Goal: Task Accomplishment & Management: Manage account settings

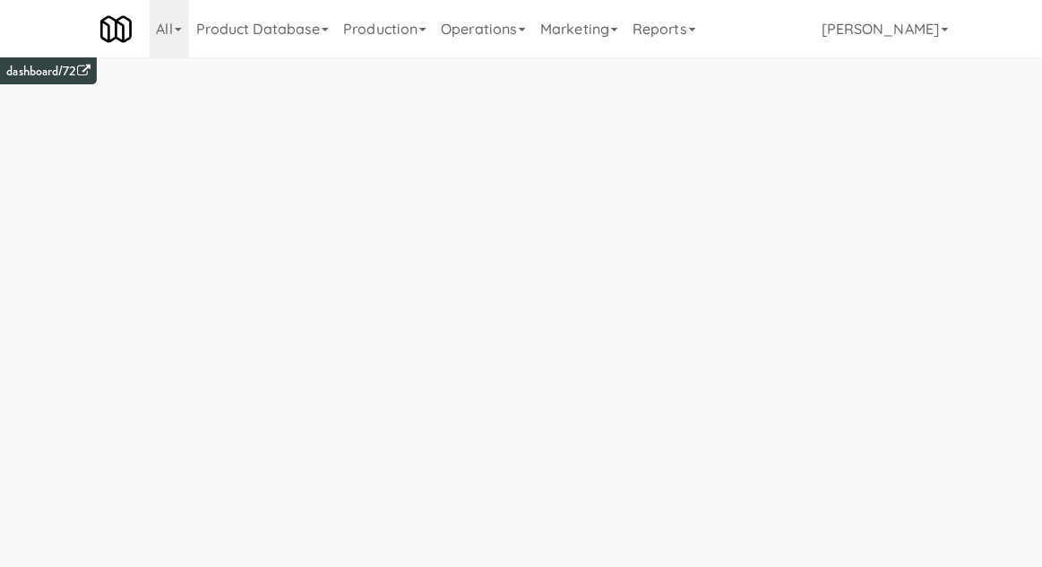
click at [515, 21] on link "Operations" at bounding box center [483, 28] width 99 height 57
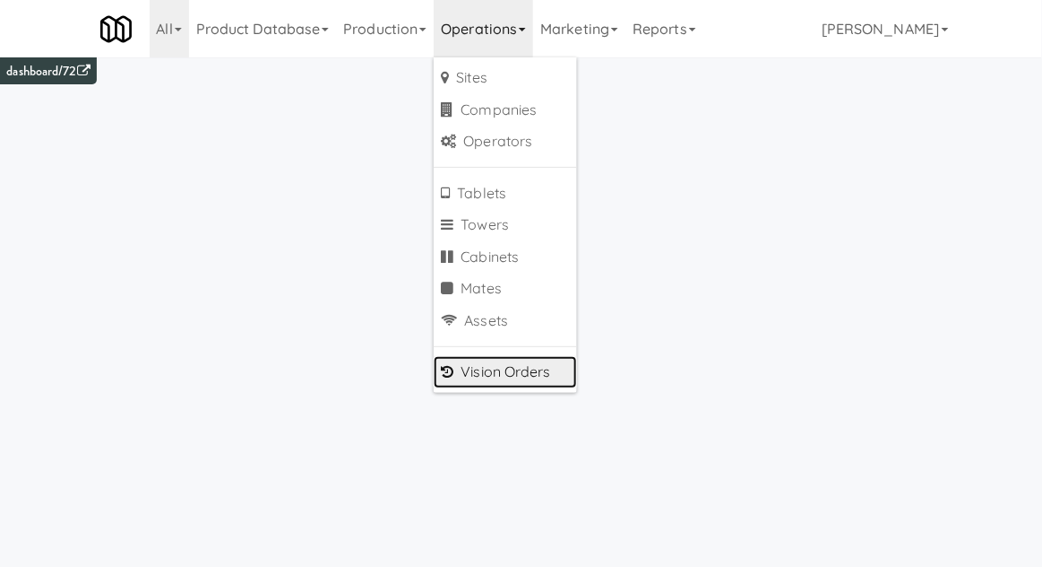
click at [474, 379] on link "Vision Orders" at bounding box center [505, 372] width 143 height 32
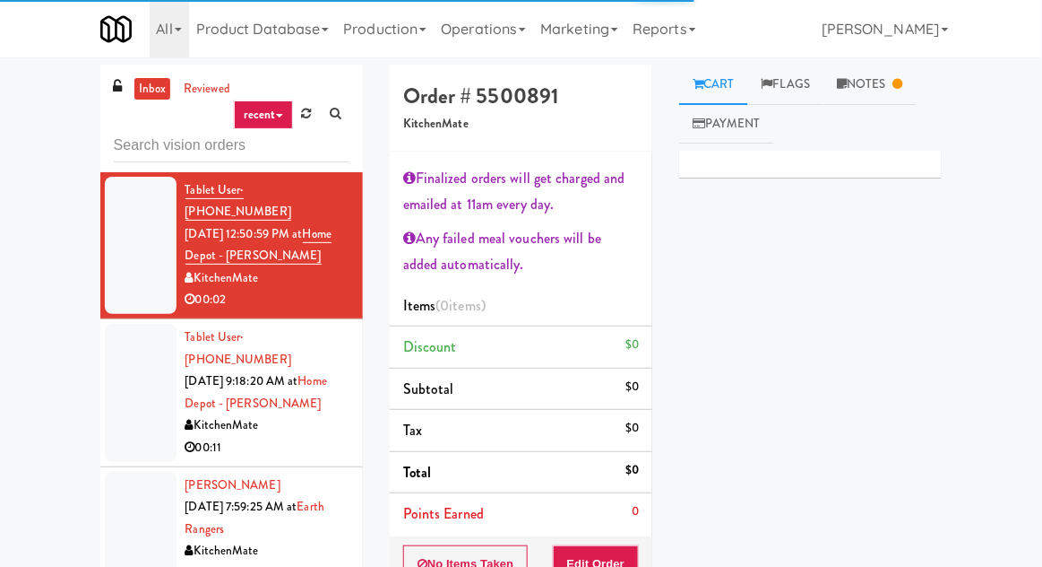
click at [26, 117] on div "inbox reviewed recent all unclear take inventory issue suspicious failed recent…" at bounding box center [521, 420] width 1042 height 710
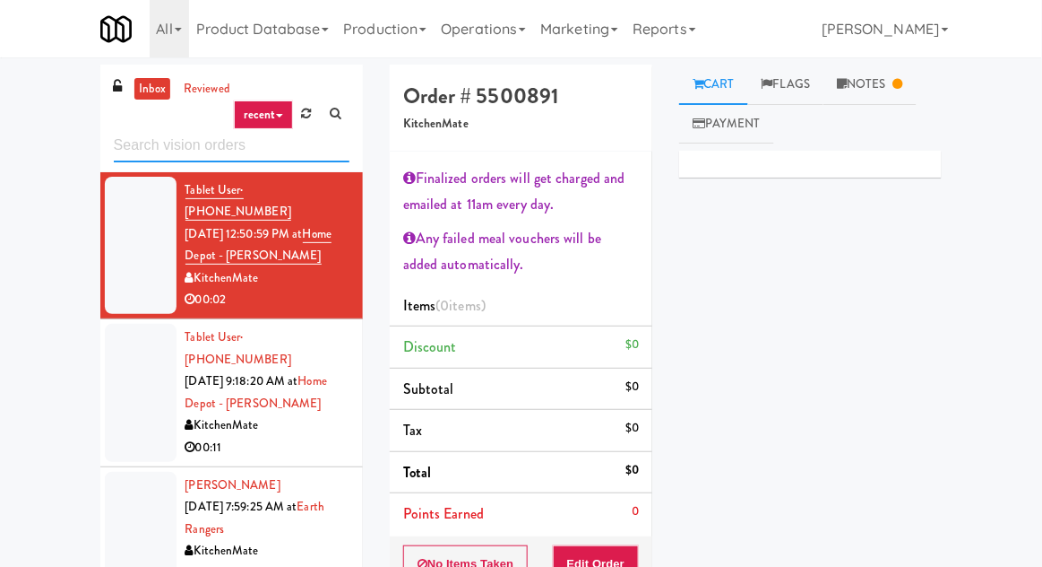
click at [152, 151] on input "text" at bounding box center [232, 145] width 236 height 33
type input "Fridge"
click at [31, 130] on div "inbox reviewed recent all unclear take inventory issue suspicious failed recent…" at bounding box center [521, 420] width 1042 height 710
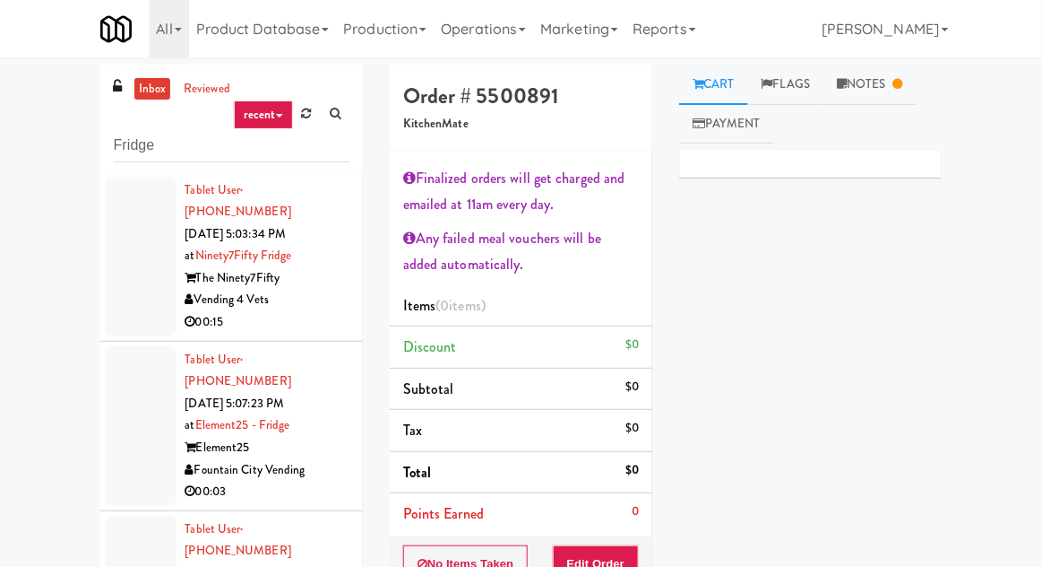
click at [105, 255] on div at bounding box center [141, 257] width 72 height 160
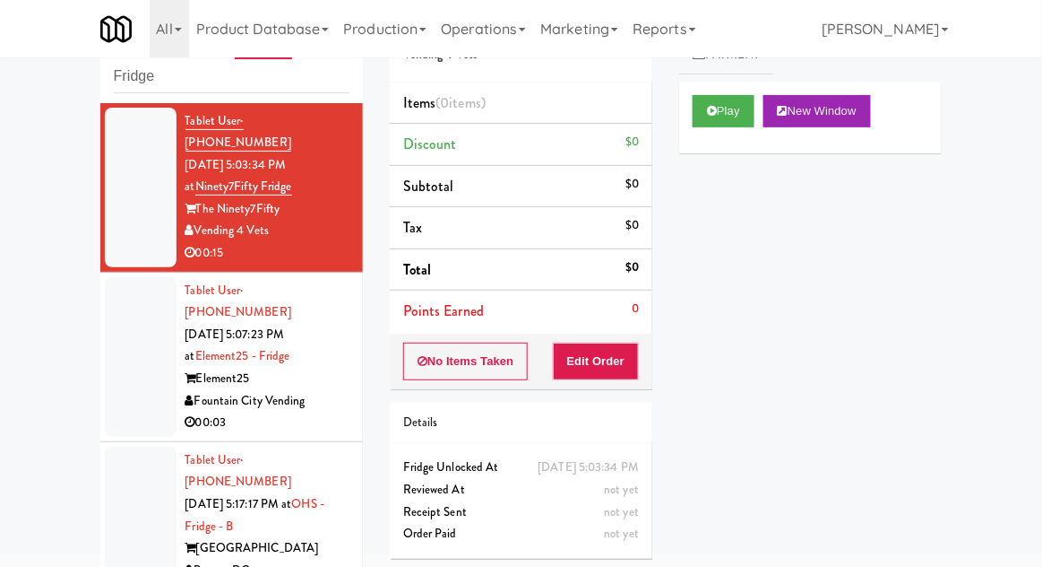
scroll to position [108, 0]
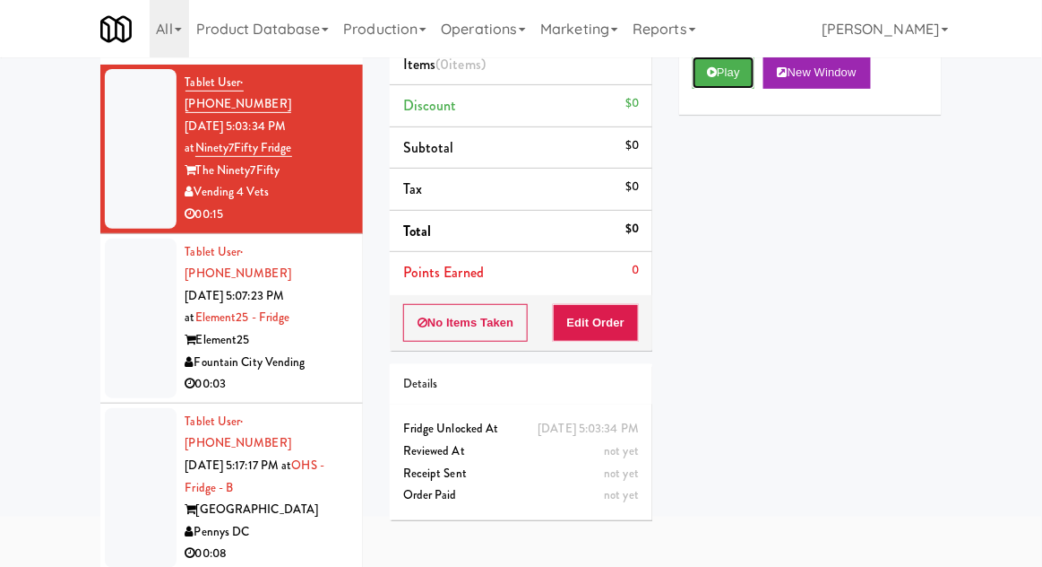
click at [740, 74] on button "Play" at bounding box center [724, 72] width 62 height 32
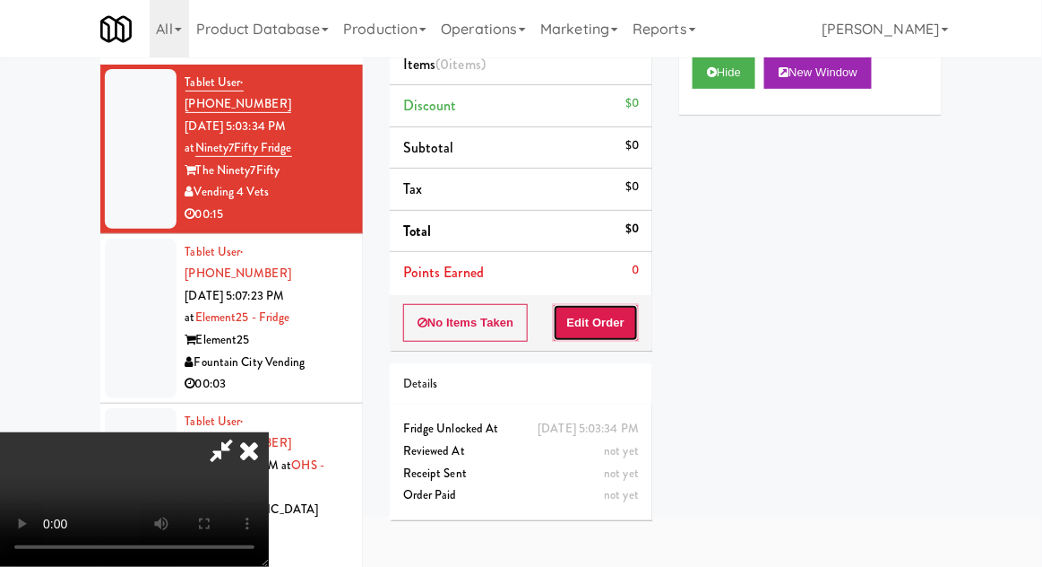
click at [610, 316] on button "Edit Order" at bounding box center [596, 323] width 87 height 38
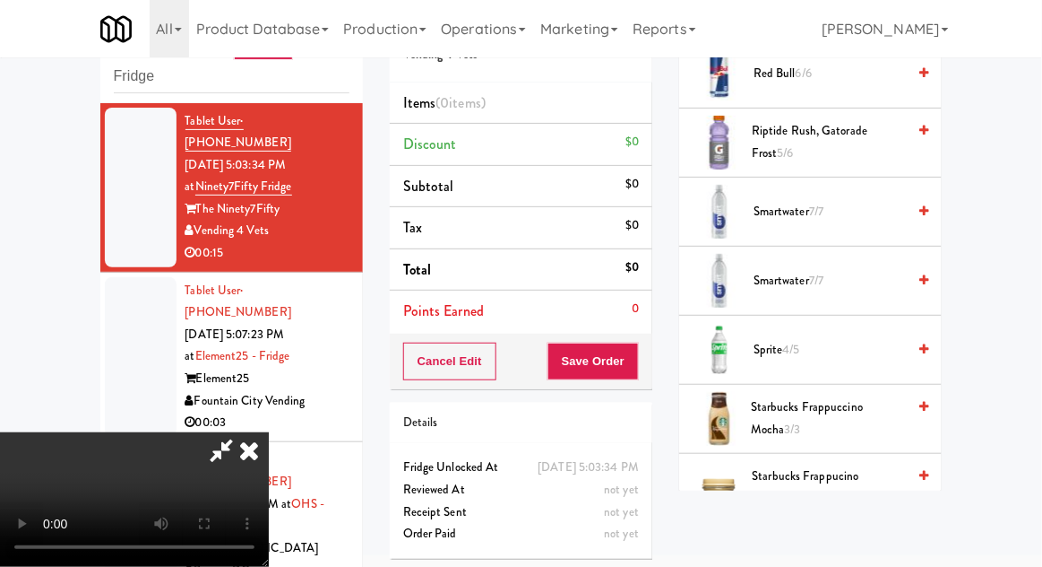
scroll to position [2135, 0]
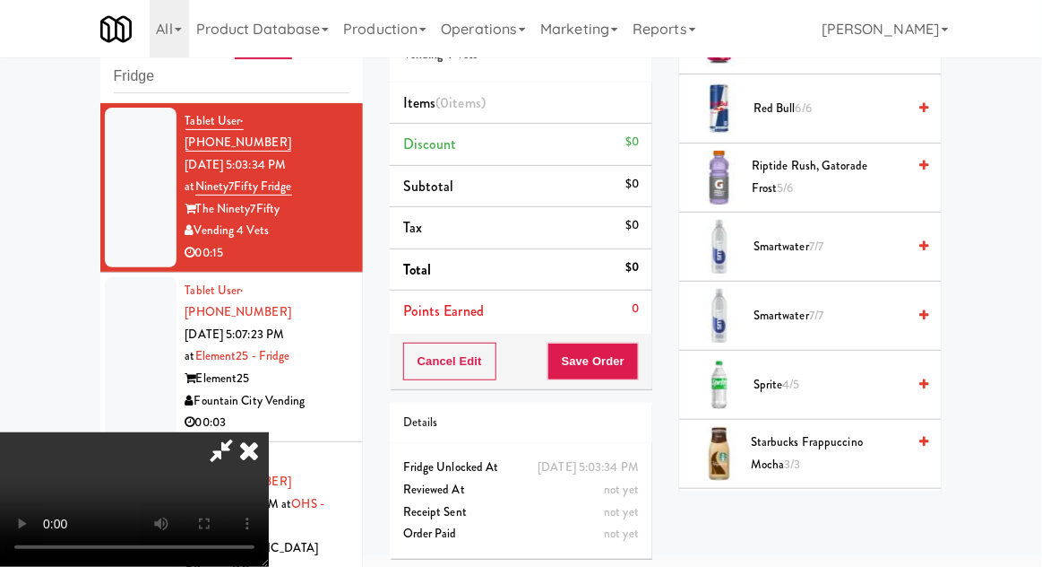
click at [805, 374] on span "Sprite 4/5" at bounding box center [830, 385] width 152 height 22
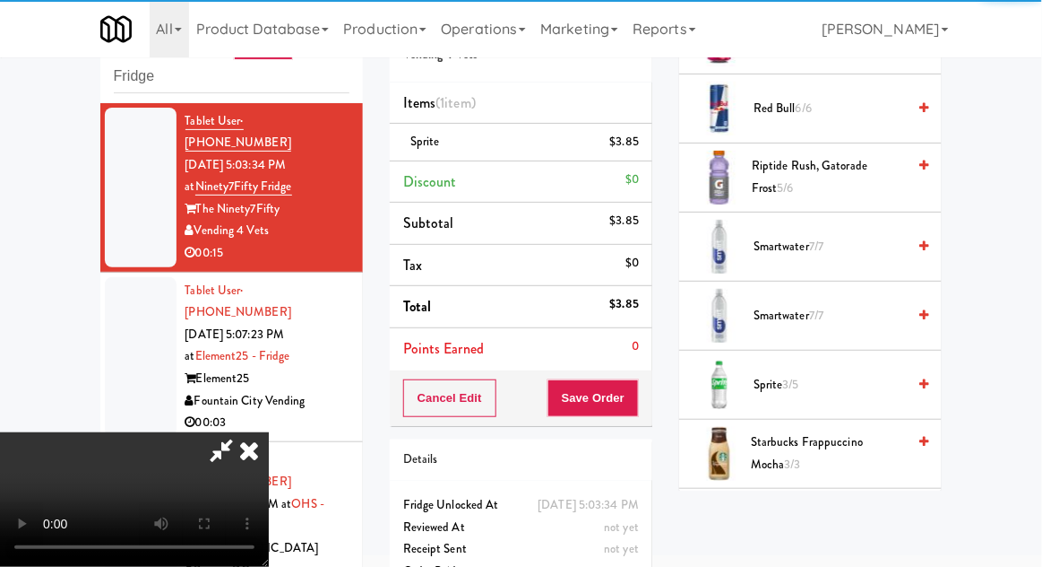
scroll to position [65, 0]
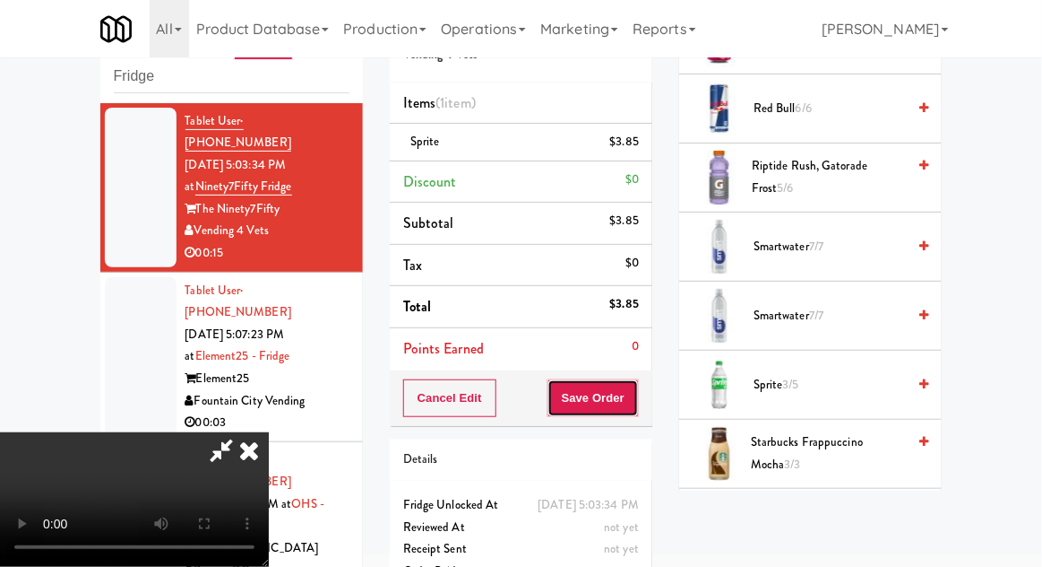
click at [636, 407] on button "Save Order" at bounding box center [593, 398] width 91 height 38
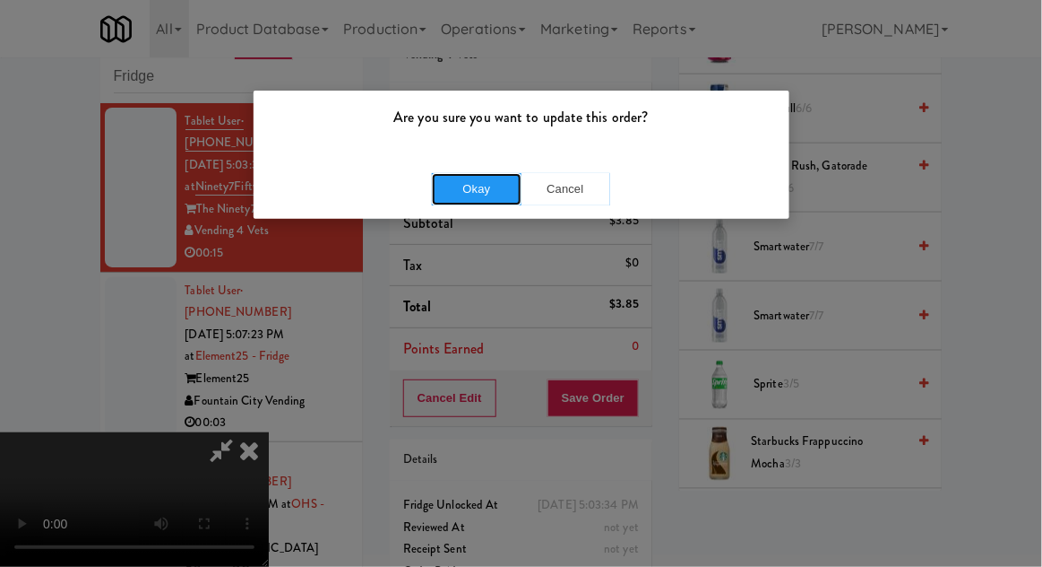
click at [475, 191] on button "Okay" at bounding box center [477, 189] width 90 height 32
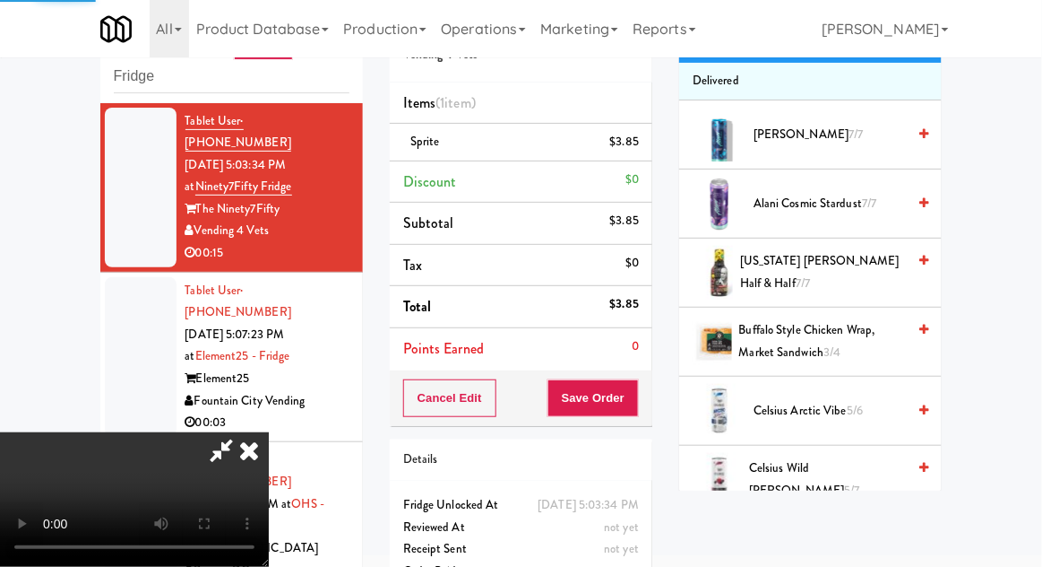
scroll to position [0, 0]
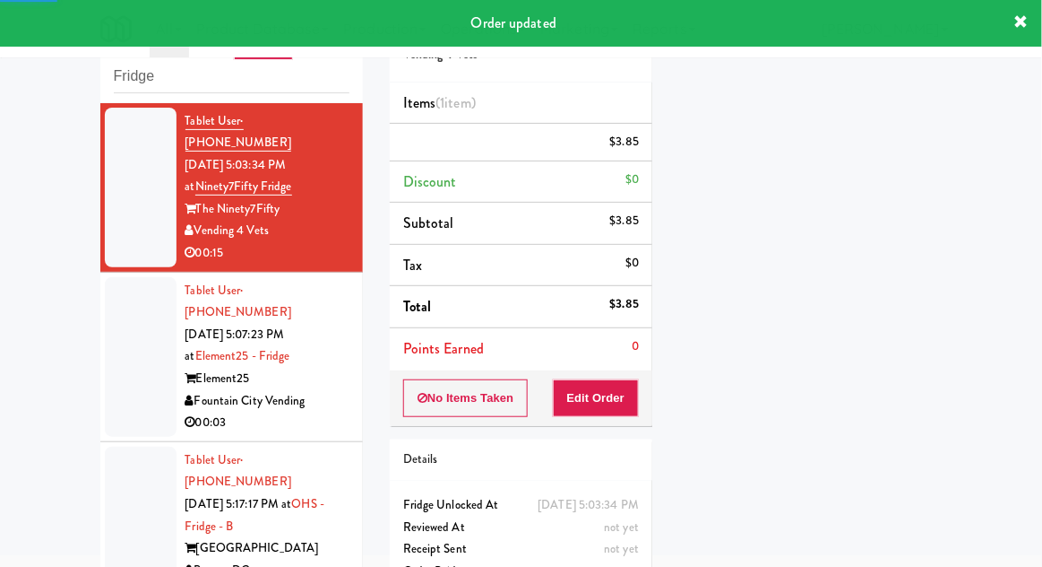
click at [130, 336] on div at bounding box center [141, 357] width 72 height 160
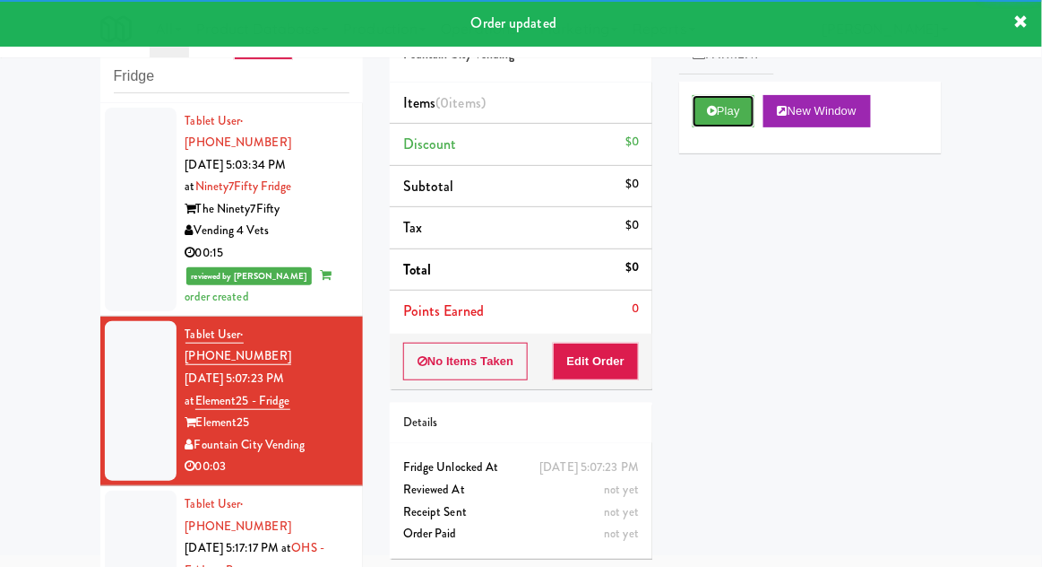
click at [726, 106] on button "Play" at bounding box center [724, 111] width 62 height 32
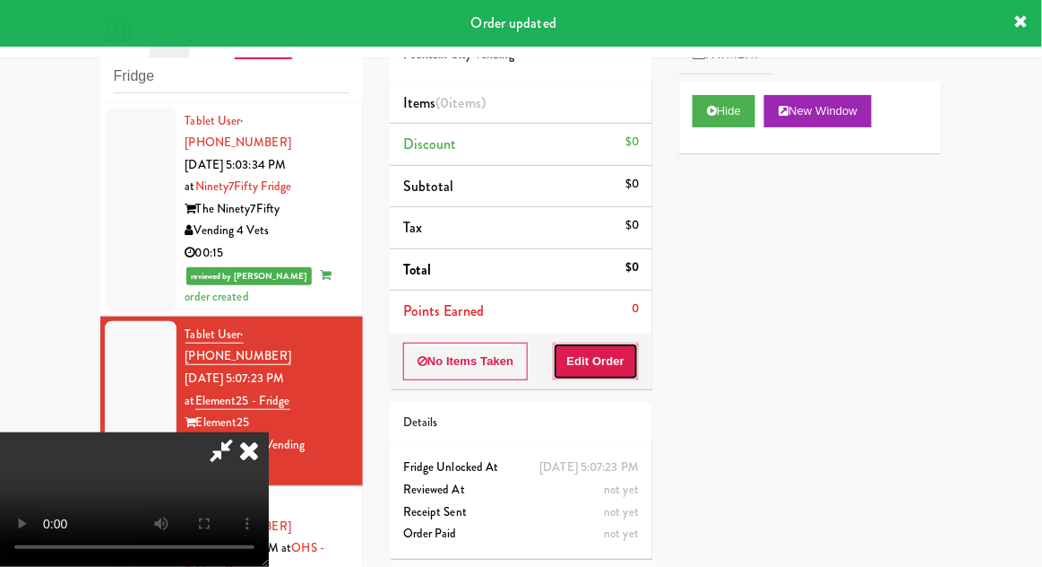
click at [589, 363] on button "Edit Order" at bounding box center [596, 361] width 87 height 38
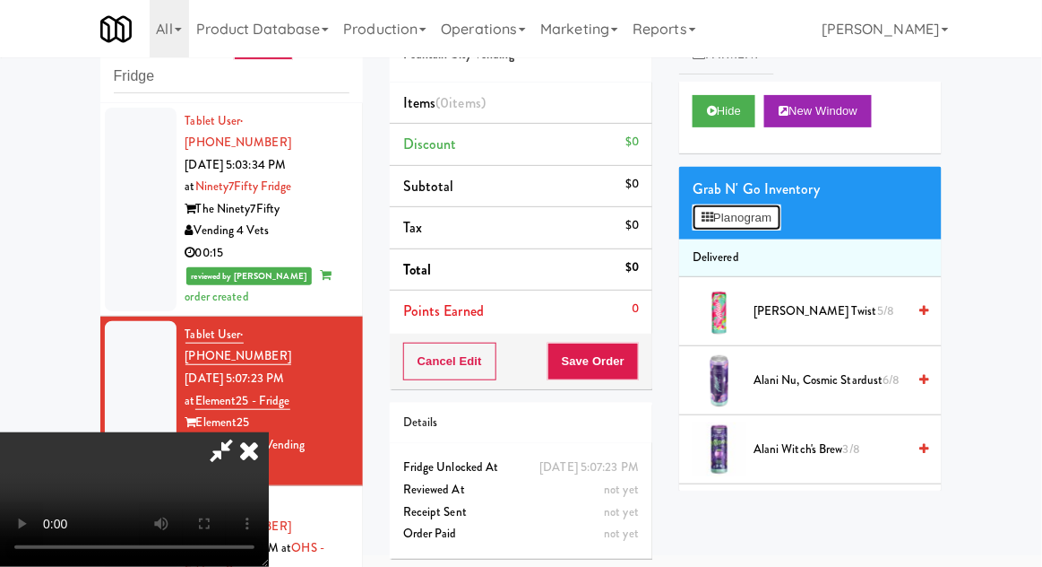
click at [758, 222] on button "Planogram" at bounding box center [737, 217] width 88 height 27
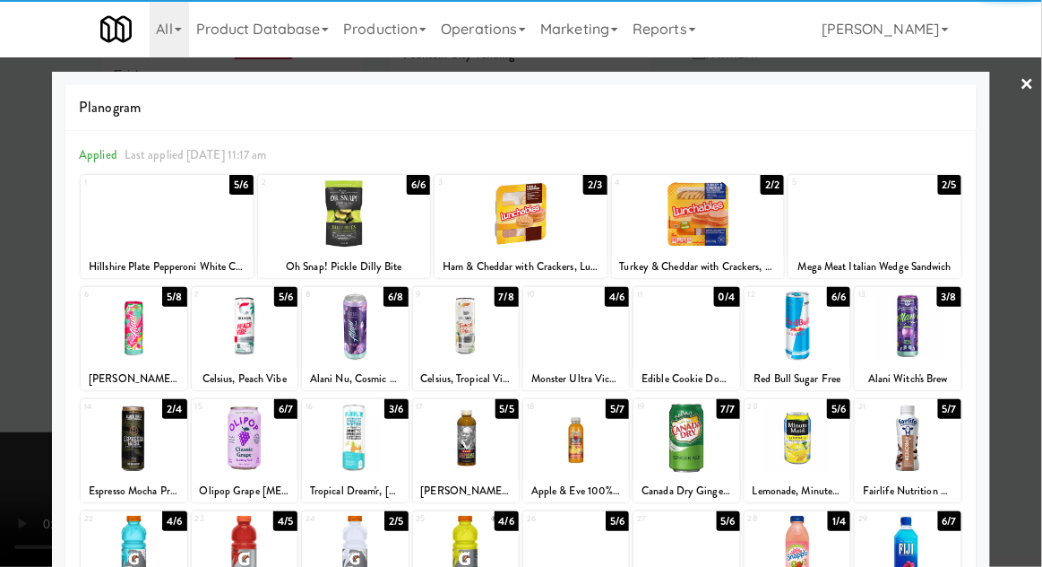
click at [115, 331] on div at bounding box center [134, 325] width 106 height 69
click at [1034, 327] on div at bounding box center [521, 283] width 1042 height 567
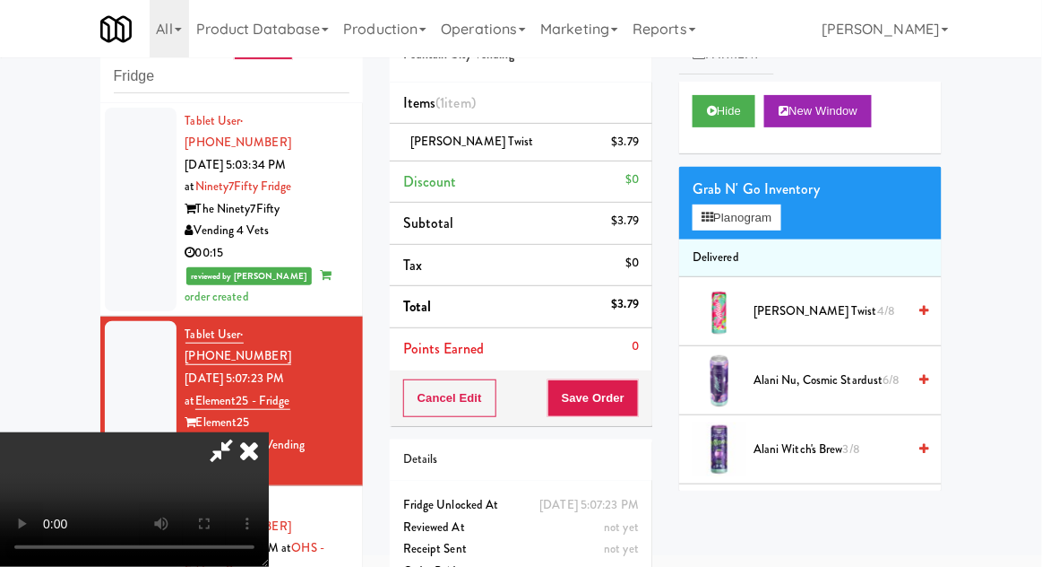
scroll to position [65, 0]
click at [638, 393] on button "Save Order" at bounding box center [593, 398] width 91 height 38
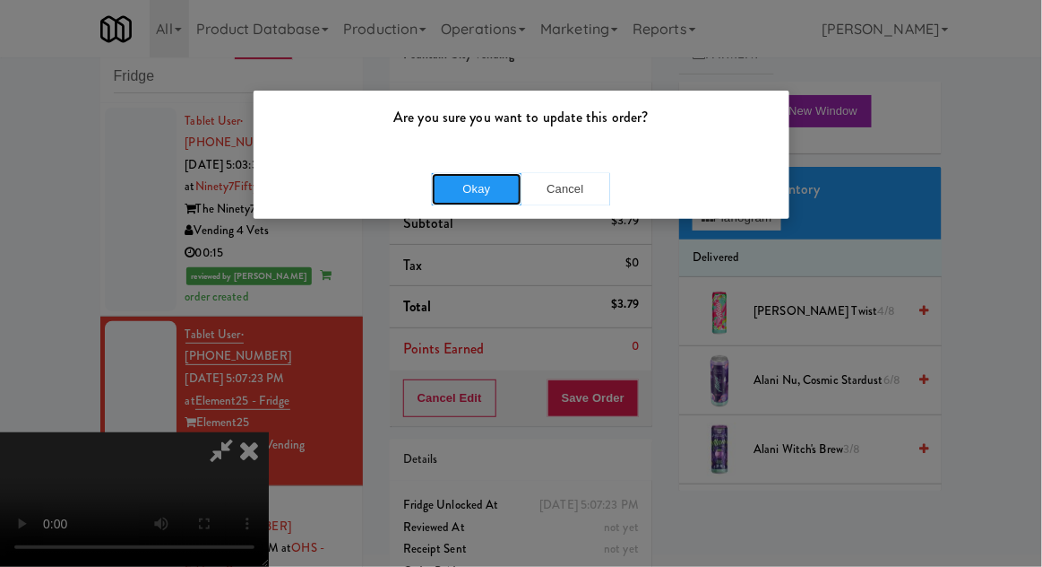
click at [449, 202] on button "Okay" at bounding box center [477, 189] width 90 height 32
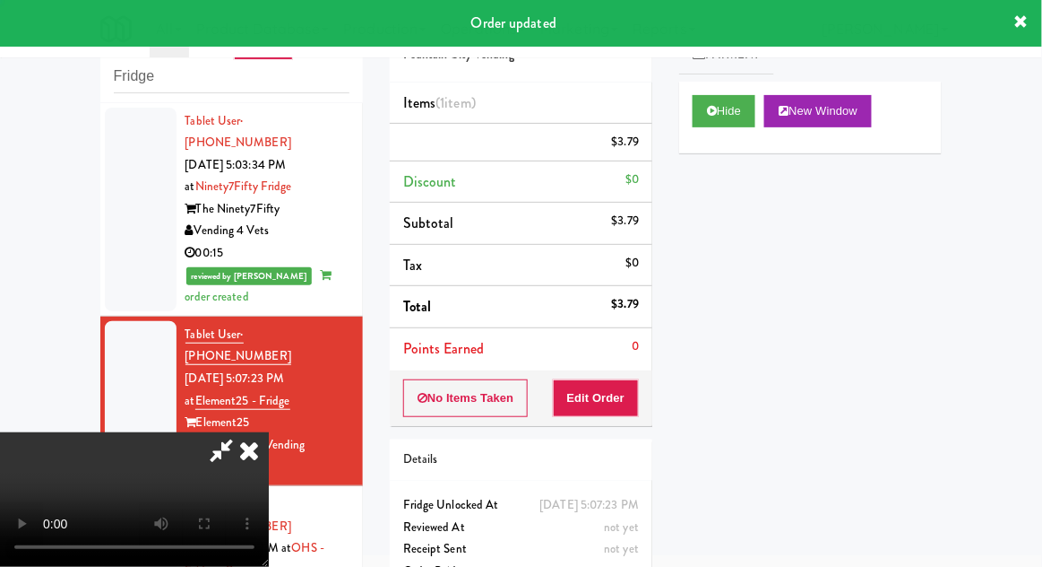
scroll to position [0, 0]
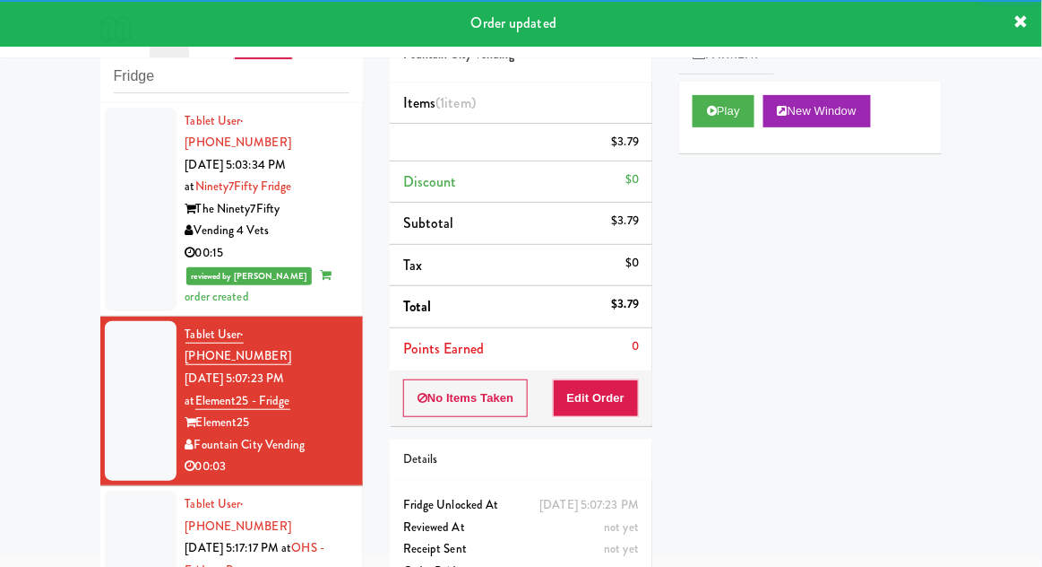
click at [77, 350] on div "inbox reviewed recent all unclear take inventory issue suspicious failed recent…" at bounding box center [521, 325] width 1042 height 659
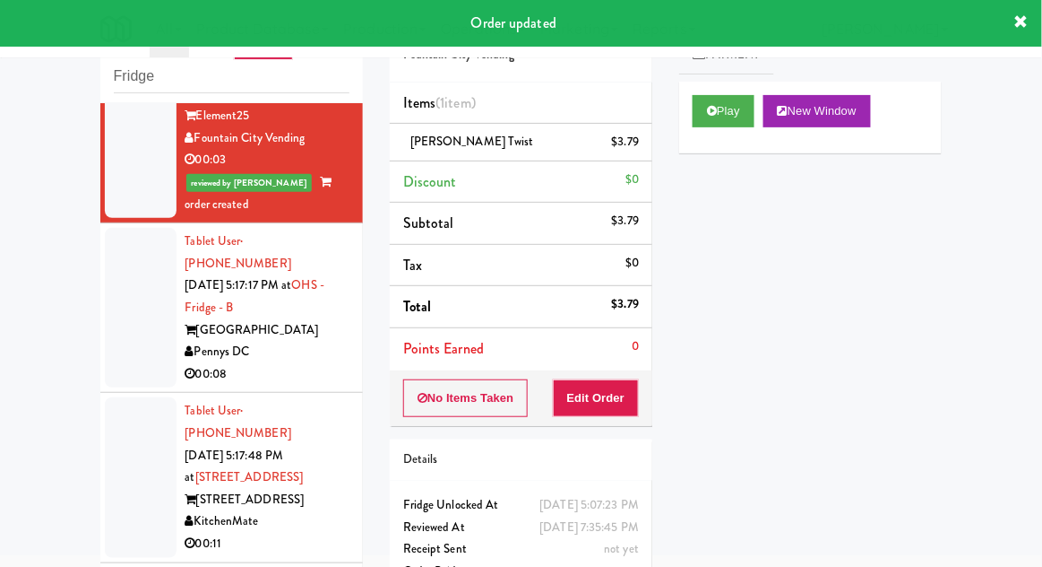
click at [111, 318] on div at bounding box center [141, 308] width 72 height 160
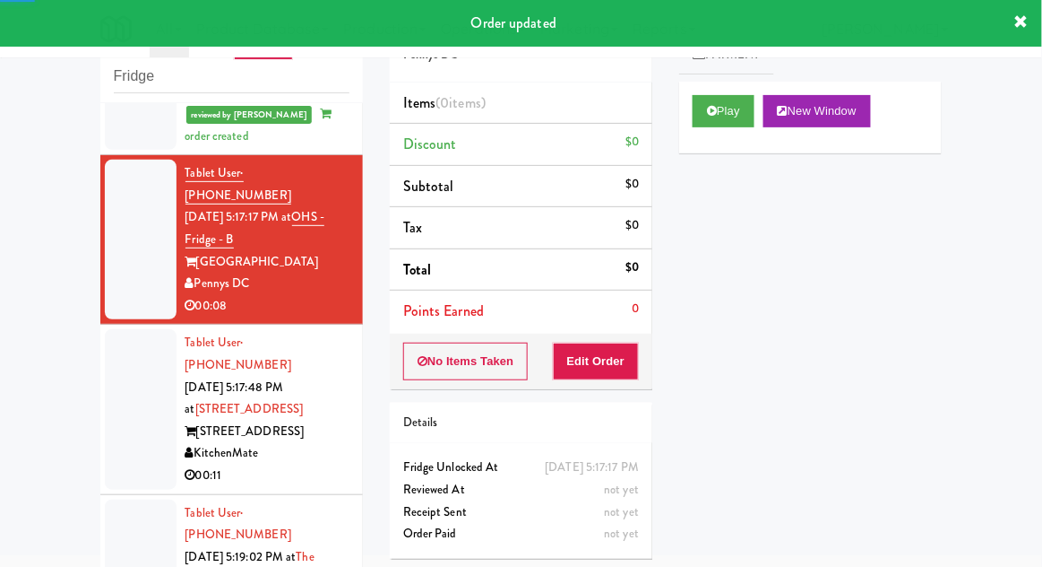
scroll to position [379, 0]
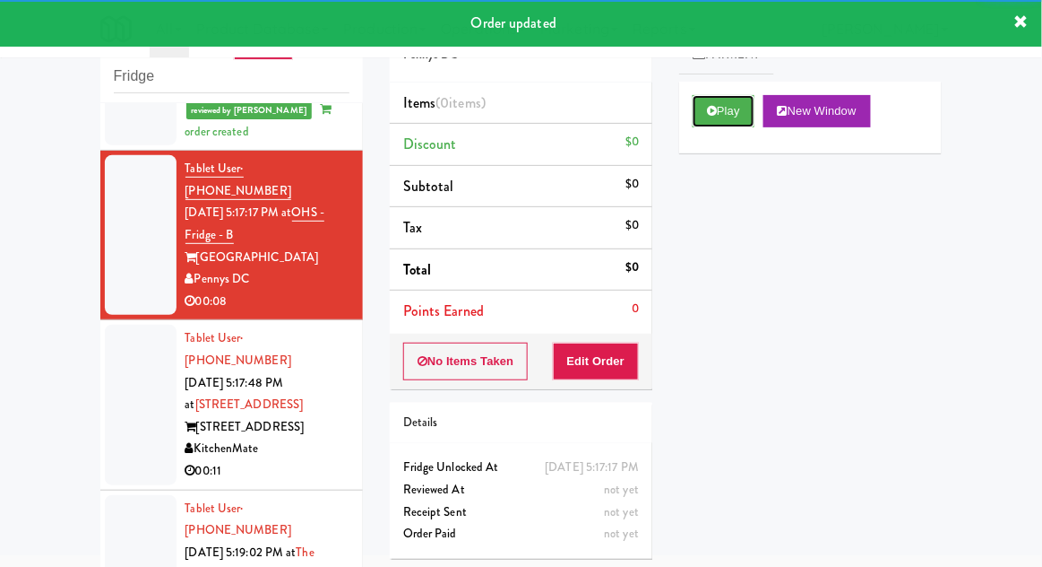
click at [754, 106] on button "Play" at bounding box center [724, 111] width 62 height 32
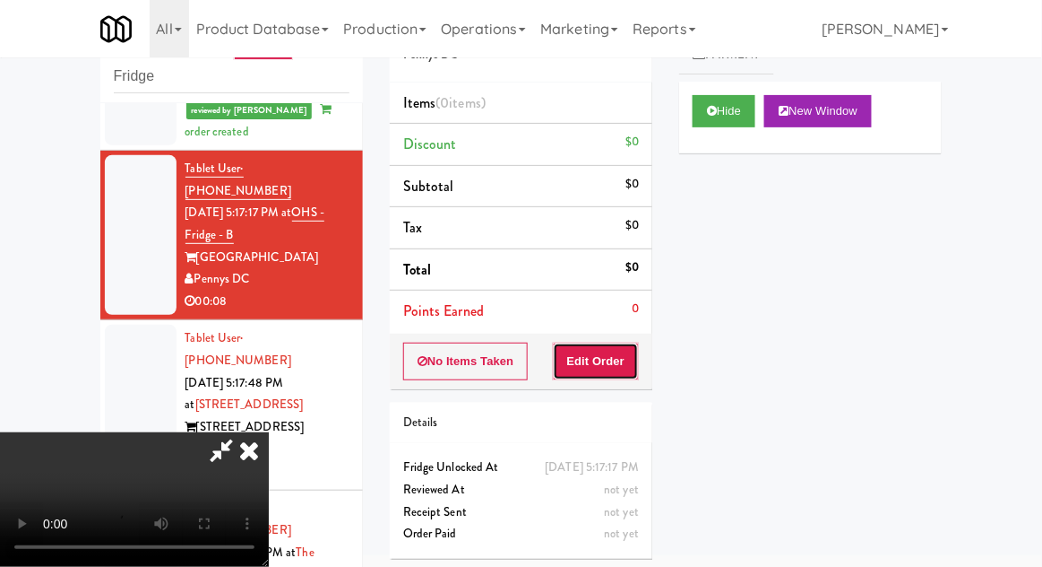
click at [617, 342] on button "Edit Order" at bounding box center [596, 361] width 87 height 38
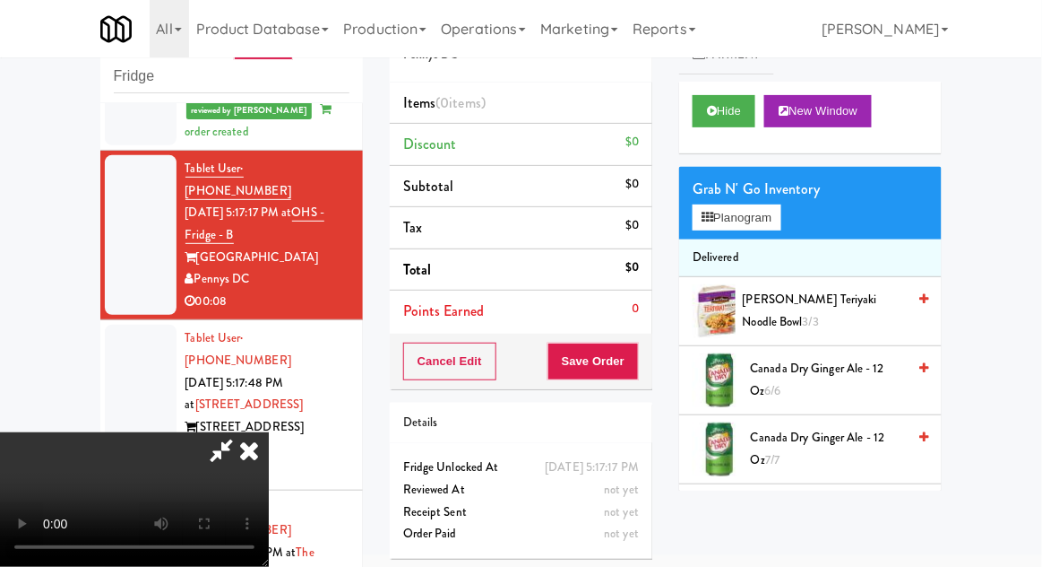
scroll to position [0, 0]
click at [781, 213] on button "Planogram" at bounding box center [737, 217] width 88 height 27
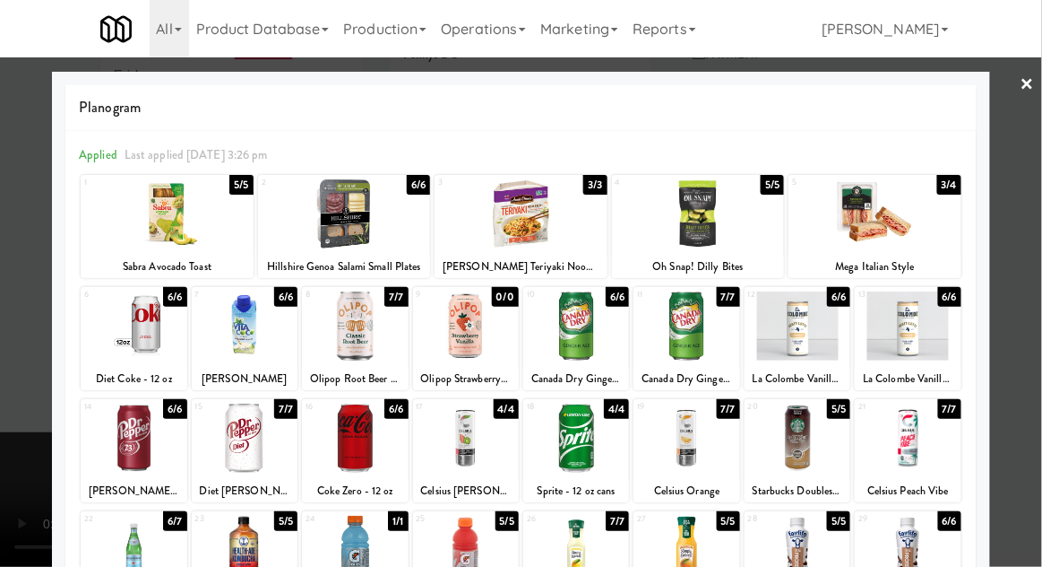
click at [238, 433] on div at bounding box center [245, 437] width 106 height 69
click at [1038, 347] on div at bounding box center [521, 283] width 1042 height 567
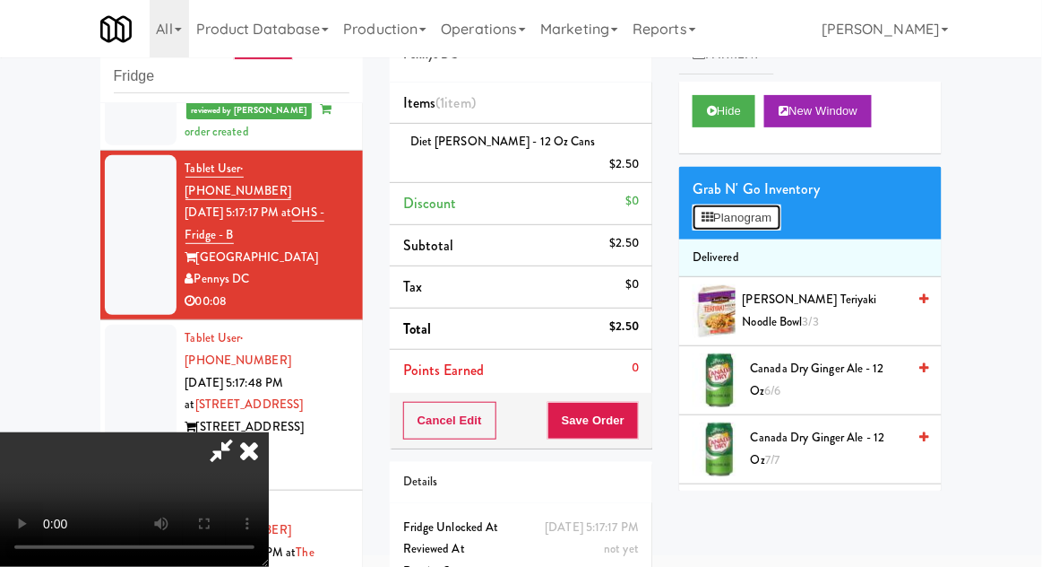
click at [776, 215] on button "Planogram" at bounding box center [737, 217] width 88 height 27
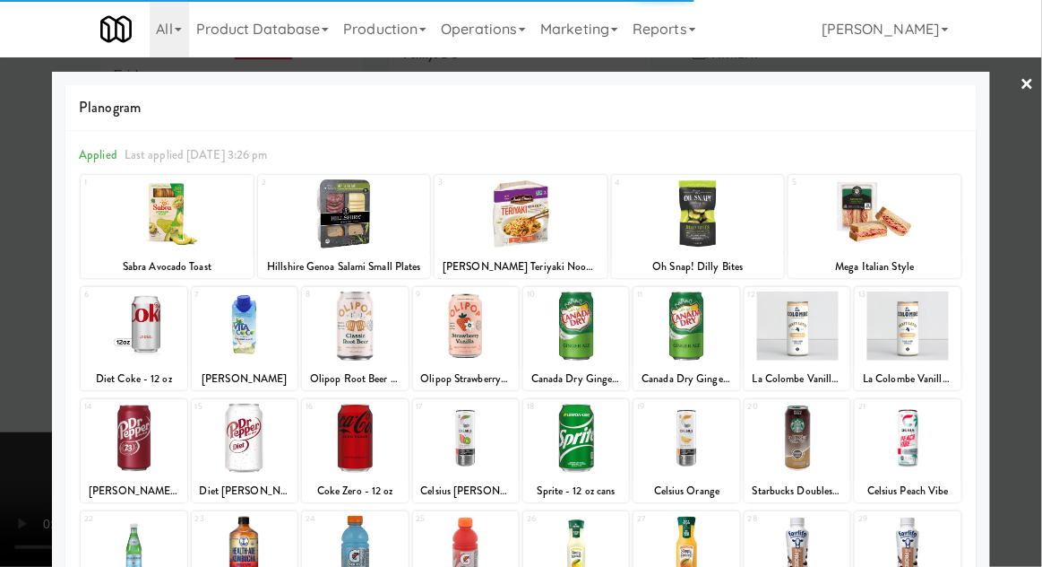
click at [6, 318] on div at bounding box center [521, 283] width 1042 height 567
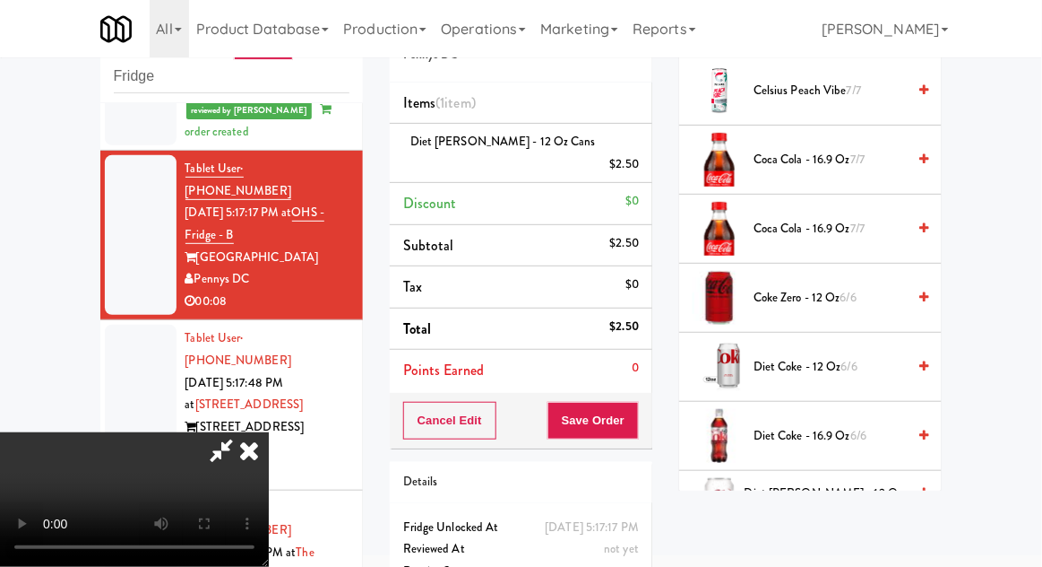
scroll to position [566, 0]
click at [829, 489] on span "Diet [PERSON_NAME] - 12 oz Cans 6/7" at bounding box center [825, 504] width 161 height 44
click at [634, 402] on button "Save Order" at bounding box center [593, 421] width 91 height 38
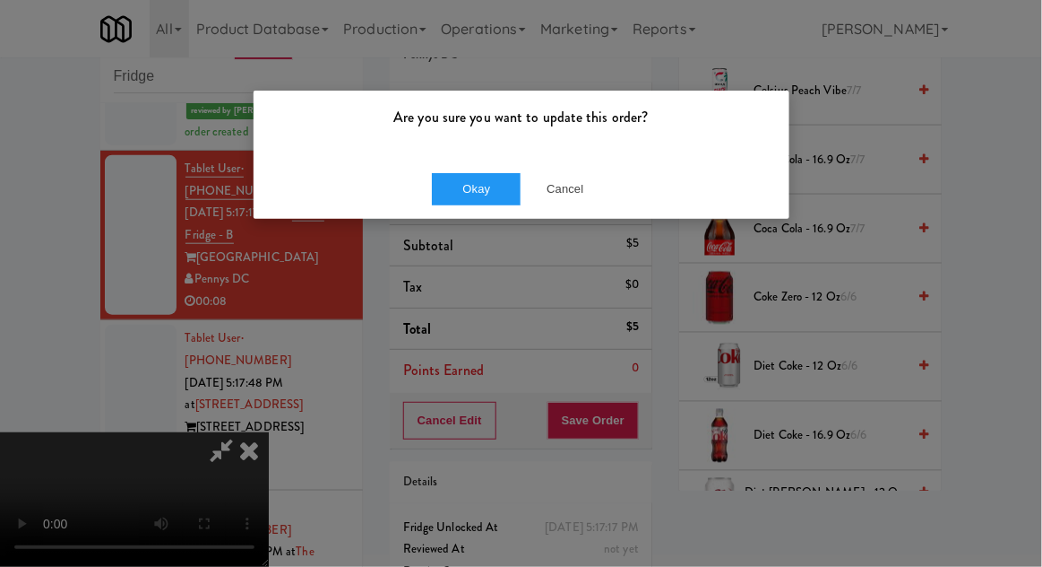
click at [471, 214] on div "Okay Cancel" at bounding box center [522, 189] width 536 height 60
click at [453, 177] on button "Okay" at bounding box center [477, 189] width 90 height 32
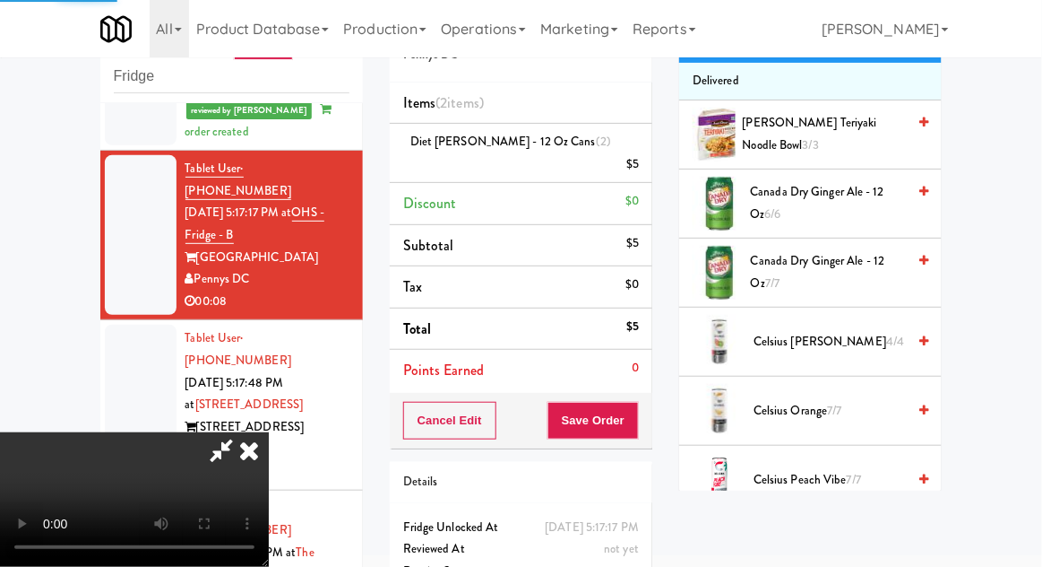
scroll to position [0, 0]
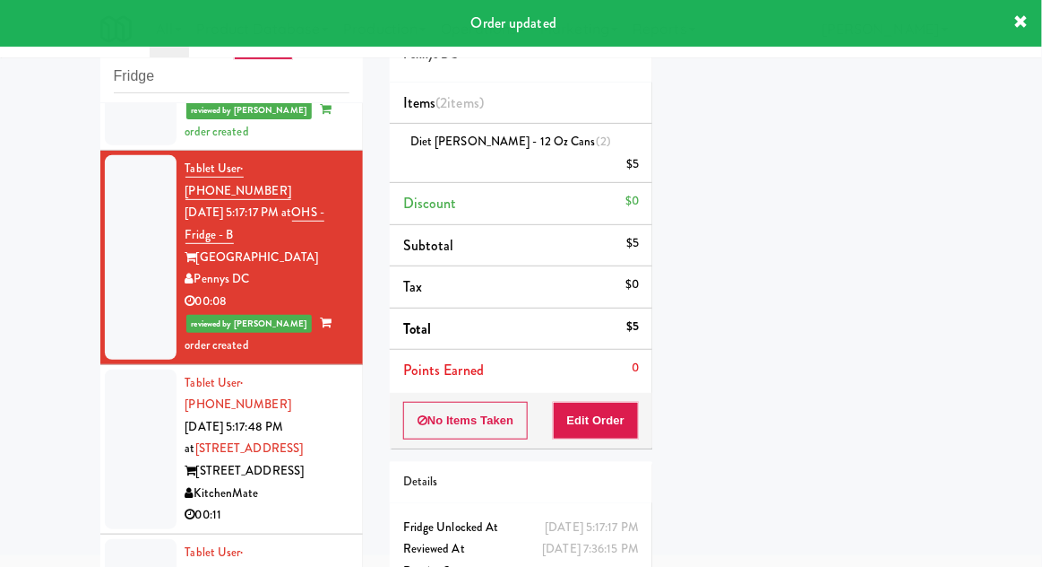
click at [101, 394] on li "Tablet User · (647) 667-4174 [DATE] 5:17:48 PM at [STREET_ADDRESS] [STREET_ADDR…" at bounding box center [231, 449] width 263 height 169
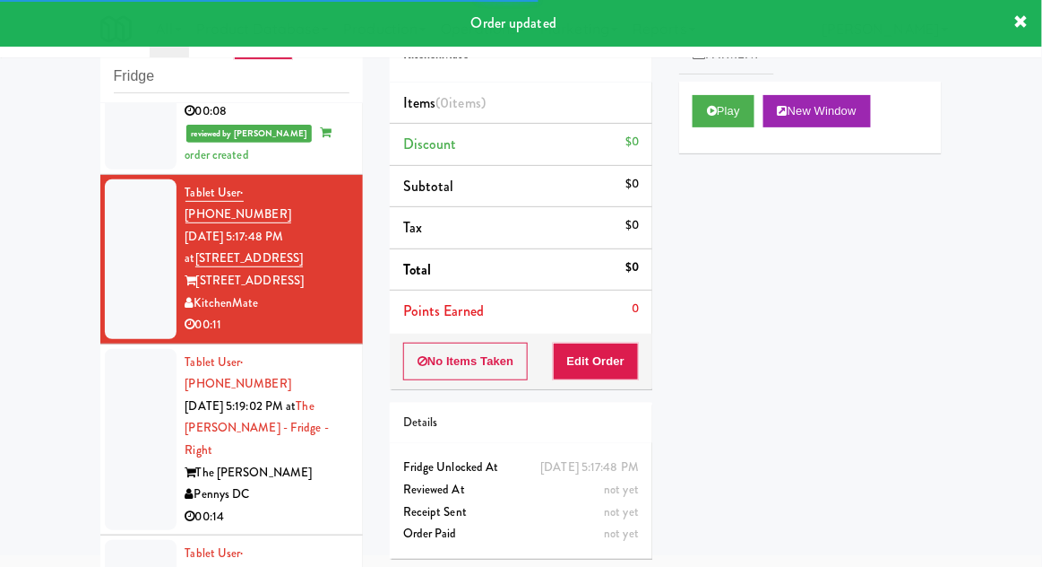
scroll to position [568, 0]
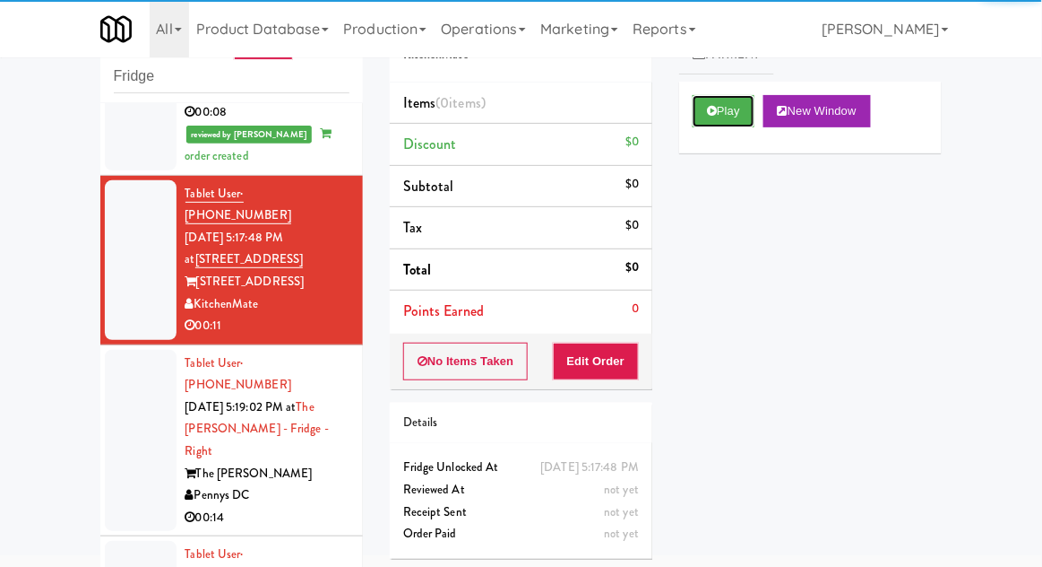
click at [721, 112] on button "Play" at bounding box center [724, 111] width 62 height 32
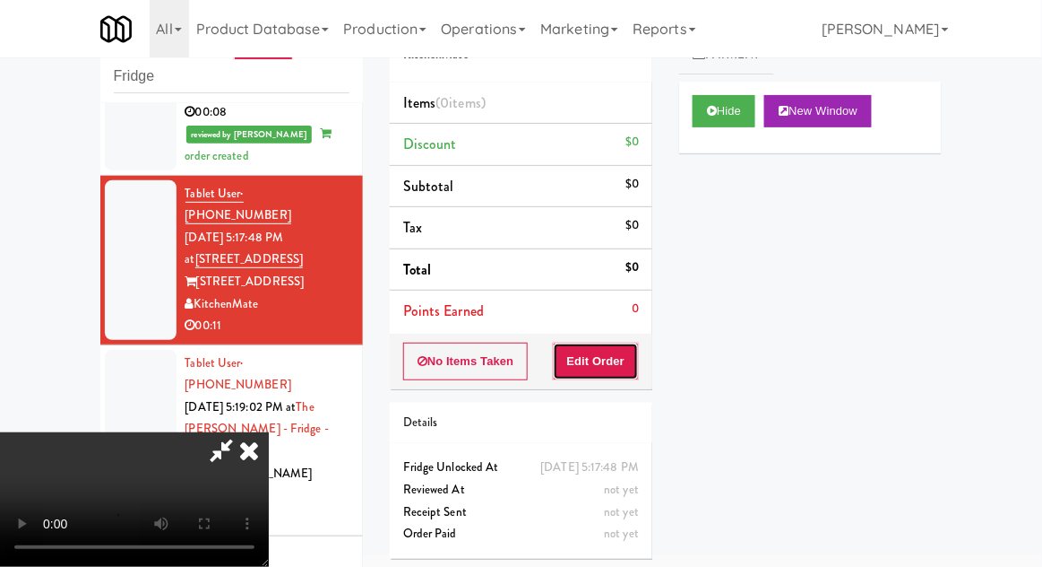
click at [607, 359] on button "Edit Order" at bounding box center [596, 361] width 87 height 38
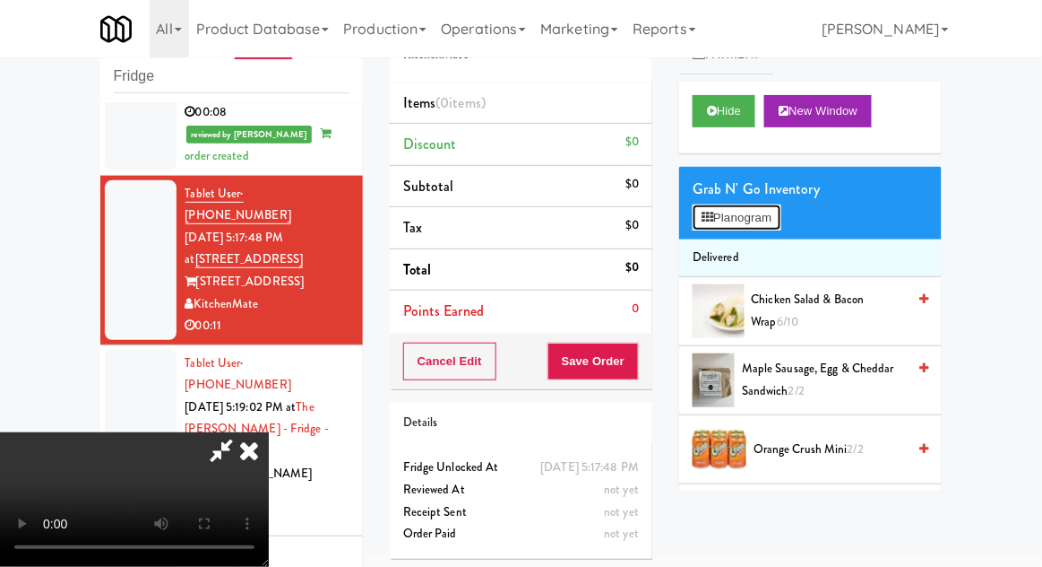
click at [741, 225] on button "Planogram" at bounding box center [737, 217] width 88 height 27
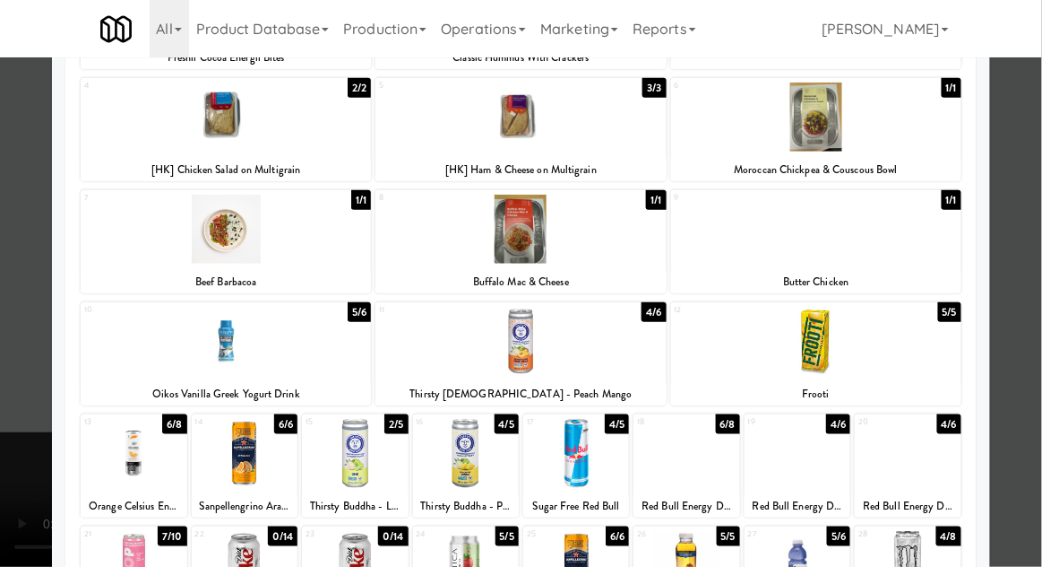
scroll to position [209, 0]
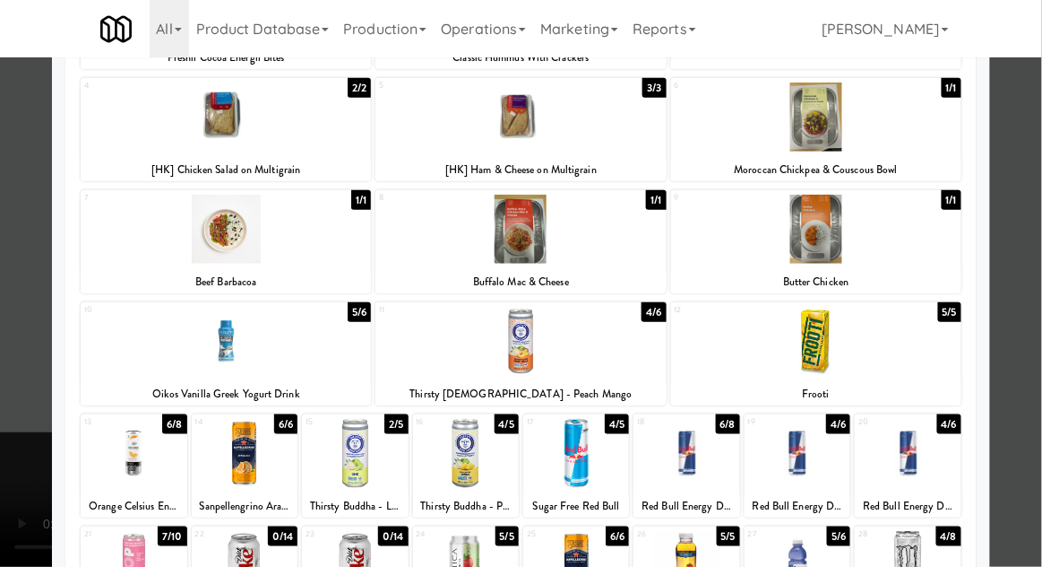
click at [1041, 385] on div at bounding box center [521, 283] width 1042 height 567
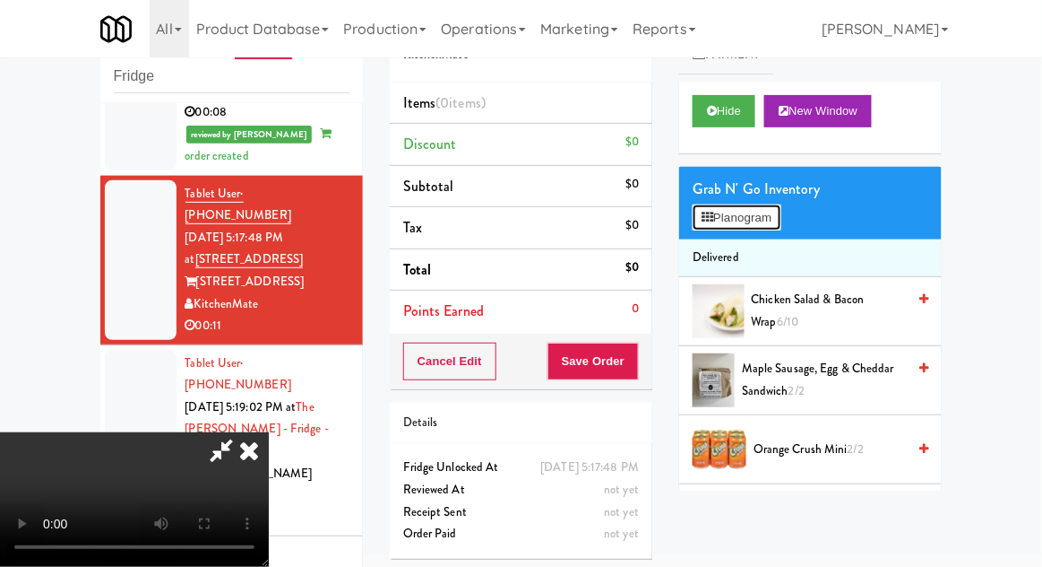
click at [744, 215] on button "Planogram" at bounding box center [737, 217] width 88 height 27
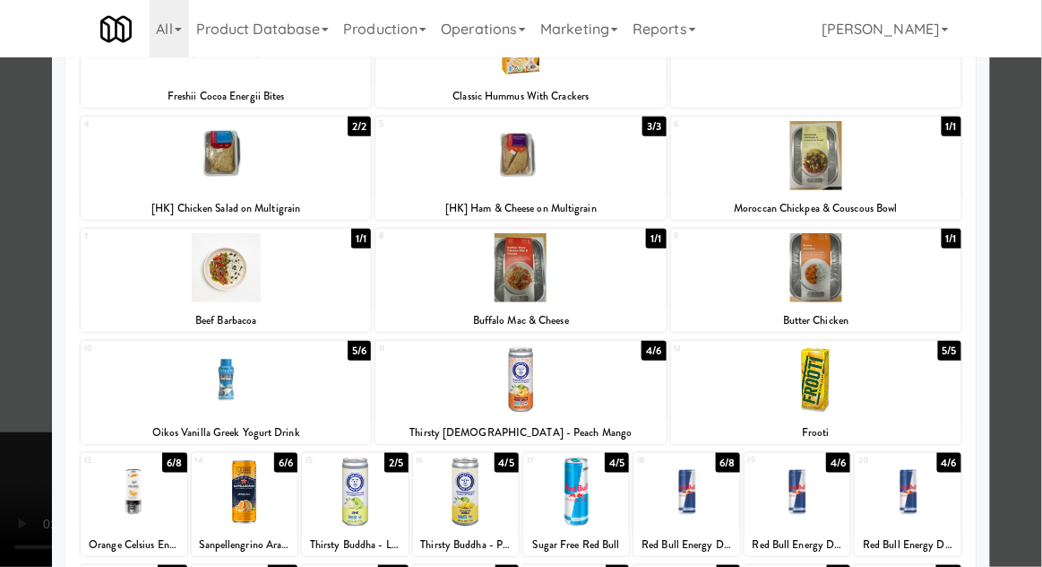
scroll to position [177, 0]
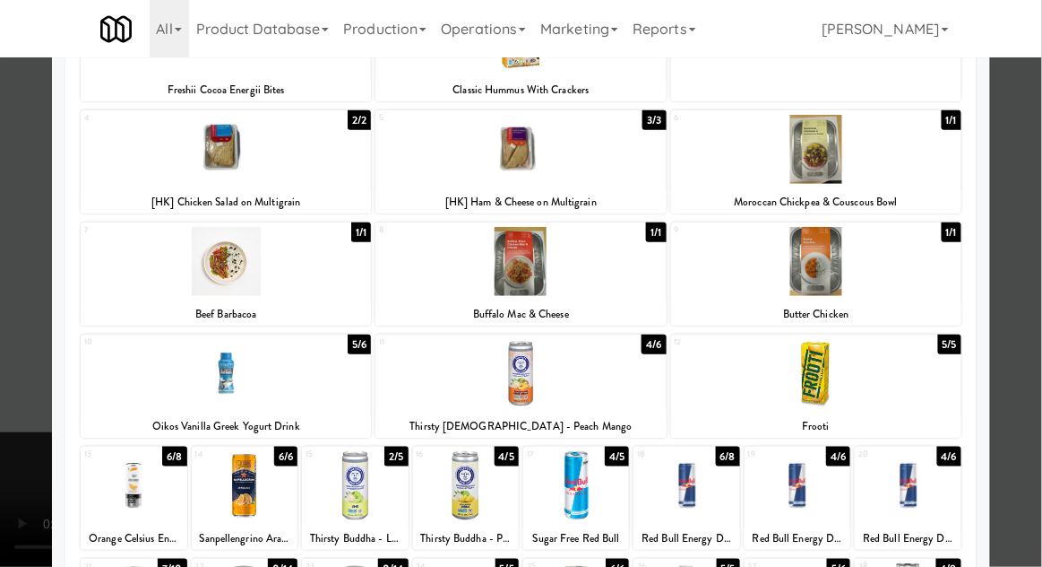
click at [117, 493] on div at bounding box center [134, 485] width 106 height 69
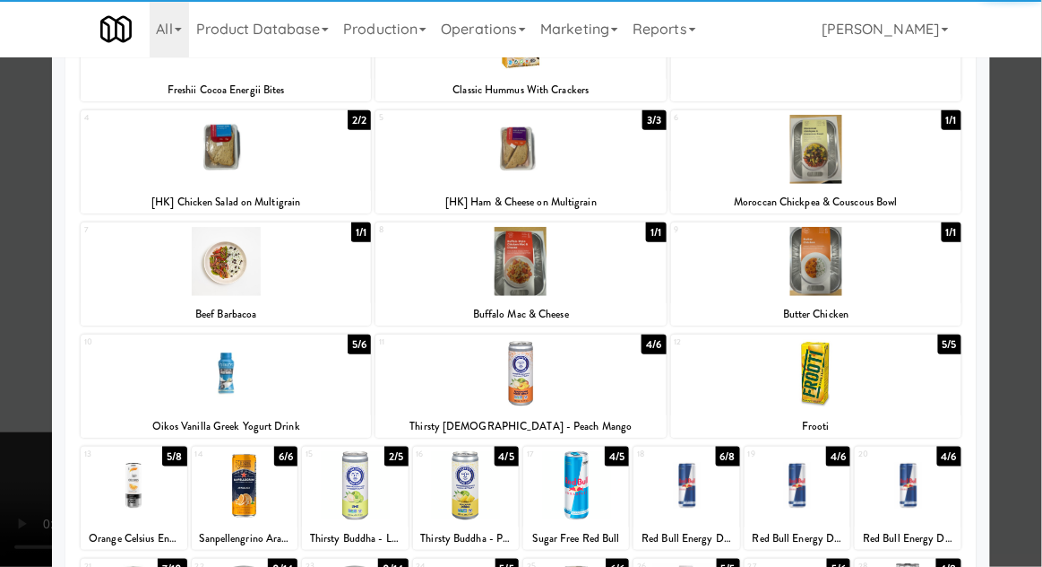
click at [1037, 427] on div at bounding box center [521, 283] width 1042 height 567
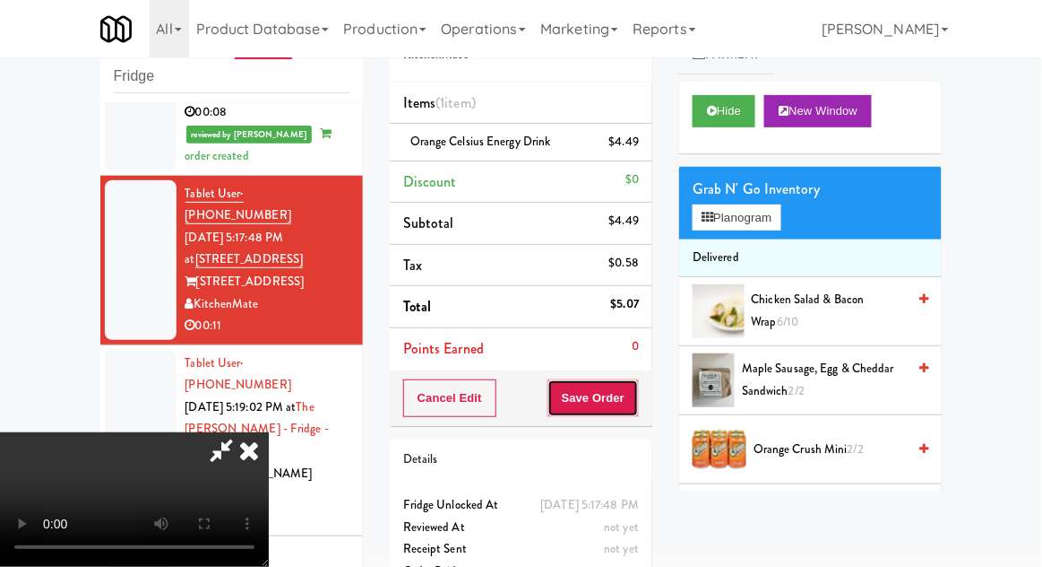
click at [637, 402] on button "Save Order" at bounding box center [593, 398] width 91 height 38
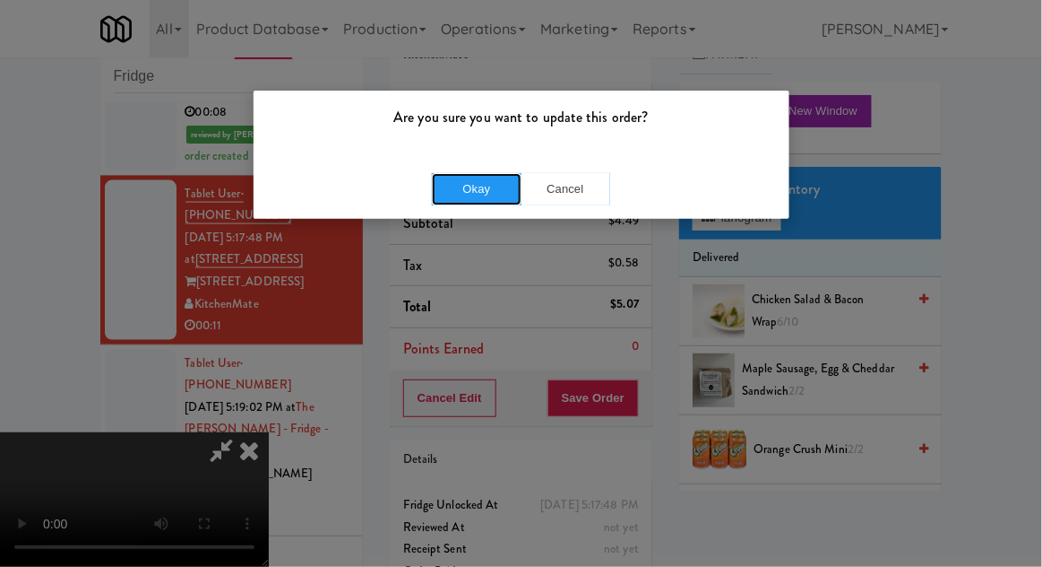
click at [450, 190] on button "Okay" at bounding box center [477, 189] width 90 height 32
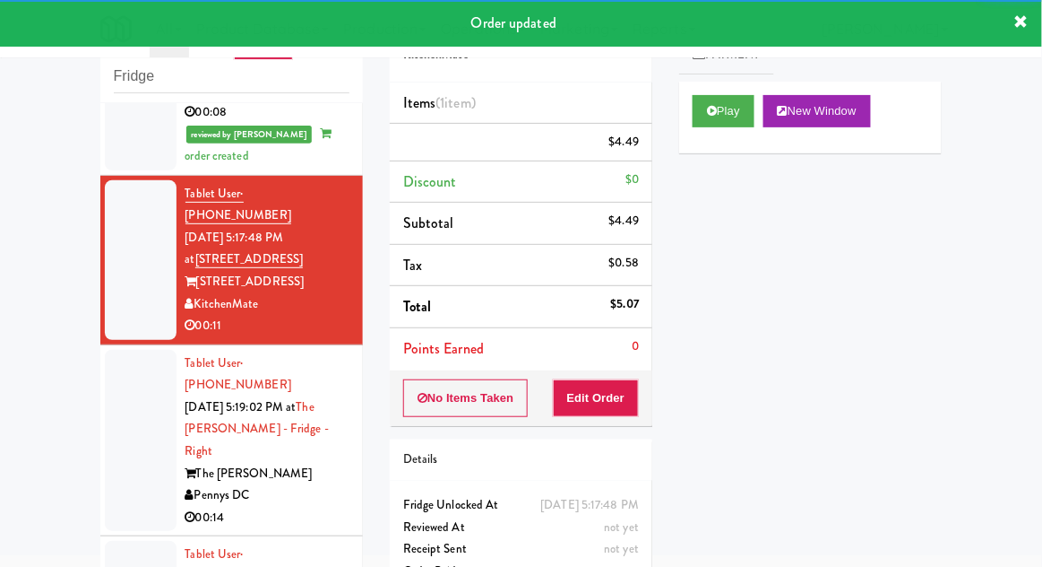
click at [114, 362] on div at bounding box center [141, 441] width 72 height 182
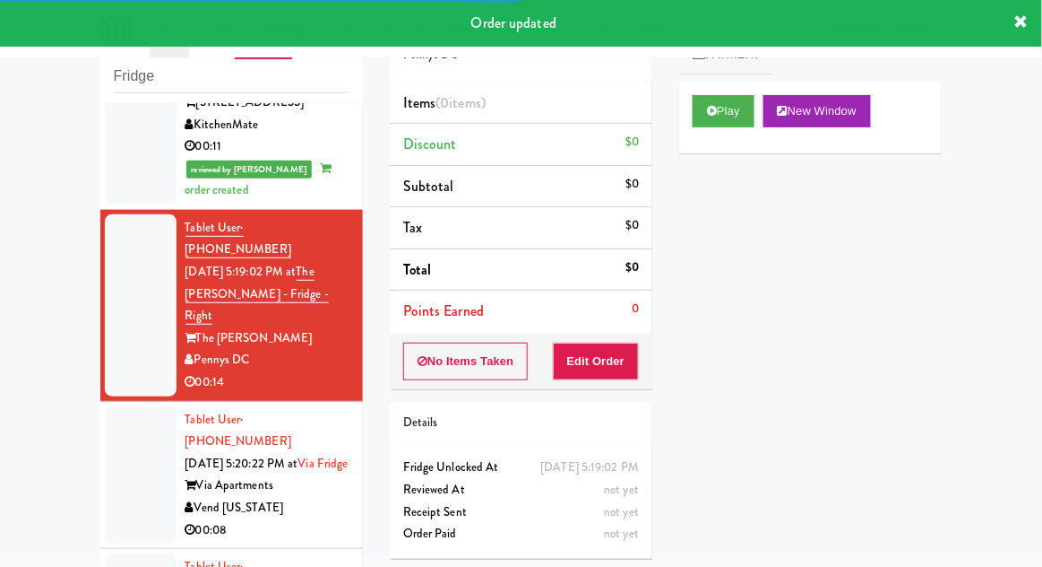
scroll to position [757, 0]
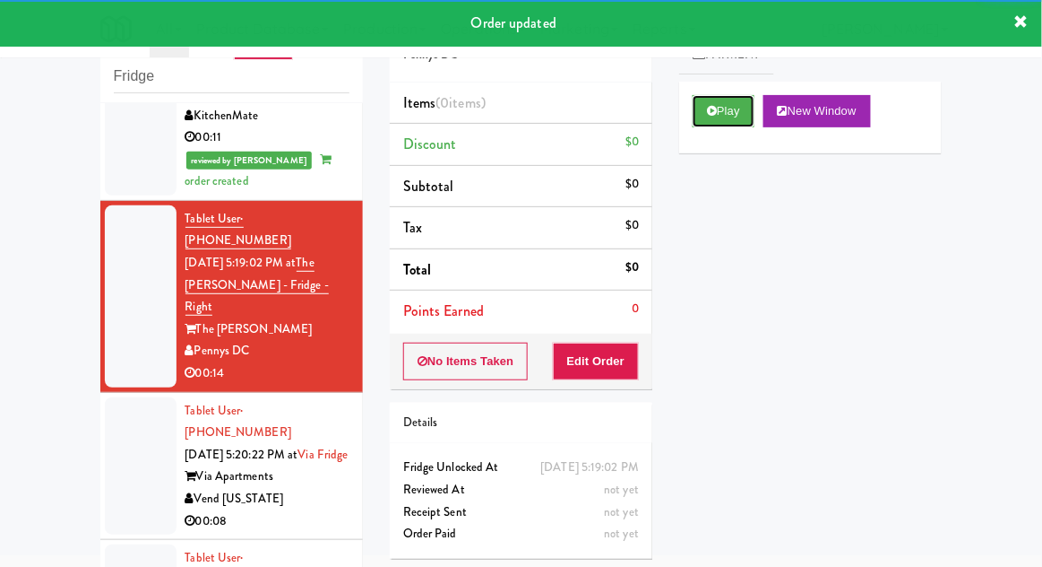
click at [720, 115] on button "Play" at bounding box center [724, 111] width 62 height 32
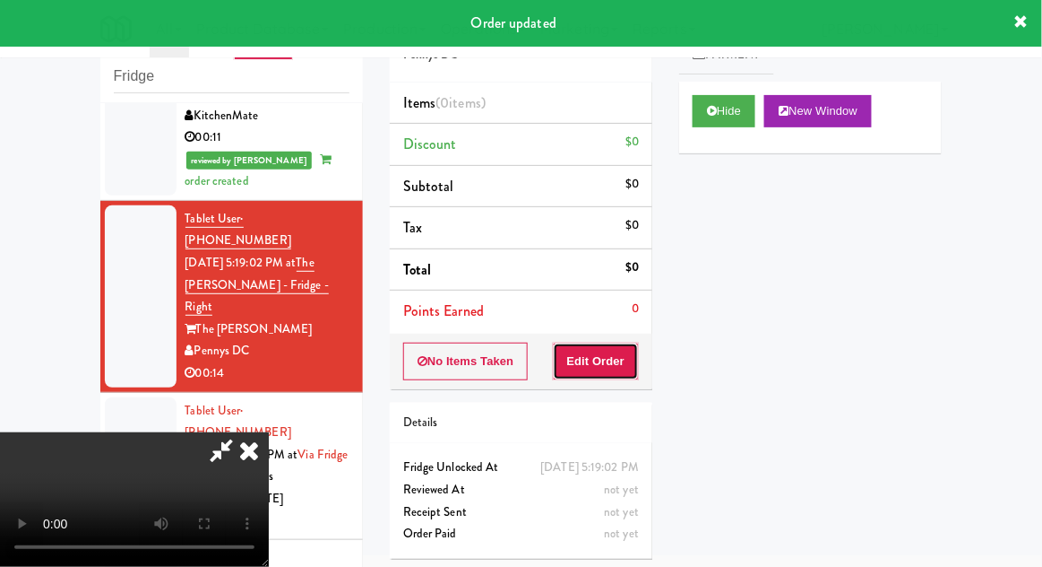
click at [634, 365] on button "Edit Order" at bounding box center [596, 361] width 87 height 38
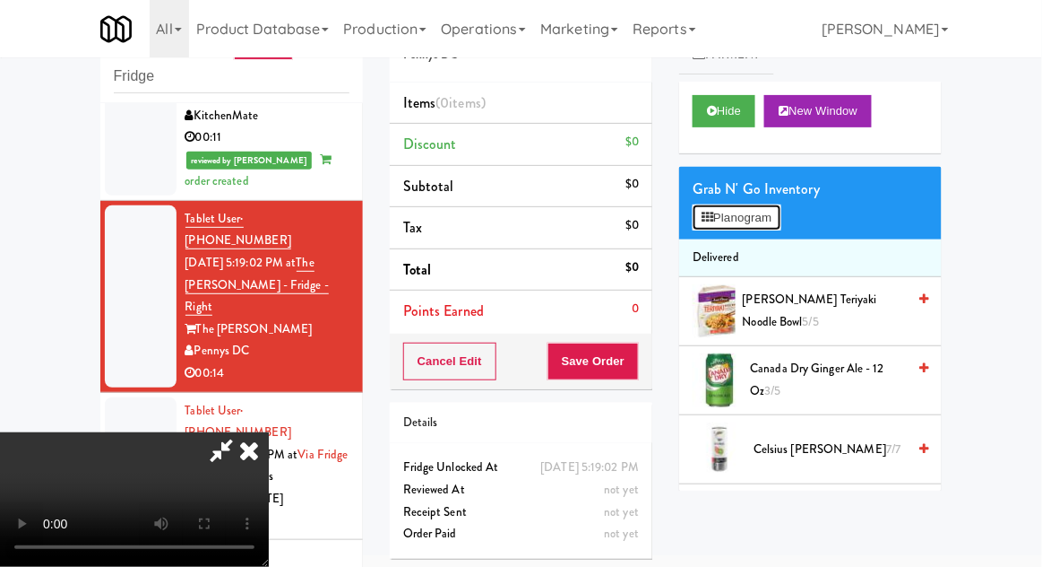
click at [750, 226] on button "Planogram" at bounding box center [737, 217] width 88 height 27
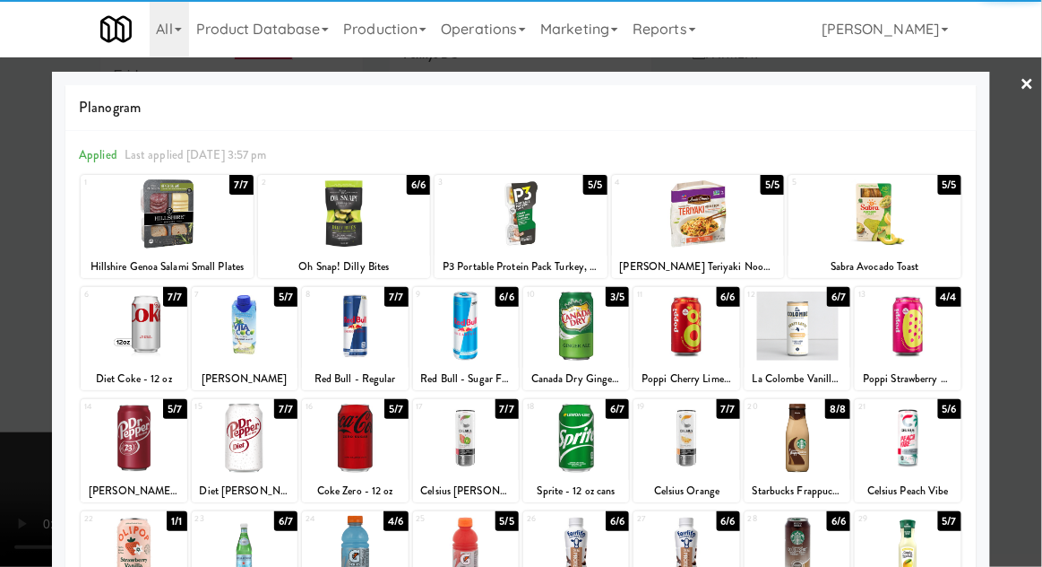
click at [350, 554] on div at bounding box center [355, 549] width 106 height 69
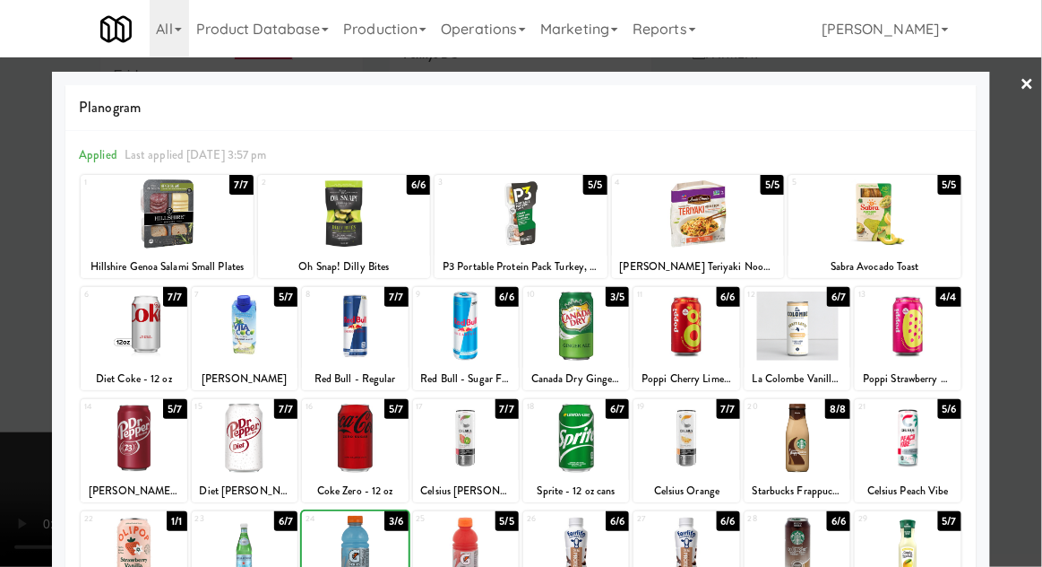
click at [1038, 400] on div at bounding box center [521, 283] width 1042 height 567
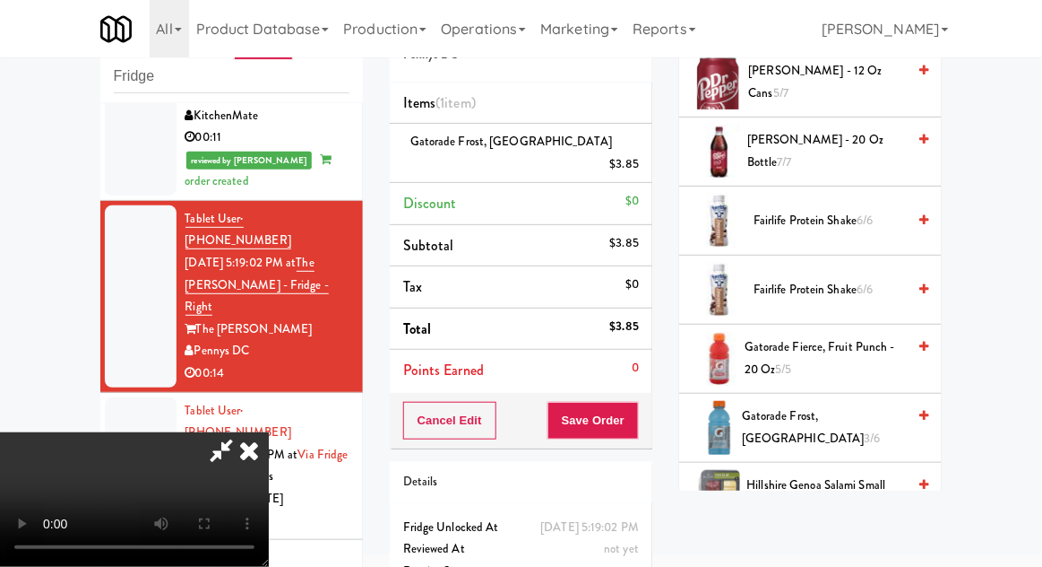
scroll to position [989, 0]
click at [809, 358] on span "Gatorade Fierce, Fruit Punch - 20 oz 5/5" at bounding box center [825, 357] width 161 height 44
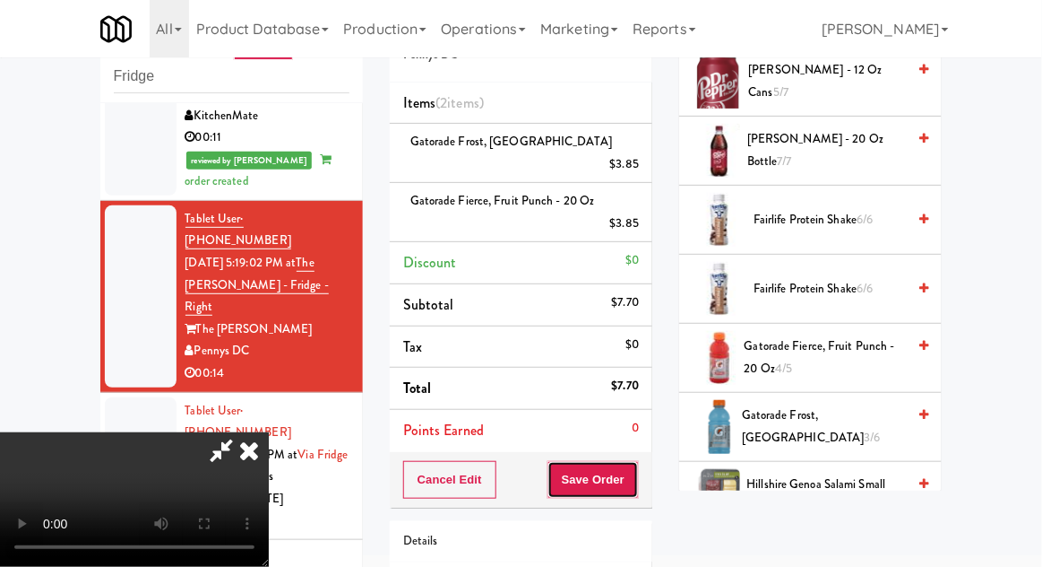
click at [630, 473] on button "Save Order" at bounding box center [593, 480] width 91 height 38
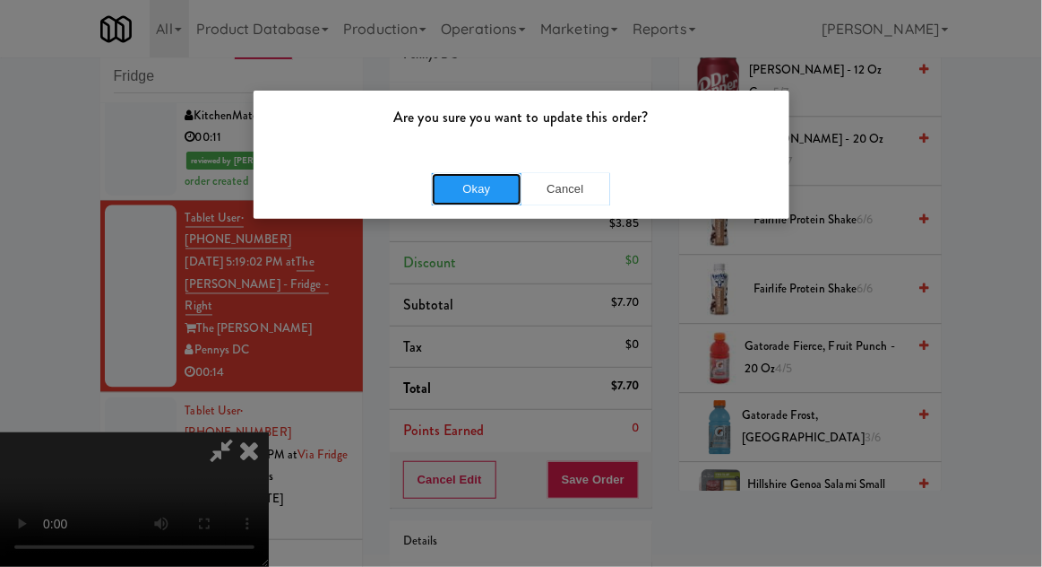
click at [480, 199] on button "Okay" at bounding box center [477, 189] width 90 height 32
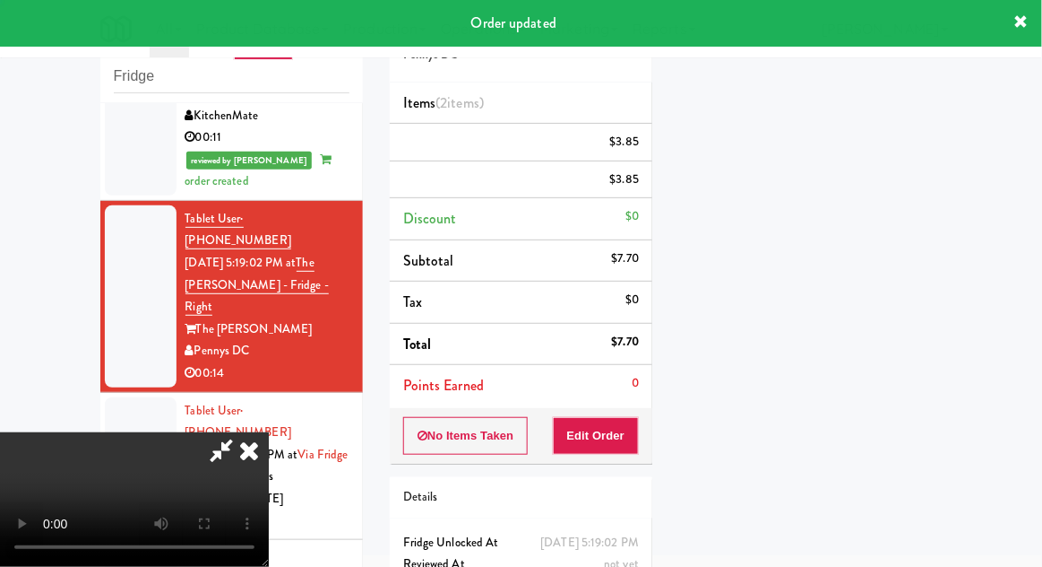
scroll to position [177, 0]
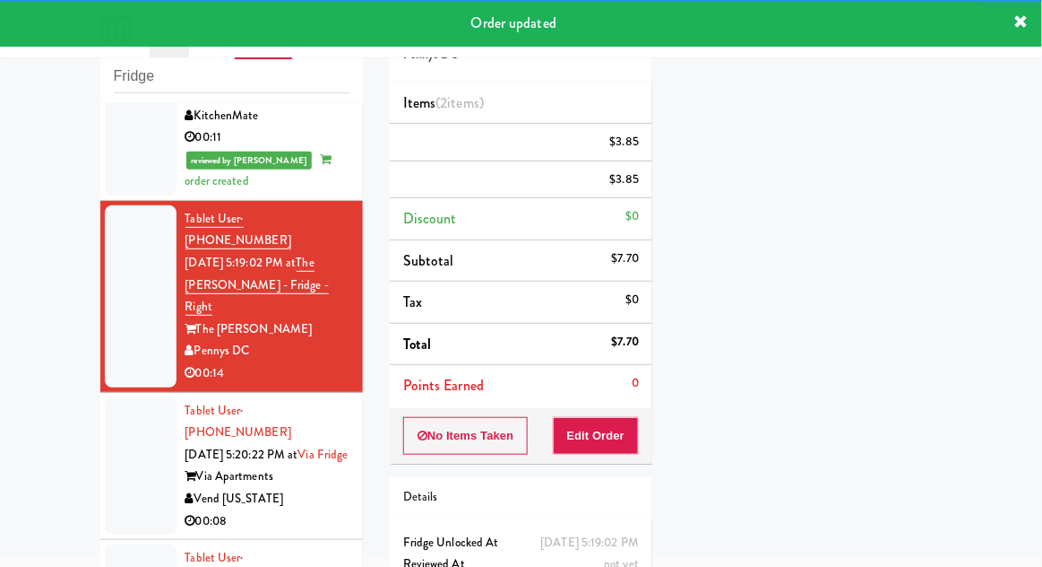
click at [111, 397] on div at bounding box center [141, 466] width 72 height 138
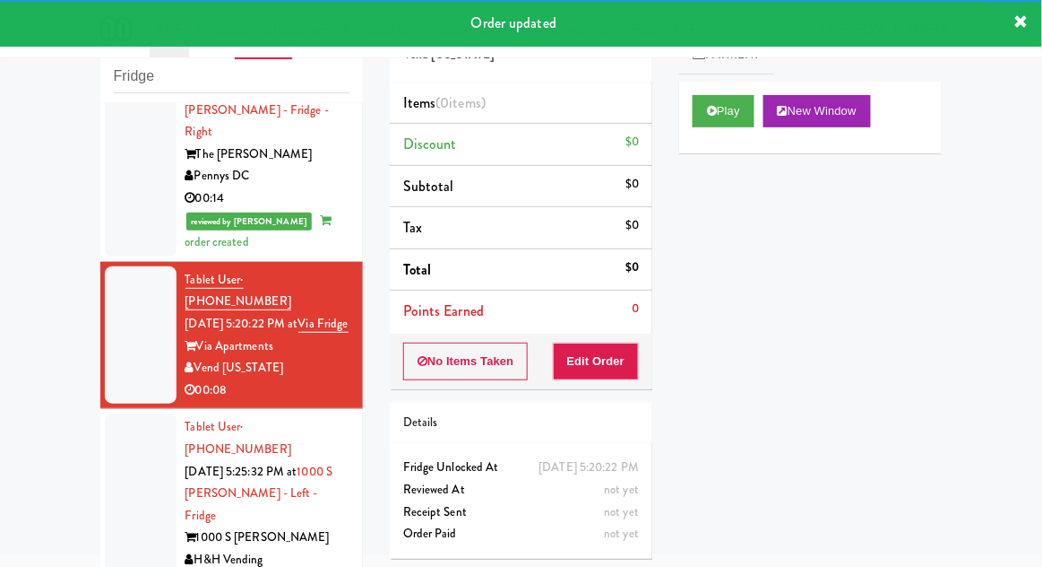
scroll to position [945, 0]
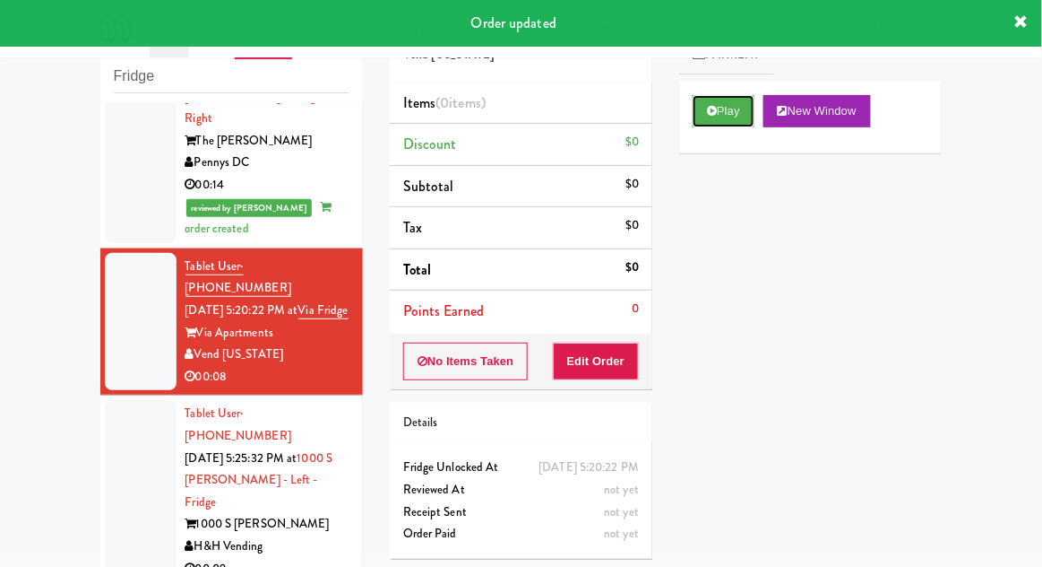
click at [741, 98] on button "Play" at bounding box center [724, 111] width 62 height 32
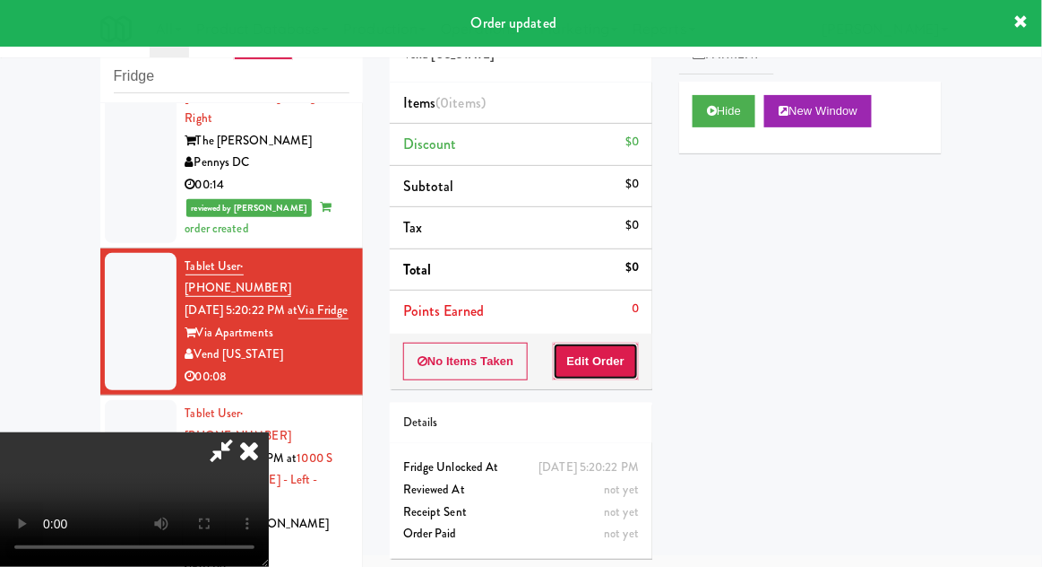
click at [611, 359] on button "Edit Order" at bounding box center [596, 361] width 87 height 38
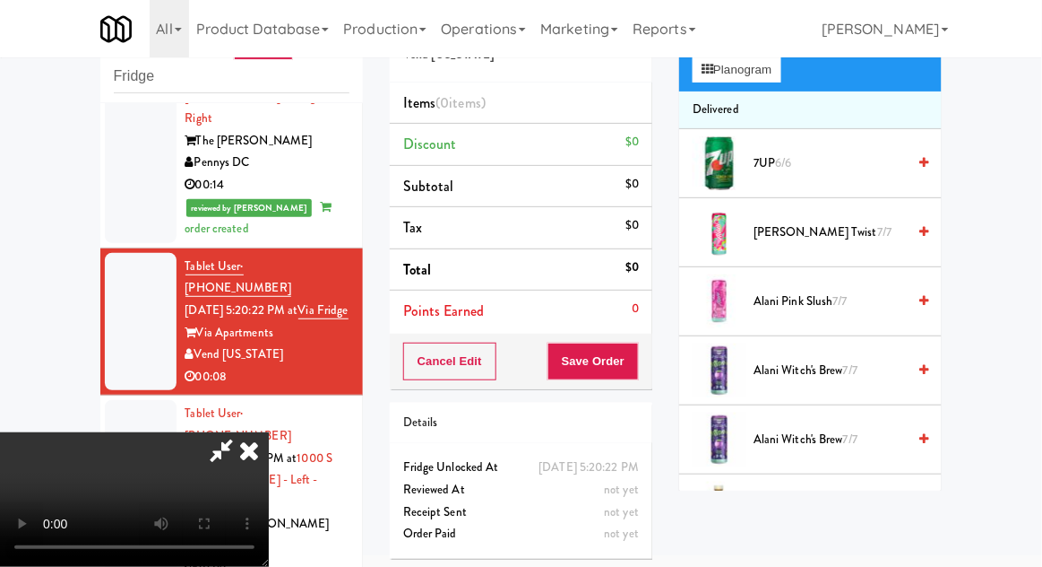
scroll to position [0, 0]
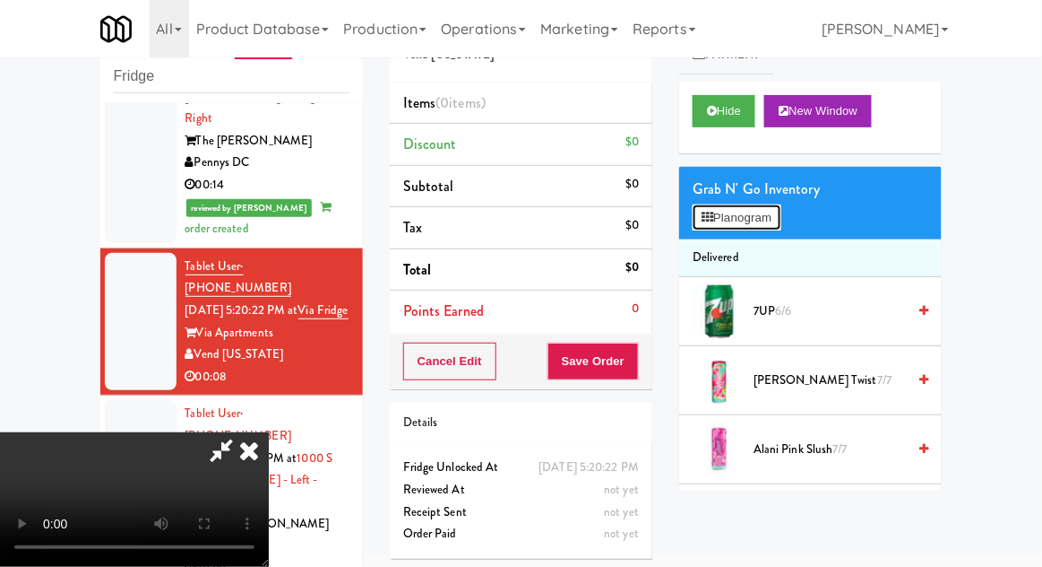
click at [748, 223] on button "Planogram" at bounding box center [737, 217] width 88 height 27
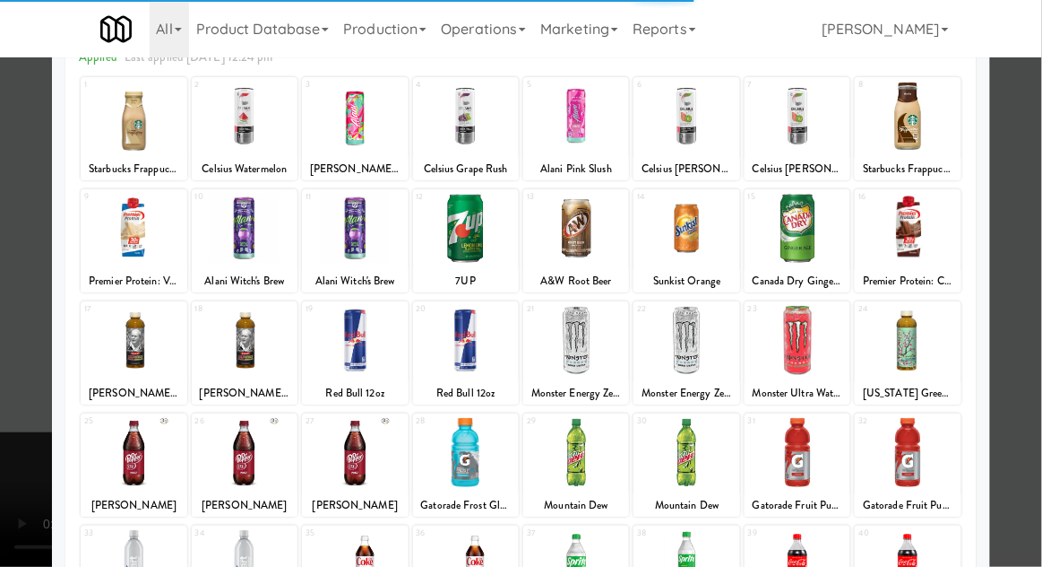
scroll to position [100, 0]
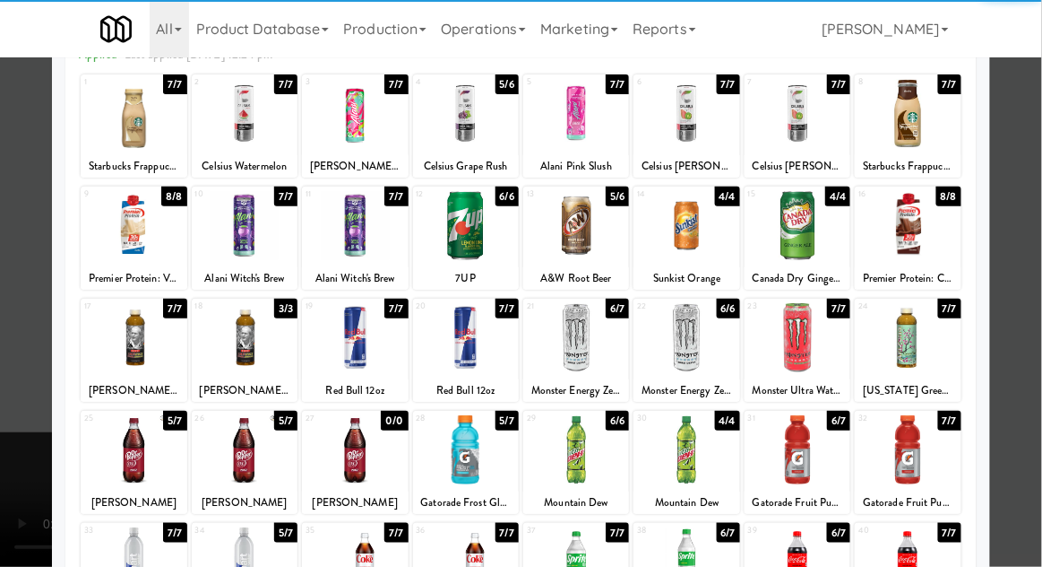
click at [239, 350] on div at bounding box center [245, 337] width 106 height 69
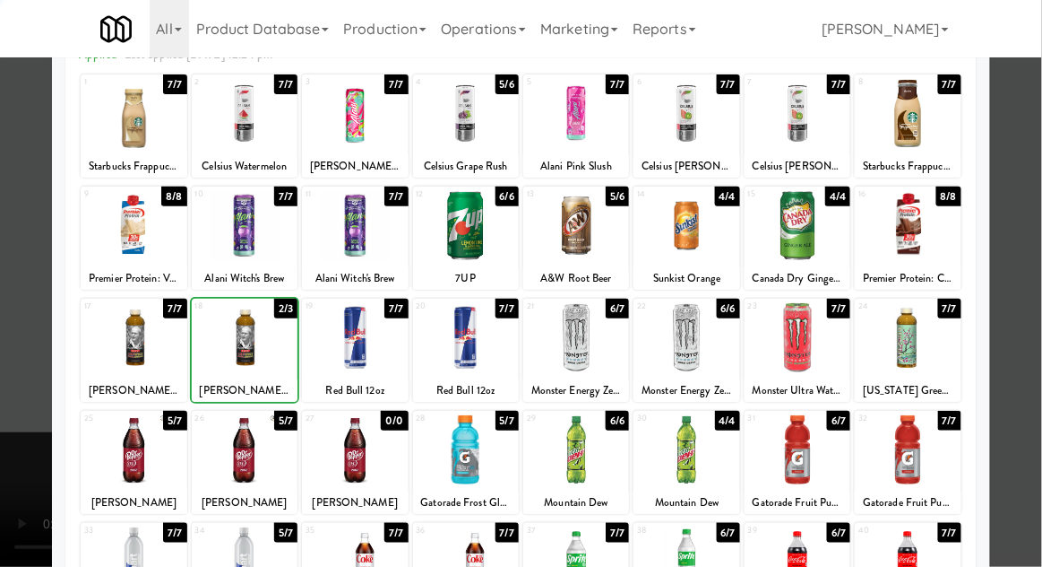
click at [1037, 360] on div at bounding box center [521, 283] width 1042 height 567
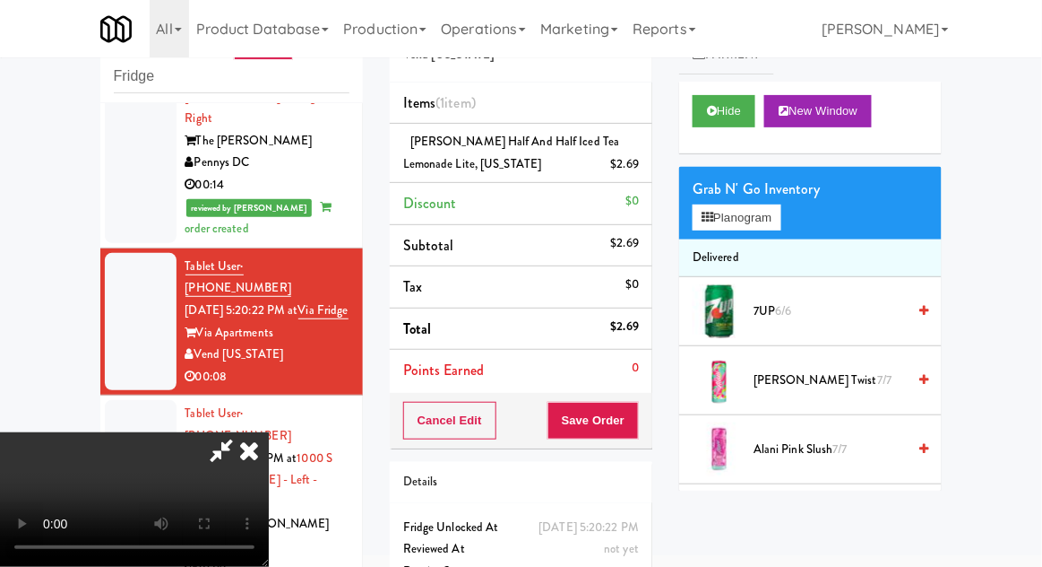
scroll to position [65, 0]
click at [636, 428] on button "Save Order" at bounding box center [593, 421] width 91 height 38
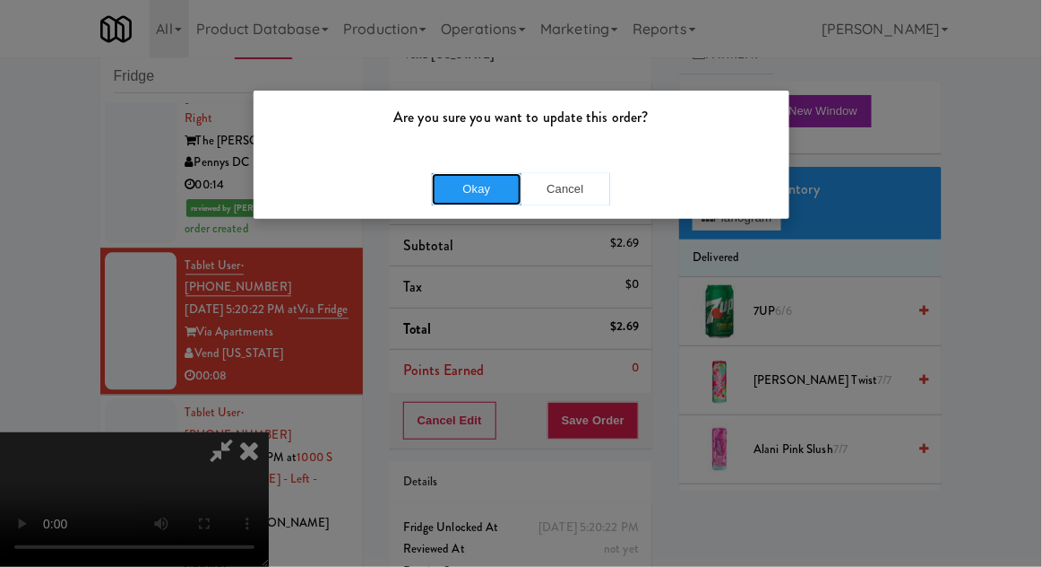
click at [446, 188] on button "Okay" at bounding box center [477, 189] width 90 height 32
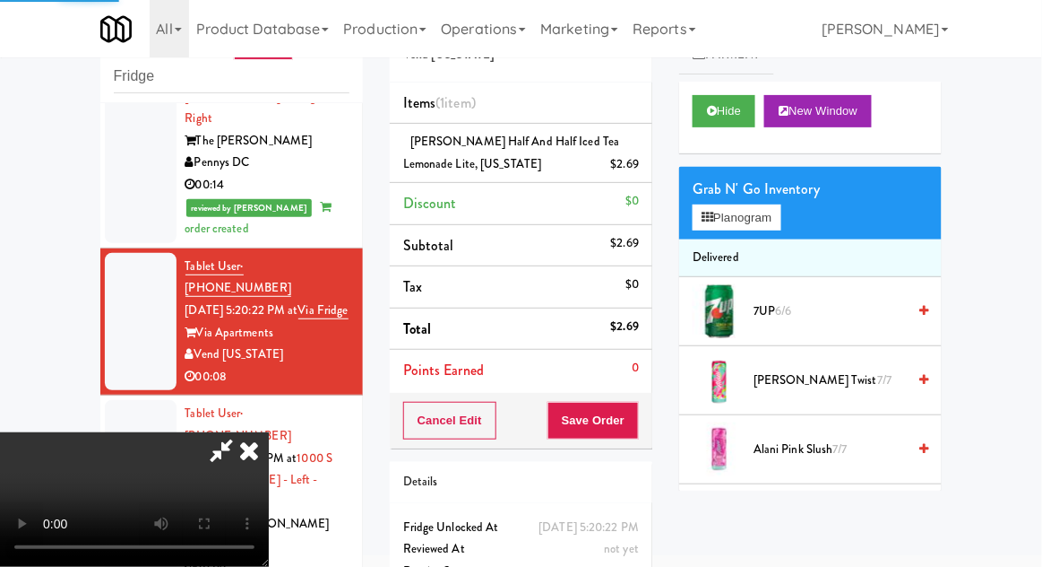
scroll to position [0, 0]
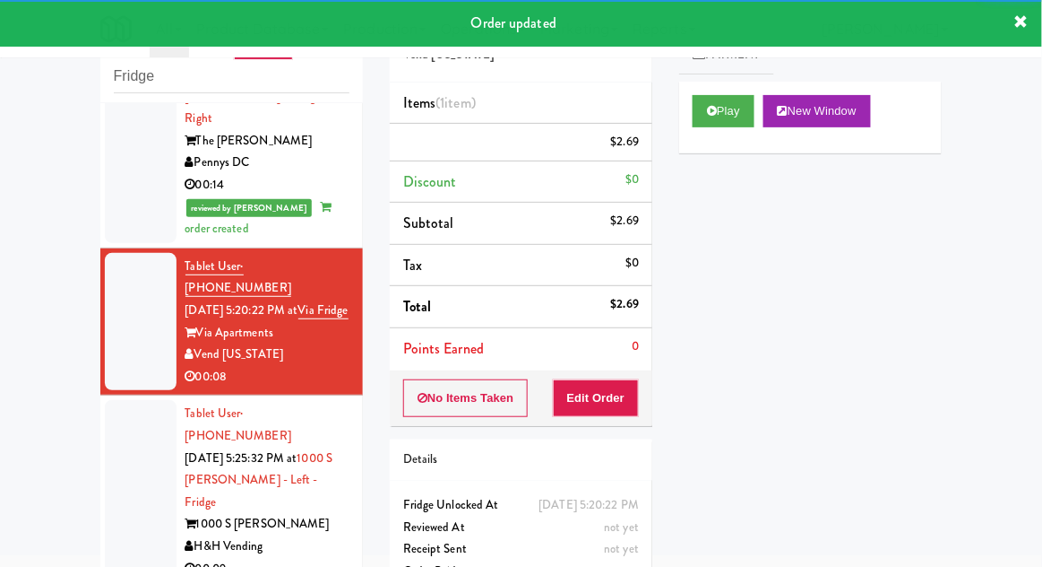
click at [117, 400] on div at bounding box center [141, 491] width 72 height 182
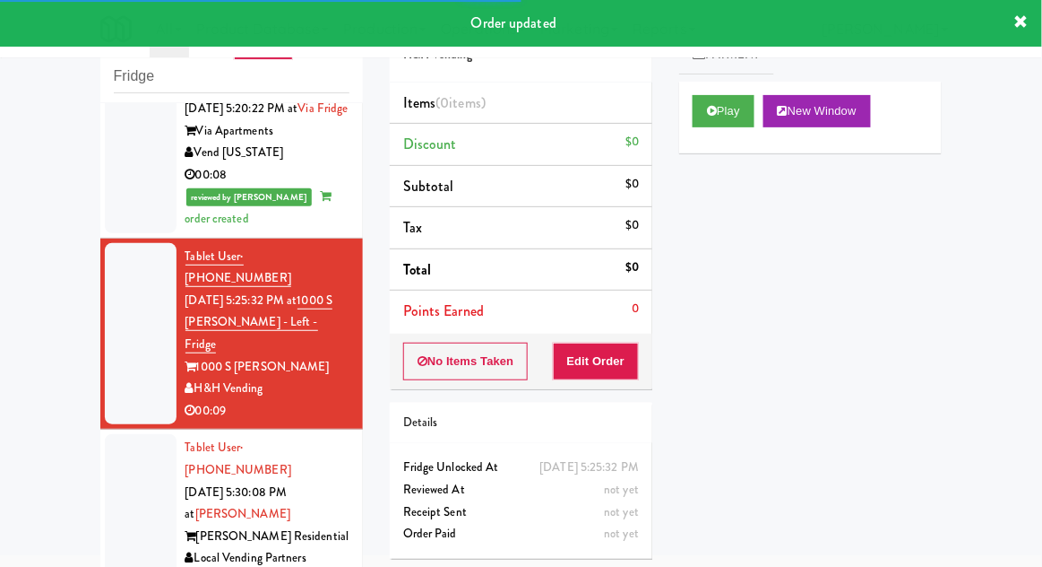
scroll to position [1147, 0]
click at [749, 108] on button "Play" at bounding box center [724, 111] width 62 height 32
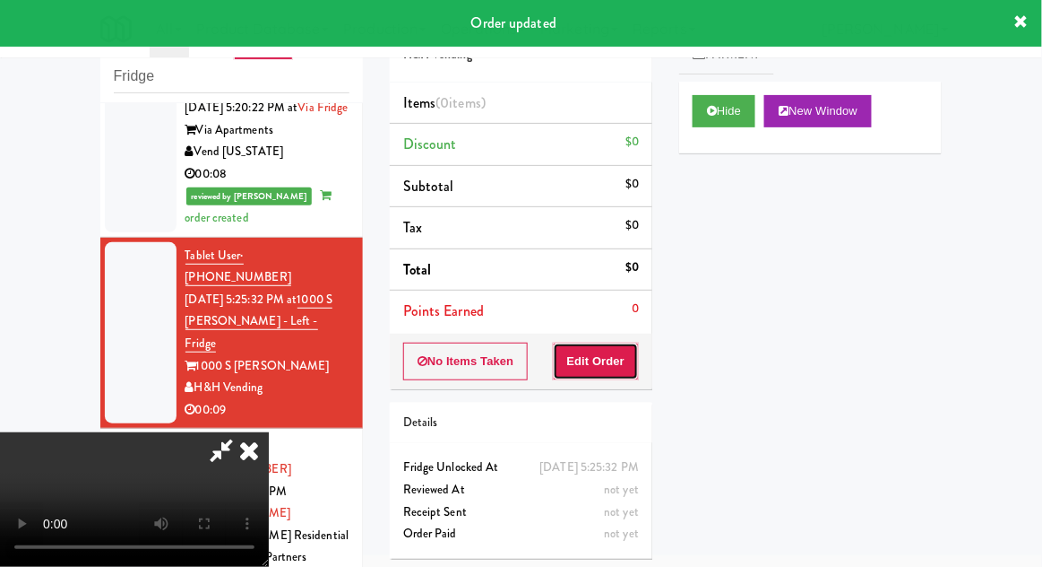
click at [636, 345] on button "Edit Order" at bounding box center [596, 361] width 87 height 38
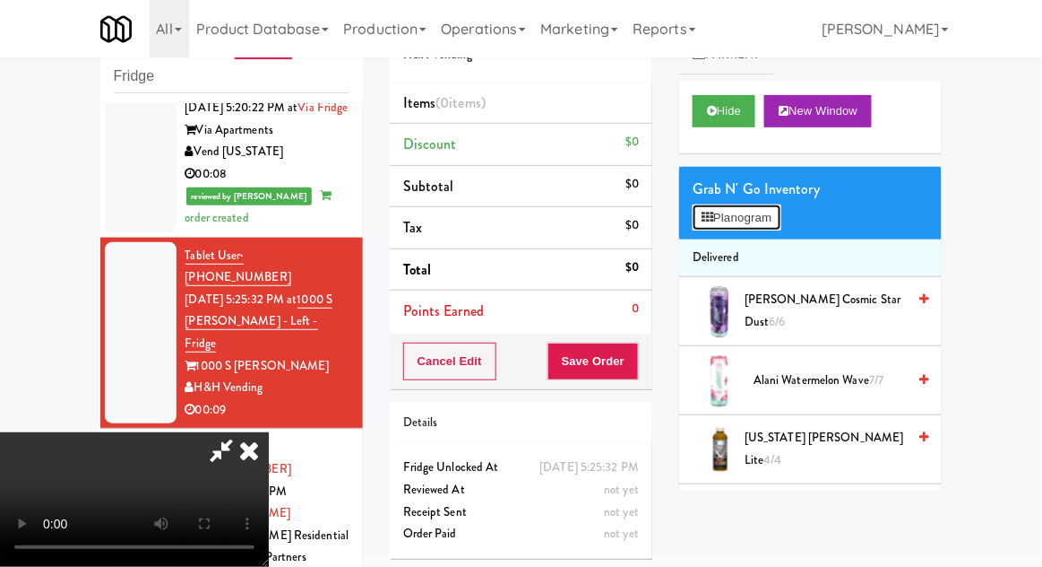
click at [758, 228] on button "Planogram" at bounding box center [737, 217] width 88 height 27
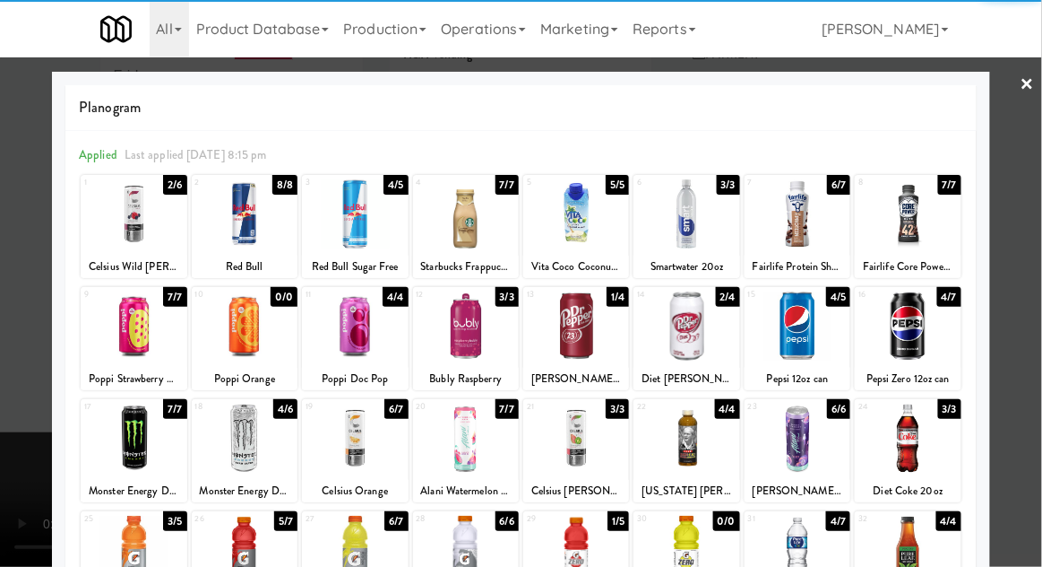
click at [247, 450] on div at bounding box center [245, 437] width 106 height 69
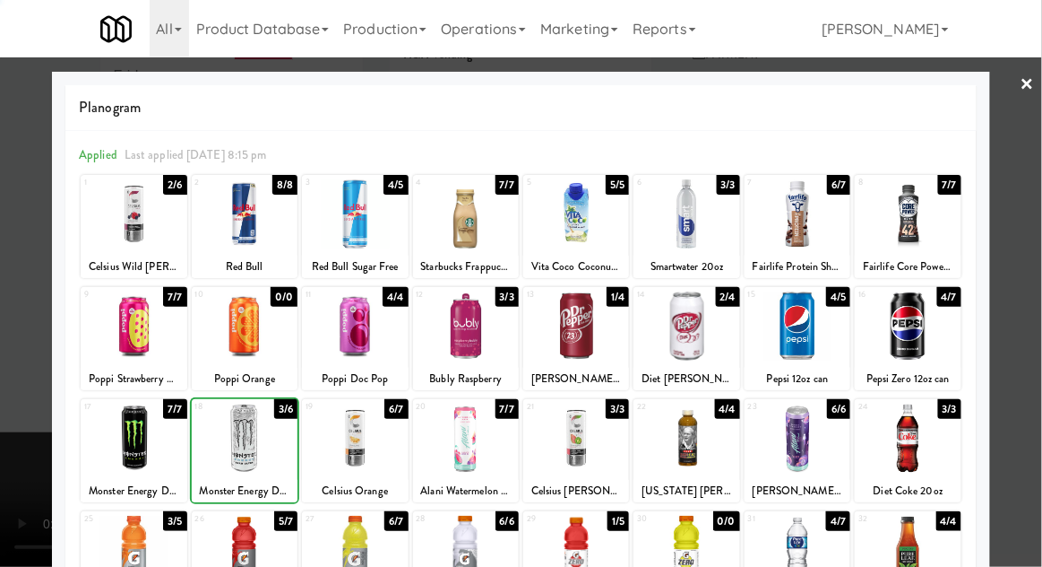
click at [1035, 385] on div at bounding box center [521, 283] width 1042 height 567
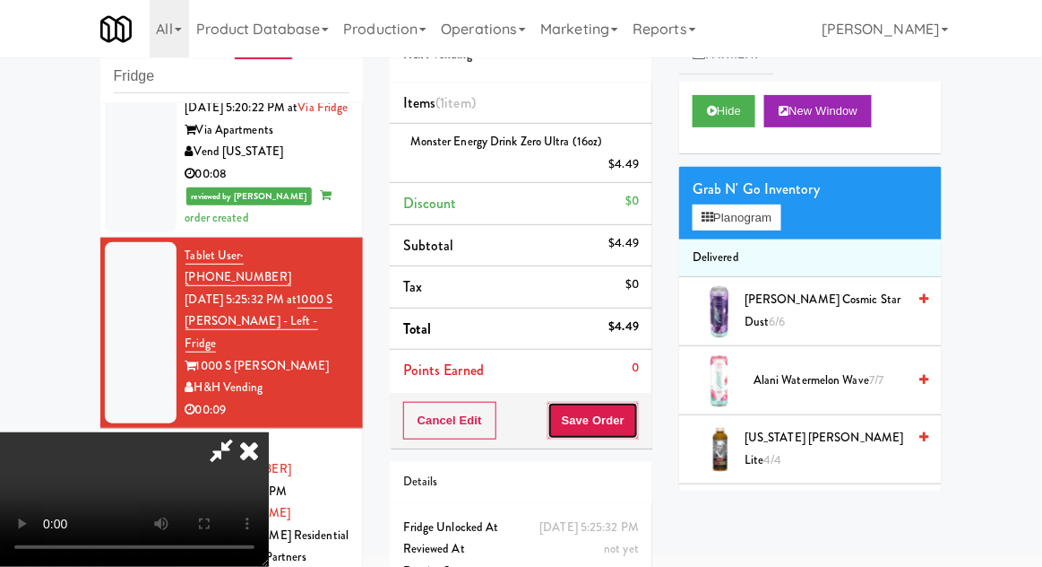
click at [636, 428] on button "Save Order" at bounding box center [593, 421] width 91 height 38
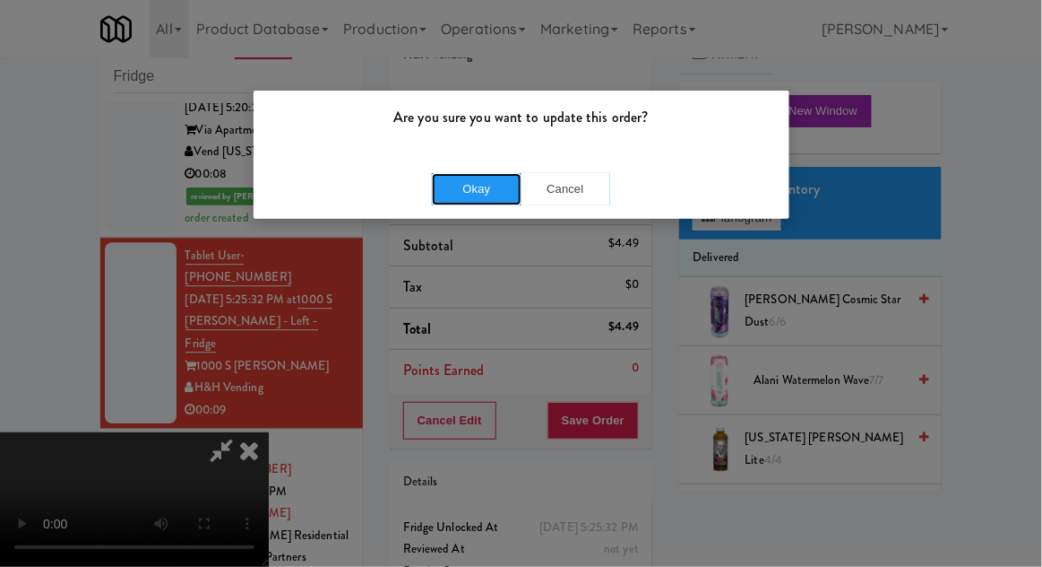
click at [461, 186] on button "Okay" at bounding box center [477, 189] width 90 height 32
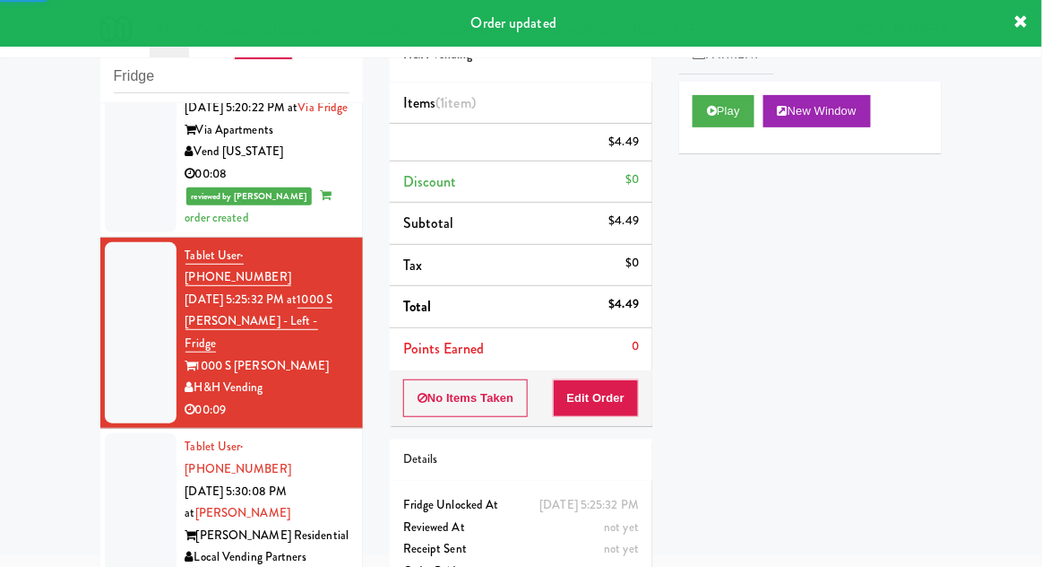
click at [103, 428] on li "Tablet User · (312) 619-7472 [DATE] 5:30:08 PM at [PERSON_NAME] - Fridge [PERSO…" at bounding box center [231, 512] width 263 height 169
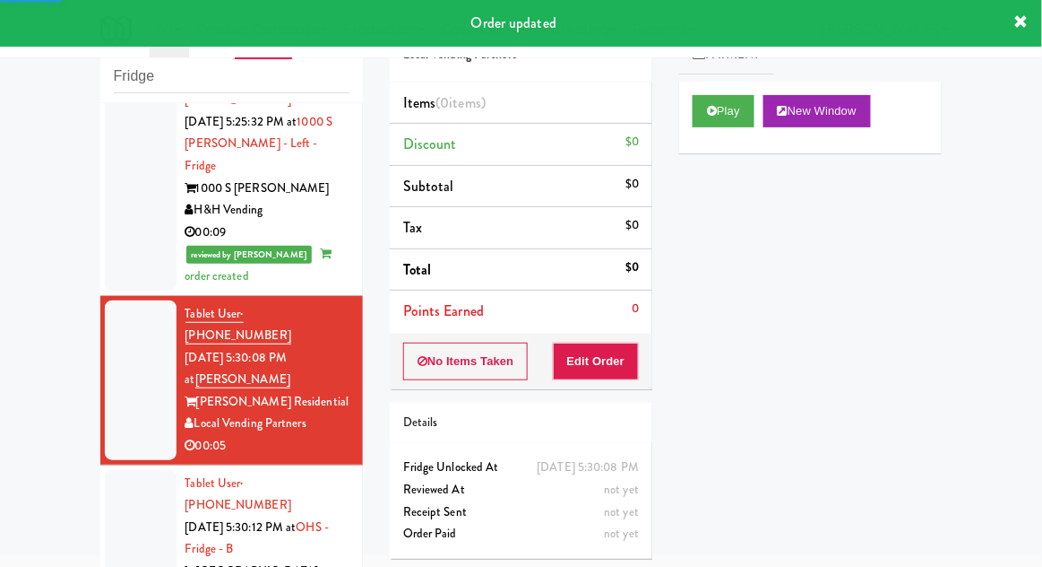
scroll to position [1327, 0]
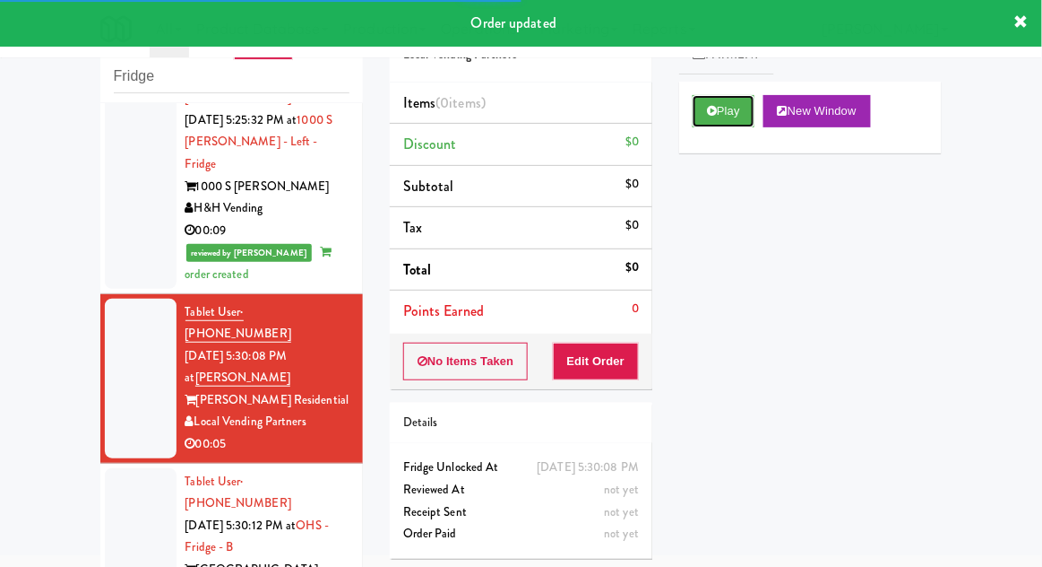
click at [731, 108] on button "Play" at bounding box center [724, 111] width 62 height 32
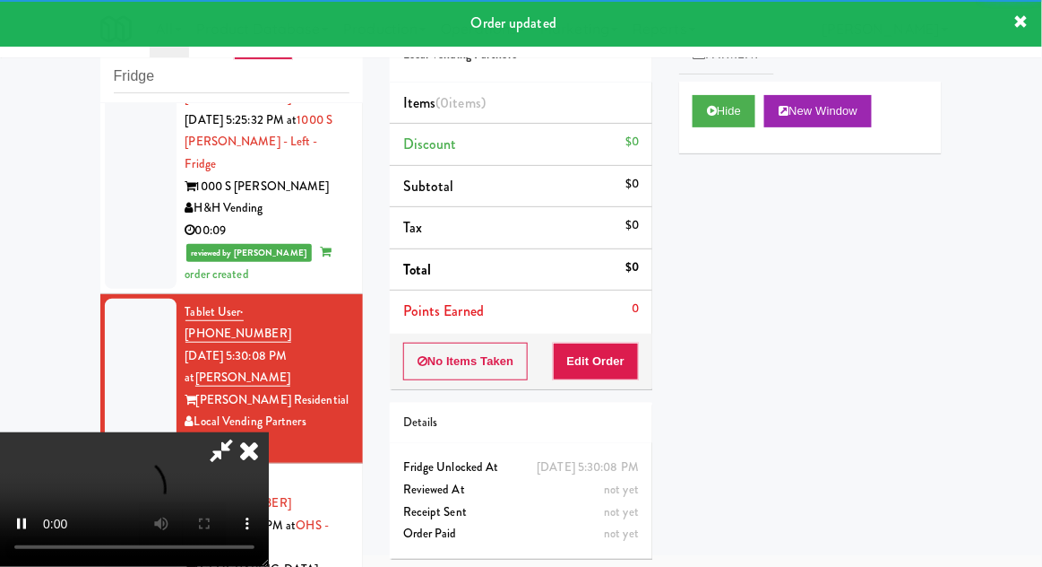
click at [610, 391] on div "Order # 1348072 Local Vending Partners Items (0 items ) Discount $0 Subtotal $0…" at bounding box center [521, 284] width 290 height 576
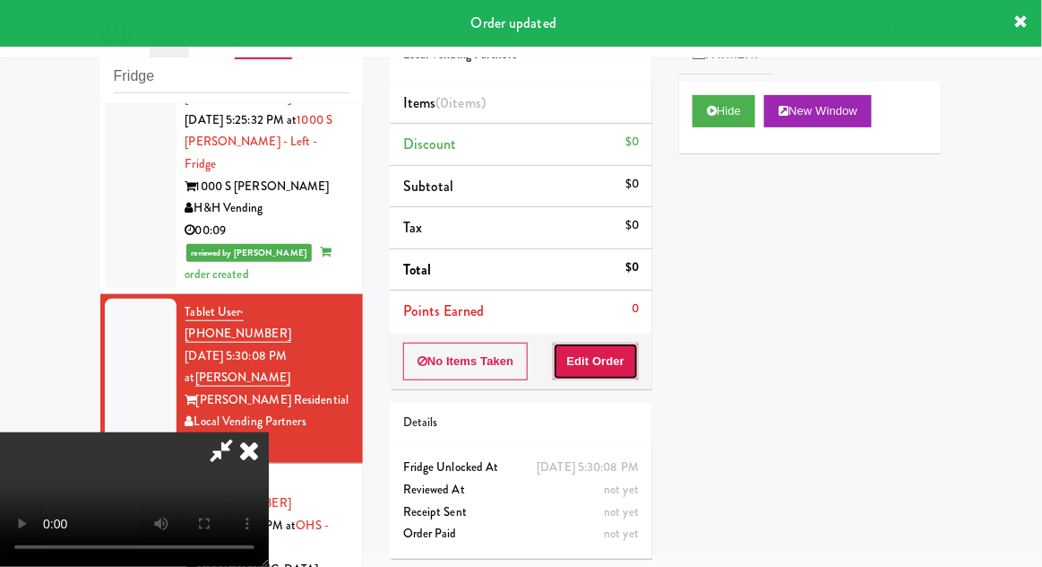
click at [608, 359] on button "Edit Order" at bounding box center [596, 361] width 87 height 38
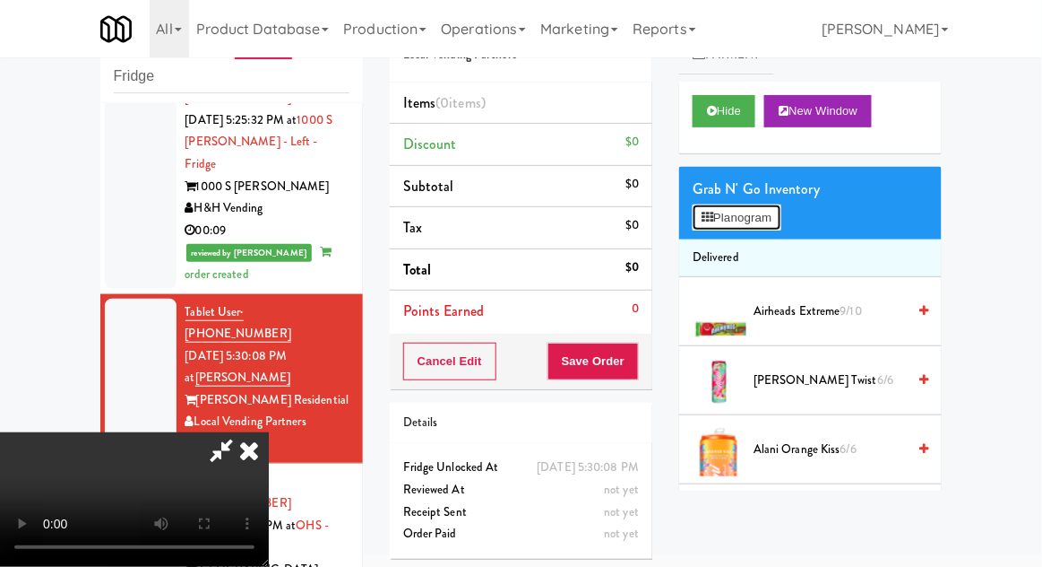
click at [751, 219] on button "Planogram" at bounding box center [737, 217] width 88 height 27
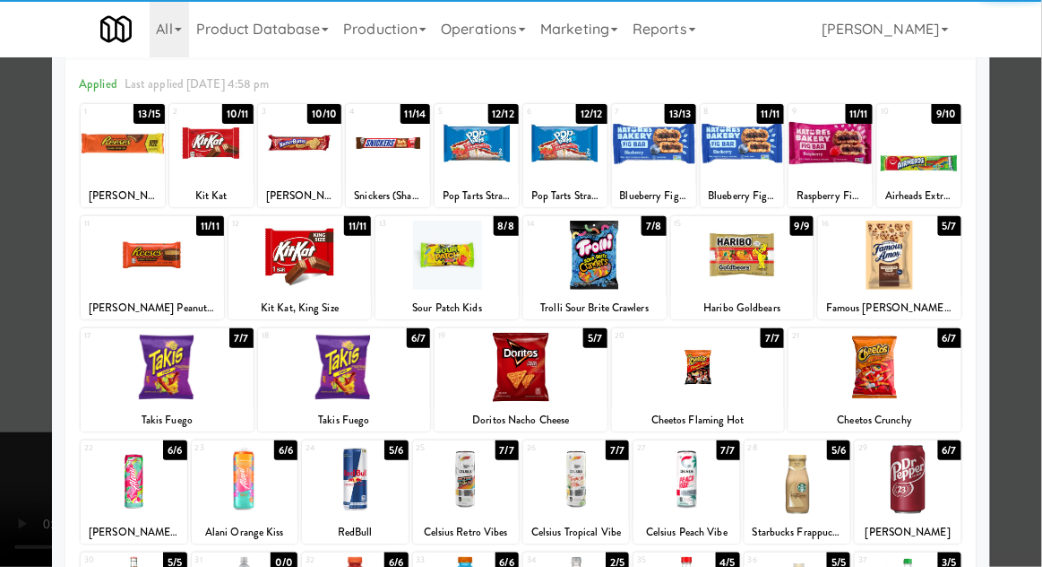
scroll to position [97, 0]
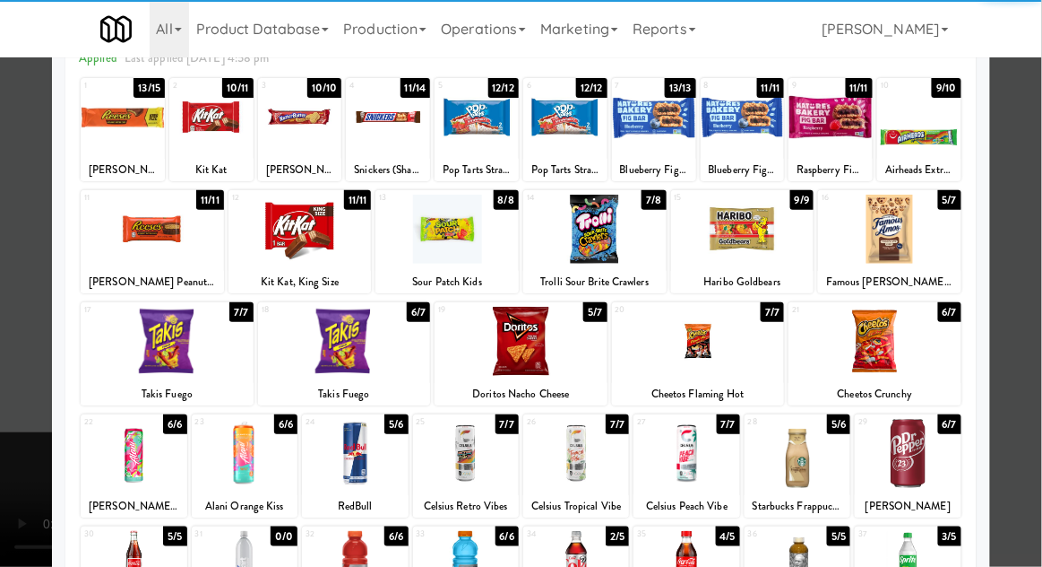
click at [333, 471] on div at bounding box center [355, 453] width 106 height 69
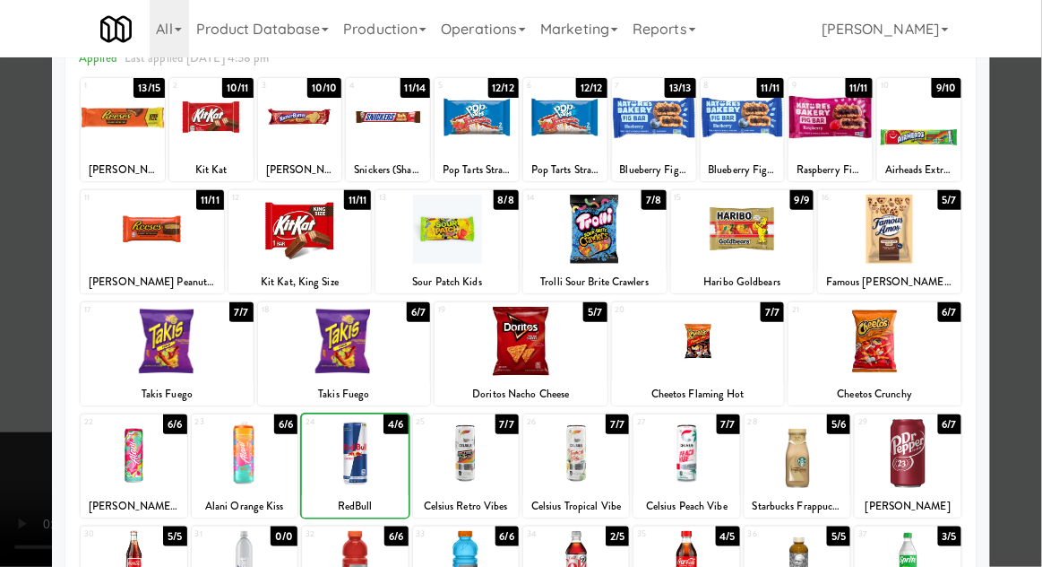
click at [1025, 377] on div at bounding box center [521, 283] width 1042 height 567
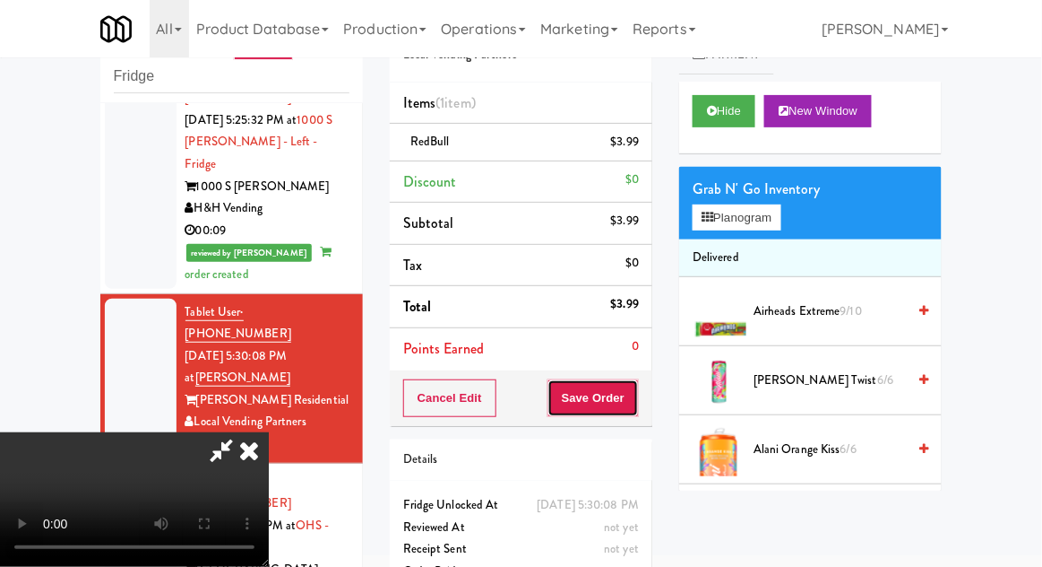
click at [639, 402] on button "Save Order" at bounding box center [593, 398] width 91 height 38
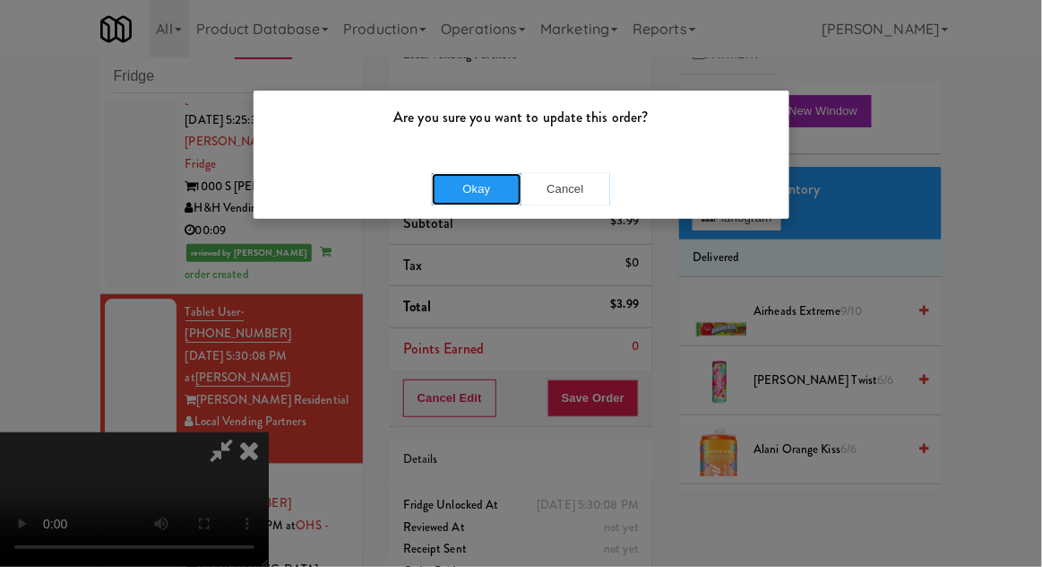
click at [449, 200] on button "Okay" at bounding box center [477, 189] width 90 height 32
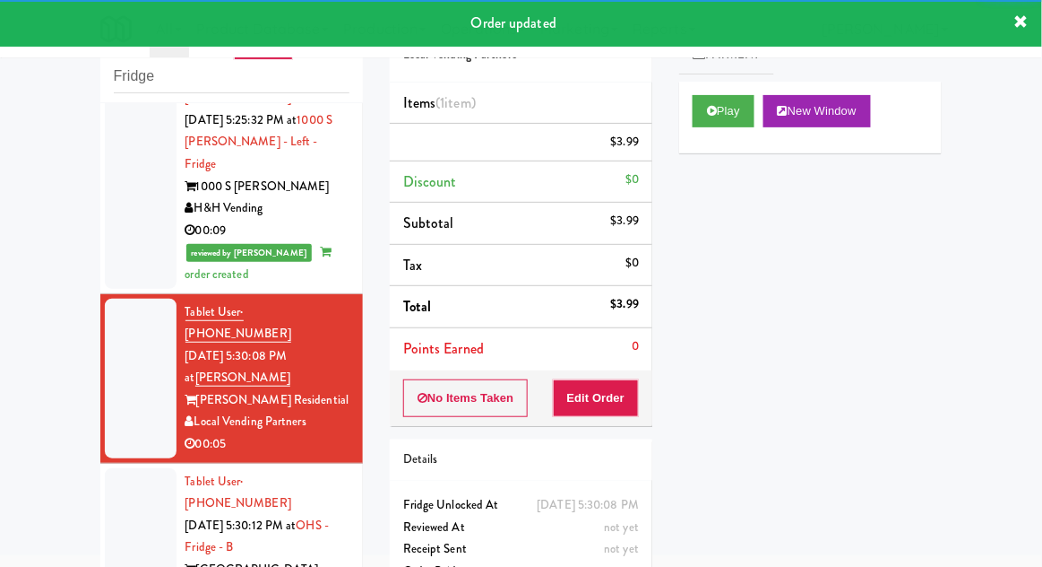
click at [128, 468] on div at bounding box center [141, 548] width 72 height 160
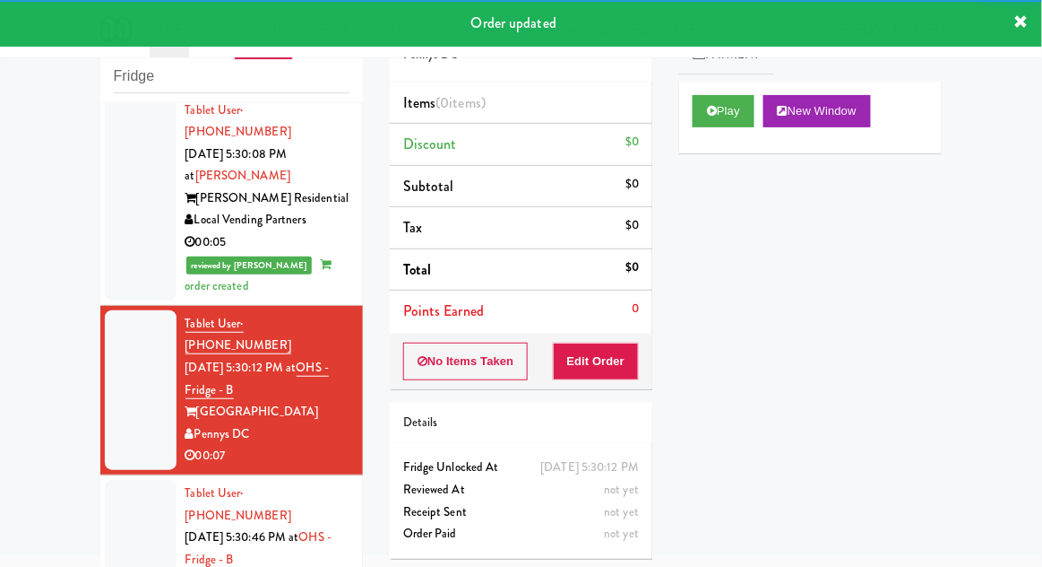
scroll to position [1531, 0]
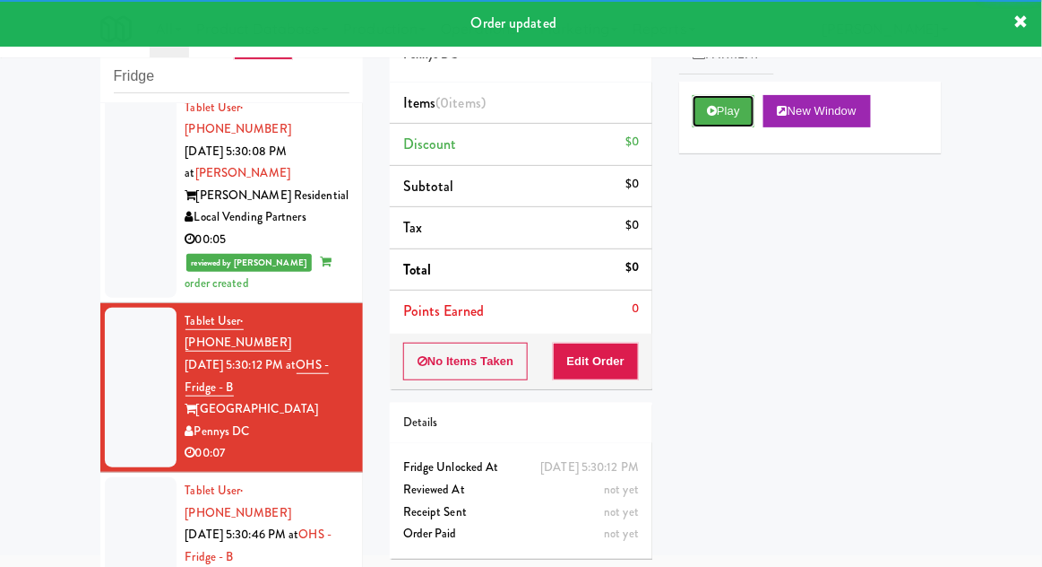
click at [730, 106] on button "Play" at bounding box center [724, 111] width 62 height 32
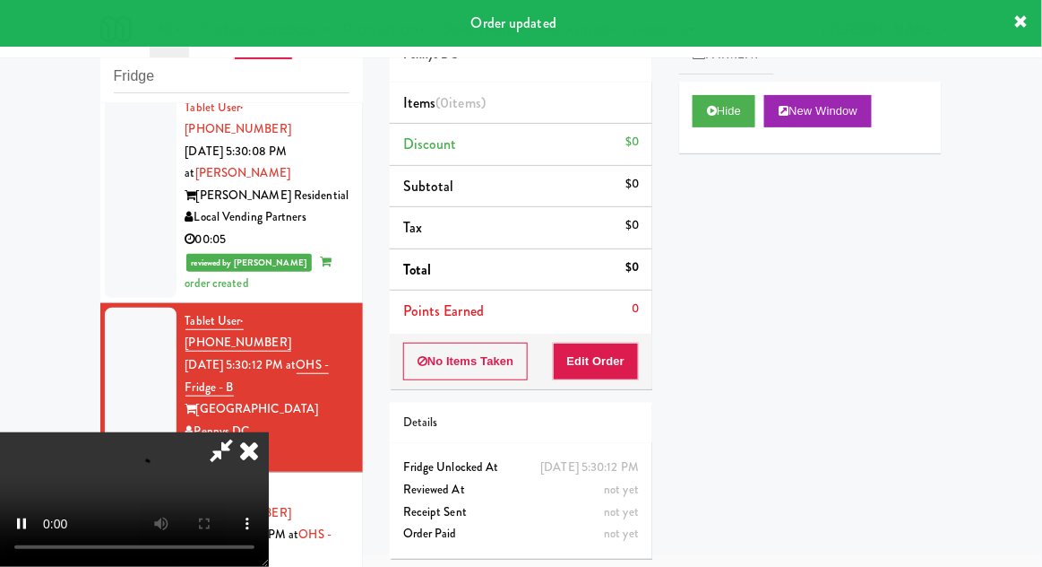
click at [607, 394] on div "Order # 1959540 Pennys DC Items (0 items ) Discount $0 Subtotal $0 Tax $0 Total…" at bounding box center [521, 284] width 290 height 576
click at [606, 363] on button "Edit Order" at bounding box center [596, 361] width 87 height 38
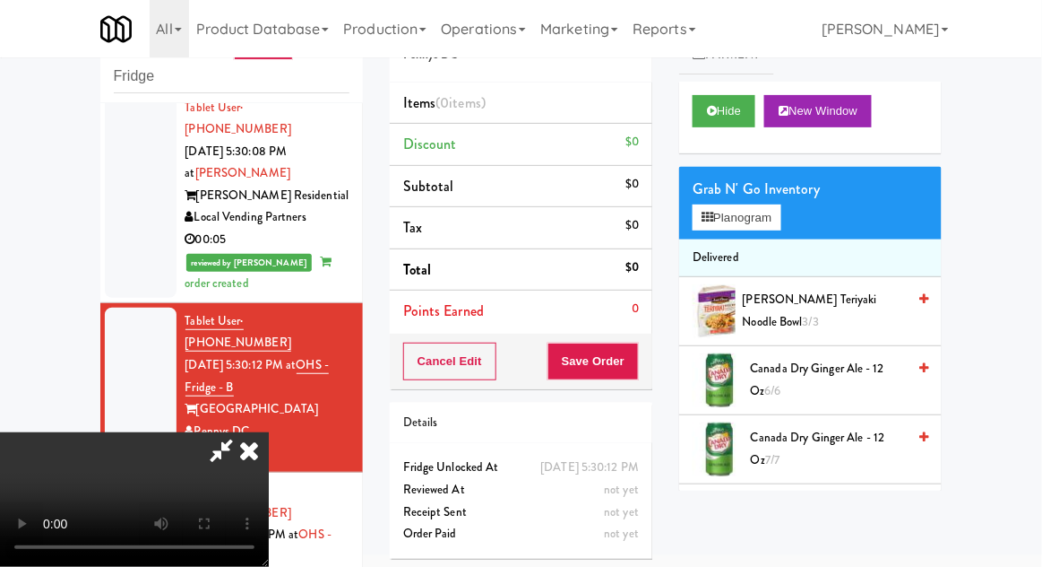
scroll to position [0, 0]
click at [775, 226] on button "Planogram" at bounding box center [737, 217] width 88 height 27
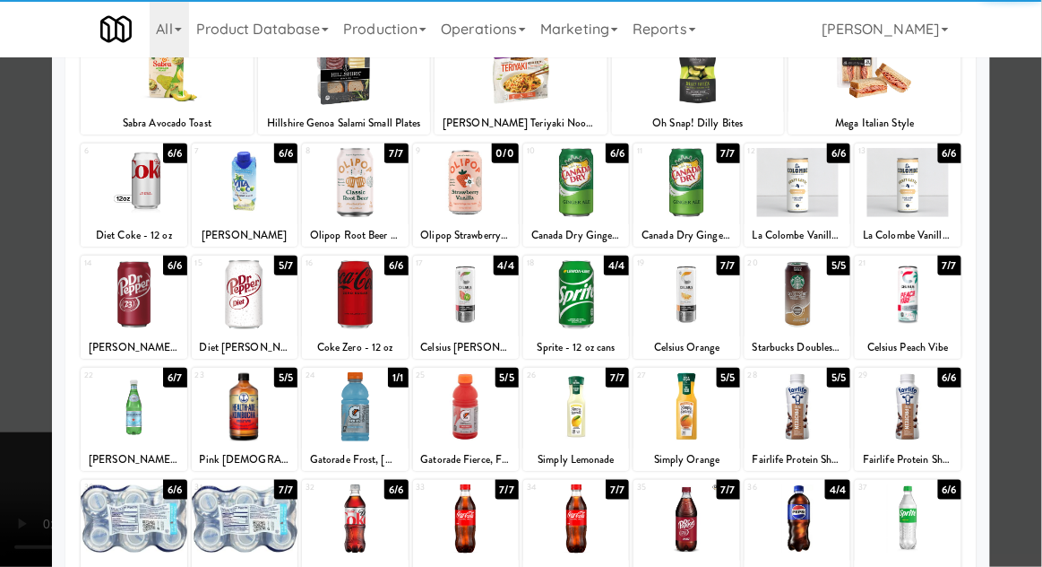
scroll to position [148, 0]
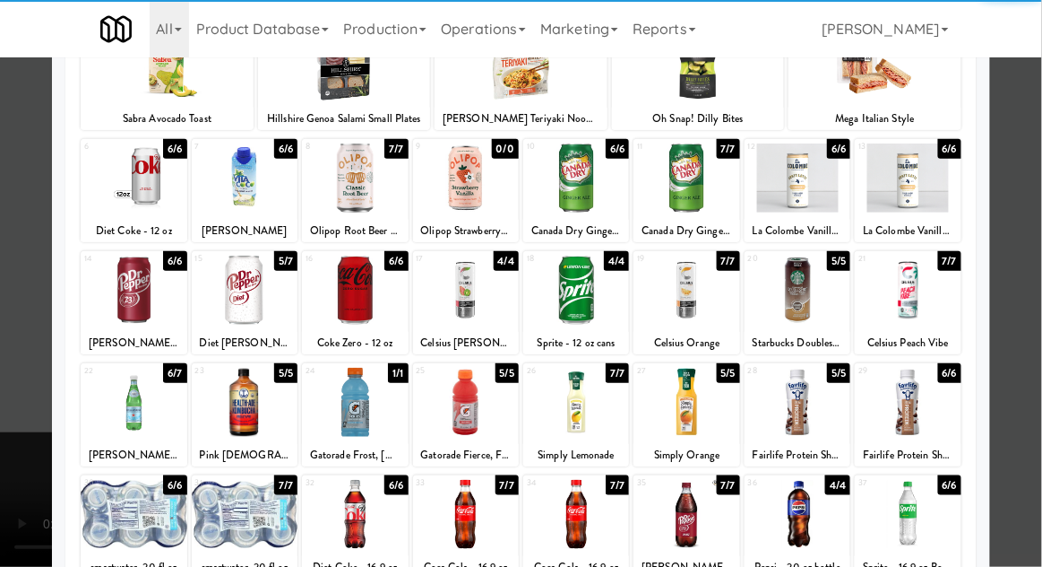
click at [808, 422] on div at bounding box center [798, 402] width 106 height 69
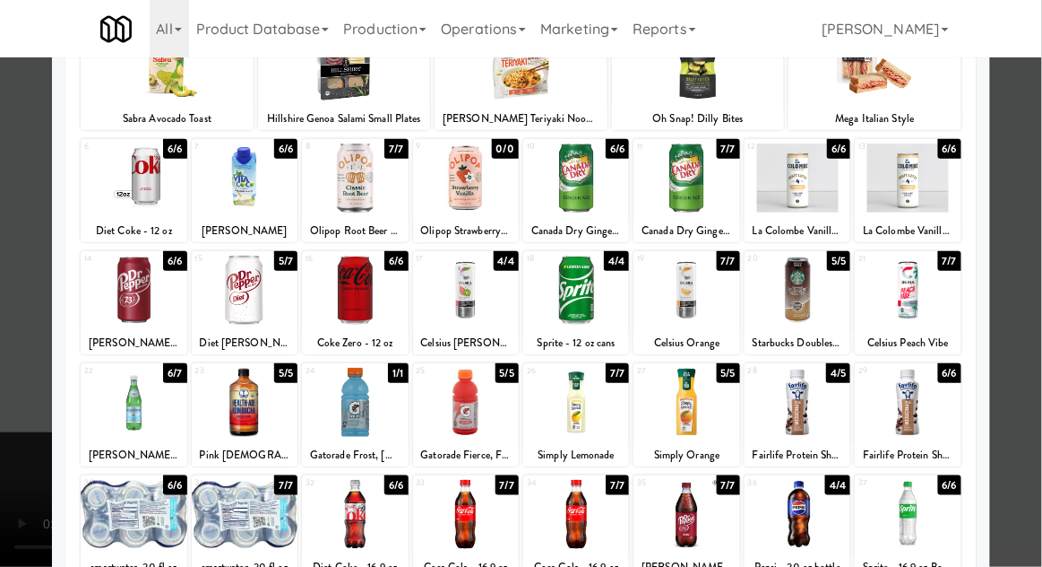
click at [1035, 379] on div at bounding box center [521, 283] width 1042 height 567
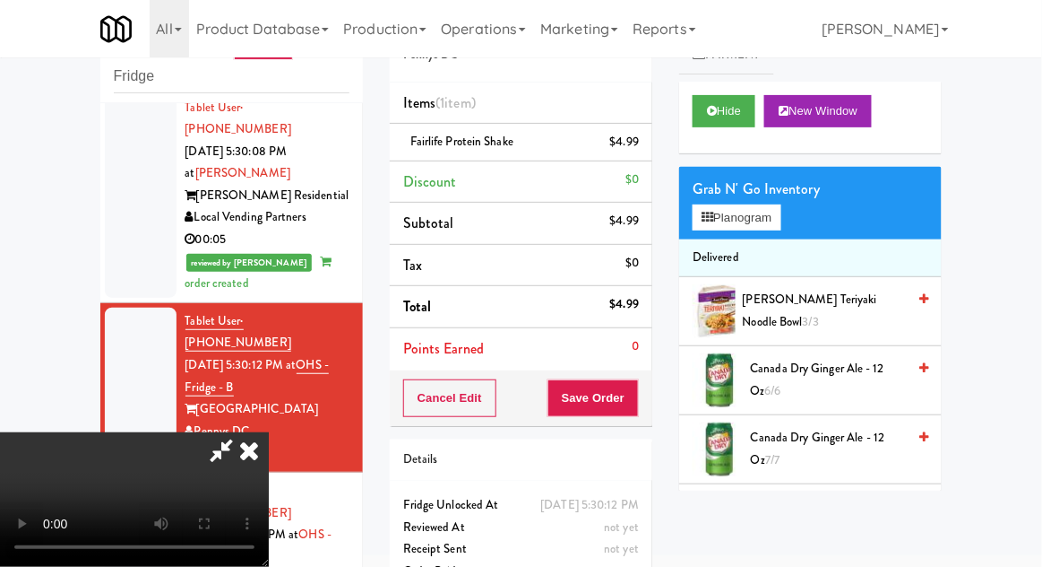
scroll to position [65, 0]
click at [637, 412] on button "Save Order" at bounding box center [593, 398] width 91 height 38
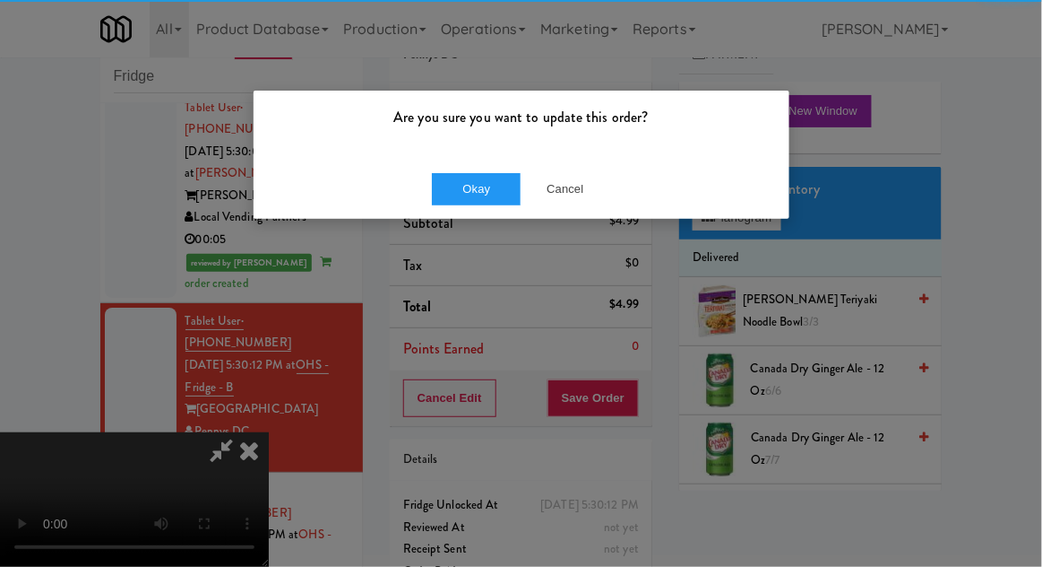
click at [453, 227] on div "Are you sure you want to update this order? Okay Cancel" at bounding box center [521, 283] width 1042 height 567
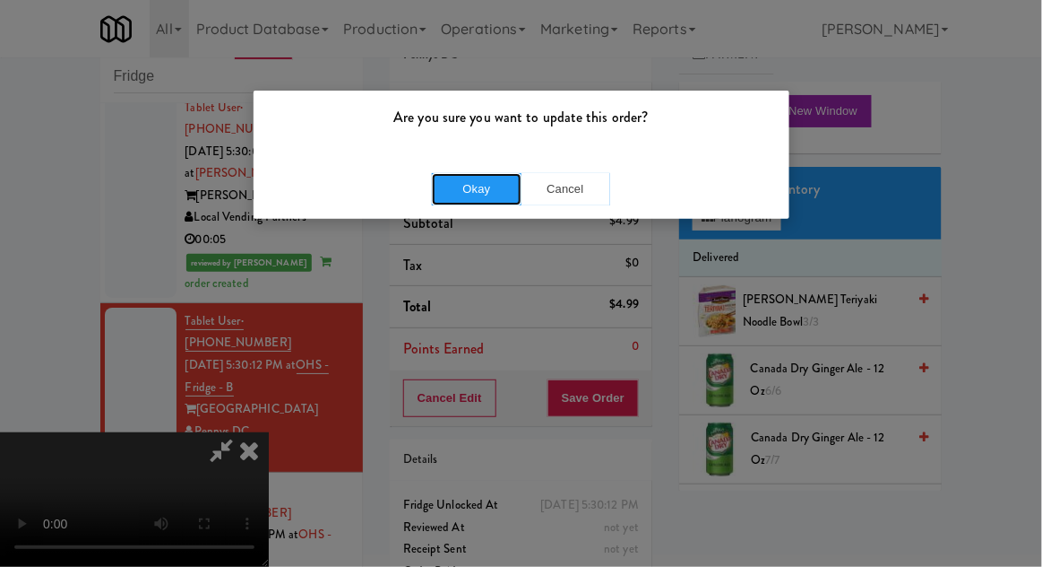
click at [455, 201] on button "Okay" at bounding box center [477, 189] width 90 height 32
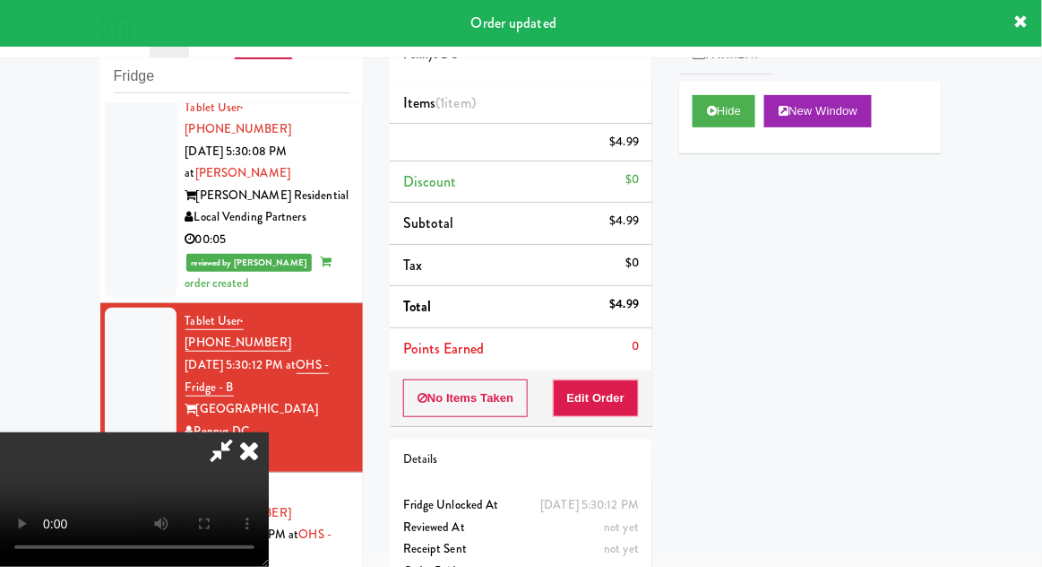
scroll to position [0, 0]
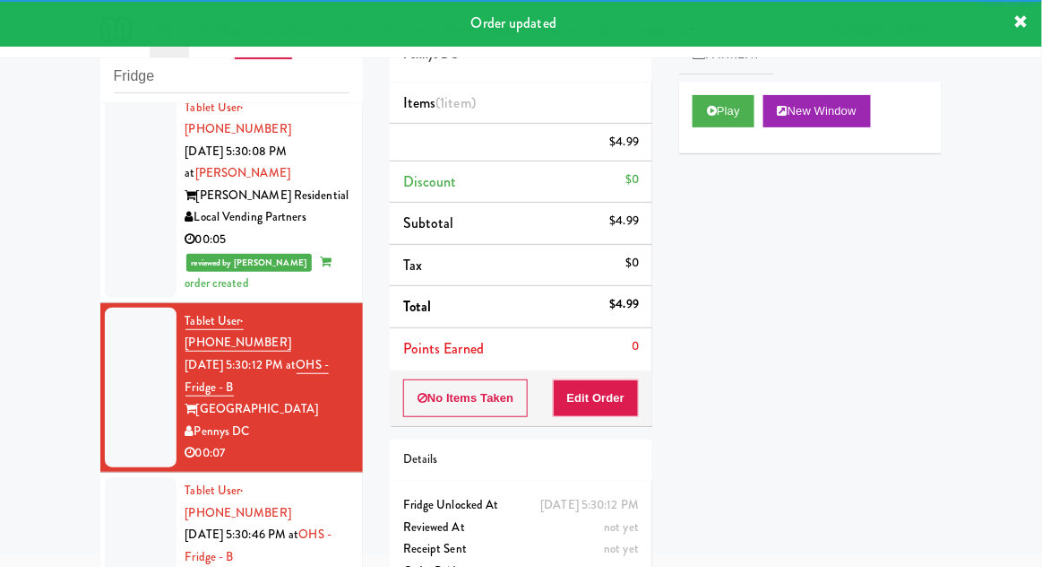
click at [108, 477] on div at bounding box center [141, 557] width 72 height 160
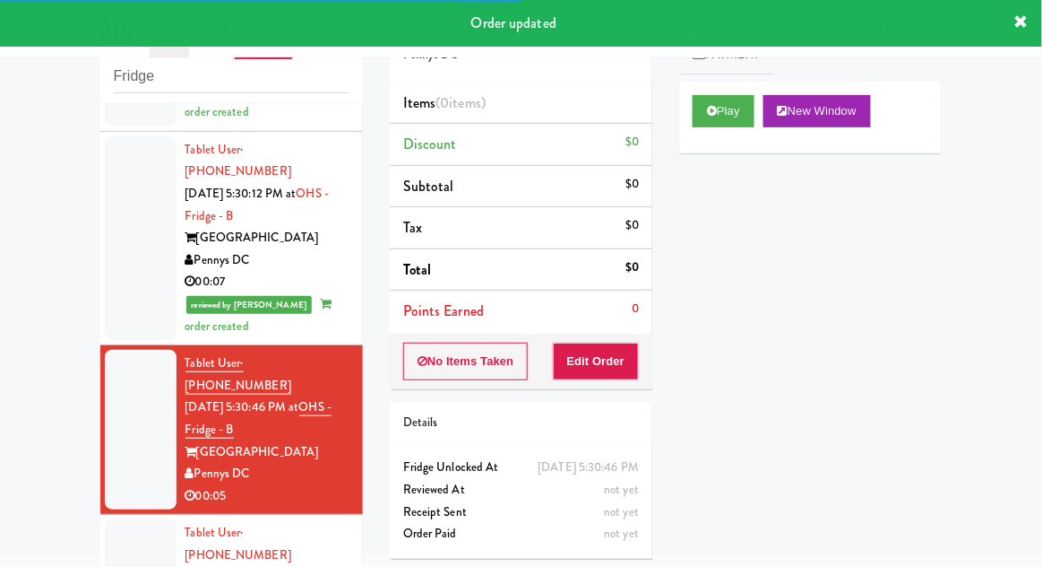
scroll to position [1700, 0]
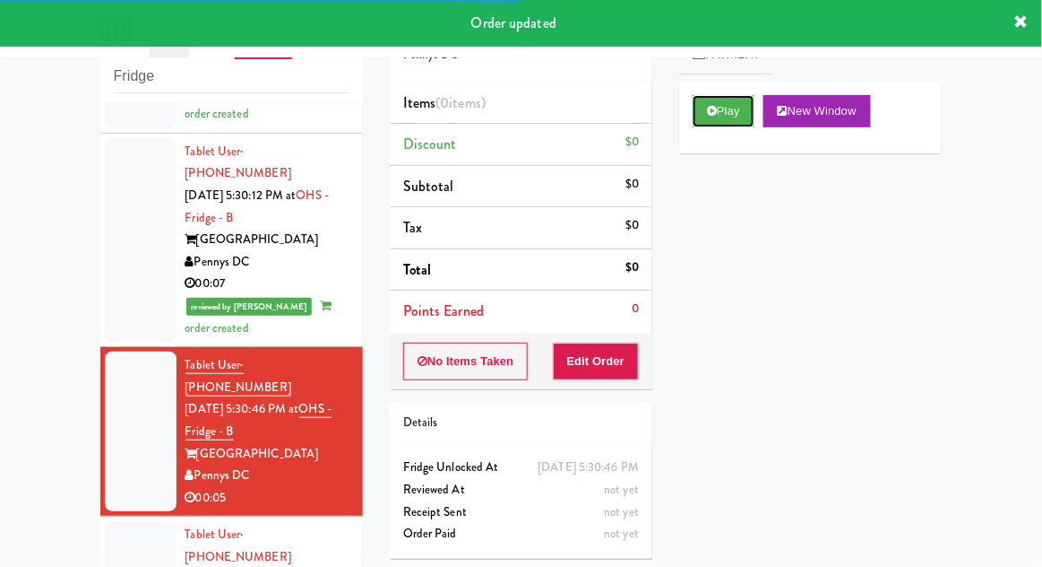
click at [732, 112] on button "Play" at bounding box center [724, 111] width 62 height 32
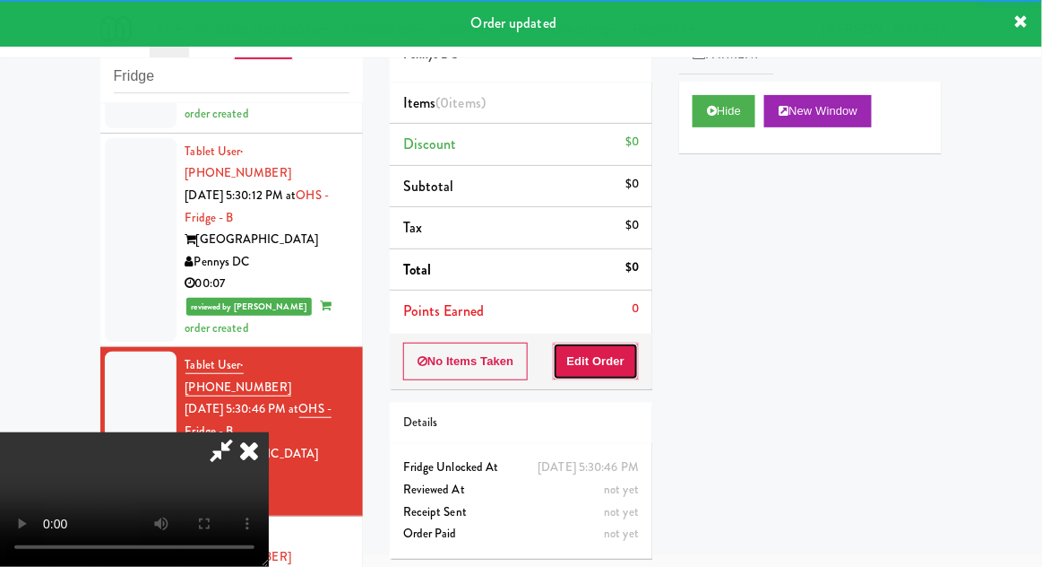
click at [631, 345] on button "Edit Order" at bounding box center [596, 361] width 87 height 38
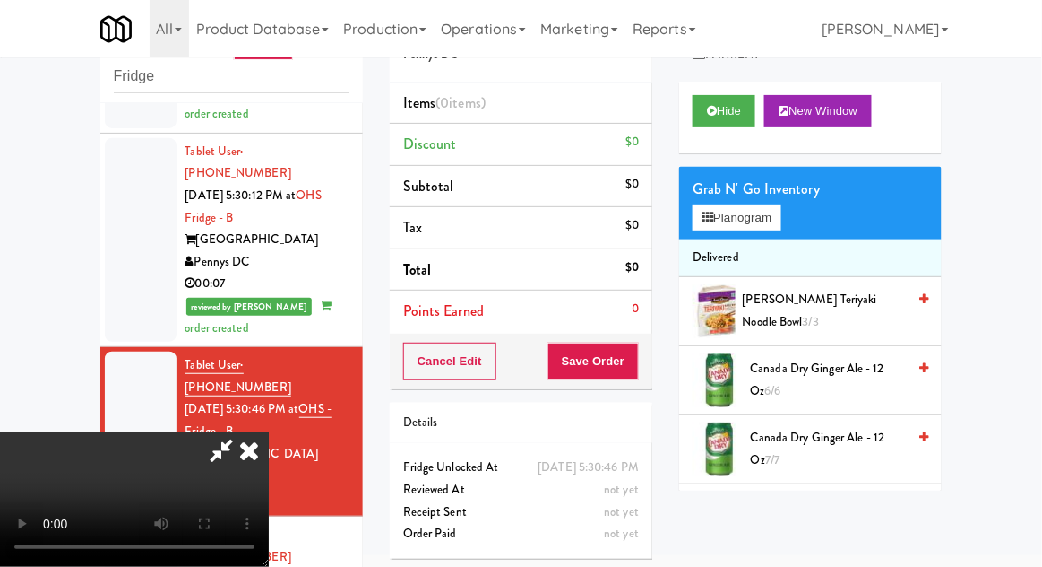
scroll to position [0, 0]
click at [769, 224] on button "Planogram" at bounding box center [737, 217] width 88 height 27
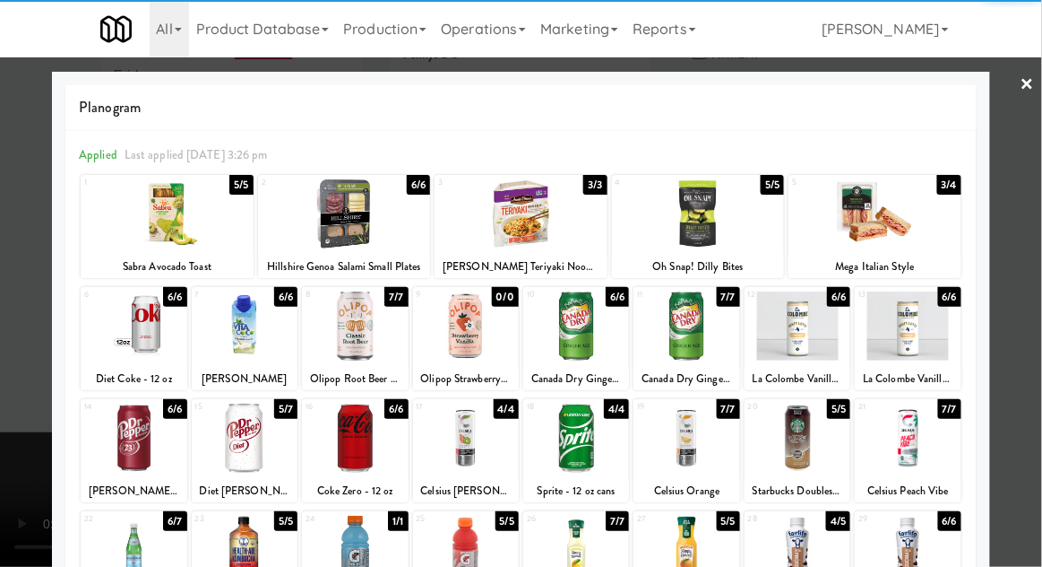
click at [339, 435] on div at bounding box center [355, 437] width 106 height 69
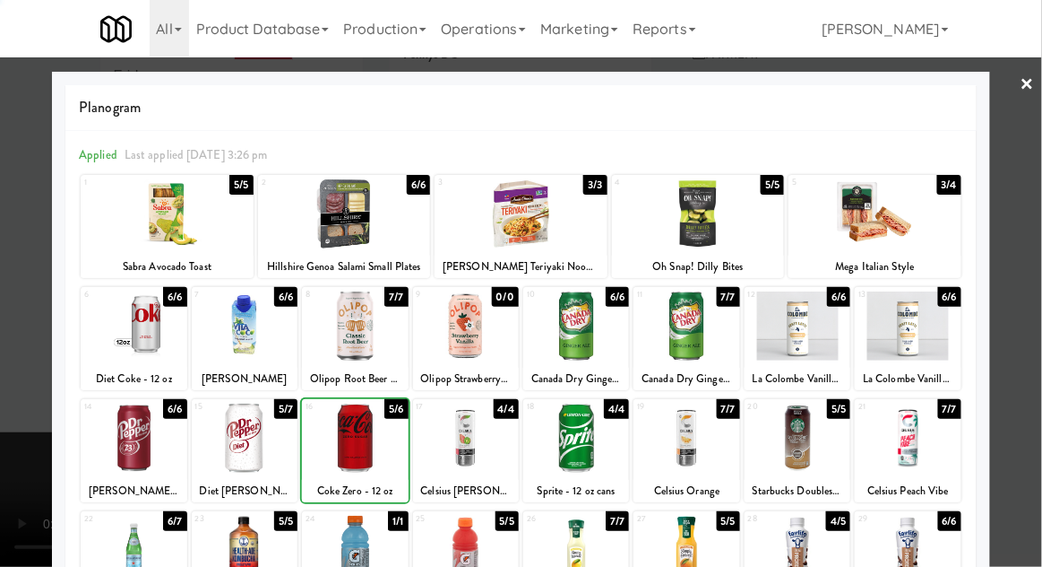
click at [1030, 364] on div at bounding box center [521, 283] width 1042 height 567
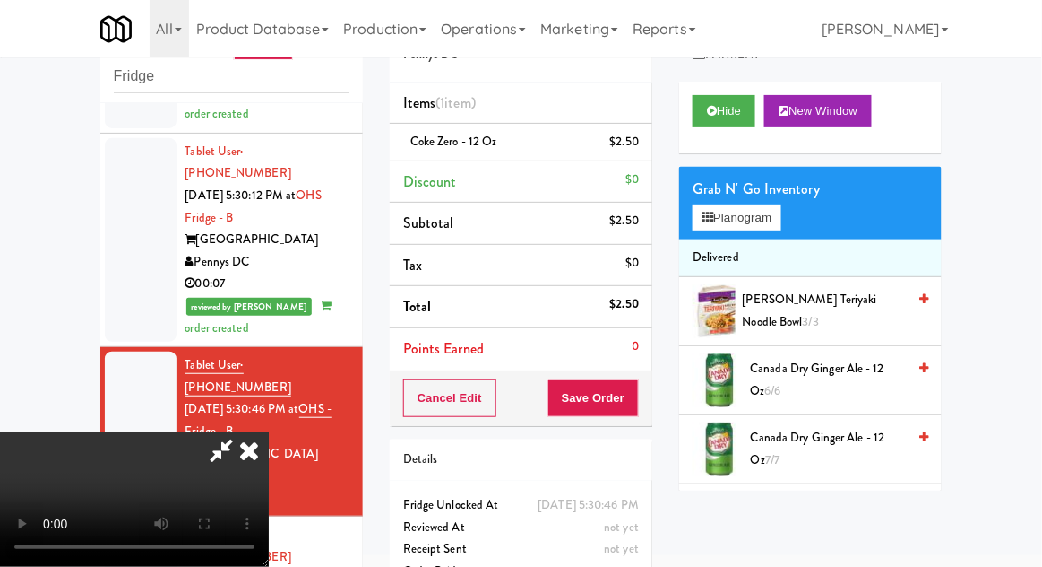
scroll to position [65, 0]
click at [635, 398] on button "Save Order" at bounding box center [593, 398] width 91 height 38
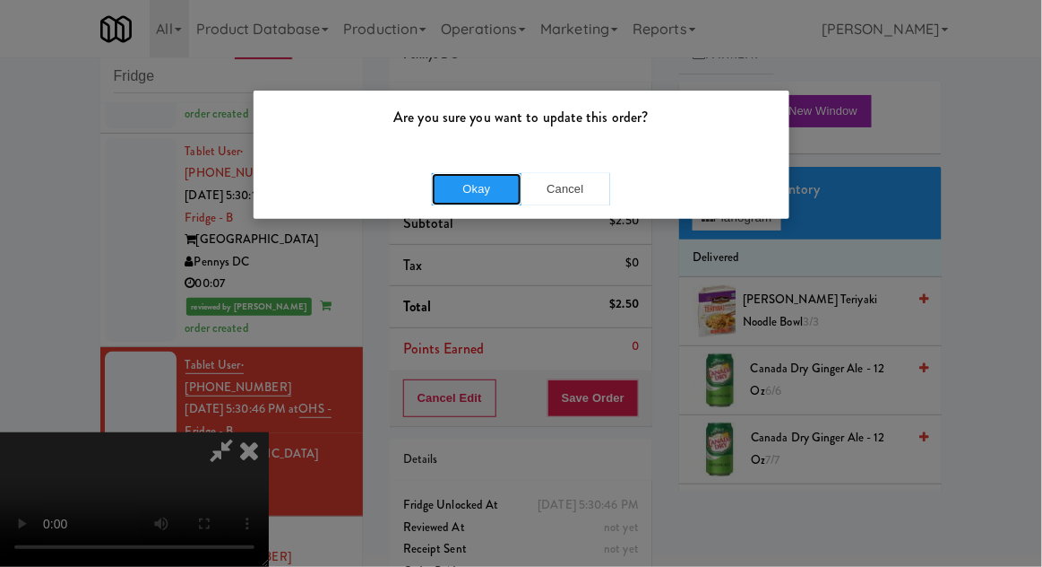
click at [433, 184] on button "Okay" at bounding box center [477, 189] width 90 height 32
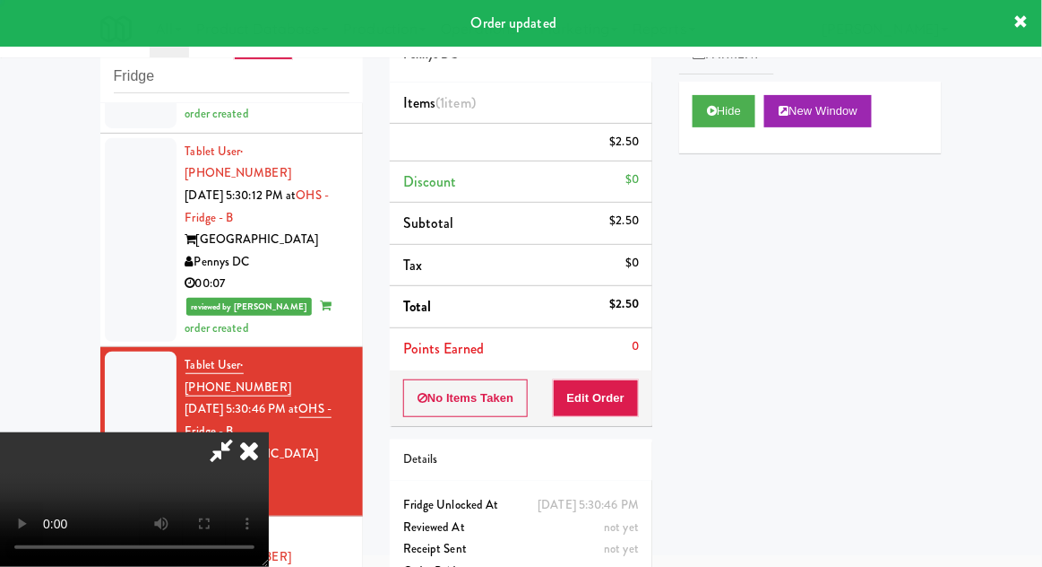
scroll to position [0, 0]
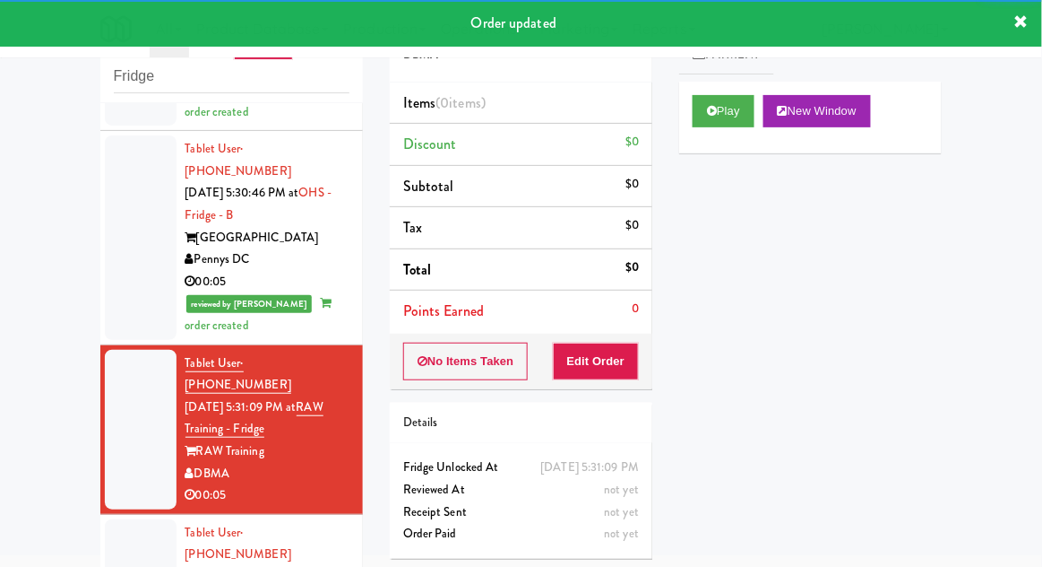
scroll to position [1918, 0]
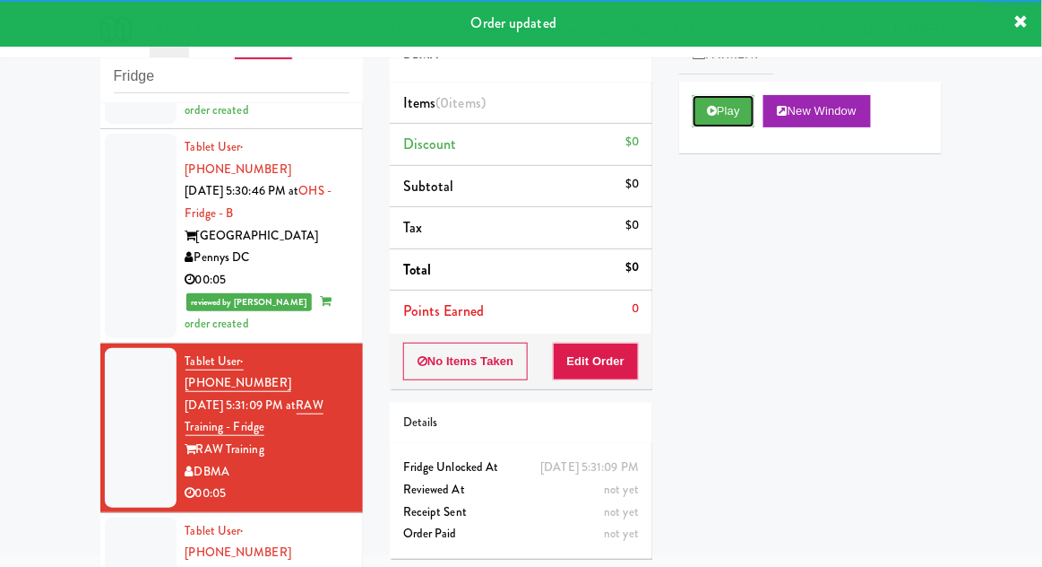
click at [740, 117] on button "Play" at bounding box center [724, 111] width 62 height 32
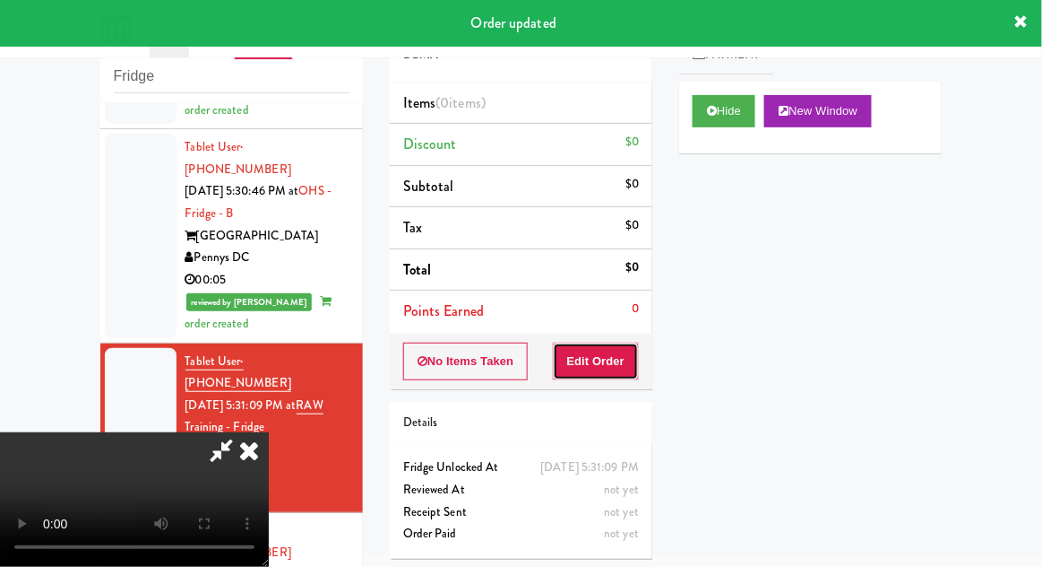
click at [620, 361] on button "Edit Order" at bounding box center [596, 361] width 87 height 38
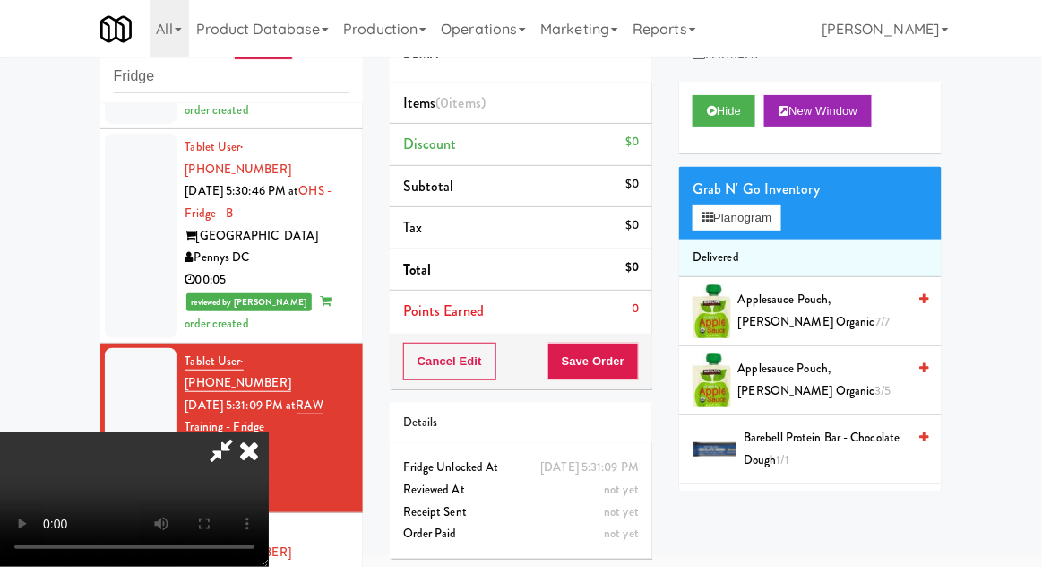
scroll to position [0, 0]
click at [756, 209] on button "Planogram" at bounding box center [737, 217] width 88 height 27
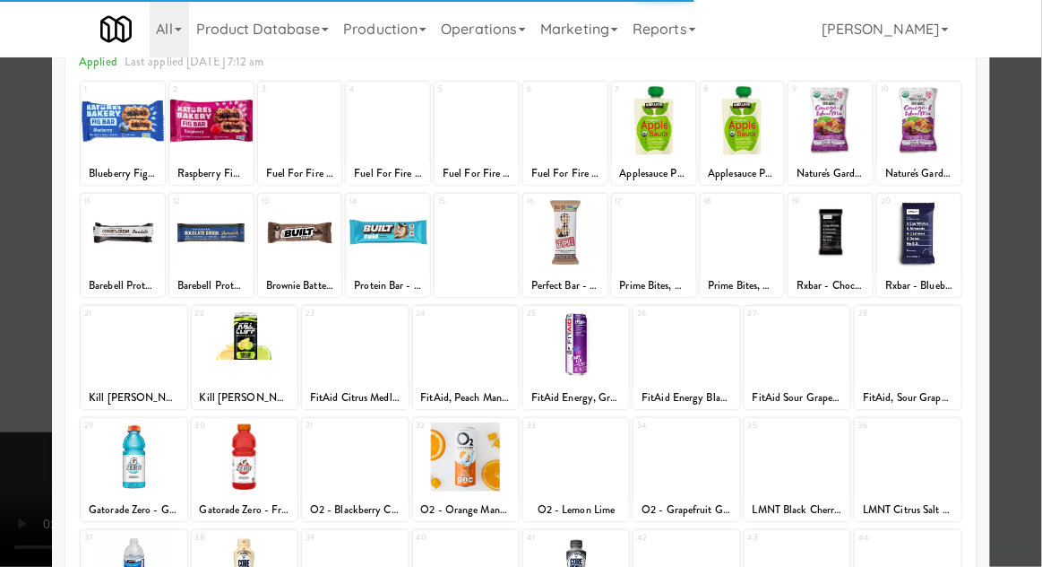
scroll to position [115, 0]
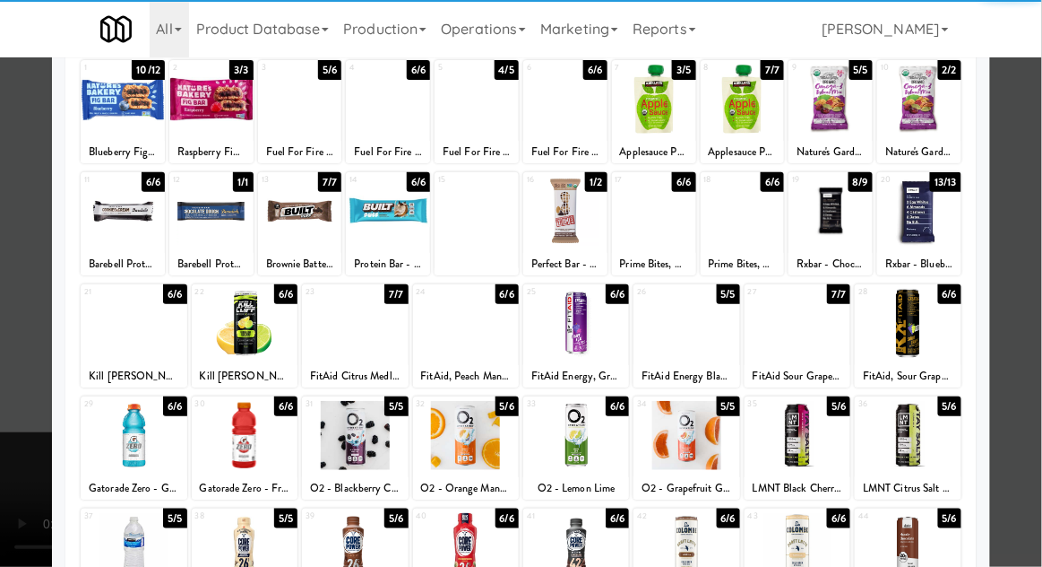
click at [244, 436] on div at bounding box center [245, 435] width 106 height 69
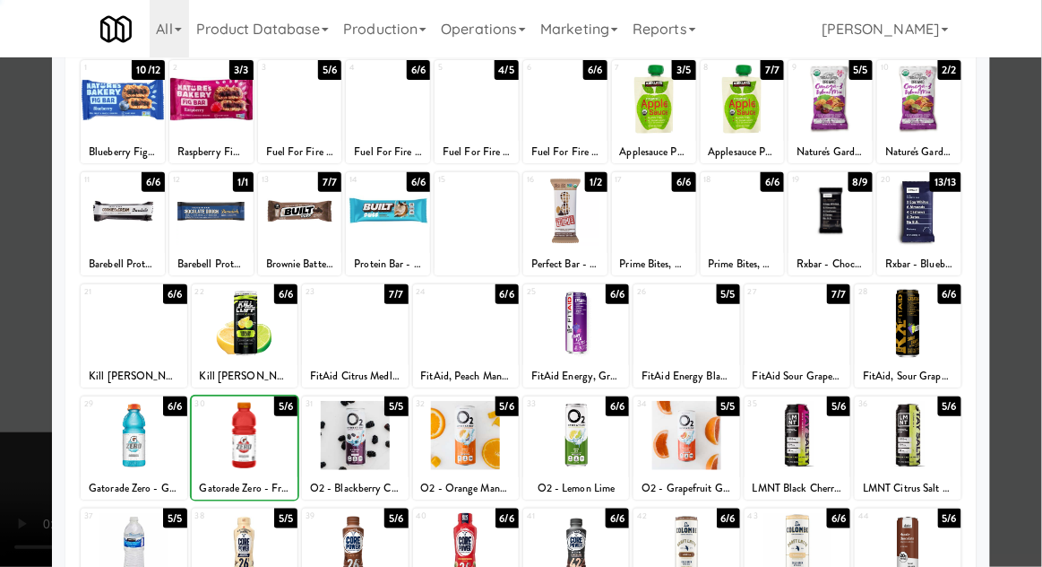
click at [1032, 353] on div at bounding box center [521, 283] width 1042 height 567
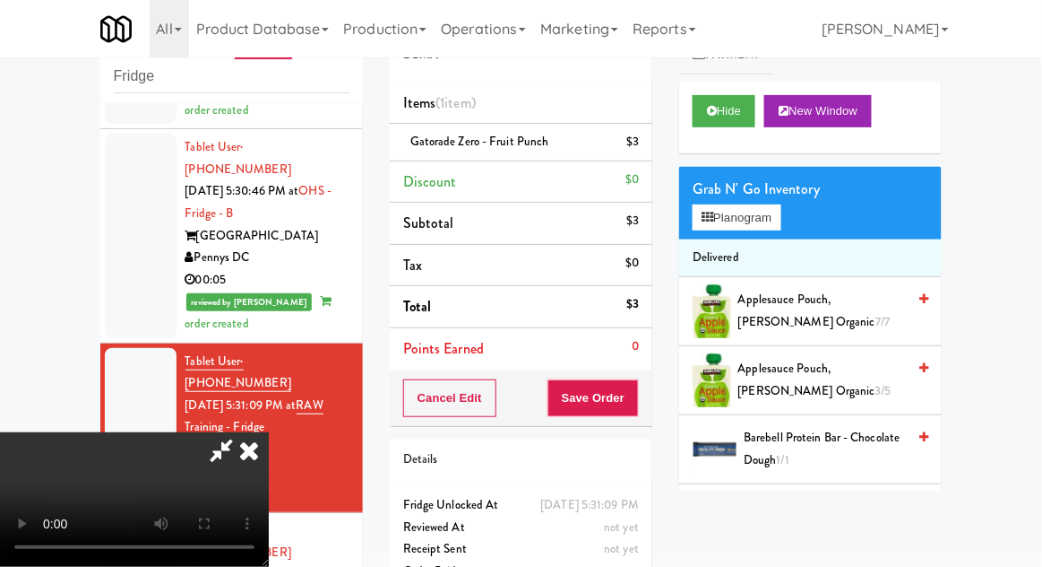
scroll to position [65, 0]
click at [633, 404] on button "Save Order" at bounding box center [593, 398] width 91 height 38
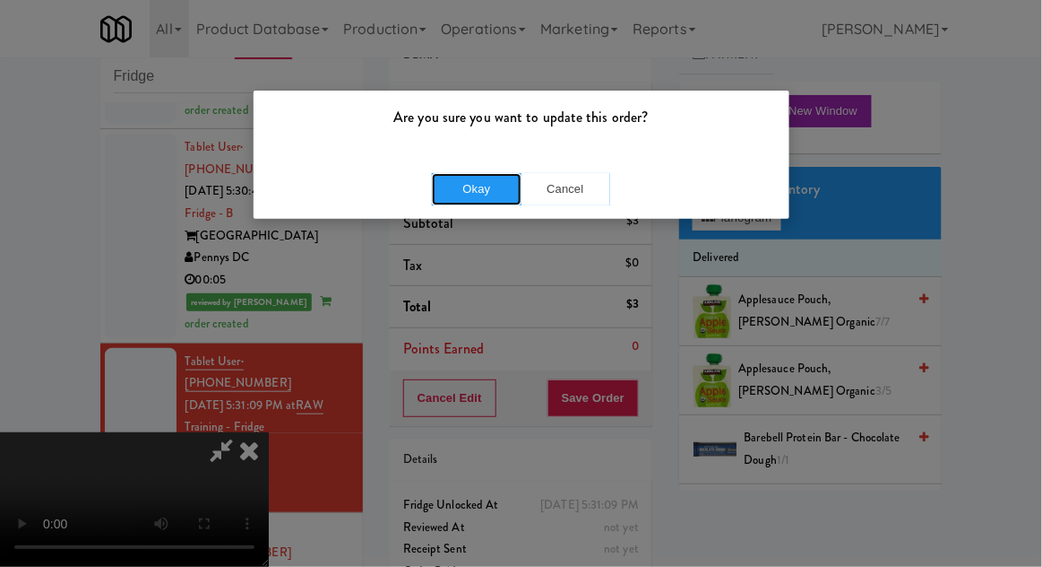
click at [470, 192] on button "Okay" at bounding box center [477, 189] width 90 height 32
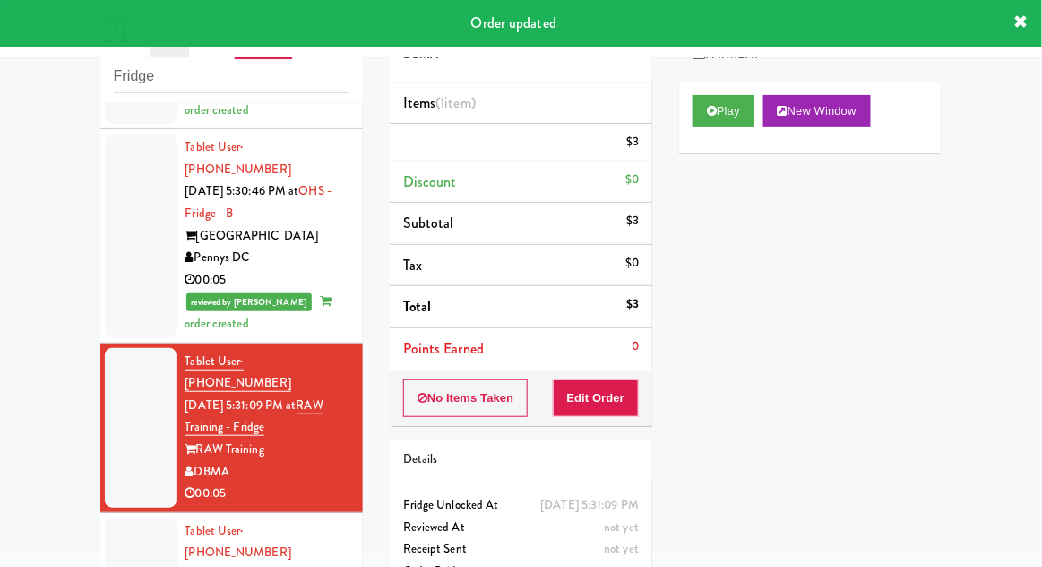
scroll to position [0, 0]
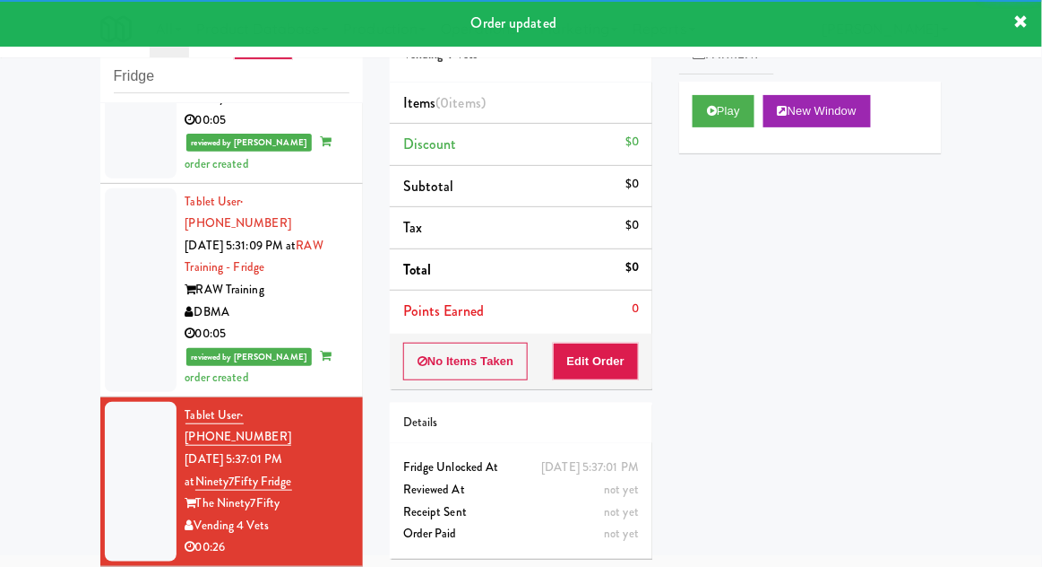
scroll to position [2074, 0]
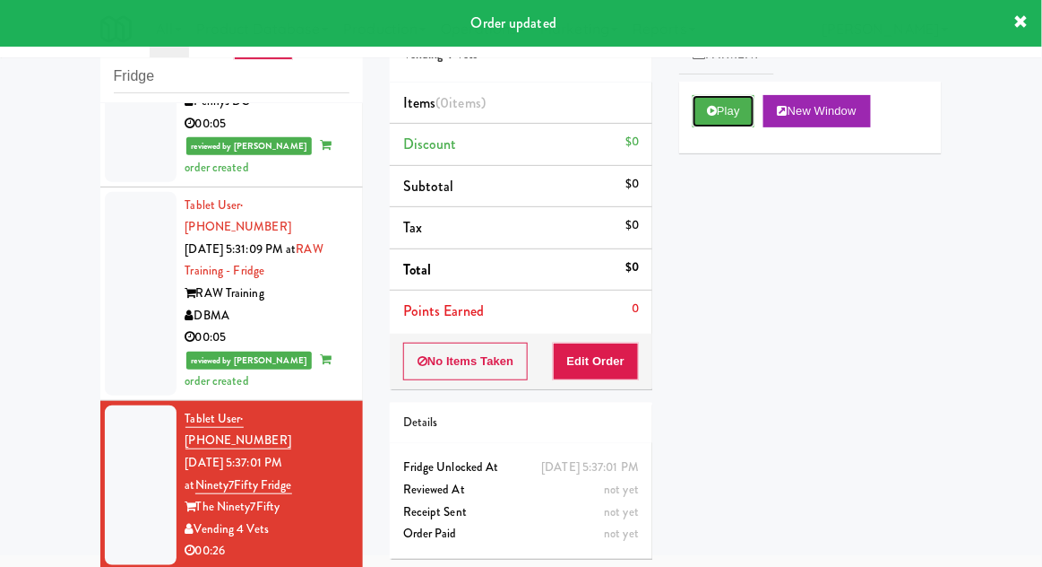
click at [725, 116] on button "Play" at bounding box center [724, 111] width 62 height 32
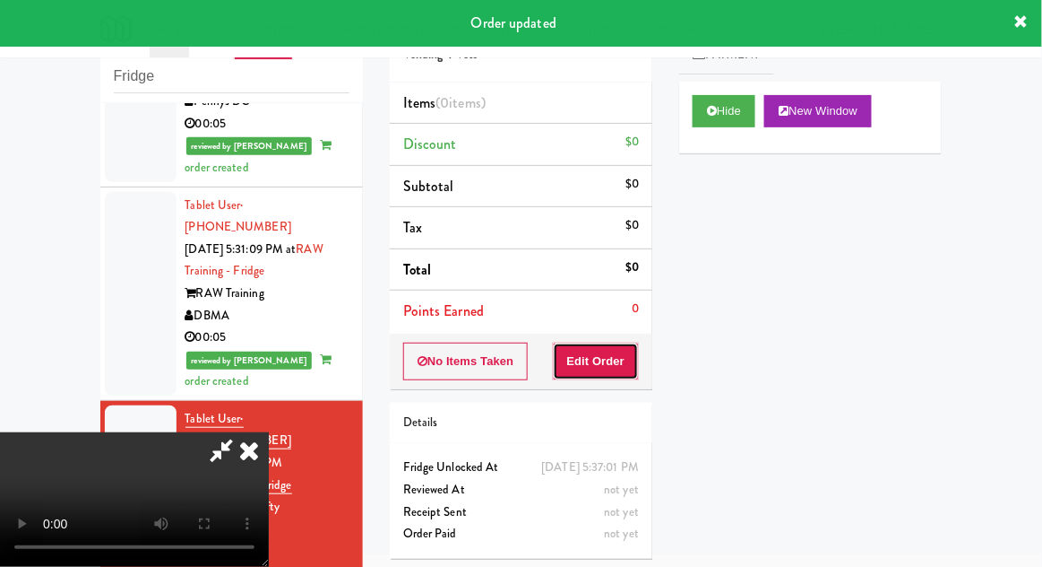
click at [614, 366] on button "Edit Order" at bounding box center [596, 361] width 87 height 38
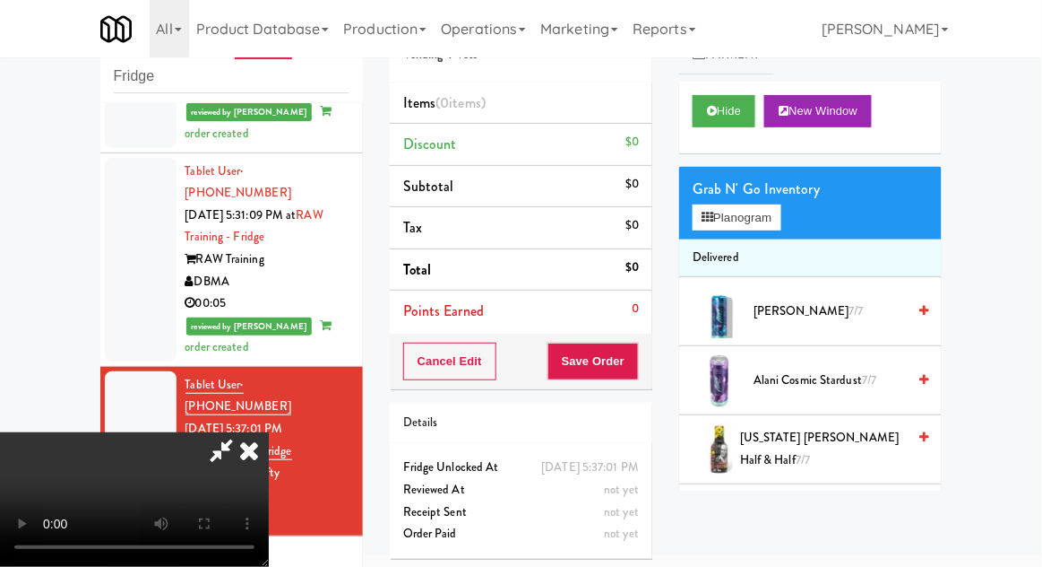
scroll to position [65, 0]
click at [777, 228] on button "Planogram" at bounding box center [737, 217] width 88 height 27
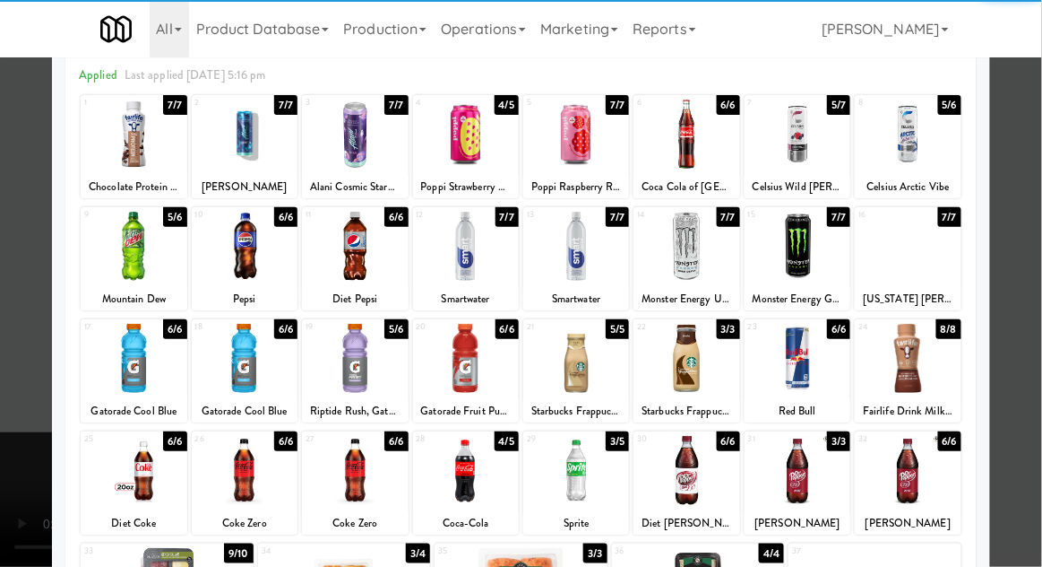
scroll to position [227, 0]
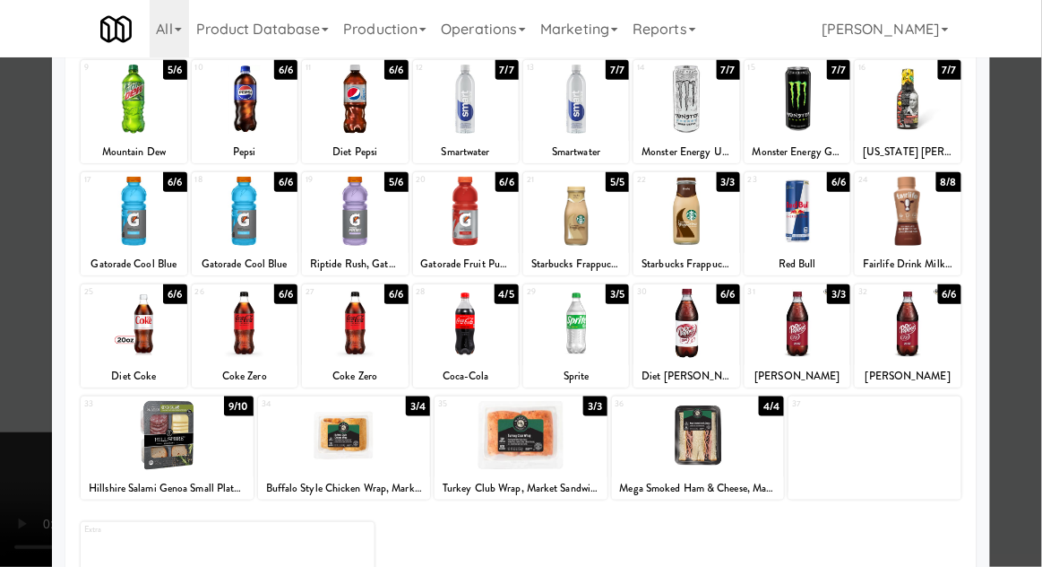
click at [726, 461] on div at bounding box center [698, 435] width 173 height 69
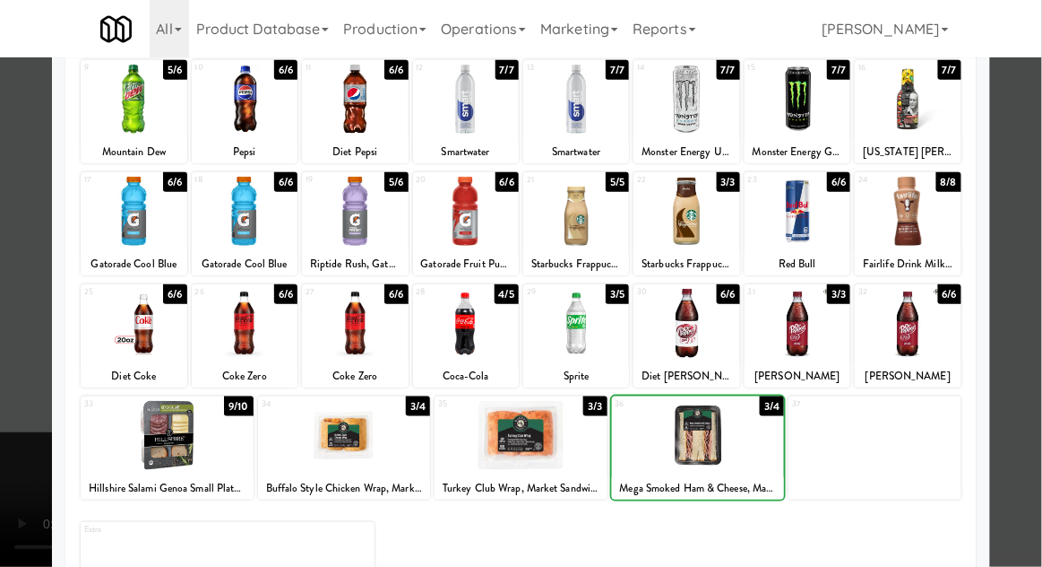
click at [1, 367] on div at bounding box center [521, 283] width 1042 height 567
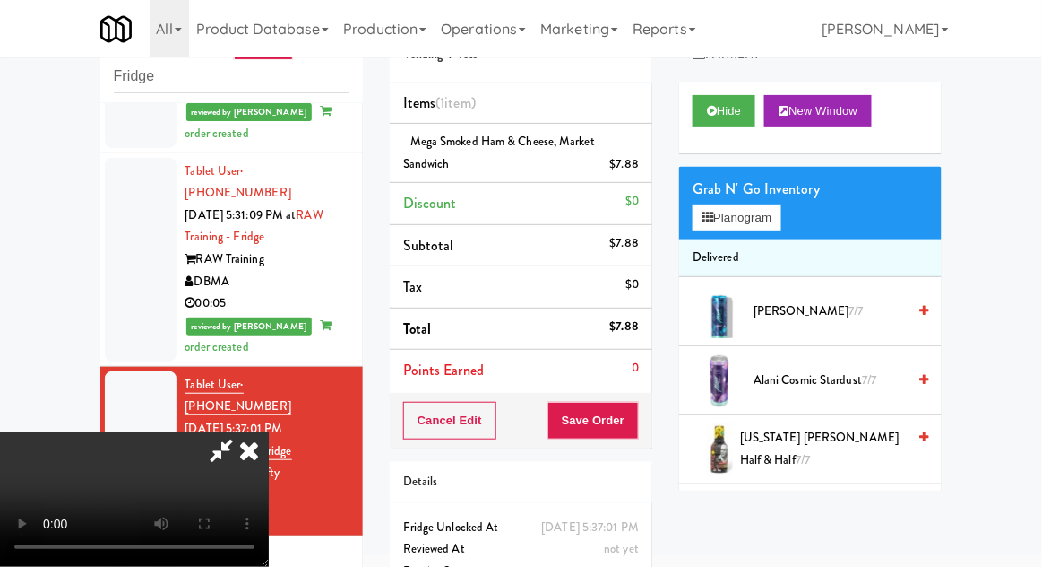
scroll to position [65, 0]
click at [757, 227] on button "Planogram" at bounding box center [737, 217] width 88 height 27
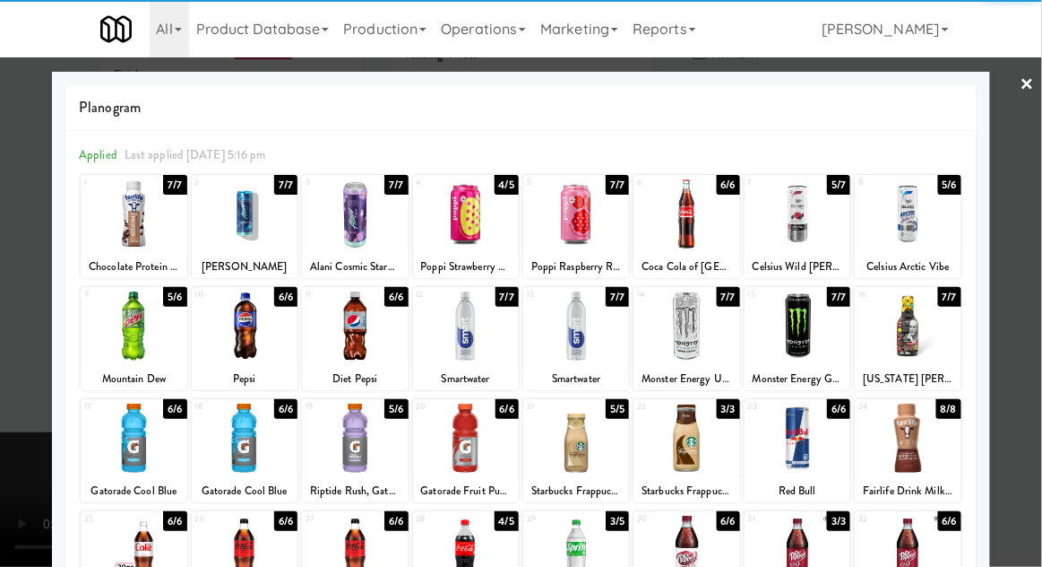
click at [354, 446] on div at bounding box center [355, 437] width 106 height 69
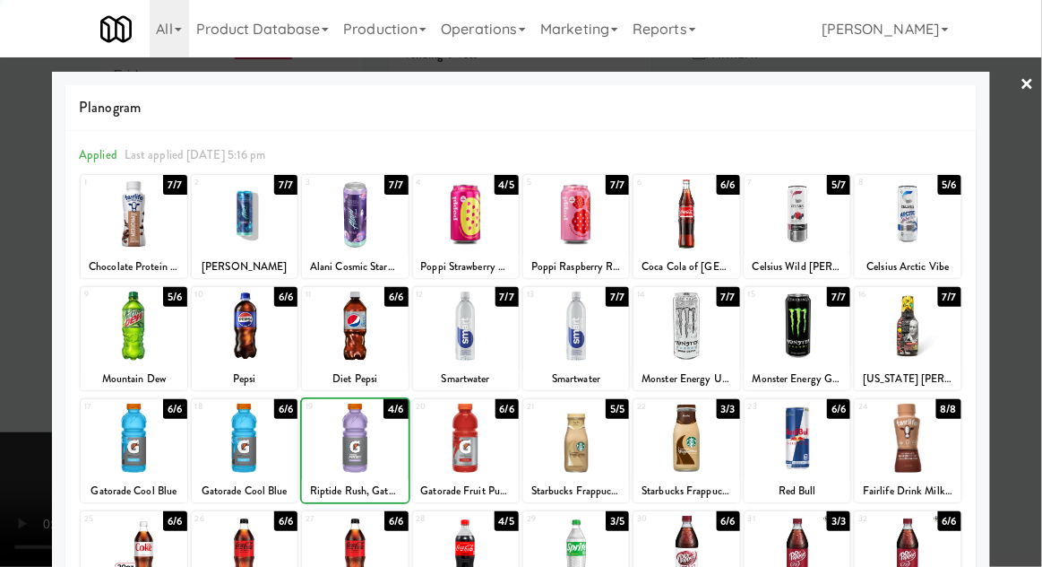
click at [1034, 383] on div at bounding box center [521, 283] width 1042 height 567
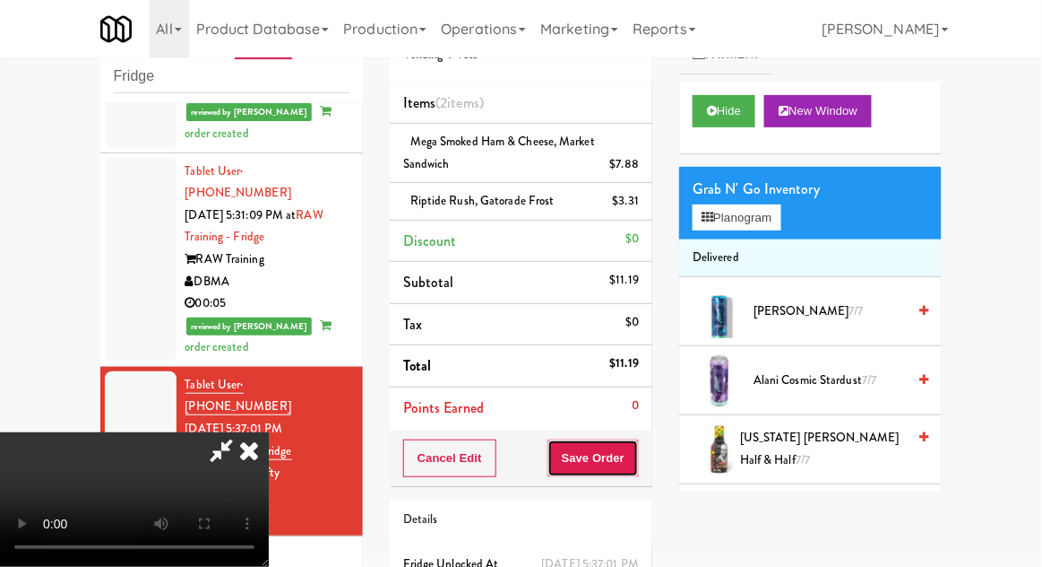
click at [637, 460] on button "Save Order" at bounding box center [593, 458] width 91 height 38
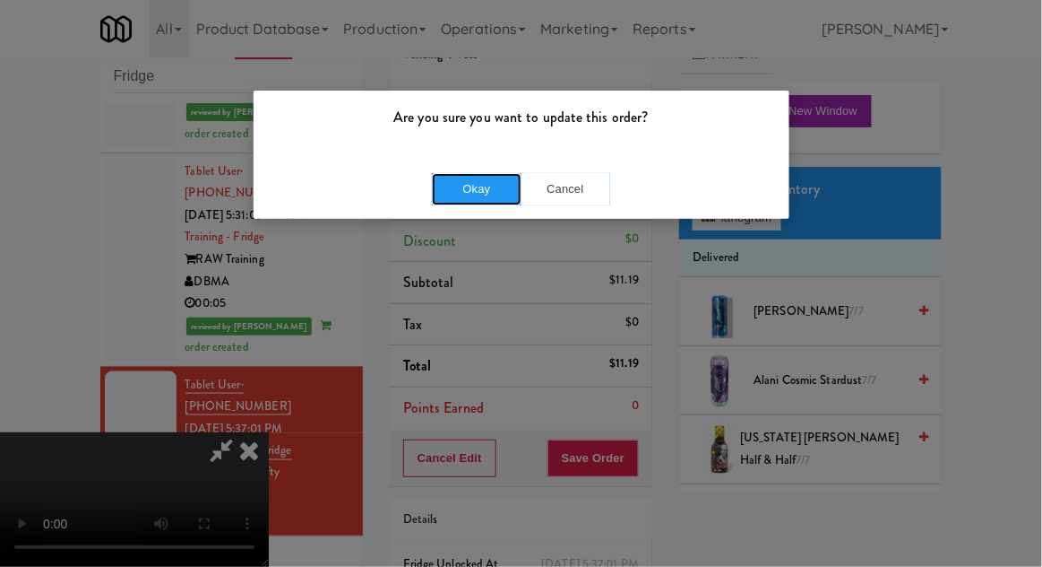
click at [441, 199] on button "Okay" at bounding box center [477, 189] width 90 height 32
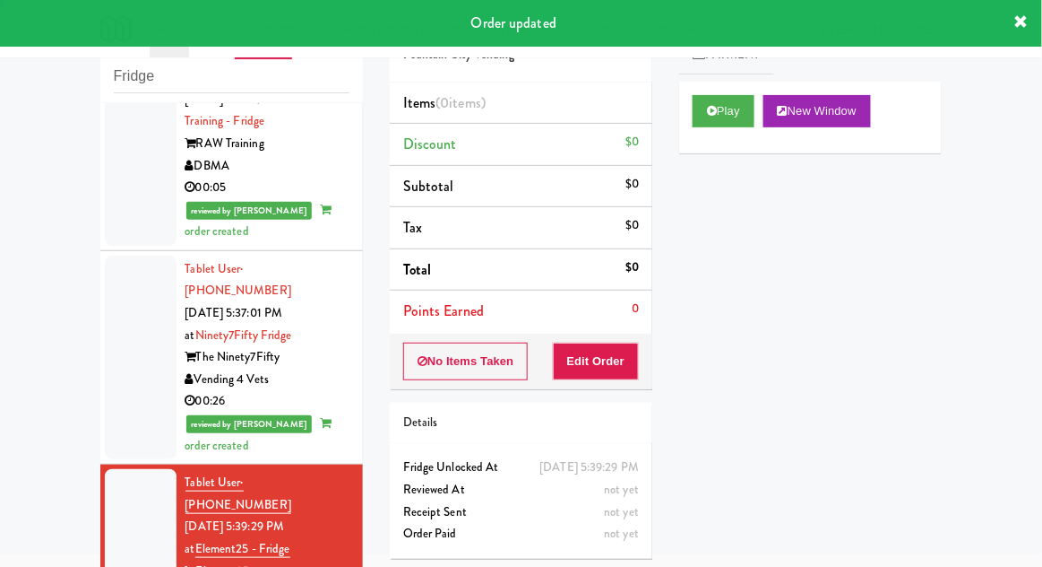
scroll to position [2276, 0]
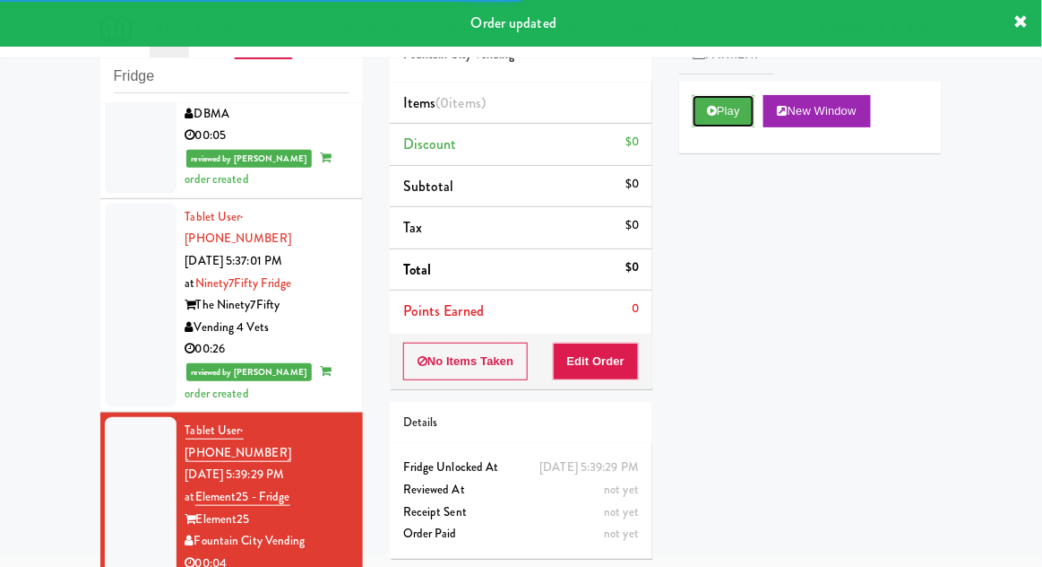
click at [713, 112] on icon at bounding box center [712, 111] width 10 height 12
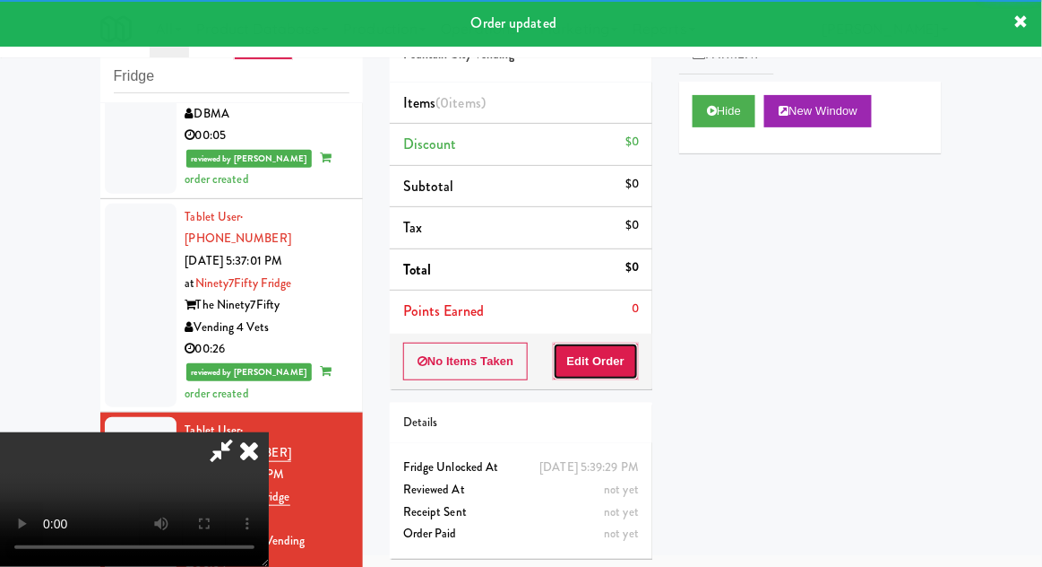
click at [605, 376] on button "Edit Order" at bounding box center [596, 361] width 87 height 38
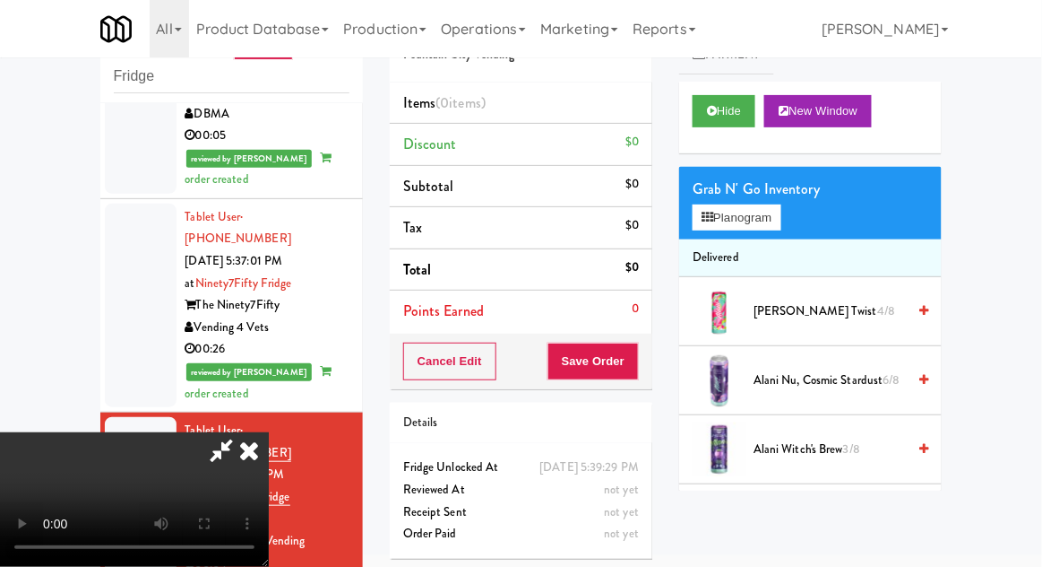
scroll to position [0, 0]
click at [737, 240] on li "Delivered" at bounding box center [810, 258] width 263 height 38
click at [758, 226] on button "Planogram" at bounding box center [737, 217] width 88 height 27
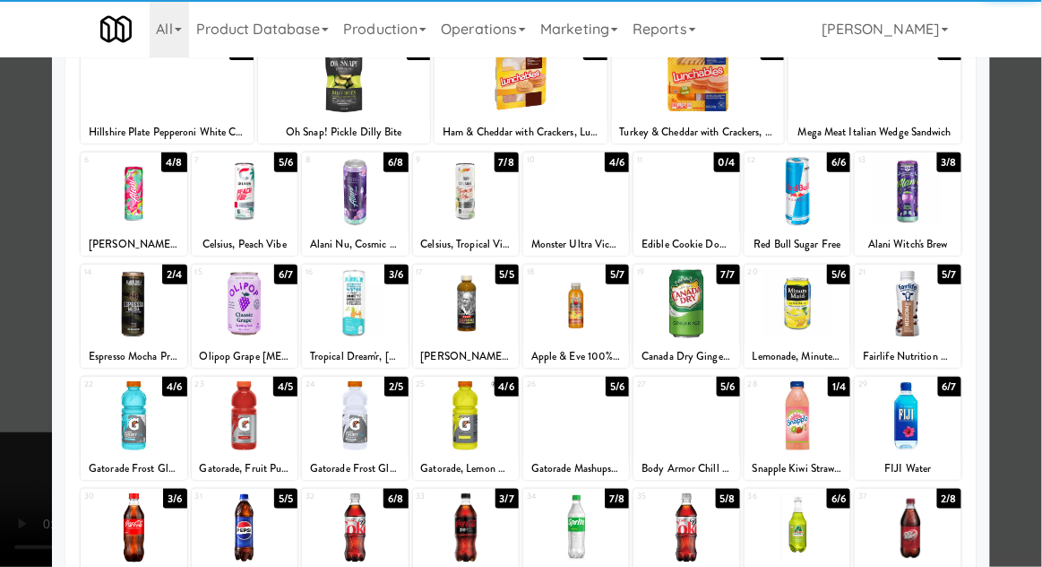
scroll to position [137, 0]
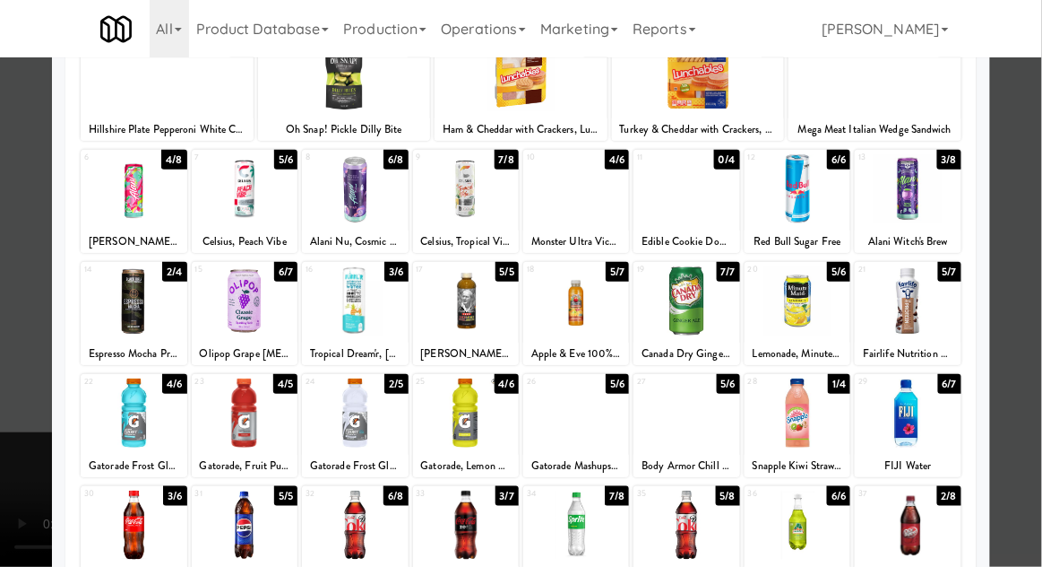
click at [934, 526] on div at bounding box center [908, 524] width 106 height 69
click at [1032, 425] on div at bounding box center [521, 283] width 1042 height 567
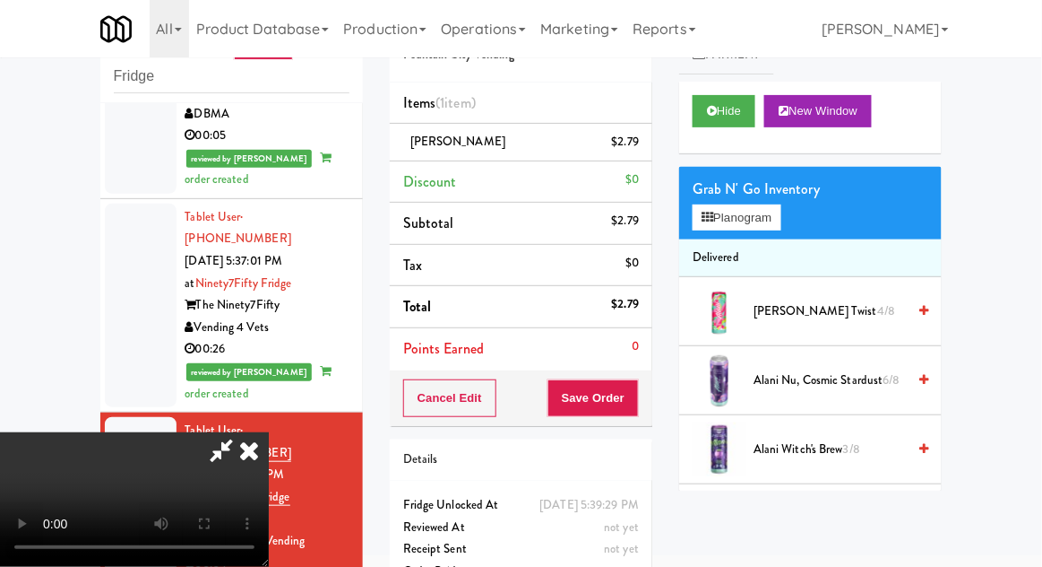
scroll to position [65, 0]
click at [627, 402] on button "Save Order" at bounding box center [593, 398] width 91 height 38
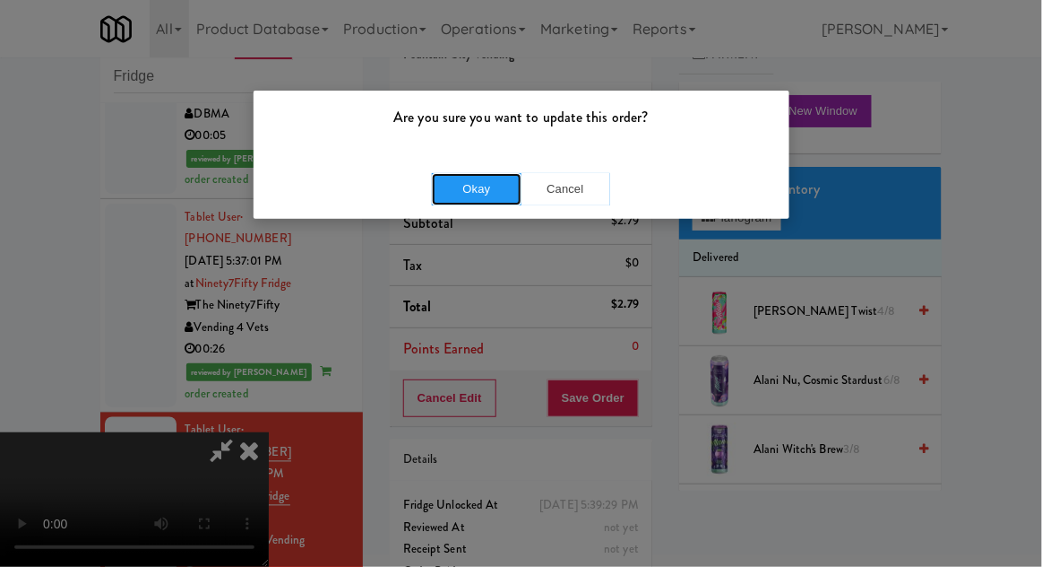
click at [462, 200] on button "Okay" at bounding box center [477, 189] width 90 height 32
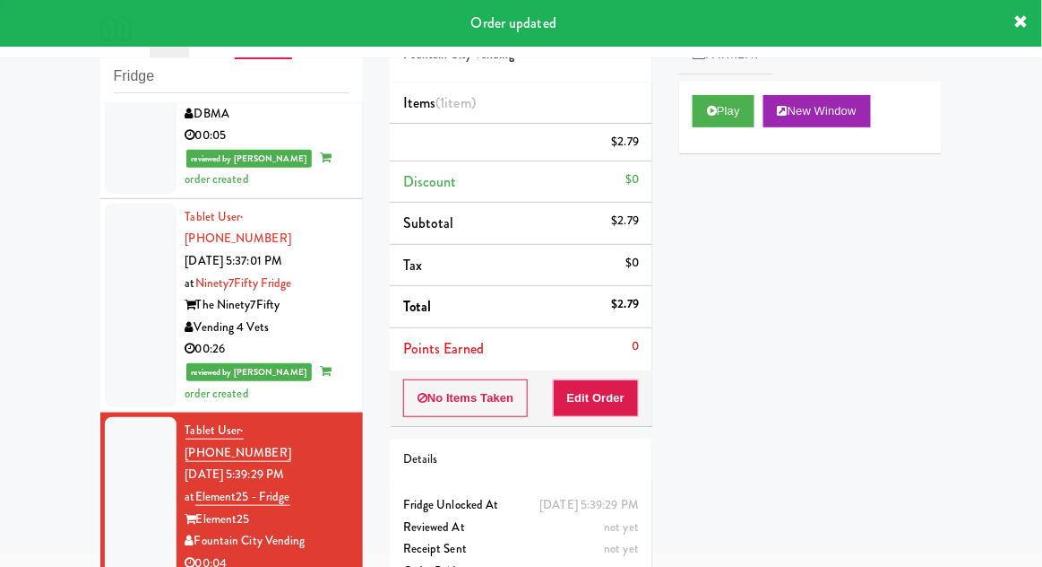
scroll to position [0, 0]
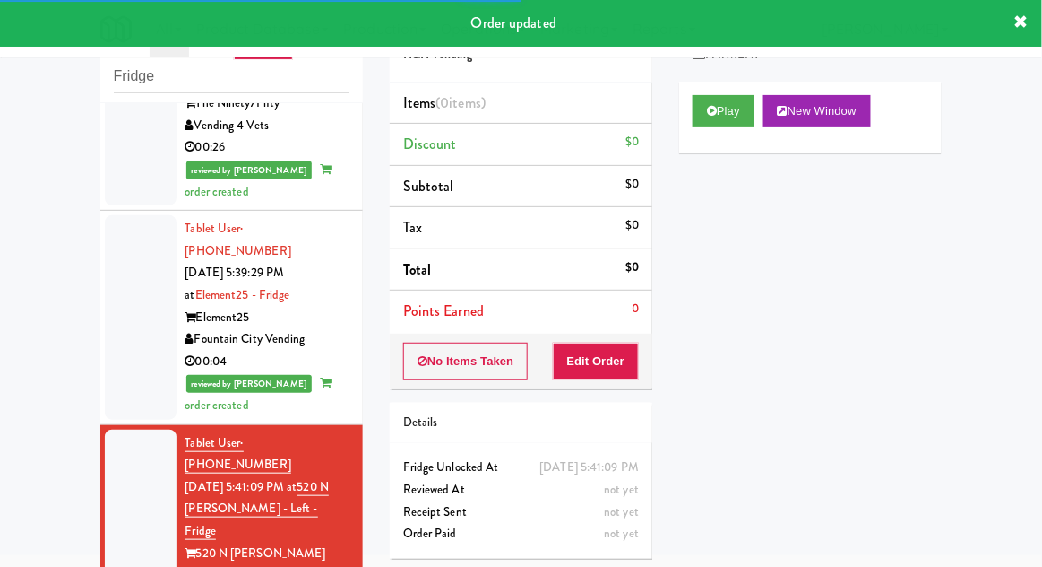
scroll to position [2474, 0]
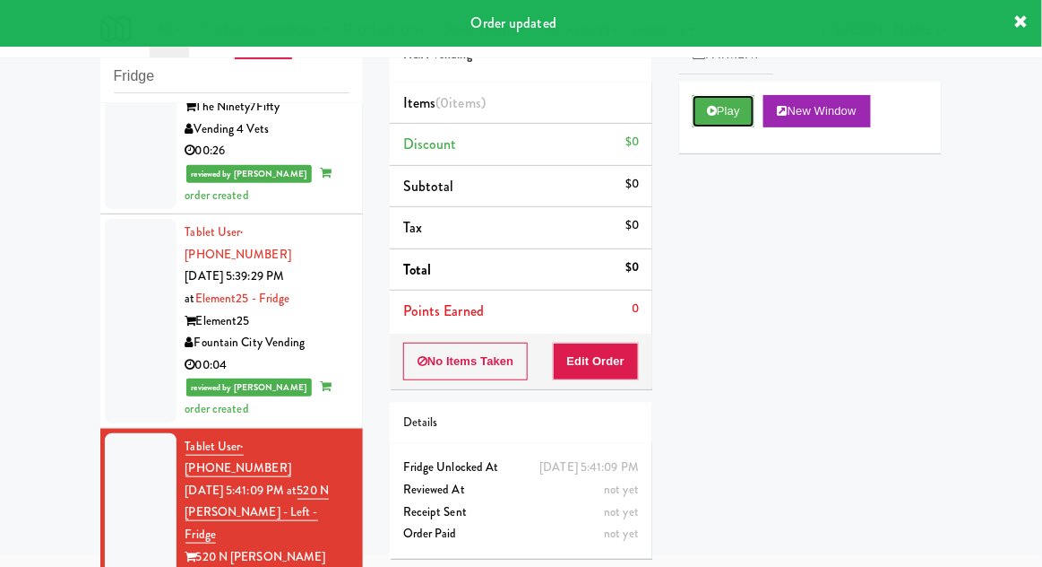
click at [741, 102] on button "Play" at bounding box center [724, 111] width 62 height 32
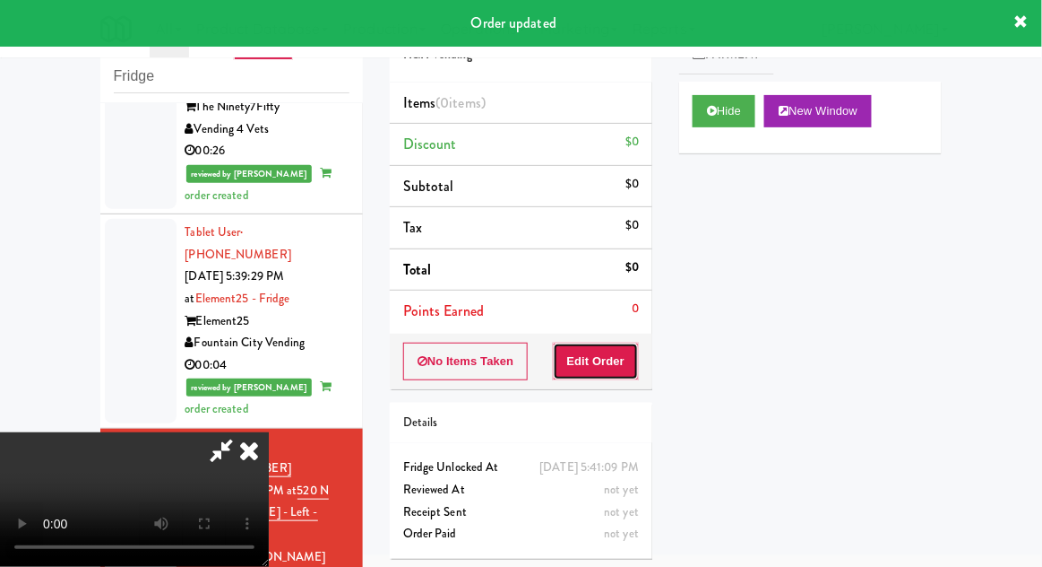
click at [629, 343] on button "Edit Order" at bounding box center [596, 361] width 87 height 38
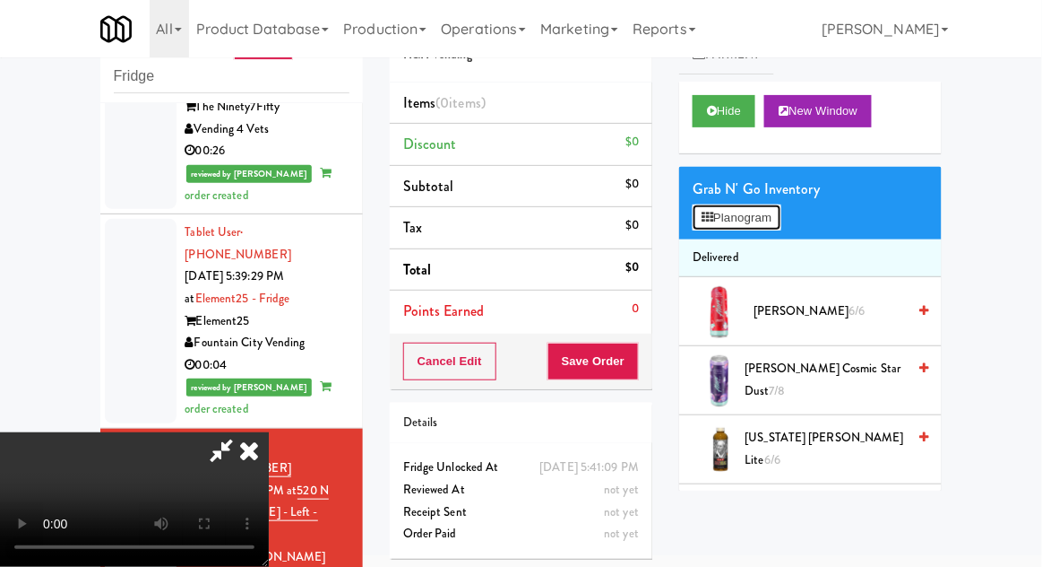
click at [757, 224] on button "Planogram" at bounding box center [737, 217] width 88 height 27
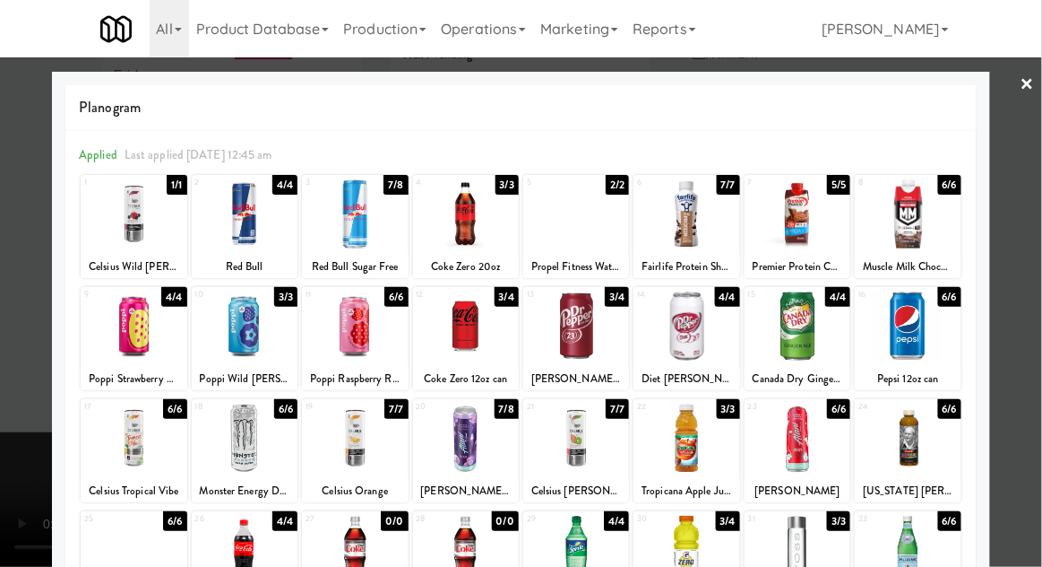
click at [707, 343] on div at bounding box center [687, 325] width 106 height 69
click at [1, 411] on div at bounding box center [521, 283] width 1042 height 567
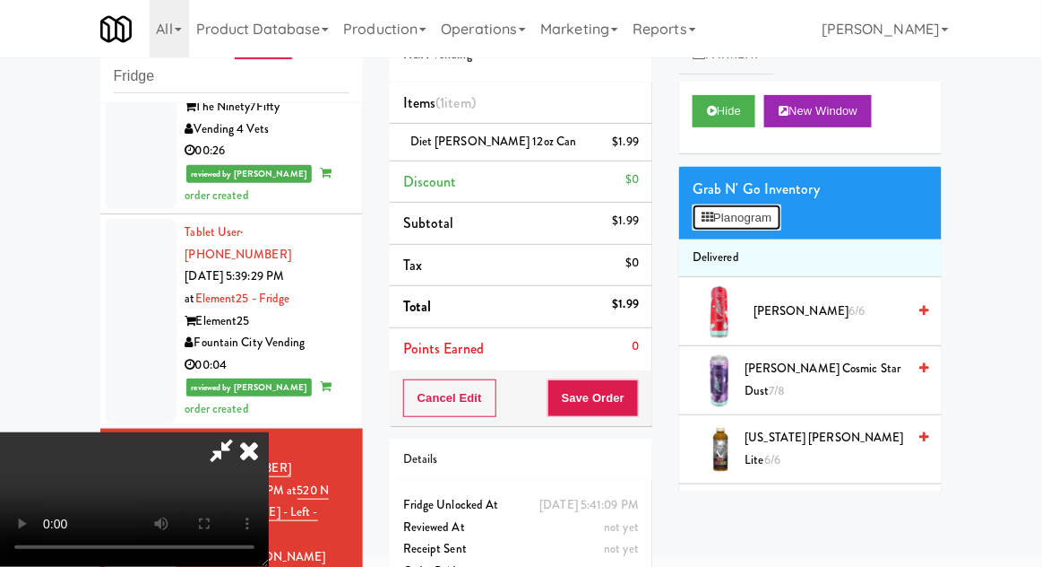
click at [780, 219] on button "Planogram" at bounding box center [737, 217] width 88 height 27
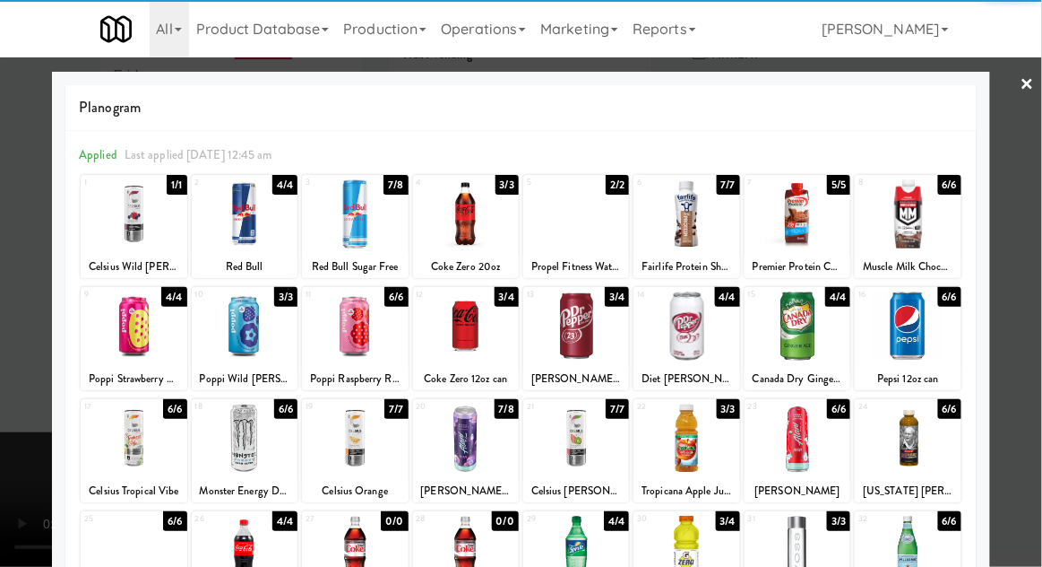
click at [447, 342] on div at bounding box center [466, 325] width 106 height 69
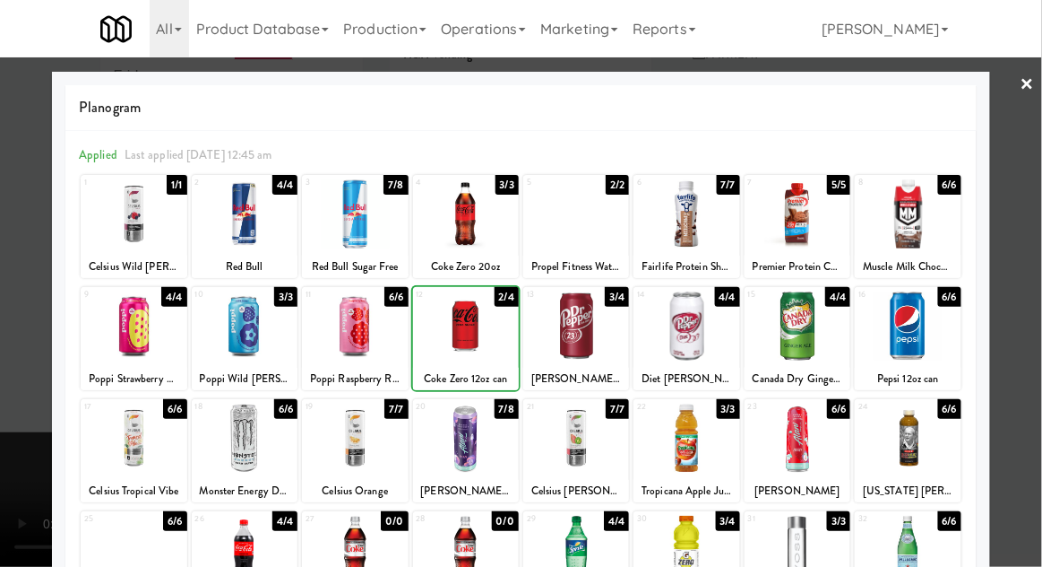
click at [1032, 324] on div at bounding box center [521, 283] width 1042 height 567
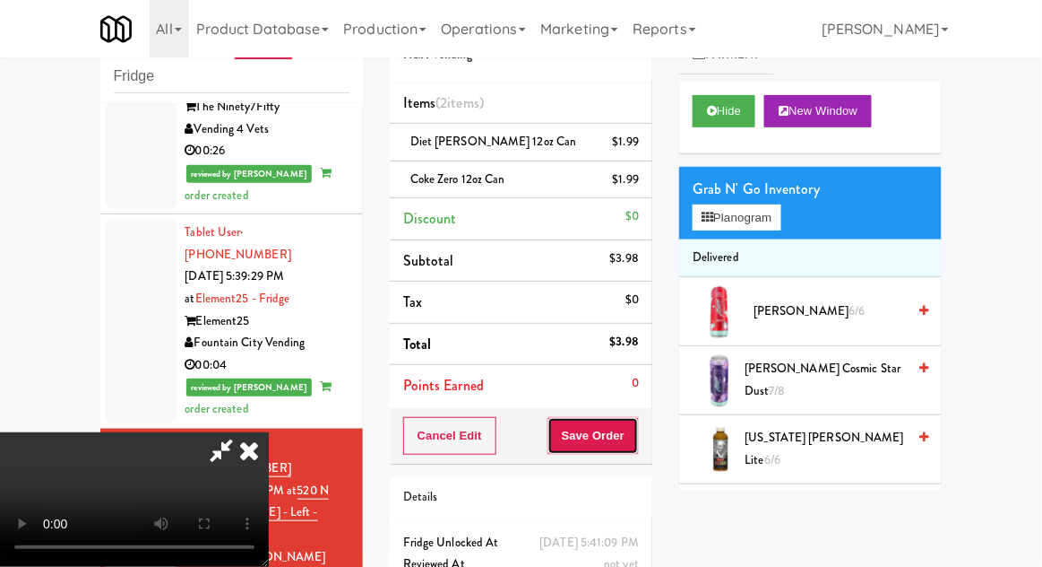
click at [636, 443] on button "Save Order" at bounding box center [593, 436] width 91 height 38
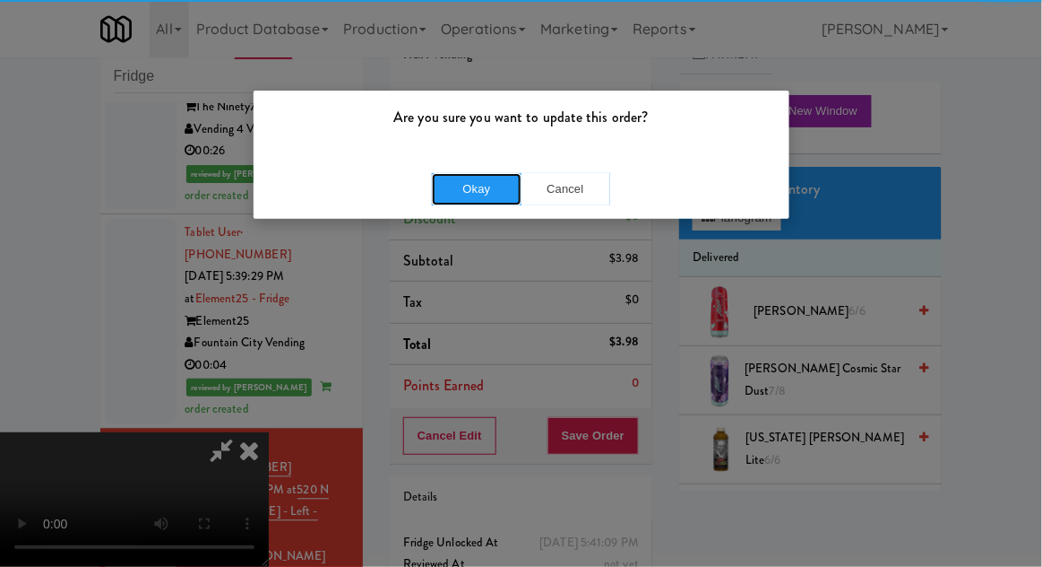
click at [467, 202] on button "Okay" at bounding box center [477, 189] width 90 height 32
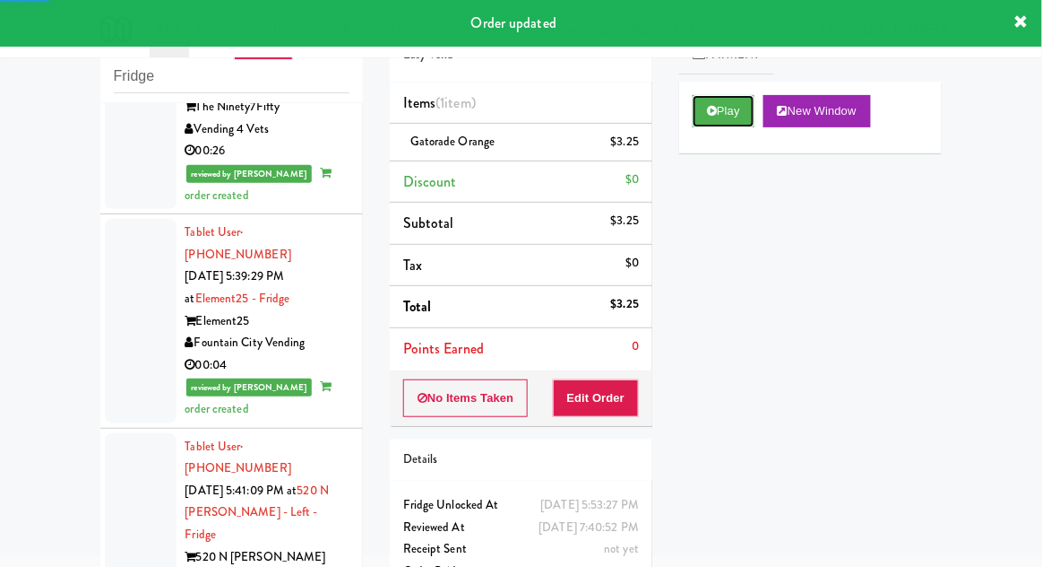
click at [731, 97] on button "Play" at bounding box center [724, 111] width 62 height 32
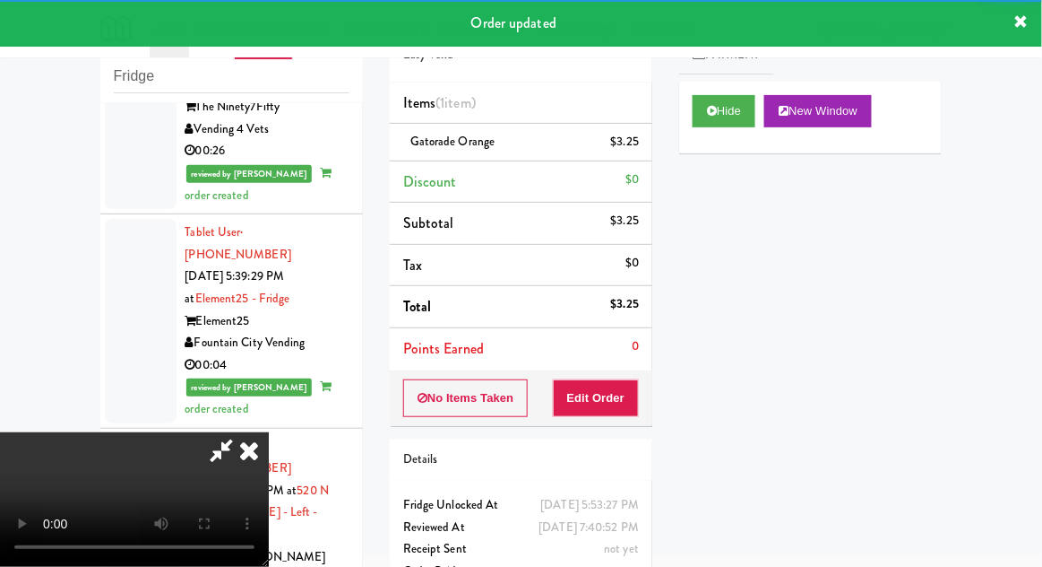
click at [242, 468] on icon at bounding box center [248, 450] width 39 height 36
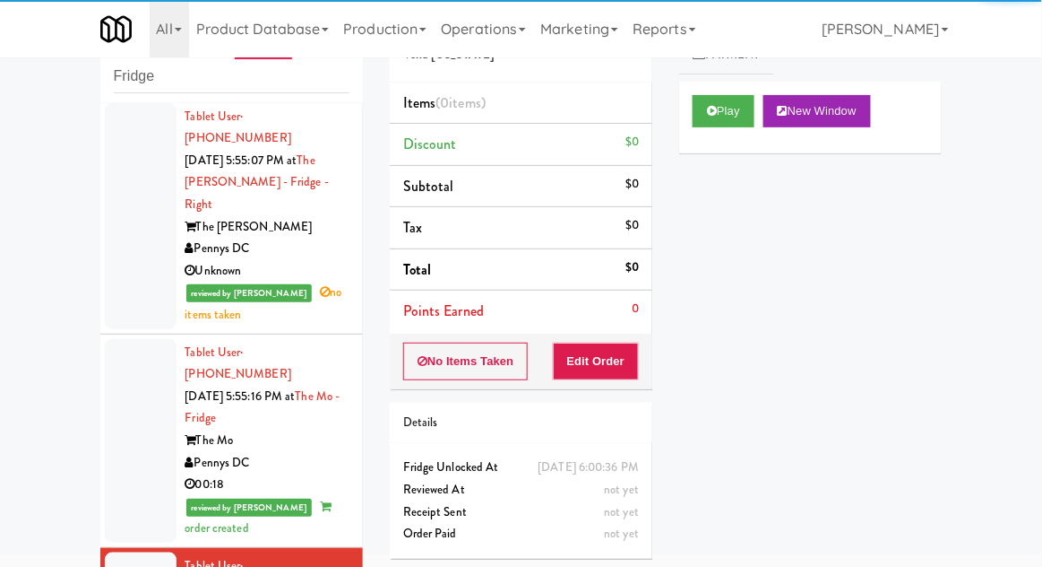
scroll to position [3447, 0]
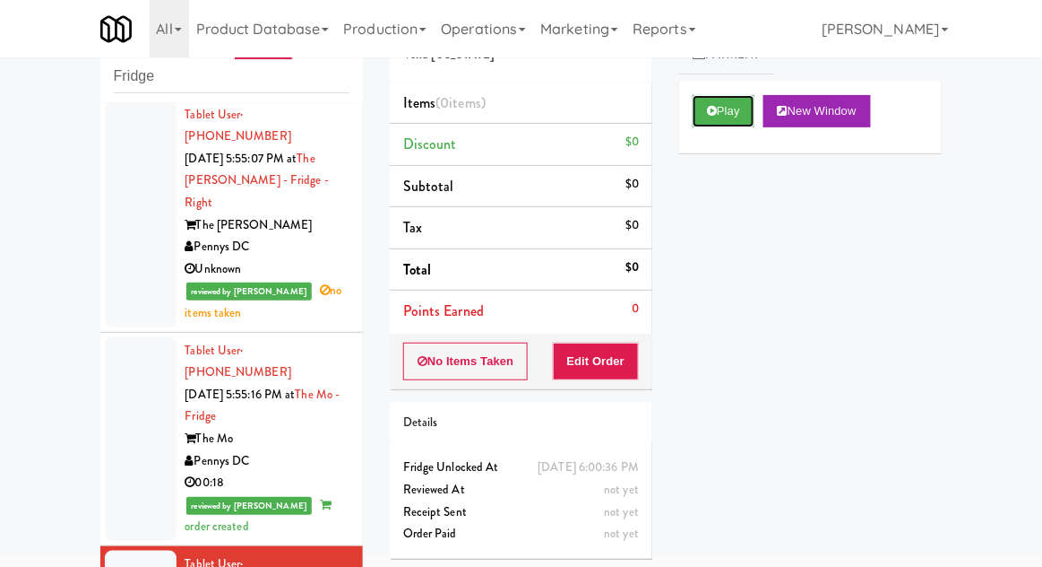
click at [736, 118] on button "Play" at bounding box center [724, 111] width 62 height 32
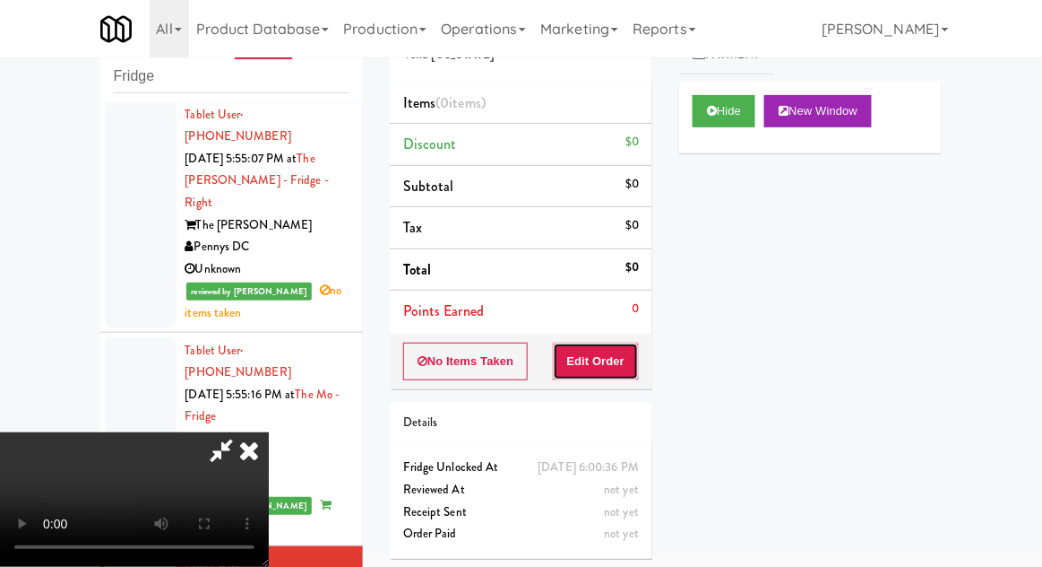
click at [608, 358] on button "Edit Order" at bounding box center [596, 361] width 87 height 38
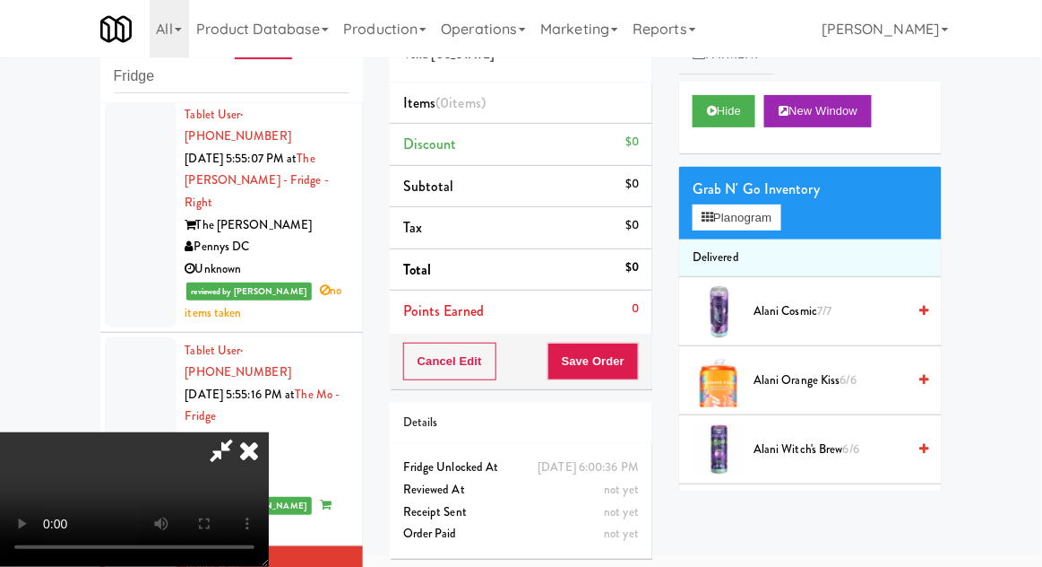
scroll to position [65, 0]
click at [751, 217] on button "Planogram" at bounding box center [737, 217] width 88 height 27
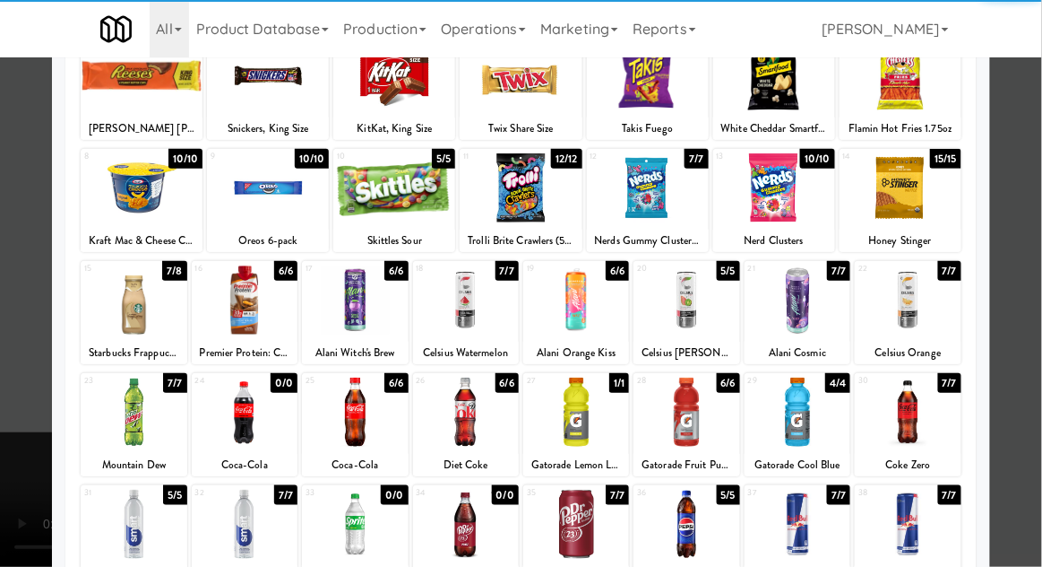
scroll to position [227, 0]
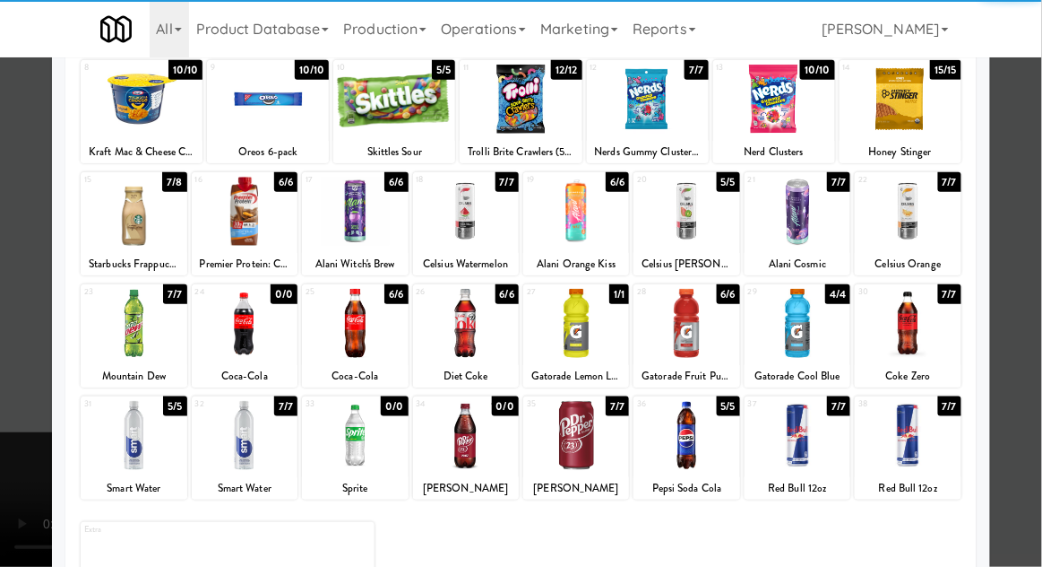
click at [932, 446] on div at bounding box center [908, 435] width 106 height 69
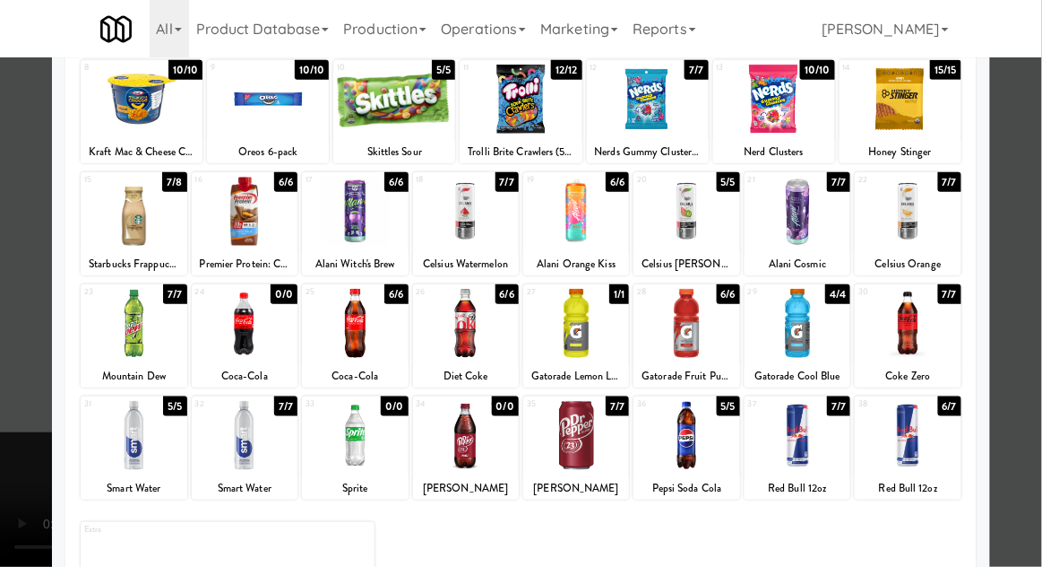
click at [1028, 403] on div at bounding box center [521, 283] width 1042 height 567
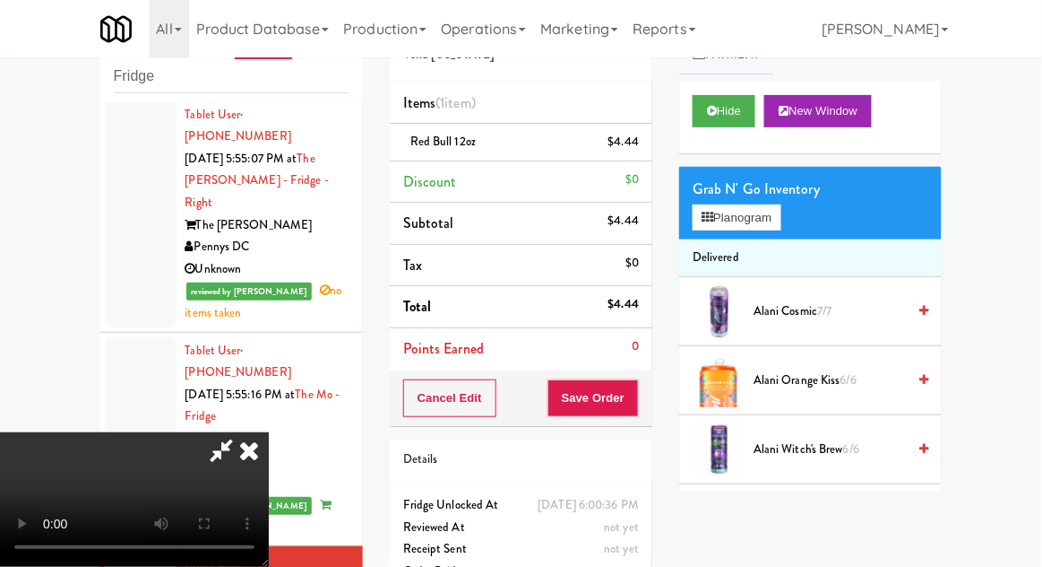
scroll to position [65, 0]
click at [746, 228] on button "Planogram" at bounding box center [737, 217] width 88 height 27
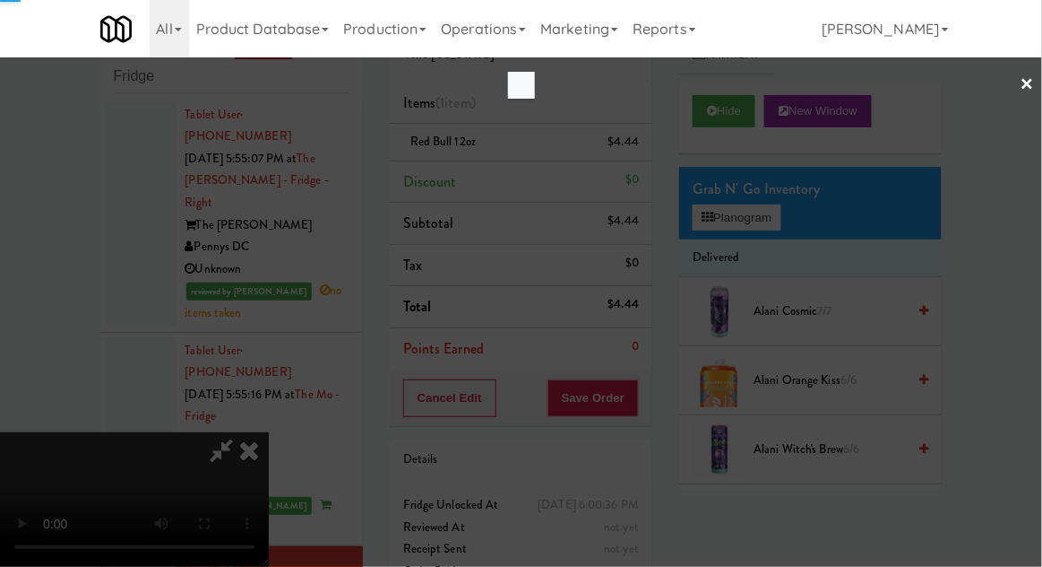
click at [760, 230] on div at bounding box center [521, 283] width 1042 height 567
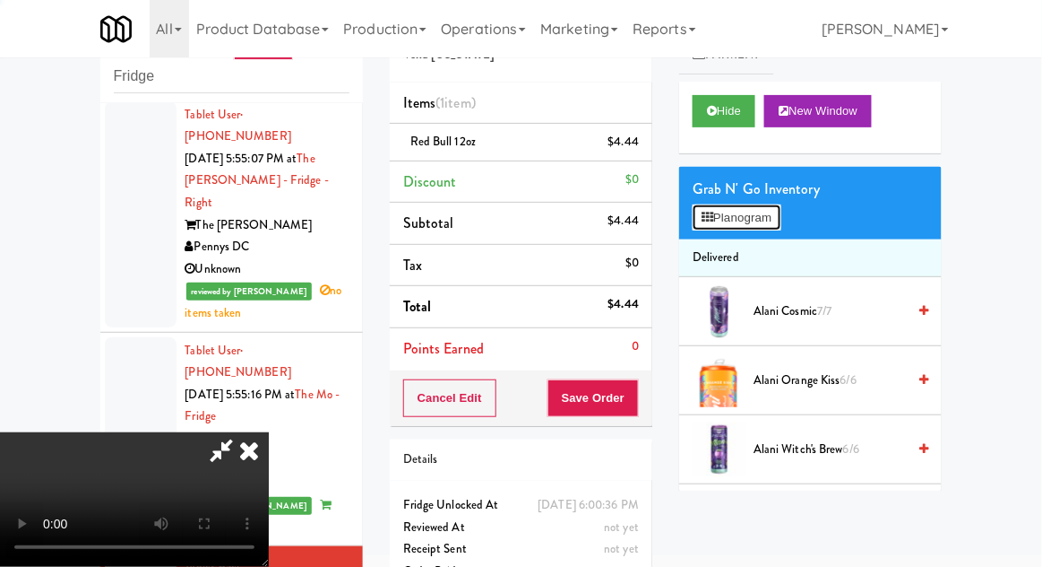
click at [767, 227] on button "Planogram" at bounding box center [737, 217] width 88 height 27
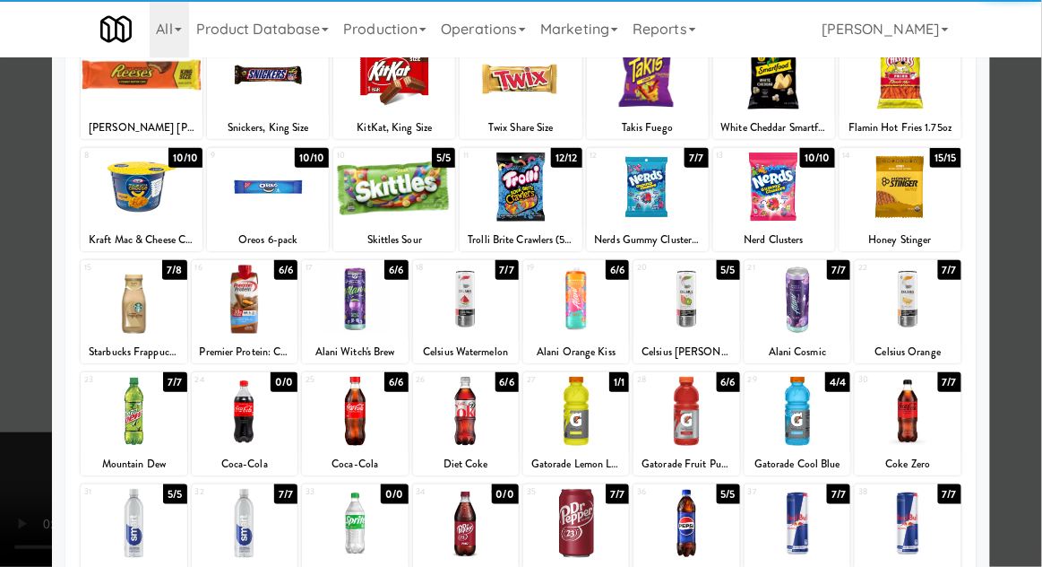
scroll to position [227, 0]
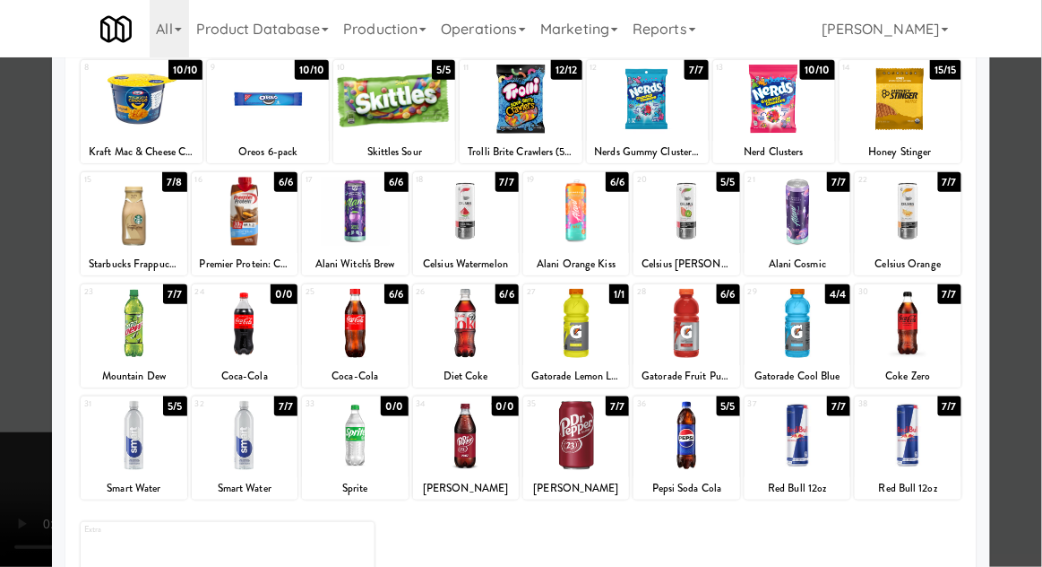
click at [1029, 332] on div at bounding box center [521, 283] width 1042 height 567
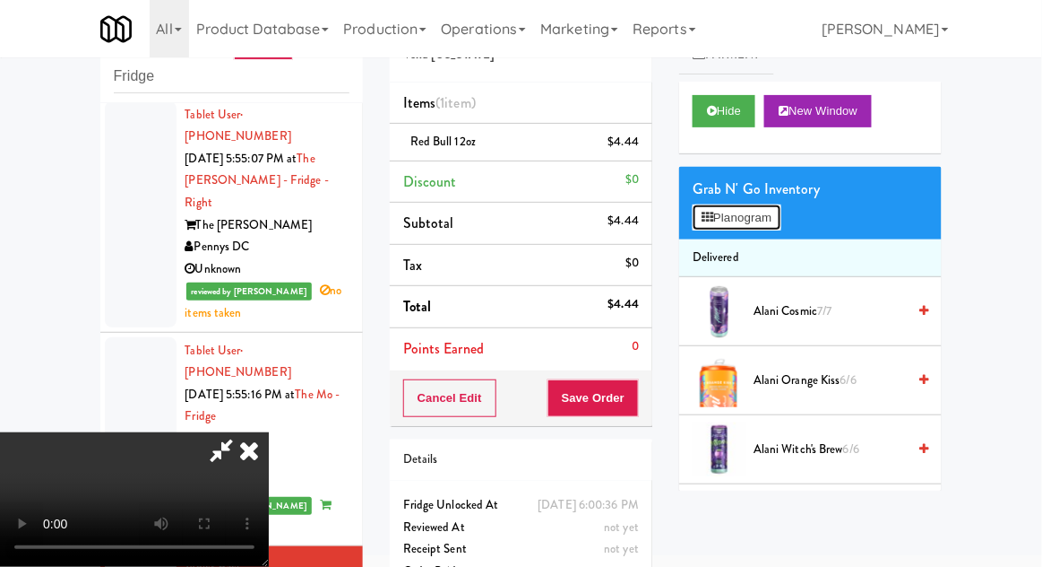
click at [775, 206] on button "Planogram" at bounding box center [737, 217] width 88 height 27
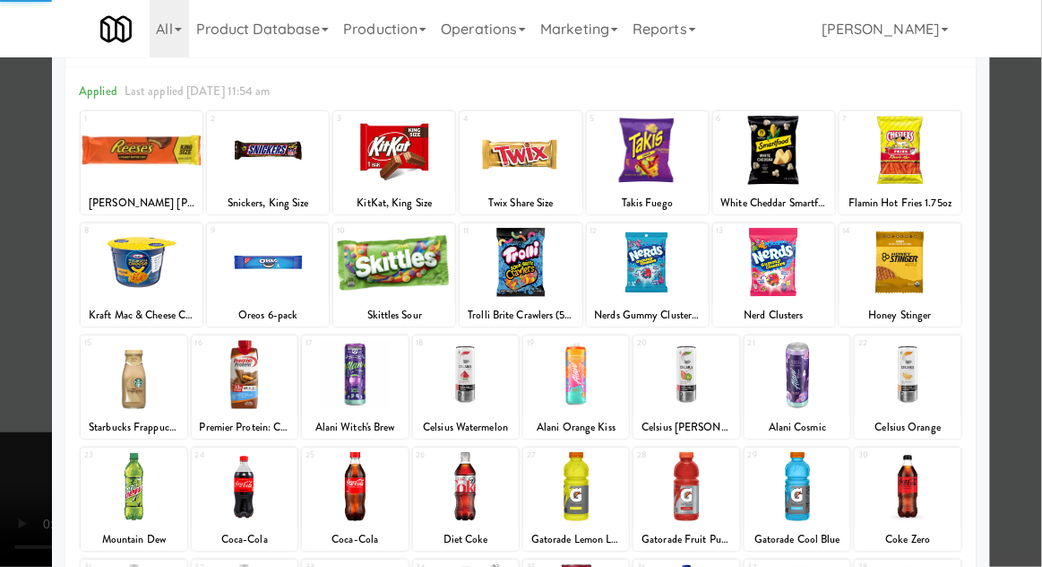
scroll to position [69, 0]
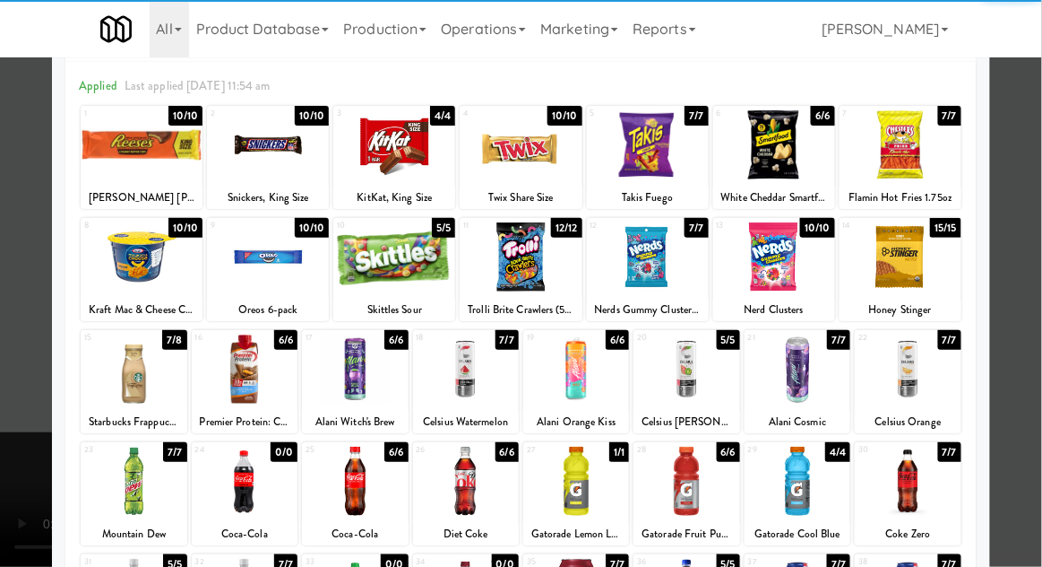
click at [921, 269] on div at bounding box center [901, 256] width 122 height 69
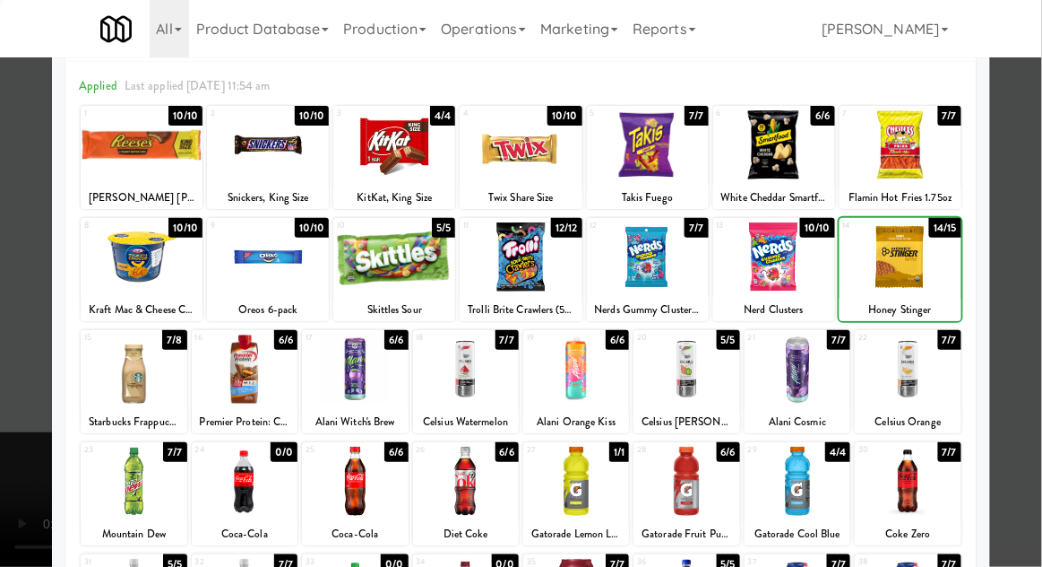
click at [1016, 268] on div at bounding box center [521, 283] width 1042 height 567
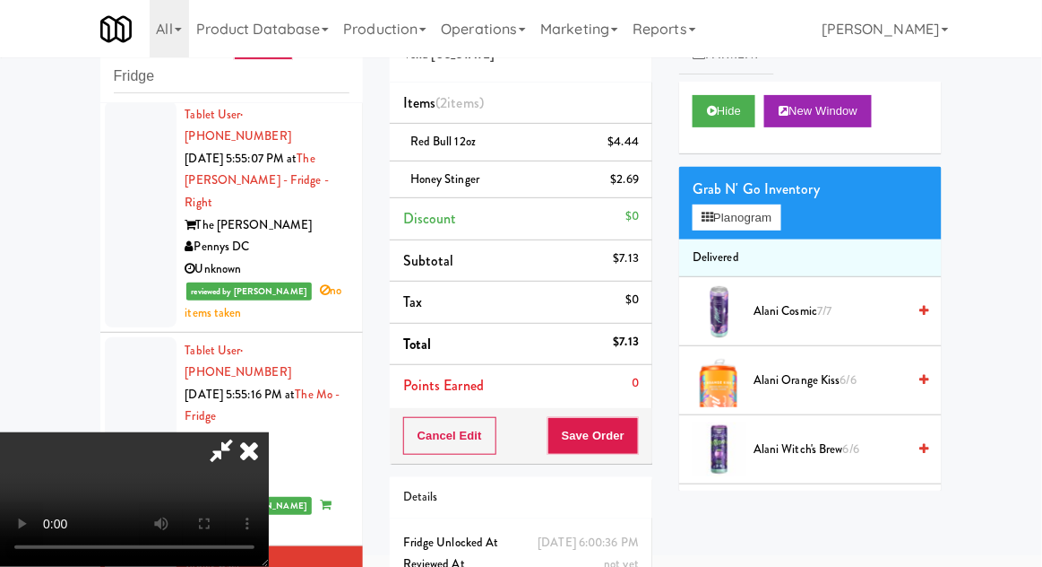
scroll to position [65, 0]
click at [635, 437] on button "Save Order" at bounding box center [593, 436] width 91 height 38
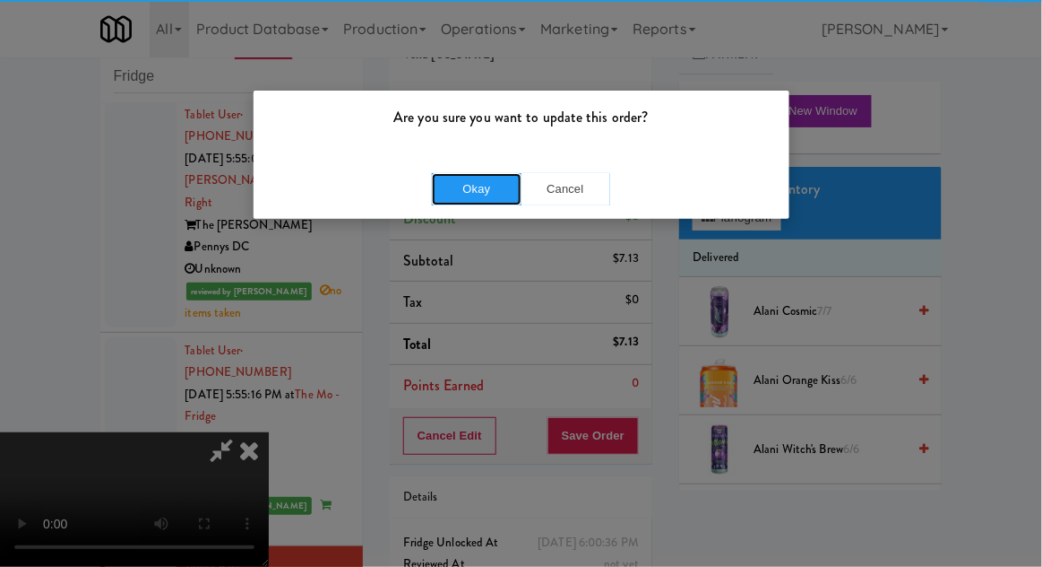
click at [468, 182] on button "Okay" at bounding box center [477, 189] width 90 height 32
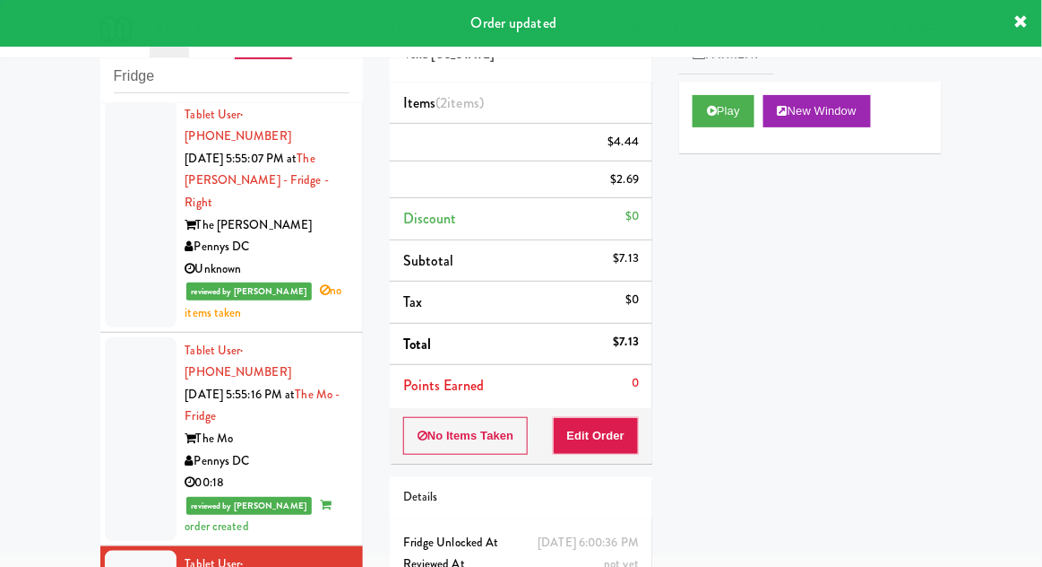
scroll to position [0, 0]
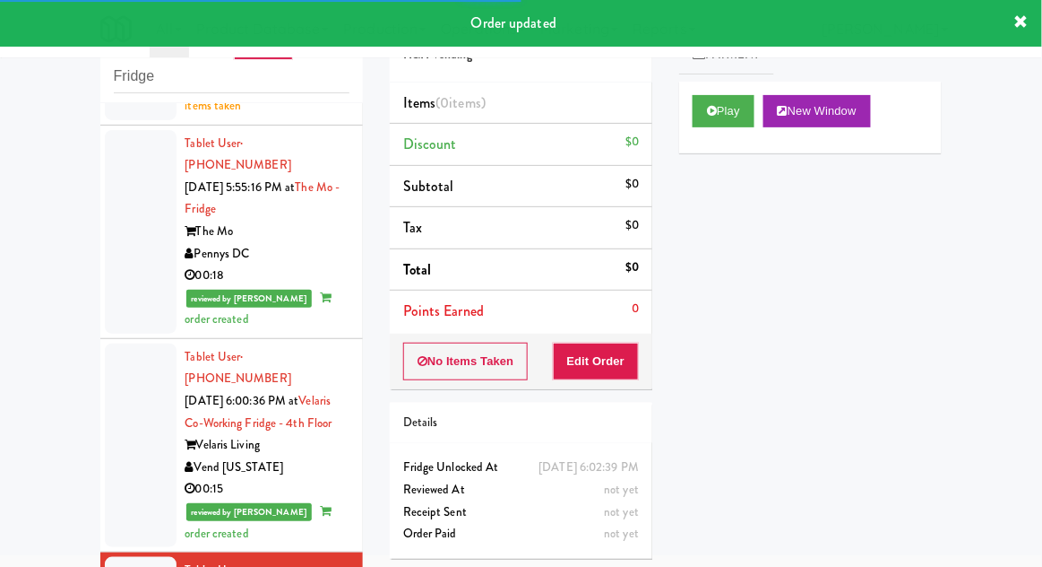
scroll to position [3655, 0]
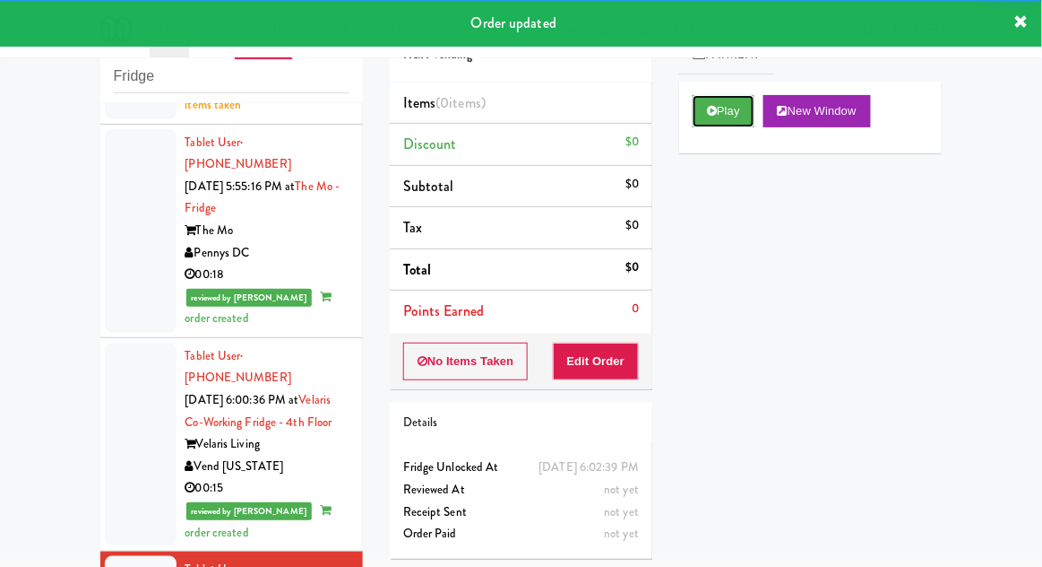
click at [732, 117] on button "Play" at bounding box center [724, 111] width 62 height 32
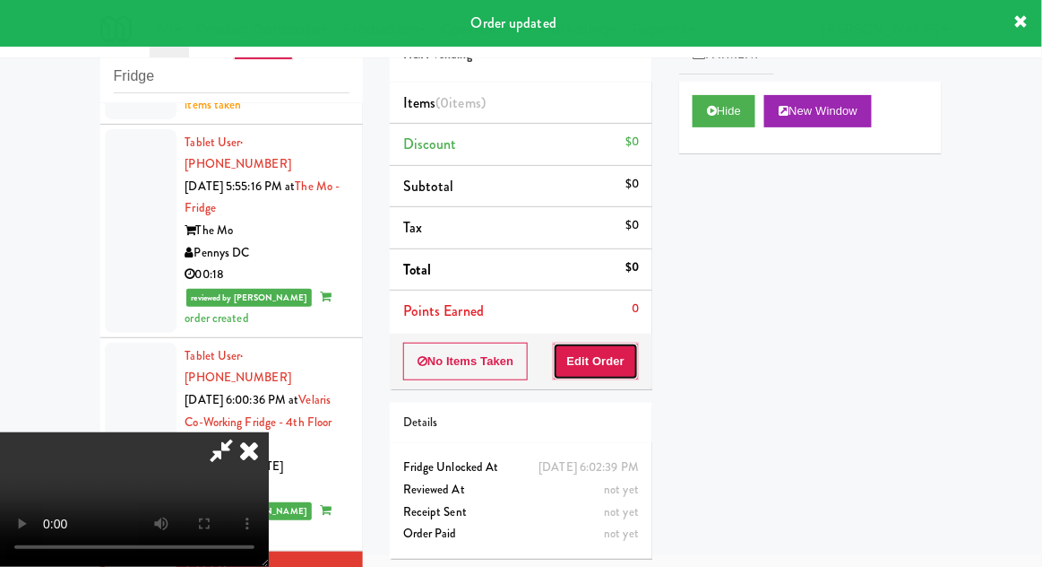
click at [617, 364] on button "Edit Order" at bounding box center [596, 361] width 87 height 38
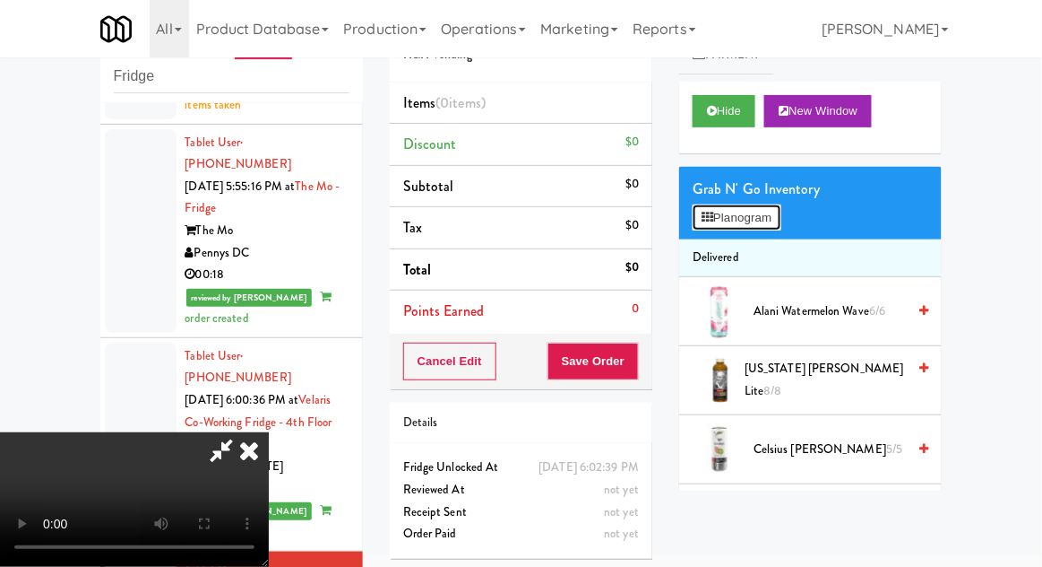
click at [777, 204] on button "Planogram" at bounding box center [737, 217] width 88 height 27
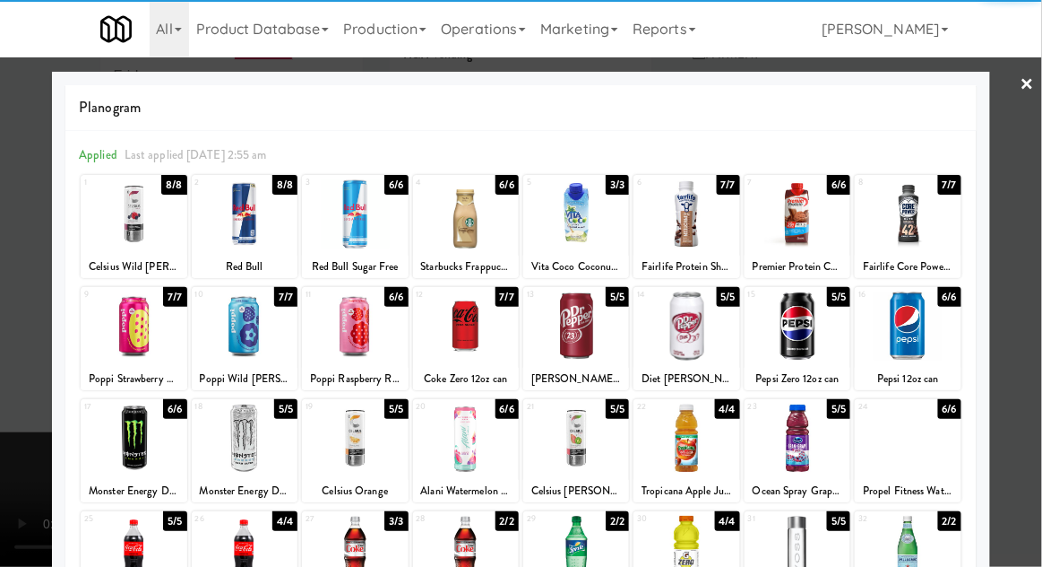
click at [694, 342] on div at bounding box center [687, 325] width 106 height 69
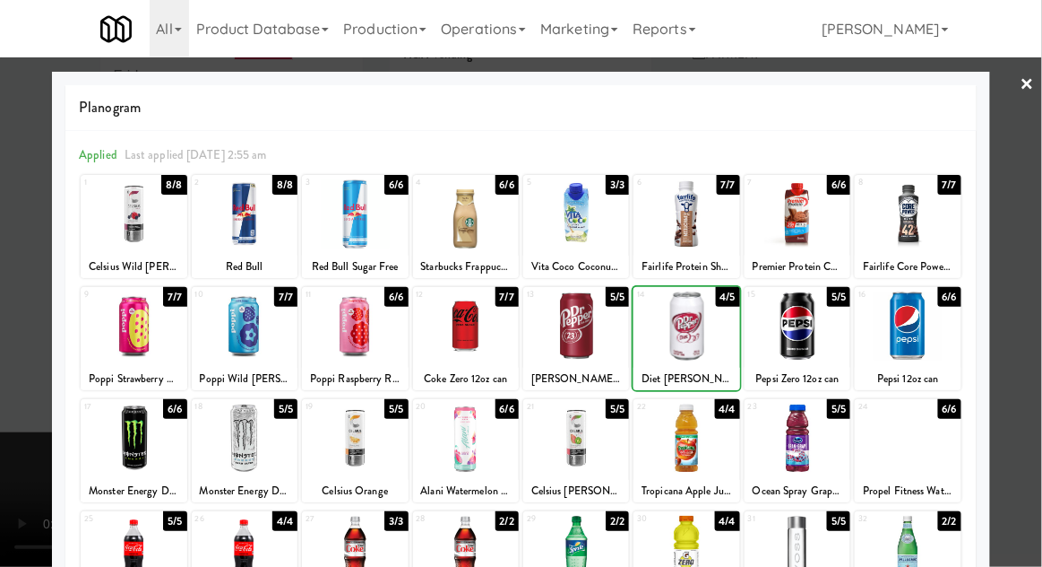
click at [1, 367] on div at bounding box center [521, 283] width 1042 height 567
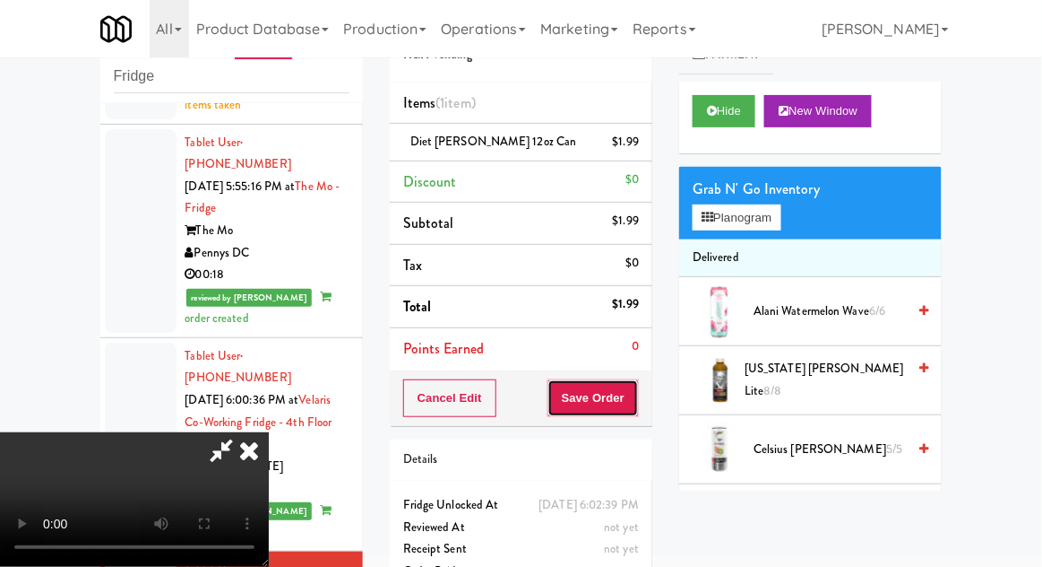
click at [636, 408] on button "Save Order" at bounding box center [593, 398] width 91 height 38
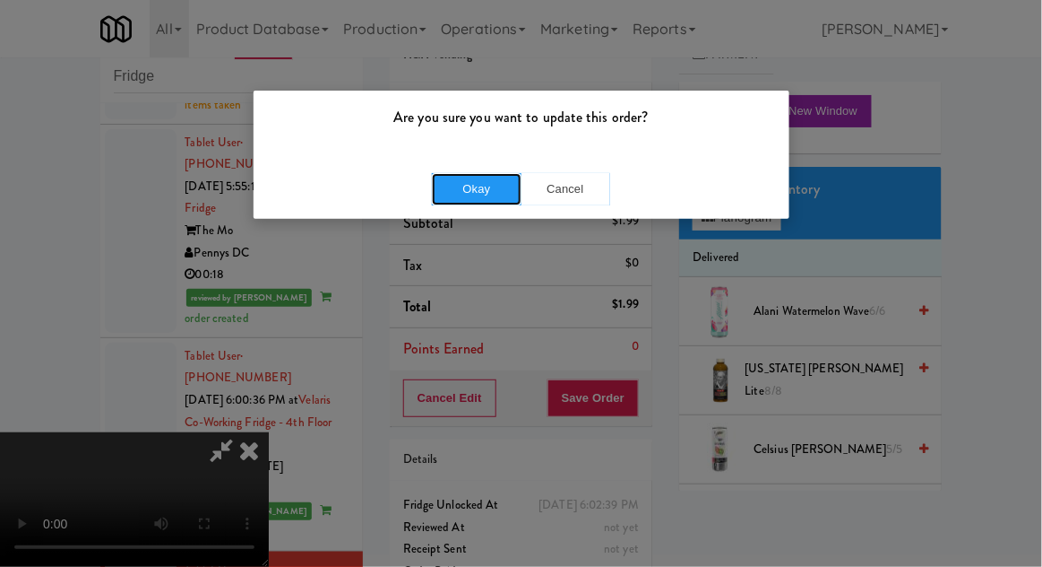
click at [459, 186] on button "Okay" at bounding box center [477, 189] width 90 height 32
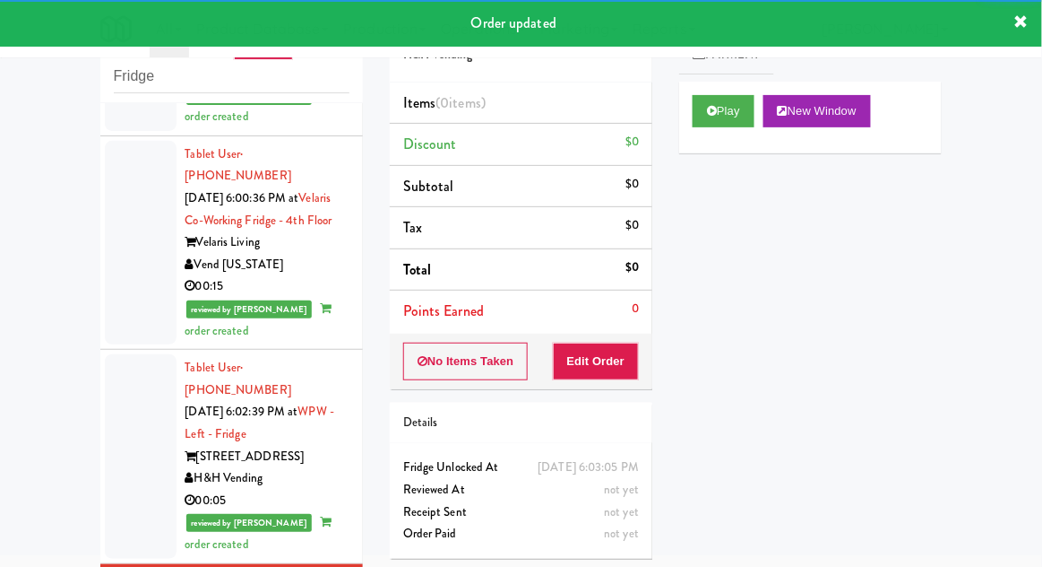
scroll to position [3859, 0]
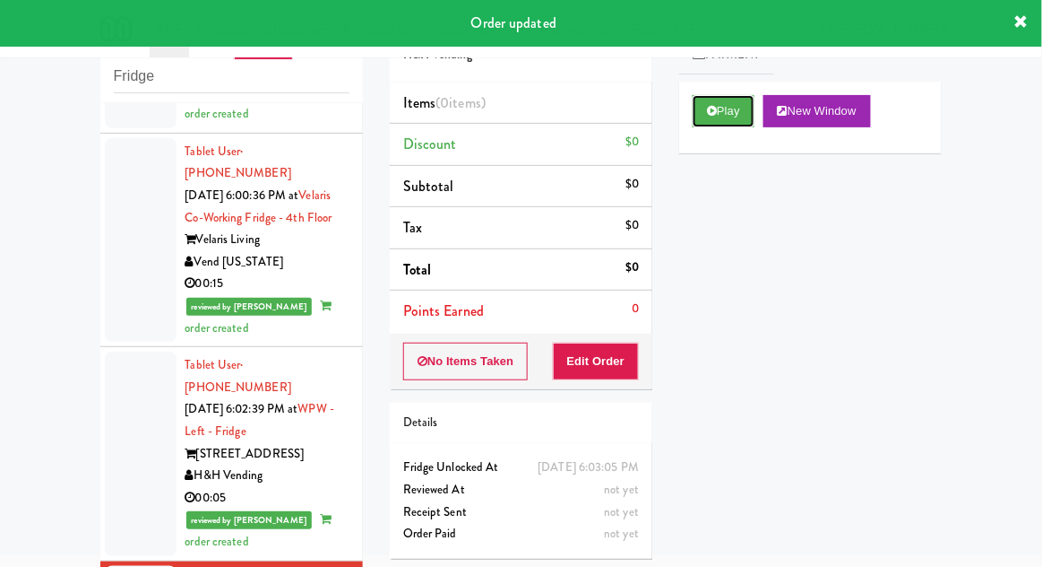
click at [722, 124] on button "Play" at bounding box center [724, 111] width 62 height 32
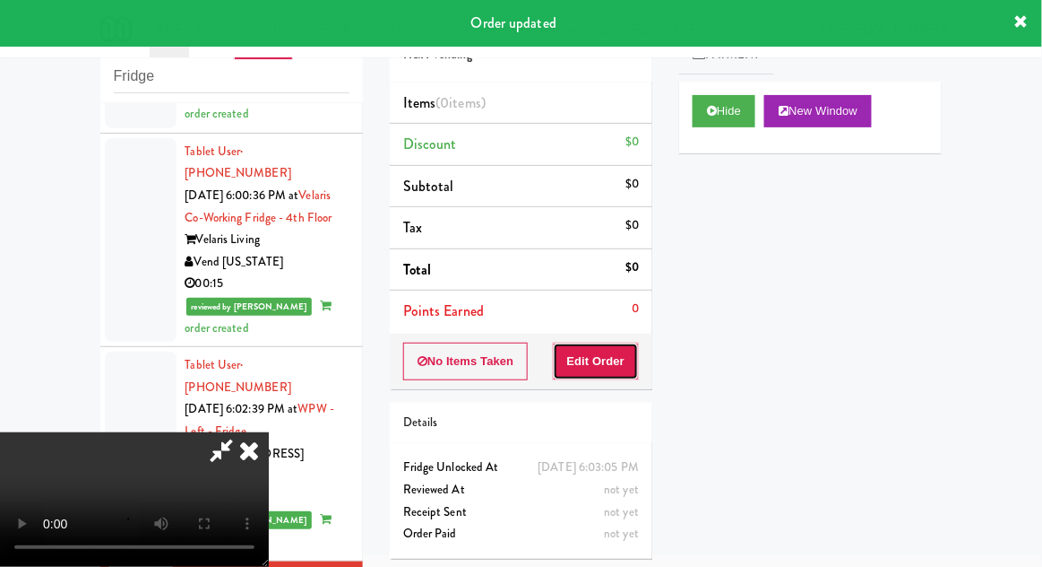
click at [615, 361] on button "Edit Order" at bounding box center [596, 361] width 87 height 38
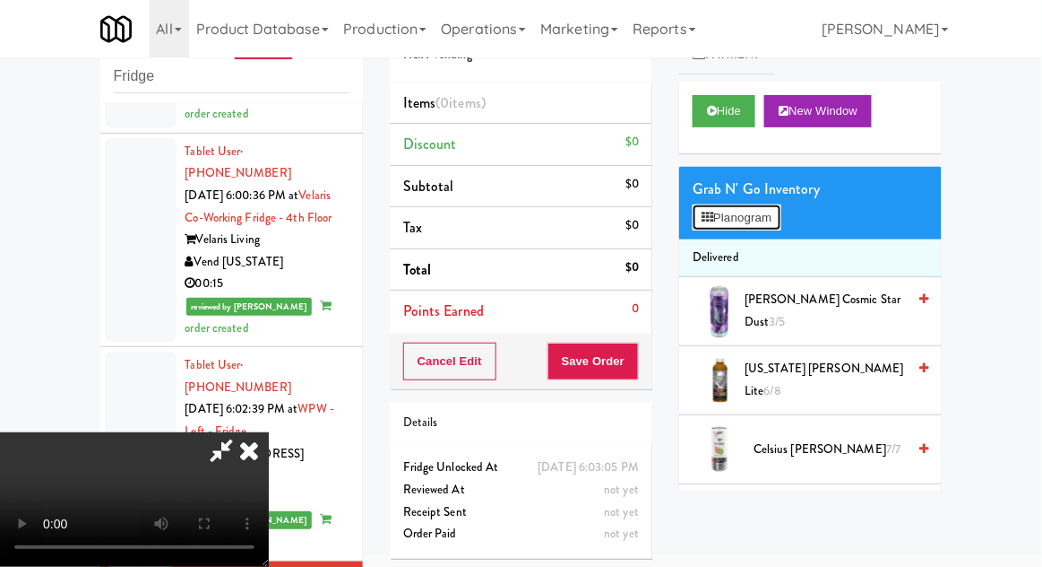
click at [761, 227] on button "Planogram" at bounding box center [737, 217] width 88 height 27
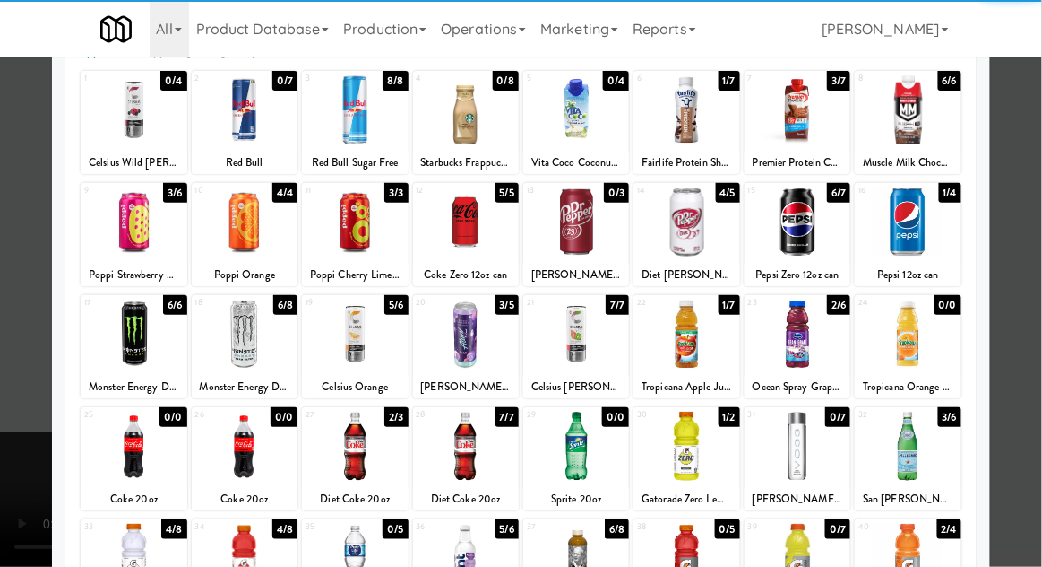
scroll to position [109, 0]
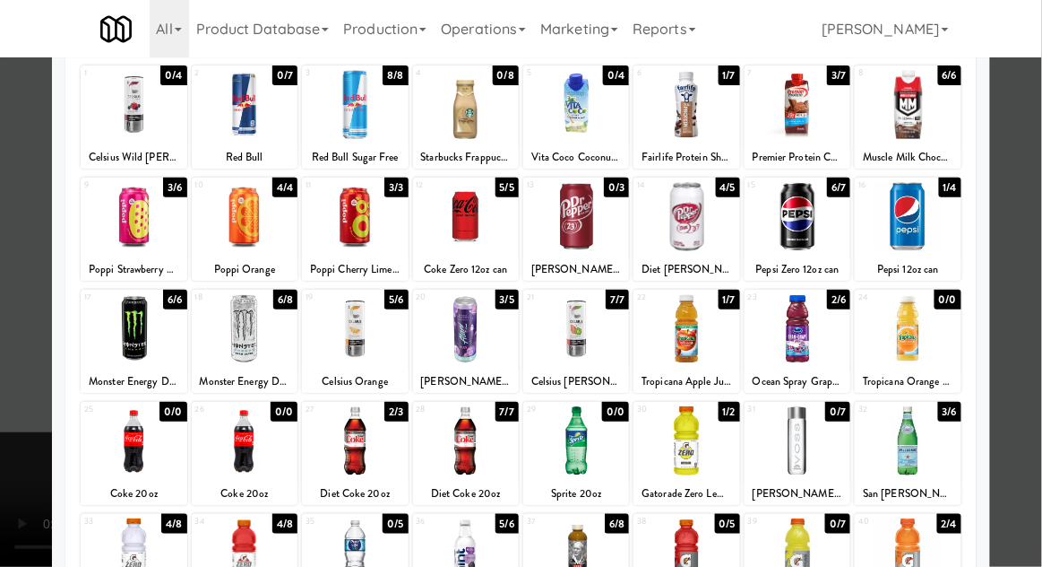
click at [600, 439] on div at bounding box center [576, 440] width 106 height 69
click at [13, 414] on div at bounding box center [521, 283] width 1042 height 567
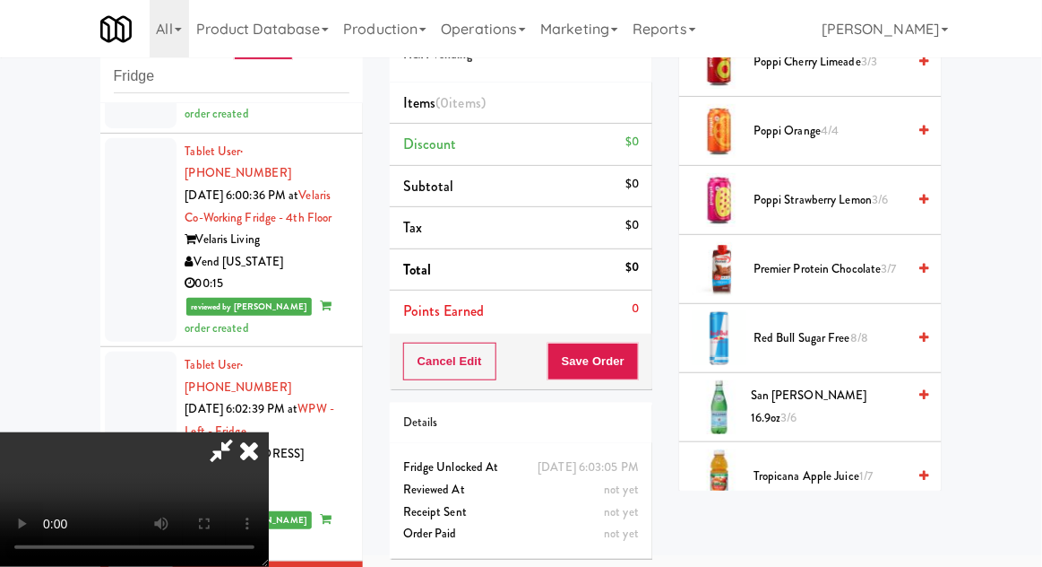
scroll to position [1765, 0]
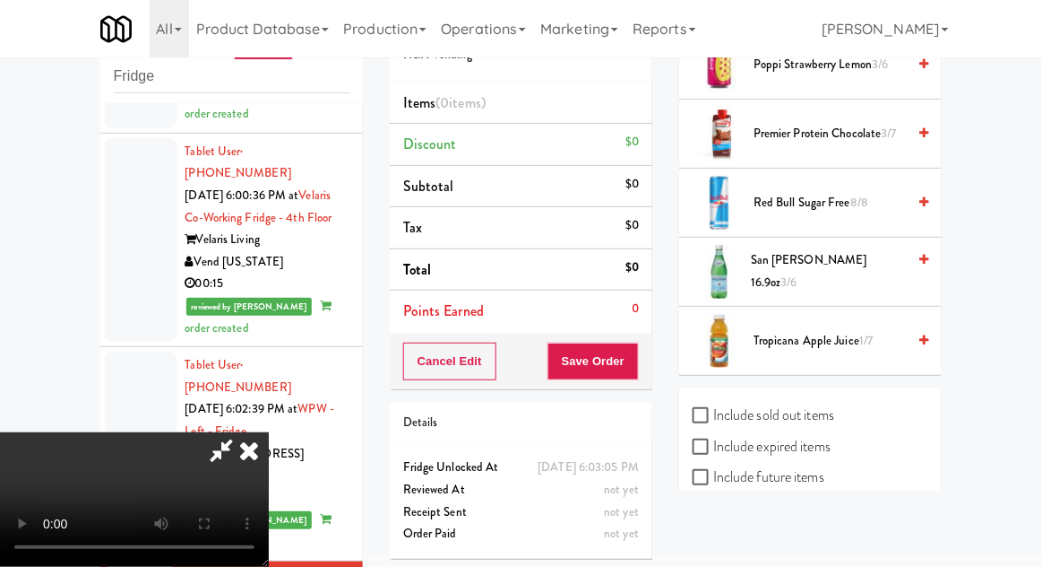
click at [801, 414] on label "Include sold out items" at bounding box center [764, 415] width 142 height 27
click at [714, 414] on input "Include sold out items" at bounding box center [703, 416] width 21 height 14
checkbox input "true"
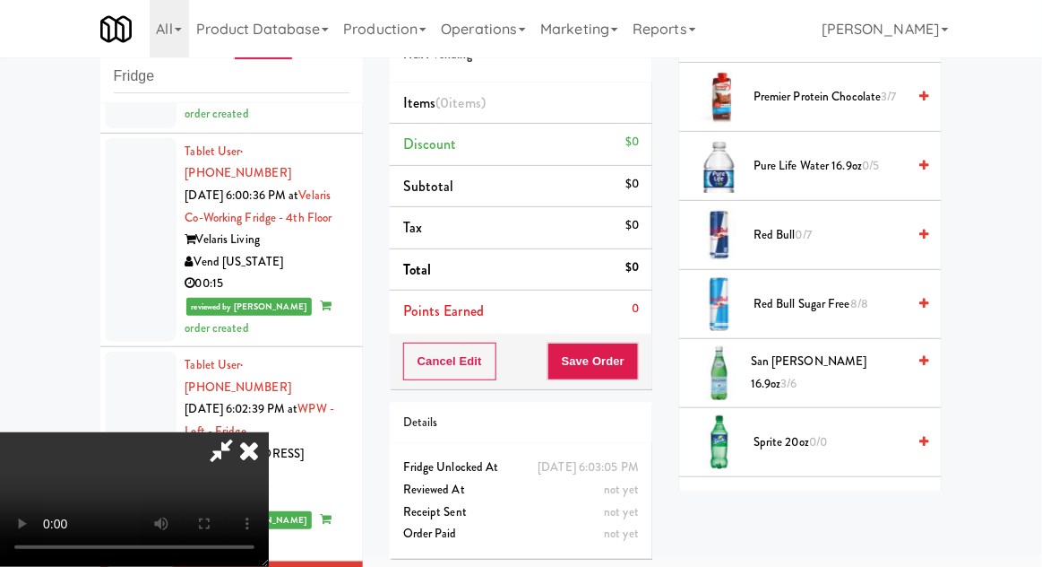
scroll to position [2240, 0]
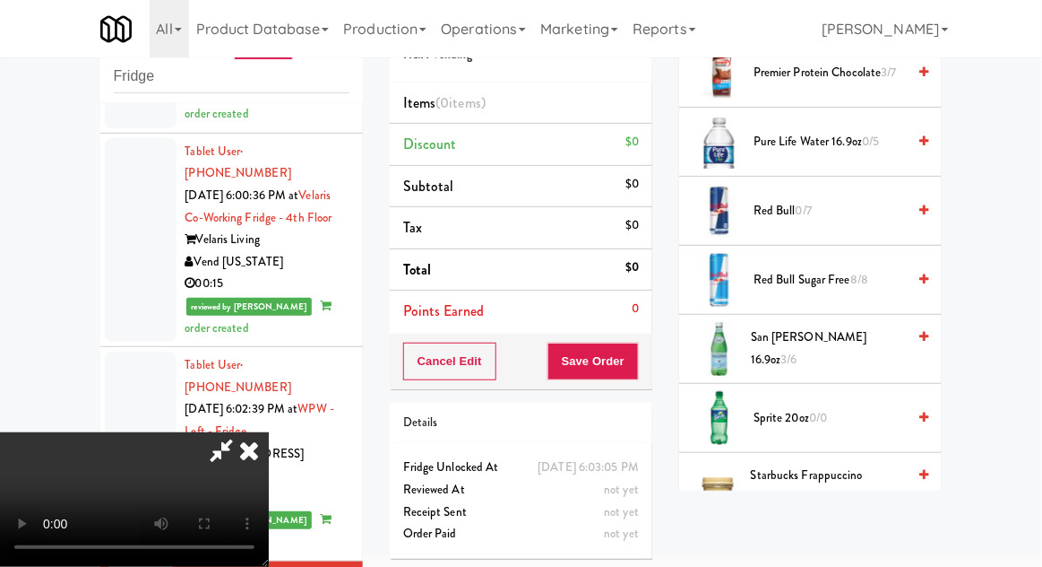
click at [826, 409] on span "0/0" at bounding box center [818, 417] width 18 height 17
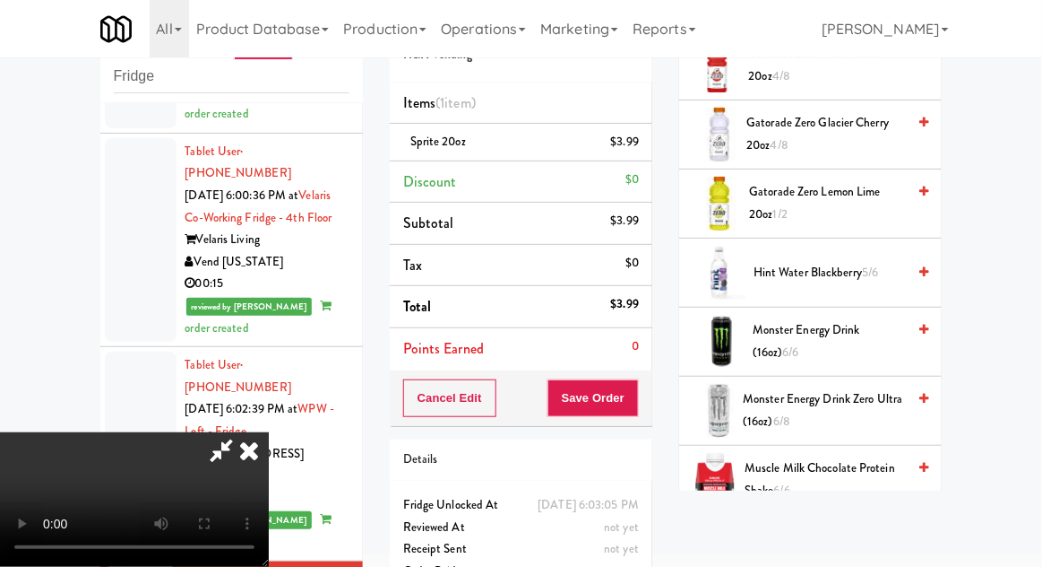
scroll to position [1350, 0]
click at [851, 333] on span "Monster Energy Drink (16oz) 6/6" at bounding box center [829, 341] width 153 height 44
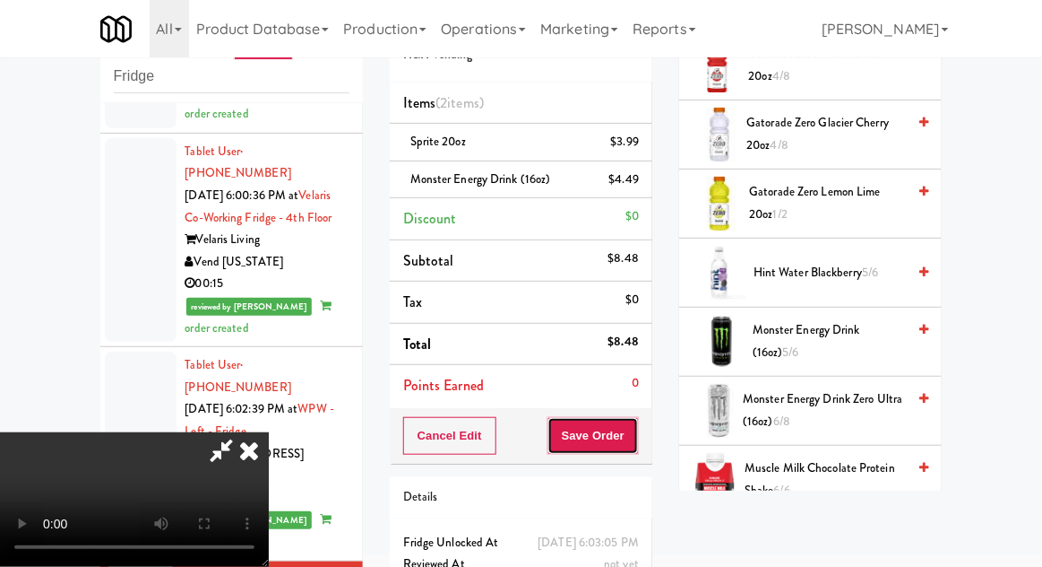
click at [636, 446] on button "Save Order" at bounding box center [593, 436] width 91 height 38
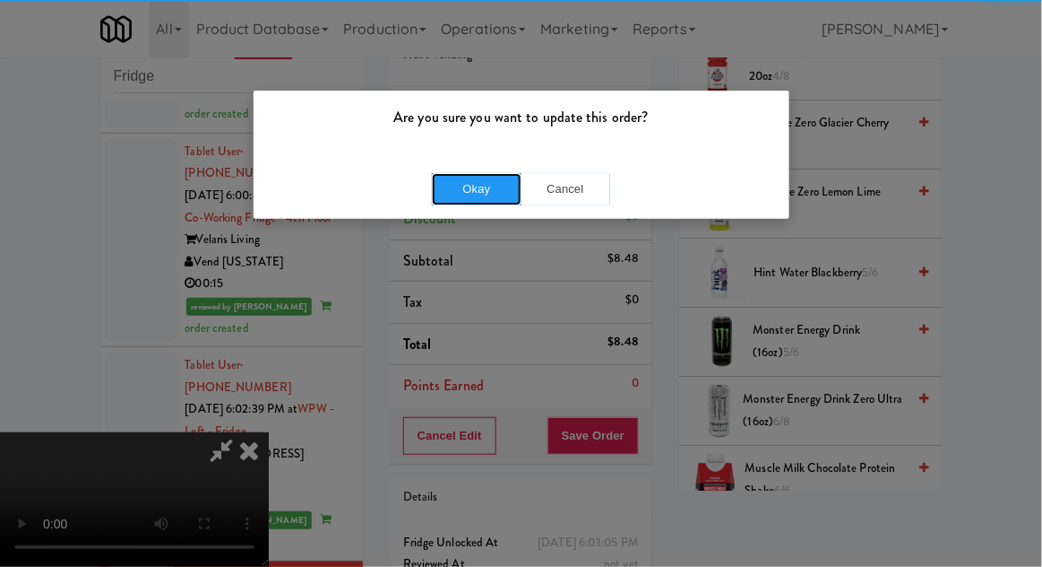
click at [461, 202] on button "Okay" at bounding box center [477, 189] width 90 height 32
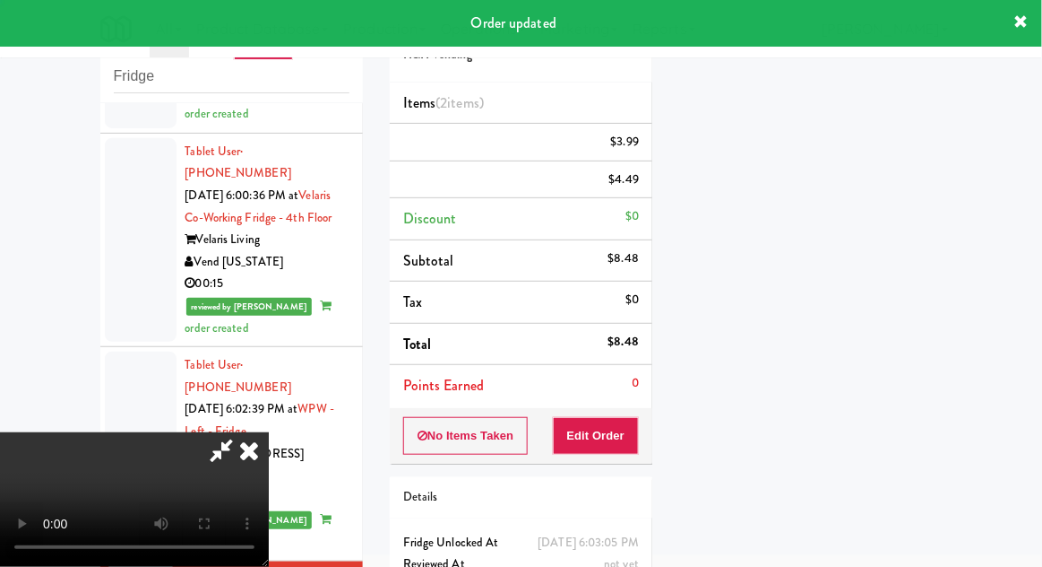
scroll to position [177, 0]
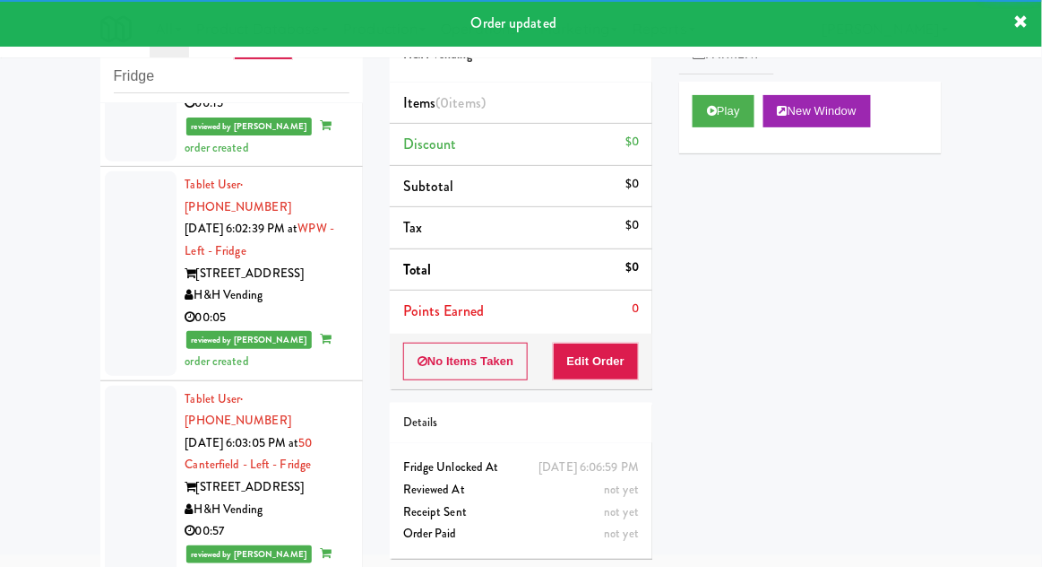
scroll to position [4038, 0]
click at [731, 99] on button "Play" at bounding box center [724, 111] width 62 height 32
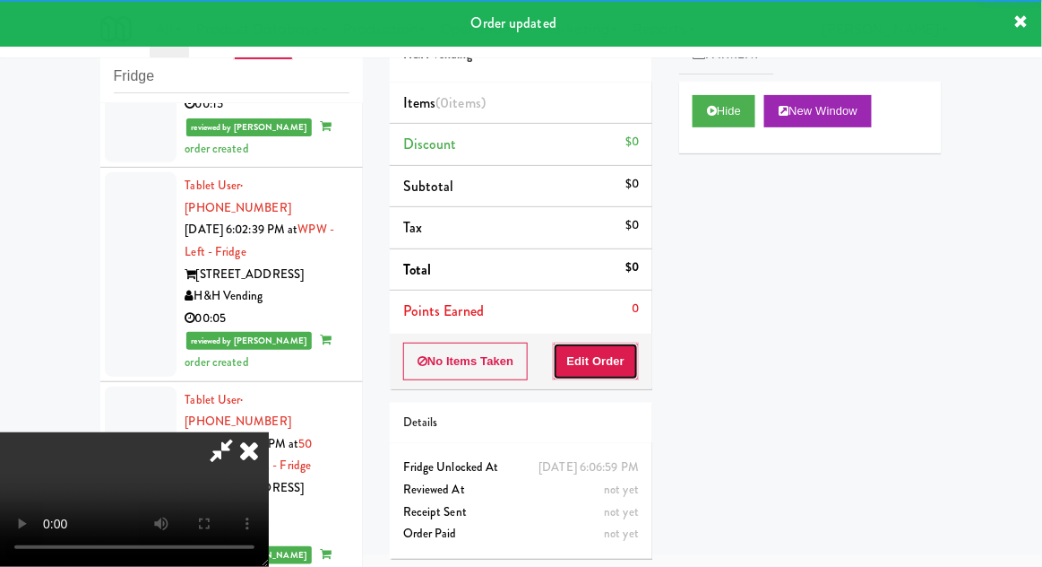
click at [613, 348] on button "Edit Order" at bounding box center [596, 361] width 87 height 38
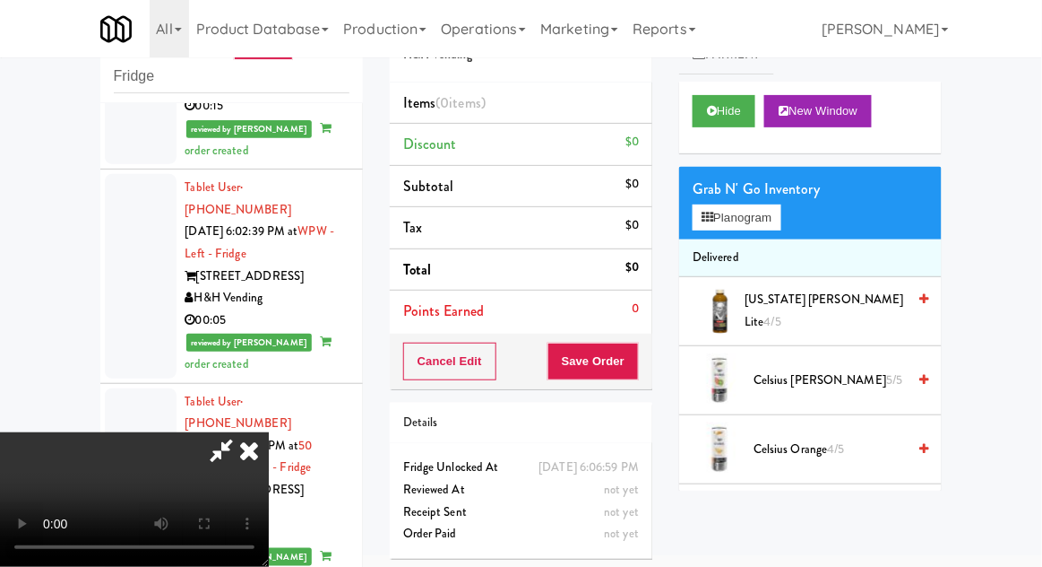
scroll to position [0, 0]
click at [768, 227] on button "Planogram" at bounding box center [737, 217] width 88 height 27
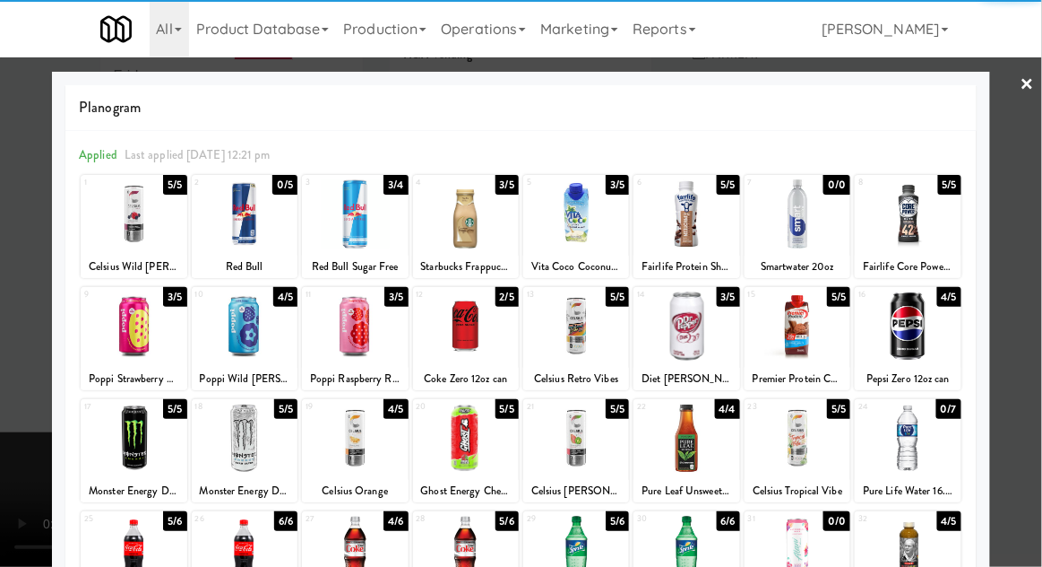
click at [131, 240] on div at bounding box center [134, 213] width 106 height 69
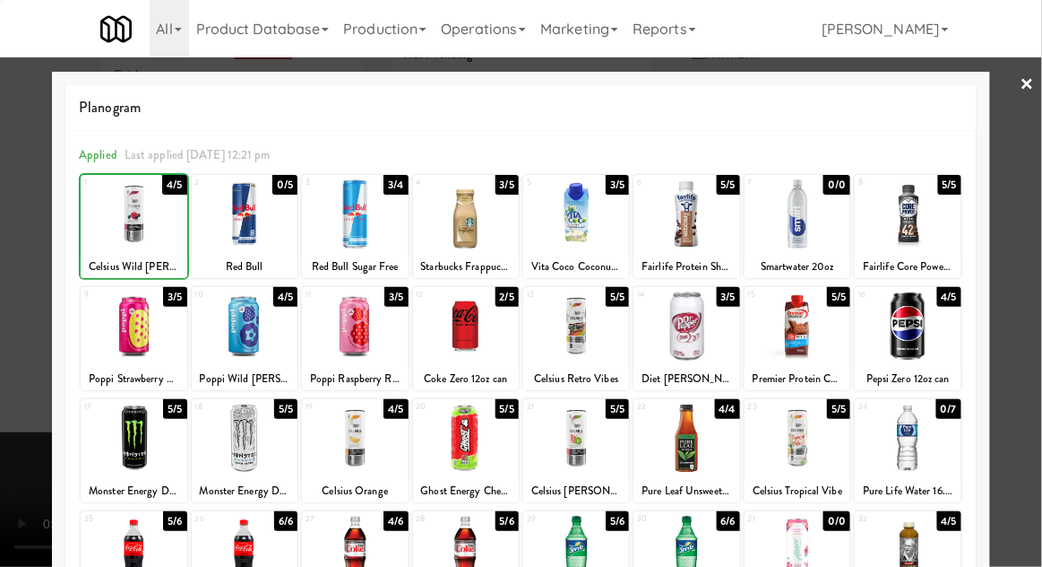
click at [1018, 249] on div at bounding box center [521, 283] width 1042 height 567
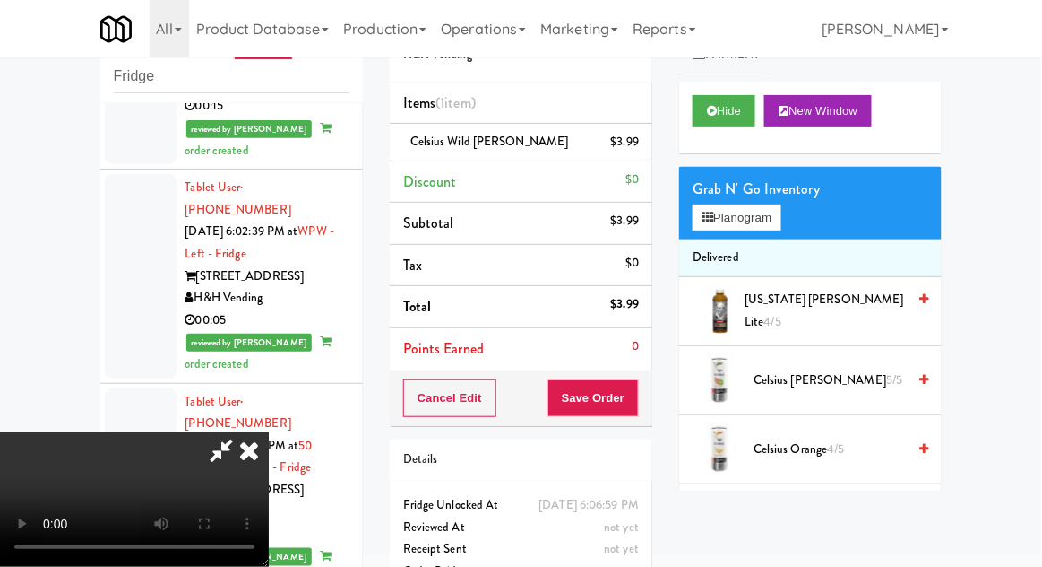
scroll to position [65, 0]
click at [637, 407] on button "Save Order" at bounding box center [593, 398] width 91 height 38
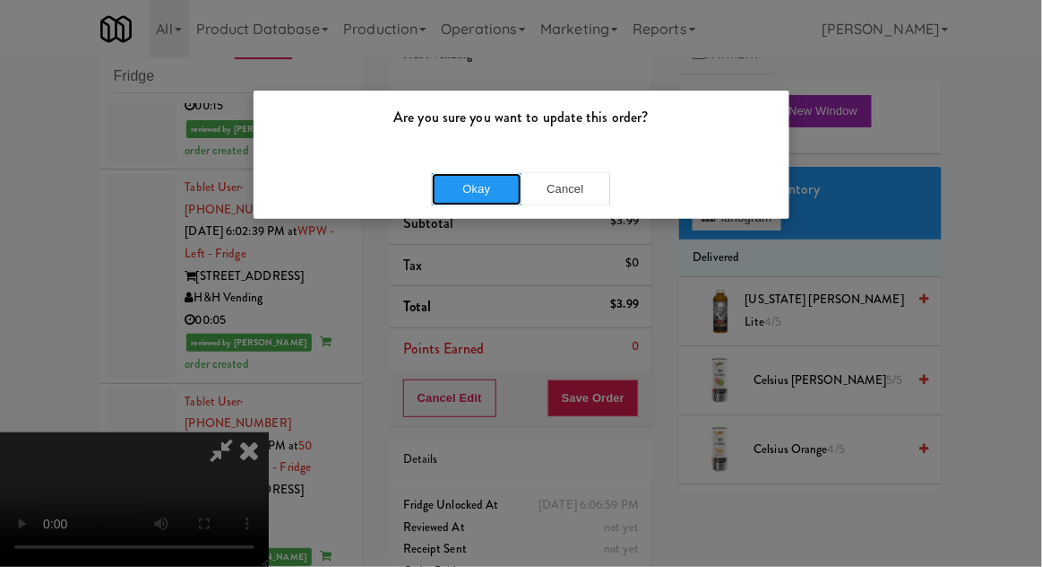
click at [454, 200] on button "Okay" at bounding box center [477, 189] width 90 height 32
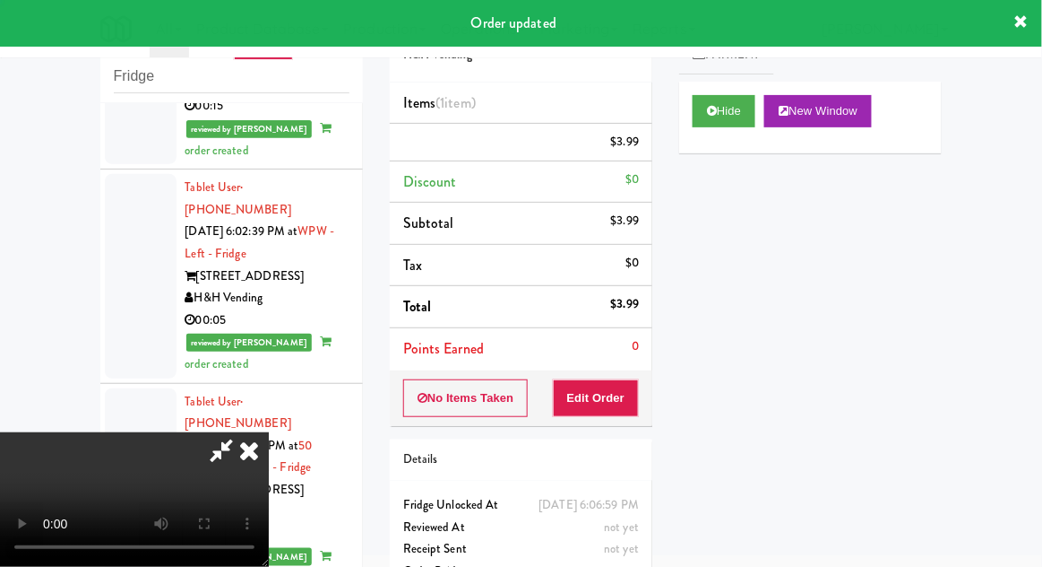
scroll to position [0, 0]
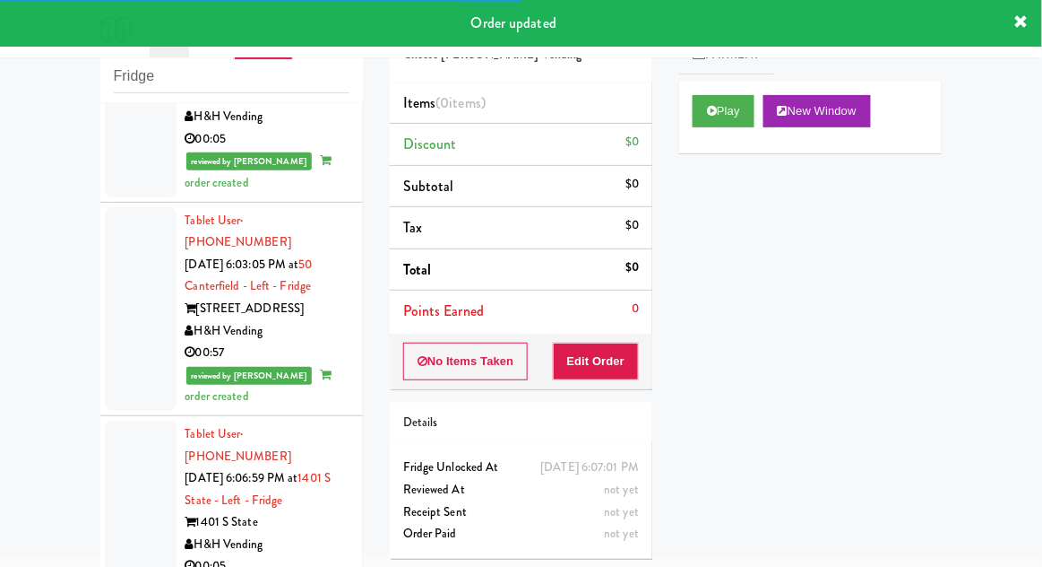
scroll to position [4215, 0]
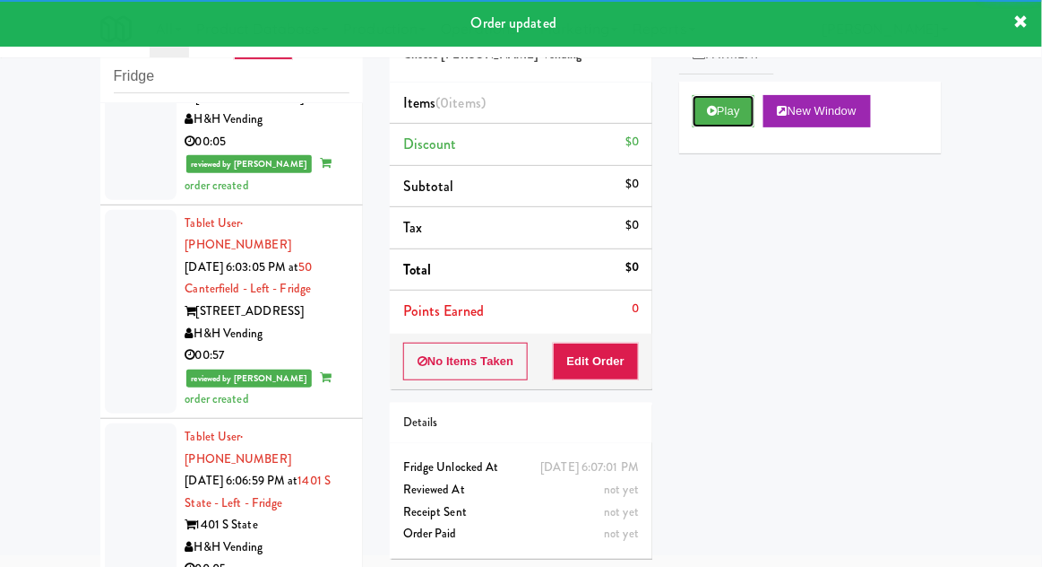
click at [734, 122] on button "Play" at bounding box center [724, 111] width 62 height 32
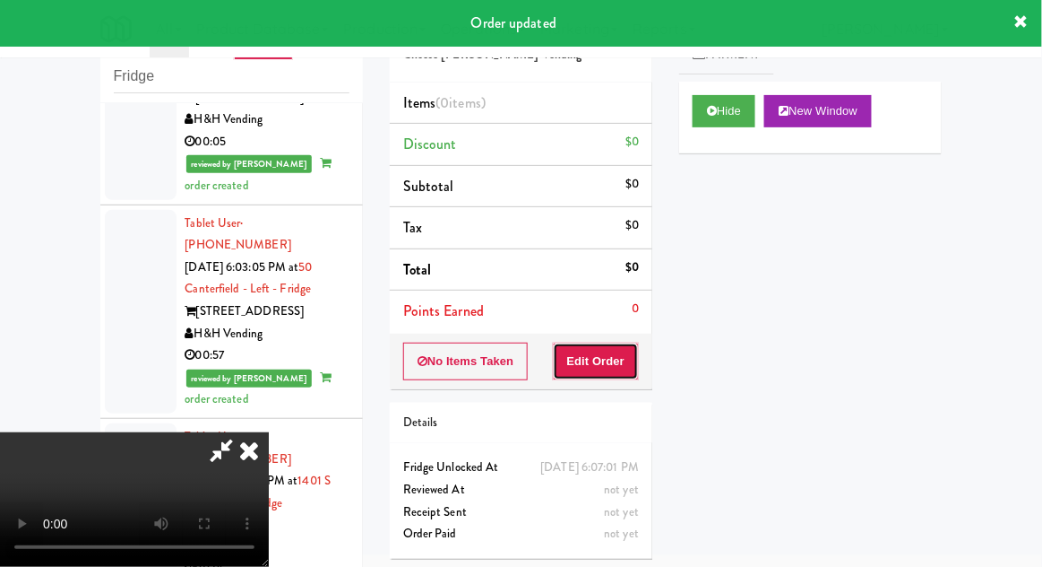
click at [623, 342] on button "Edit Order" at bounding box center [596, 361] width 87 height 38
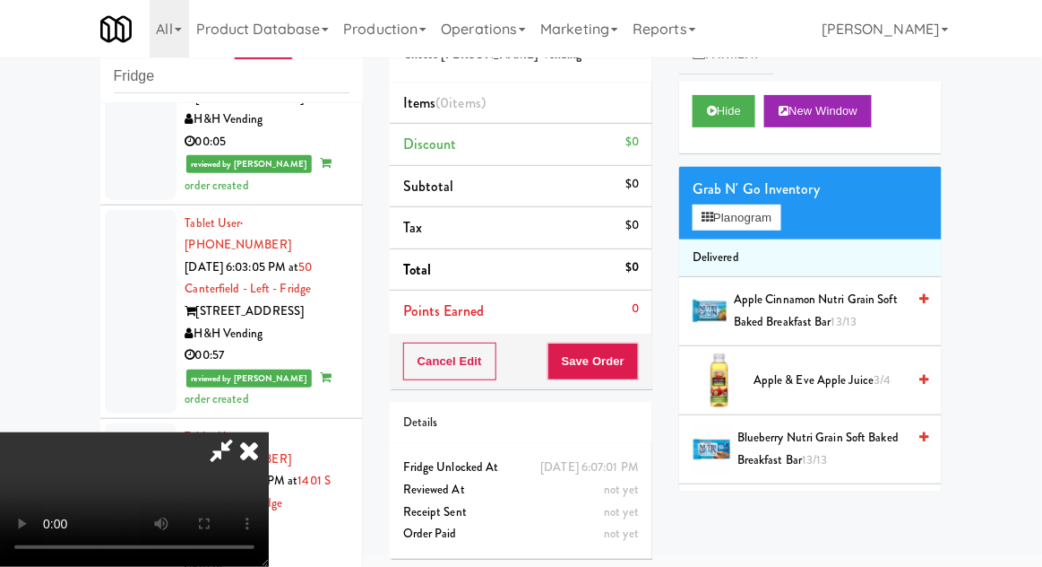
scroll to position [65, 0]
click at [769, 229] on button "Planogram" at bounding box center [737, 217] width 88 height 27
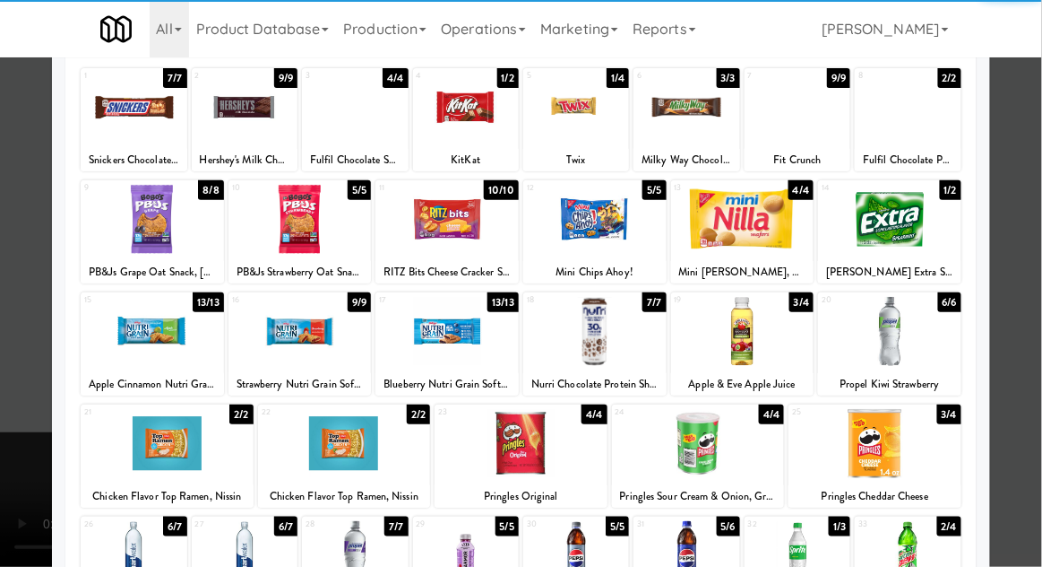
scroll to position [107, 0]
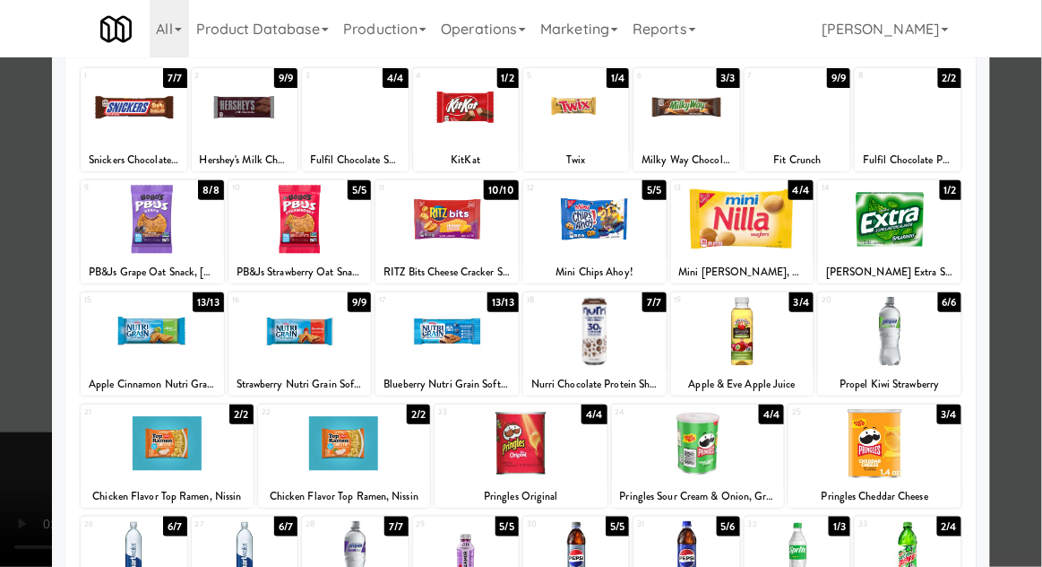
click at [743, 458] on div at bounding box center [698, 443] width 173 height 69
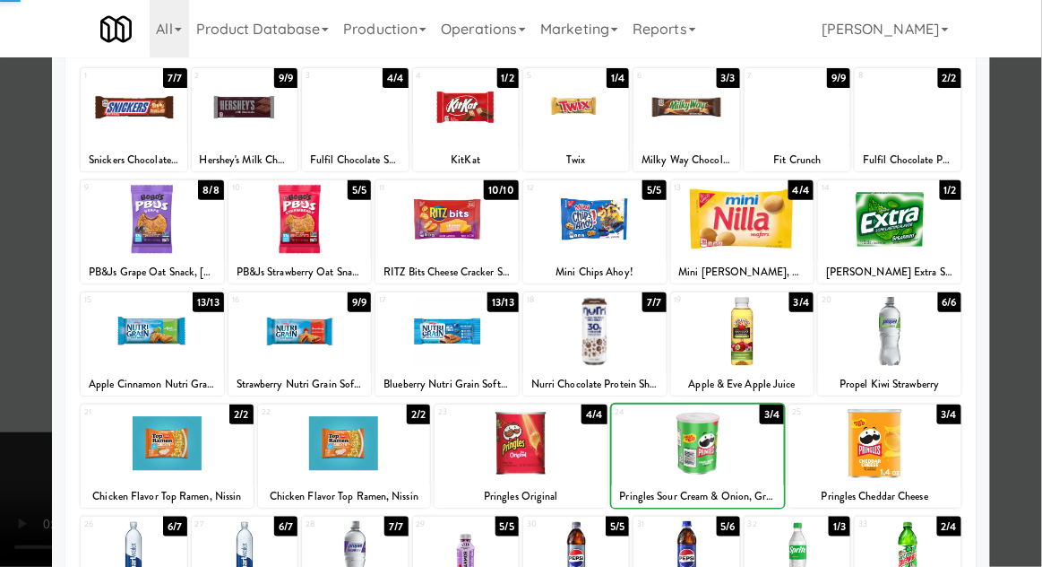
click at [1034, 366] on div at bounding box center [521, 283] width 1042 height 567
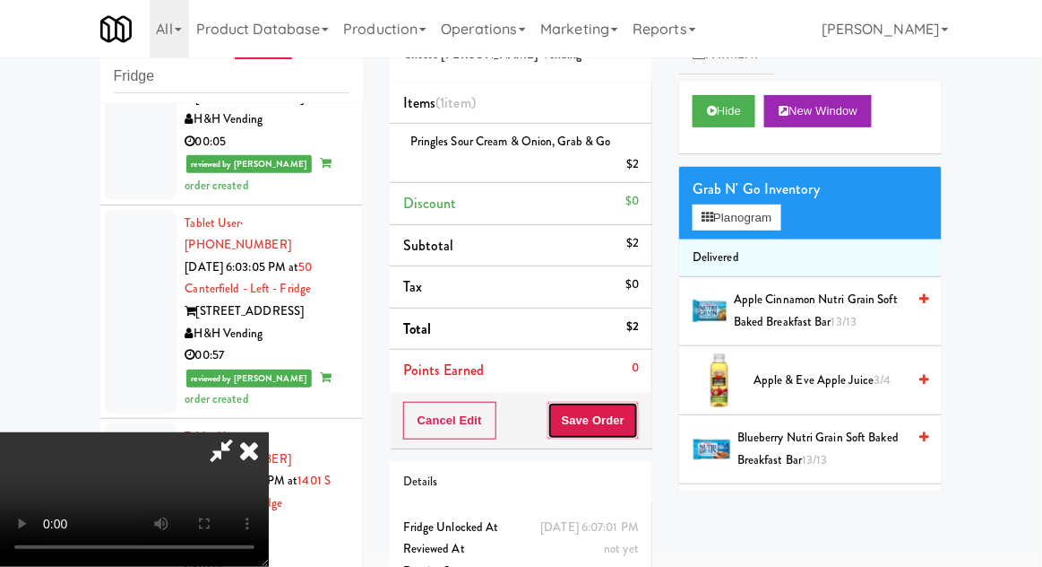
click at [638, 429] on button "Save Order" at bounding box center [593, 421] width 91 height 38
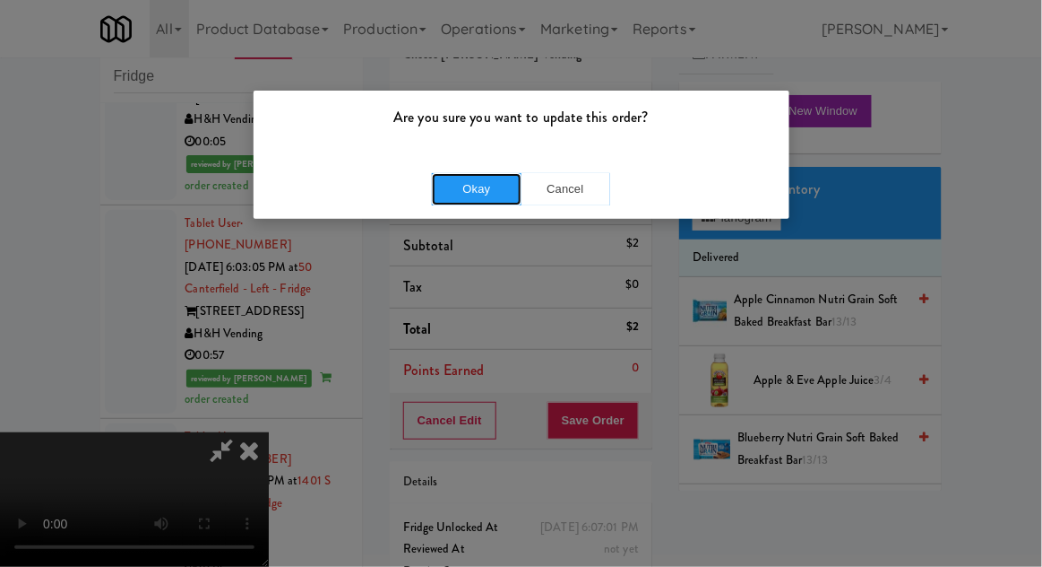
click at [453, 198] on button "Okay" at bounding box center [477, 189] width 90 height 32
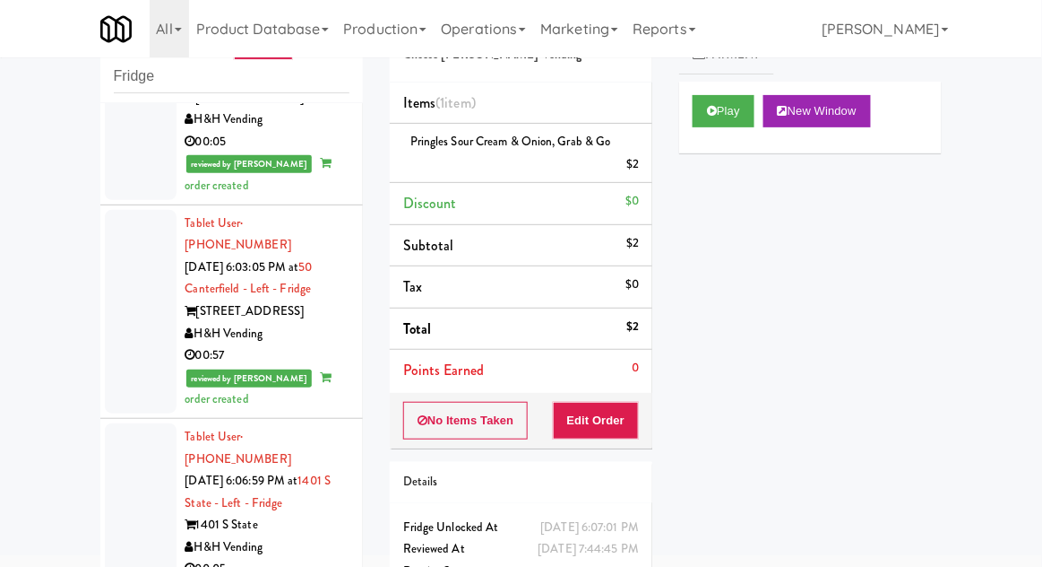
scroll to position [137, 0]
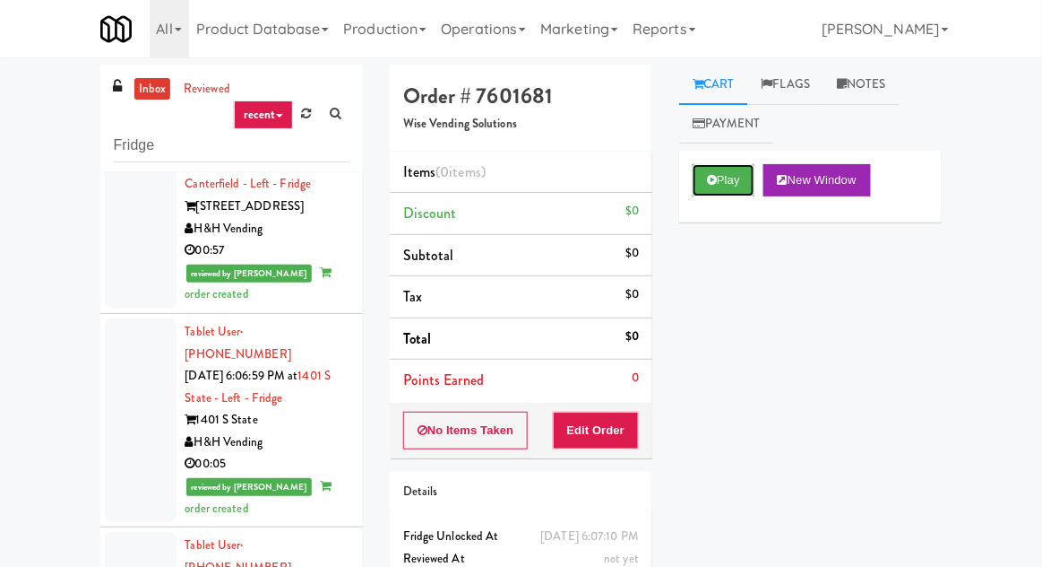
click at [733, 166] on button "Play" at bounding box center [724, 180] width 62 height 32
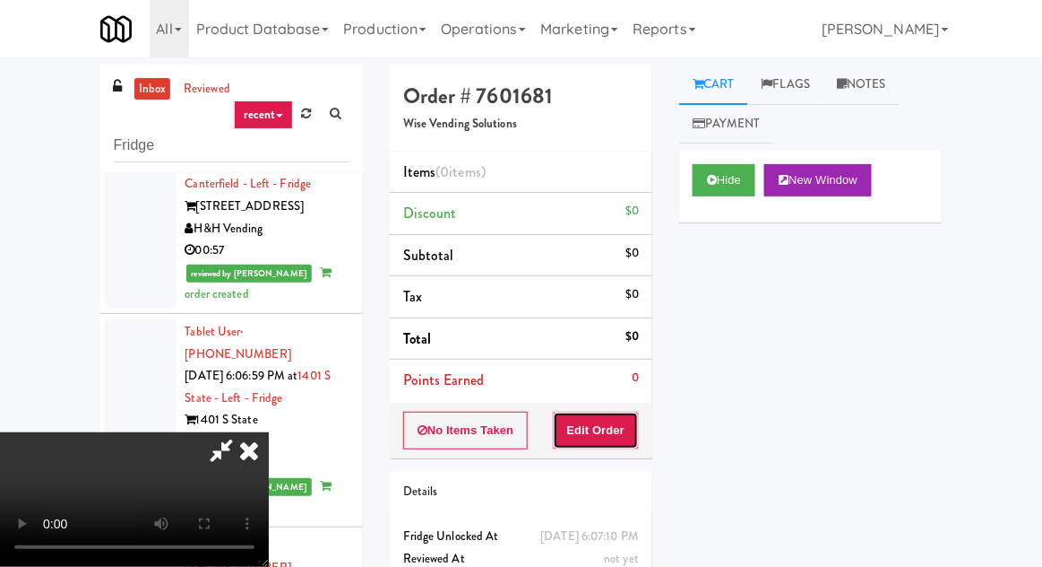
click at [620, 411] on button "Edit Order" at bounding box center [596, 430] width 87 height 38
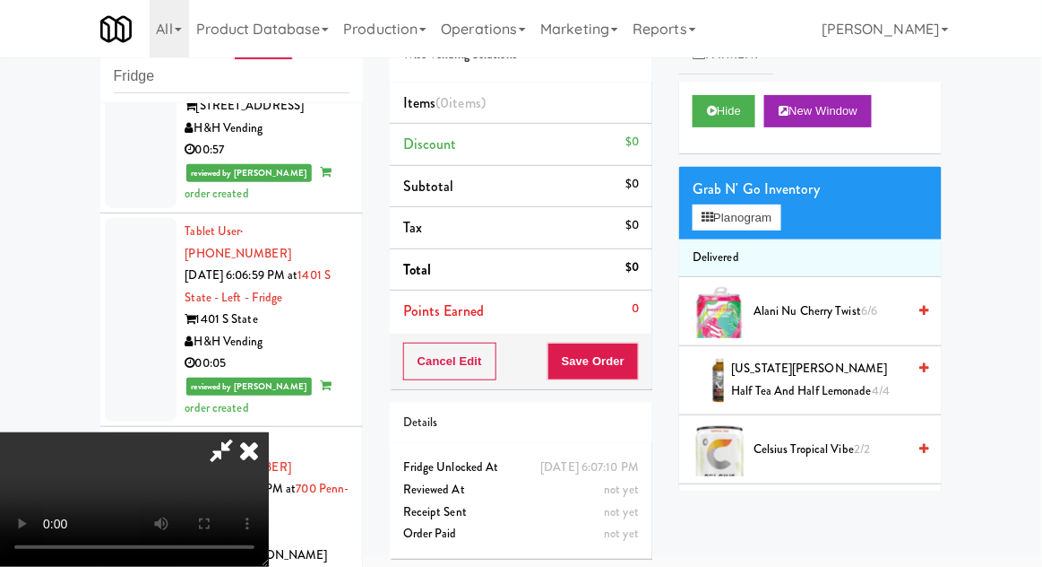
scroll to position [65, 0]
click at [757, 249] on li "Delivered" at bounding box center [810, 258] width 263 height 38
click at [747, 227] on button "Planogram" at bounding box center [737, 217] width 88 height 27
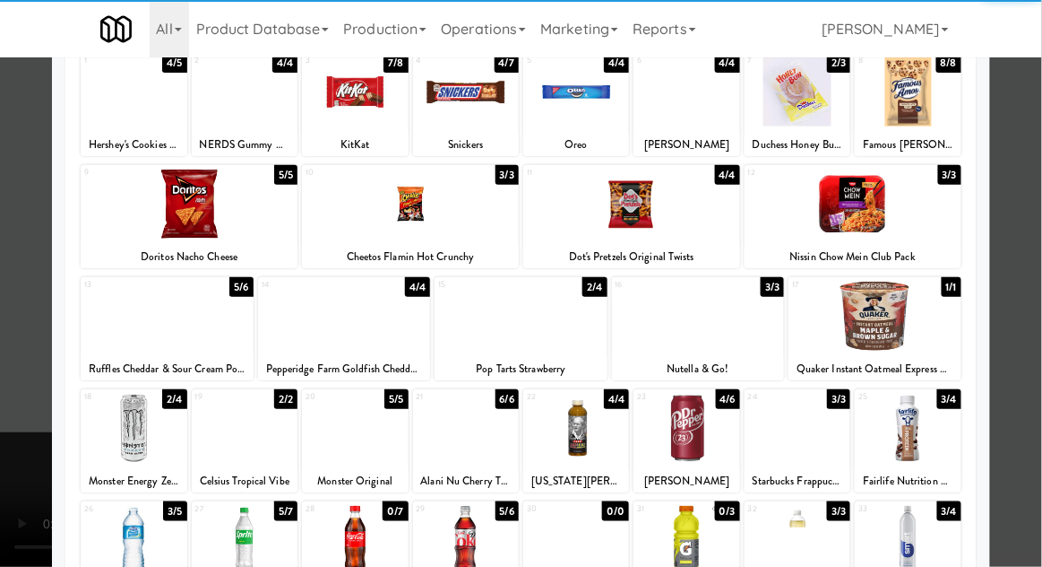
scroll to position [123, 0]
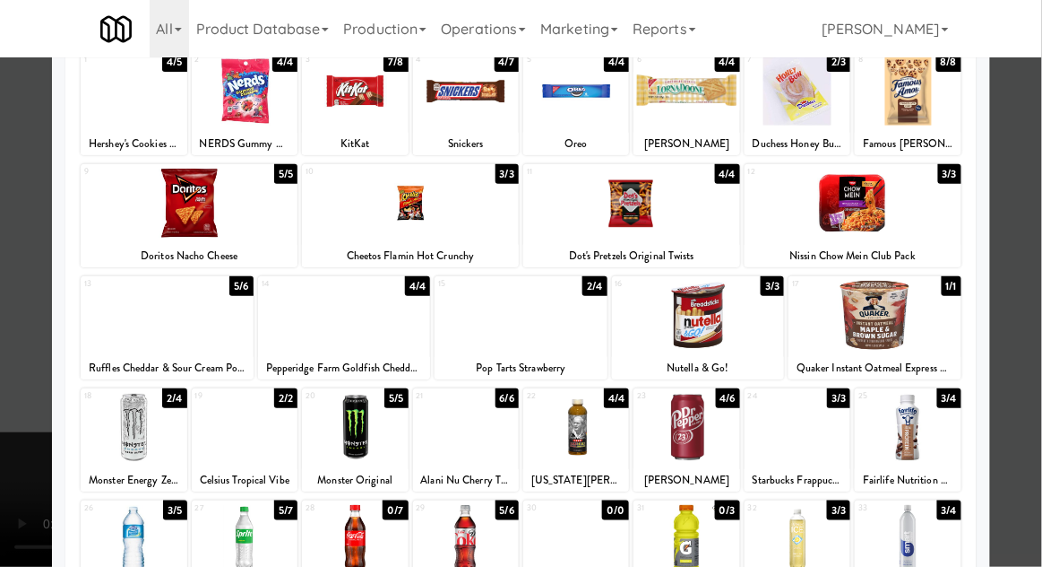
click at [597, 553] on div at bounding box center [576, 539] width 106 height 69
click at [1, 367] on div at bounding box center [521, 283] width 1042 height 567
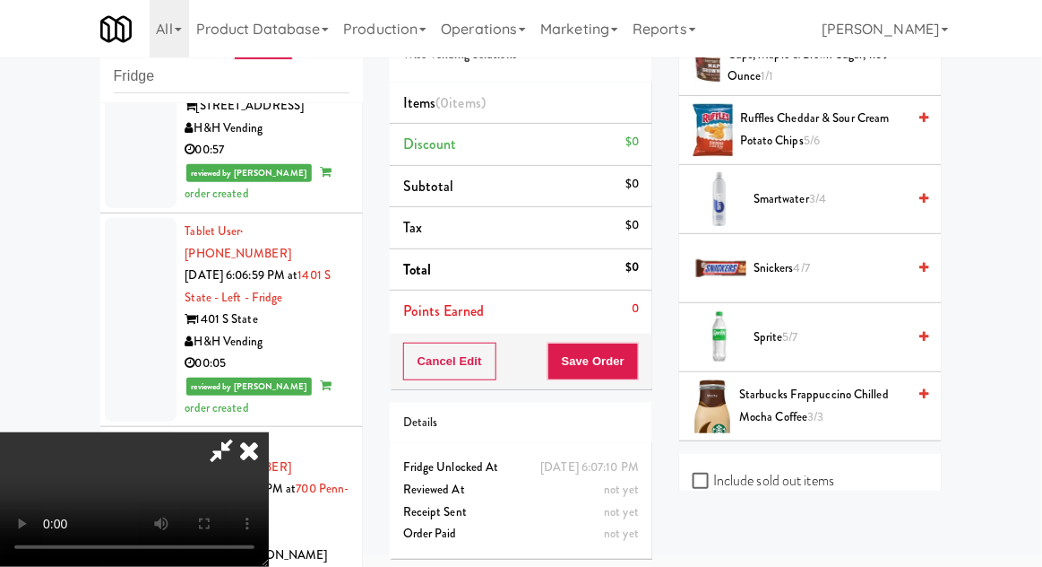
scroll to position [1984, 0]
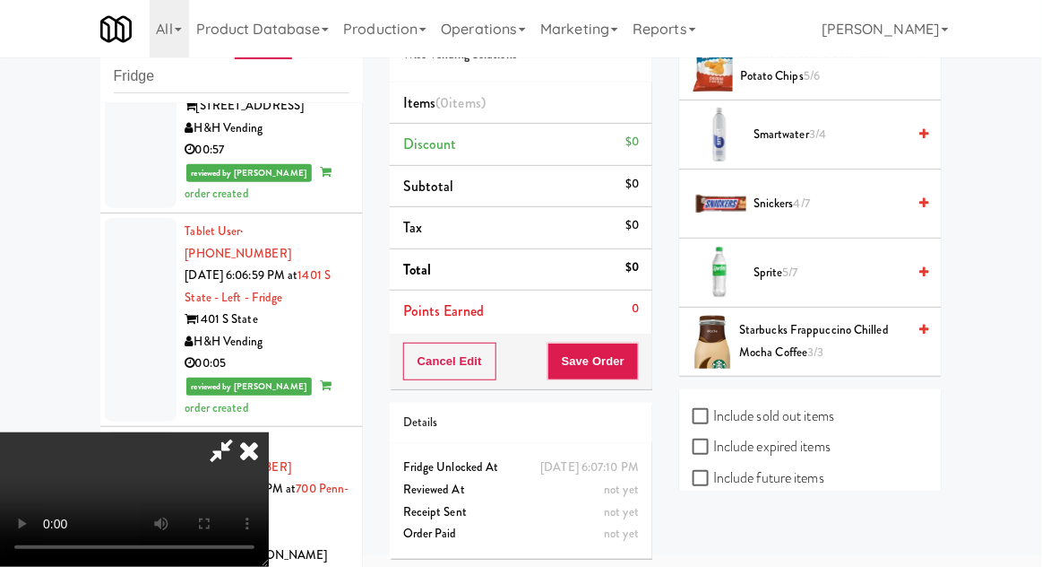
click at [806, 402] on label "Include sold out items" at bounding box center [764, 415] width 142 height 27
click at [714, 410] on input "Include sold out items" at bounding box center [703, 417] width 21 height 14
checkbox input "true"
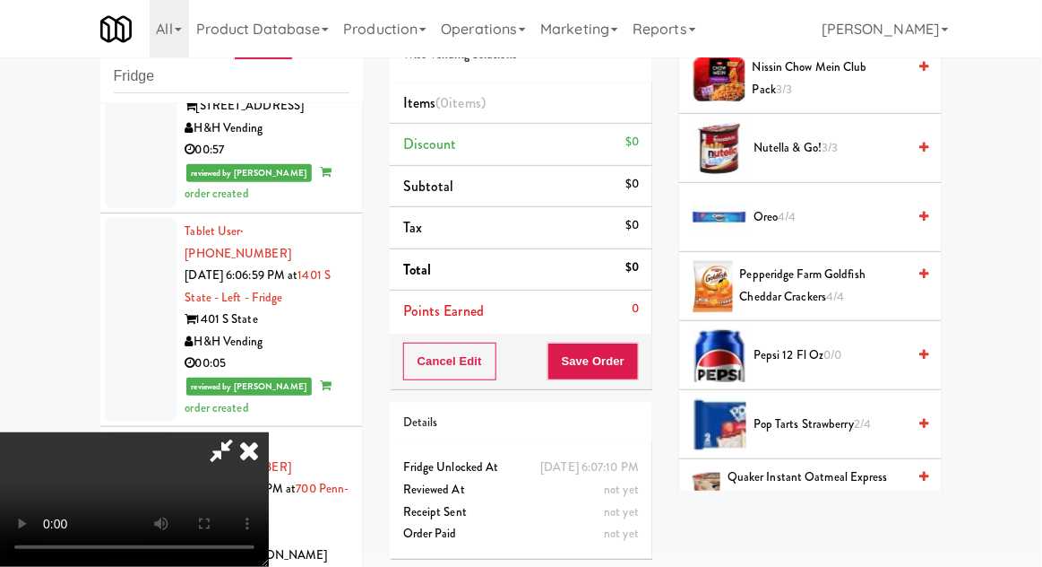
scroll to position [1674, 0]
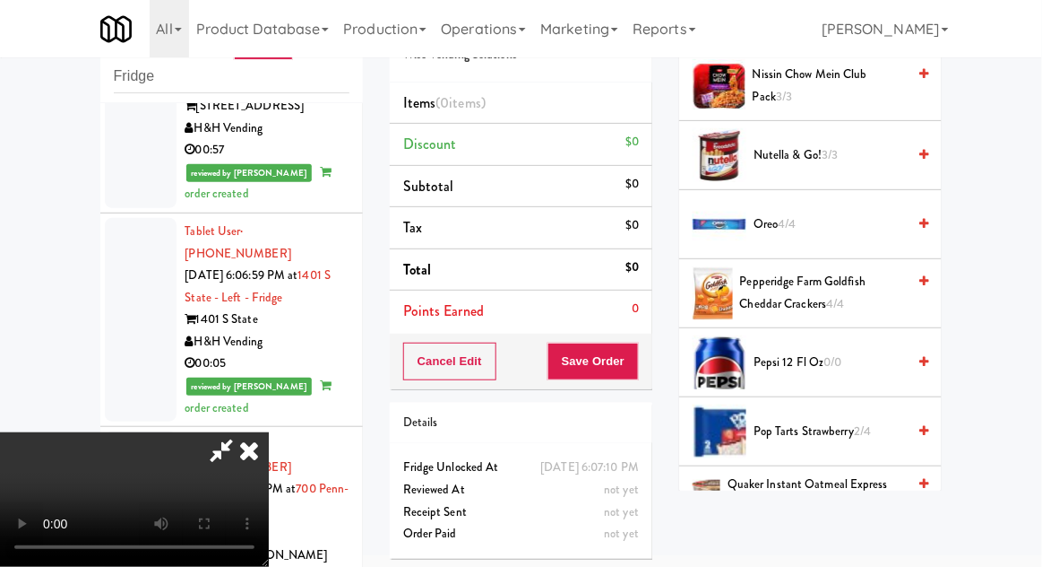
click at [841, 361] on span "0/0" at bounding box center [834, 361] width 18 height 17
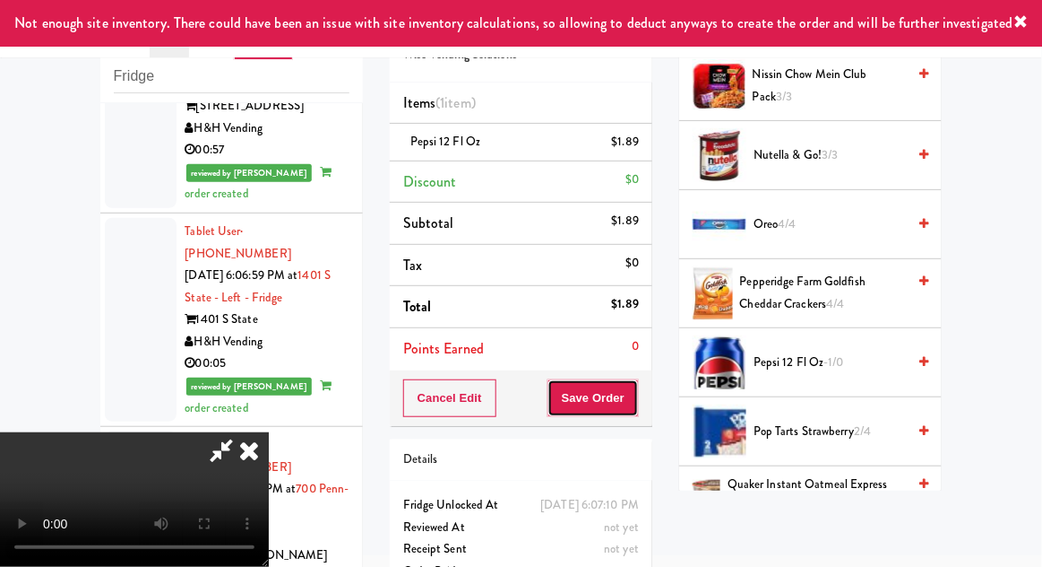
click at [629, 405] on button "Save Order" at bounding box center [593, 398] width 91 height 38
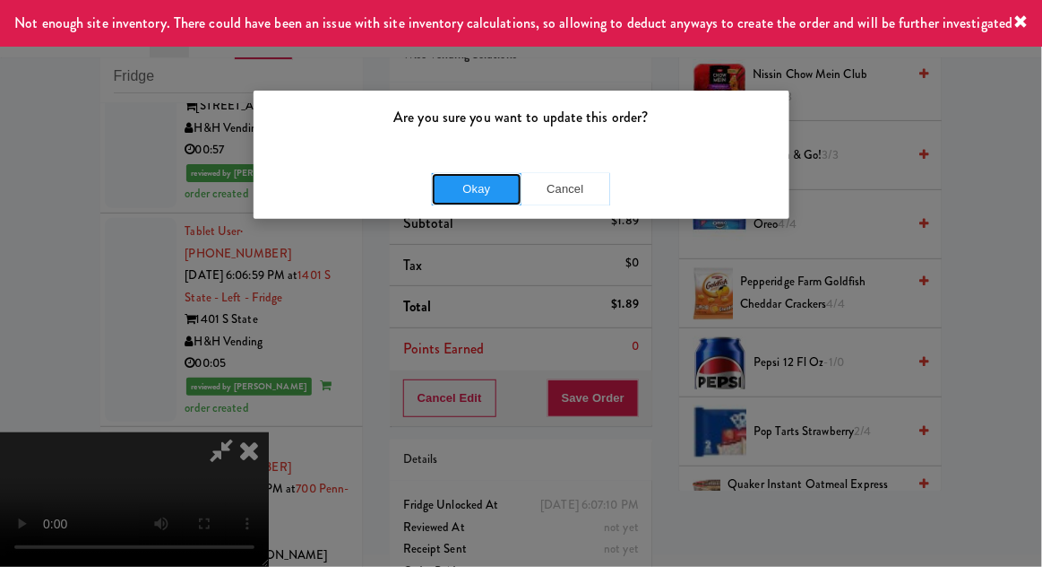
click at [480, 197] on button "Okay" at bounding box center [477, 189] width 90 height 32
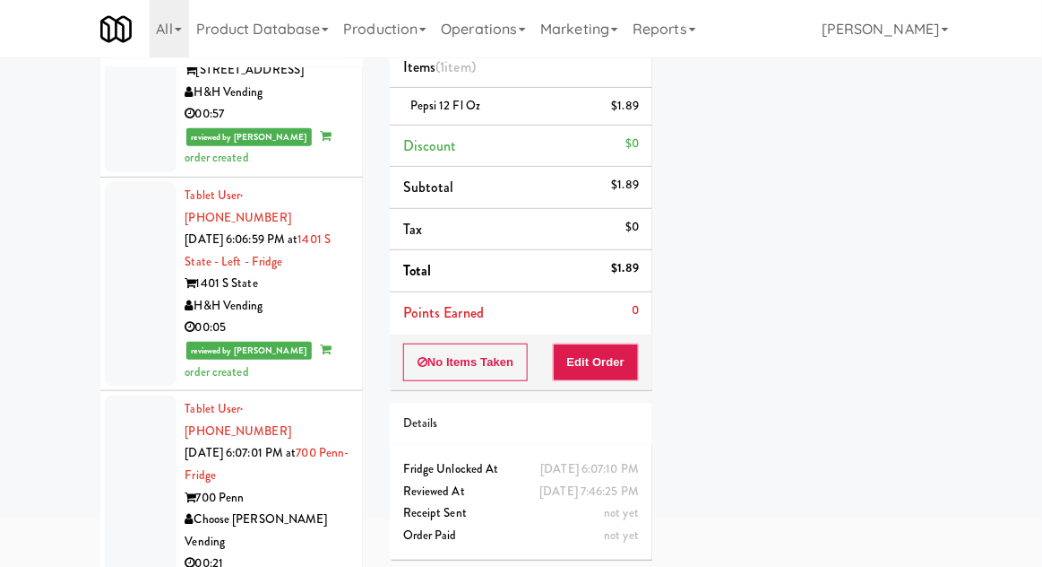
scroll to position [148, 0]
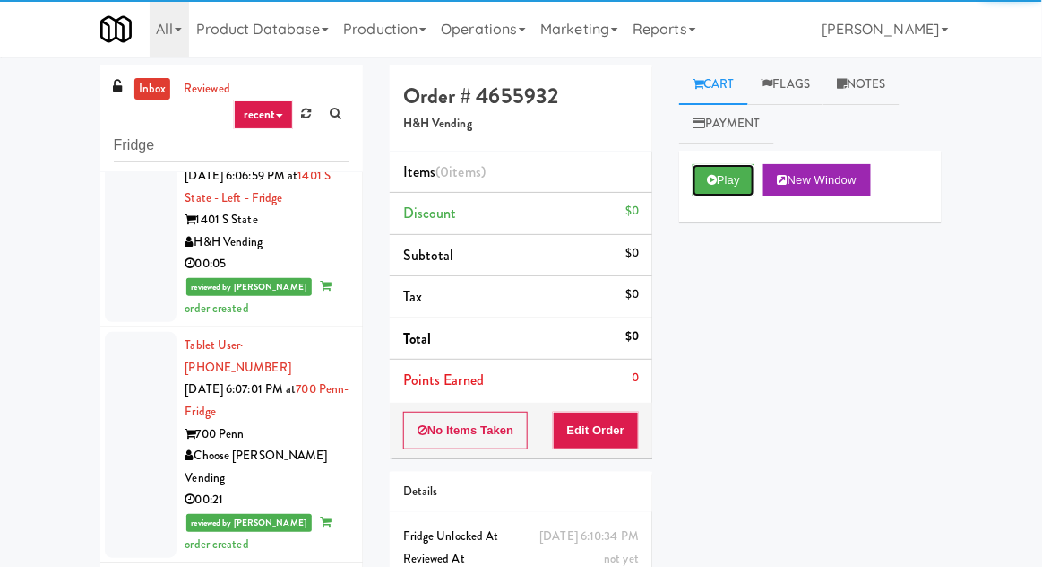
click at [739, 168] on button "Play" at bounding box center [724, 180] width 62 height 32
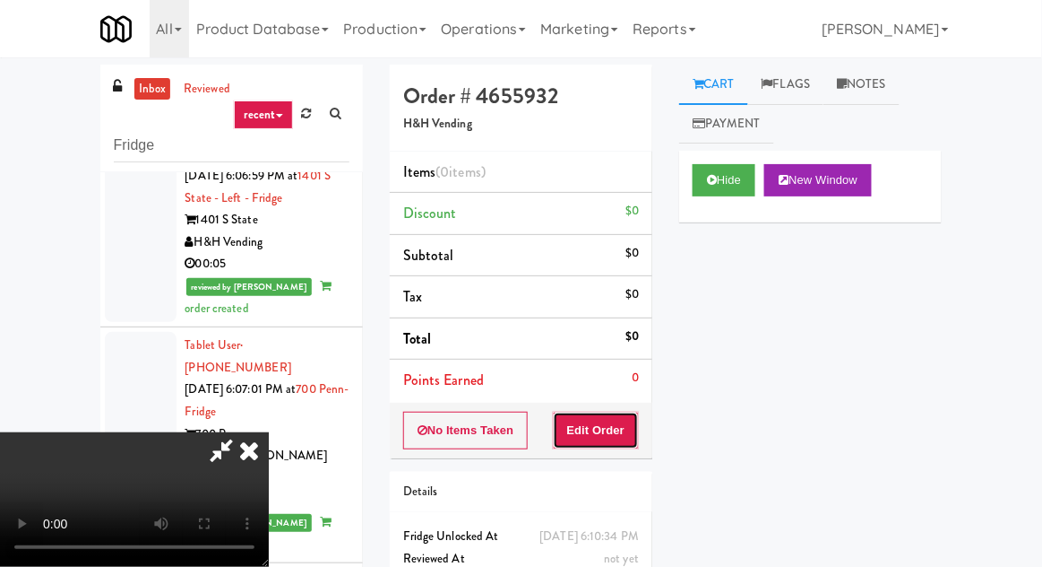
click at [615, 414] on button "Edit Order" at bounding box center [596, 430] width 87 height 38
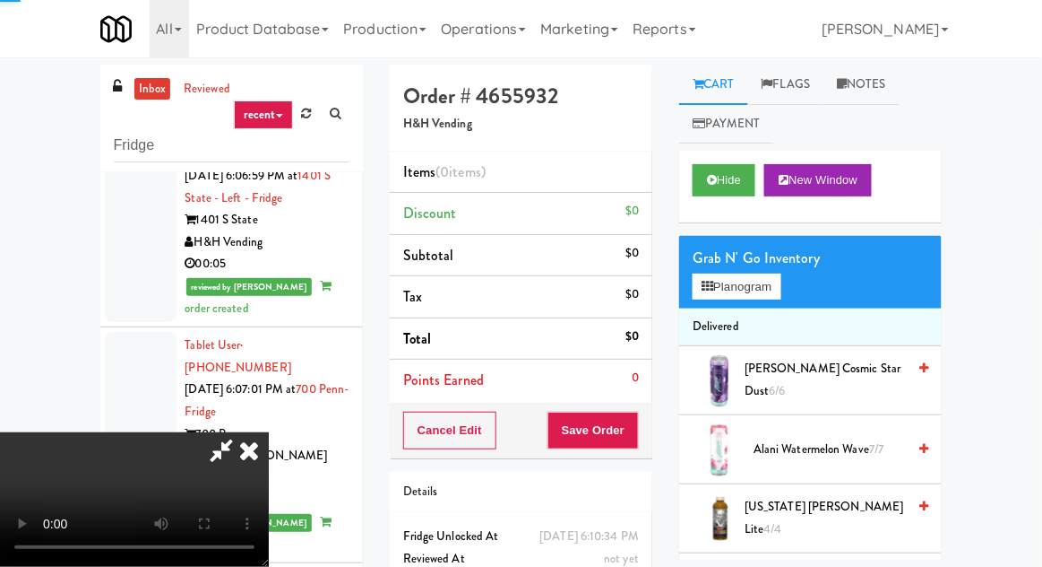
scroll to position [155, 0]
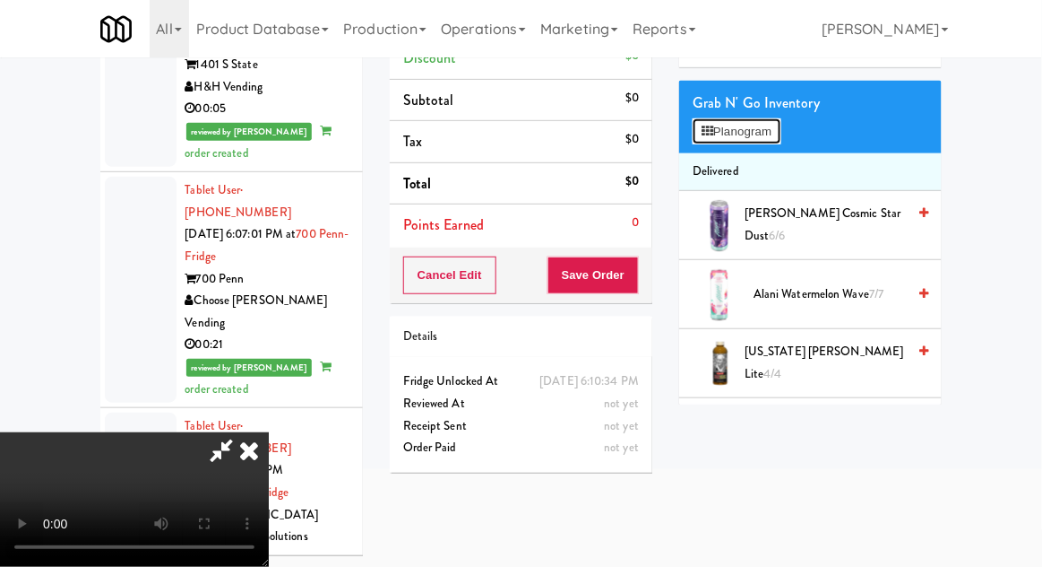
click at [781, 123] on button "Planogram" at bounding box center [737, 131] width 88 height 27
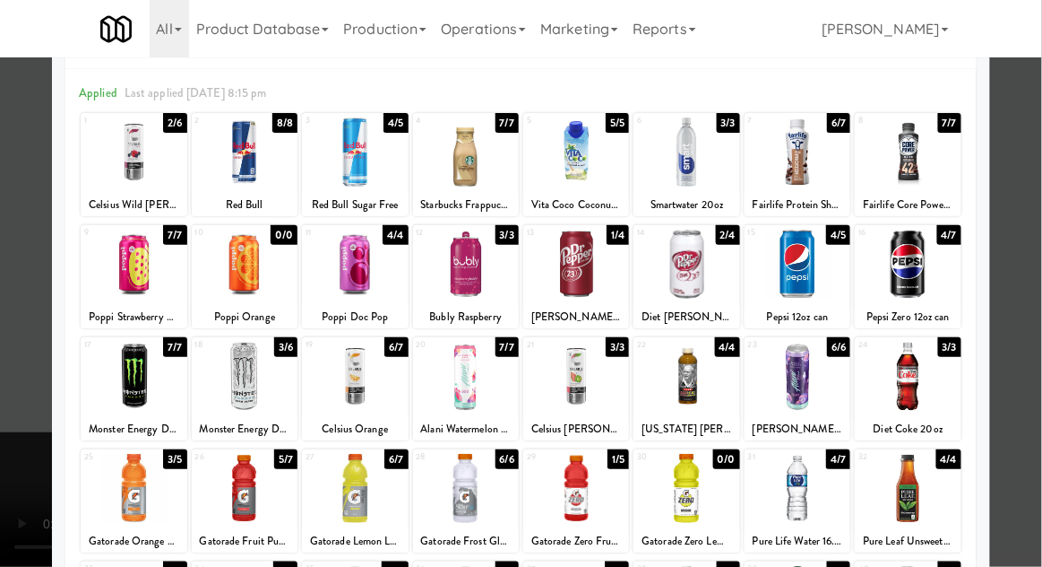
scroll to position [98, 0]
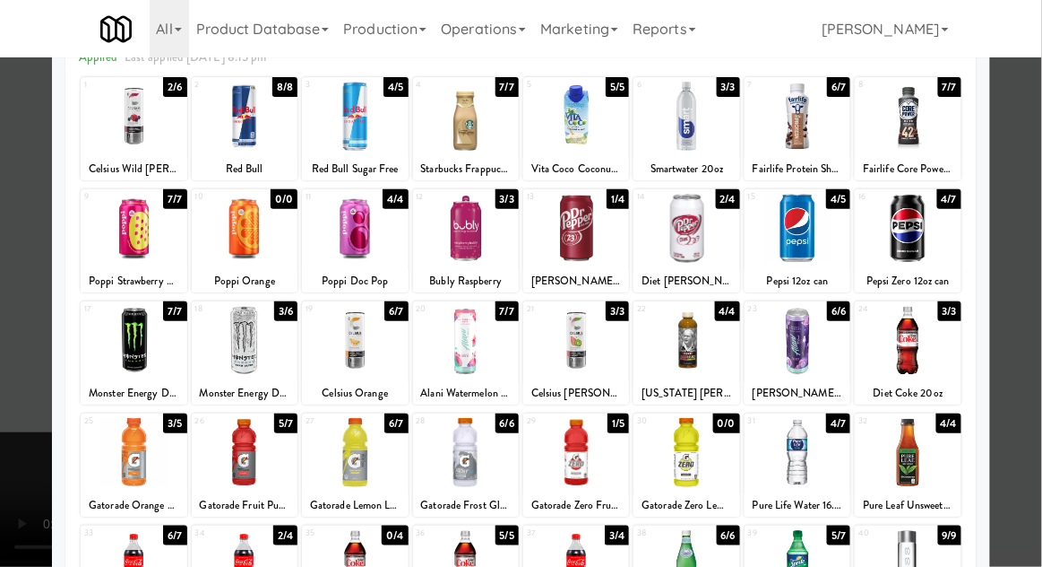
click at [611, 558] on div at bounding box center [576, 564] width 106 height 69
click at [7, 425] on div at bounding box center [521, 283] width 1042 height 567
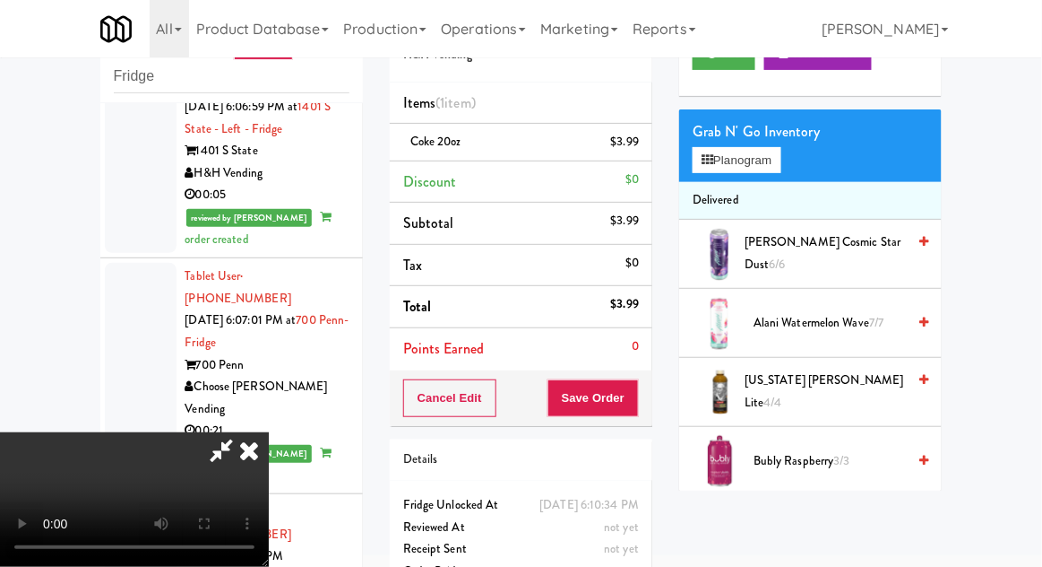
scroll to position [98, 0]
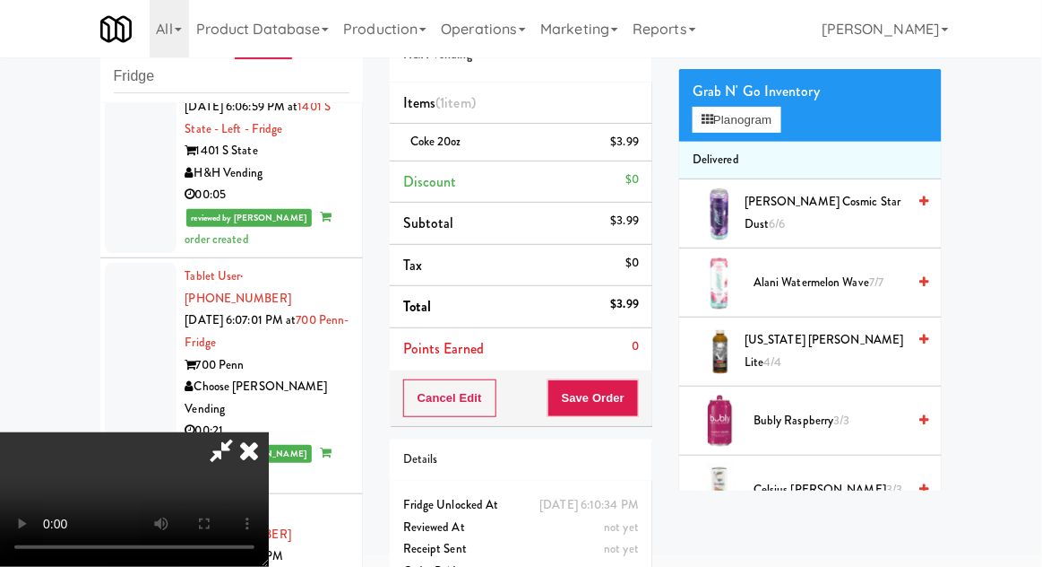
click at [847, 345] on span "[US_STATE] [PERSON_NAME] Lite 4/4" at bounding box center [825, 351] width 161 height 44
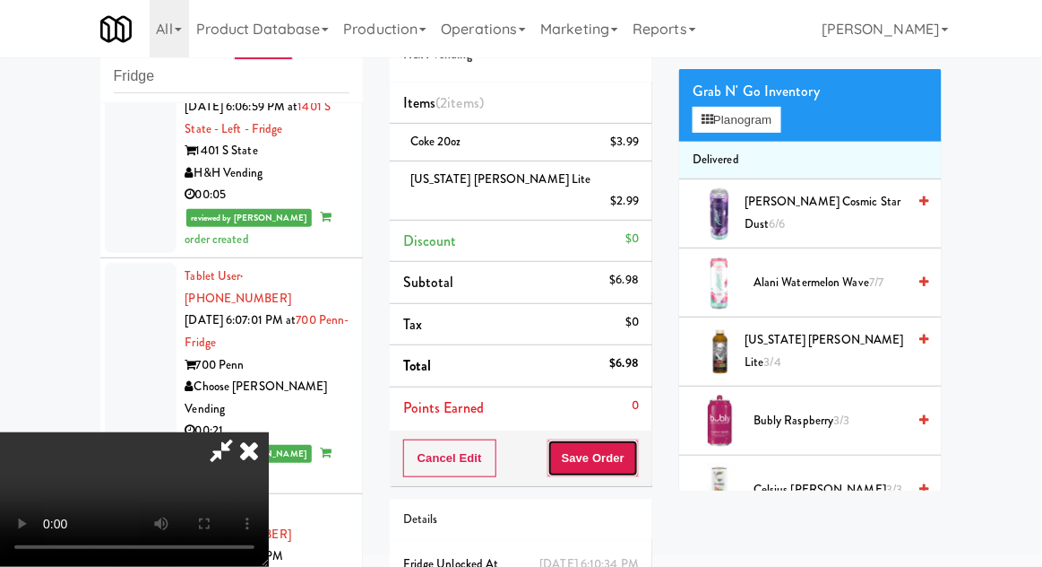
click at [632, 445] on button "Save Order" at bounding box center [593, 458] width 91 height 38
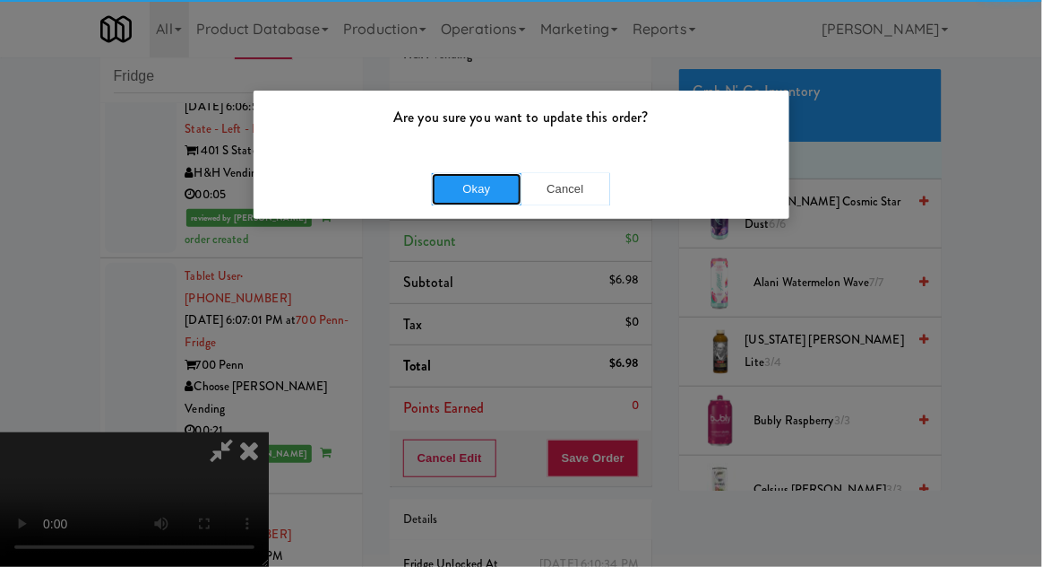
click at [448, 197] on button "Okay" at bounding box center [477, 189] width 90 height 32
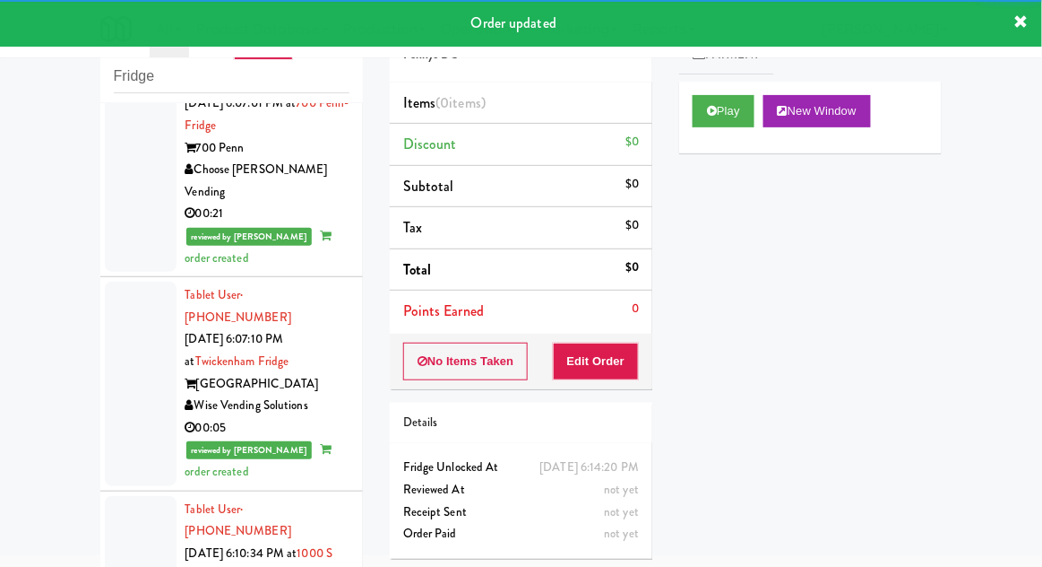
scroll to position [4805, 0]
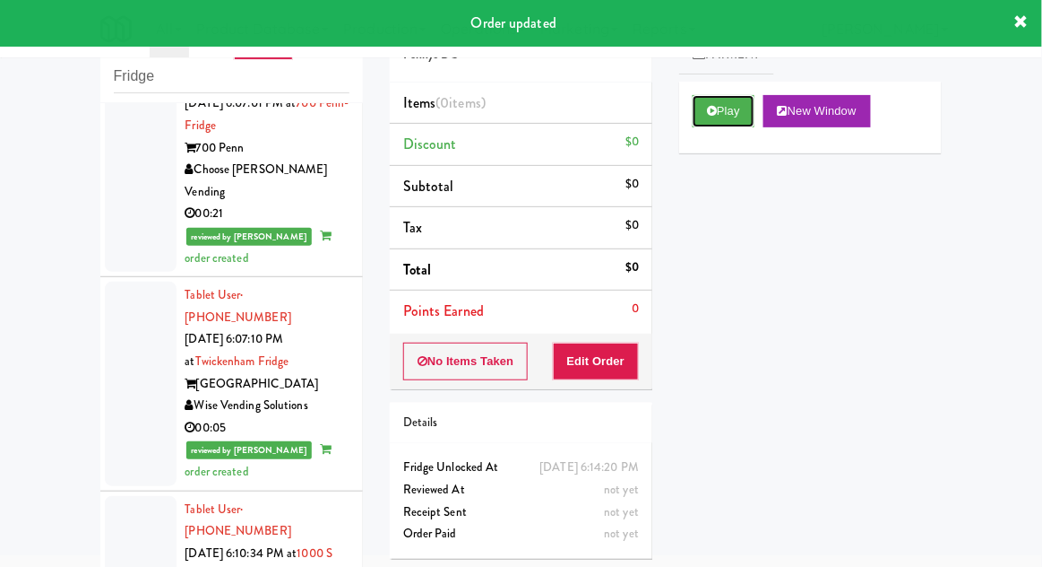
click at [751, 117] on button "Play" at bounding box center [724, 111] width 62 height 32
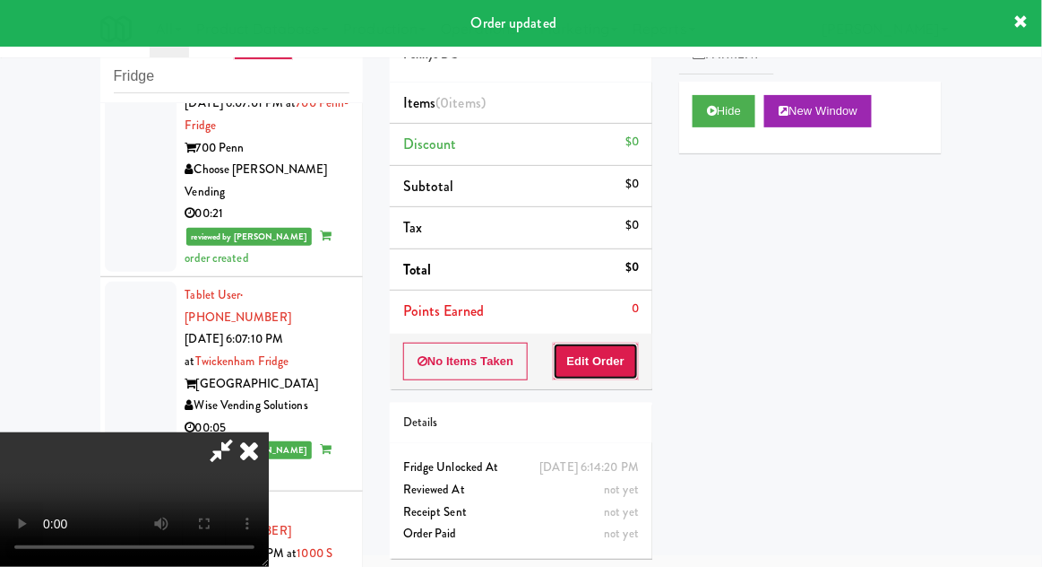
click at [635, 351] on button "Edit Order" at bounding box center [596, 361] width 87 height 38
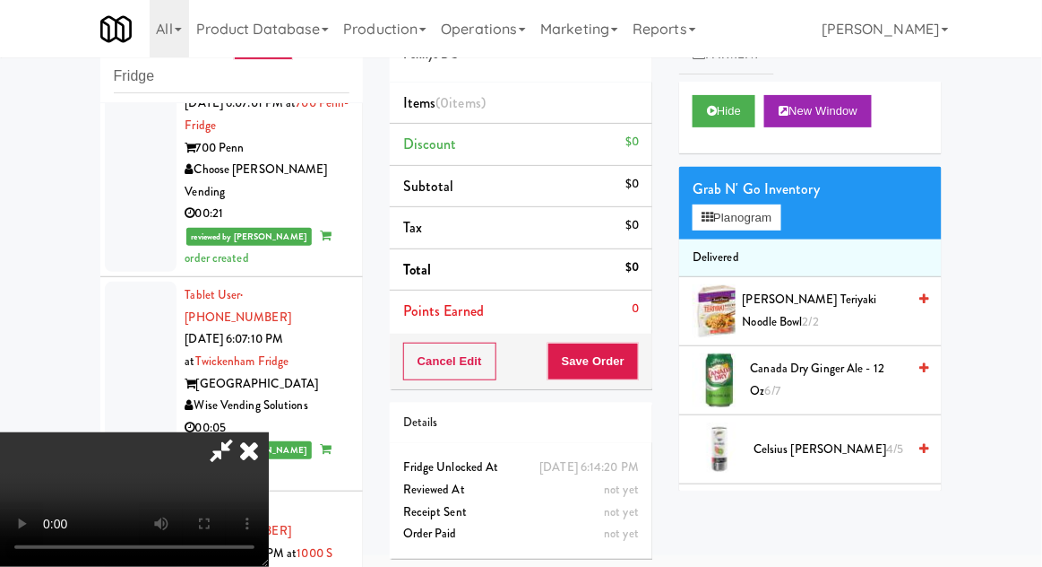
scroll to position [0, 0]
click at [753, 216] on button "Planogram" at bounding box center [737, 217] width 88 height 27
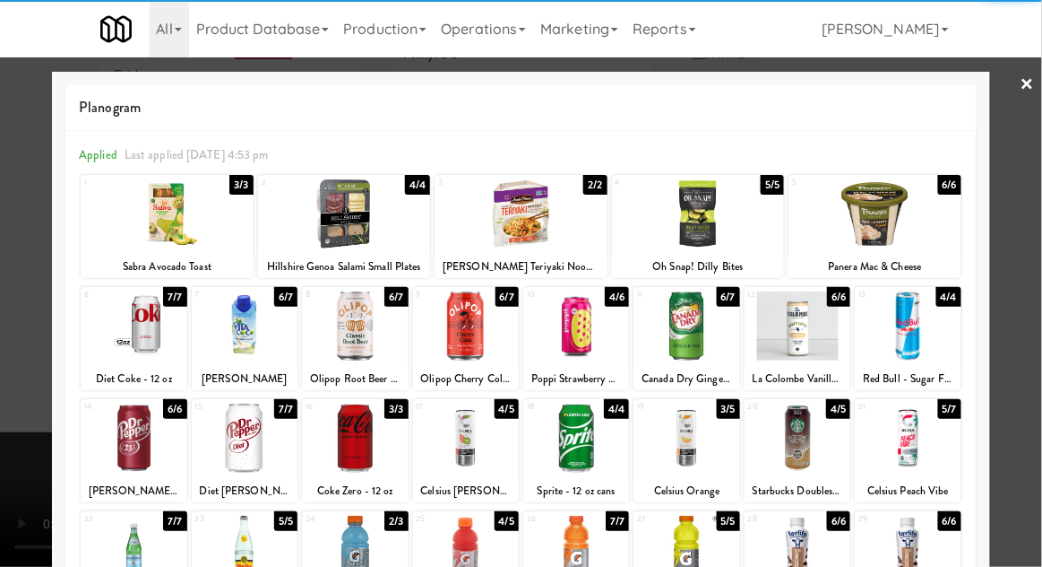
click at [339, 438] on div at bounding box center [355, 437] width 106 height 69
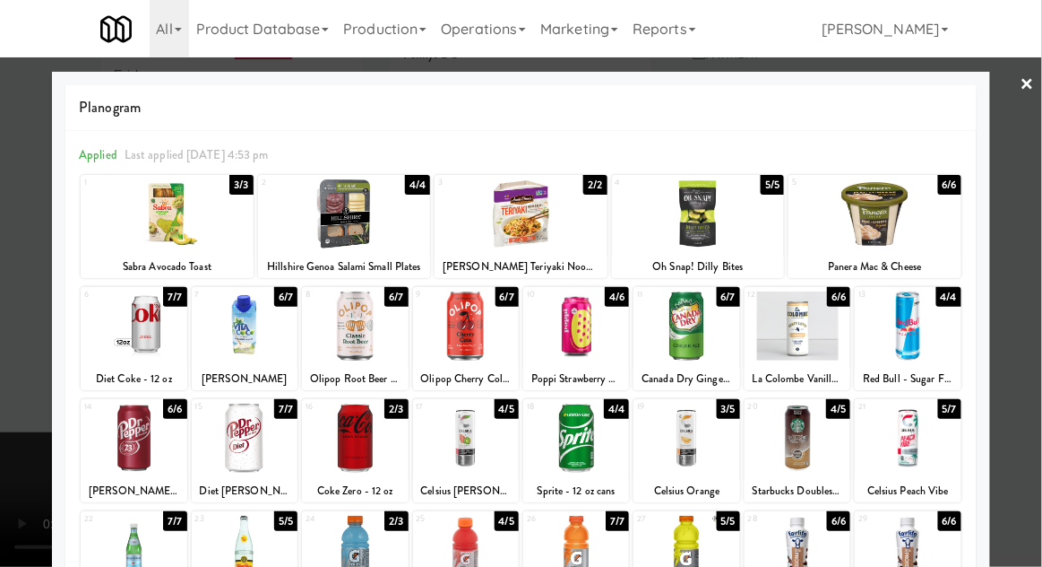
click at [1031, 387] on div at bounding box center [521, 283] width 1042 height 567
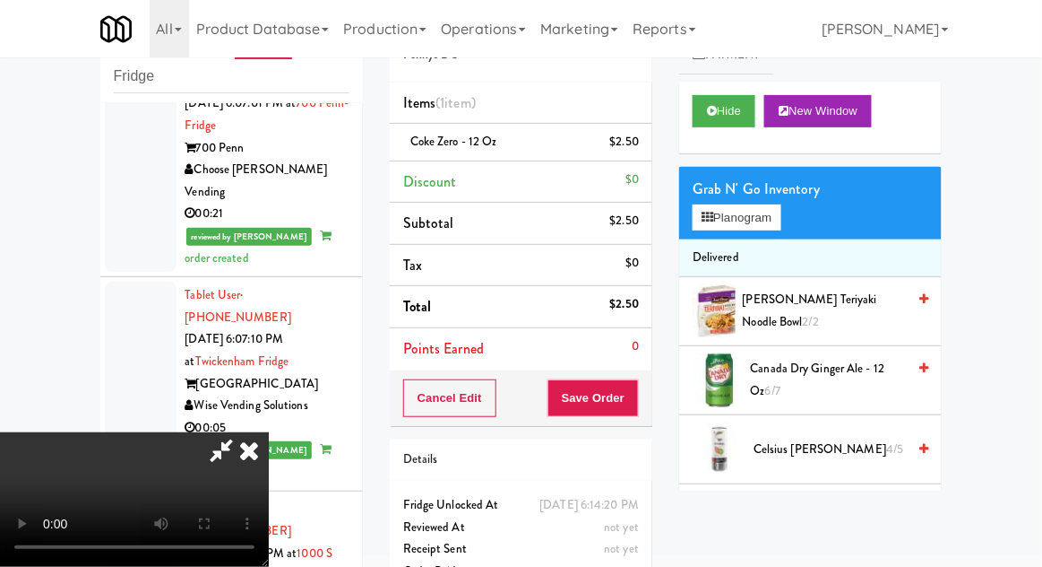
click at [752, 241] on li "Delivered" at bounding box center [810, 258] width 263 height 38
click at [752, 229] on button "Planogram" at bounding box center [737, 217] width 88 height 27
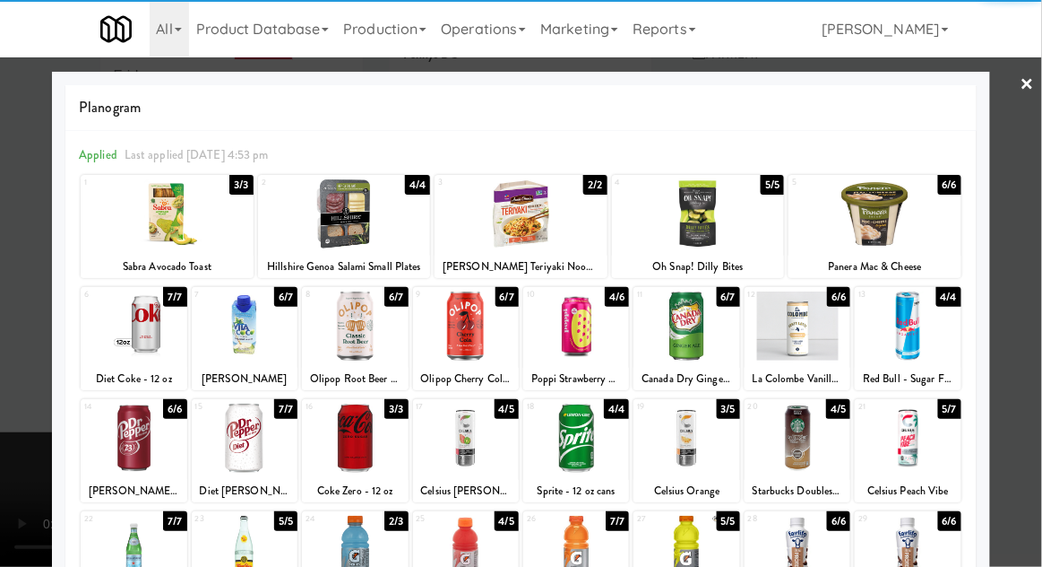
click at [342, 445] on div at bounding box center [355, 437] width 106 height 69
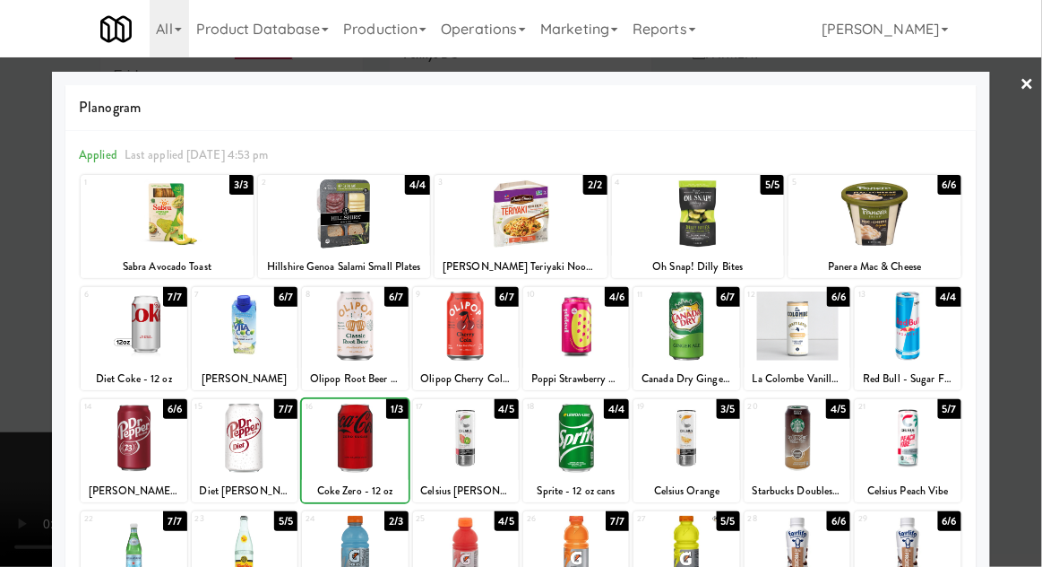
click at [1033, 406] on div at bounding box center [521, 283] width 1042 height 567
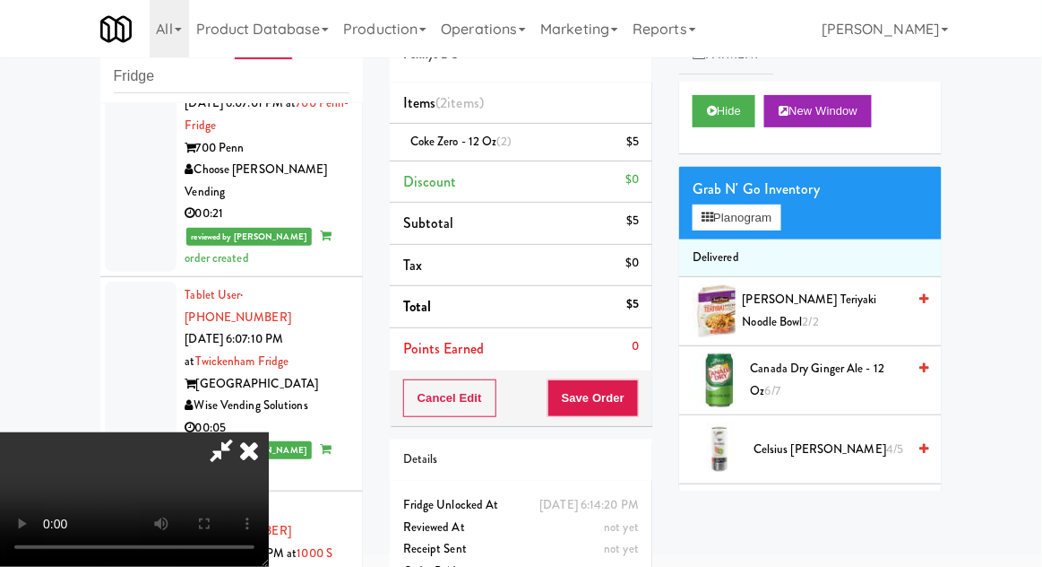
scroll to position [65, 0]
click at [636, 402] on button "Save Order" at bounding box center [593, 398] width 91 height 38
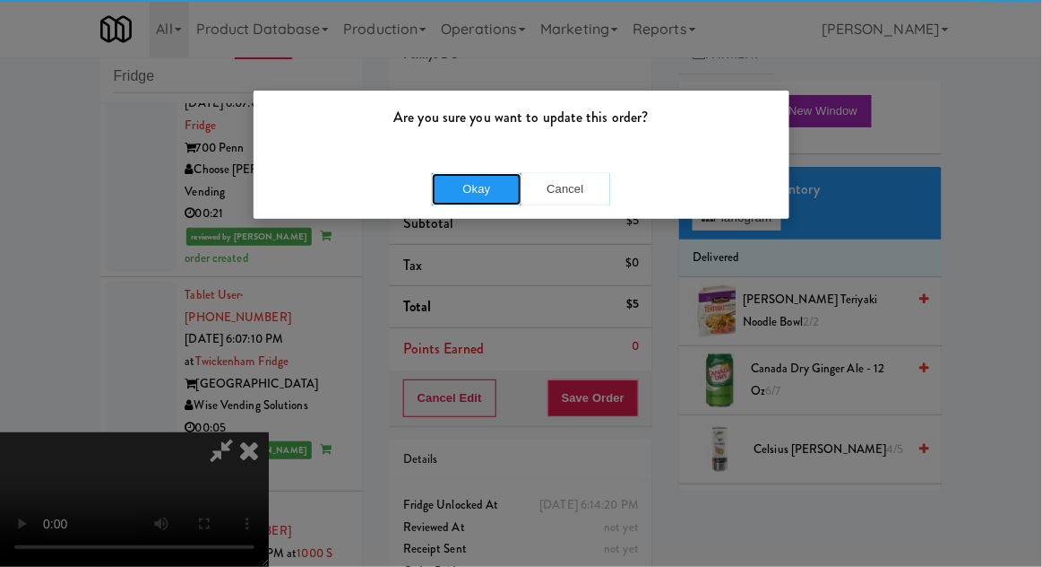
click at [449, 192] on button "Okay" at bounding box center [477, 189] width 90 height 32
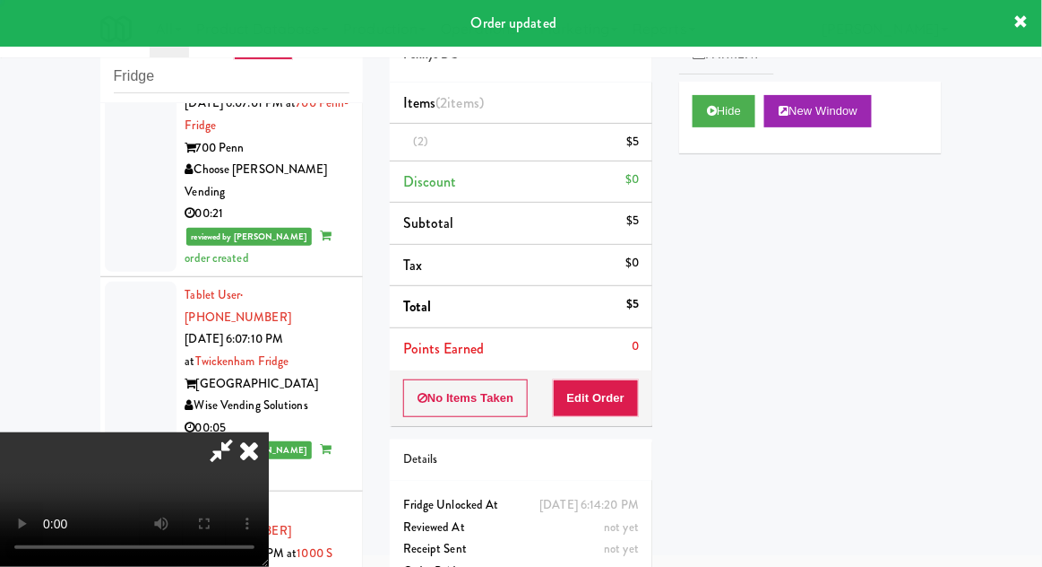
scroll to position [0, 0]
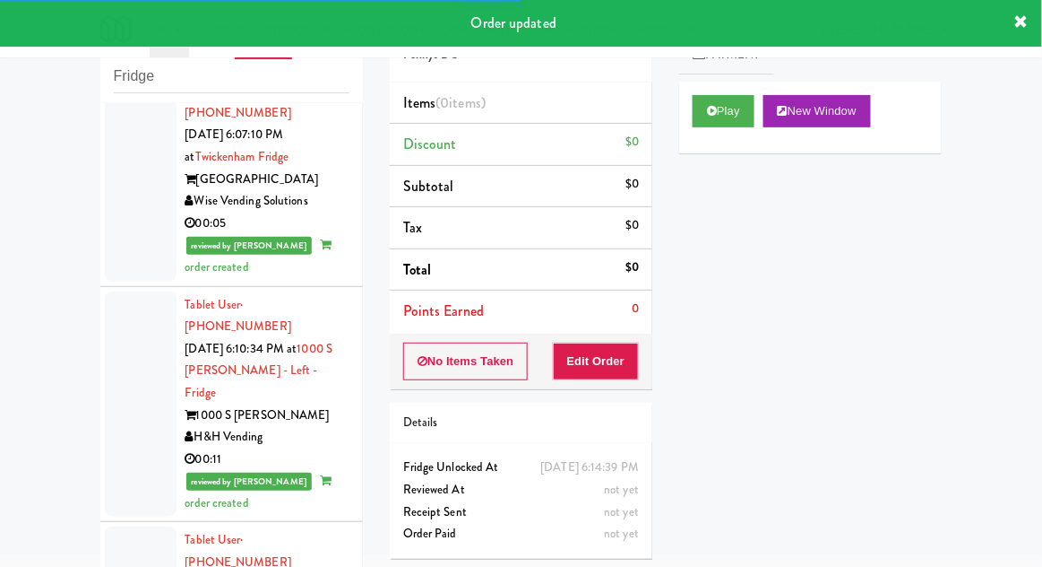
scroll to position [5014, 0]
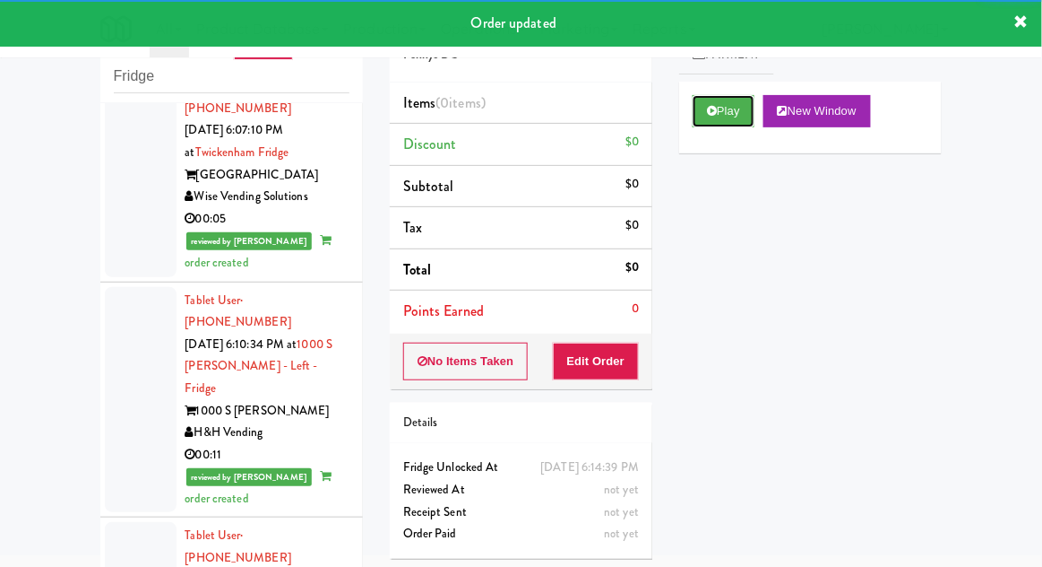
click at [753, 112] on button "Play" at bounding box center [724, 111] width 62 height 32
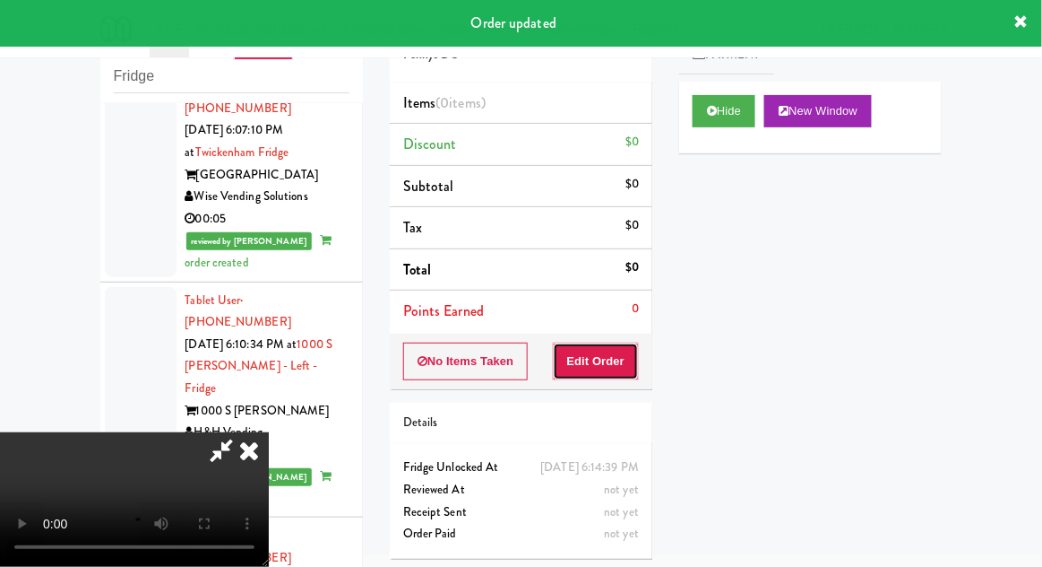
click at [631, 346] on button "Edit Order" at bounding box center [596, 361] width 87 height 38
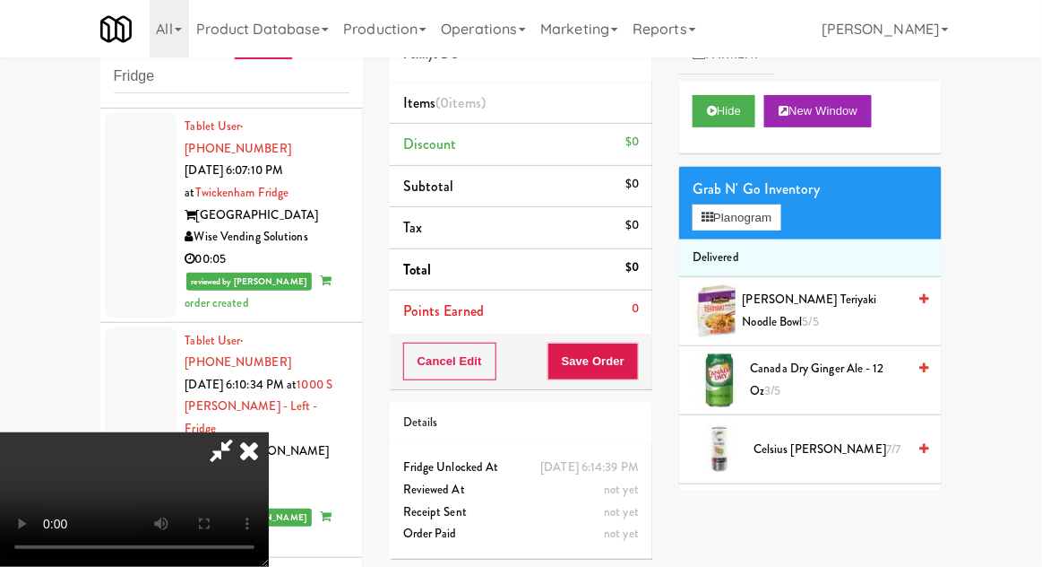
scroll to position [5004, 0]
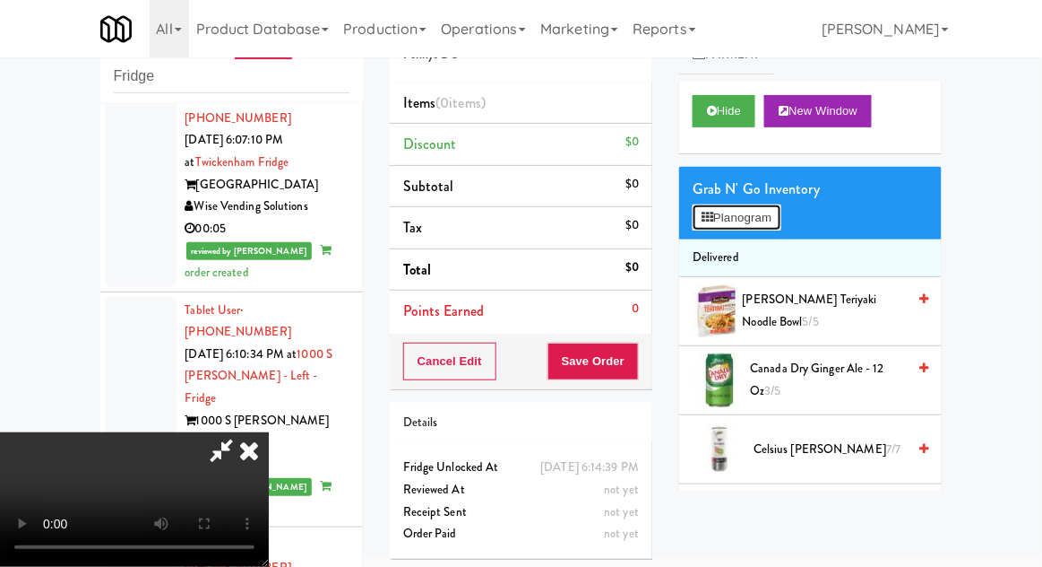
click at [750, 227] on button "Planogram" at bounding box center [737, 217] width 88 height 27
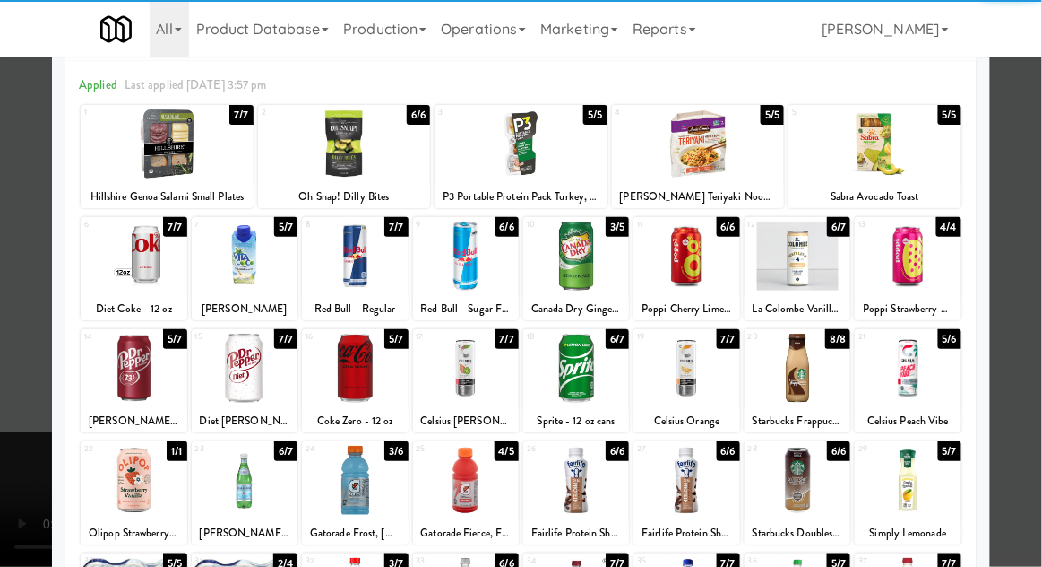
scroll to position [134, 0]
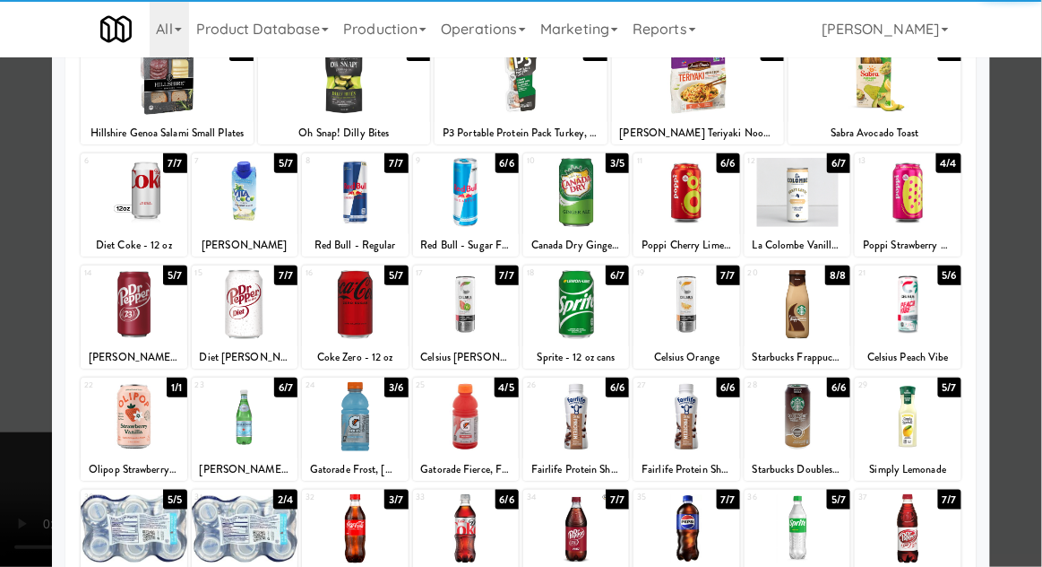
click at [704, 549] on div at bounding box center [687, 528] width 106 height 69
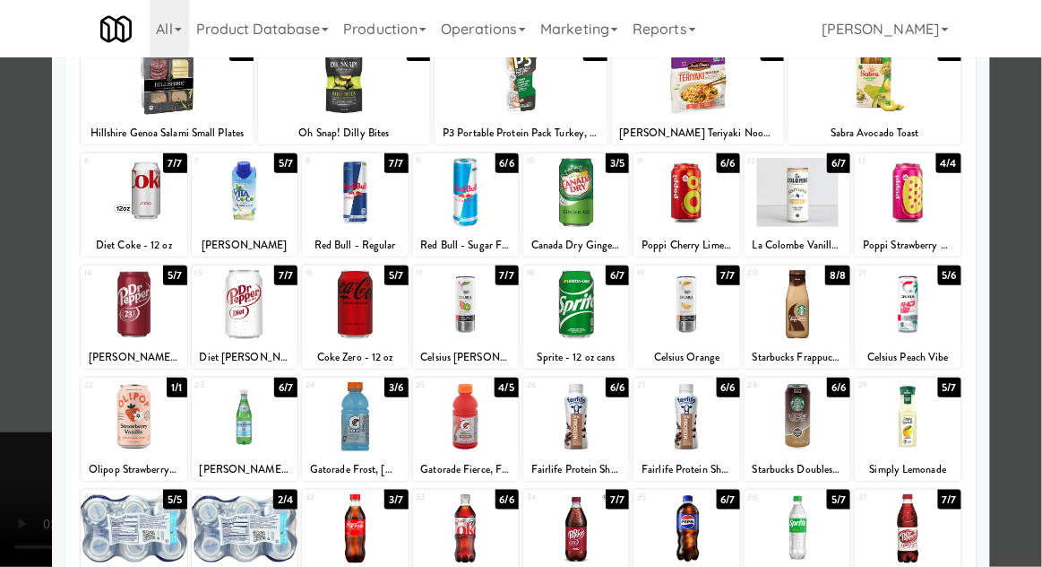
click at [1, 470] on div at bounding box center [521, 283] width 1042 height 567
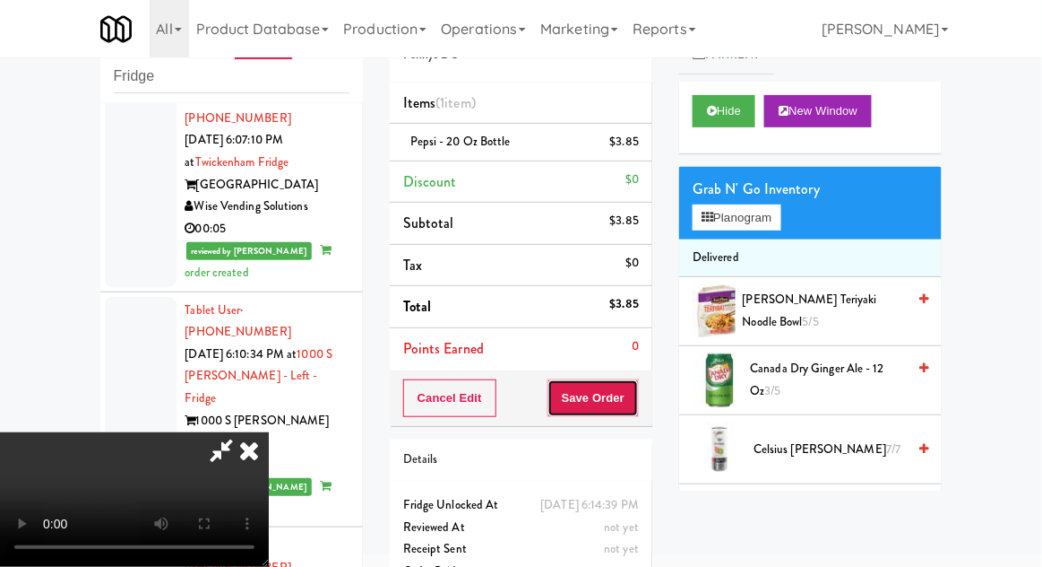
click at [637, 398] on button "Save Order" at bounding box center [593, 398] width 91 height 38
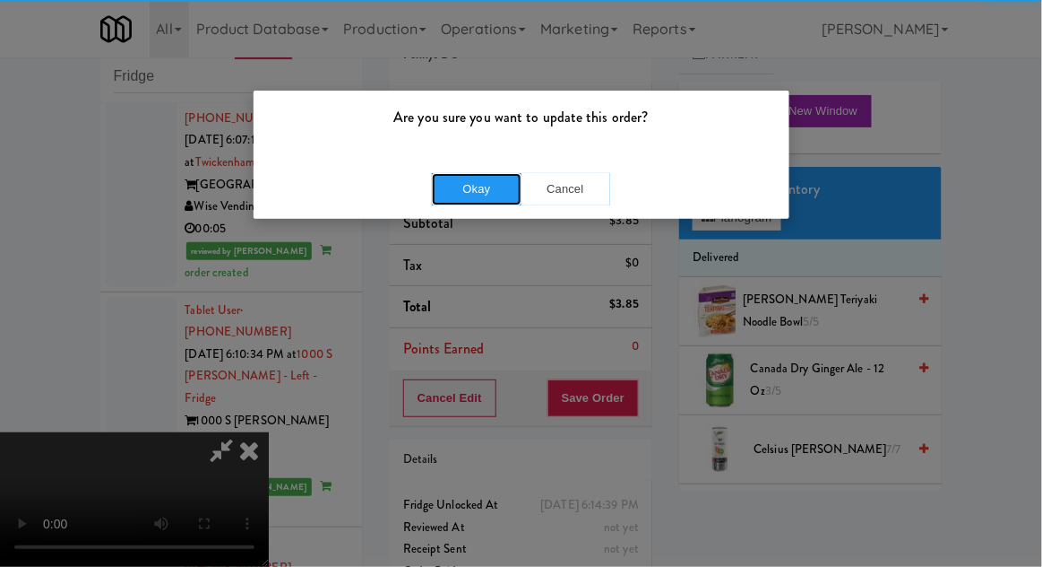
click at [436, 177] on button "Okay" at bounding box center [477, 189] width 90 height 32
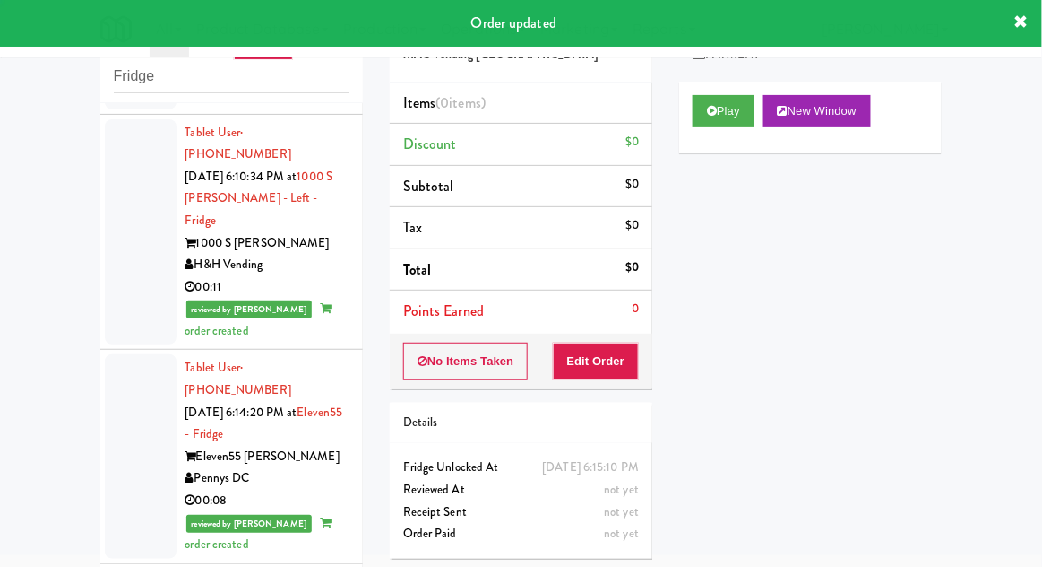
scroll to position [5186, 0]
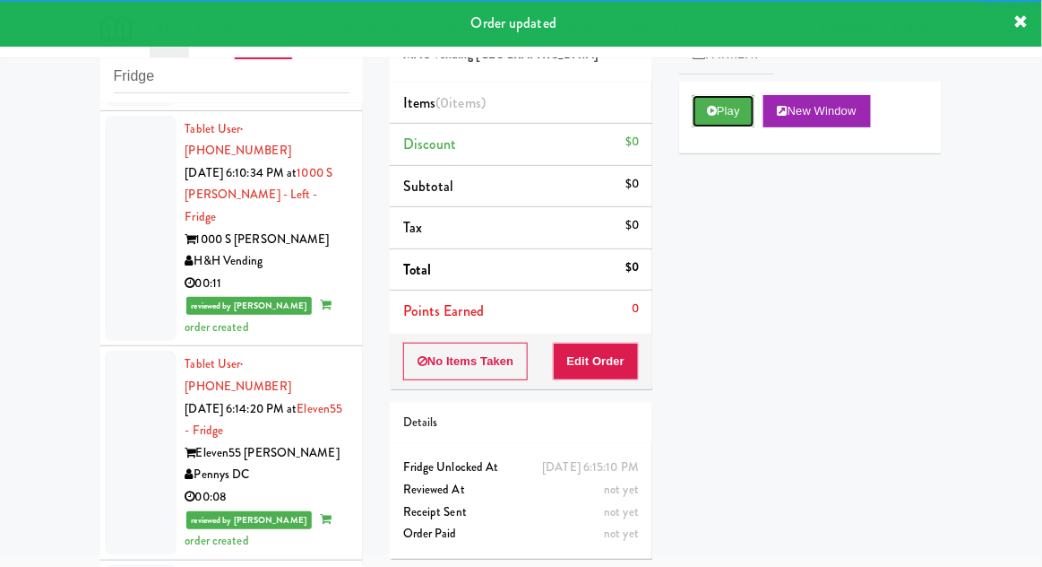
click at [731, 109] on button "Play" at bounding box center [724, 111] width 62 height 32
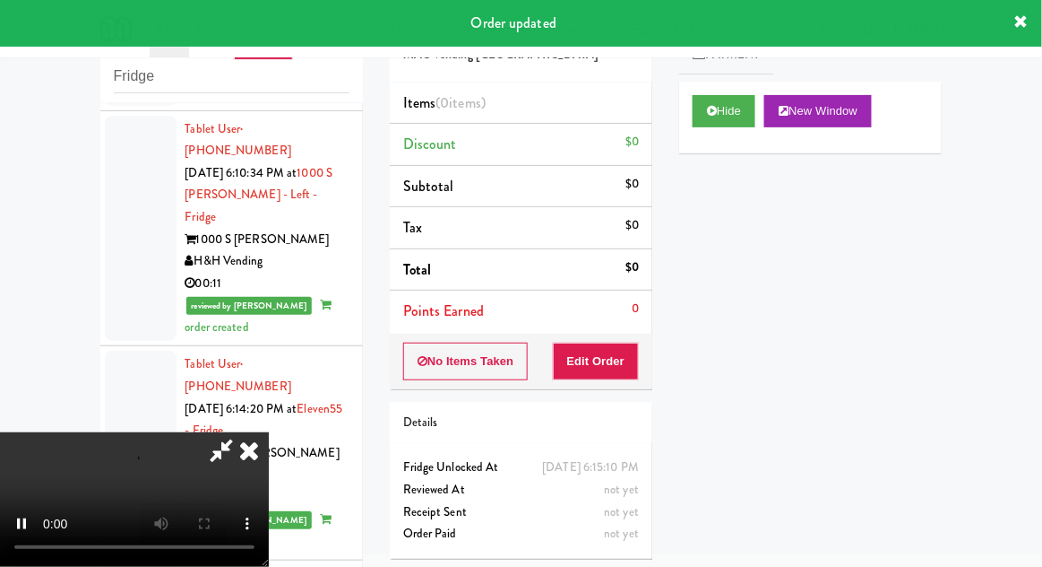
click at [588, 407] on div "Details" at bounding box center [521, 422] width 263 height 41
click at [593, 376] on button "Edit Order" at bounding box center [596, 361] width 87 height 38
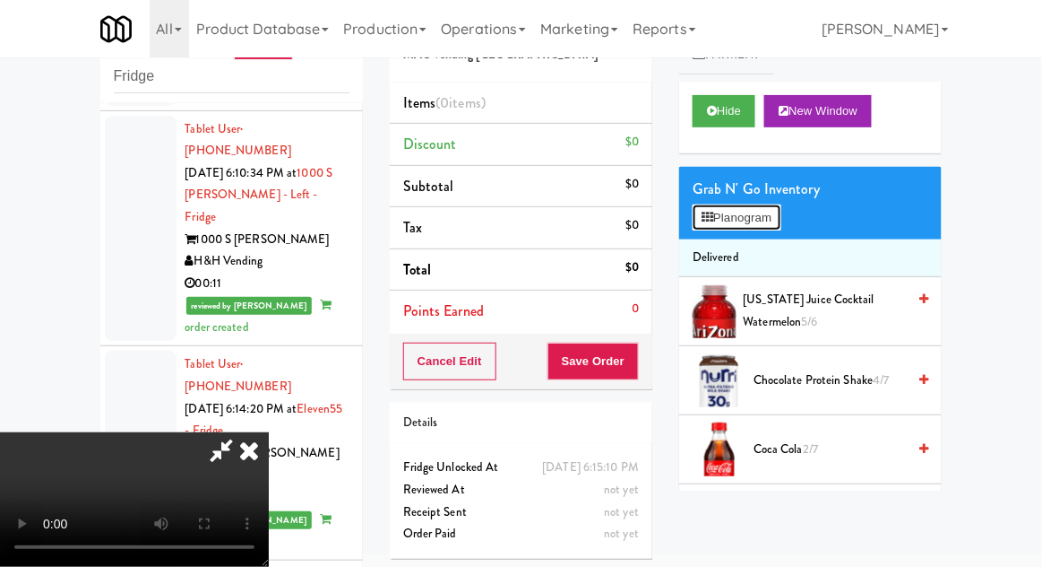
click at [765, 208] on button "Planogram" at bounding box center [737, 217] width 88 height 27
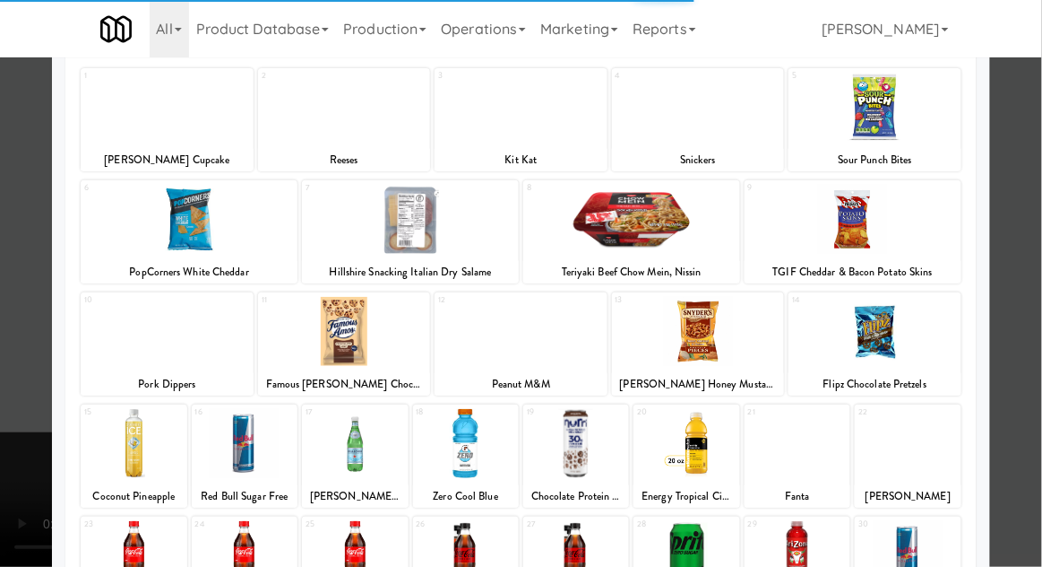
scroll to position [120, 0]
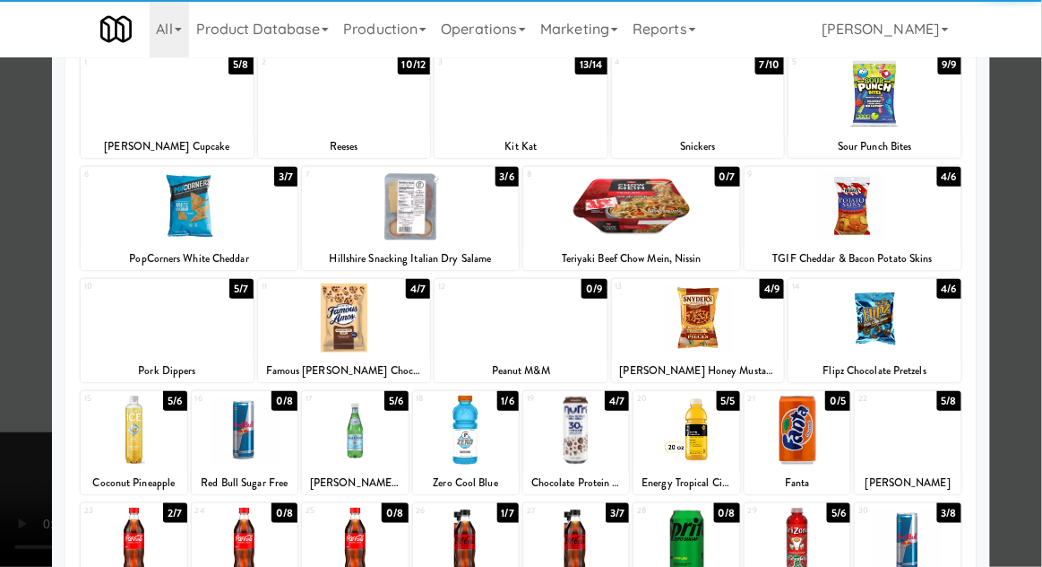
click at [117, 523] on div at bounding box center [134, 541] width 106 height 69
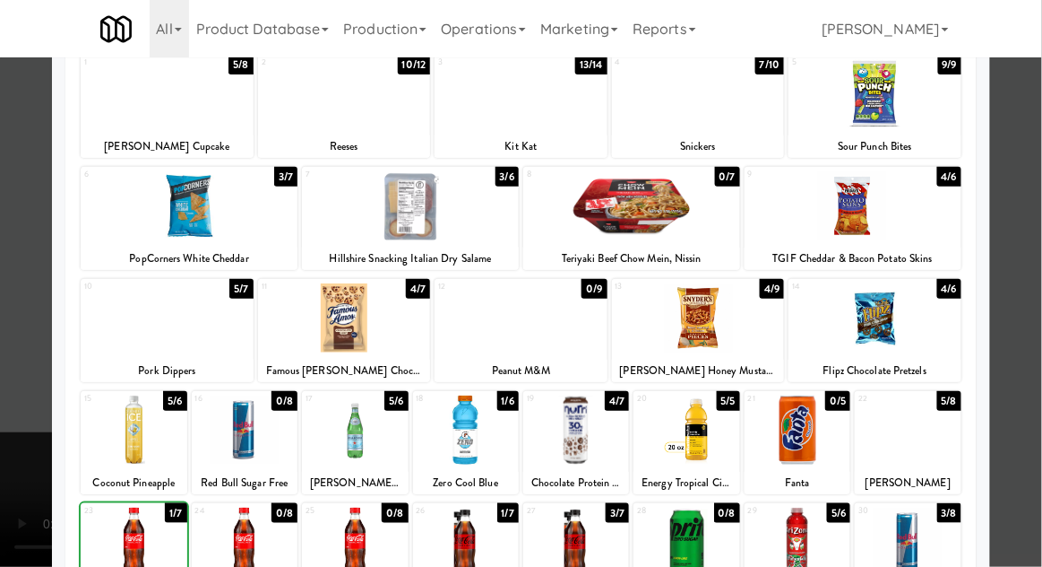
click at [1033, 397] on div at bounding box center [521, 283] width 1042 height 567
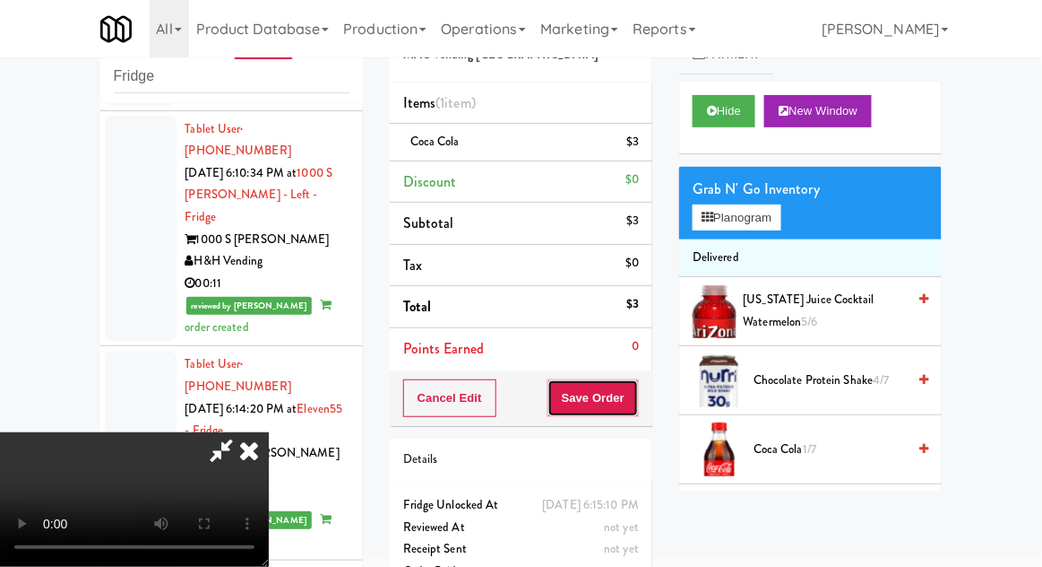
click at [637, 412] on button "Save Order" at bounding box center [593, 398] width 91 height 38
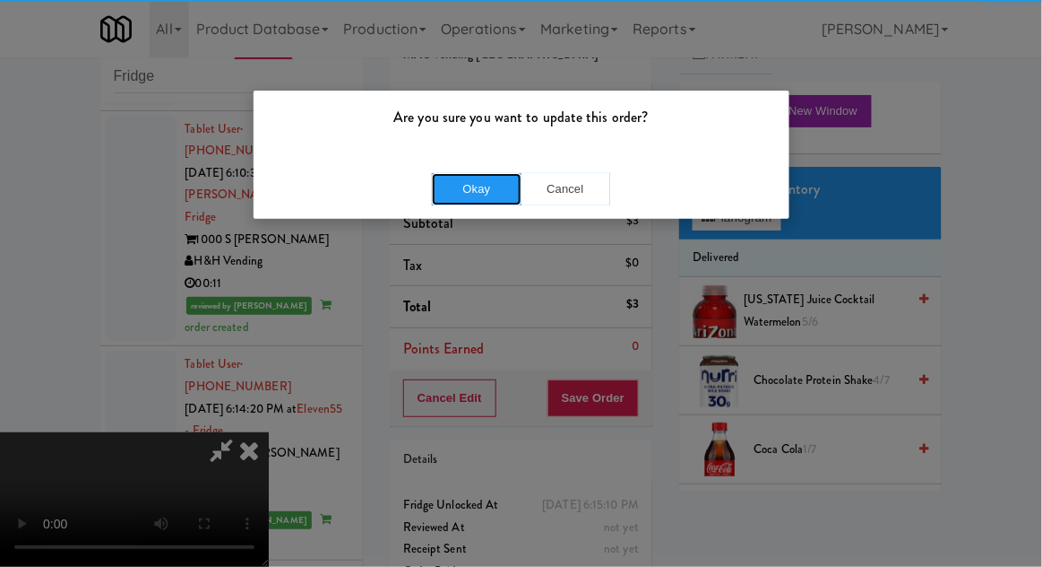
click at [434, 193] on button "Okay" at bounding box center [477, 189] width 90 height 32
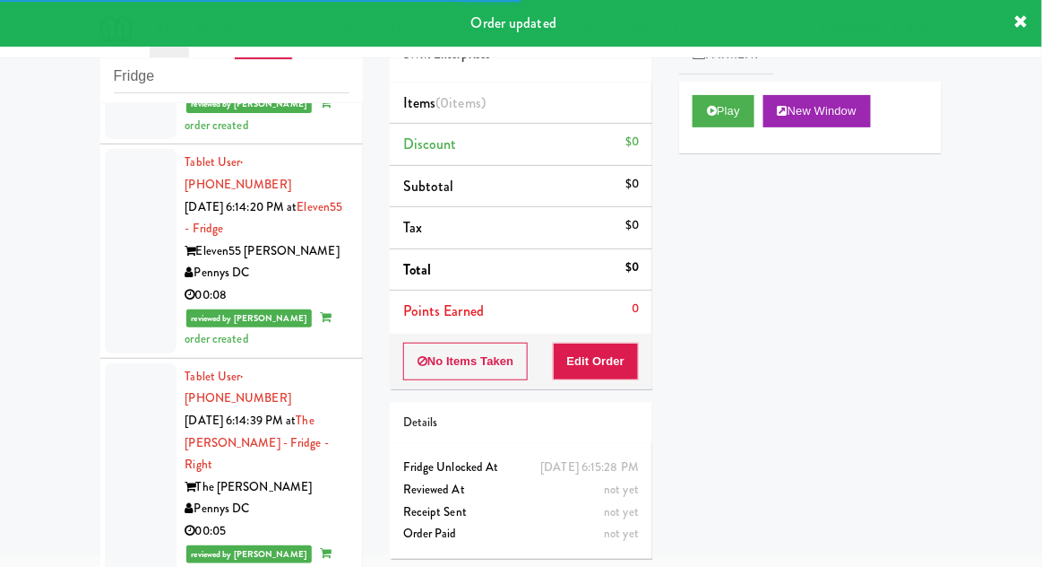
scroll to position [5388, 0]
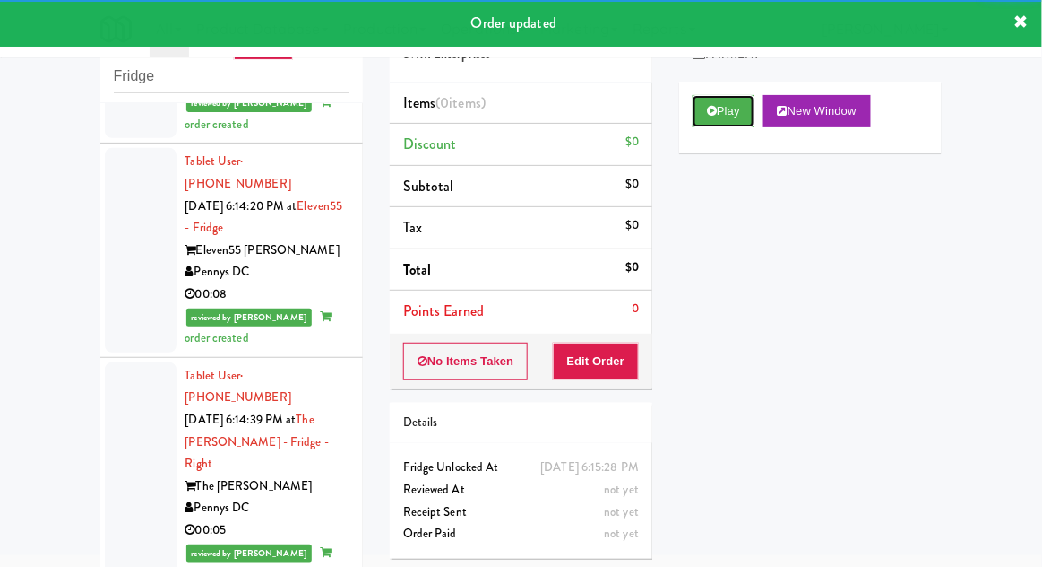
click at [728, 119] on button "Play" at bounding box center [724, 111] width 62 height 32
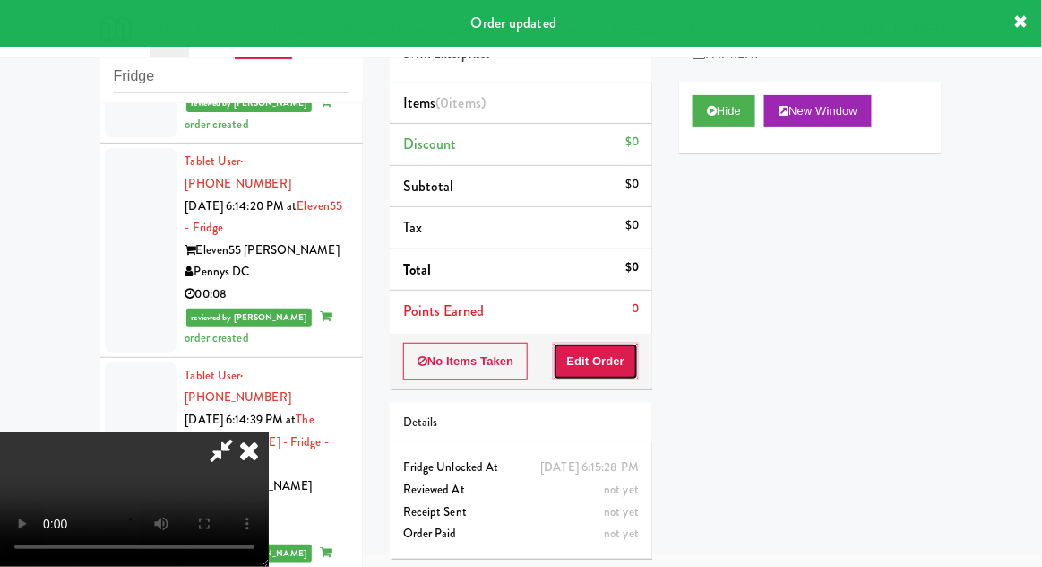
click at [620, 342] on button "Edit Order" at bounding box center [596, 361] width 87 height 38
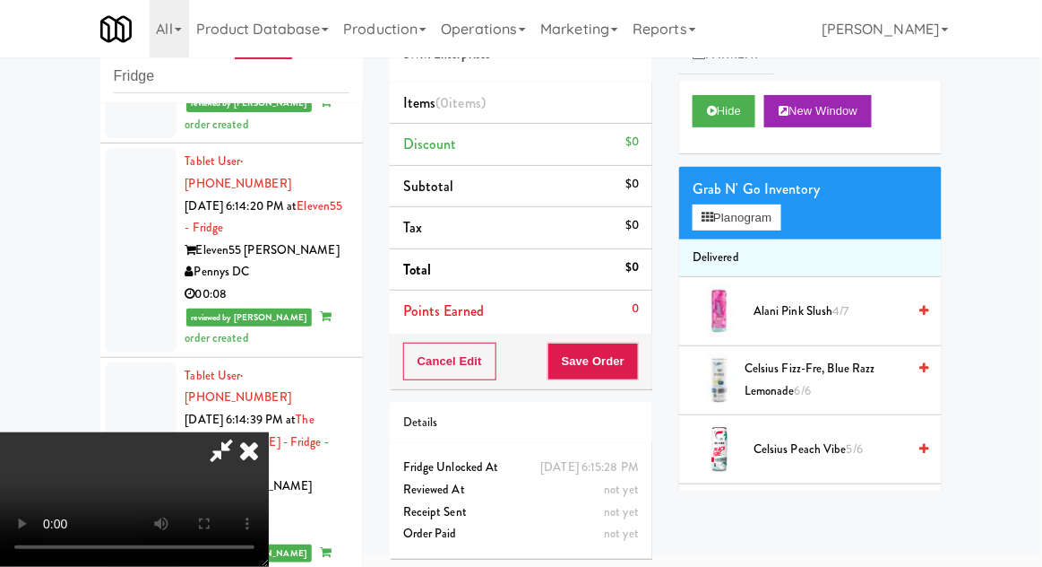
scroll to position [0, 0]
click at [760, 206] on button "Planogram" at bounding box center [737, 217] width 88 height 27
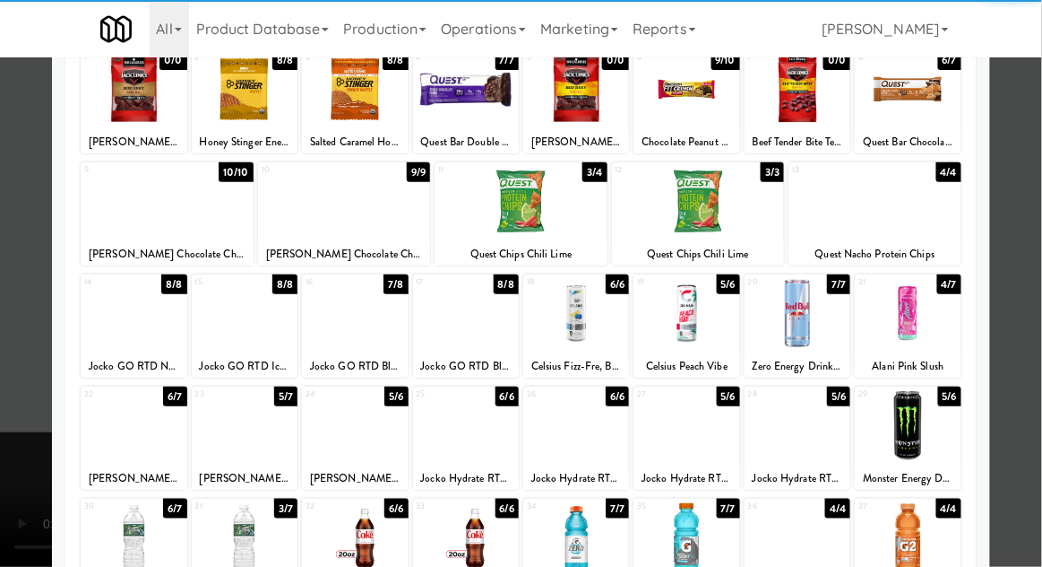
scroll to position [131, 0]
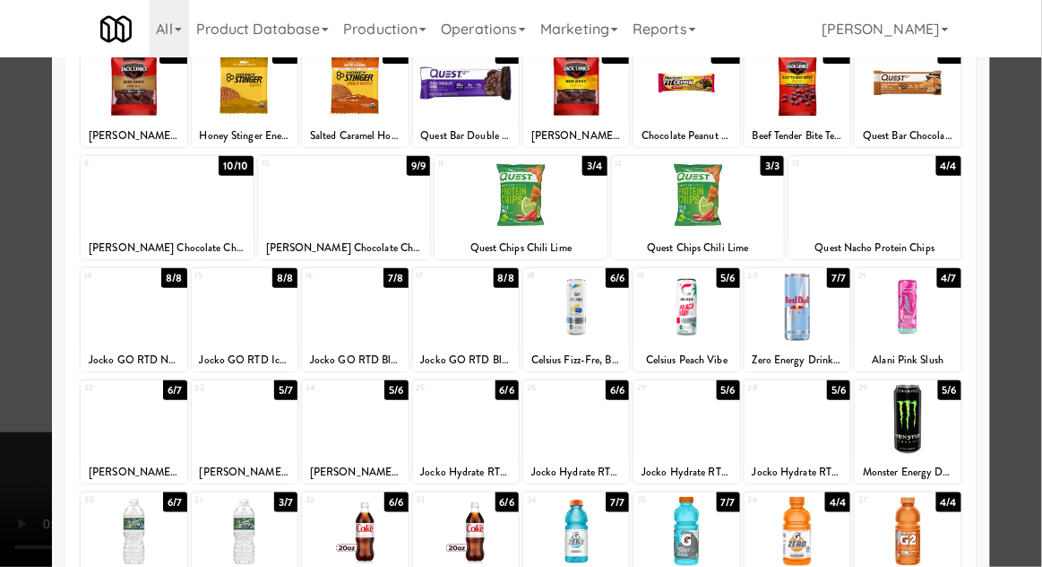
click at [1027, 363] on div at bounding box center [521, 283] width 1042 height 567
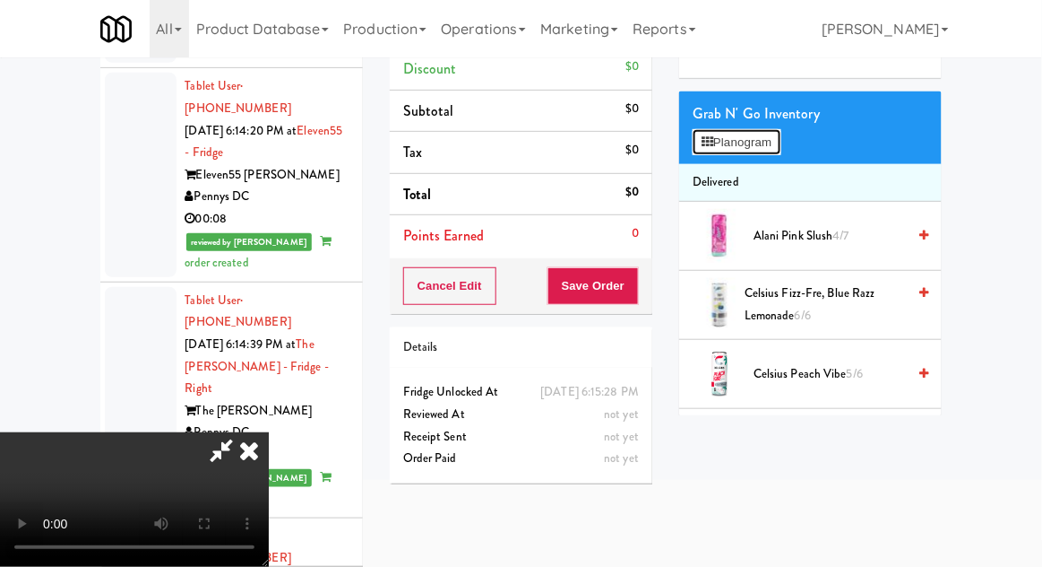
click at [760, 144] on button "Planogram" at bounding box center [737, 142] width 88 height 27
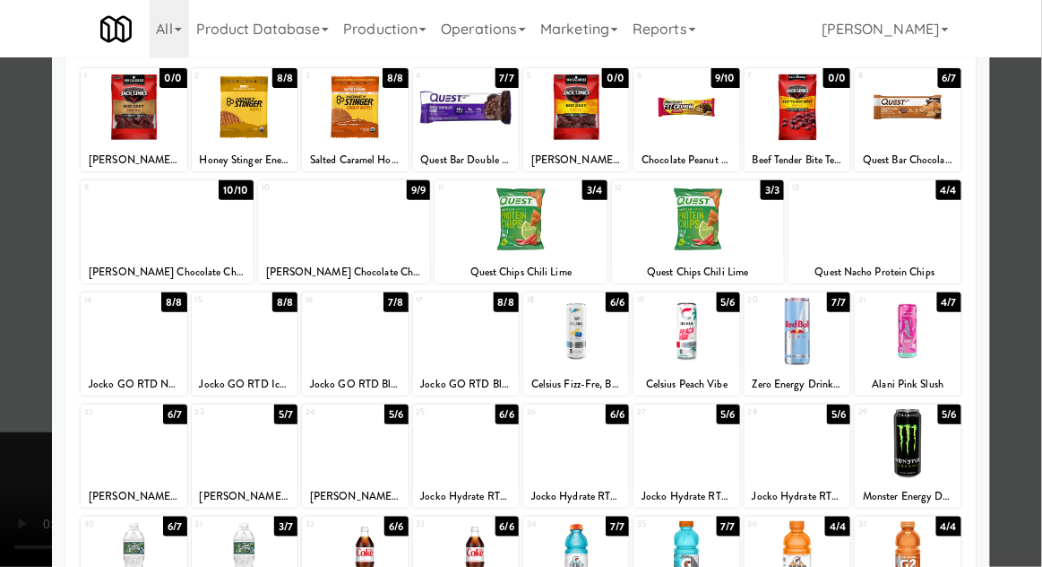
scroll to position [137, 0]
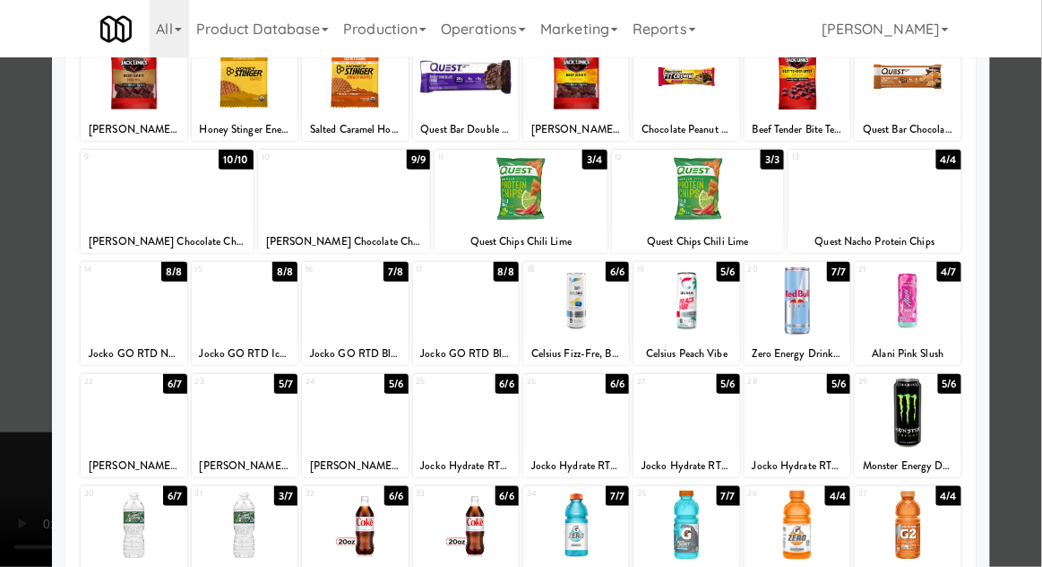
click at [1031, 357] on div at bounding box center [521, 283] width 1042 height 567
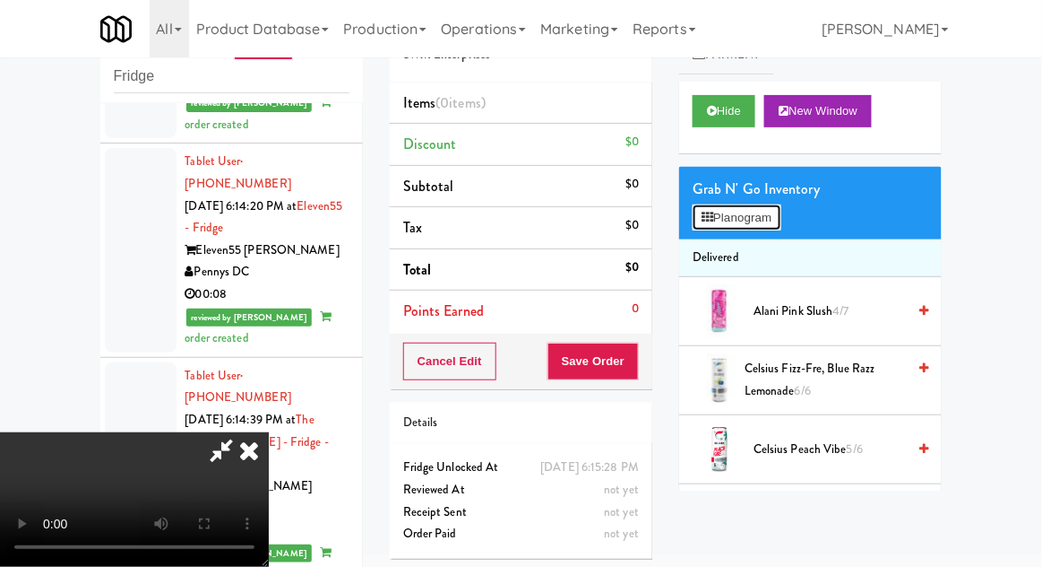
click at [764, 226] on button "Planogram" at bounding box center [737, 217] width 88 height 27
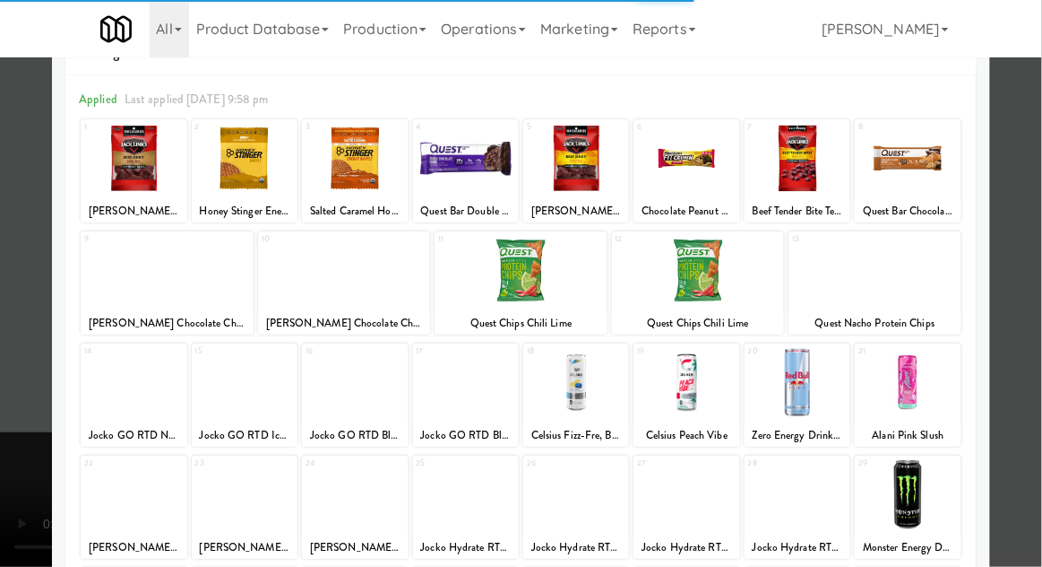
scroll to position [87, 0]
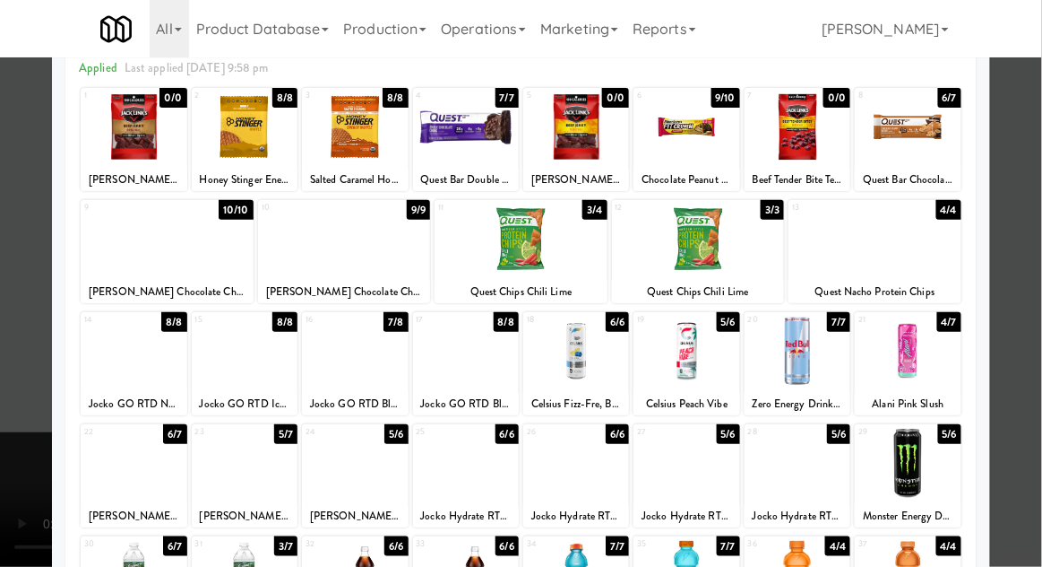
click at [356, 474] on div at bounding box center [355, 462] width 106 height 69
click at [1033, 405] on div at bounding box center [521, 283] width 1042 height 567
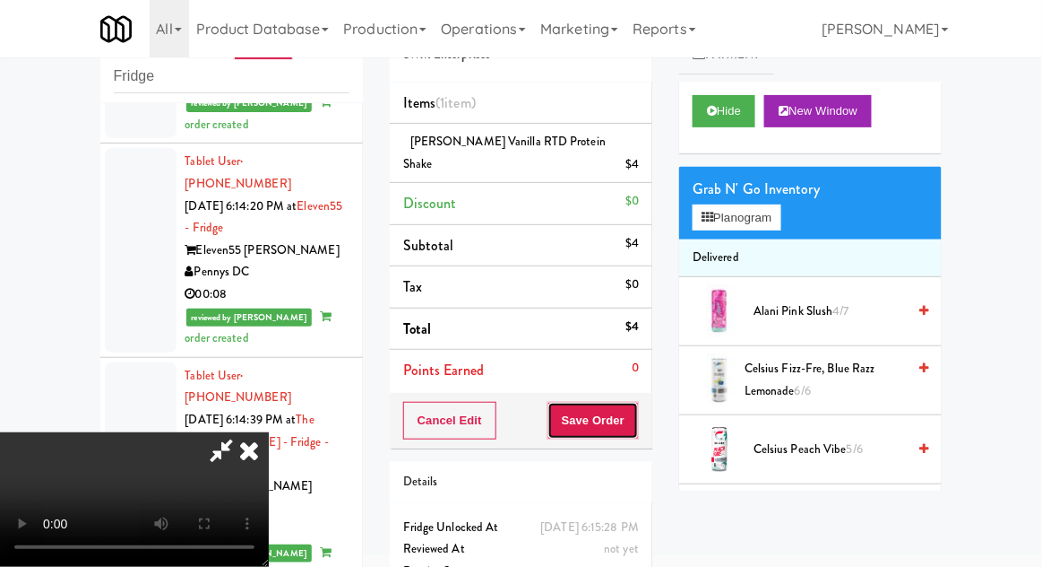
click at [635, 424] on button "Save Order" at bounding box center [593, 421] width 91 height 38
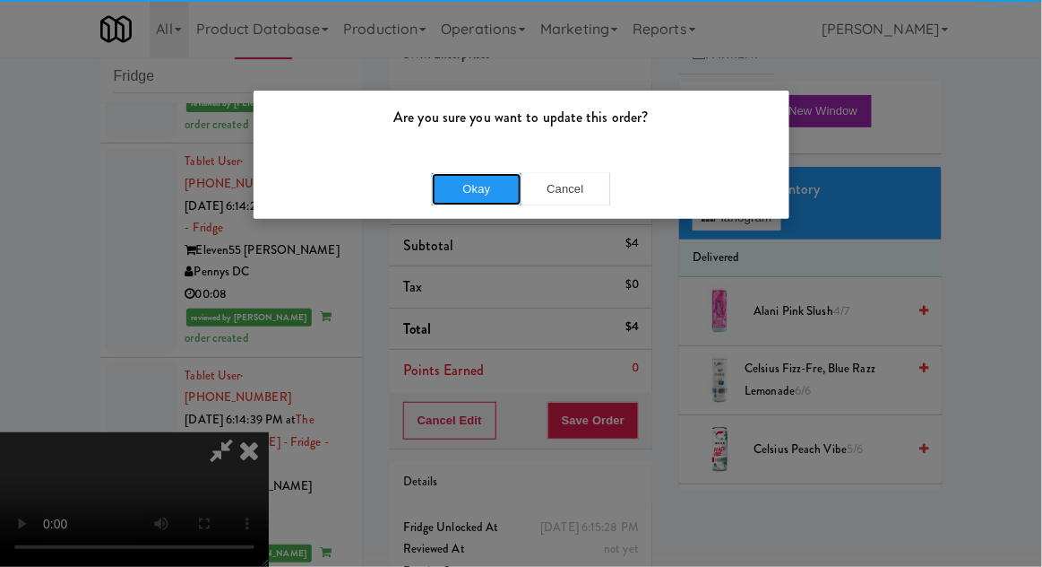
click at [460, 184] on button "Okay" at bounding box center [477, 189] width 90 height 32
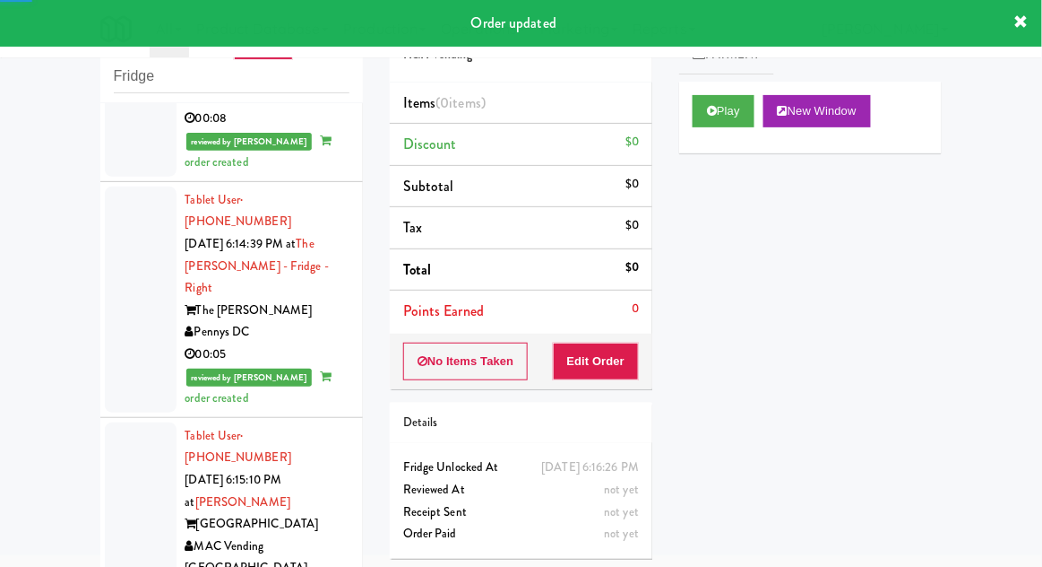
scroll to position [5575, 0]
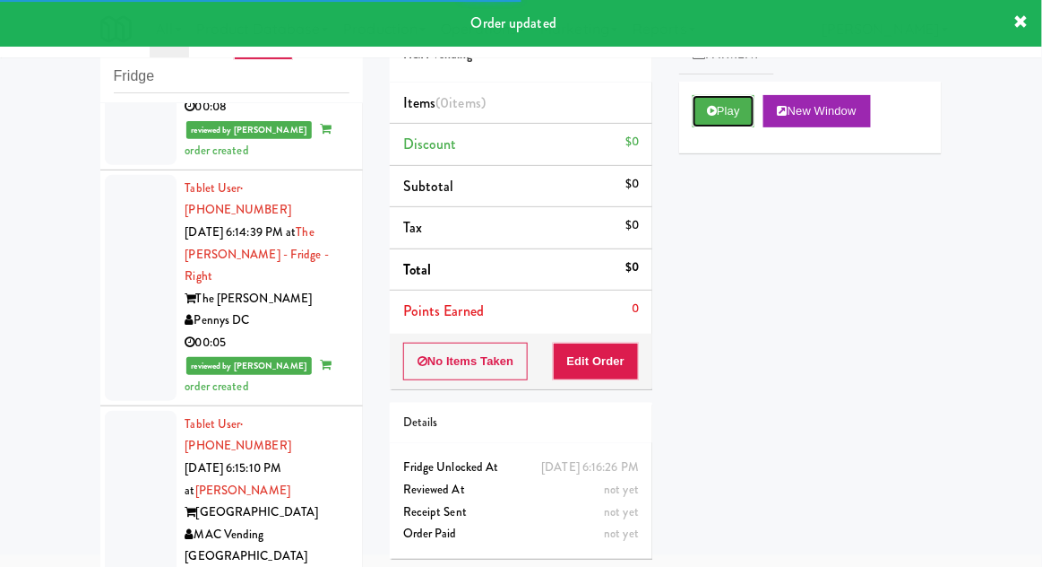
click at [738, 102] on button "Play" at bounding box center [724, 111] width 62 height 32
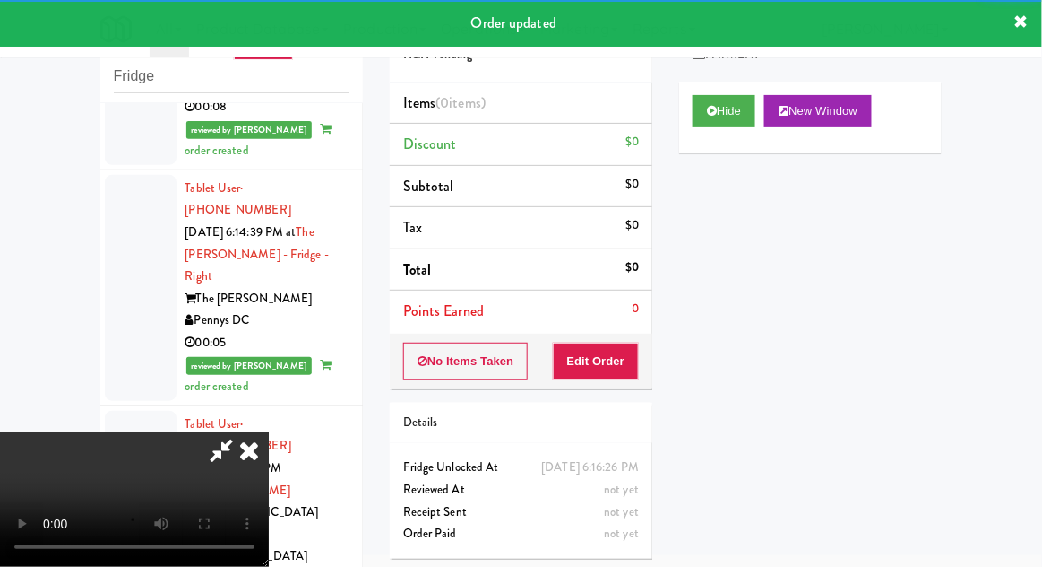
click at [610, 363] on button "Edit Order" at bounding box center [596, 361] width 87 height 38
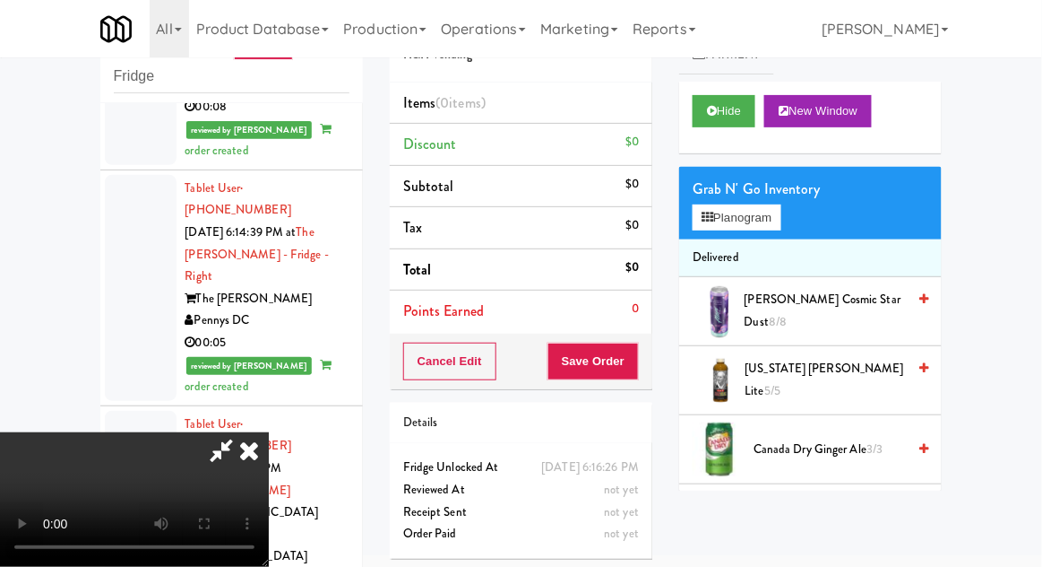
scroll to position [0, 0]
click at [747, 204] on button "Planogram" at bounding box center [737, 217] width 88 height 27
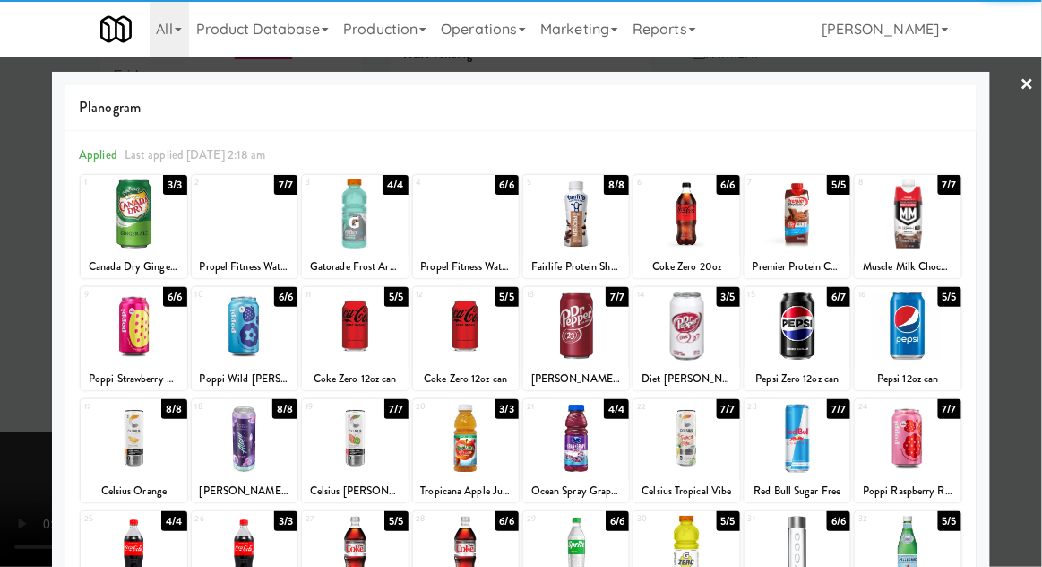
click at [343, 341] on div at bounding box center [355, 325] width 106 height 69
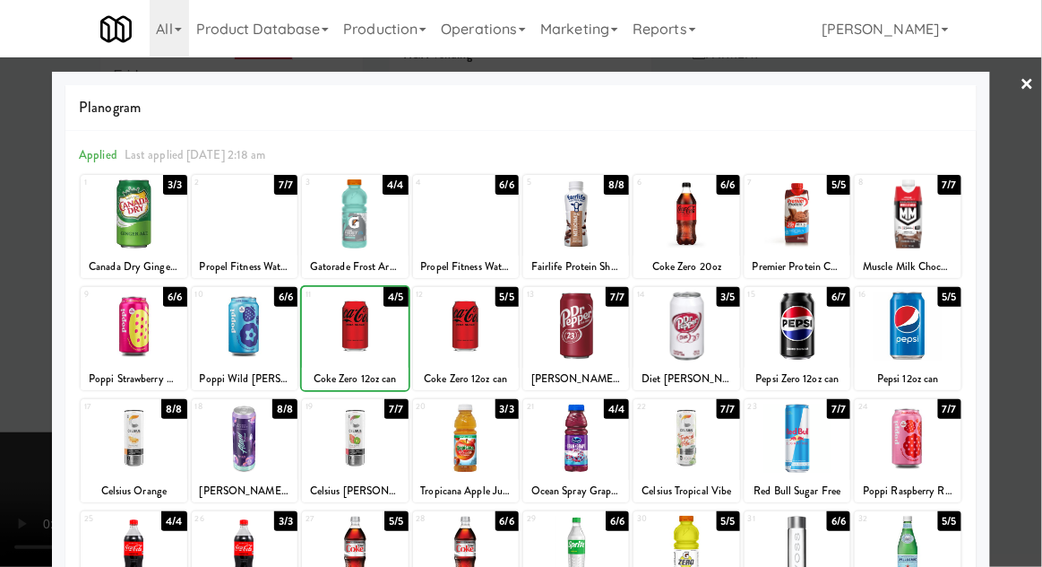
click at [1041, 298] on div at bounding box center [521, 283] width 1042 height 567
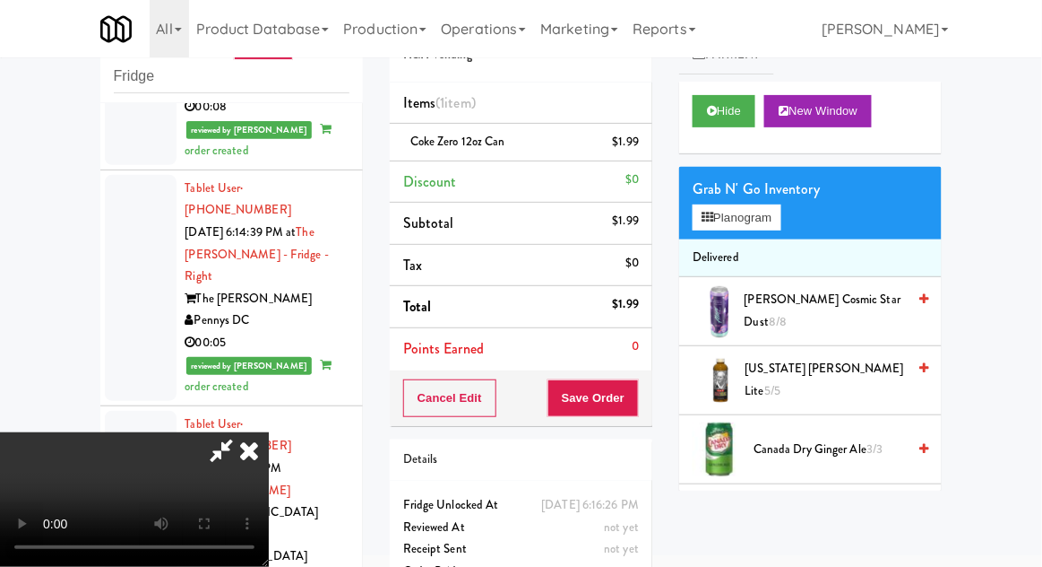
scroll to position [65, 0]
click at [635, 402] on button "Save Order" at bounding box center [593, 398] width 91 height 38
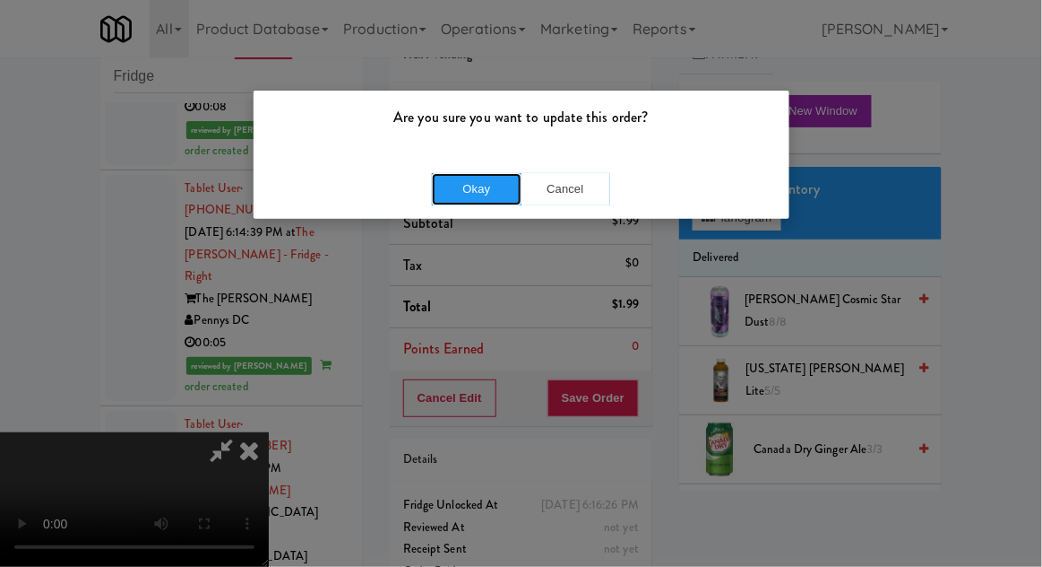
click at [461, 191] on button "Okay" at bounding box center [477, 189] width 90 height 32
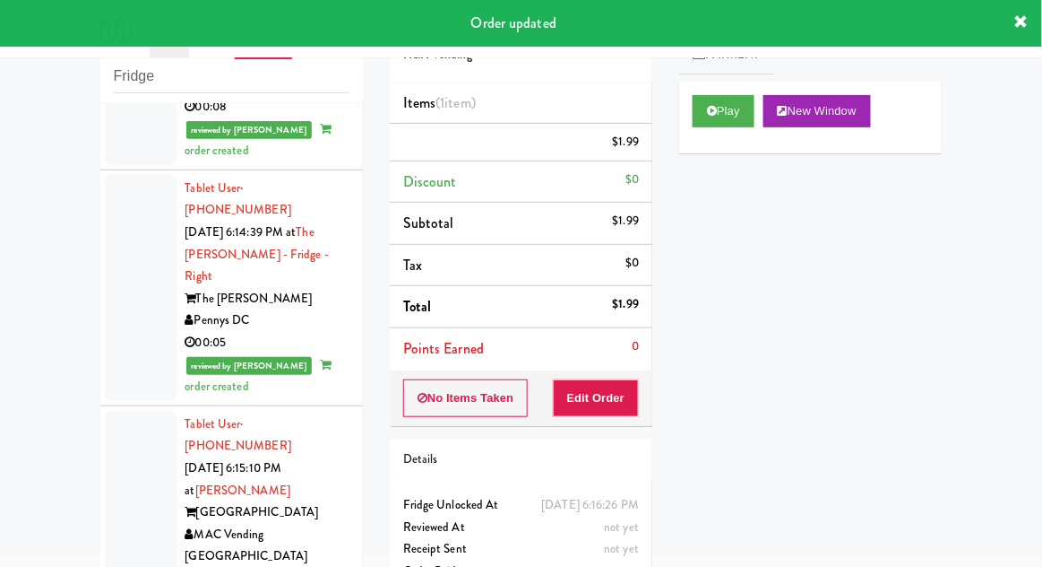
scroll to position [0, 0]
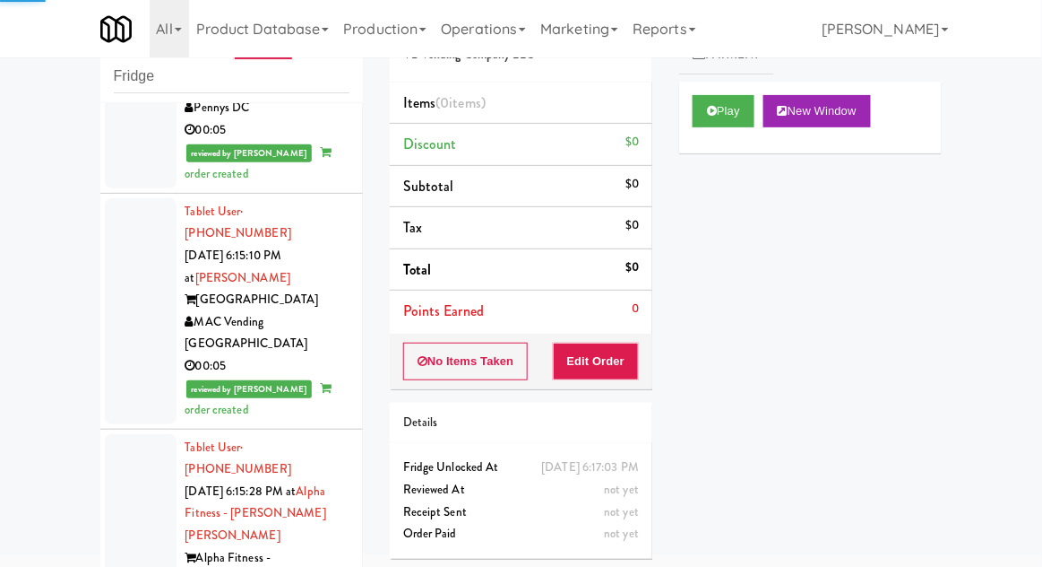
scroll to position [5788, 0]
click at [741, 114] on button "Play" at bounding box center [724, 111] width 62 height 32
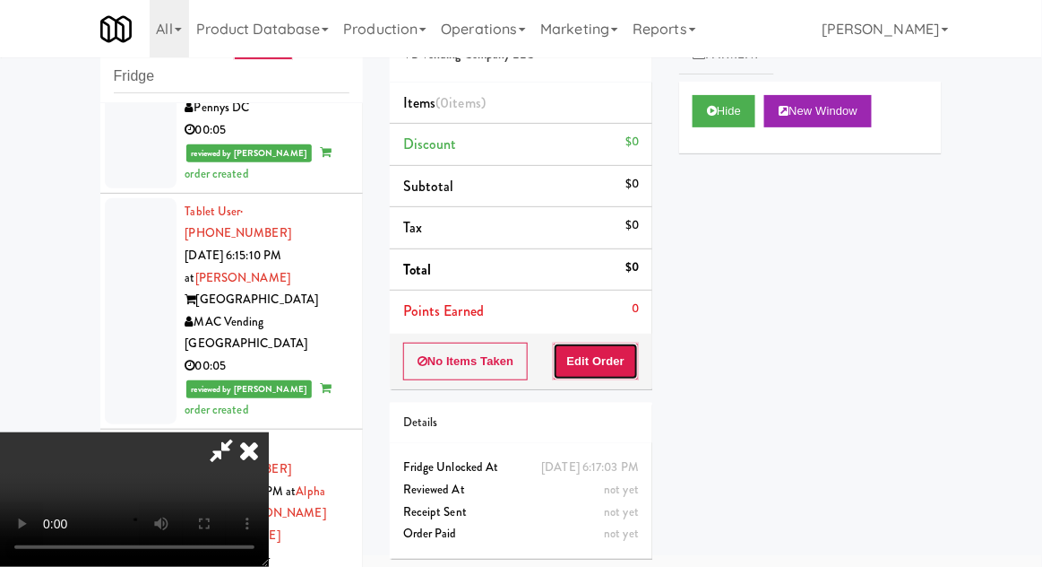
click at [620, 344] on button "Edit Order" at bounding box center [596, 361] width 87 height 38
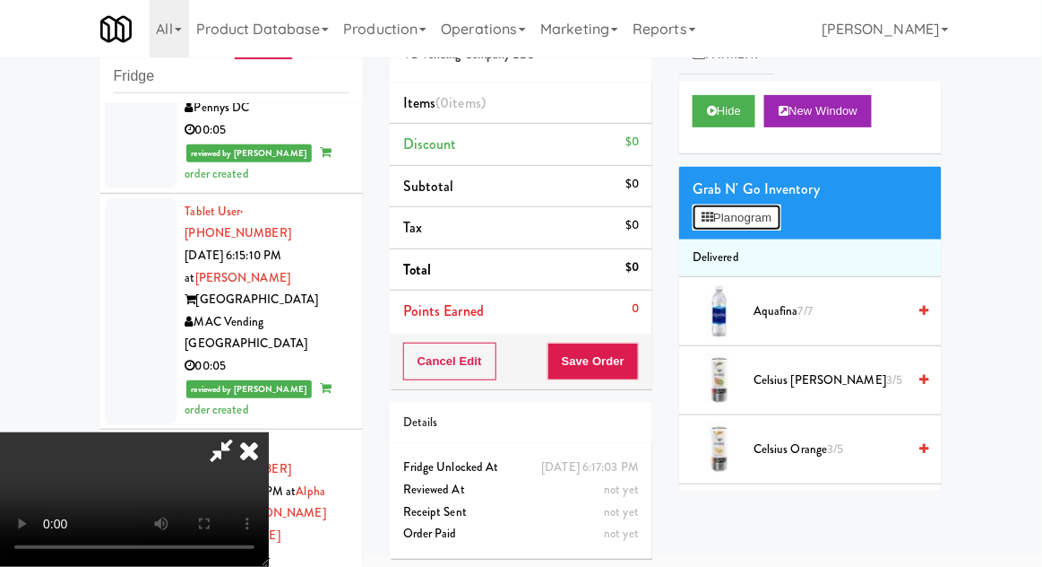
click at [756, 220] on button "Planogram" at bounding box center [737, 217] width 88 height 27
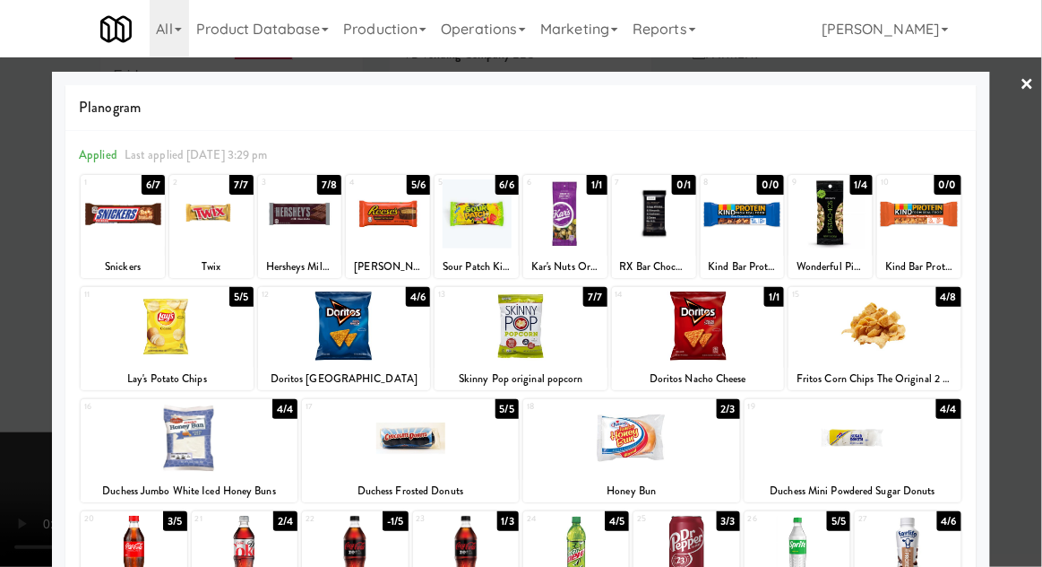
click at [657, 229] on div at bounding box center [654, 213] width 84 height 69
click at [26, 342] on div at bounding box center [521, 283] width 1042 height 567
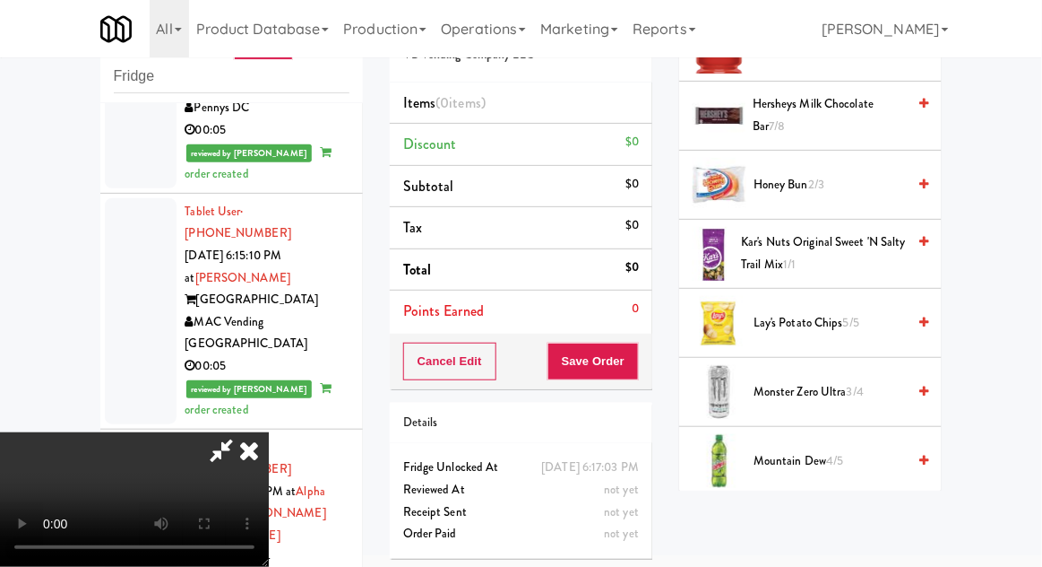
scroll to position [1971, 0]
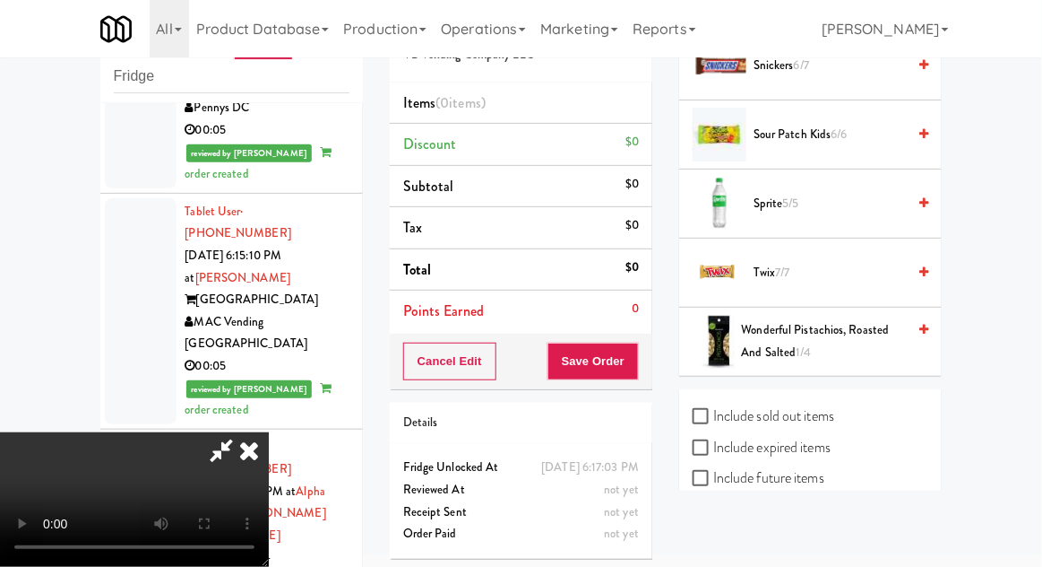
click at [811, 532] on label "Include previous static inventory" at bounding box center [793, 539] width 200 height 27
click at [714, 533] on input "Include previous static inventory" at bounding box center [703, 540] width 21 height 14
checkbox input "true"
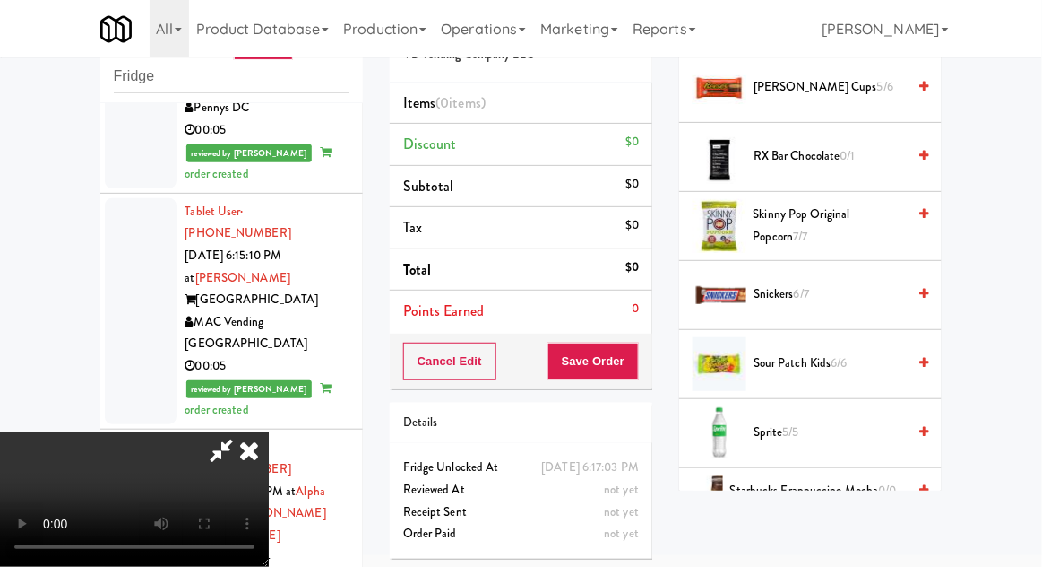
scroll to position [3873, 0]
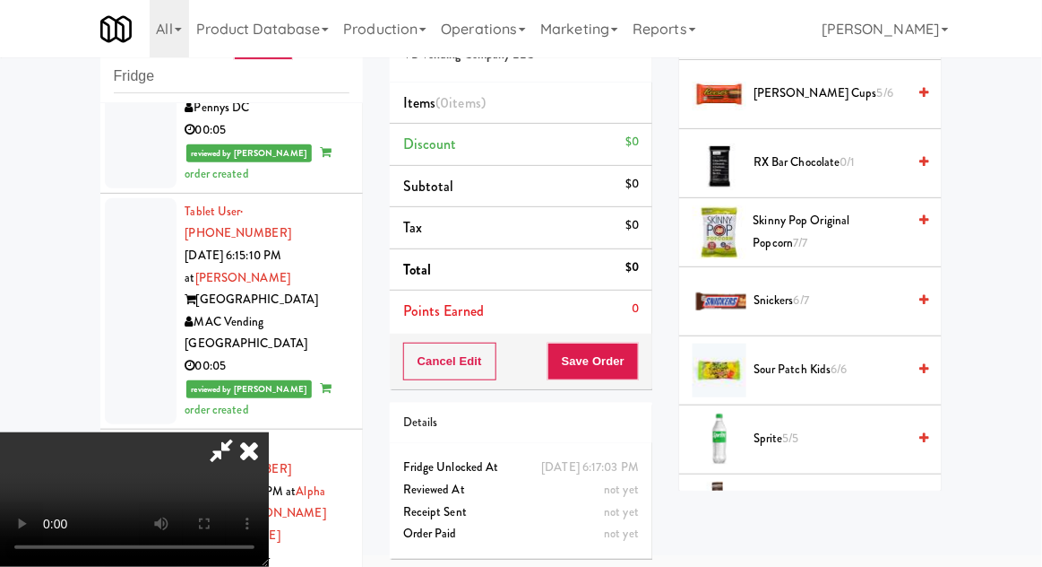
click at [830, 174] on span "RX Bar Chocolate 0/1" at bounding box center [830, 162] width 152 height 22
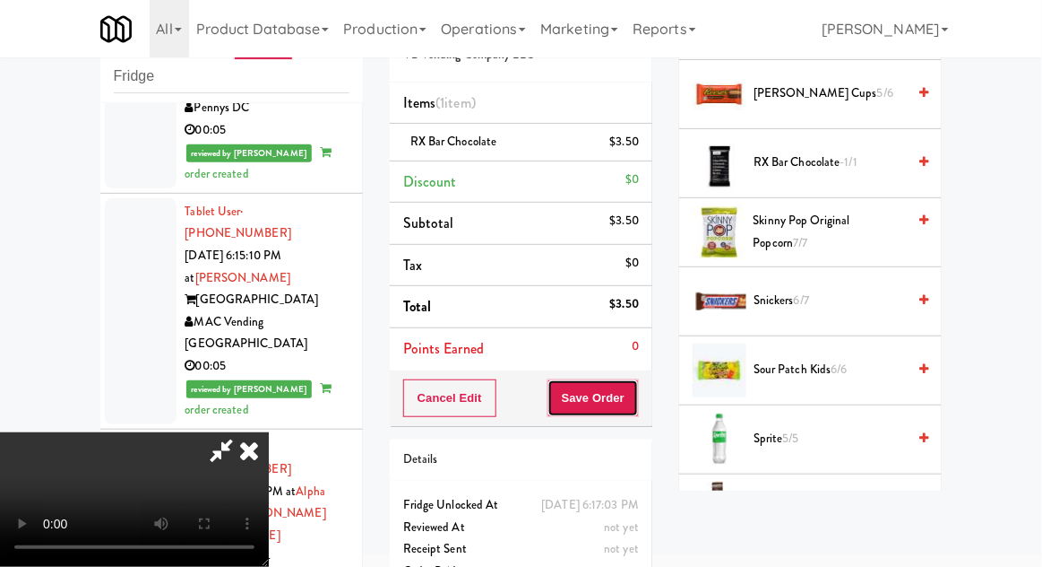
click at [634, 398] on button "Save Order" at bounding box center [593, 398] width 91 height 38
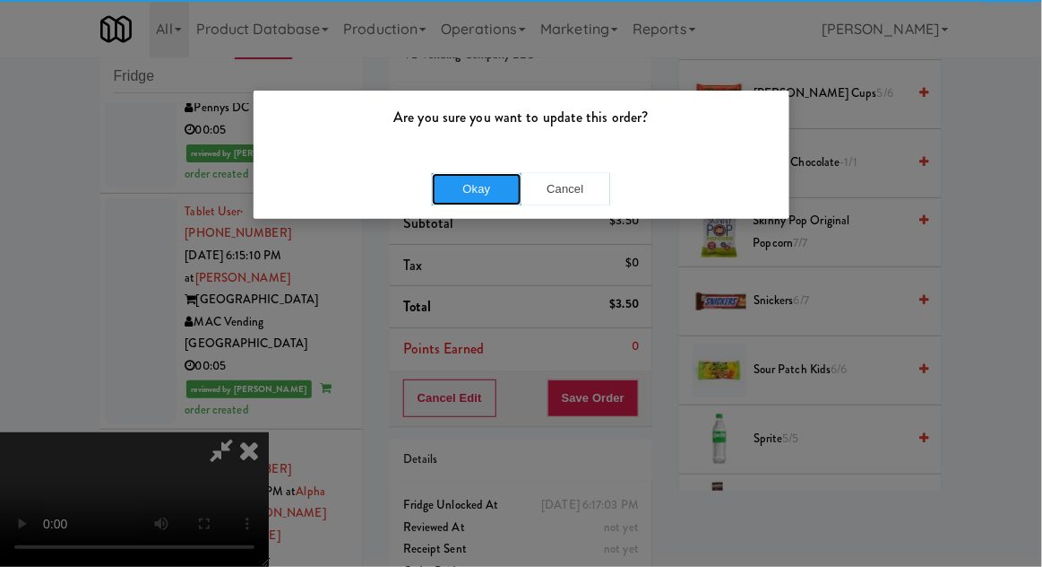
click at [462, 183] on button "Okay" at bounding box center [477, 189] width 90 height 32
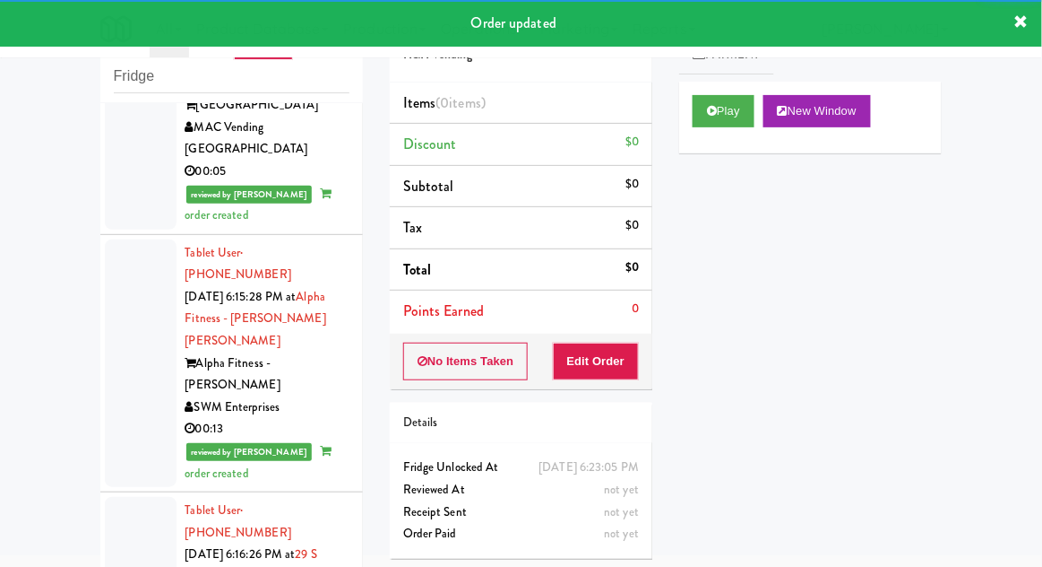
scroll to position [5981, 0]
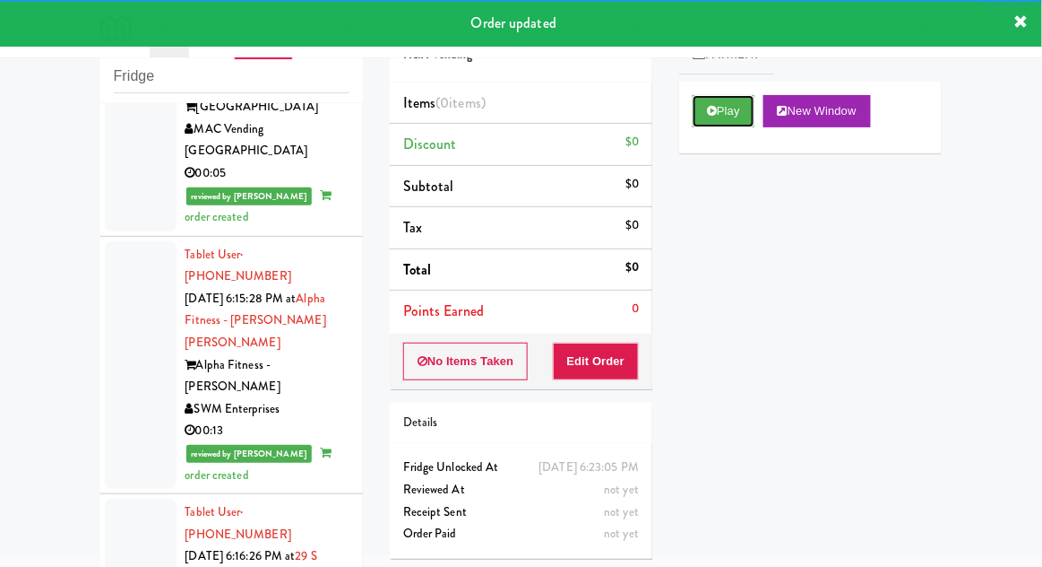
click at [743, 118] on button "Play" at bounding box center [724, 111] width 62 height 32
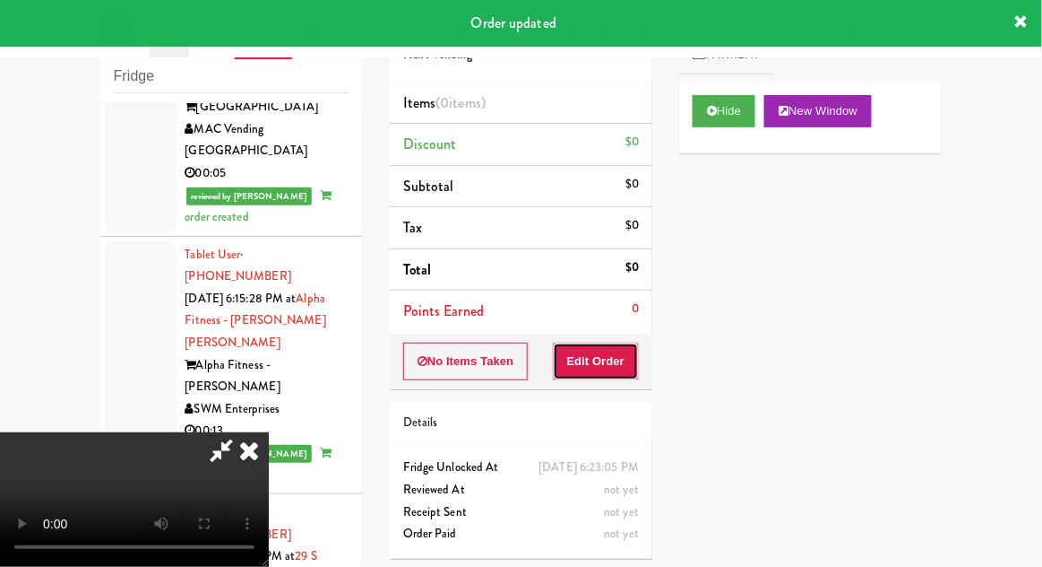
click at [617, 364] on button "Edit Order" at bounding box center [596, 361] width 87 height 38
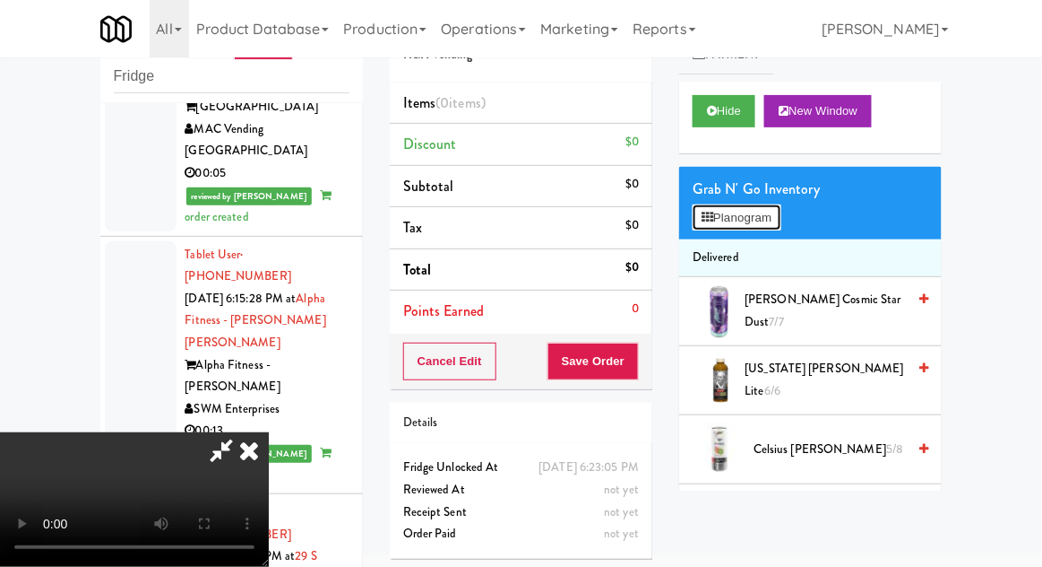
click at [780, 209] on button "Planogram" at bounding box center [737, 217] width 88 height 27
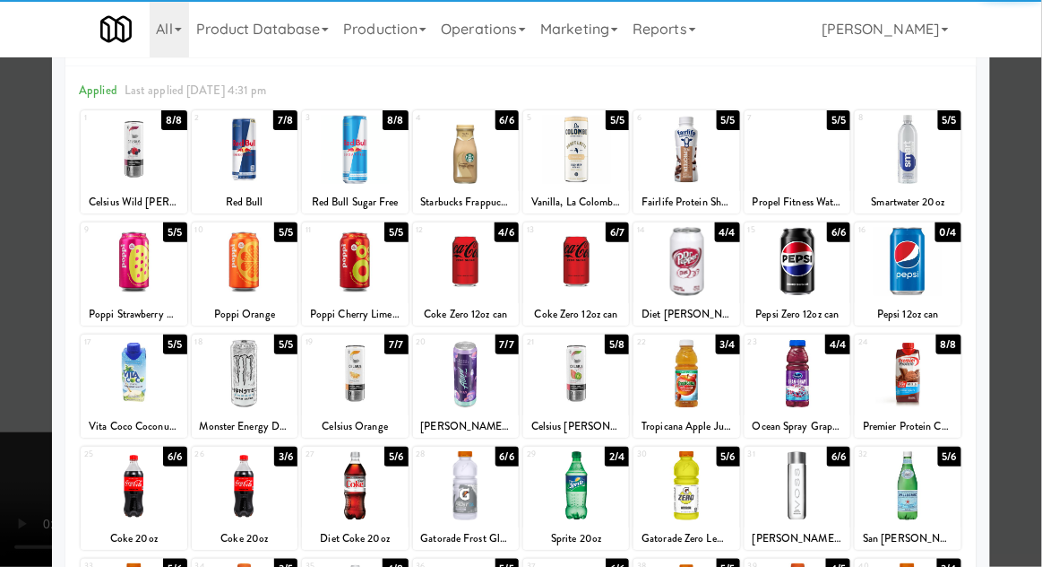
scroll to position [108, 0]
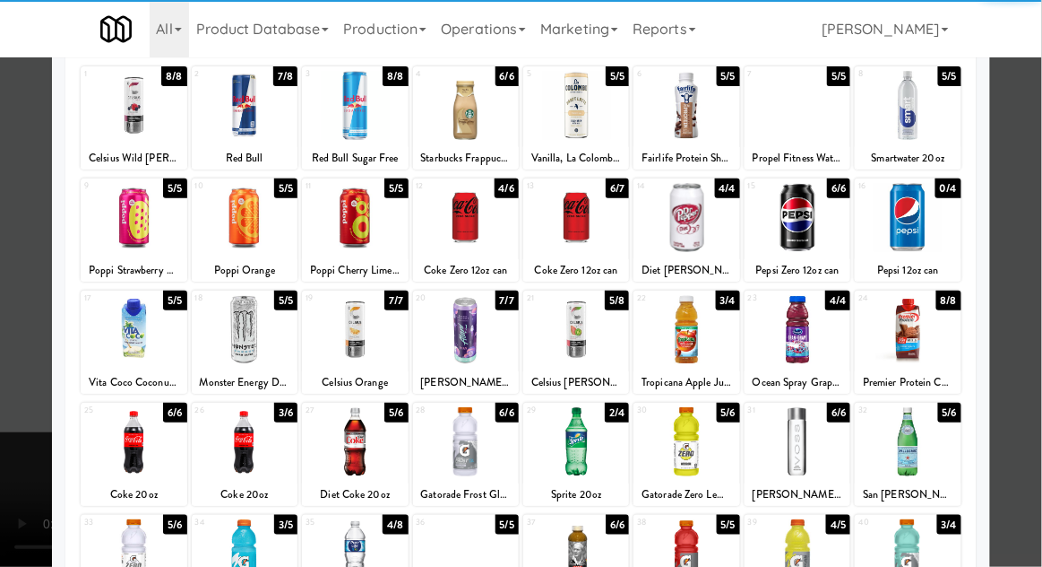
click at [252, 442] on div at bounding box center [245, 441] width 106 height 69
click at [1023, 373] on div at bounding box center [521, 283] width 1042 height 567
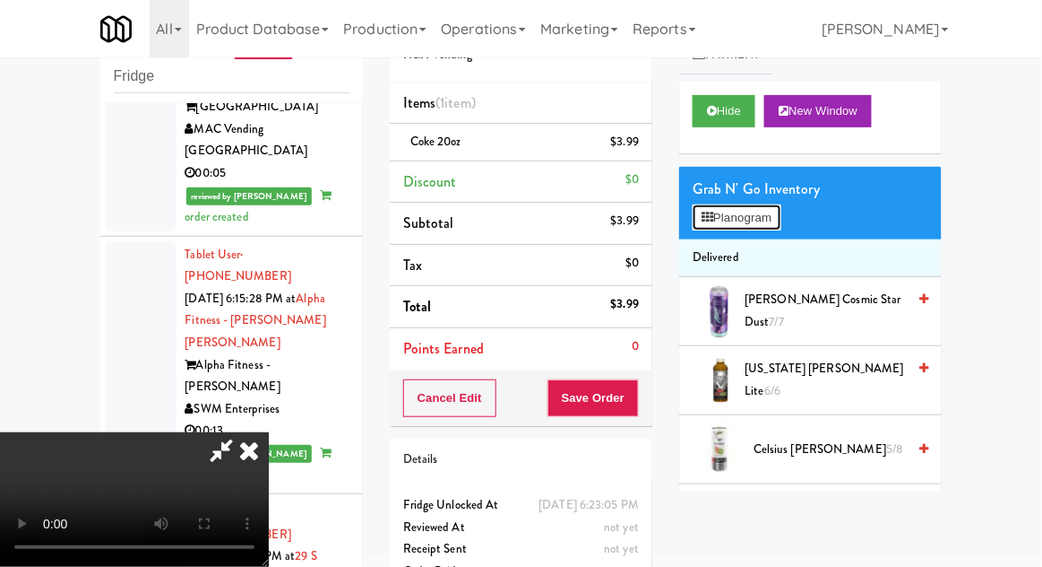
click at [781, 228] on button "Planogram" at bounding box center [737, 217] width 88 height 27
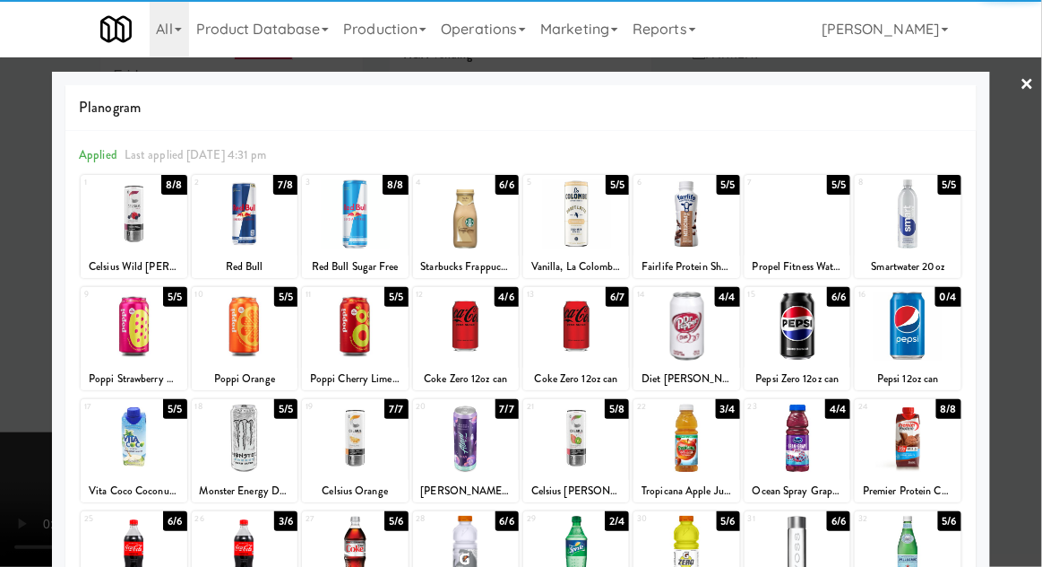
click at [714, 444] on div at bounding box center [687, 437] width 106 height 69
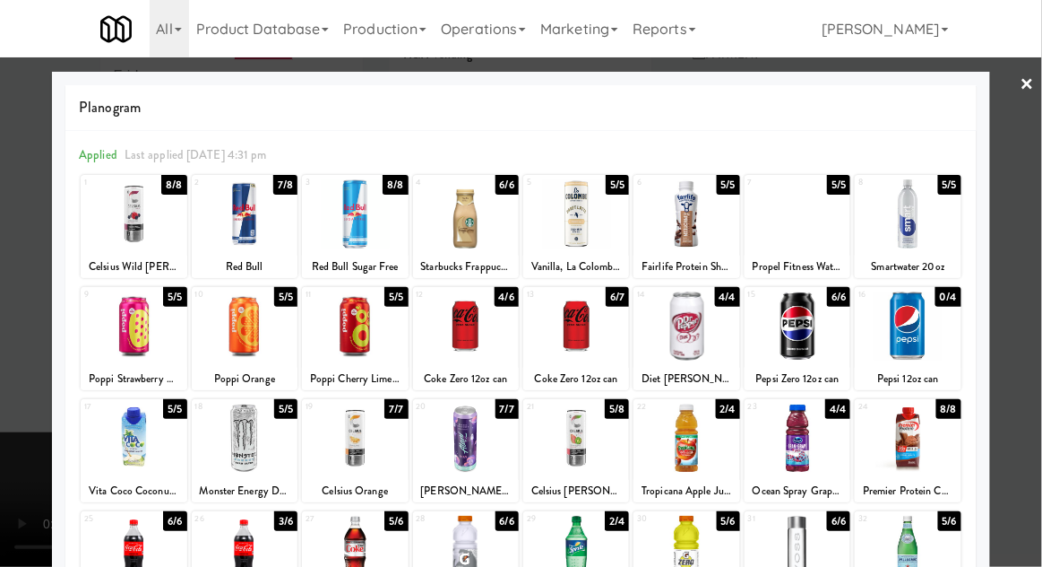
click at [1041, 366] on div at bounding box center [521, 283] width 1042 height 567
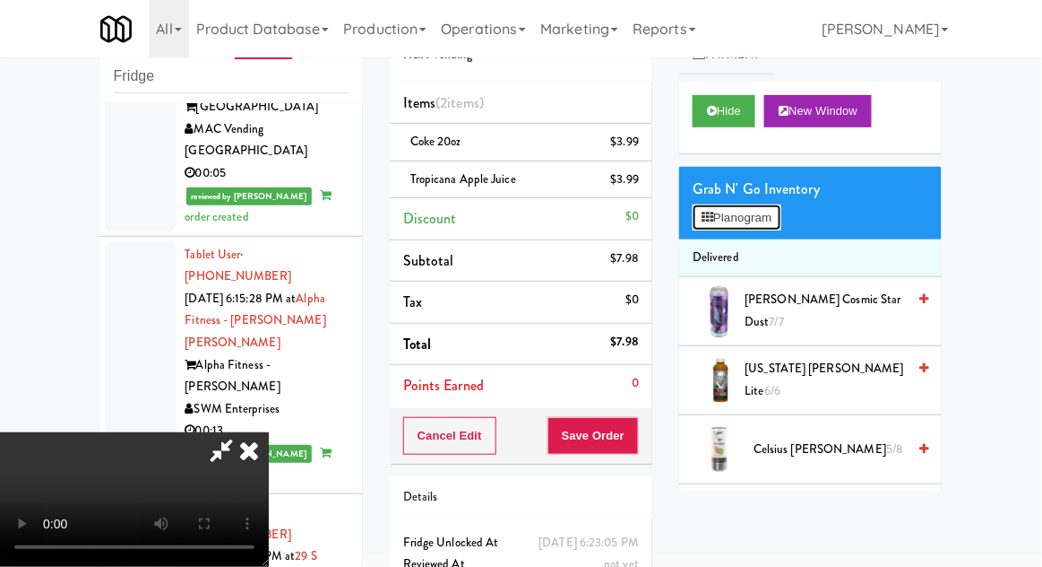
click at [762, 217] on button "Planogram" at bounding box center [737, 217] width 88 height 27
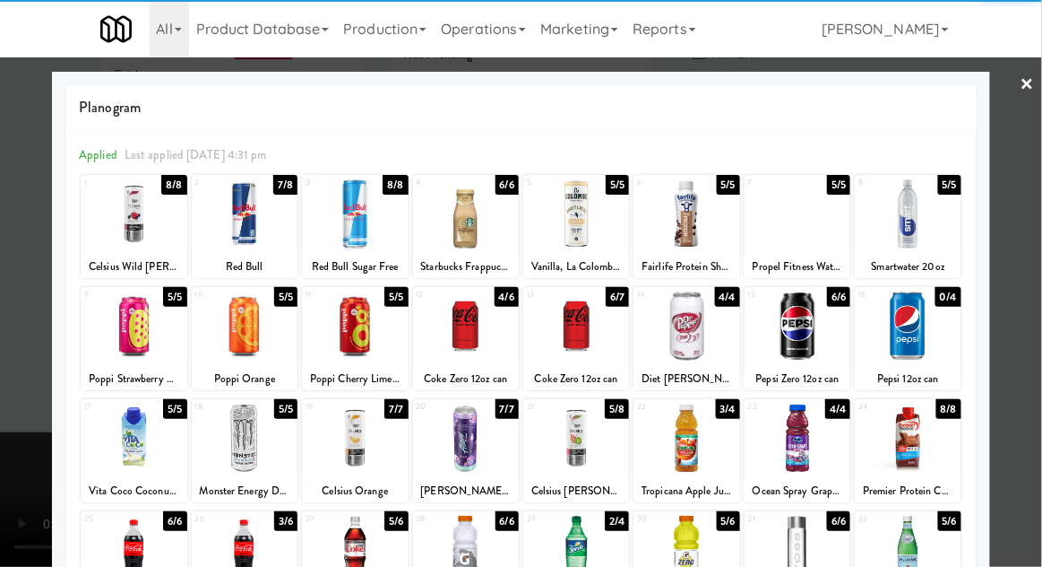
click at [715, 444] on div at bounding box center [687, 437] width 106 height 69
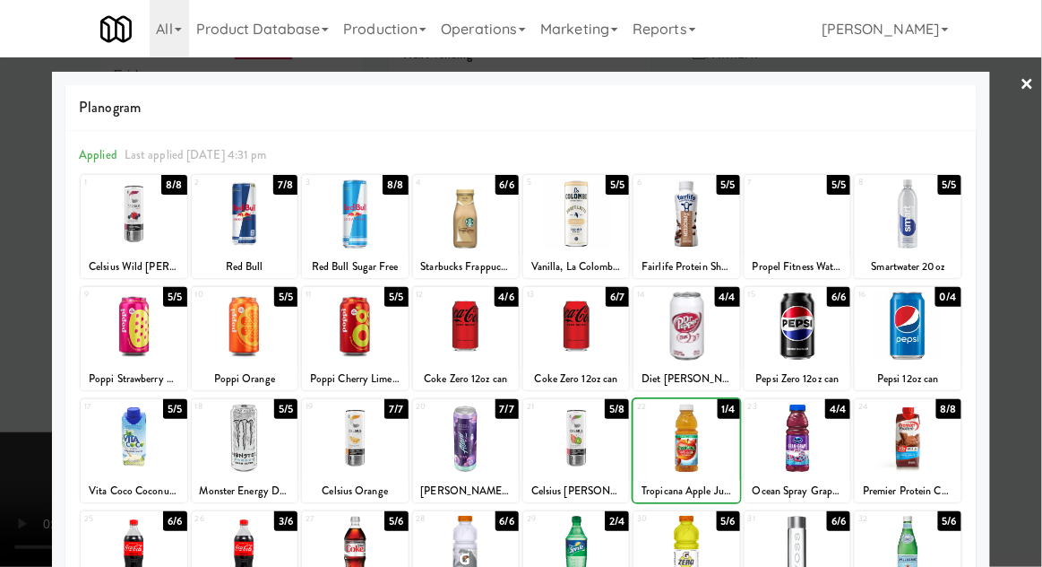
click at [1034, 367] on div at bounding box center [521, 283] width 1042 height 567
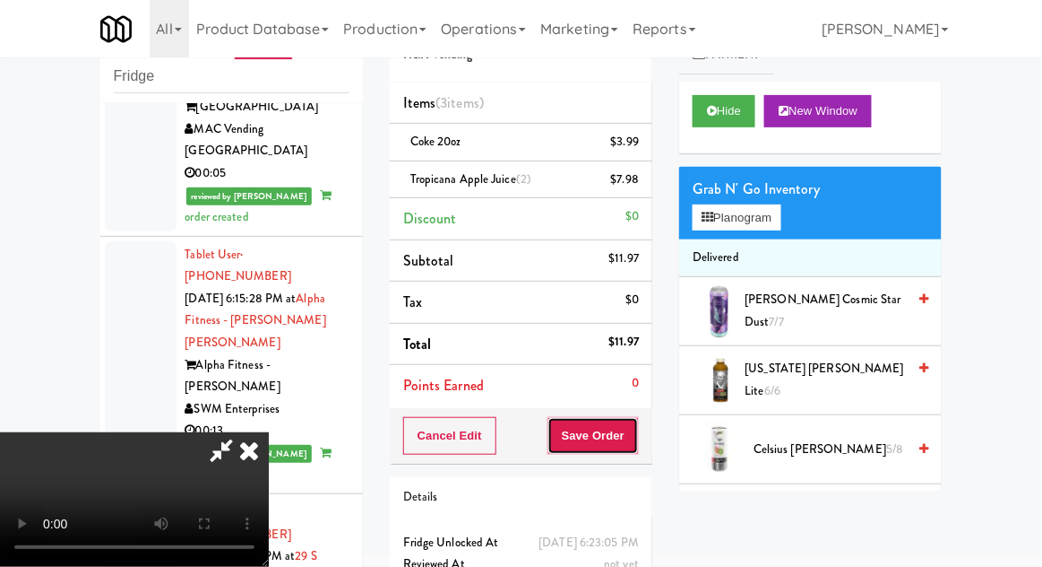
click at [635, 443] on button "Save Order" at bounding box center [593, 436] width 91 height 38
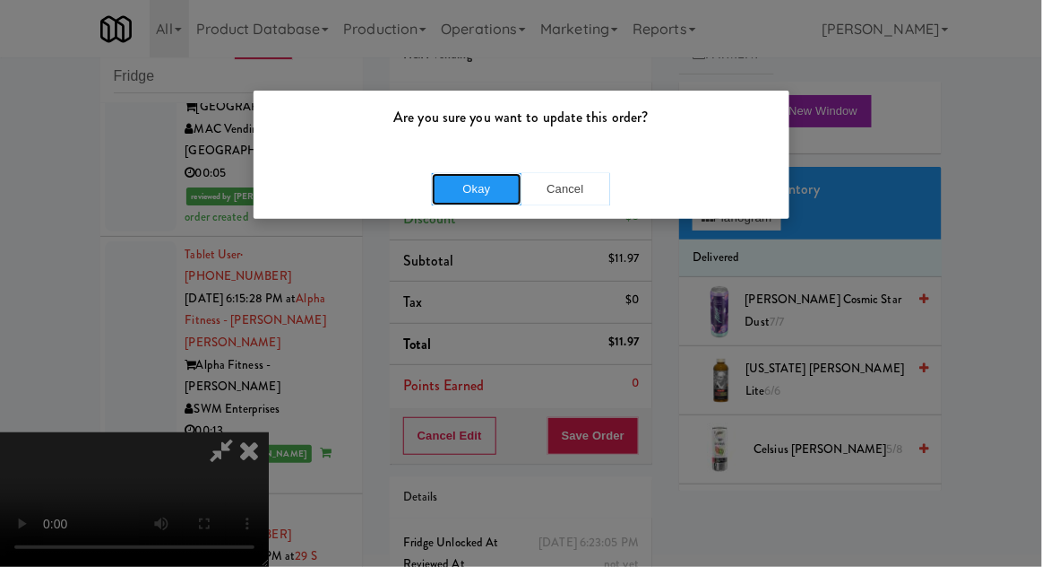
click at [465, 195] on button "Okay" at bounding box center [477, 189] width 90 height 32
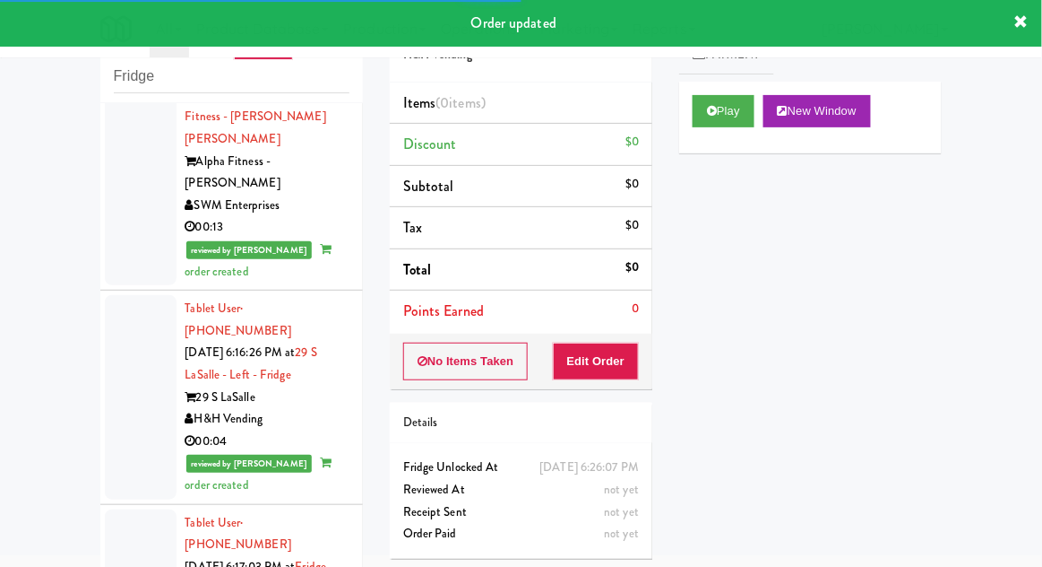
scroll to position [6188, 0]
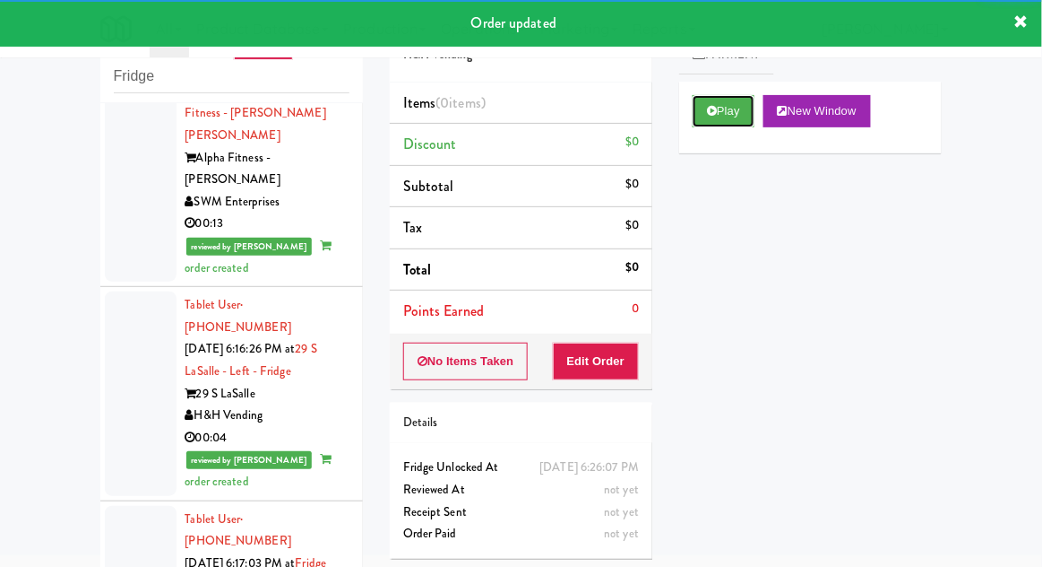
click at [740, 109] on button "Play" at bounding box center [724, 111] width 62 height 32
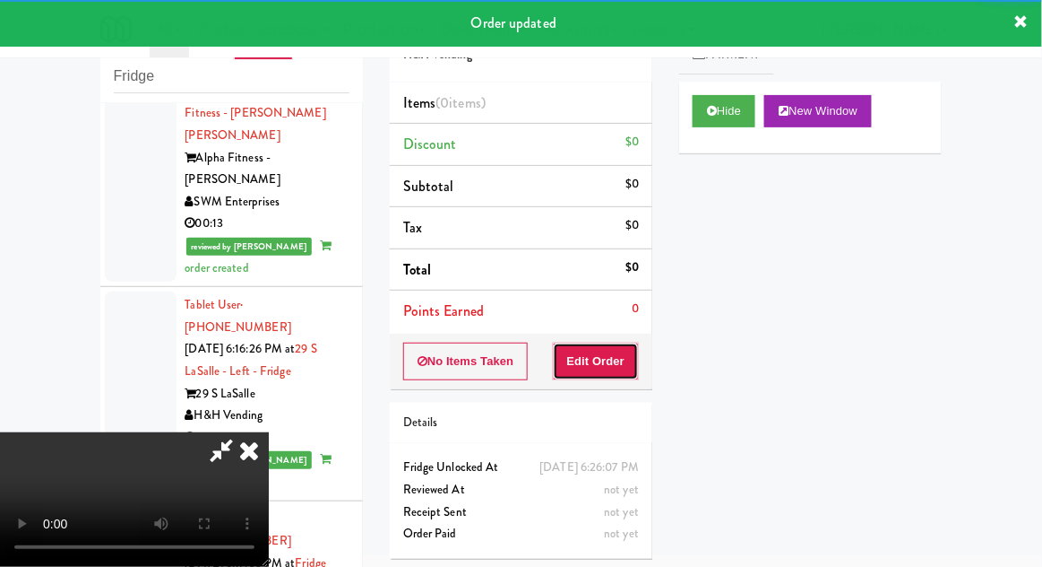
click at [607, 355] on button "Edit Order" at bounding box center [596, 361] width 87 height 38
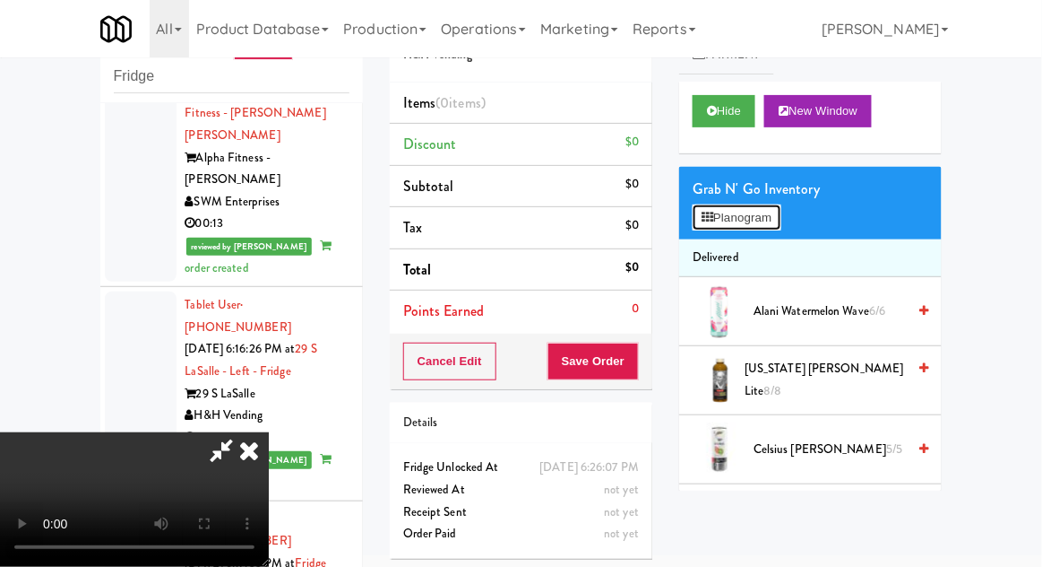
click at [763, 226] on button "Planogram" at bounding box center [737, 217] width 88 height 27
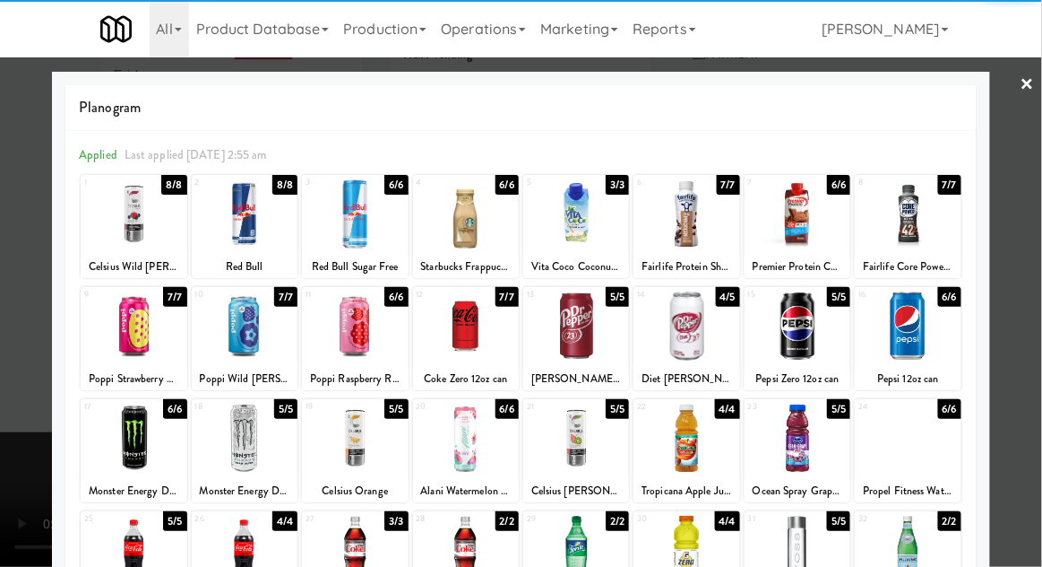
click at [462, 325] on div at bounding box center [466, 325] width 106 height 69
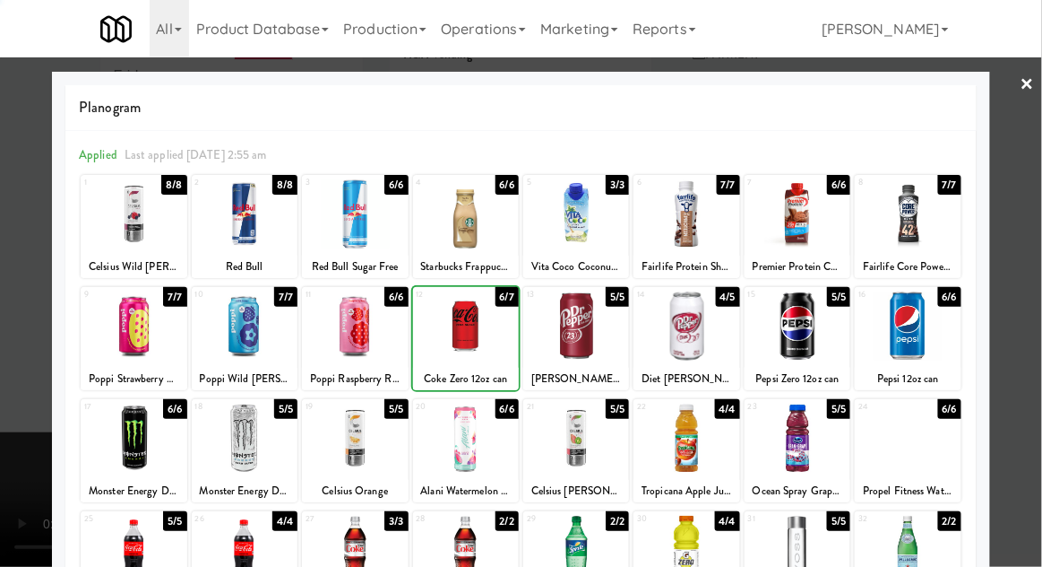
click at [1034, 368] on div at bounding box center [521, 283] width 1042 height 567
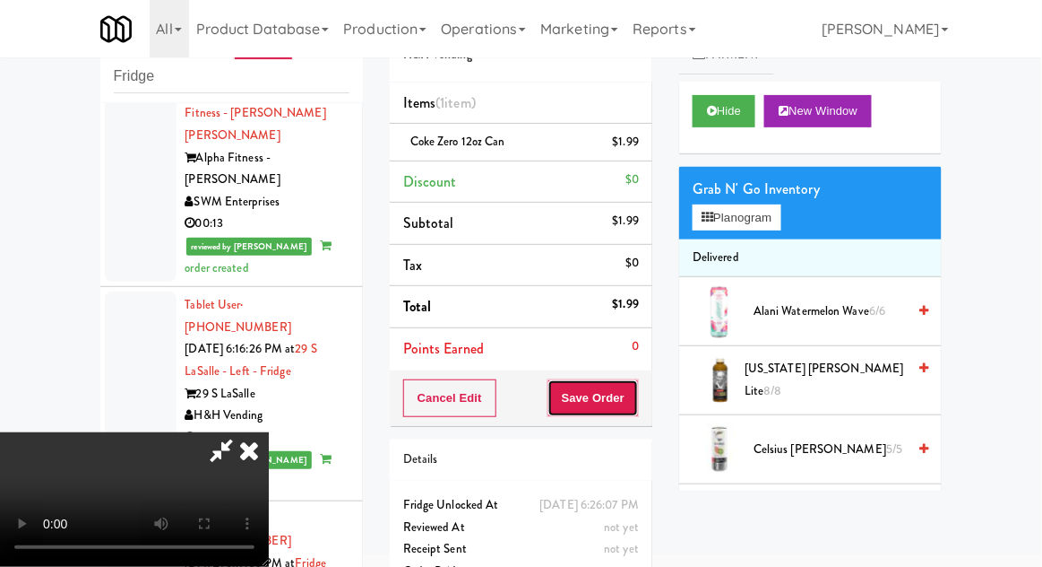
click at [636, 405] on button "Save Order" at bounding box center [593, 398] width 91 height 38
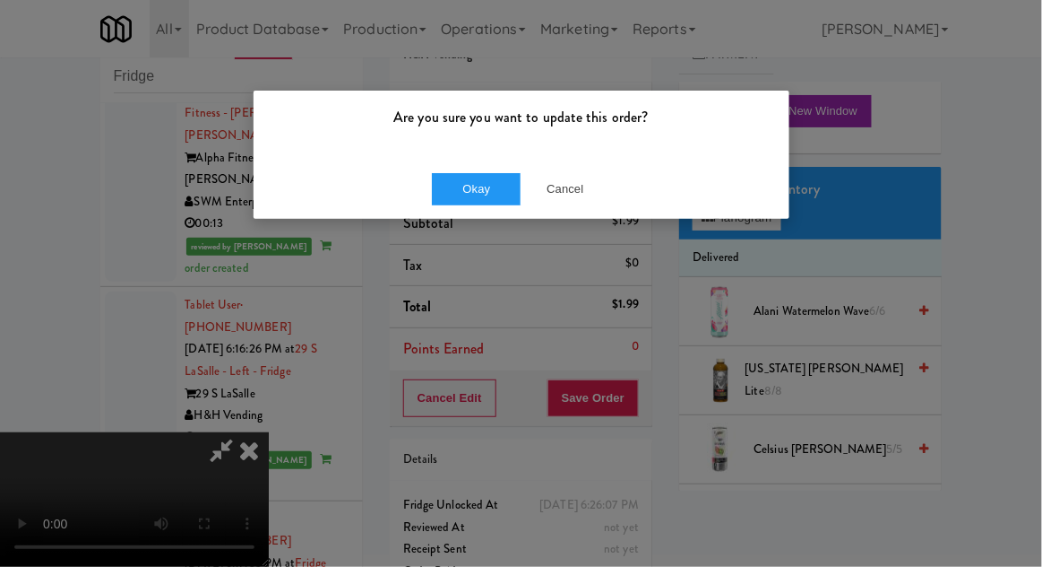
click at [454, 216] on div "Okay Cancel" at bounding box center [522, 189] width 536 height 60
click at [444, 199] on button "Okay" at bounding box center [477, 189] width 90 height 32
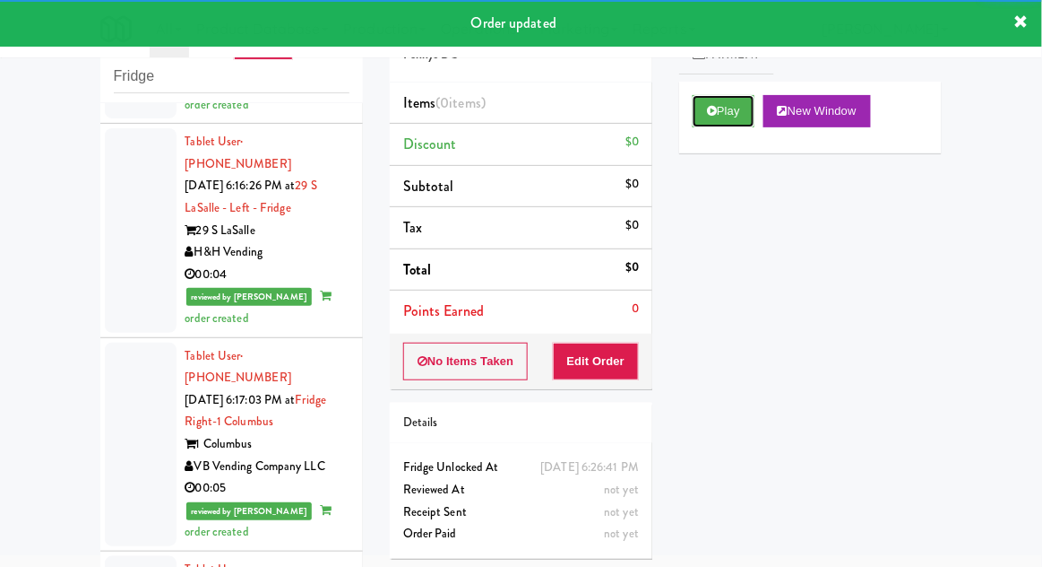
click at [742, 111] on button "Play" at bounding box center [724, 111] width 62 height 32
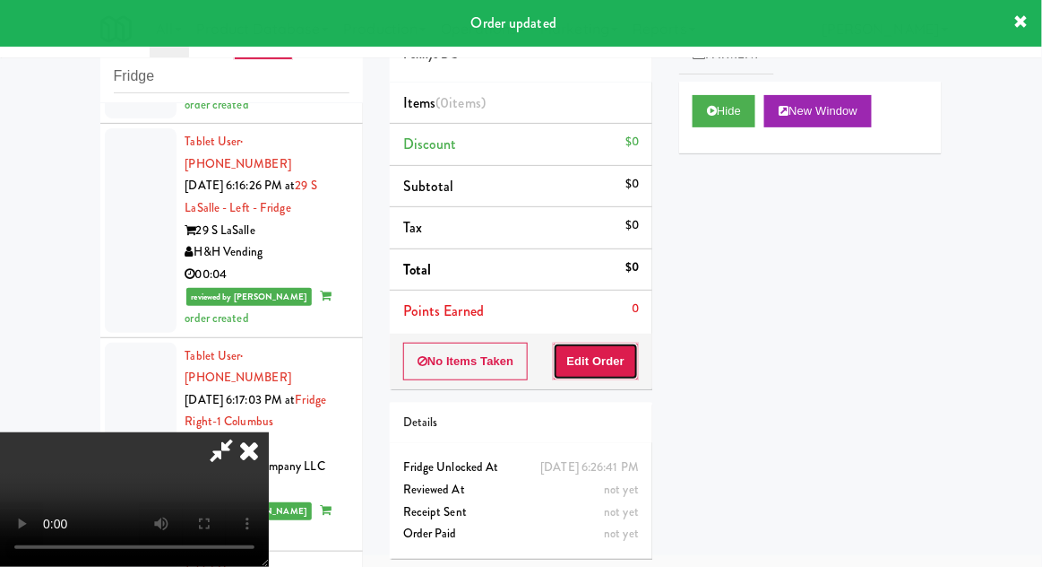
click at [610, 364] on button "Edit Order" at bounding box center [596, 361] width 87 height 38
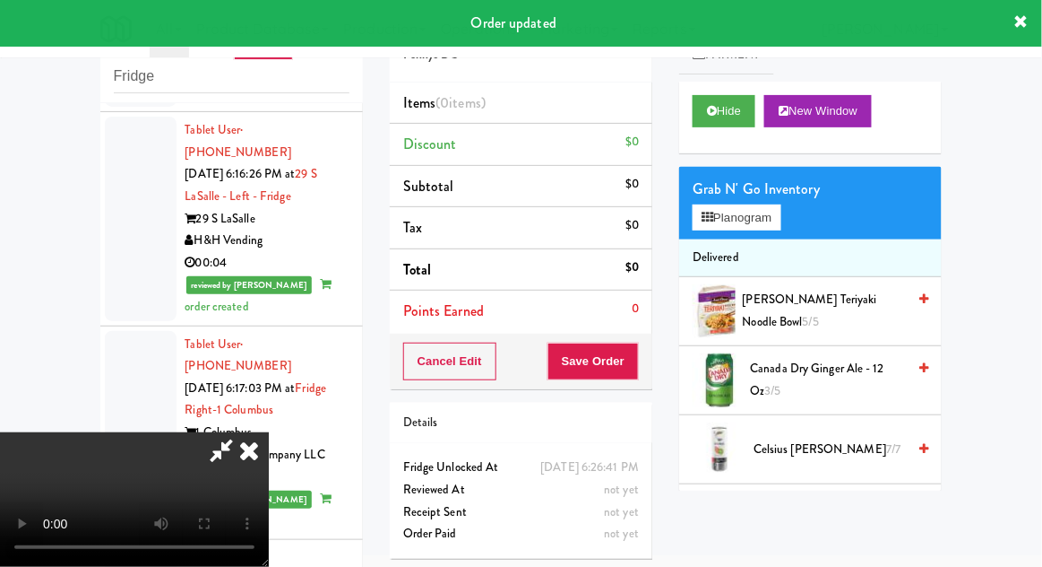
scroll to position [6366, 0]
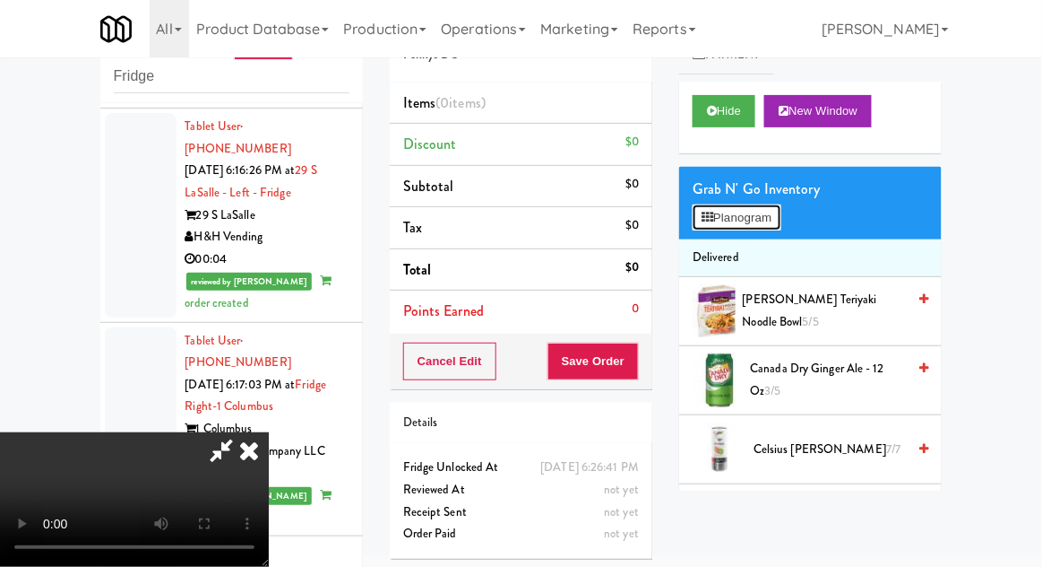
click at [760, 214] on button "Planogram" at bounding box center [737, 217] width 88 height 27
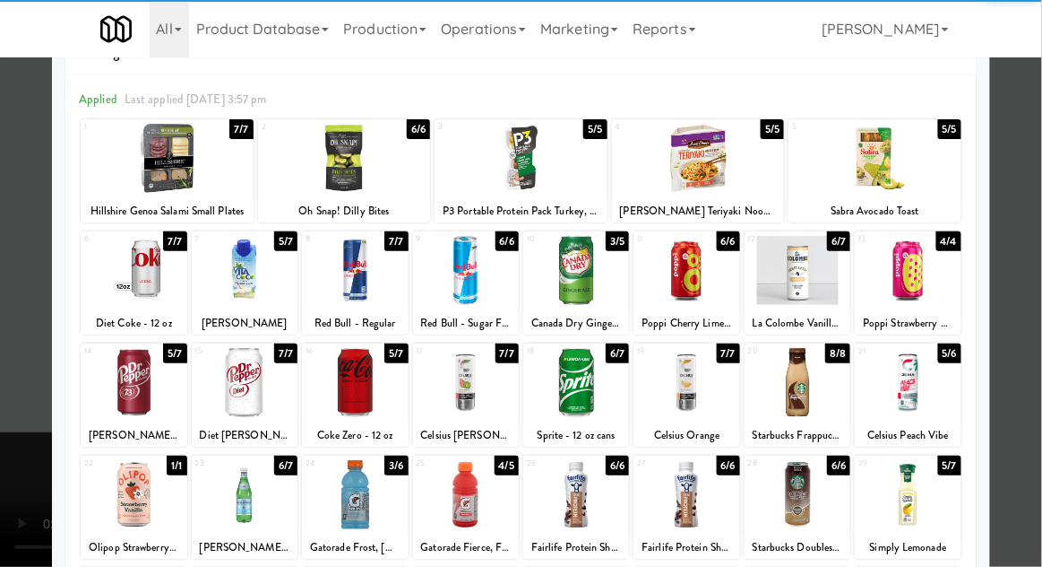
scroll to position [64, 0]
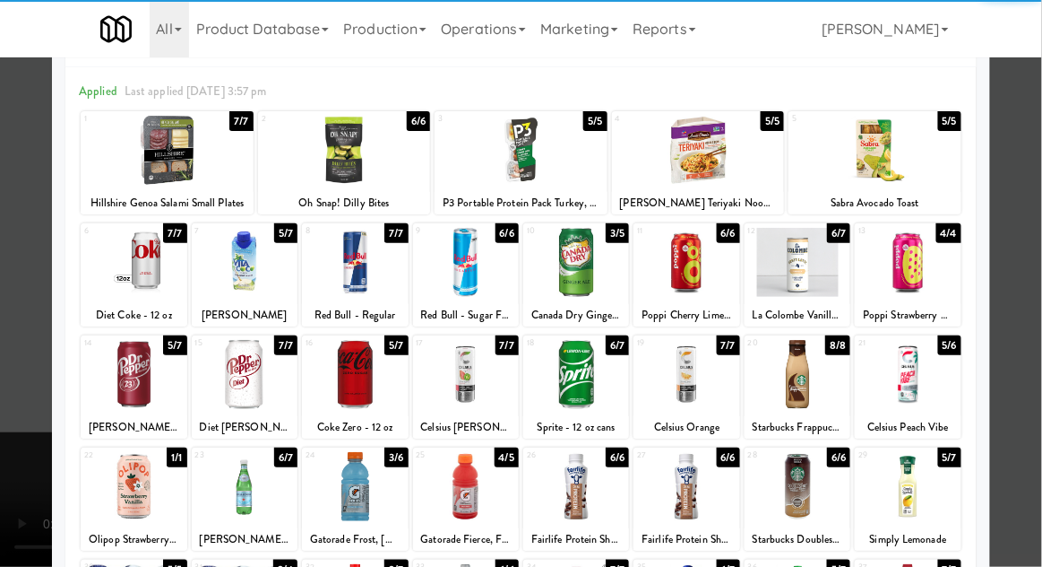
click at [128, 394] on div at bounding box center [134, 374] width 106 height 69
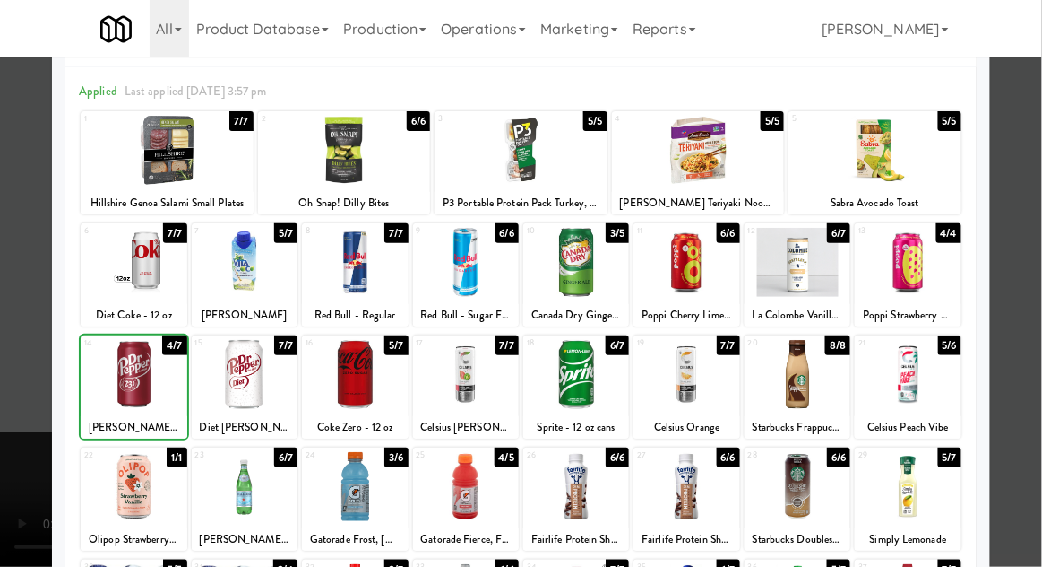
click at [1036, 376] on div at bounding box center [521, 283] width 1042 height 567
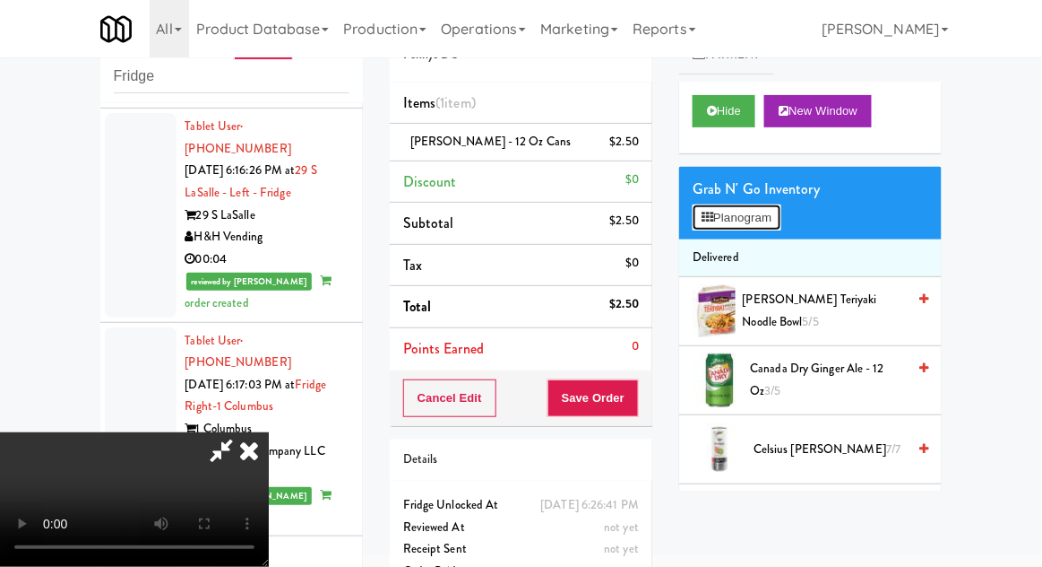
click at [761, 212] on button "Planogram" at bounding box center [737, 217] width 88 height 27
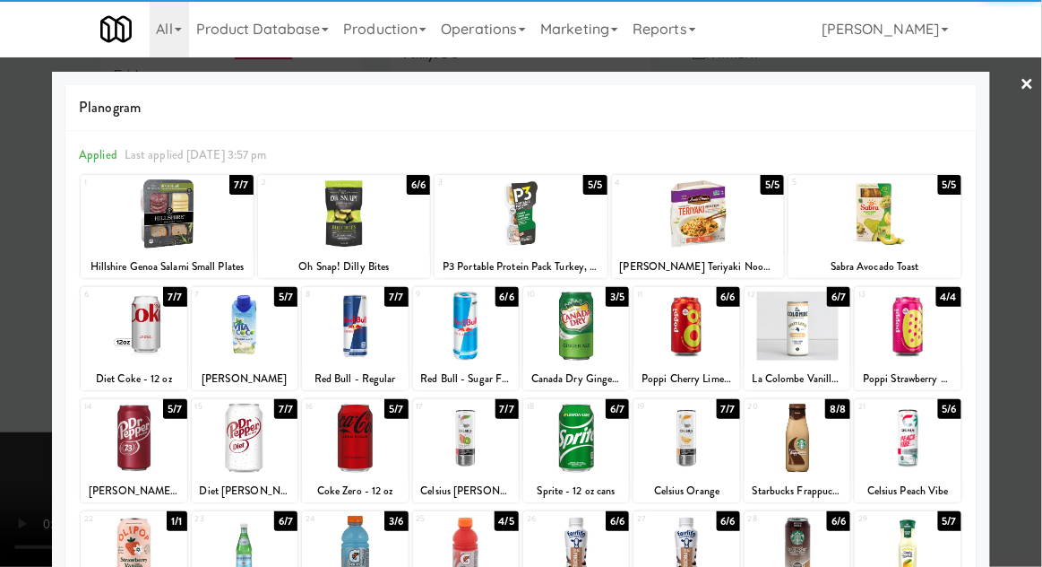
click at [130, 350] on div at bounding box center [134, 325] width 106 height 69
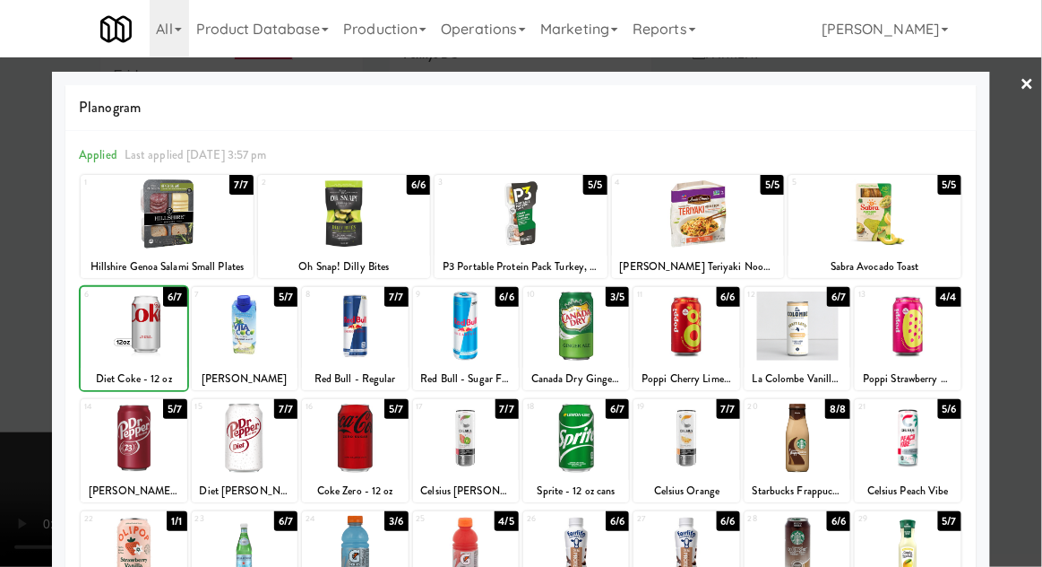
click at [1032, 353] on div at bounding box center [521, 283] width 1042 height 567
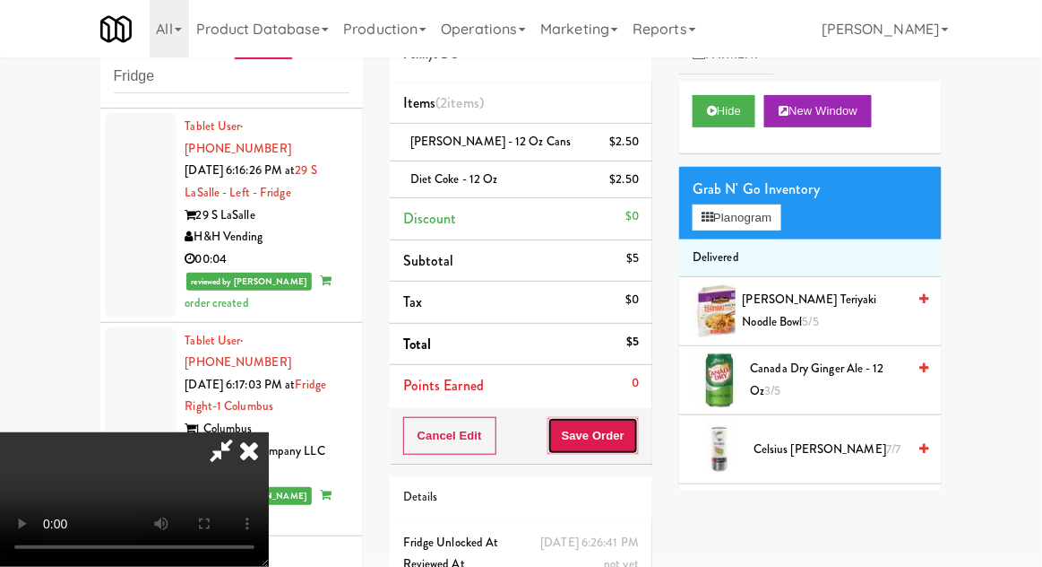
click at [631, 427] on button "Save Order" at bounding box center [593, 436] width 91 height 38
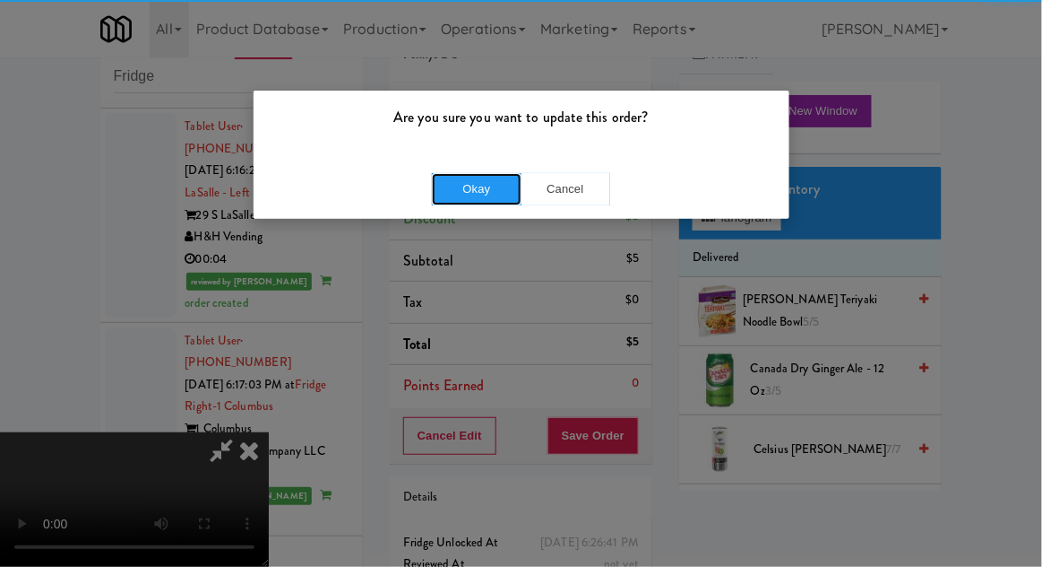
click at [452, 203] on button "Okay" at bounding box center [477, 189] width 90 height 32
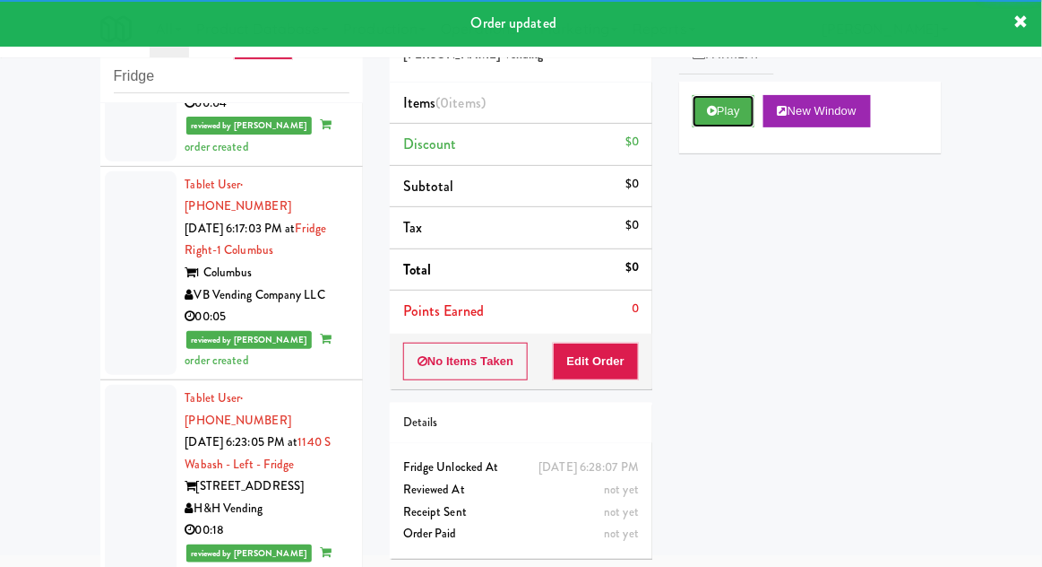
click at [729, 118] on button "Play" at bounding box center [724, 111] width 62 height 32
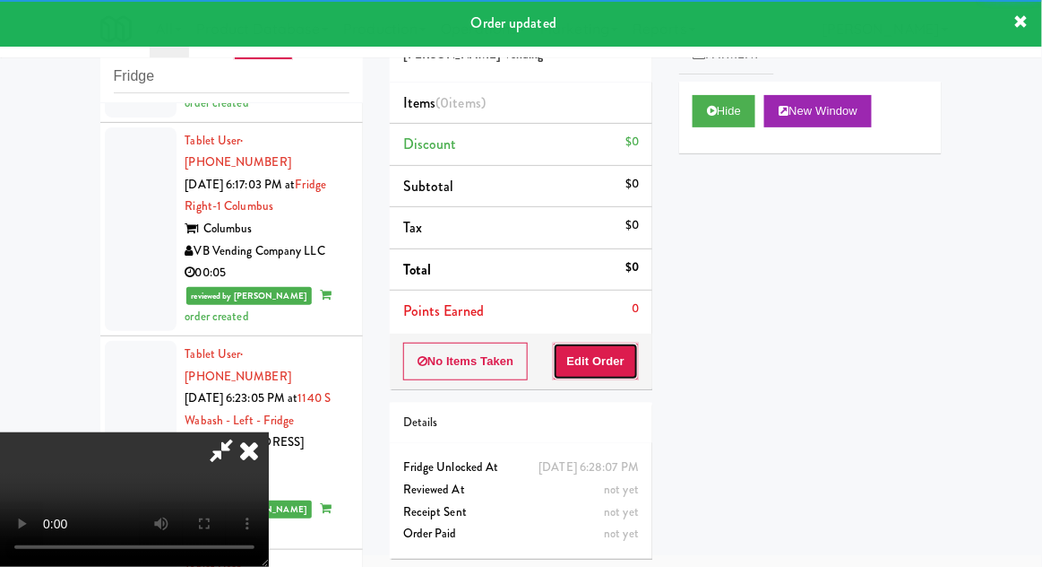
click at [616, 353] on button "Edit Order" at bounding box center [596, 361] width 87 height 38
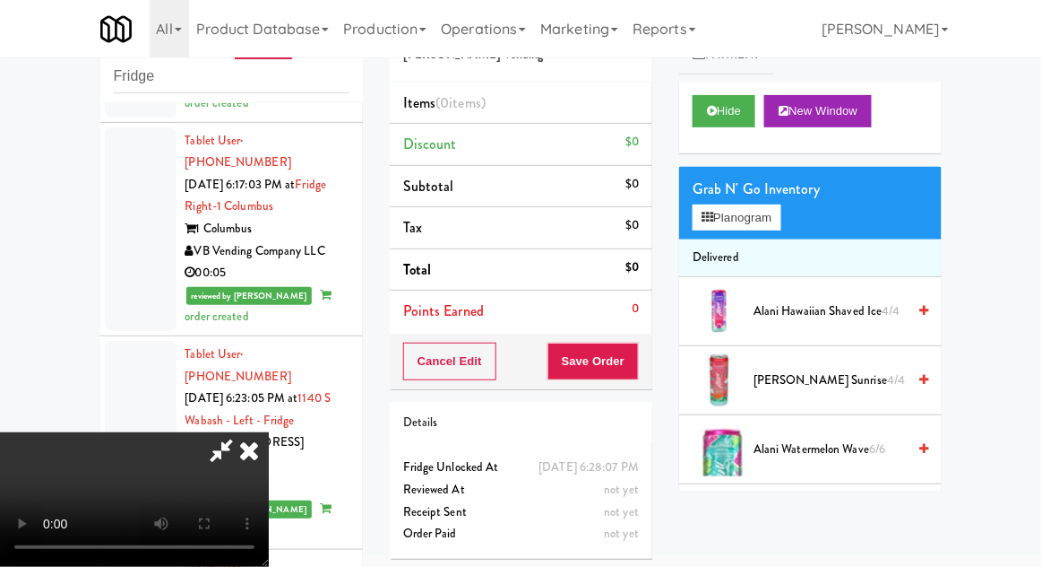
scroll to position [0, 0]
click at [750, 214] on button "Planogram" at bounding box center [737, 217] width 88 height 27
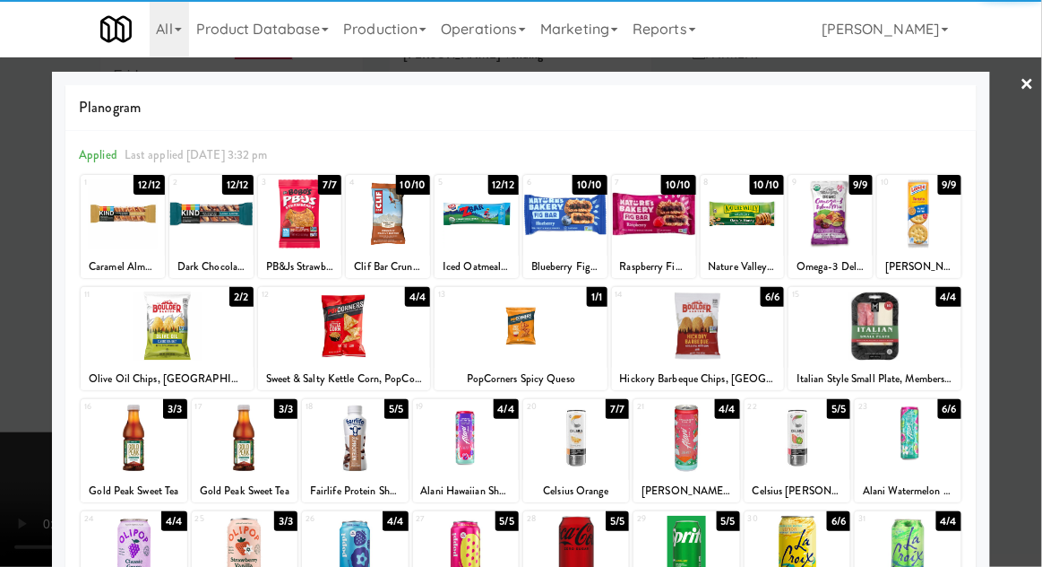
click at [141, 346] on div at bounding box center [167, 325] width 173 height 69
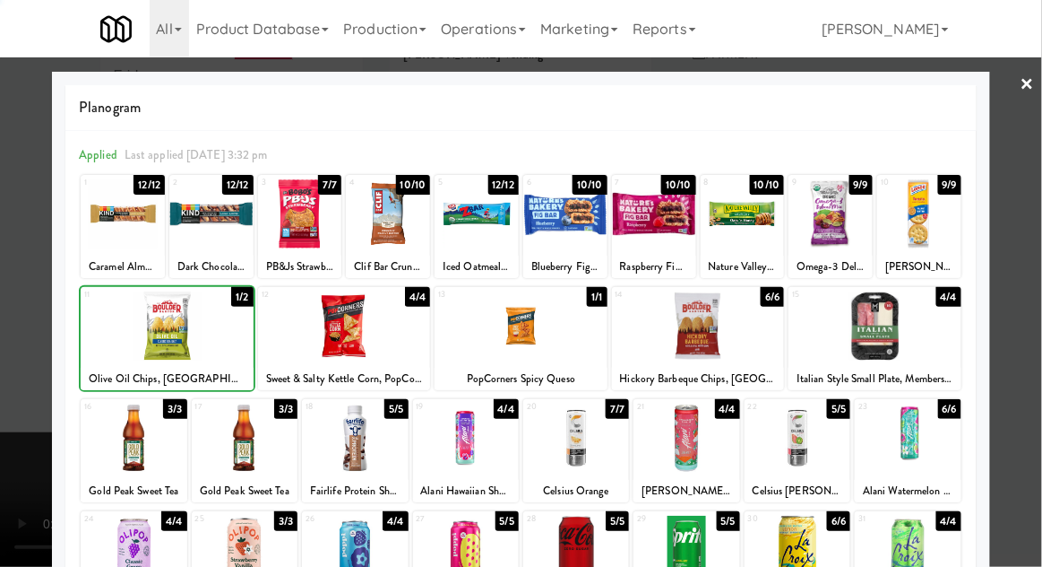
click at [1029, 359] on div at bounding box center [521, 283] width 1042 height 567
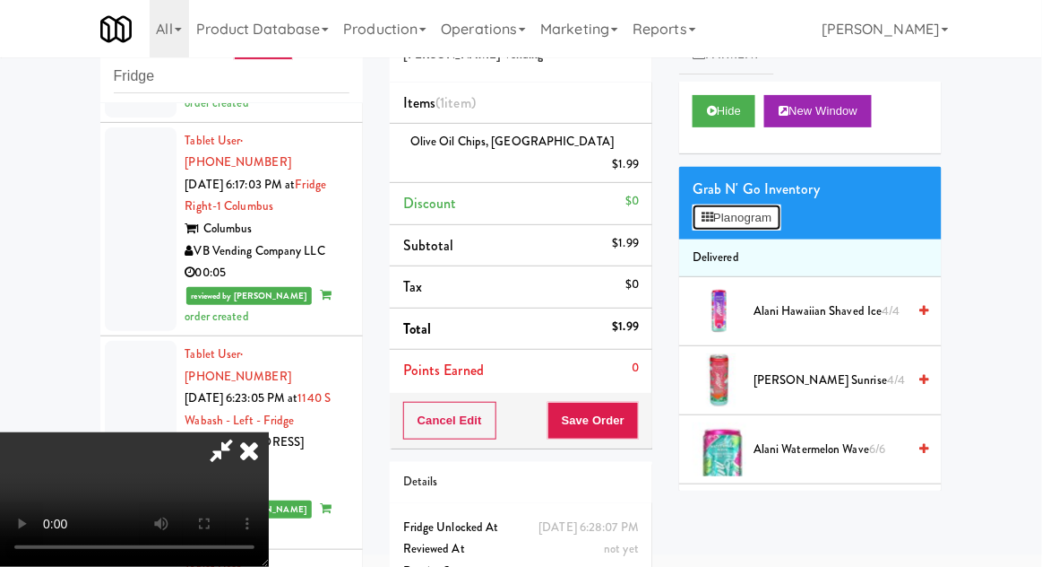
click at [745, 227] on button "Planogram" at bounding box center [737, 217] width 88 height 27
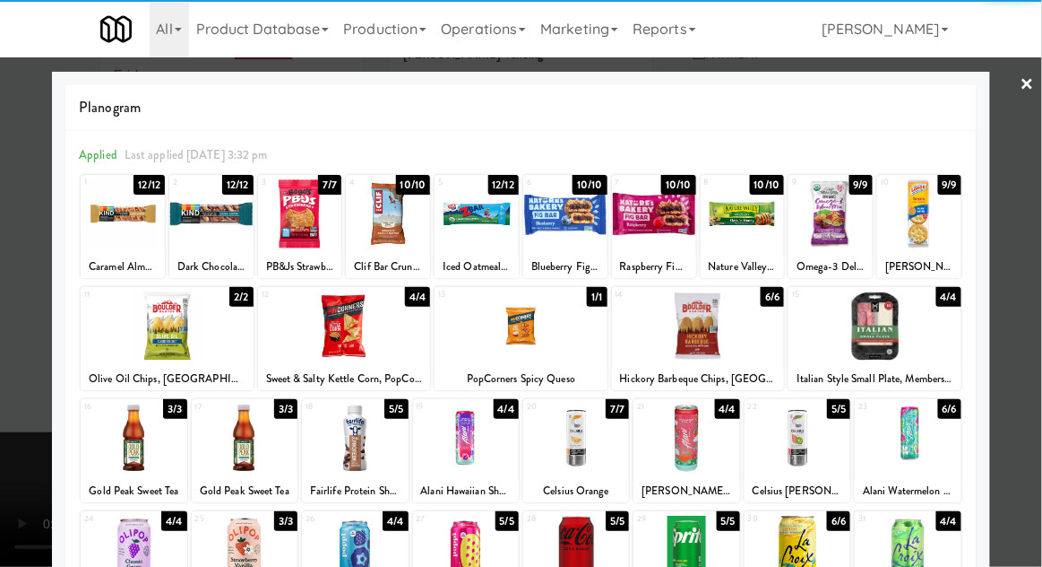
click at [722, 338] on div at bounding box center [698, 325] width 173 height 69
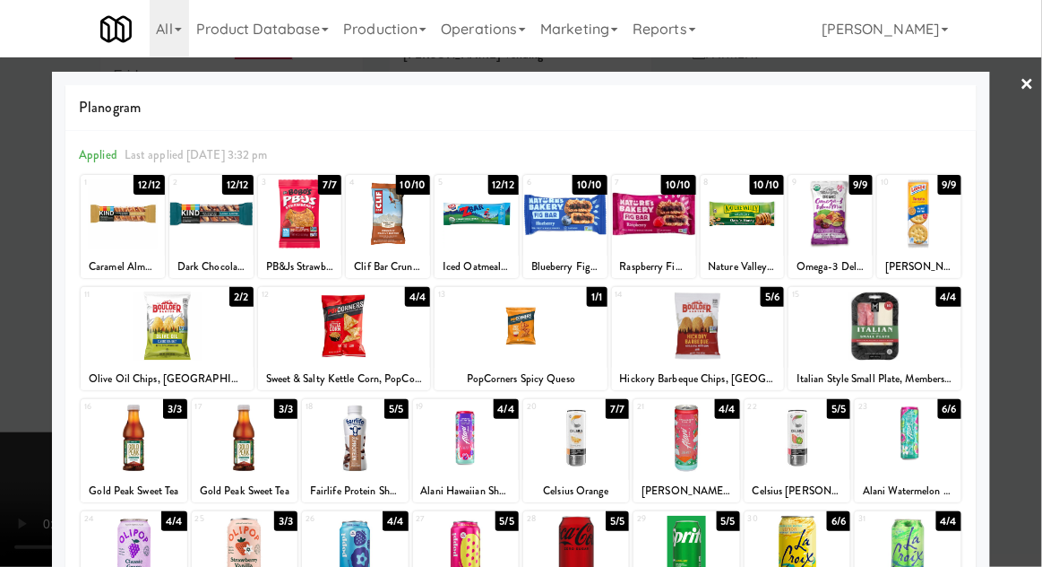
click at [1041, 290] on div at bounding box center [521, 283] width 1042 height 567
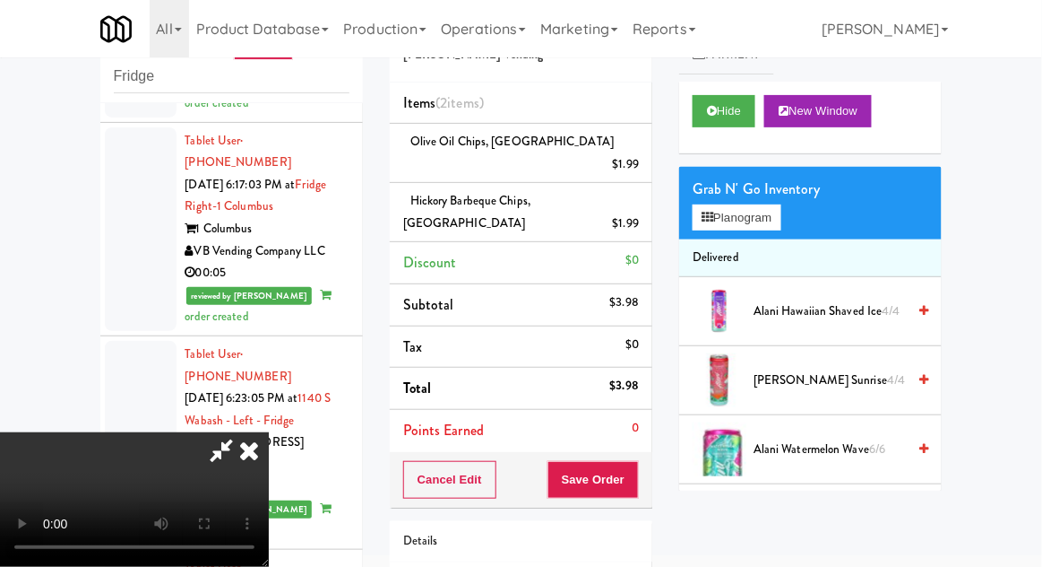
scroll to position [65, 0]
click at [632, 461] on button "Save Order" at bounding box center [593, 480] width 91 height 38
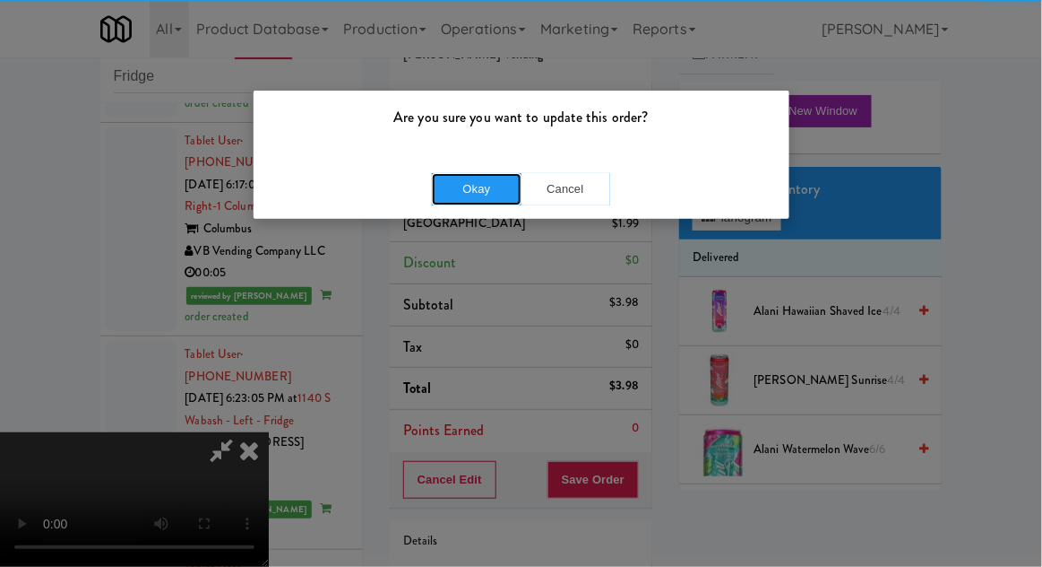
click at [438, 197] on button "Okay" at bounding box center [477, 189] width 90 height 32
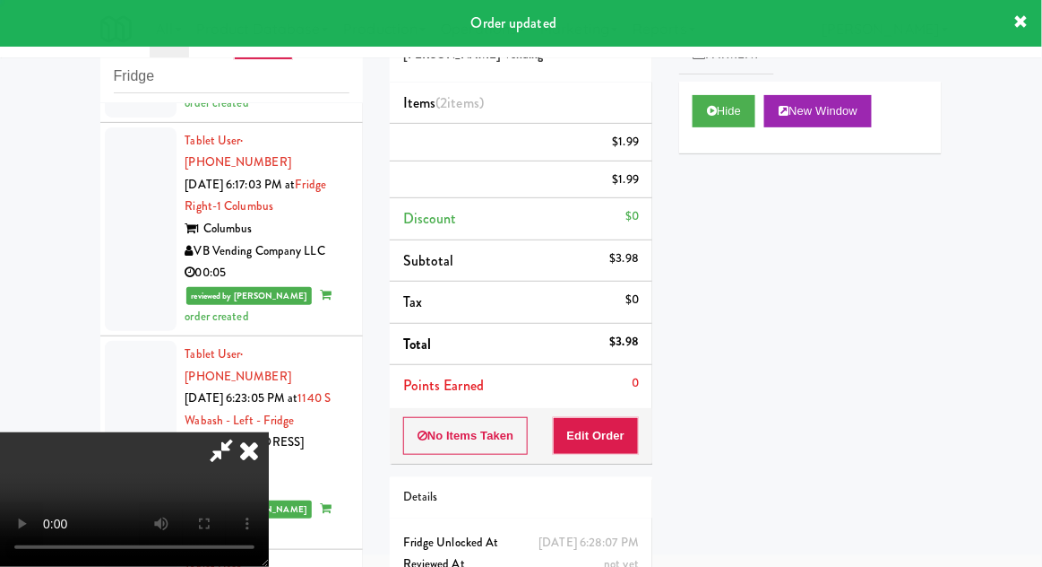
scroll to position [0, 0]
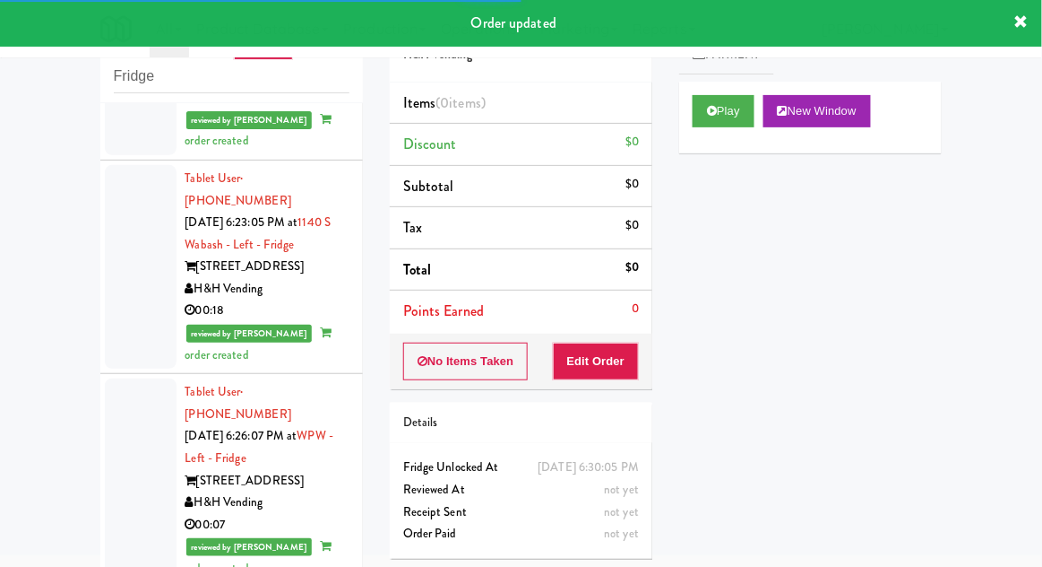
scroll to position [6746, 0]
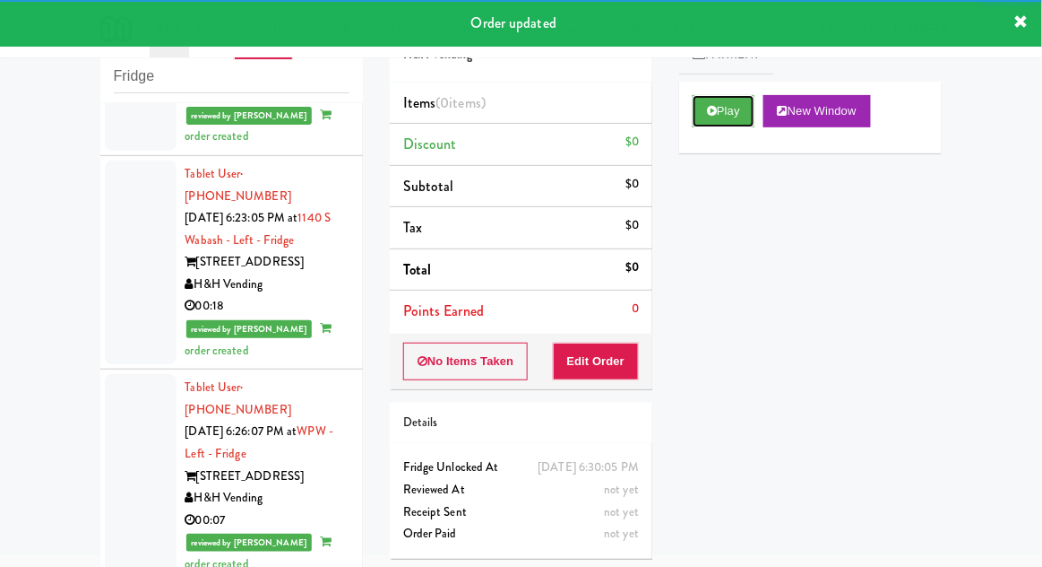
click at [755, 108] on button "Play" at bounding box center [724, 111] width 62 height 32
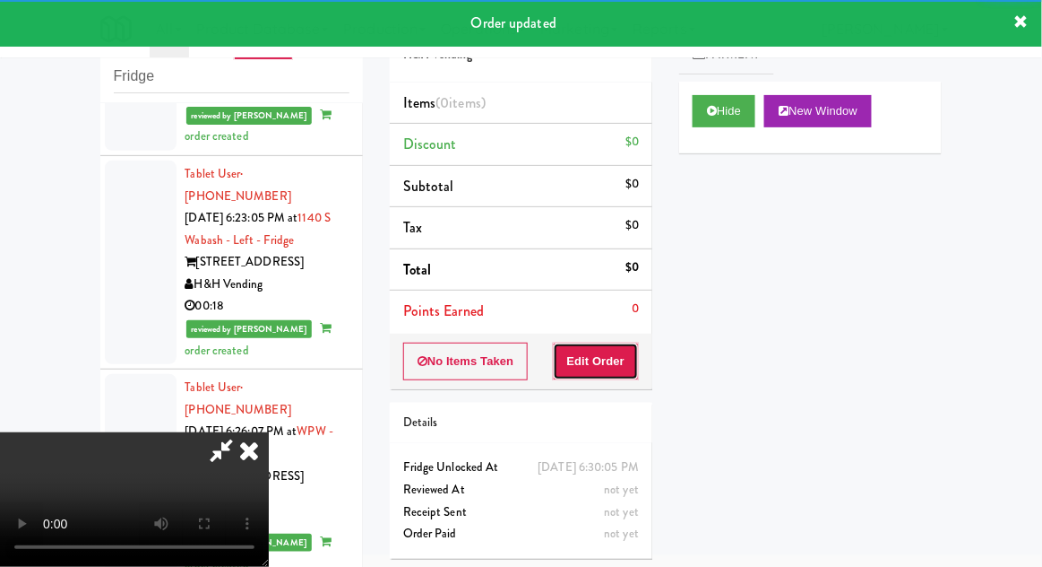
click at [615, 353] on button "Edit Order" at bounding box center [596, 361] width 87 height 38
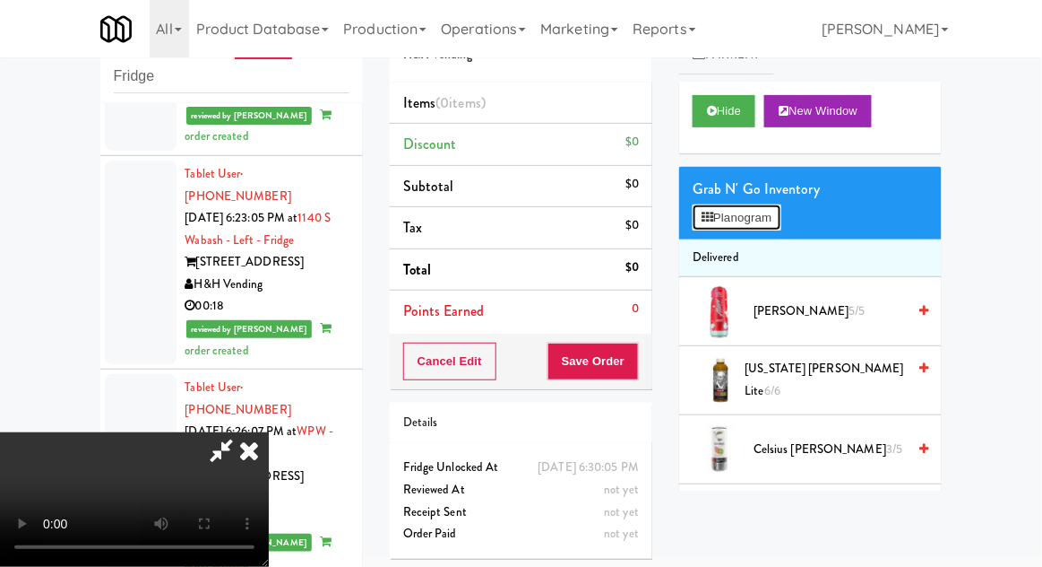
click at [769, 224] on button "Planogram" at bounding box center [737, 217] width 88 height 27
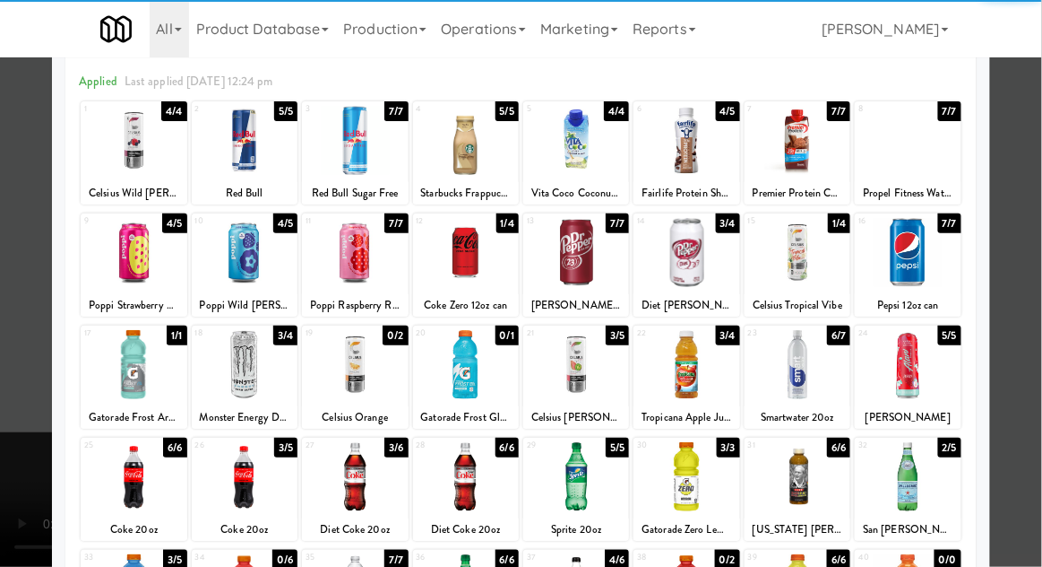
scroll to position [74, 0]
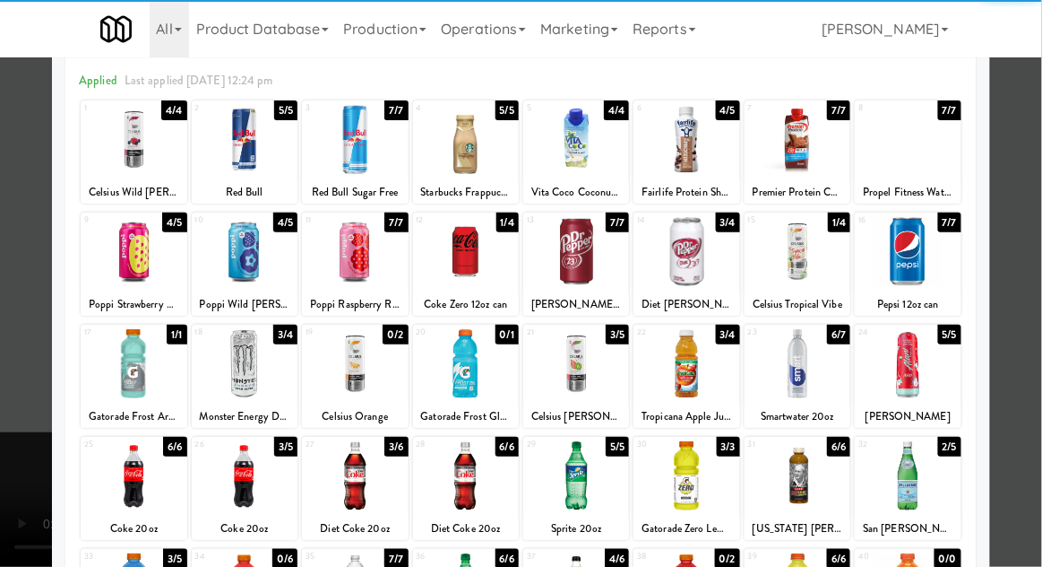
click at [239, 486] on div at bounding box center [245, 475] width 106 height 69
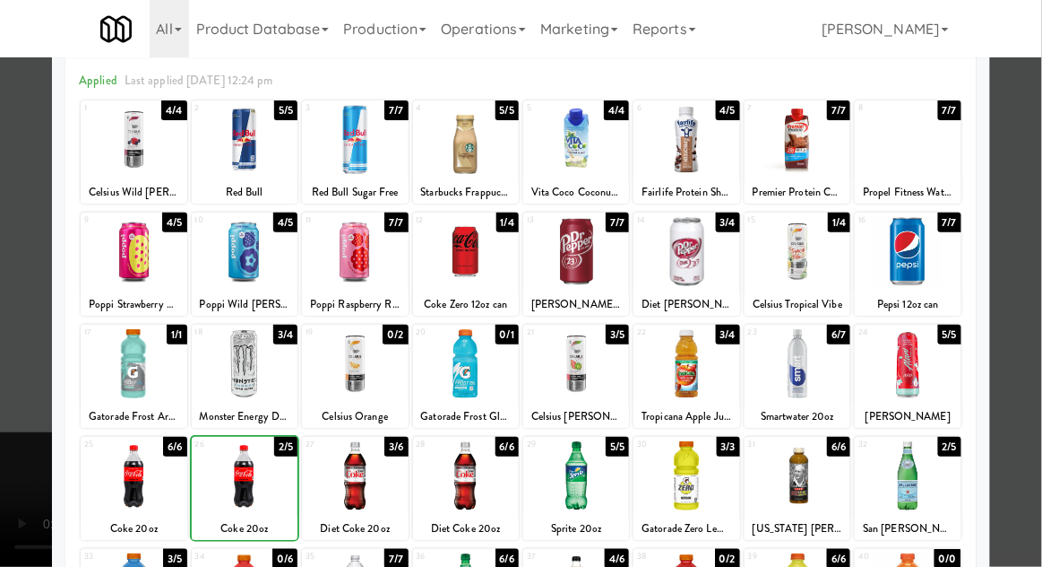
click at [1029, 349] on div at bounding box center [521, 283] width 1042 height 567
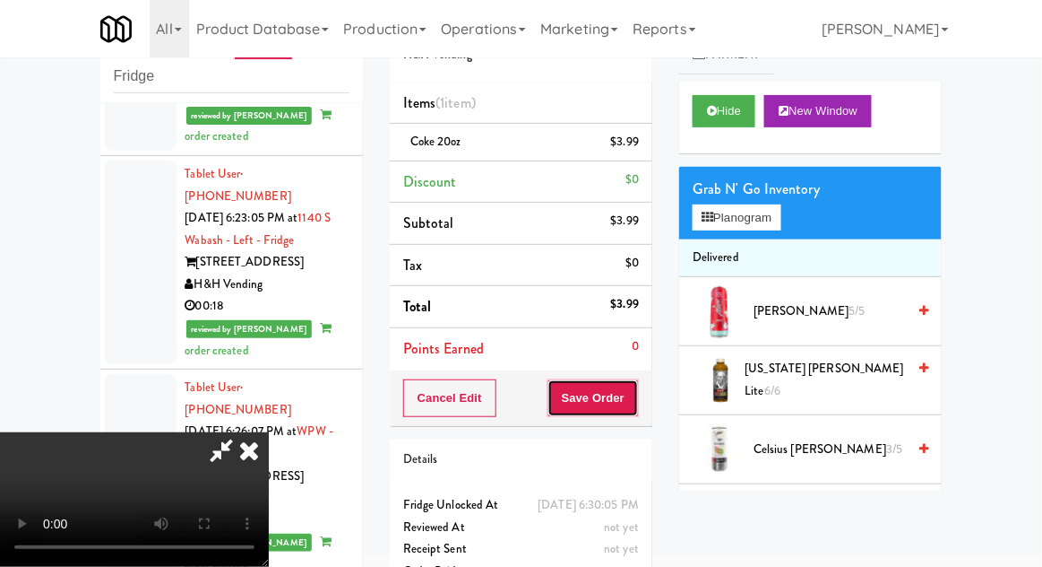
click at [636, 399] on button "Save Order" at bounding box center [593, 398] width 91 height 38
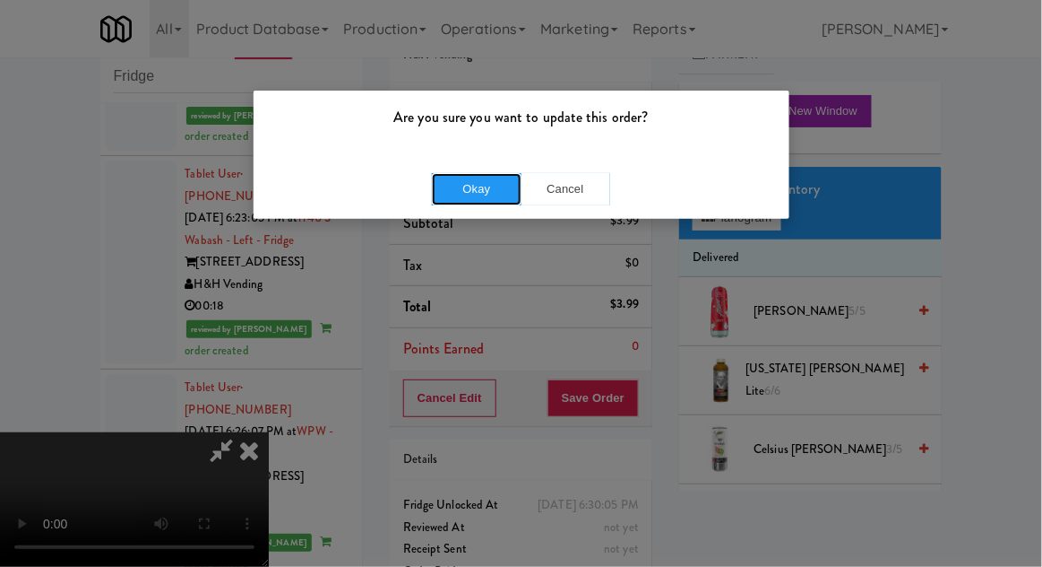
click at [434, 186] on button "Okay" at bounding box center [477, 189] width 90 height 32
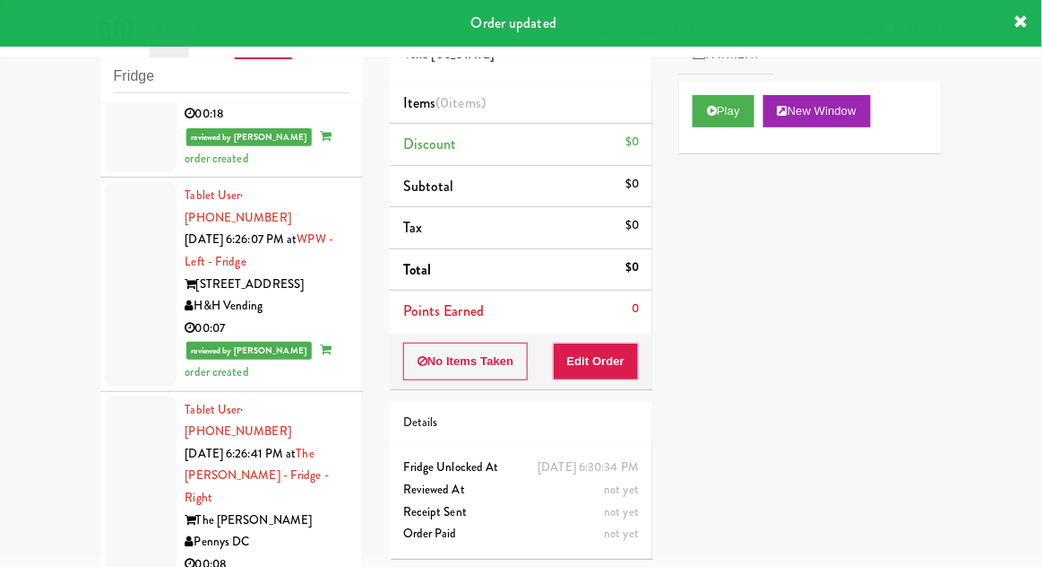
scroll to position [6942, 0]
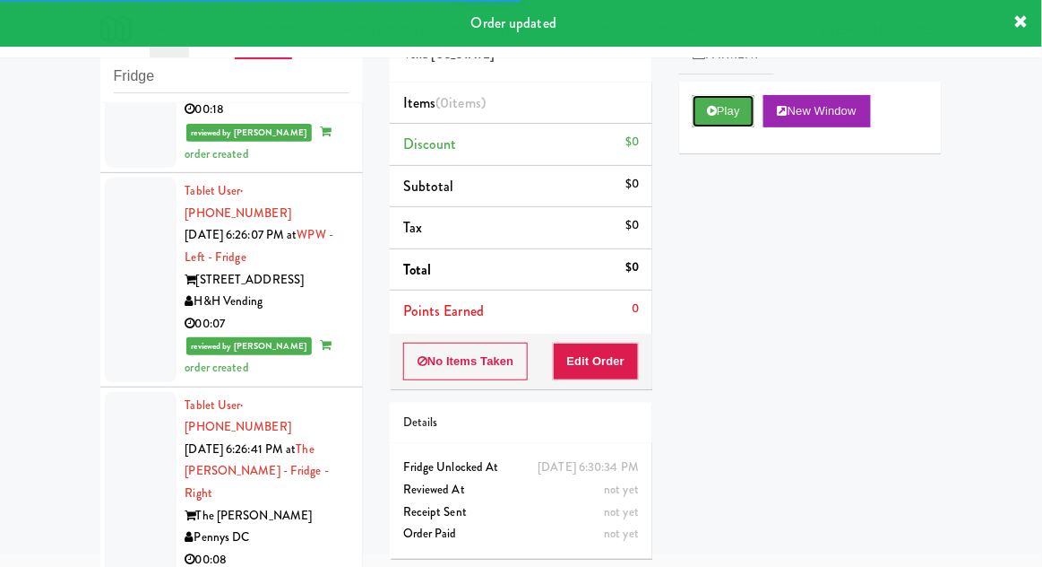
click at [723, 118] on button "Play" at bounding box center [724, 111] width 62 height 32
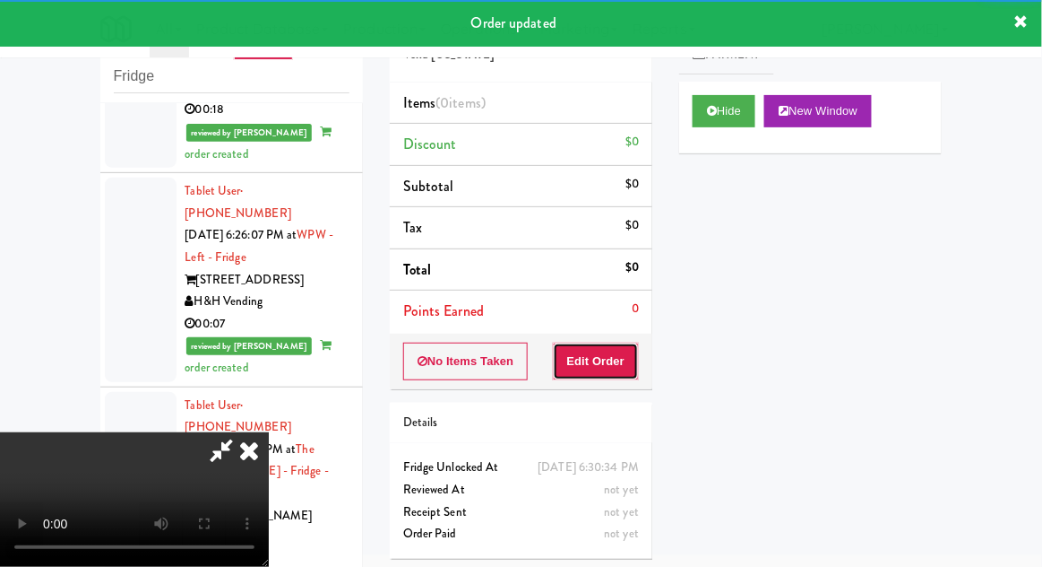
click at [606, 367] on button "Edit Order" at bounding box center [596, 361] width 87 height 38
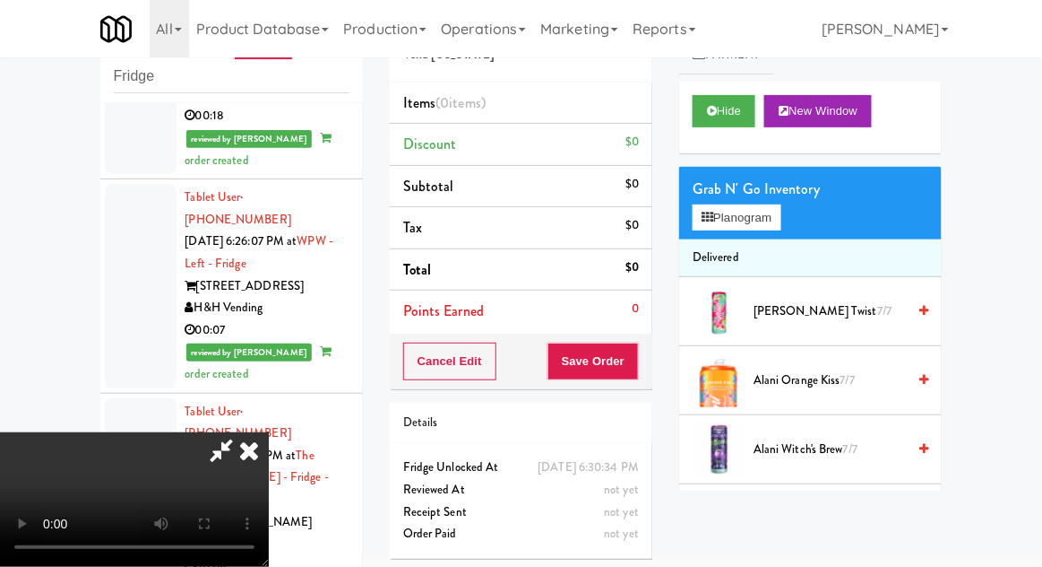
scroll to position [0, 0]
click at [757, 212] on button "Planogram" at bounding box center [737, 217] width 88 height 27
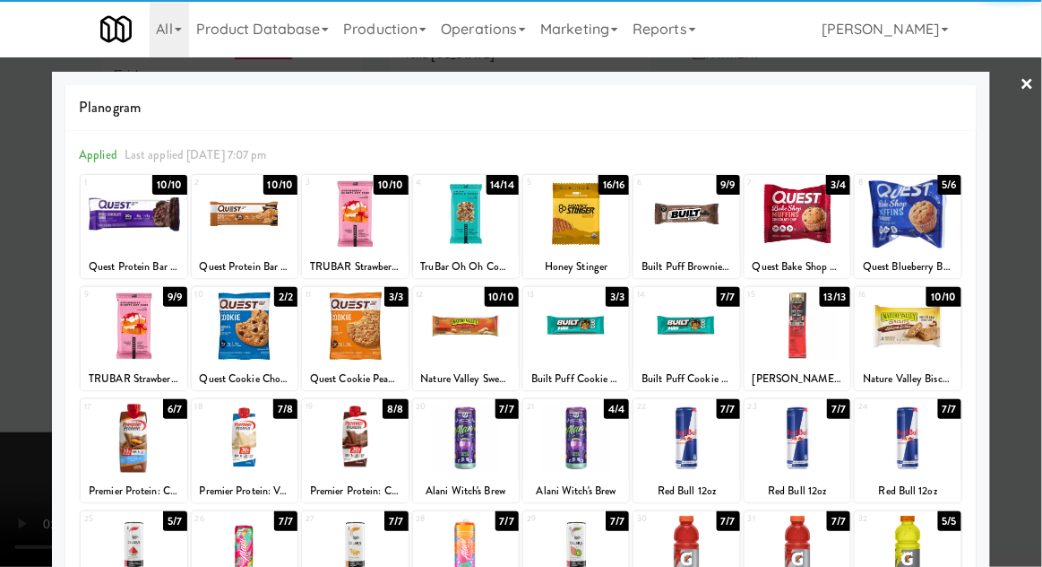
click at [234, 345] on div at bounding box center [245, 325] width 106 height 69
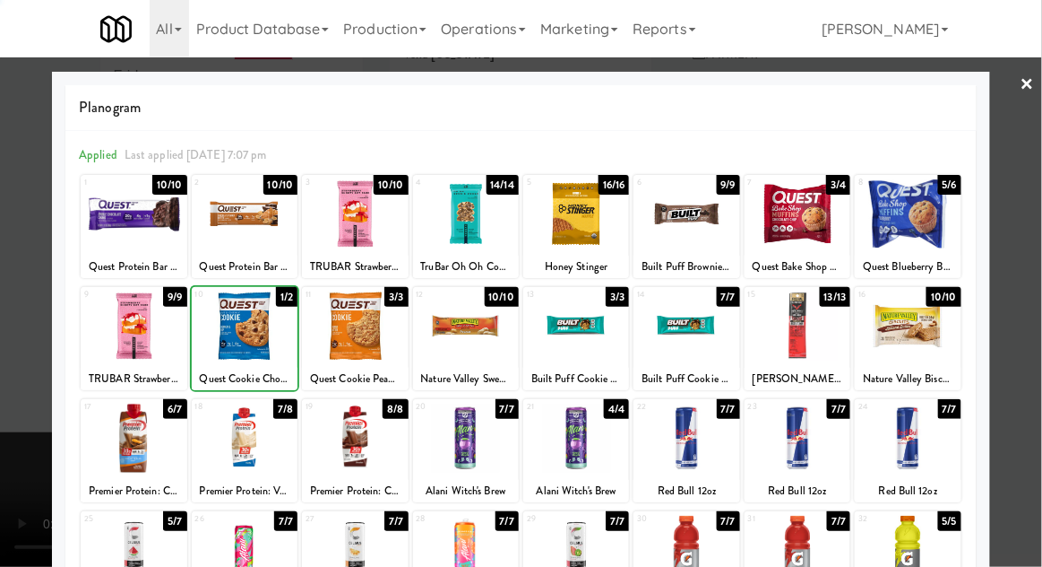
click at [1018, 333] on div at bounding box center [521, 283] width 1042 height 567
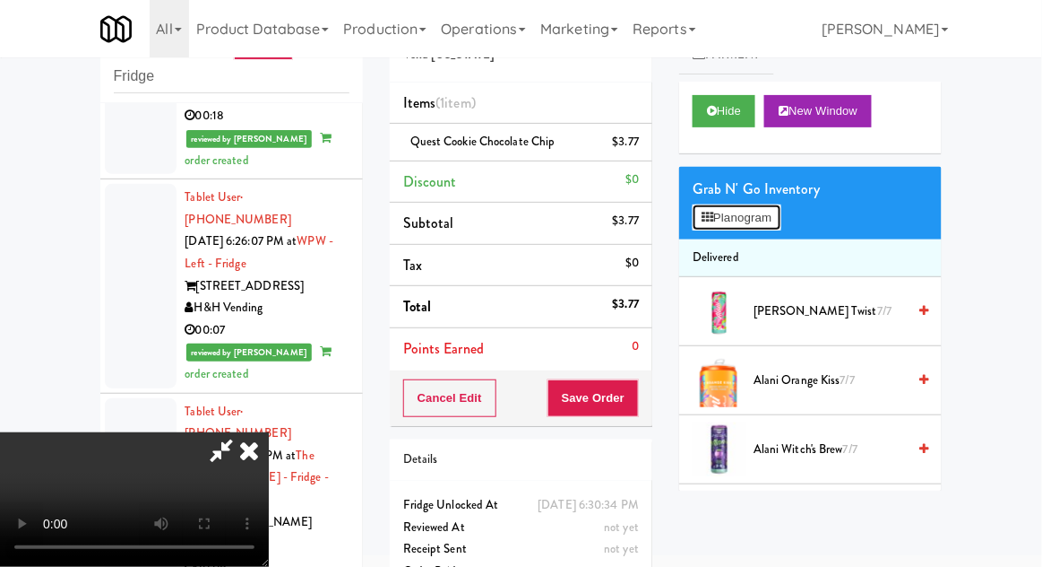
click at [763, 229] on button "Planogram" at bounding box center [737, 217] width 88 height 27
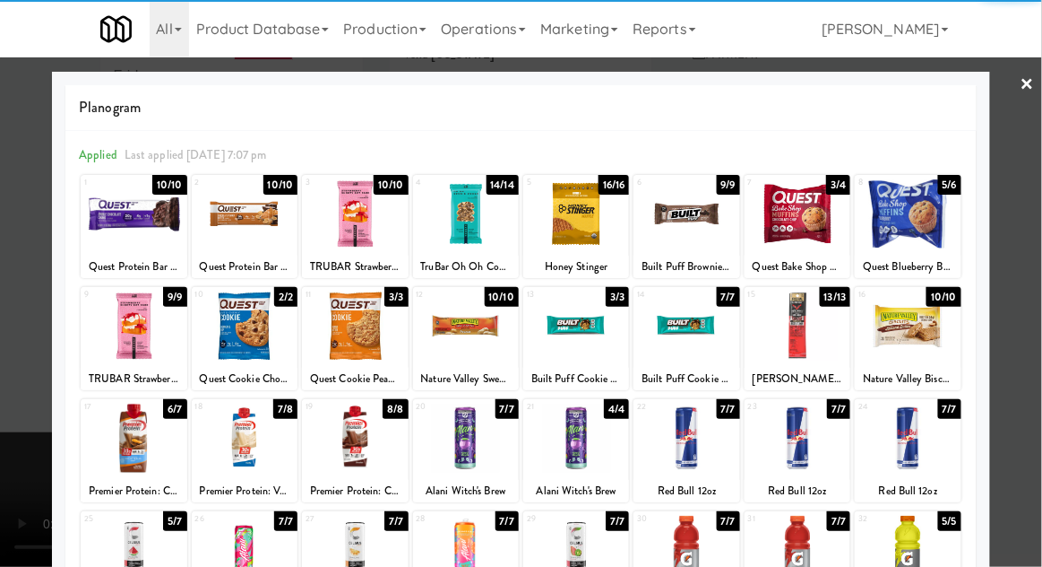
click at [821, 335] on div at bounding box center [798, 325] width 106 height 69
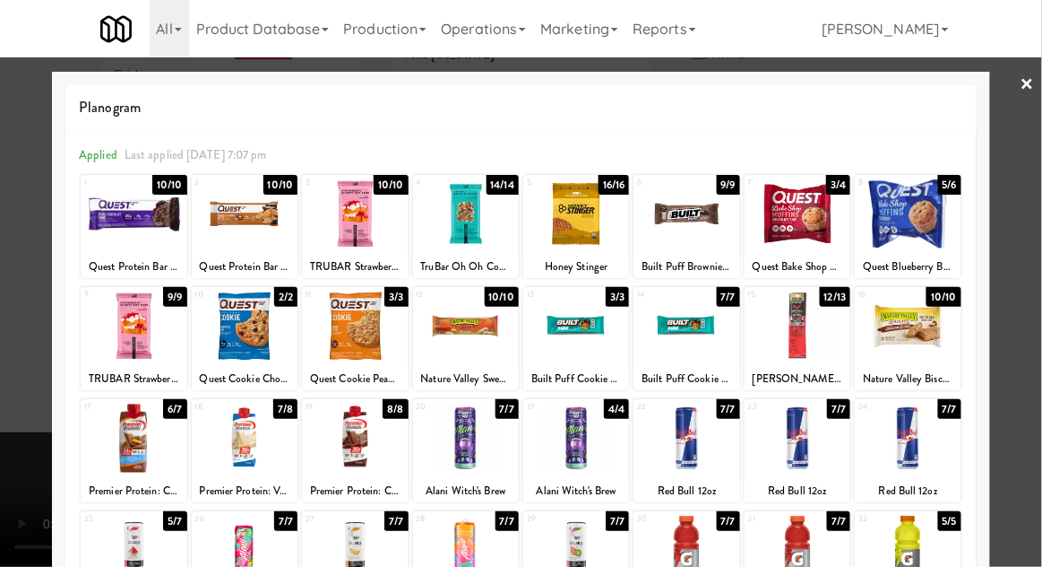
click at [1025, 301] on div at bounding box center [521, 283] width 1042 height 567
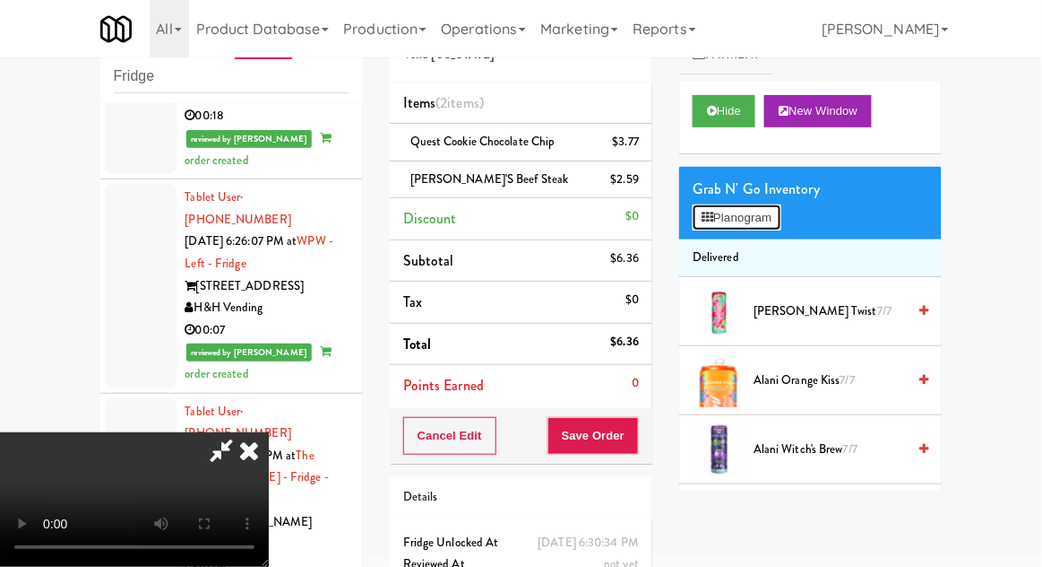
click at [756, 227] on button "Planogram" at bounding box center [737, 217] width 88 height 27
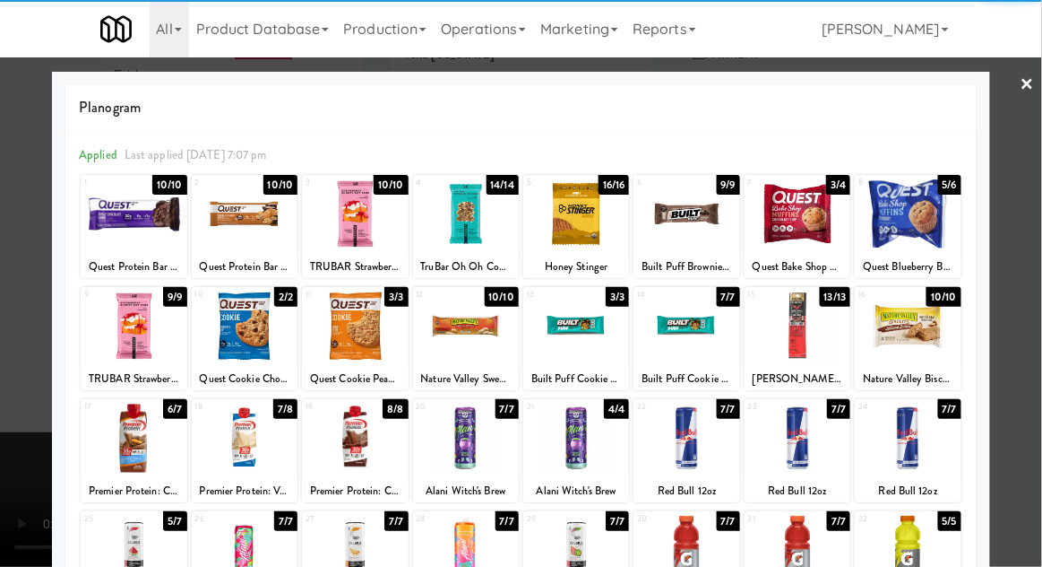
click at [817, 345] on div at bounding box center [798, 325] width 106 height 69
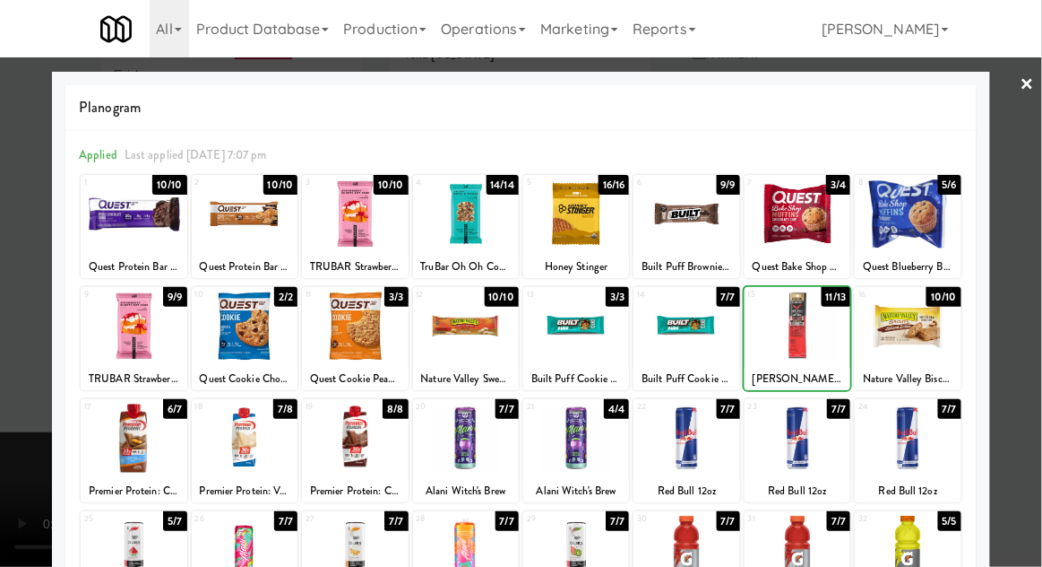
click at [1034, 321] on div at bounding box center [521, 283] width 1042 height 567
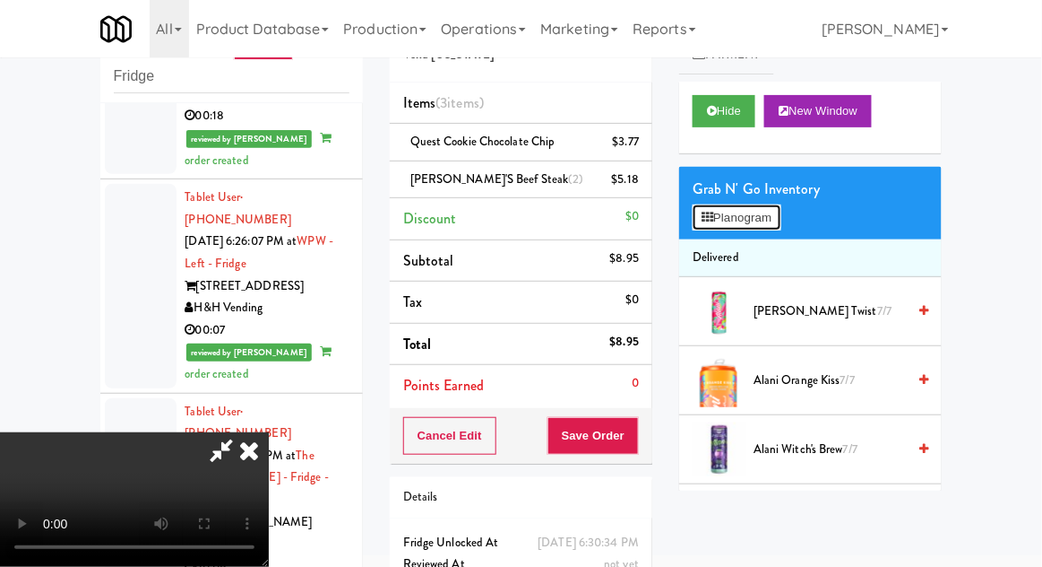
click at [754, 214] on button "Planogram" at bounding box center [737, 217] width 88 height 27
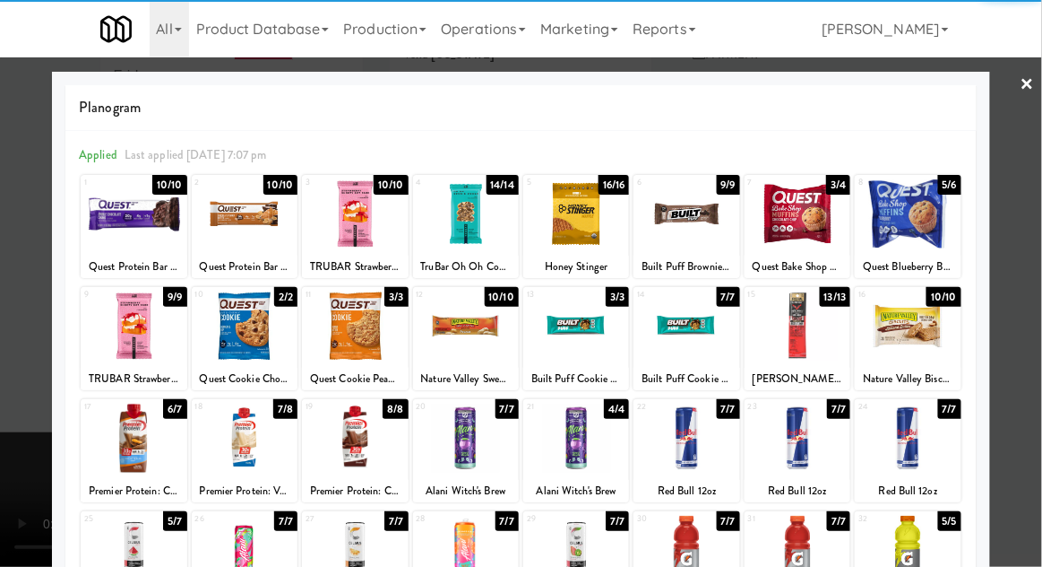
click at [248, 332] on div at bounding box center [245, 325] width 106 height 69
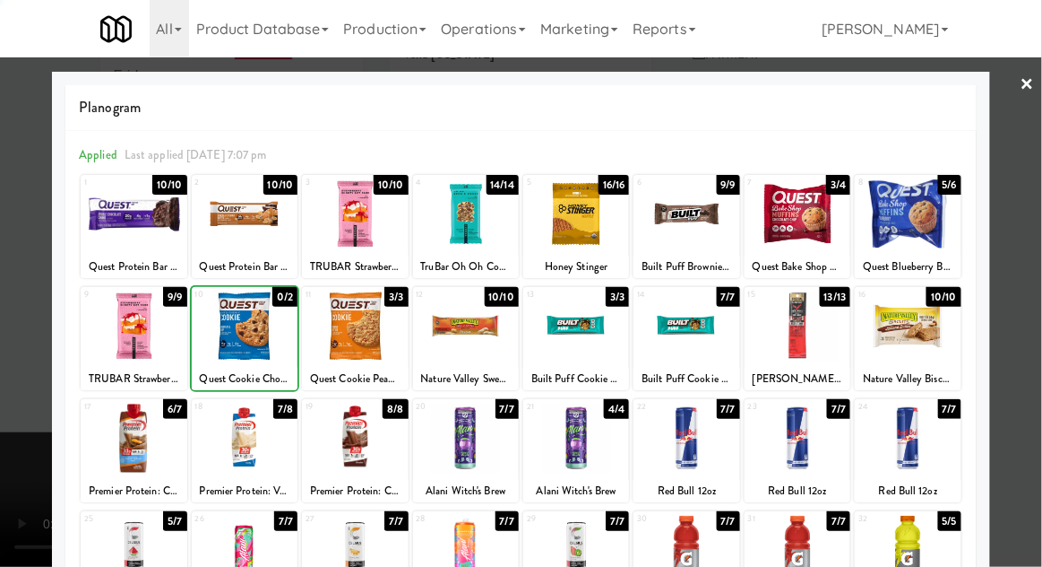
click at [1022, 350] on div at bounding box center [521, 283] width 1042 height 567
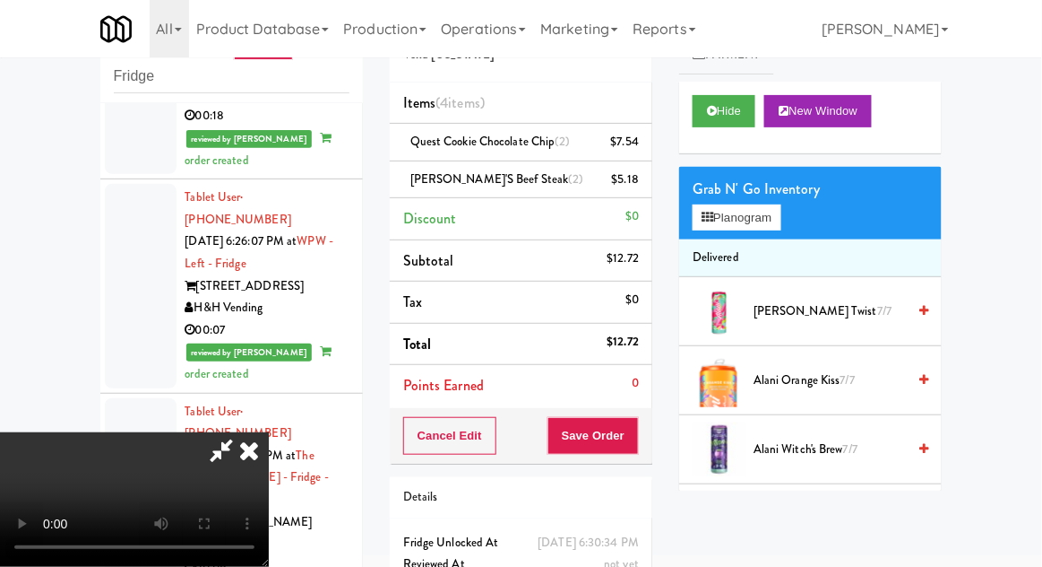
scroll to position [65, 0]
click at [636, 437] on button "Save Order" at bounding box center [593, 436] width 91 height 38
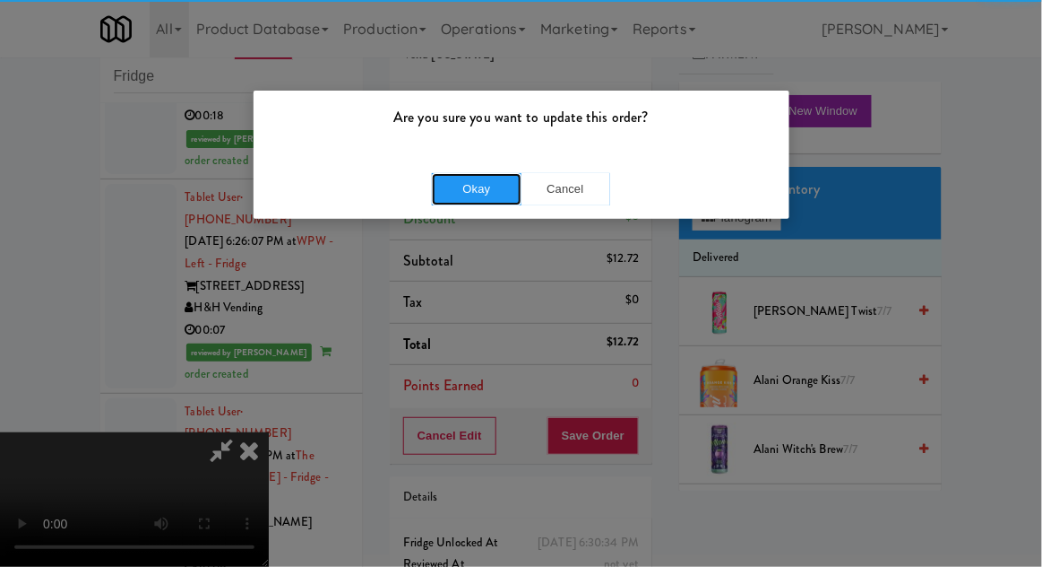
click at [441, 200] on button "Okay" at bounding box center [477, 189] width 90 height 32
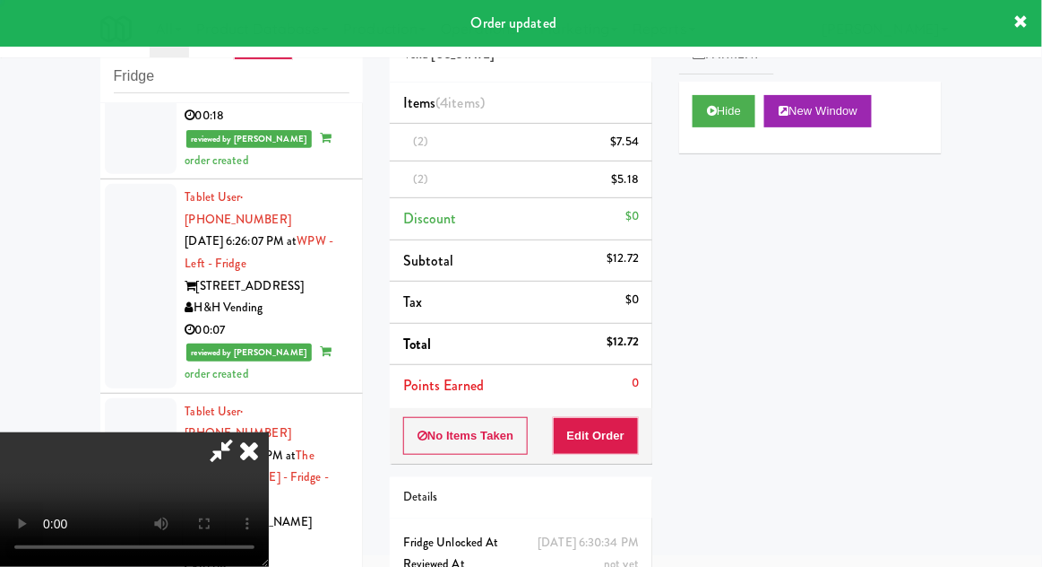
scroll to position [0, 0]
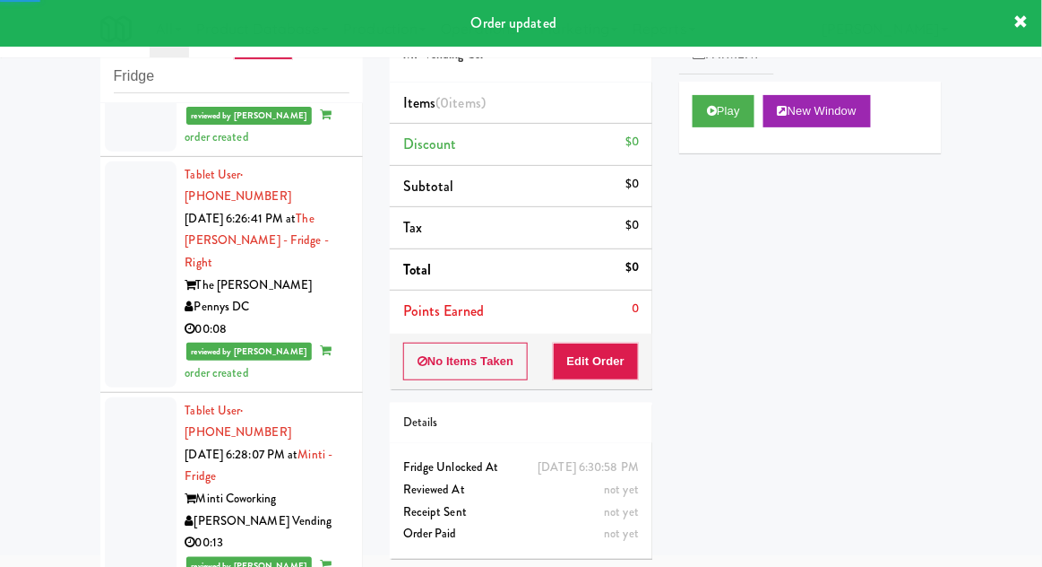
scroll to position [7130, 0]
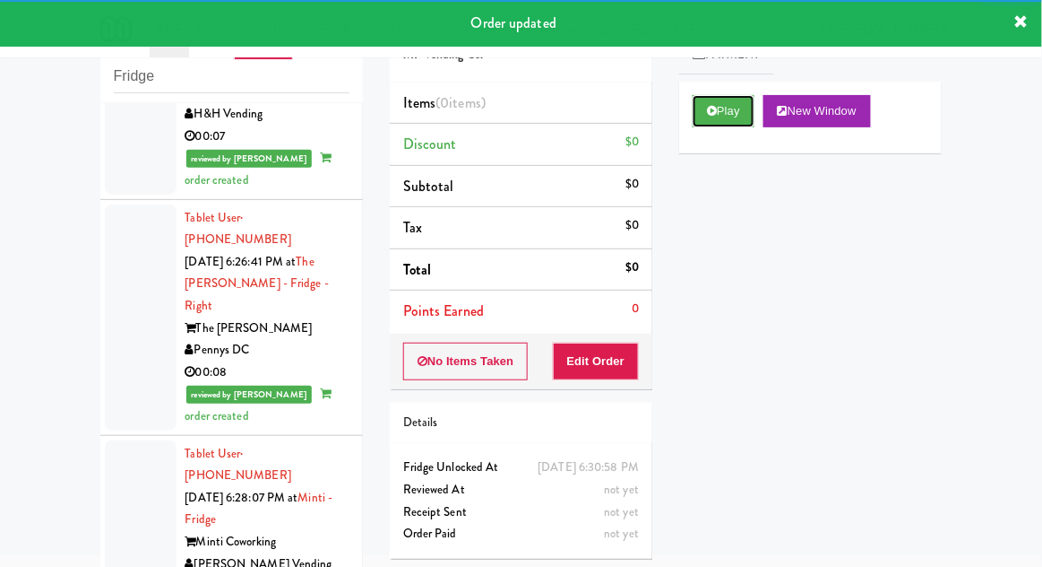
click at [722, 116] on button "Play" at bounding box center [724, 111] width 62 height 32
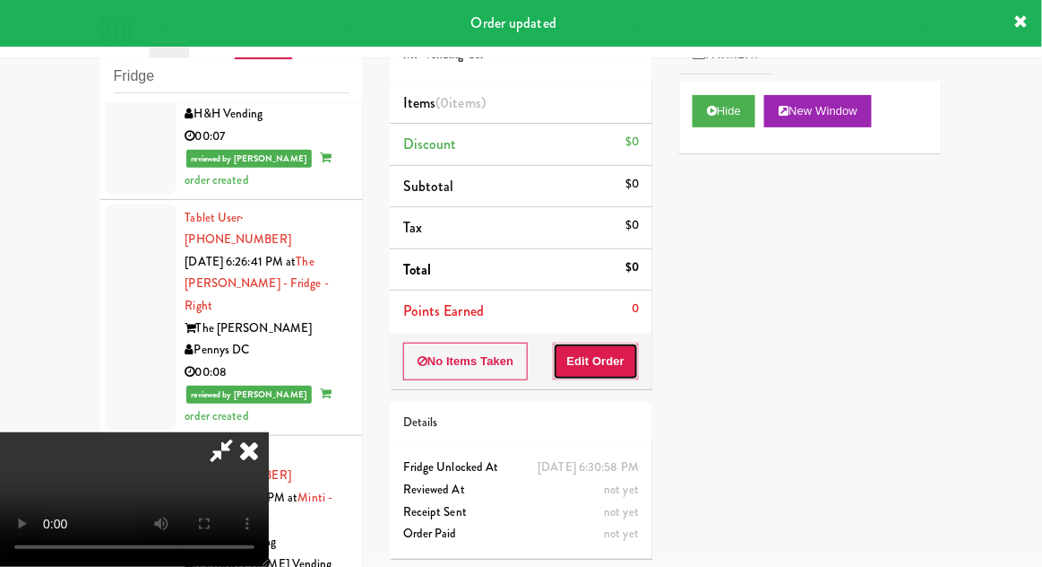
click at [607, 356] on button "Edit Order" at bounding box center [596, 361] width 87 height 38
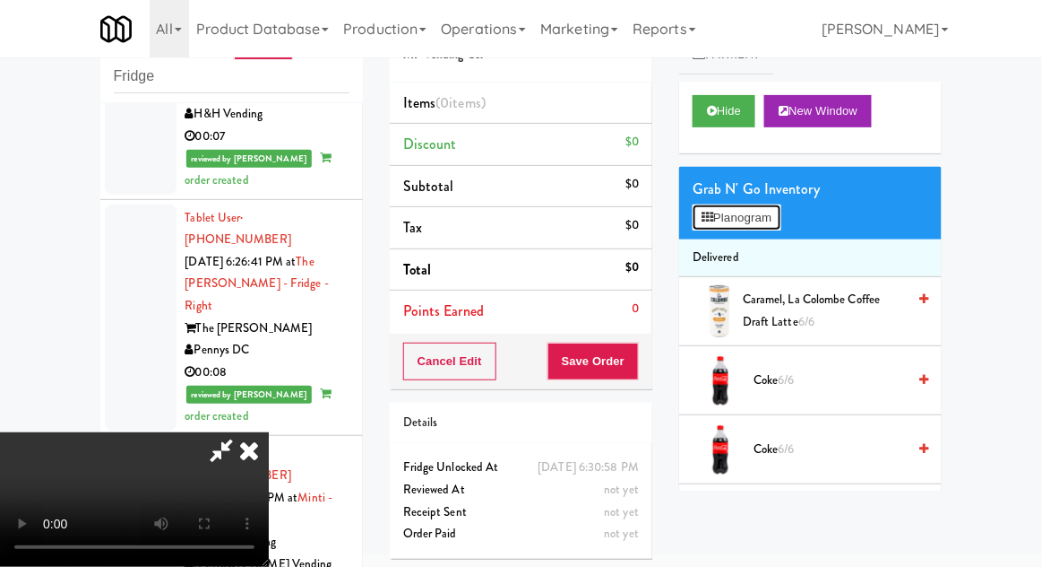
click at [757, 226] on button "Planogram" at bounding box center [737, 217] width 88 height 27
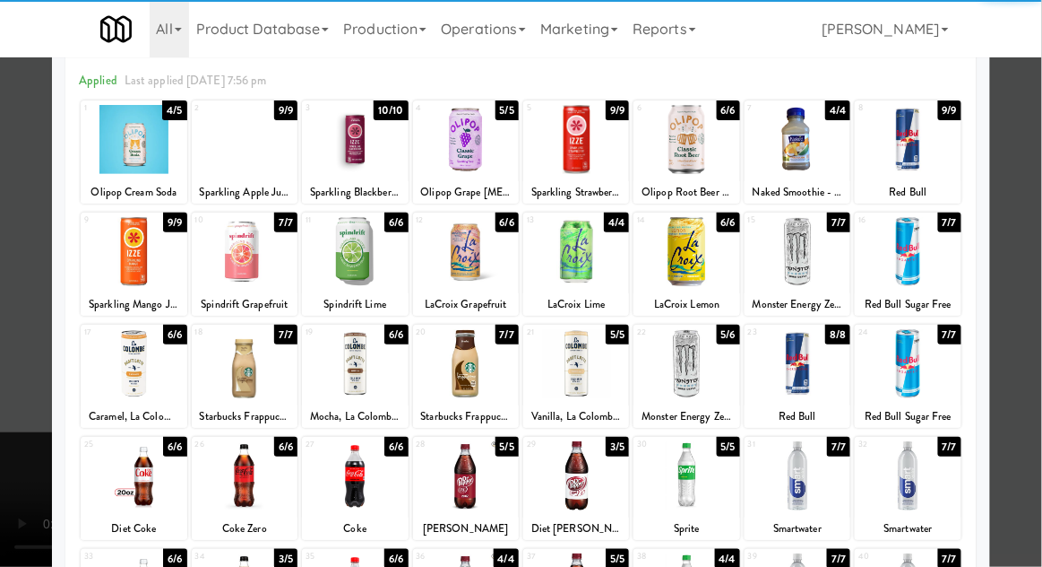
scroll to position [76, 0]
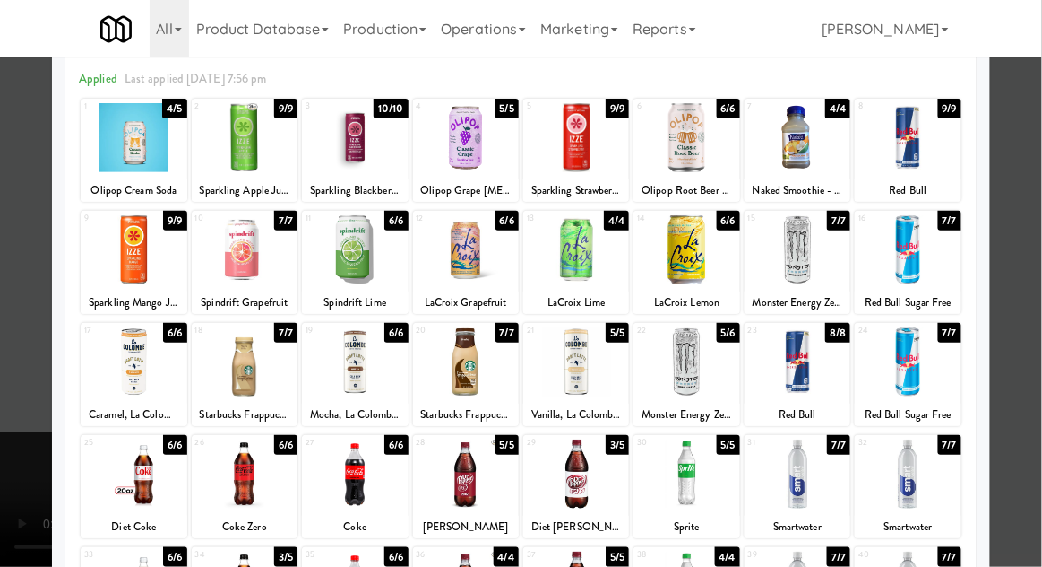
click at [1029, 373] on div at bounding box center [521, 283] width 1042 height 567
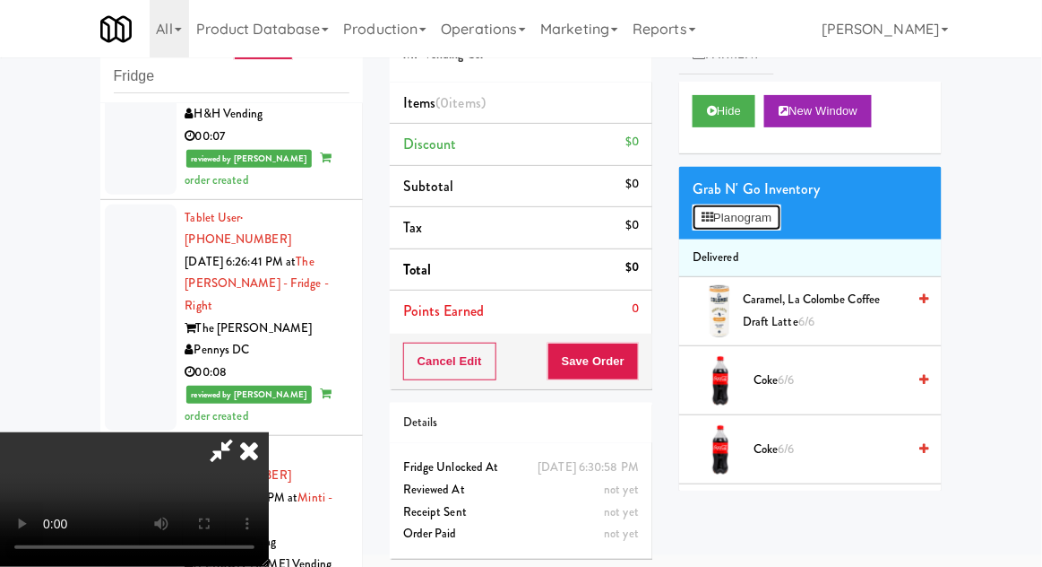
click at [749, 227] on button "Planogram" at bounding box center [737, 217] width 88 height 27
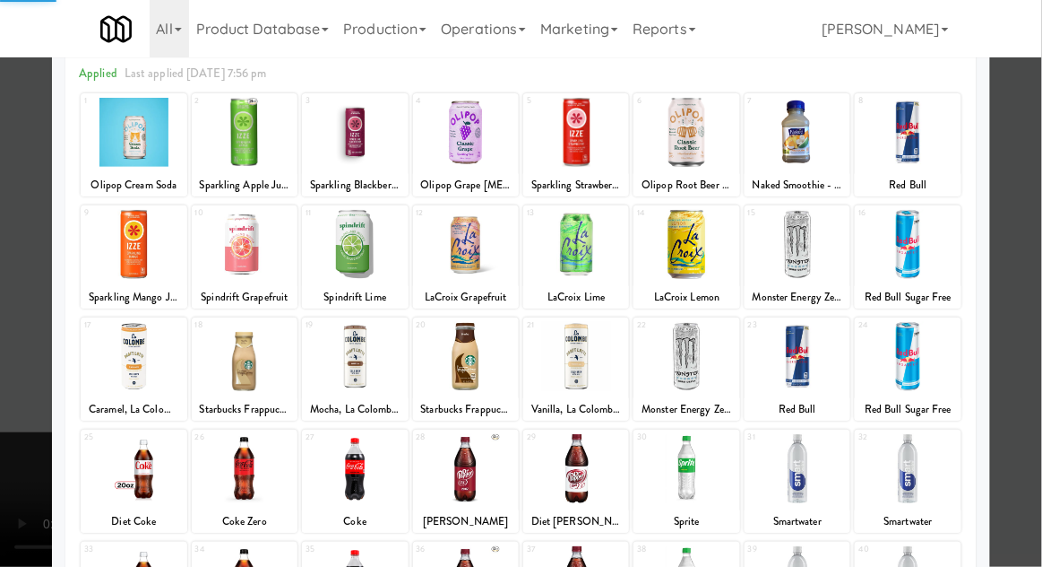
scroll to position [106, 0]
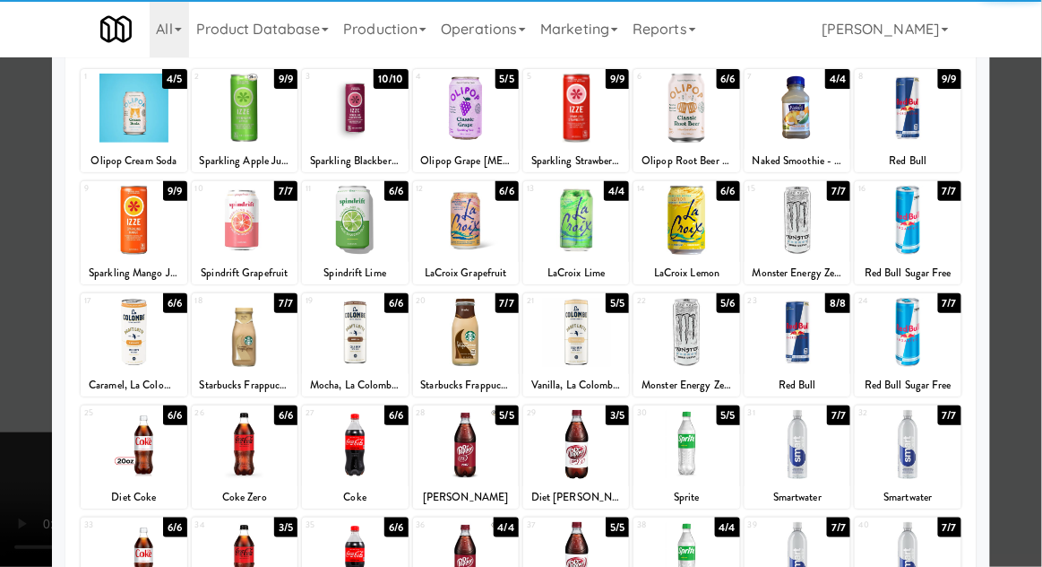
click at [230, 446] on div at bounding box center [245, 444] width 106 height 69
click at [1012, 375] on div at bounding box center [521, 283] width 1042 height 567
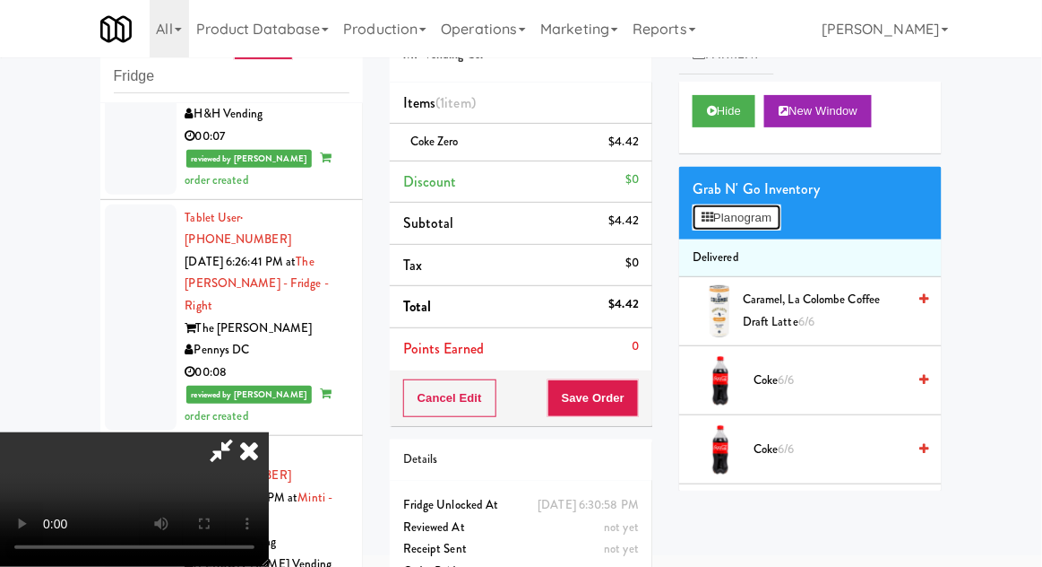
click at [770, 229] on button "Planogram" at bounding box center [737, 217] width 88 height 27
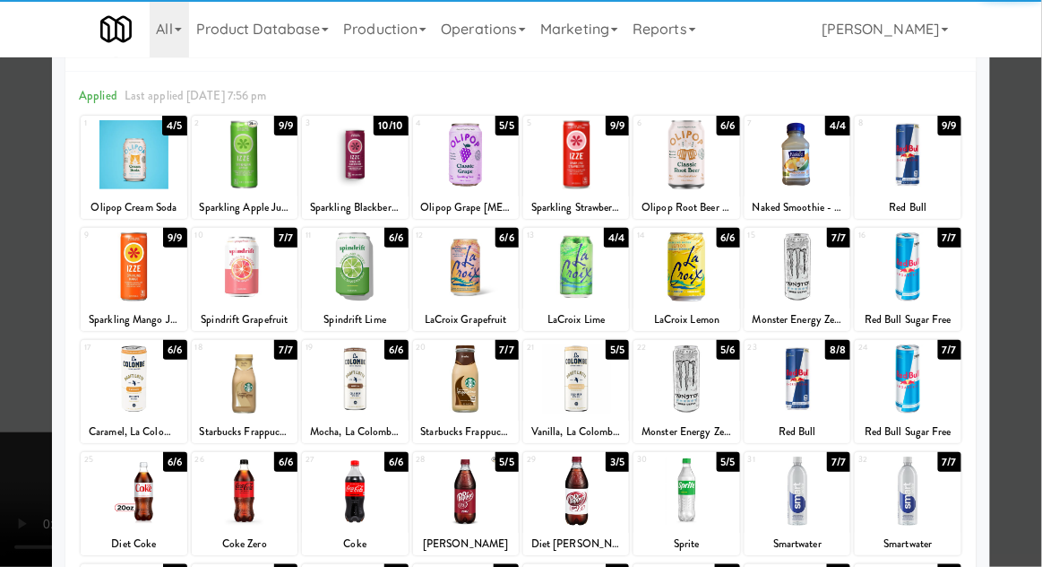
scroll to position [71, 0]
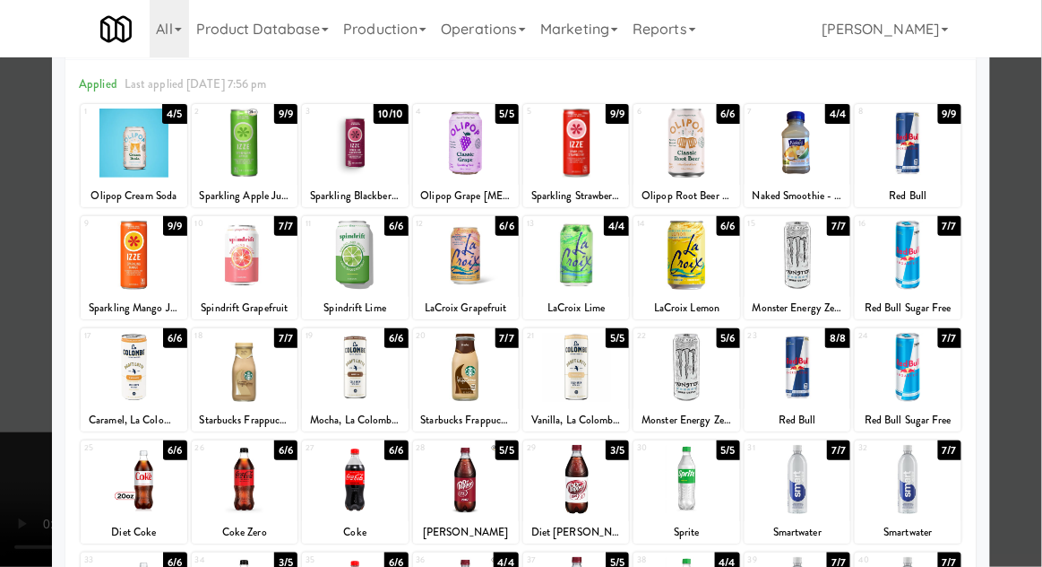
click at [237, 465] on div at bounding box center [245, 479] width 106 height 69
click at [1036, 375] on div at bounding box center [521, 283] width 1042 height 567
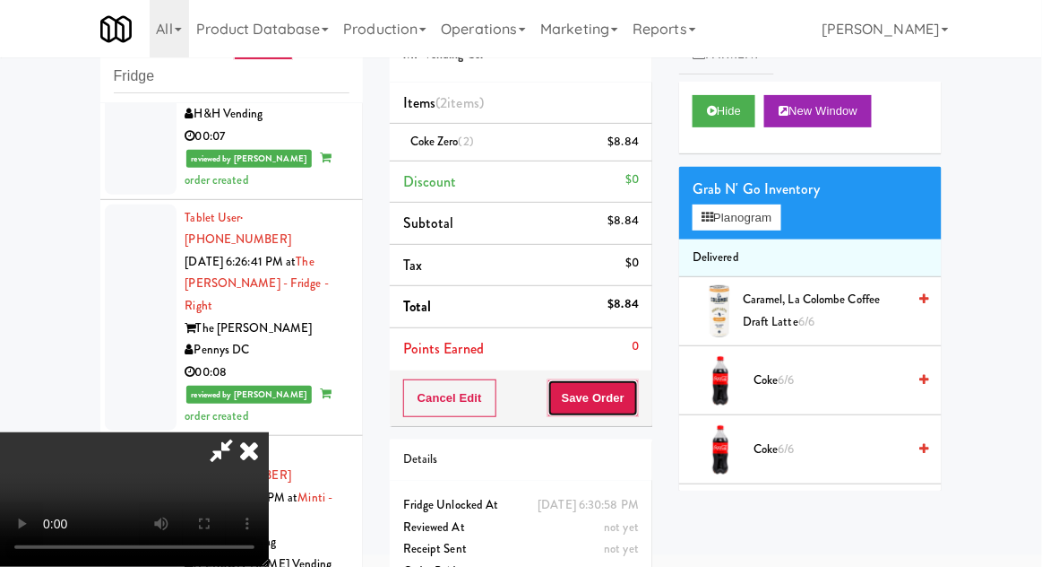
click at [636, 398] on button "Save Order" at bounding box center [593, 398] width 91 height 38
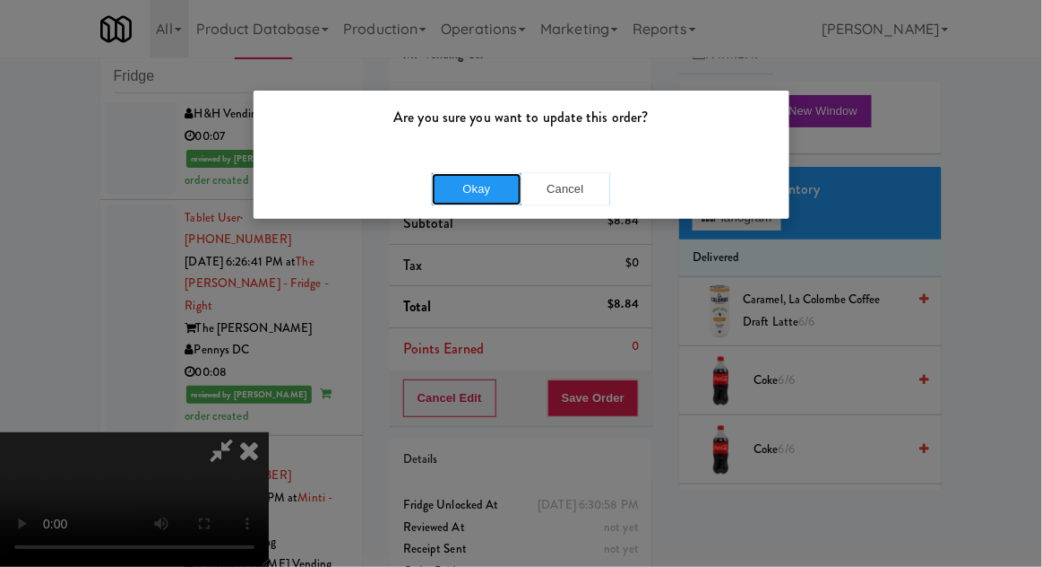
click at [454, 195] on button "Okay" at bounding box center [477, 189] width 90 height 32
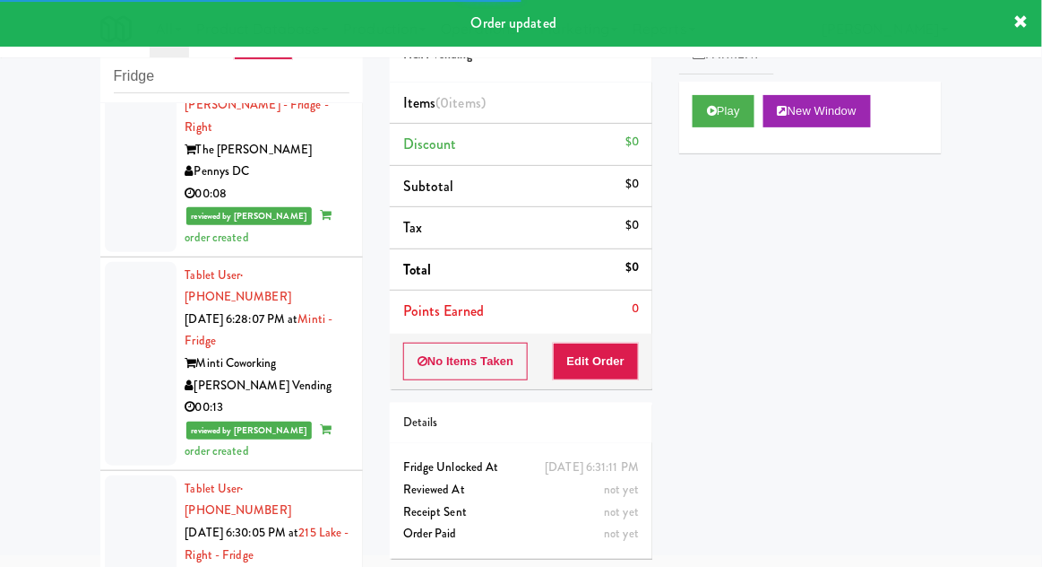
scroll to position [7302, 0]
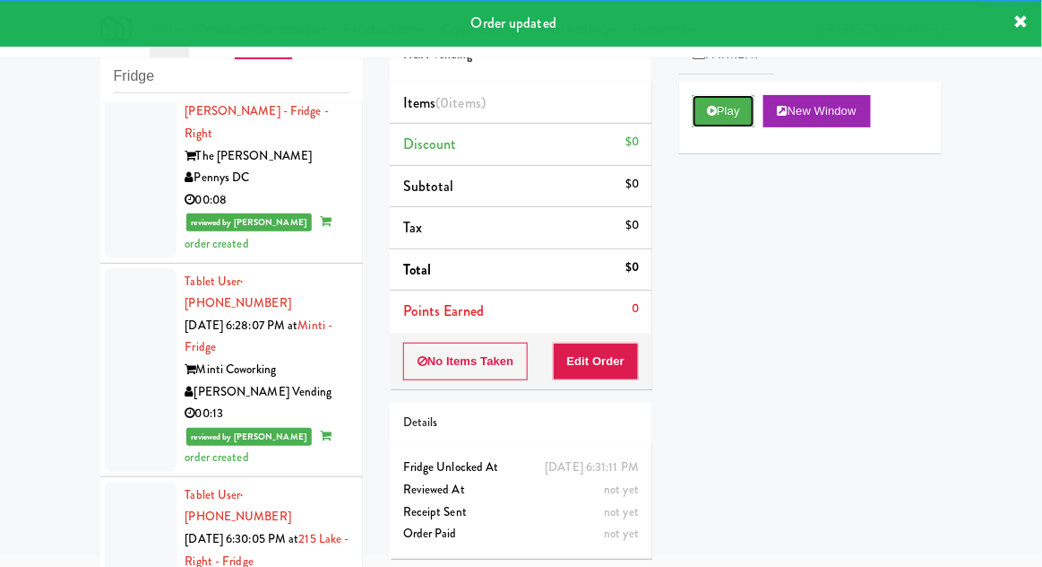
click at [723, 108] on button "Play" at bounding box center [724, 111] width 62 height 32
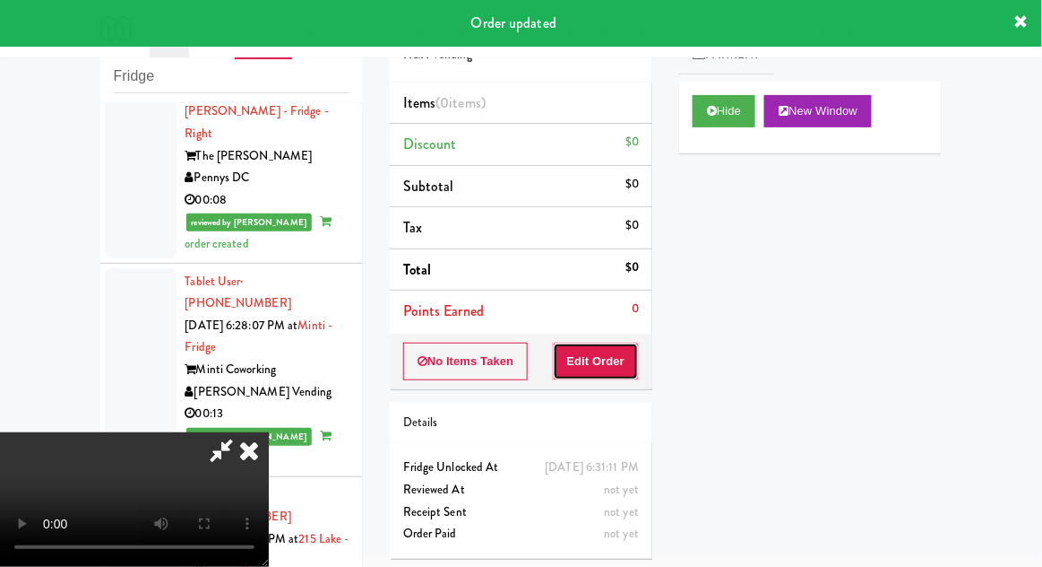
click at [622, 344] on button "Edit Order" at bounding box center [596, 361] width 87 height 38
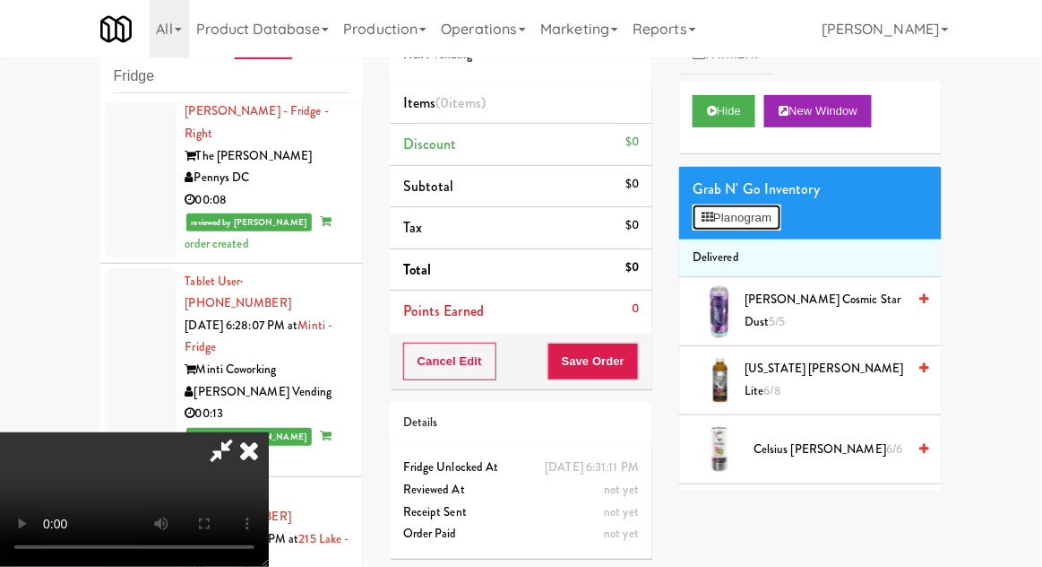
click at [767, 227] on button "Planogram" at bounding box center [737, 217] width 88 height 27
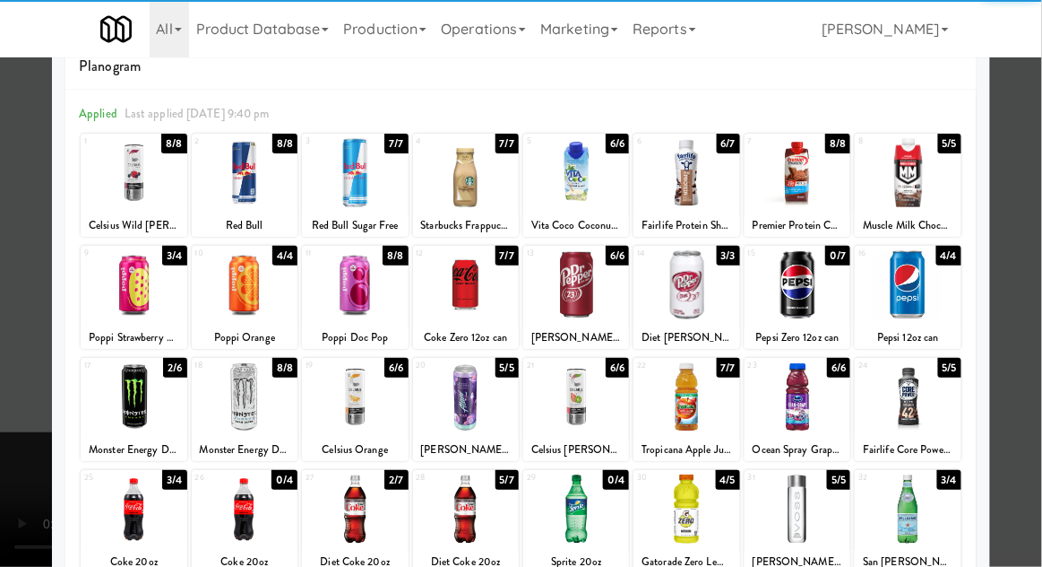
scroll to position [75, 0]
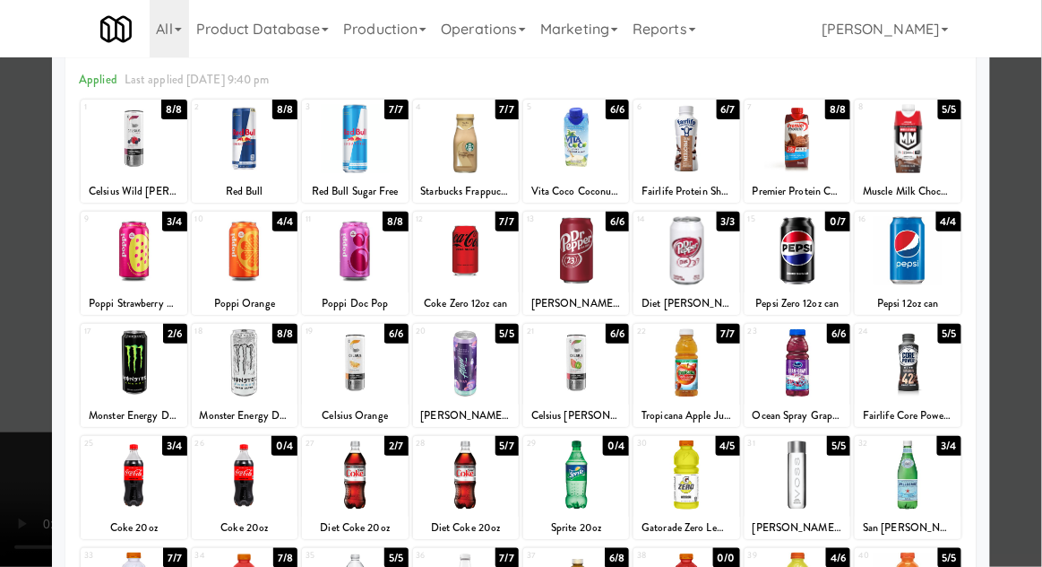
click at [456, 467] on div at bounding box center [466, 474] width 106 height 69
click at [1036, 342] on div at bounding box center [521, 283] width 1042 height 567
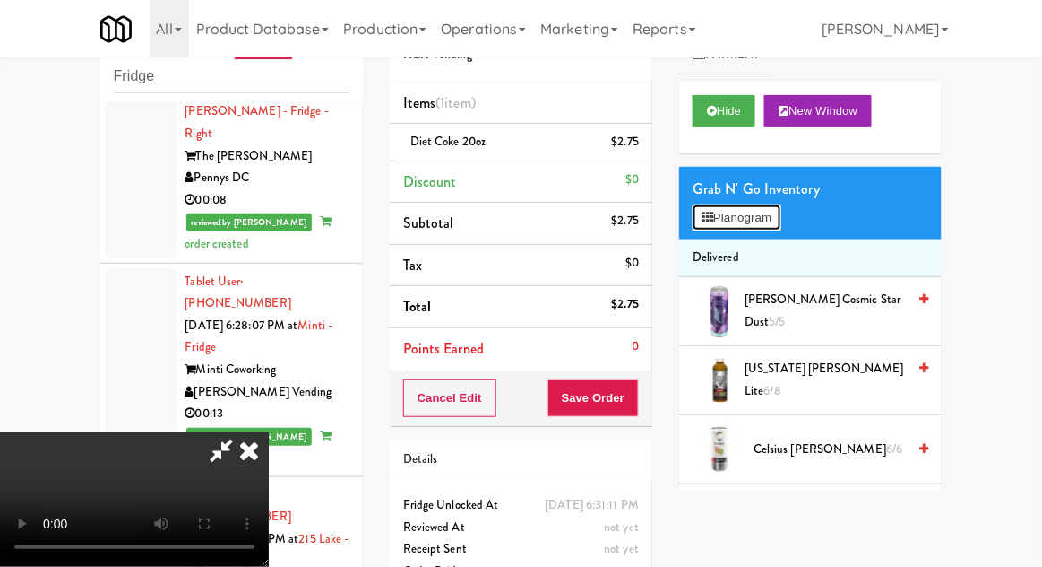
click at [781, 205] on button "Planogram" at bounding box center [737, 217] width 88 height 27
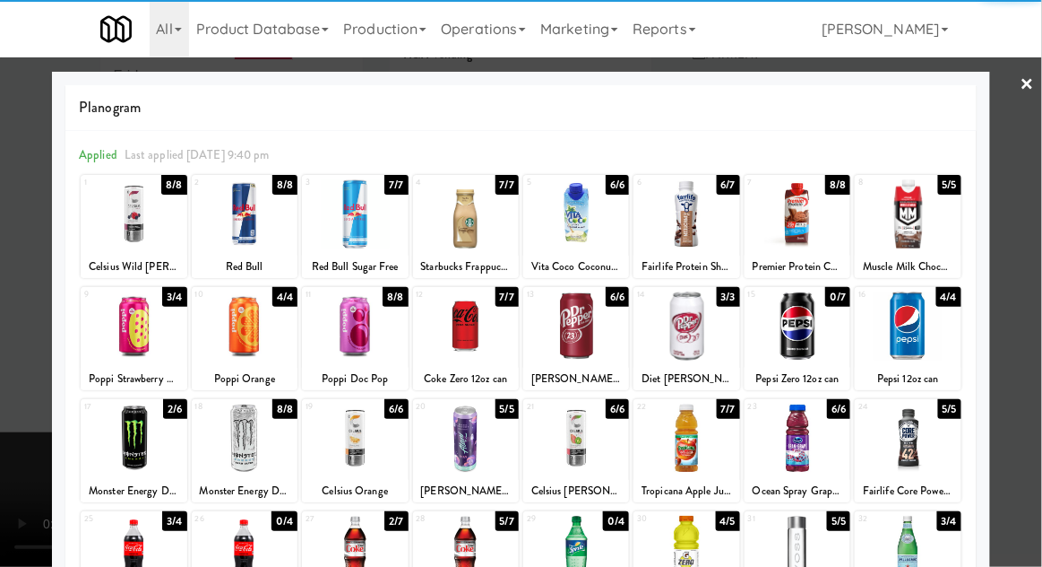
click at [241, 433] on div at bounding box center [245, 437] width 106 height 69
click at [1021, 357] on div at bounding box center [521, 283] width 1042 height 567
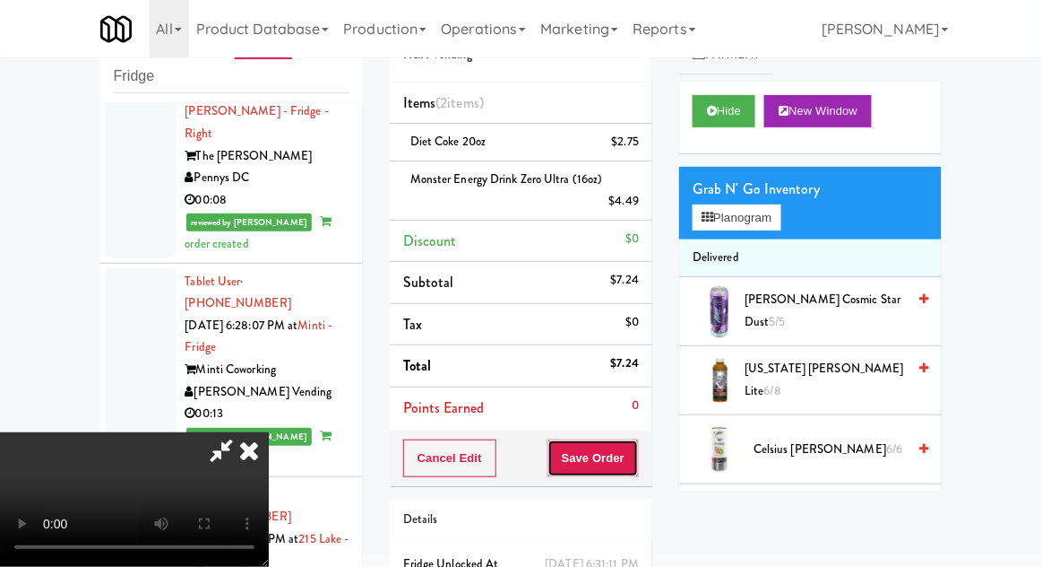
click at [636, 447] on button "Save Order" at bounding box center [593, 458] width 91 height 38
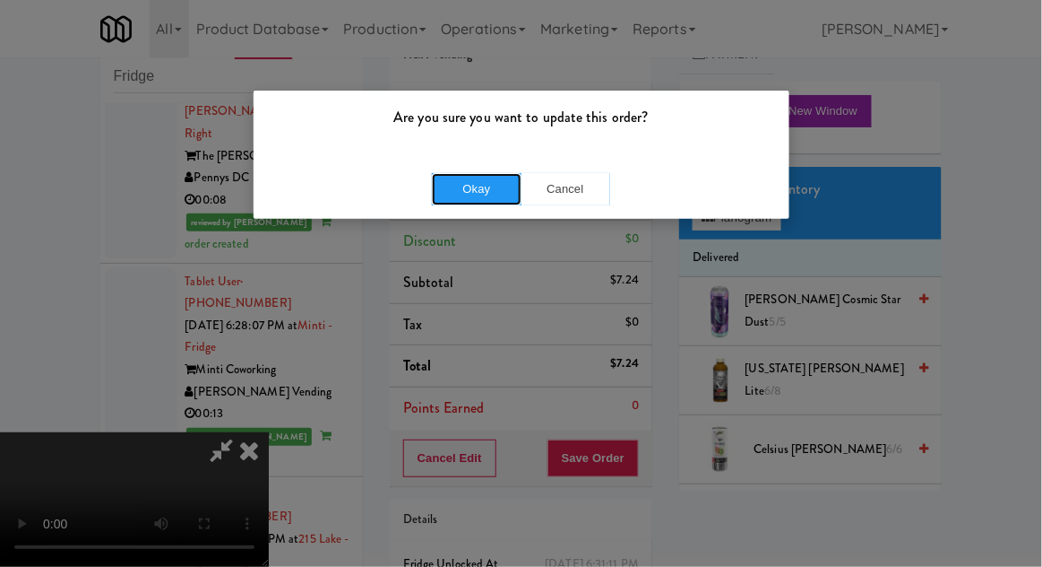
click at [453, 192] on button "Okay" at bounding box center [477, 189] width 90 height 32
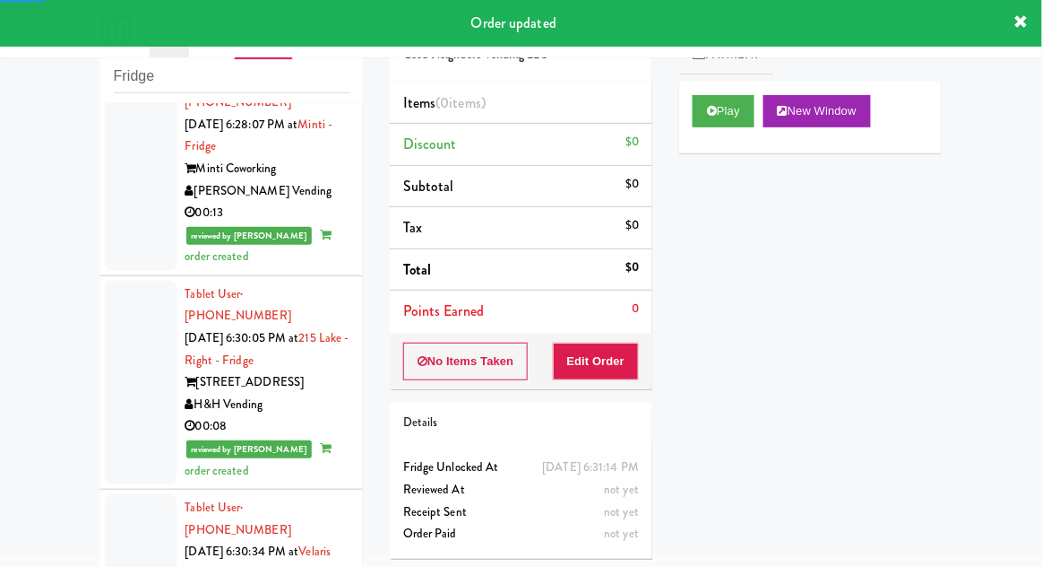
scroll to position [7497, 0]
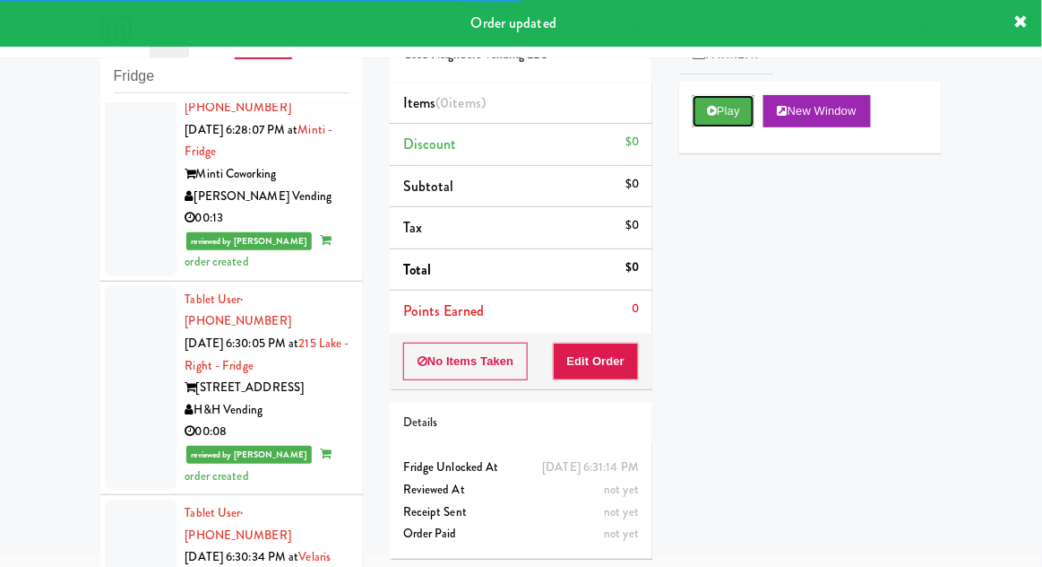
click at [731, 126] on button "Play" at bounding box center [724, 111] width 62 height 32
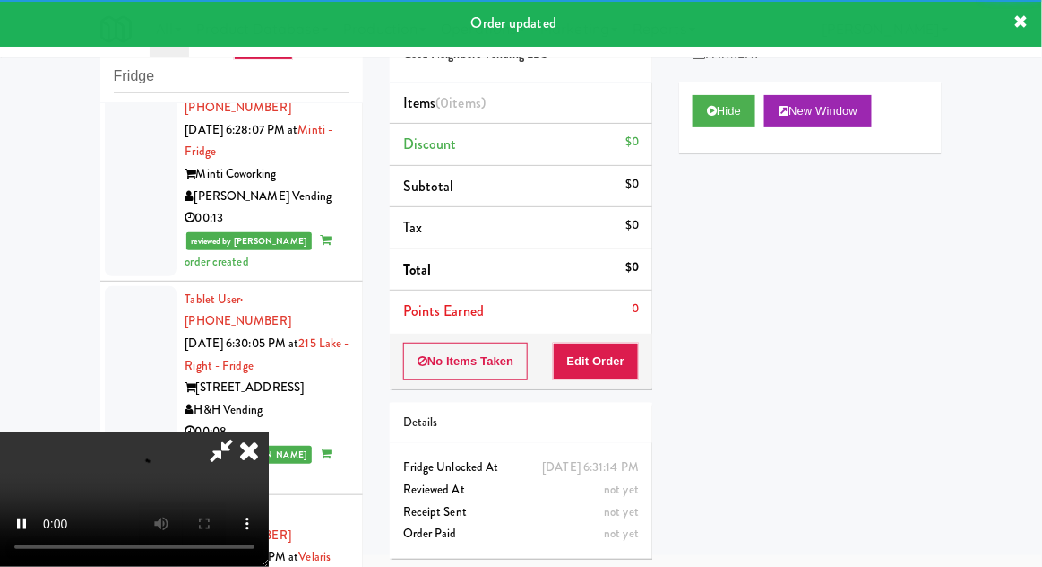
click at [611, 387] on div "Order # 6918408 Good Neighbors Vending LLC Items (0 items ) Discount $0 Subtota…" at bounding box center [521, 284] width 290 height 576
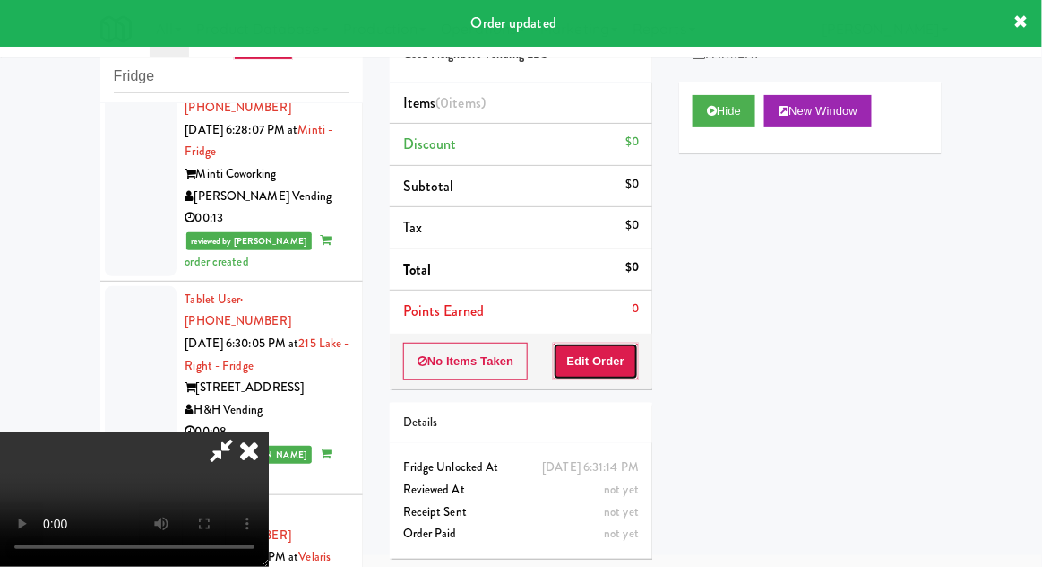
click at [638, 366] on button "Edit Order" at bounding box center [596, 361] width 87 height 38
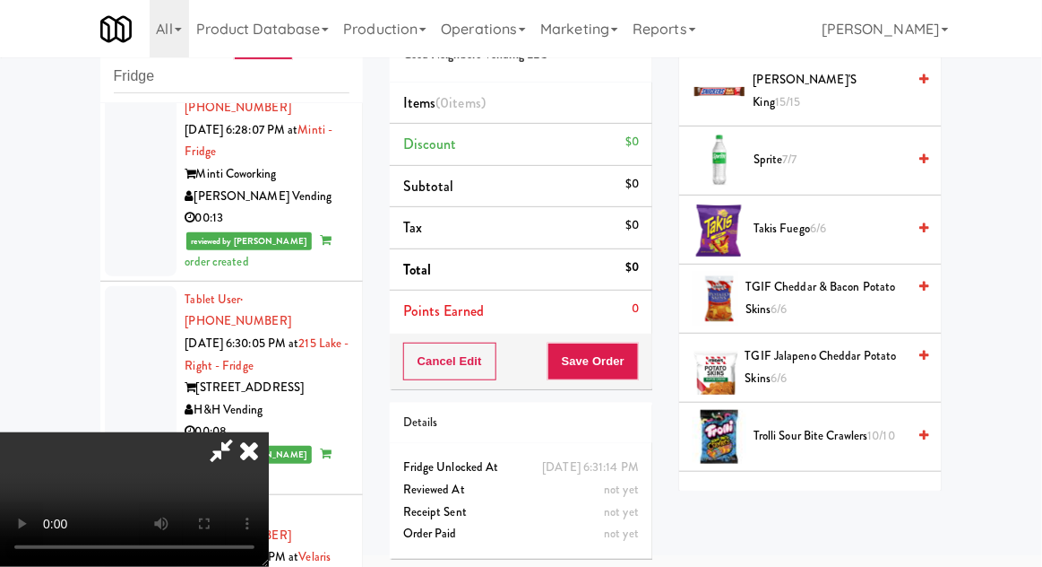
scroll to position [2101, 0]
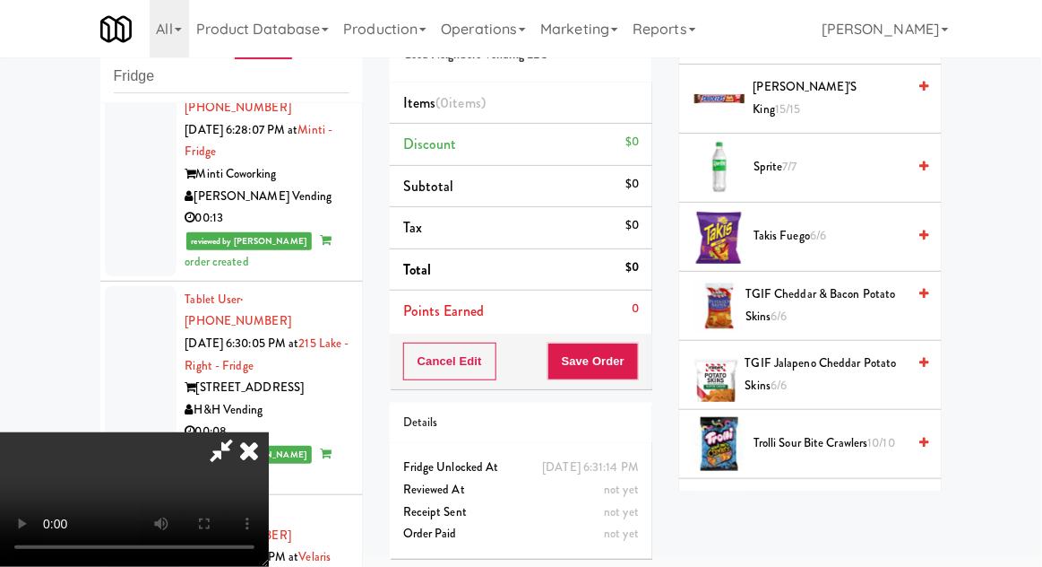
click at [862, 432] on span "Trolli Sour Bite Crawlers 10/10" at bounding box center [830, 443] width 152 height 22
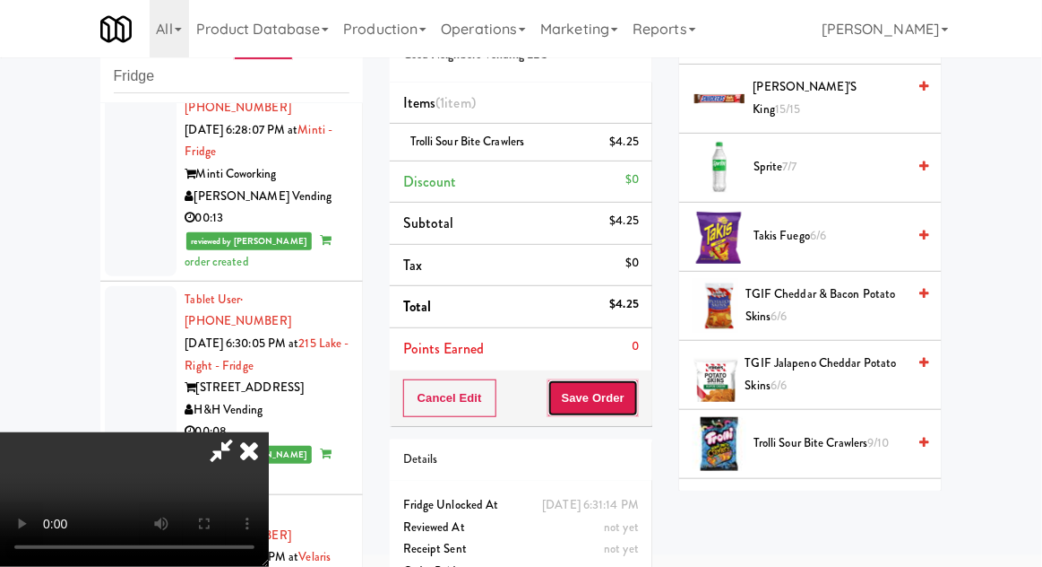
click at [631, 410] on button "Save Order" at bounding box center [593, 398] width 91 height 38
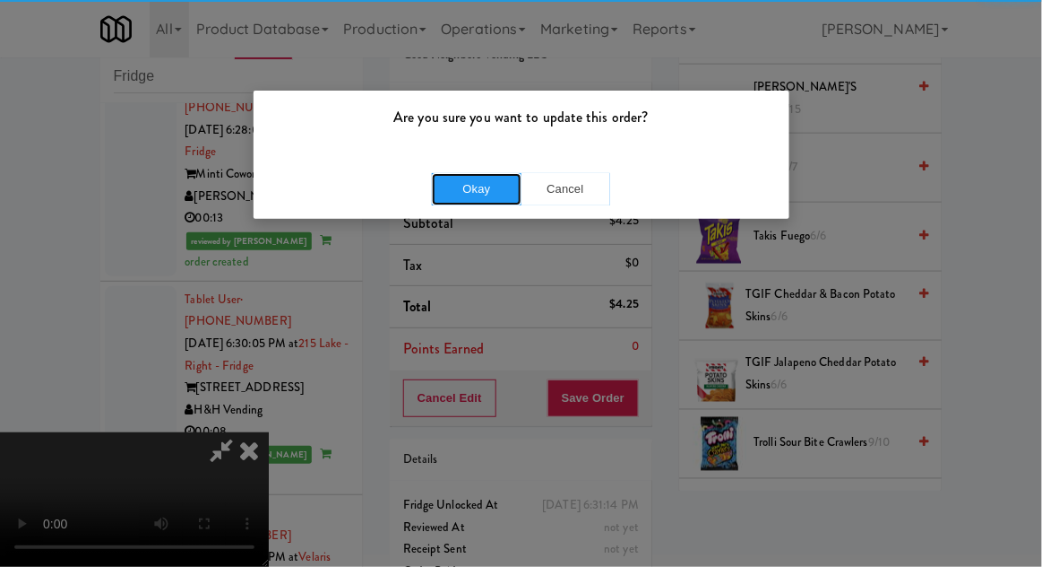
click at [453, 201] on button "Okay" at bounding box center [477, 189] width 90 height 32
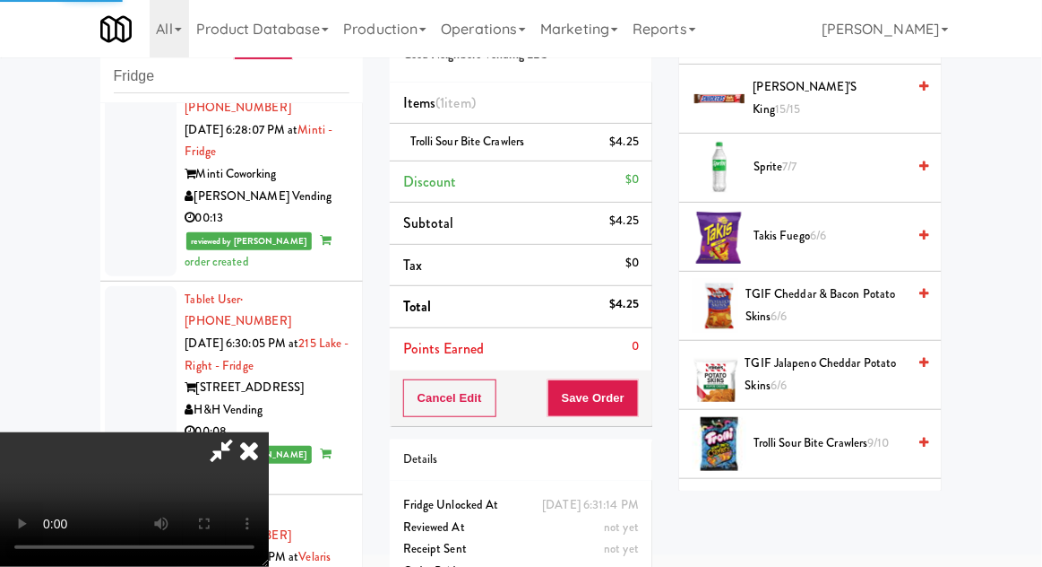
scroll to position [177, 0]
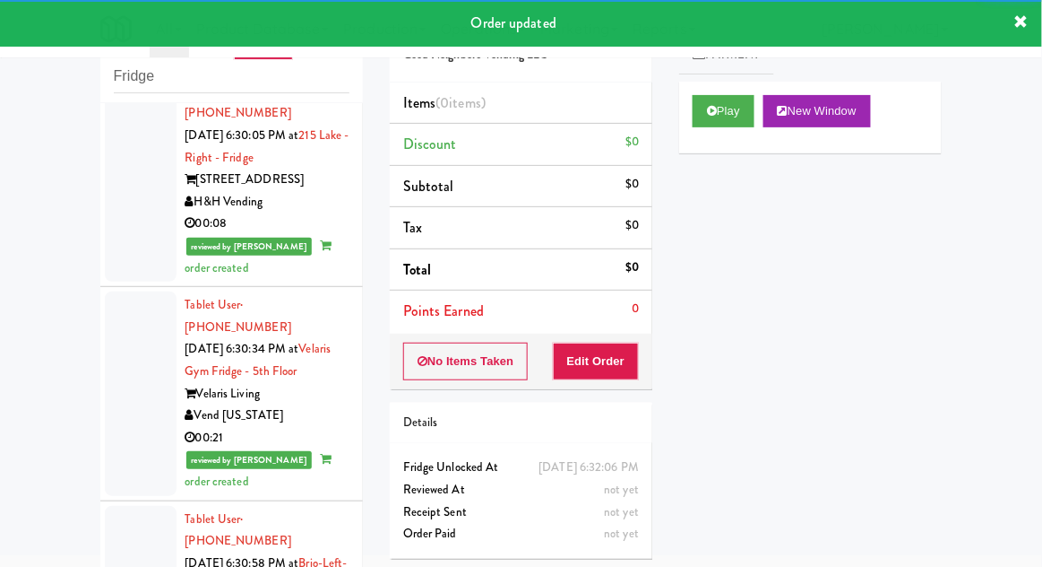
scroll to position [7709, 0]
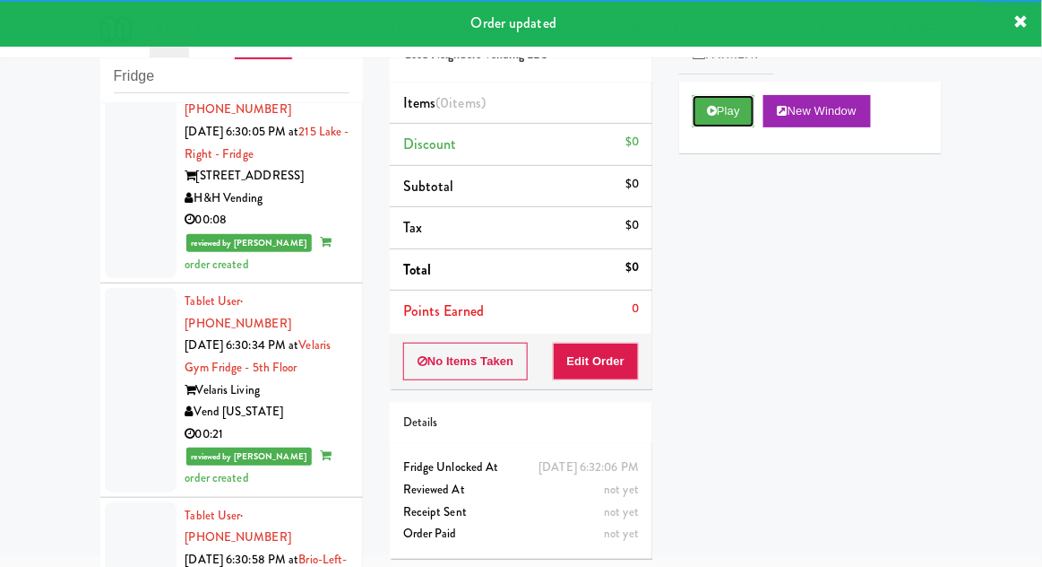
click at [739, 118] on button "Play" at bounding box center [724, 111] width 62 height 32
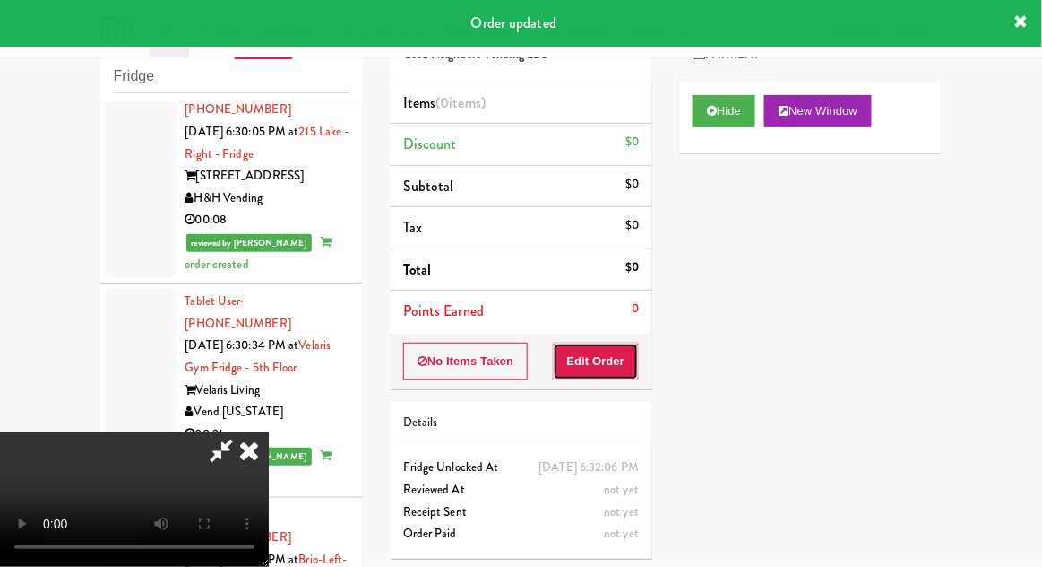
click at [619, 351] on button "Edit Order" at bounding box center [596, 361] width 87 height 38
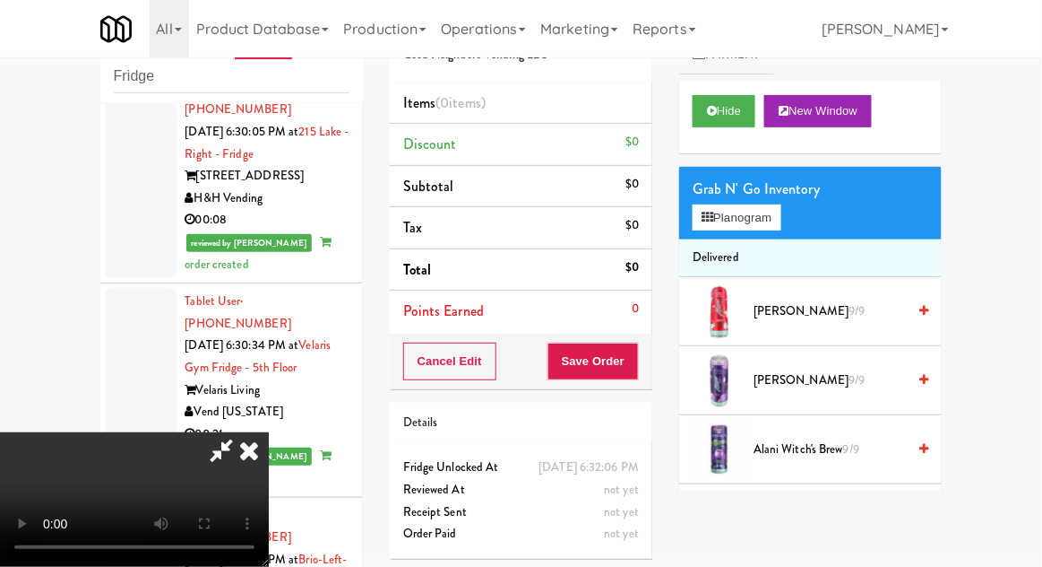
click at [768, 258] on li "Delivered" at bounding box center [810, 258] width 263 height 38
click at [762, 226] on button "Planogram" at bounding box center [737, 217] width 88 height 27
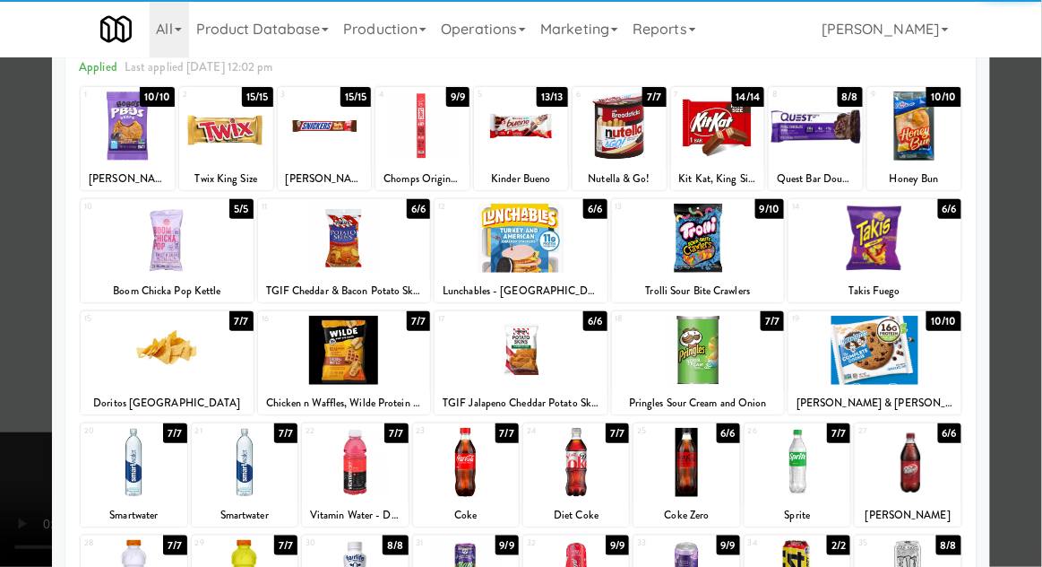
scroll to position [111, 0]
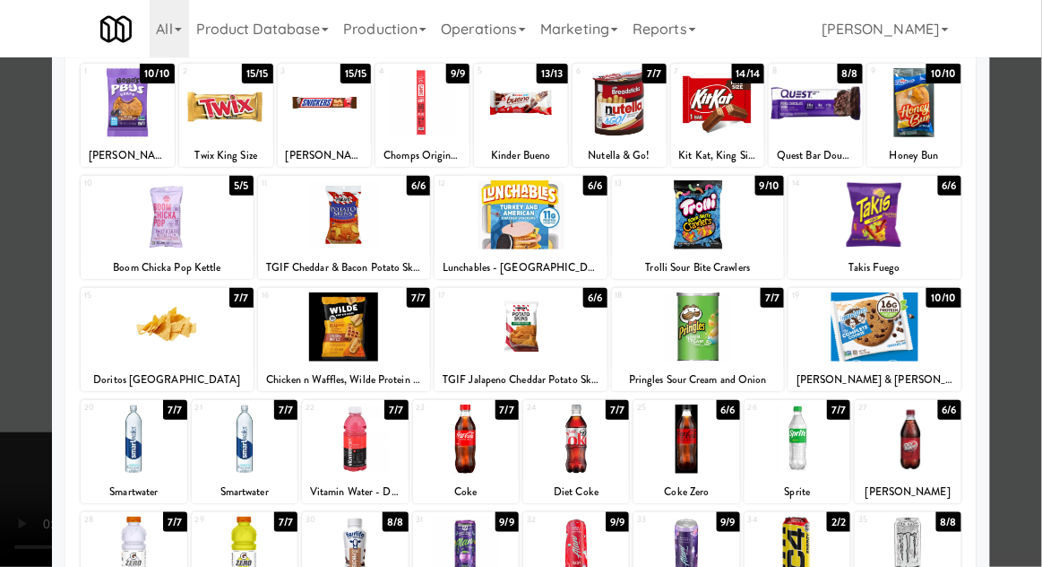
click at [452, 546] on div at bounding box center [466, 550] width 106 height 69
click at [1025, 427] on div at bounding box center [521, 283] width 1042 height 567
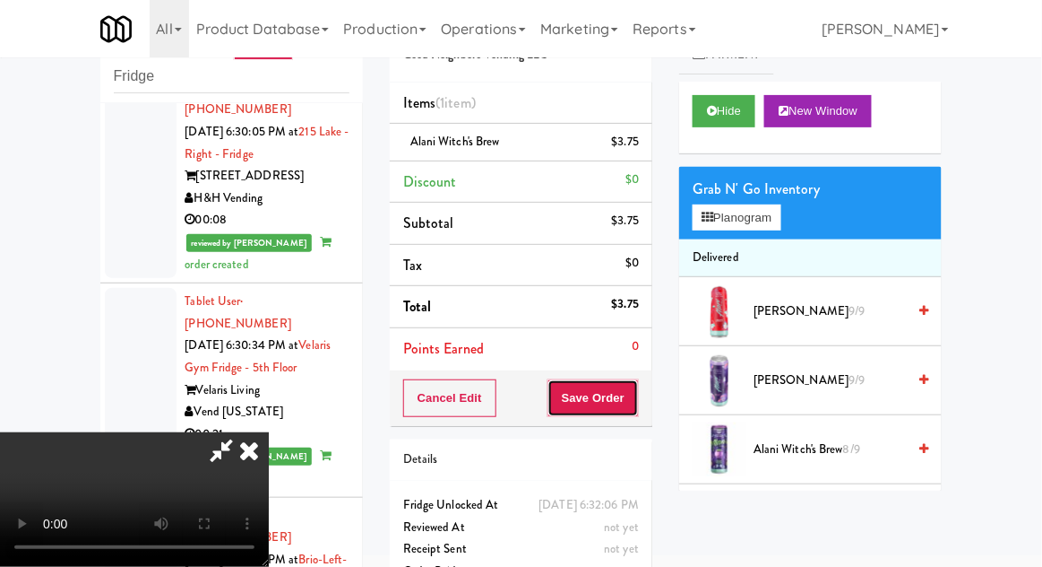
click at [638, 408] on button "Save Order" at bounding box center [593, 398] width 91 height 38
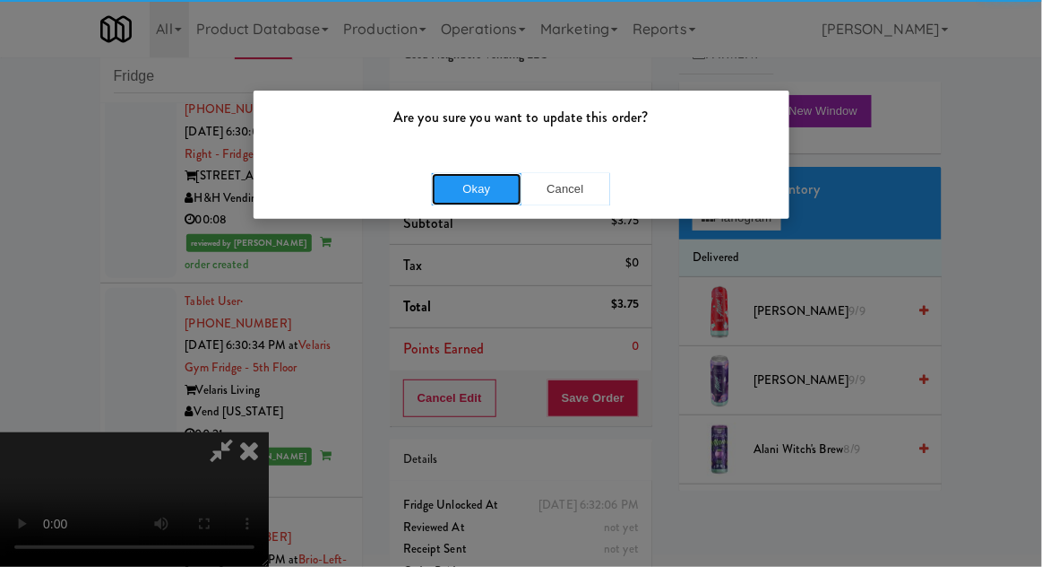
click at [455, 191] on button "Okay" at bounding box center [477, 189] width 90 height 32
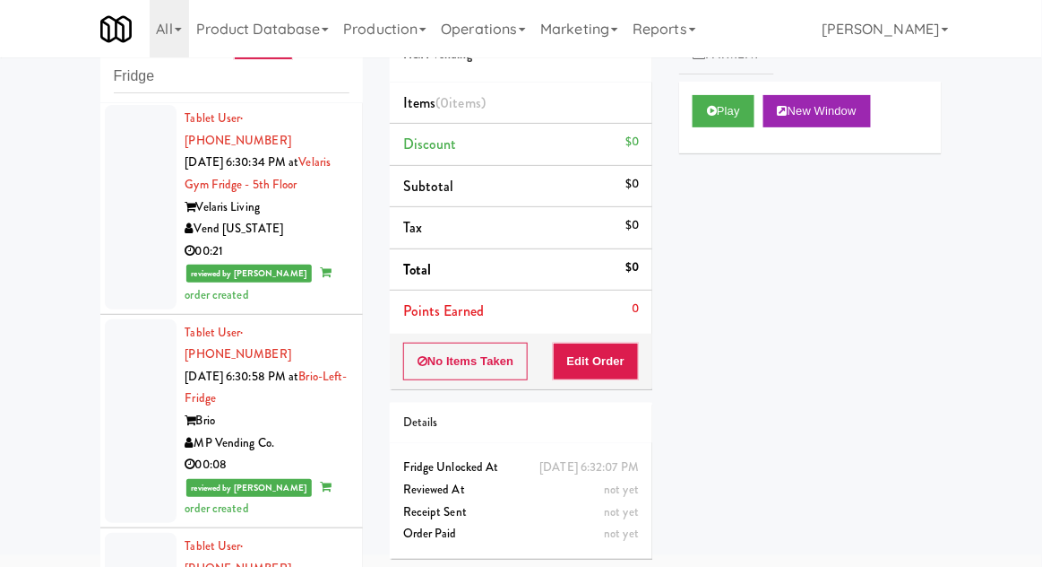
scroll to position [7893, 0]
click at [735, 125] on button "Play" at bounding box center [724, 111] width 62 height 32
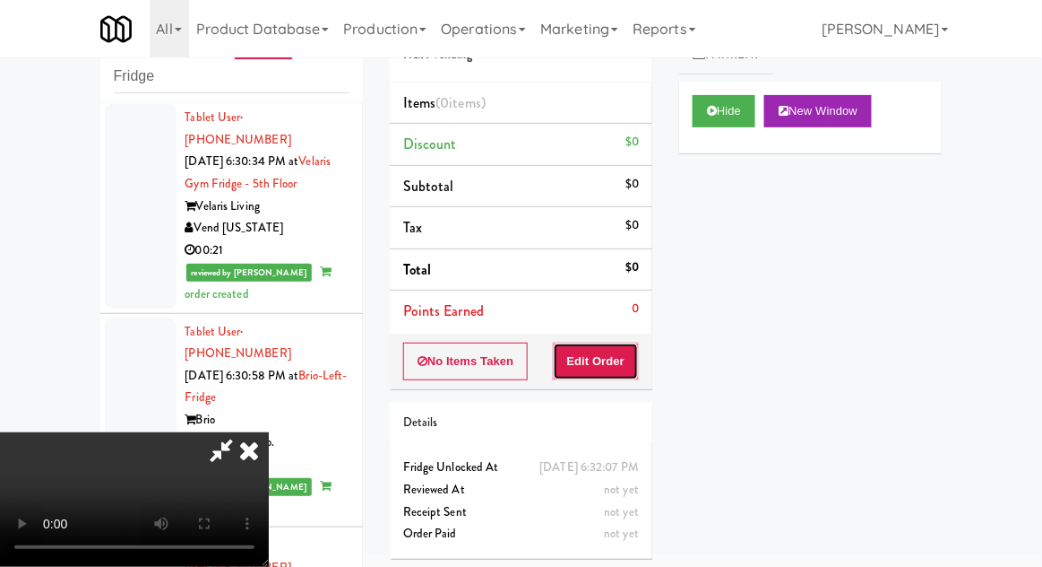
click at [621, 357] on button "Edit Order" at bounding box center [596, 361] width 87 height 38
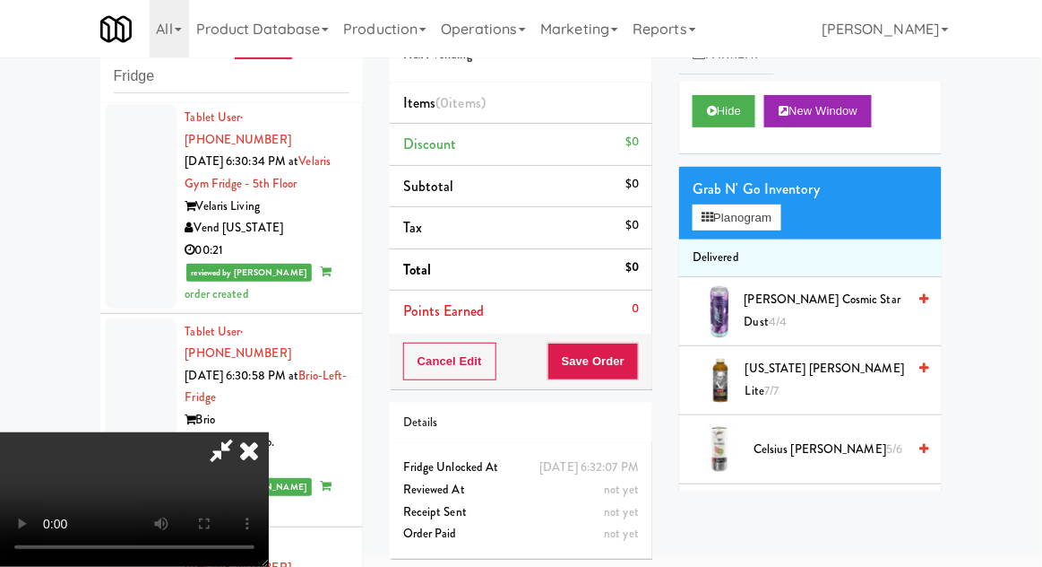
scroll to position [0, 0]
click at [768, 221] on button "Planogram" at bounding box center [737, 217] width 88 height 27
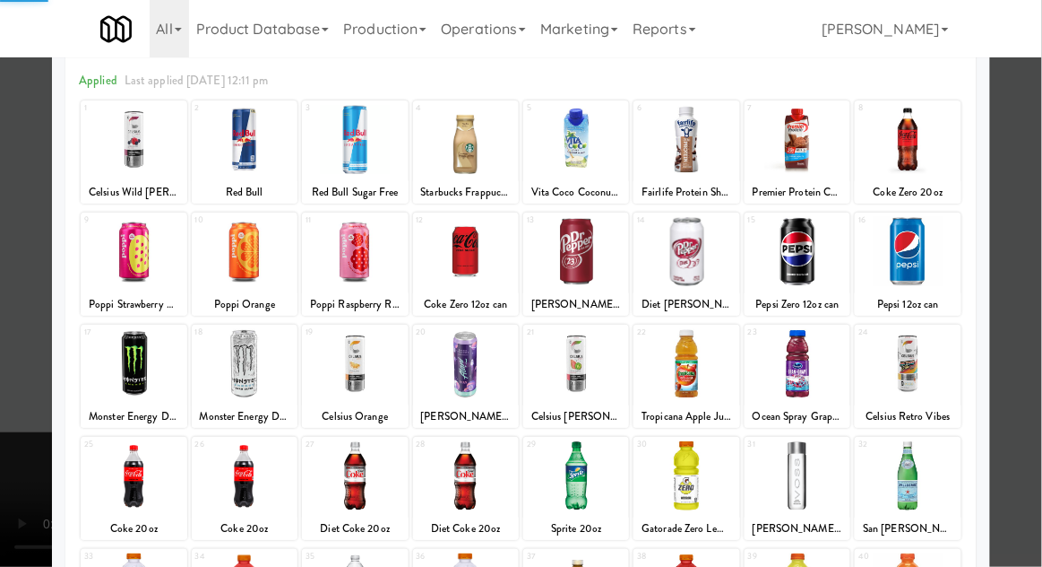
scroll to position [107, 0]
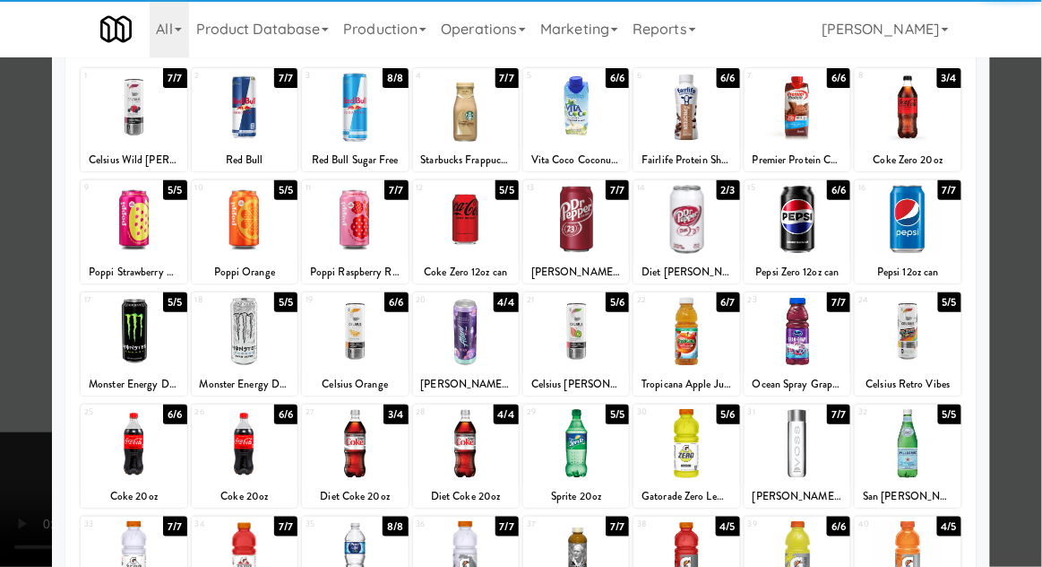
click at [715, 453] on div at bounding box center [687, 443] width 106 height 69
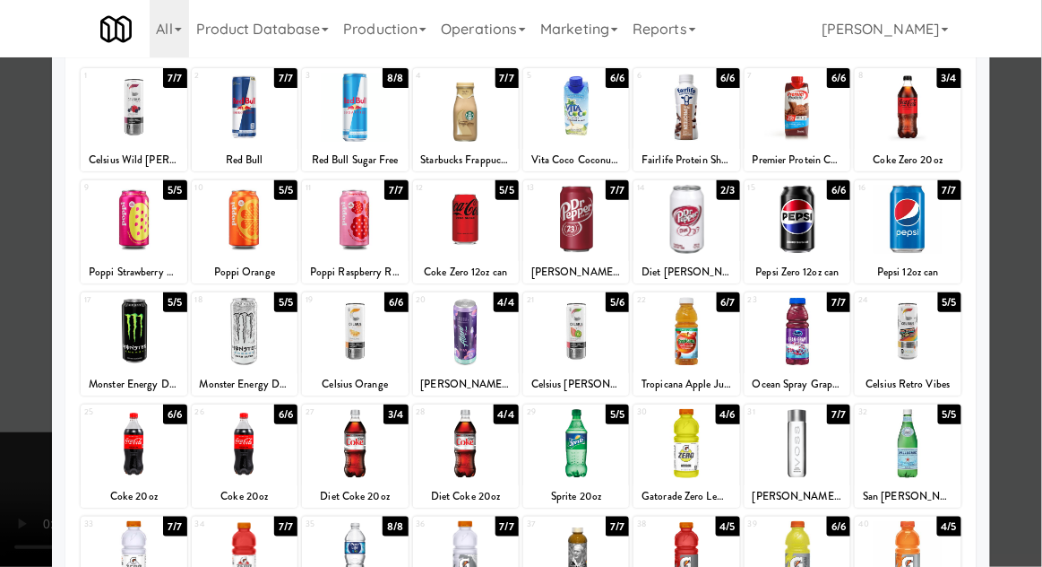
click at [15, 375] on div at bounding box center [521, 283] width 1042 height 567
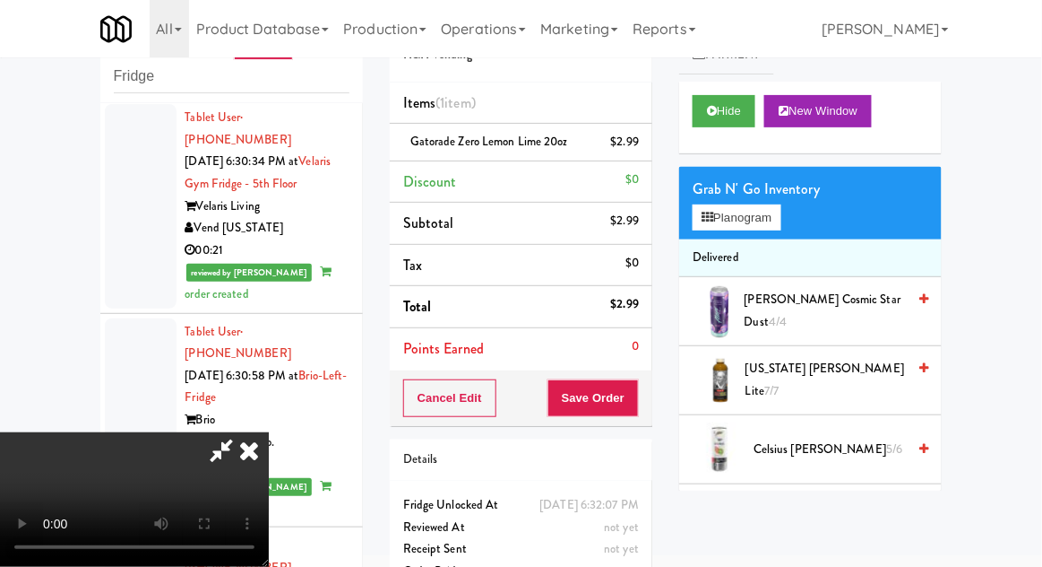
scroll to position [65, 0]
click at [634, 411] on button "Save Order" at bounding box center [593, 398] width 91 height 38
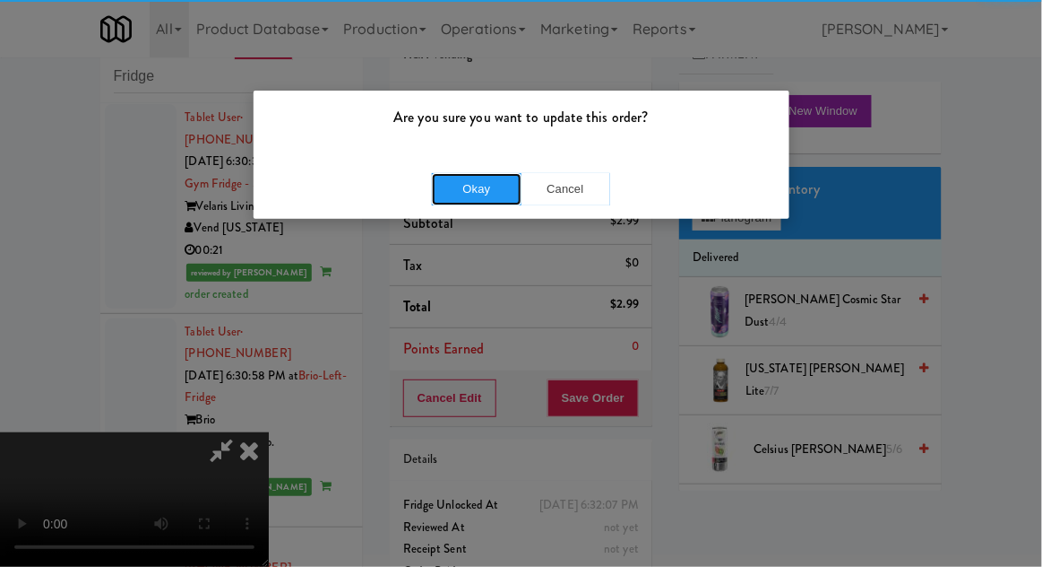
click at [452, 184] on button "Okay" at bounding box center [477, 189] width 90 height 32
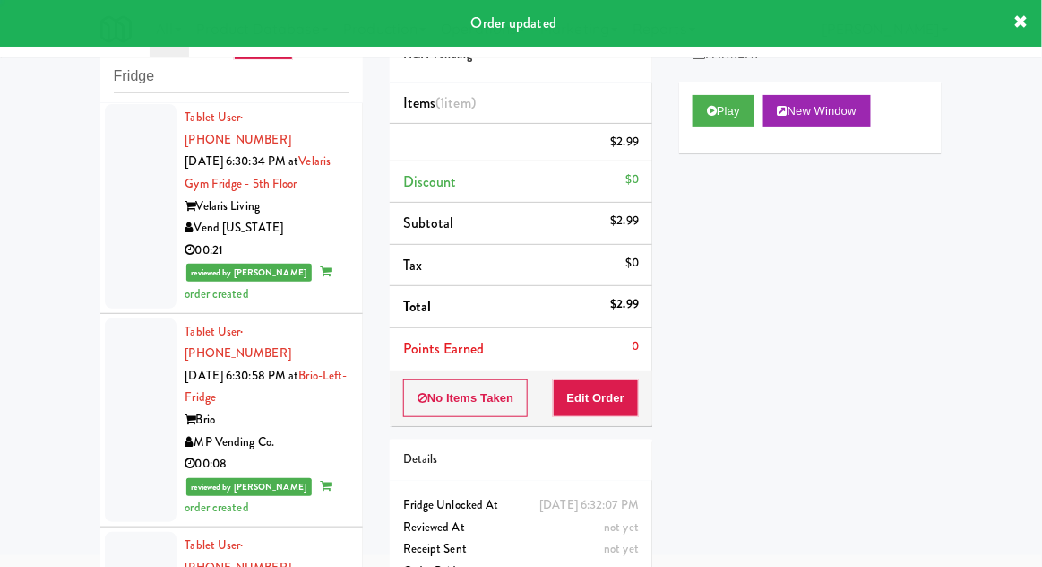
scroll to position [0, 0]
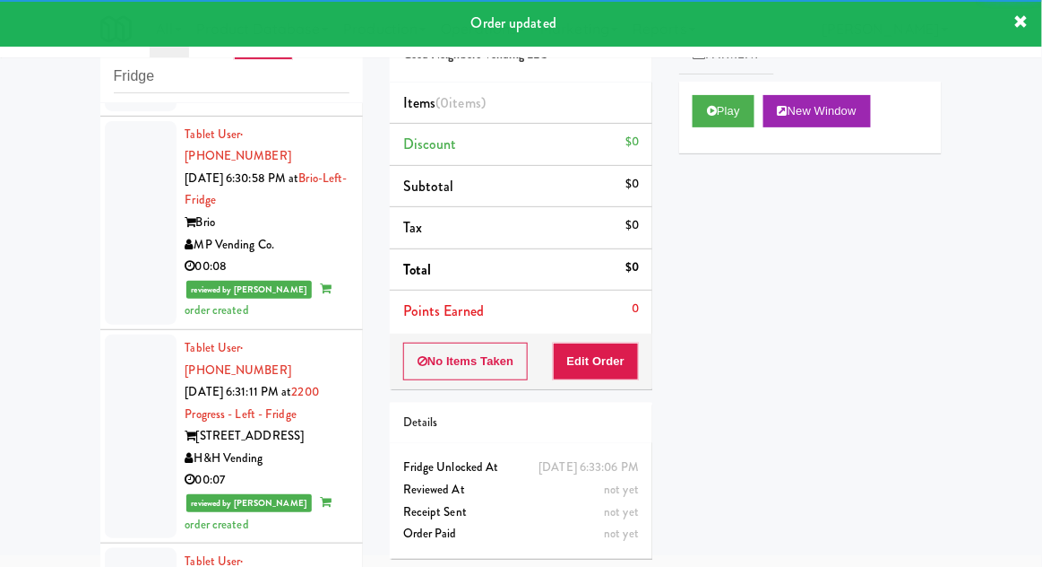
scroll to position [8094, 0]
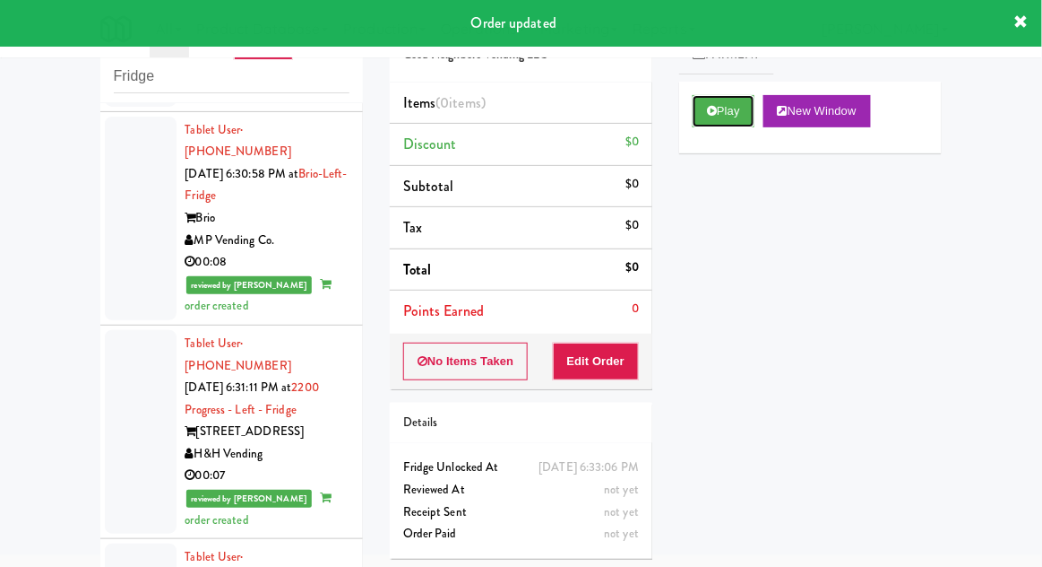
click at [731, 111] on button "Play" at bounding box center [724, 111] width 62 height 32
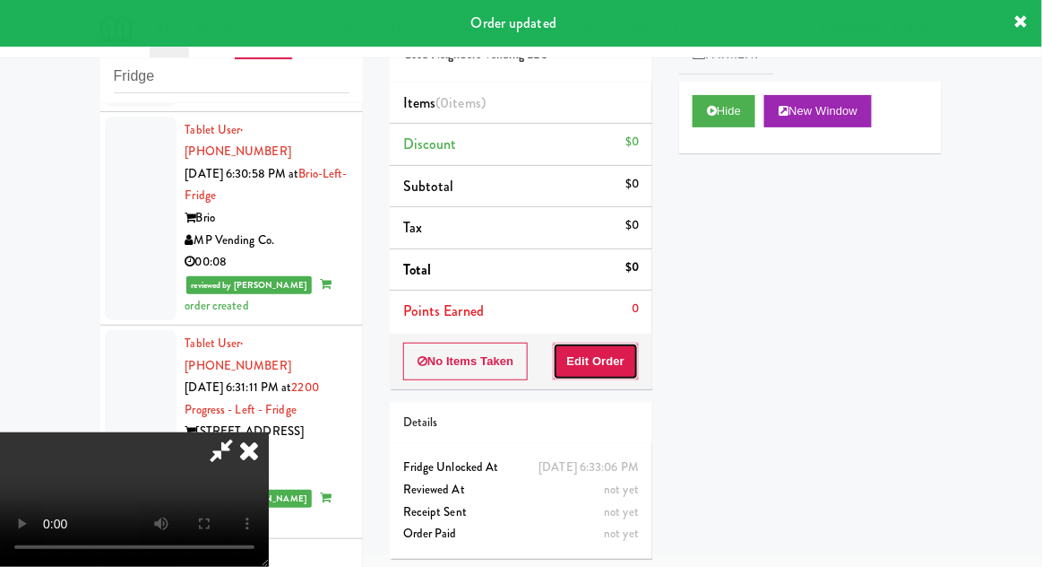
click at [627, 358] on button "Edit Order" at bounding box center [596, 361] width 87 height 38
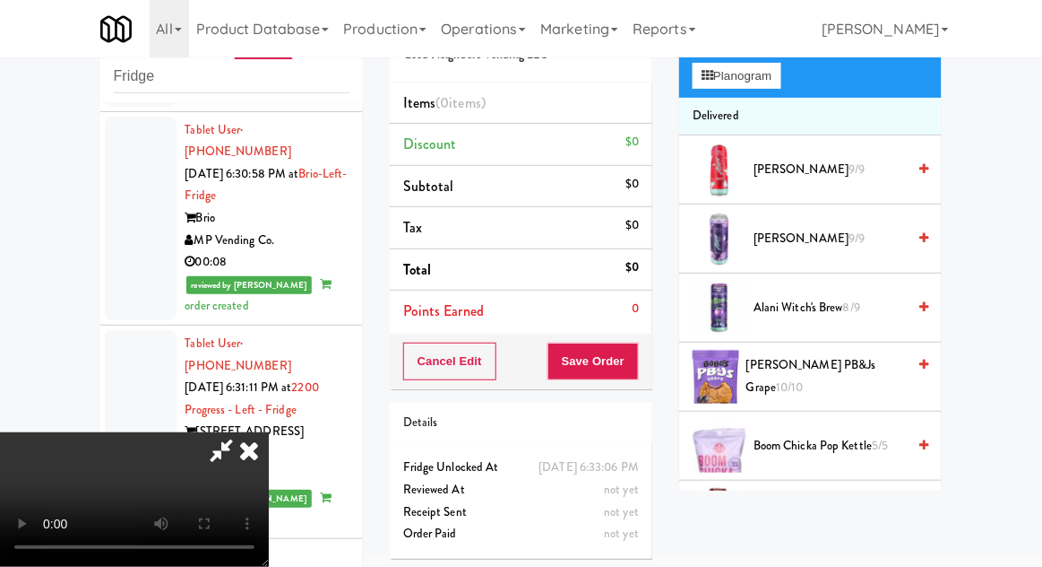
scroll to position [140, 0]
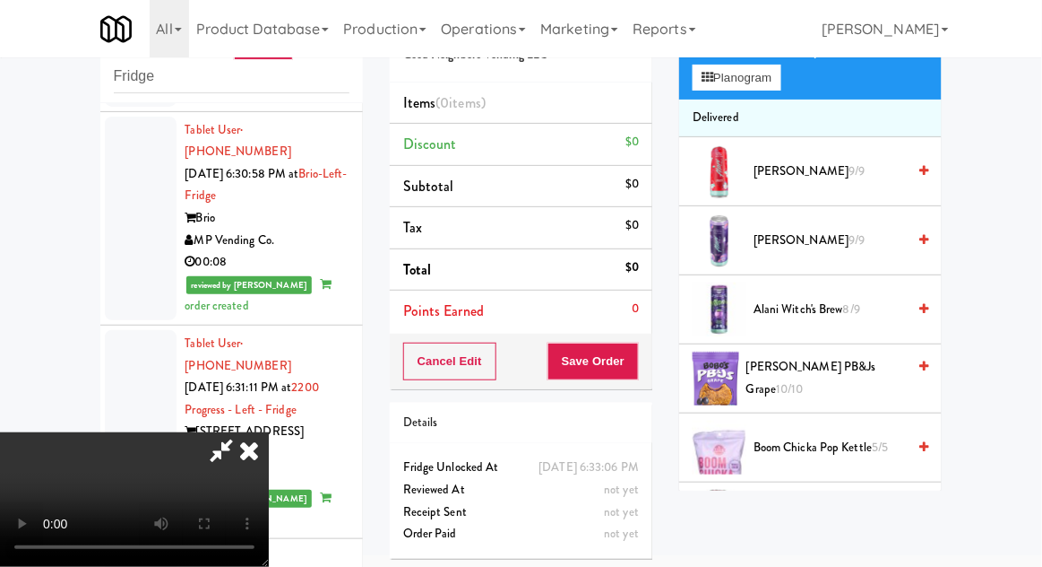
click at [843, 440] on span "Boom Chicka Pop Kettle 5/5" at bounding box center [830, 448] width 152 height 22
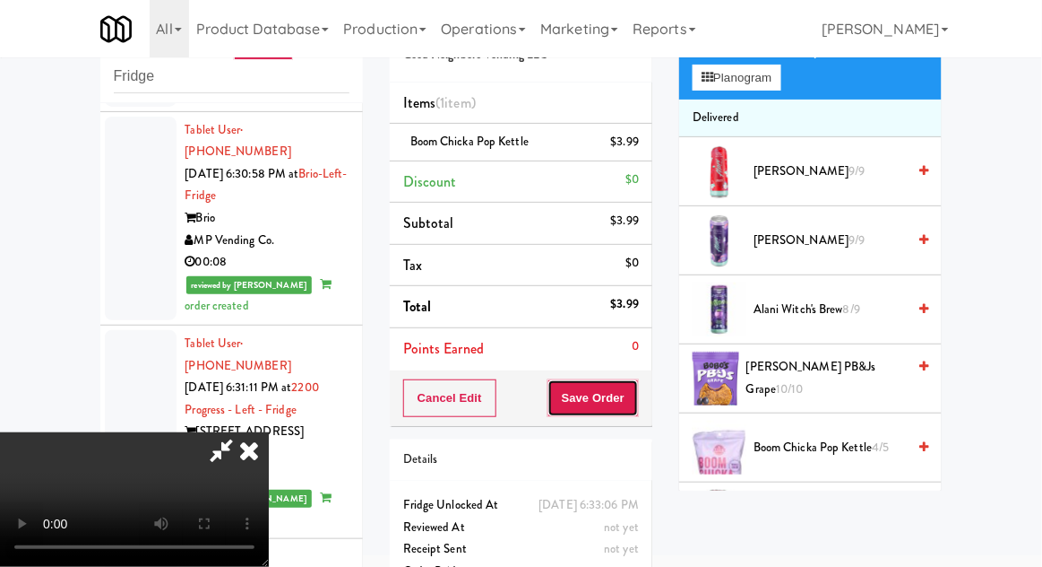
click at [637, 397] on button "Save Order" at bounding box center [593, 398] width 91 height 38
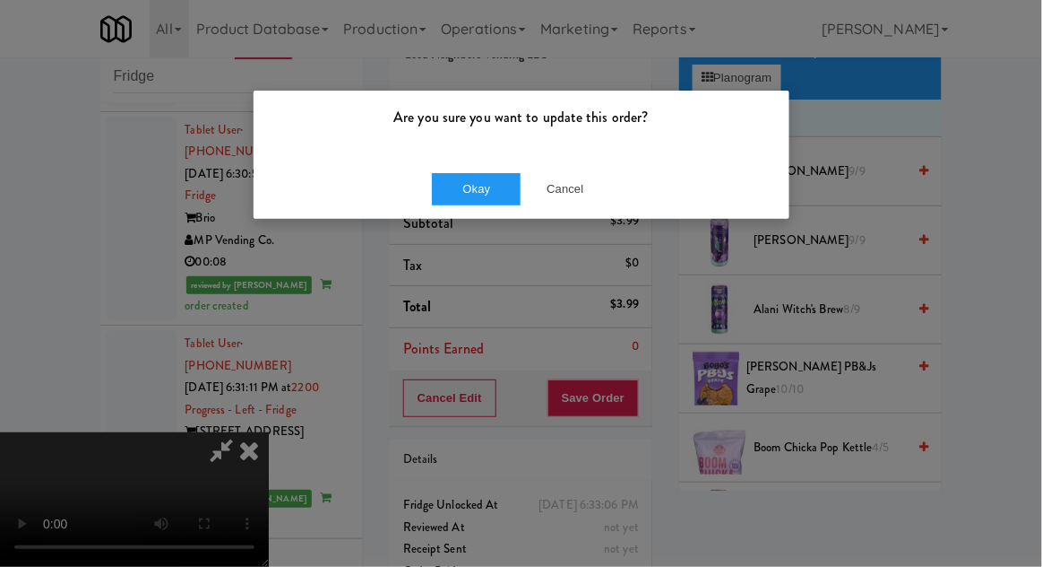
click at [439, 213] on div "Okay Cancel" at bounding box center [522, 189] width 536 height 60
click at [441, 186] on button "Okay" at bounding box center [477, 189] width 90 height 32
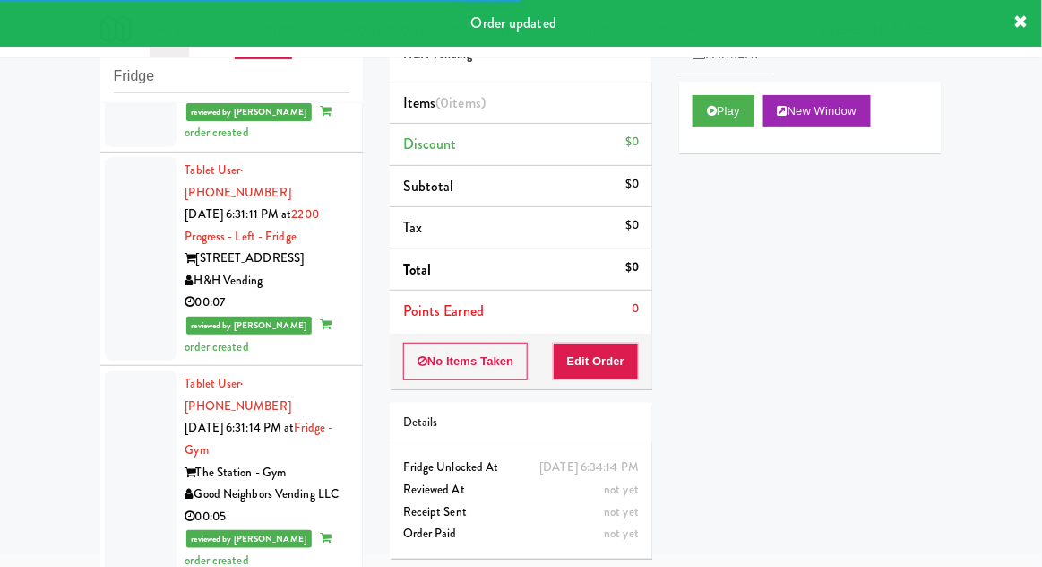
scroll to position [8290, 0]
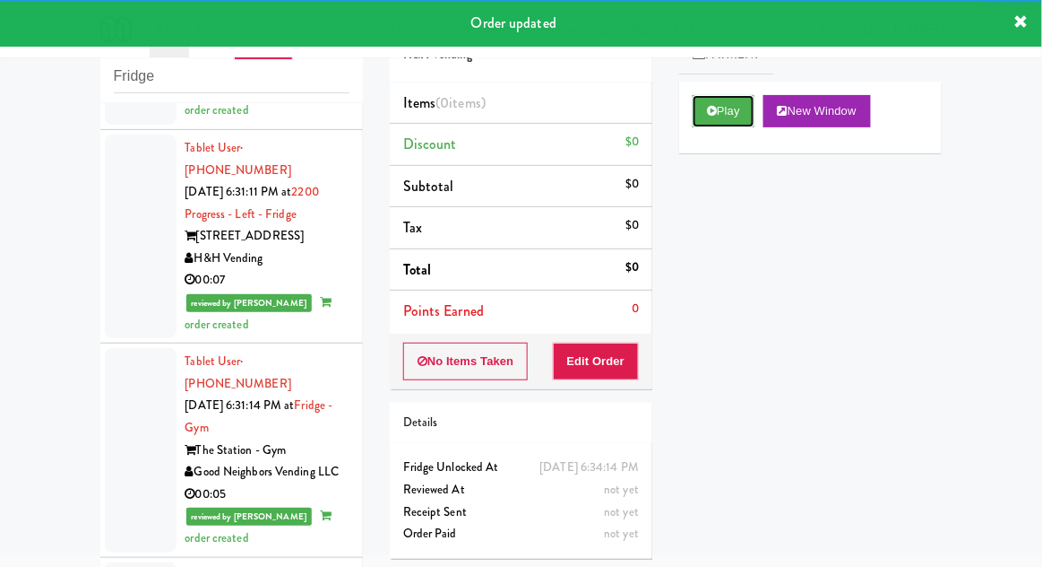
click at [728, 108] on button "Play" at bounding box center [724, 111] width 62 height 32
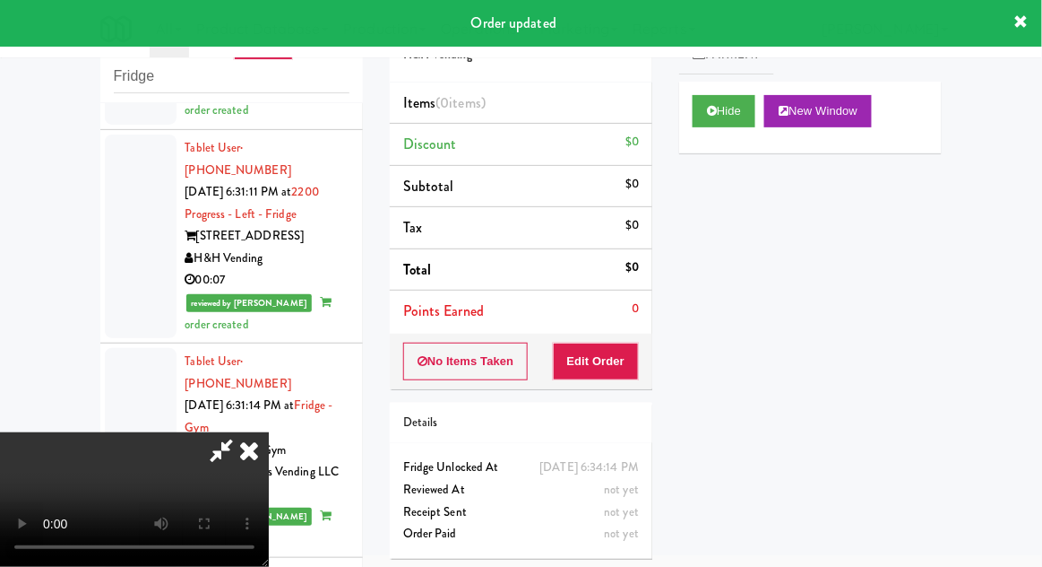
click at [602, 376] on button "Edit Order" at bounding box center [596, 361] width 87 height 38
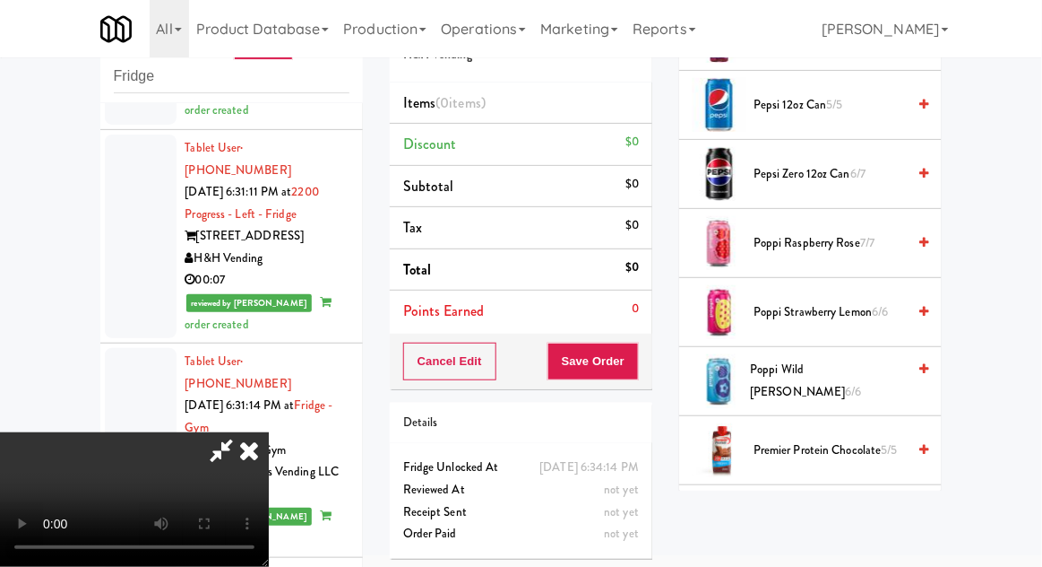
scroll to position [2001, 0]
click at [846, 383] on span "6/6" at bounding box center [854, 391] width 16 height 17
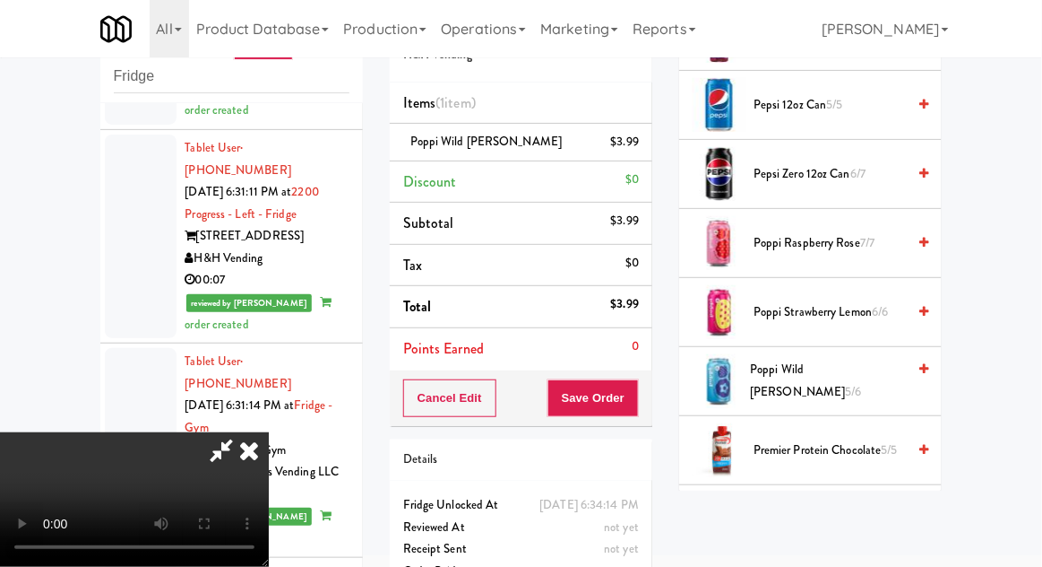
click at [837, 378] on span "Poppi Wild [PERSON_NAME] 5/6" at bounding box center [828, 381] width 156 height 44
click at [636, 402] on button "Save Order" at bounding box center [593, 398] width 91 height 38
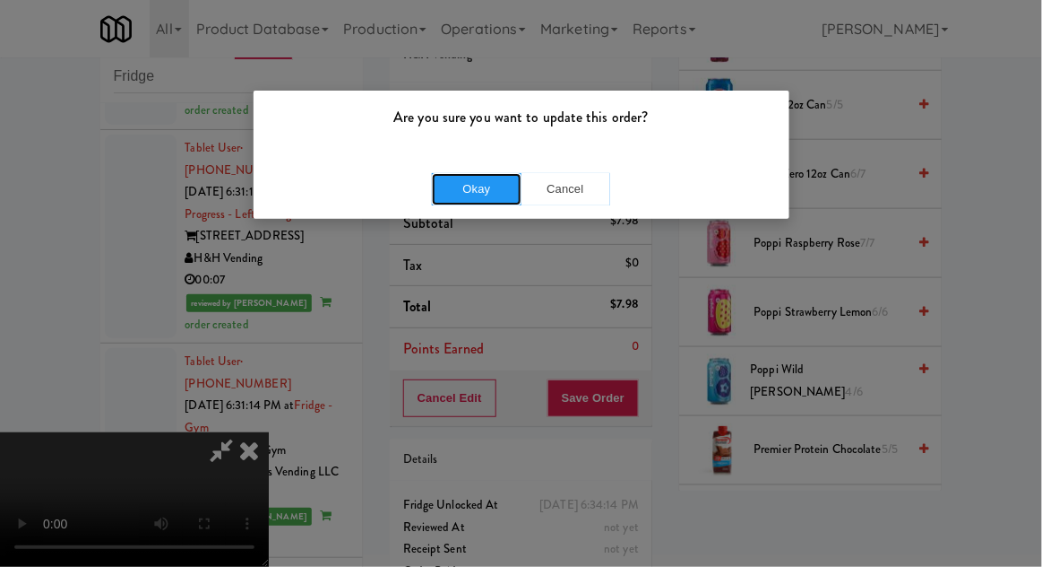
click at [483, 197] on button "Okay" at bounding box center [477, 189] width 90 height 32
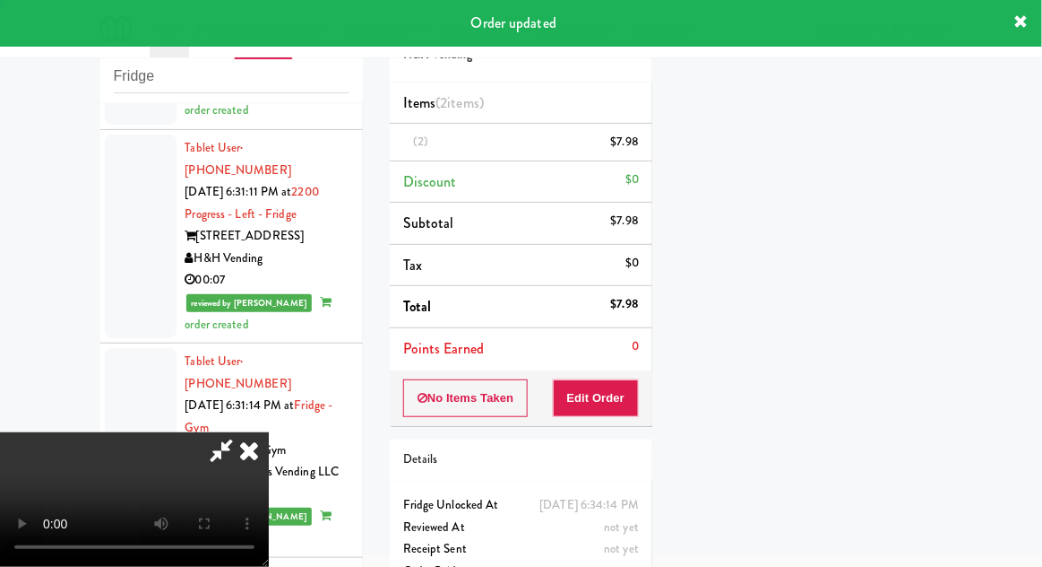
scroll to position [0, 0]
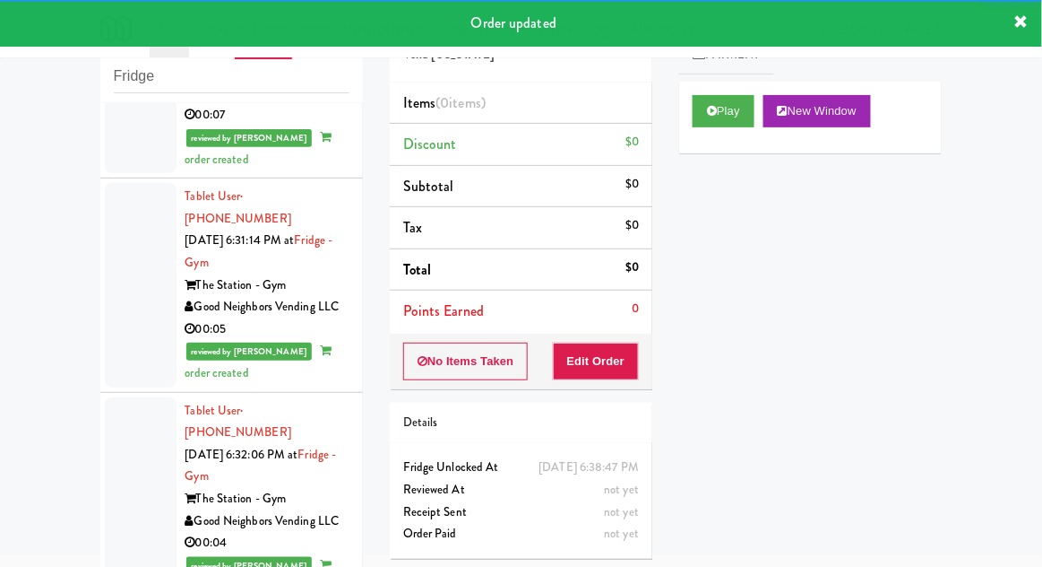
scroll to position [8454, 0]
click at [740, 118] on button "Play" at bounding box center [724, 111] width 62 height 32
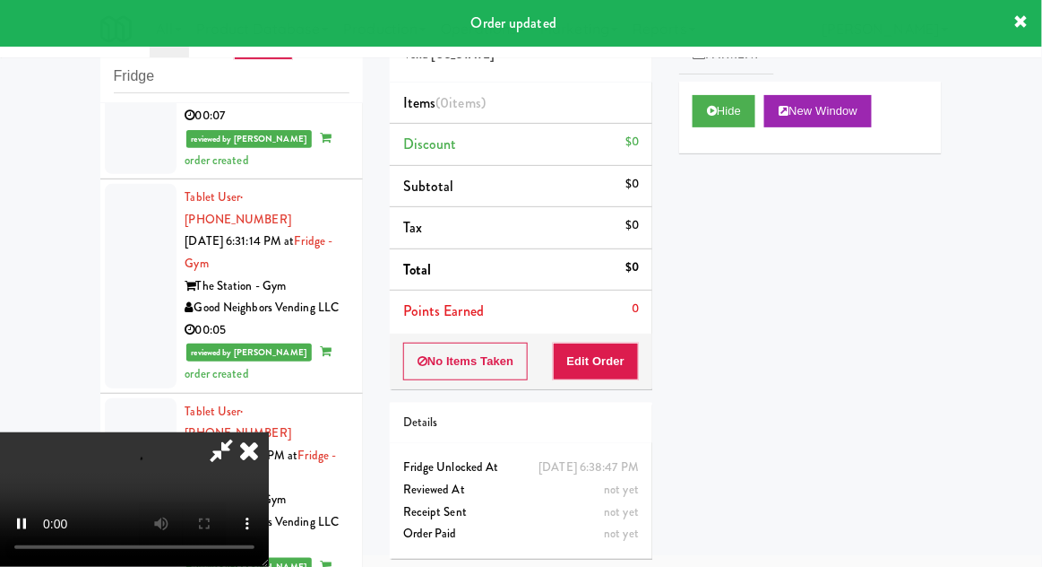
click at [620, 328] on li "Points Earned 0" at bounding box center [521, 310] width 263 height 41
click at [621, 376] on button "Edit Order" at bounding box center [596, 361] width 87 height 38
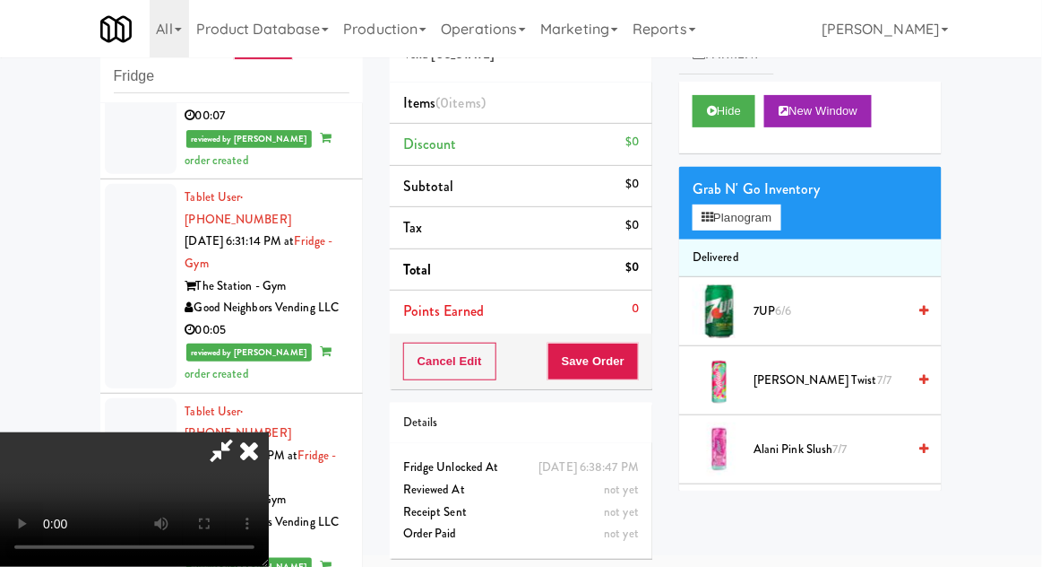
scroll to position [0, 0]
click at [760, 221] on button "Planogram" at bounding box center [737, 217] width 88 height 27
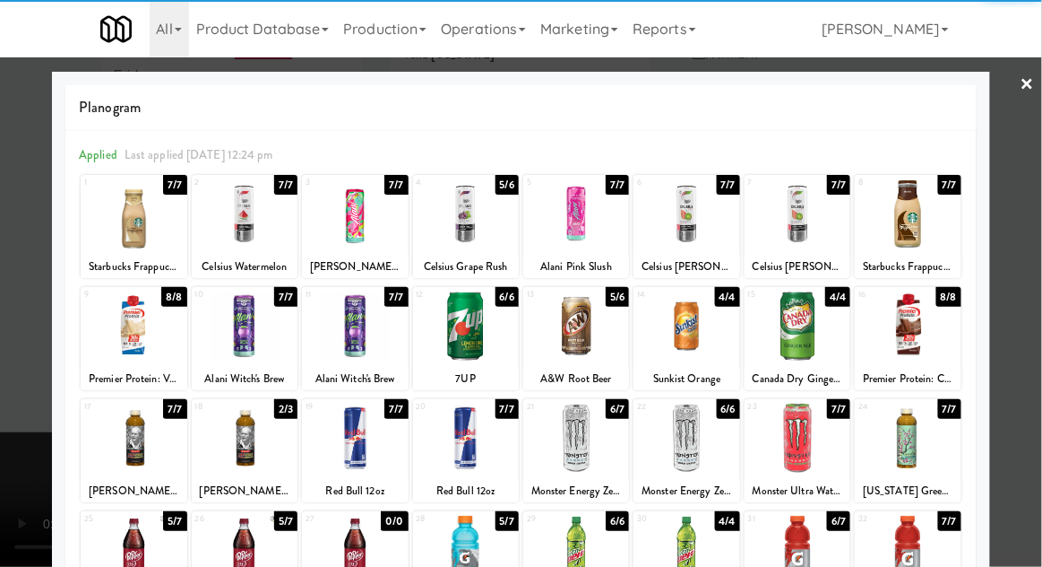
click at [601, 202] on div at bounding box center [576, 213] width 106 height 69
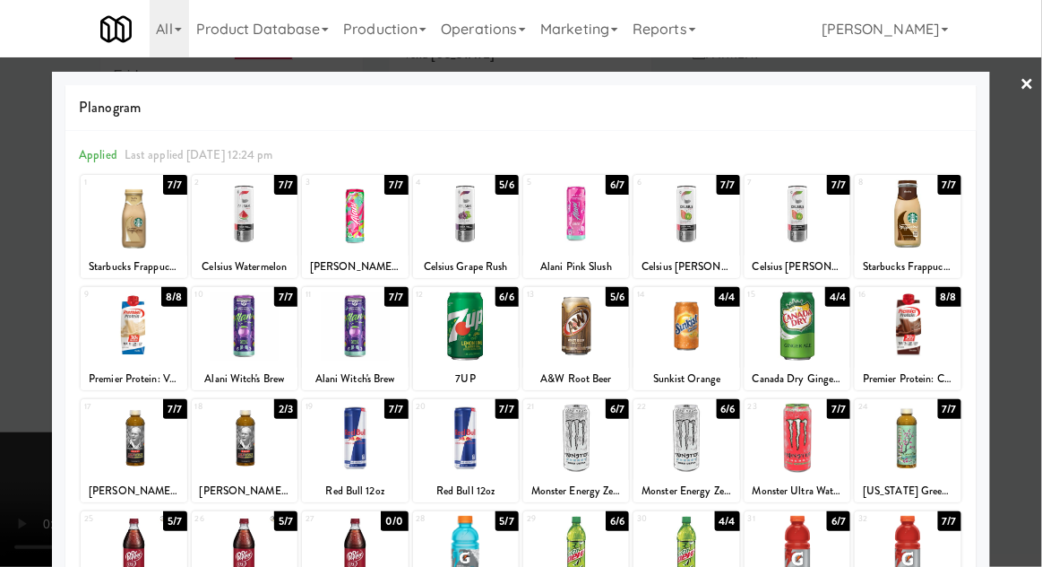
click at [25, 350] on div at bounding box center [521, 283] width 1042 height 567
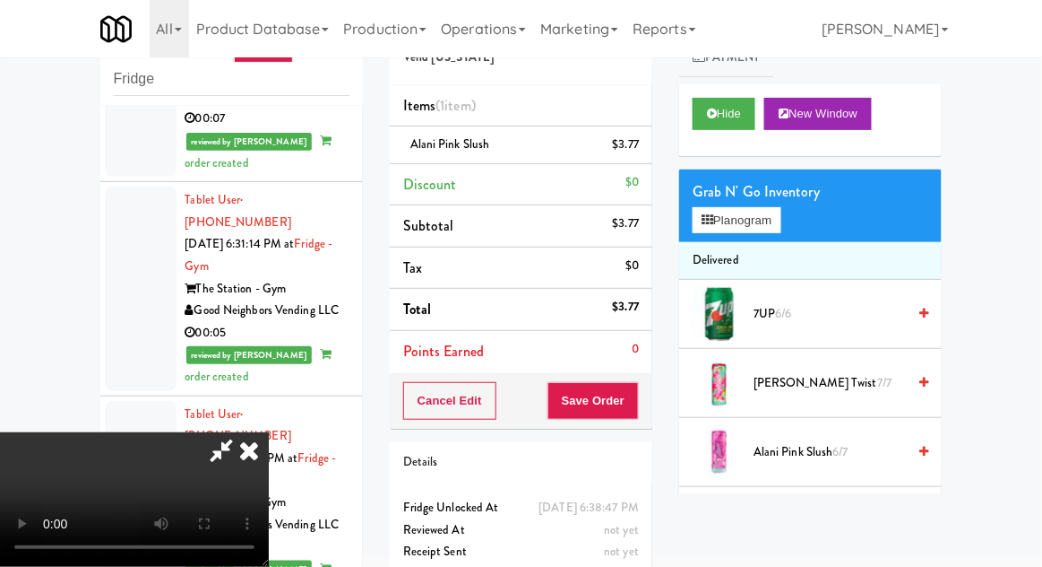
scroll to position [69, 0]
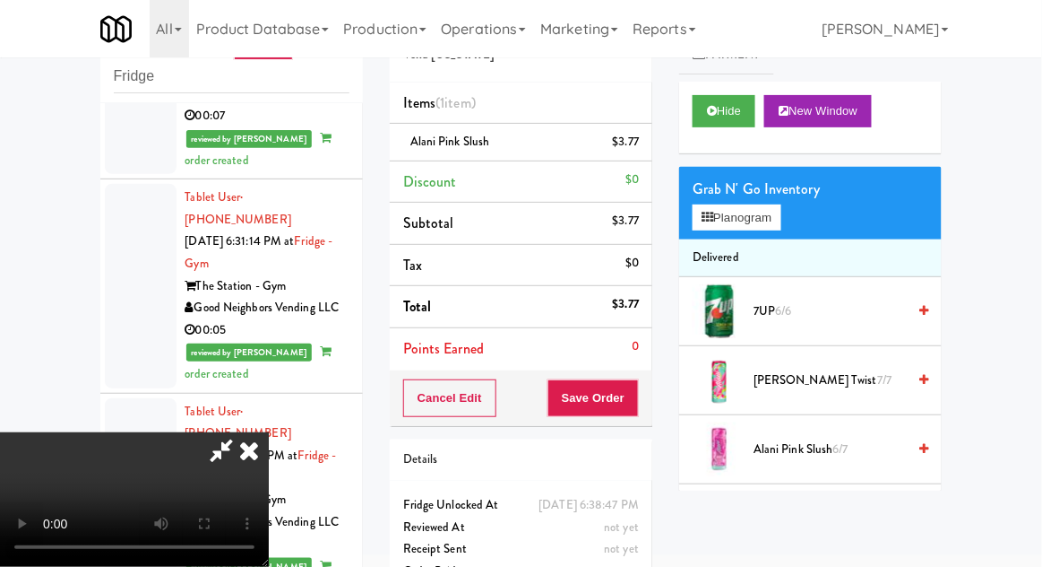
click at [751, 188] on div "Grab N' Go Inventory" at bounding box center [811, 189] width 236 height 27
click at [762, 225] on button "Planogram" at bounding box center [737, 217] width 88 height 27
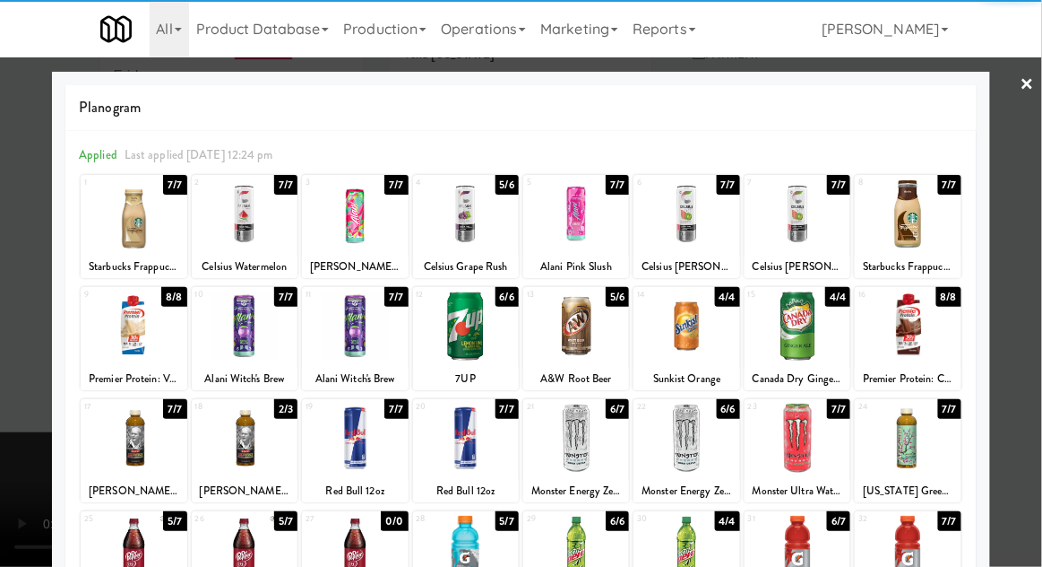
click at [358, 238] on div at bounding box center [355, 213] width 106 height 69
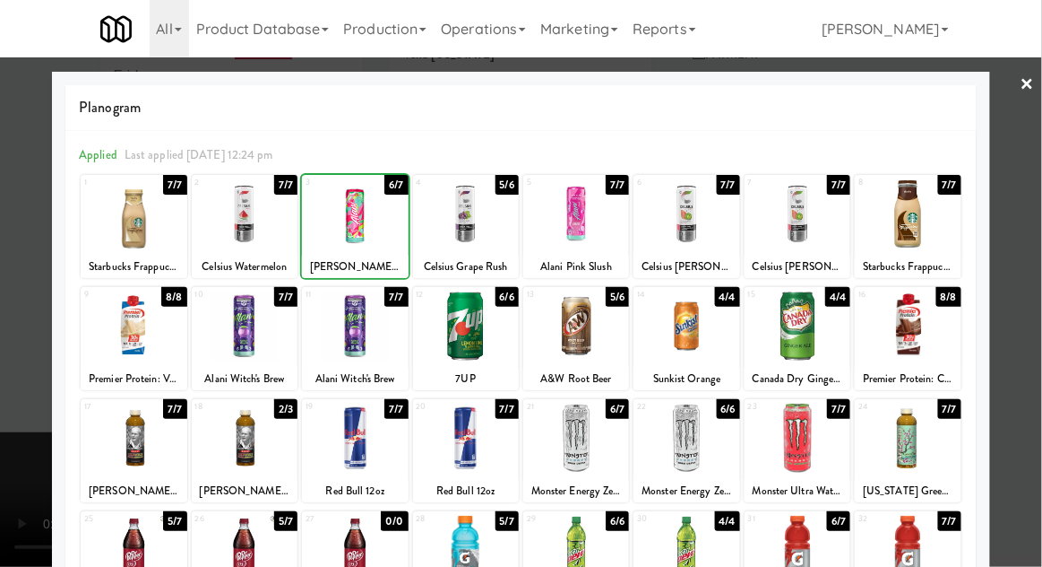
click at [1029, 231] on div at bounding box center [521, 283] width 1042 height 567
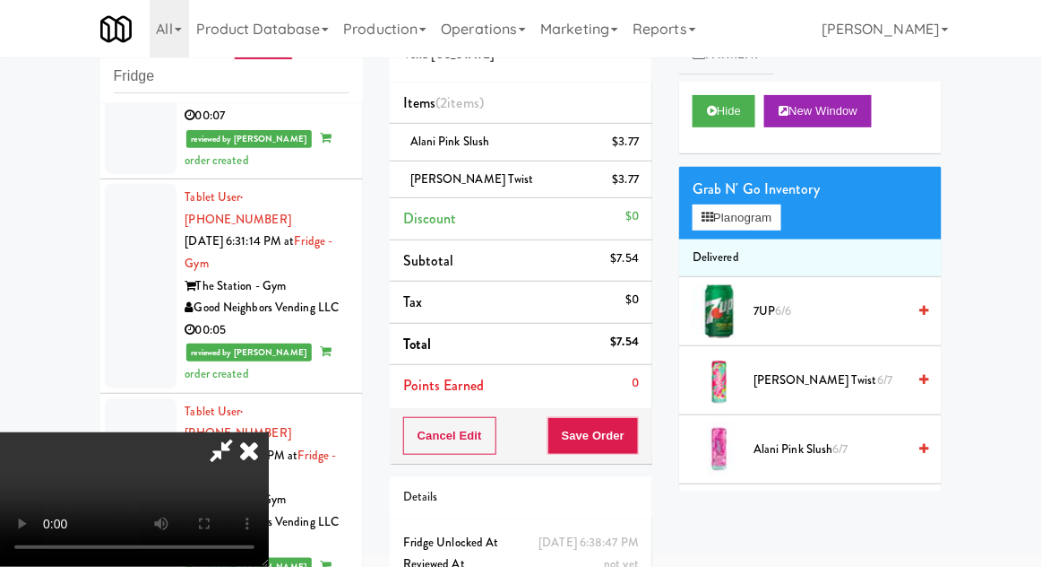
scroll to position [65, 0]
click at [639, 432] on button "Save Order" at bounding box center [593, 436] width 91 height 38
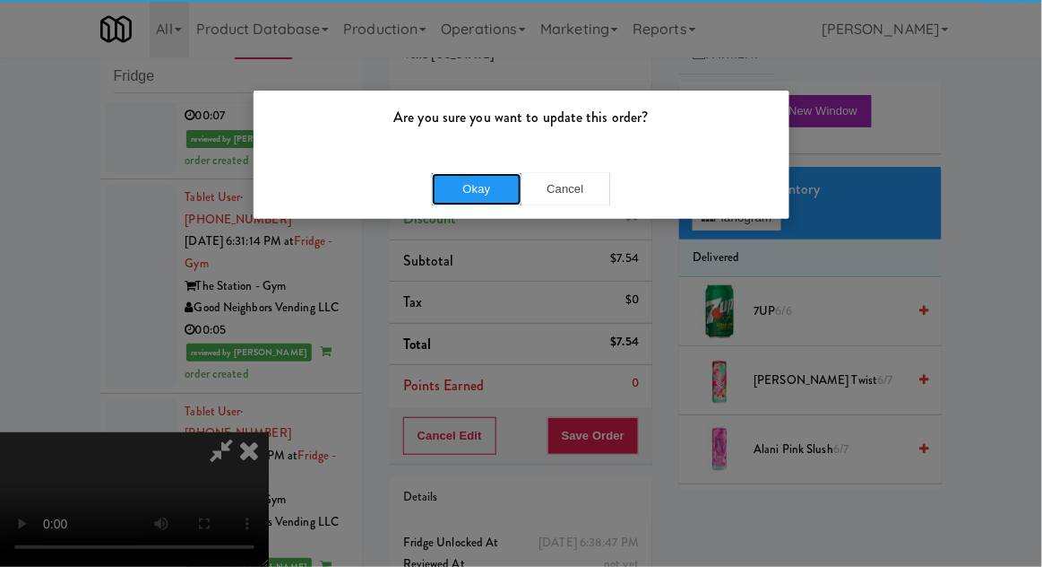
click at [463, 178] on button "Okay" at bounding box center [477, 189] width 90 height 32
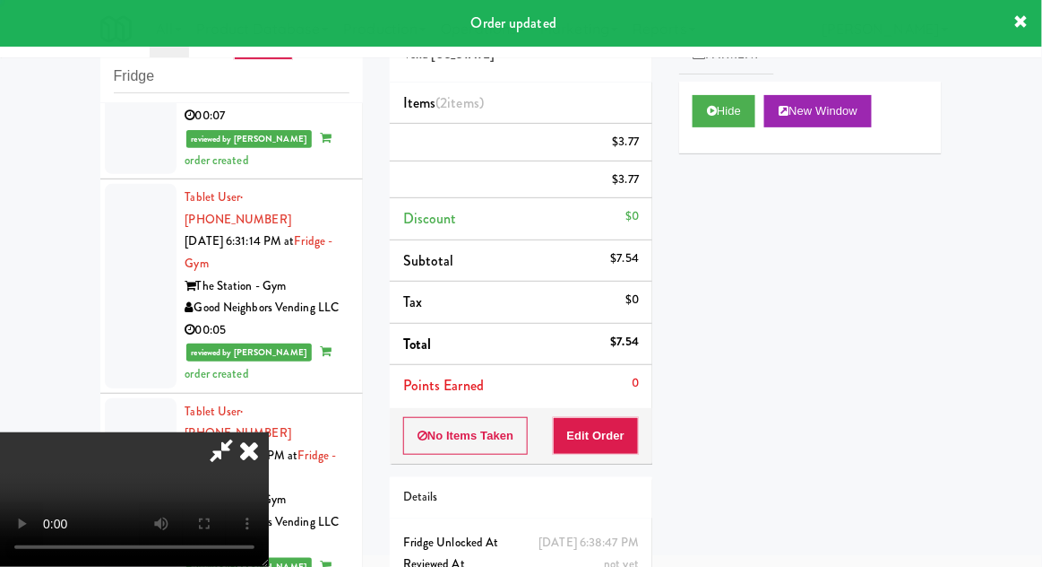
scroll to position [0, 0]
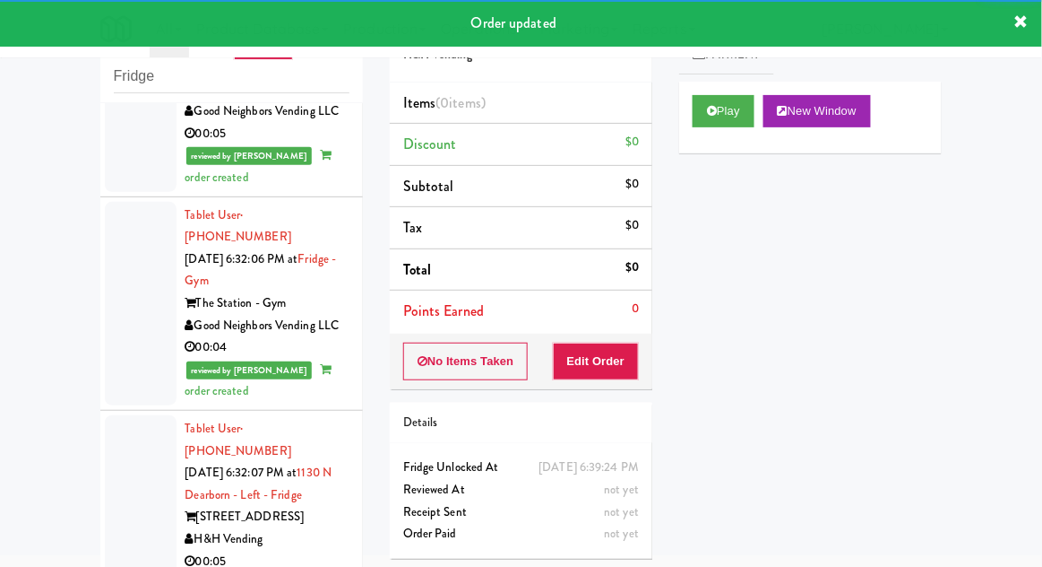
scroll to position [8663, 0]
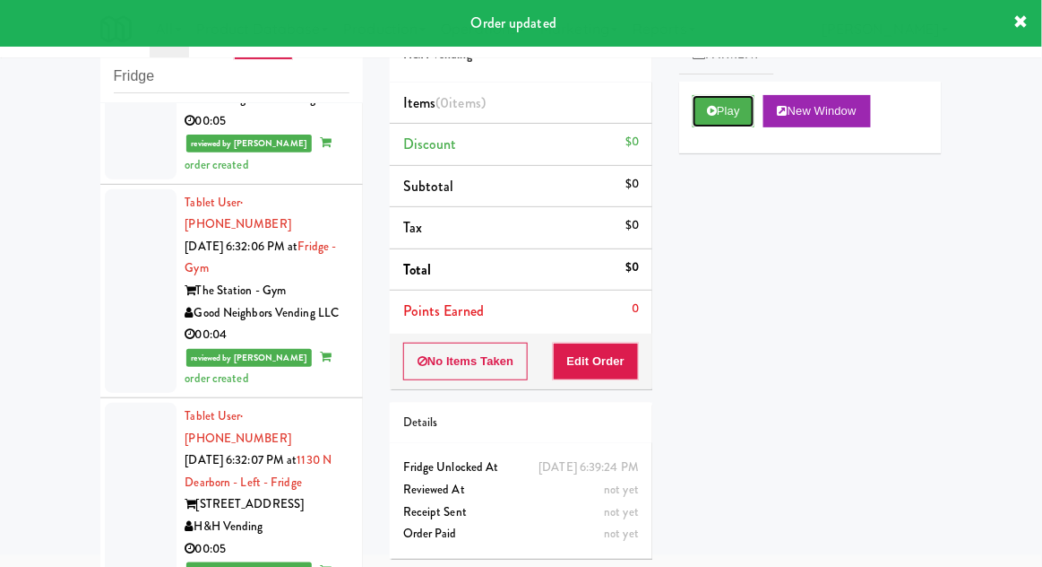
click at [727, 112] on button "Play" at bounding box center [724, 111] width 62 height 32
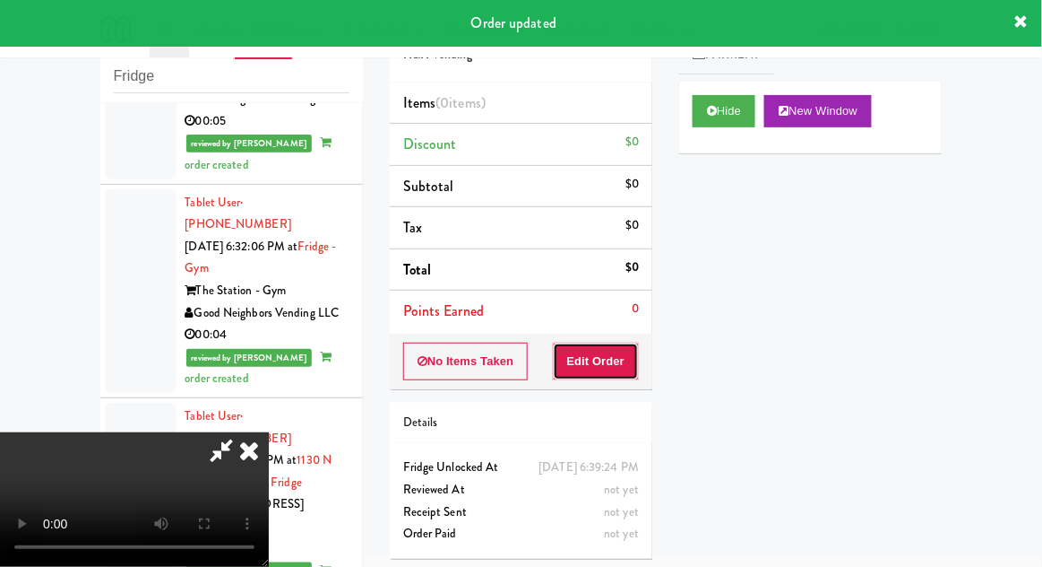
click at [610, 356] on button "Edit Order" at bounding box center [596, 361] width 87 height 38
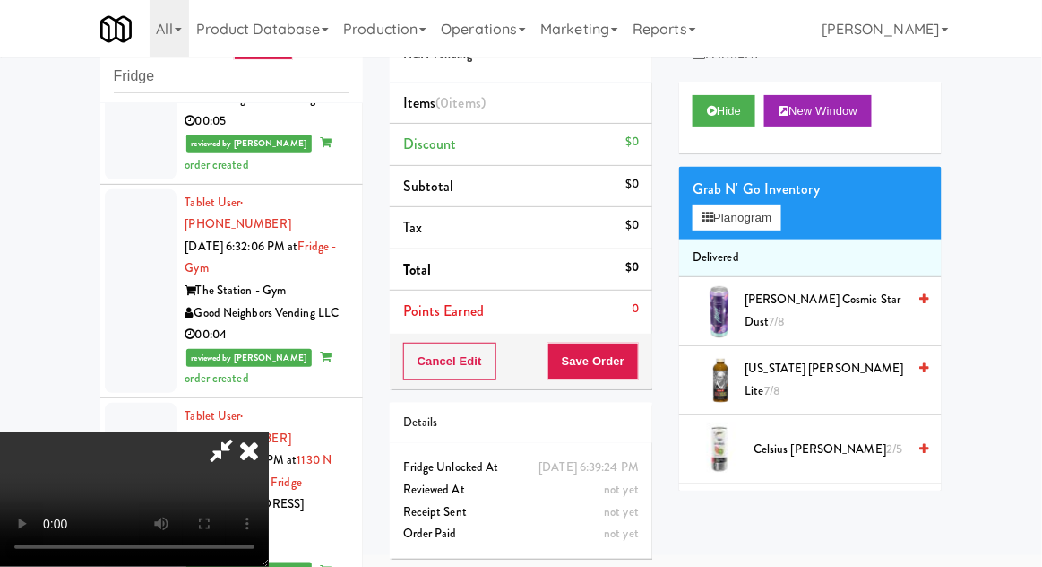
scroll to position [0, 0]
click at [769, 217] on button "Planogram" at bounding box center [737, 217] width 88 height 27
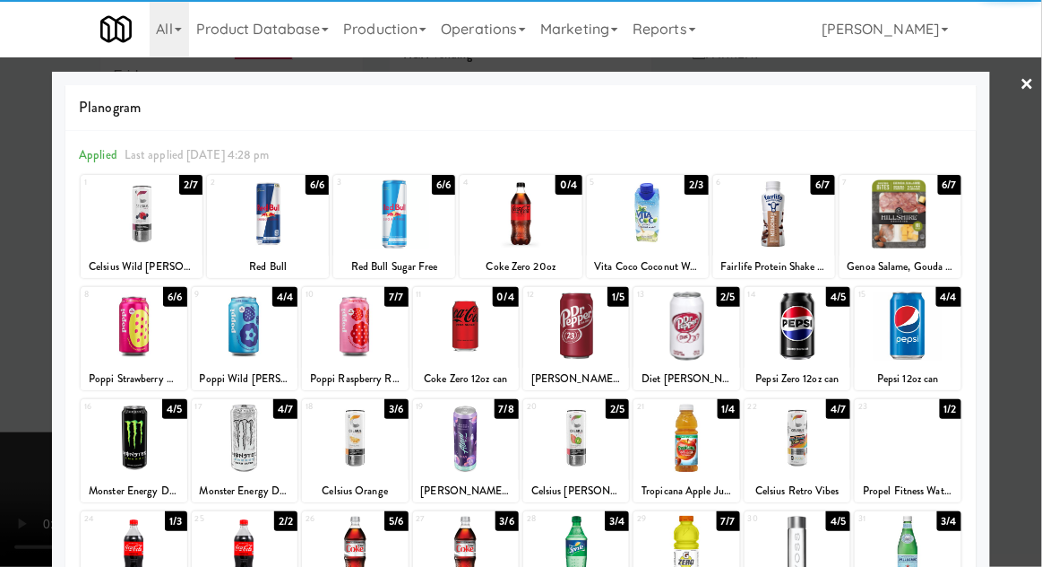
click at [246, 346] on div at bounding box center [245, 325] width 106 height 69
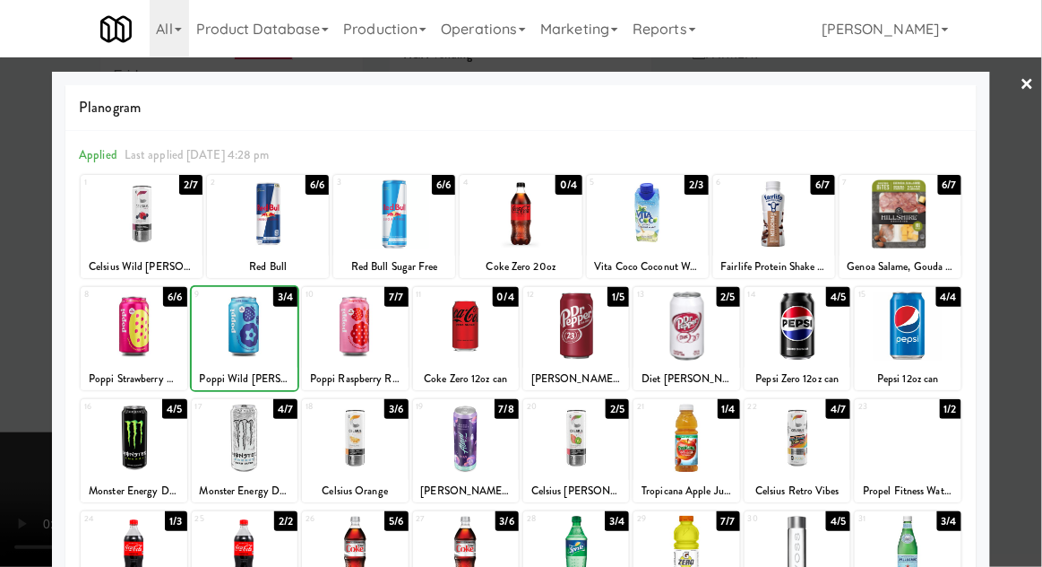
click at [1023, 354] on div at bounding box center [521, 283] width 1042 height 567
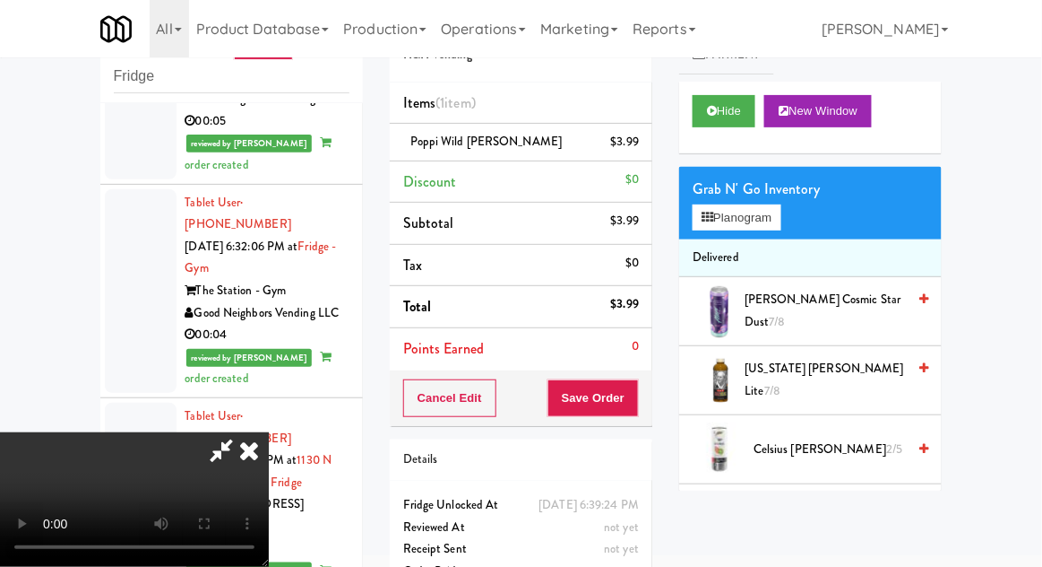
scroll to position [65, 0]
click at [642, 425] on div "Order # 5901990 H&H Vending Items (1 item ) Poppi Wild [PERSON_NAME] $3.99 Disc…" at bounding box center [521, 302] width 290 height 613
click at [639, 401] on button "Save Order" at bounding box center [593, 398] width 91 height 38
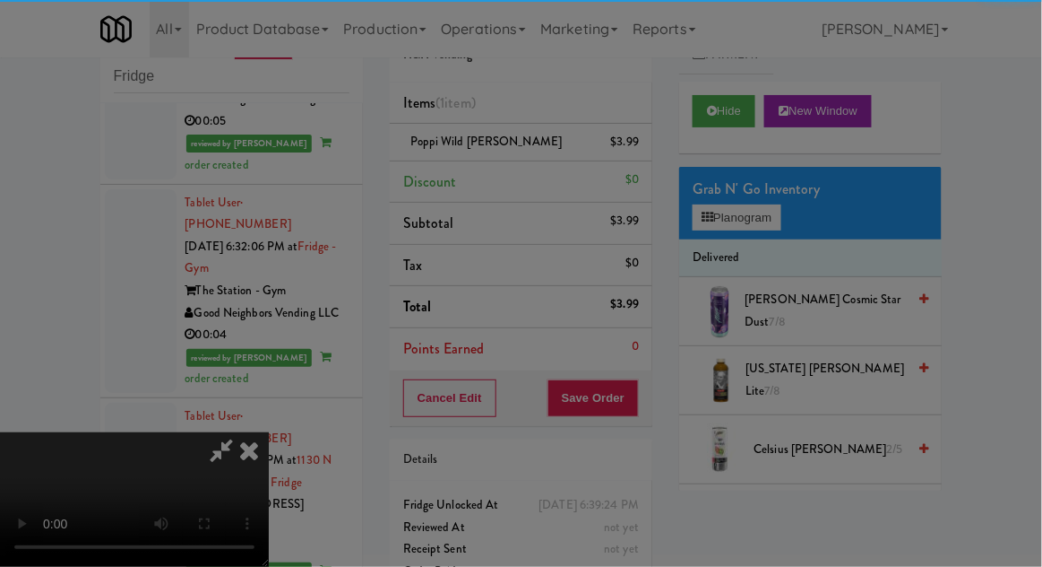
click at [632, 406] on div at bounding box center [521, 283] width 1042 height 567
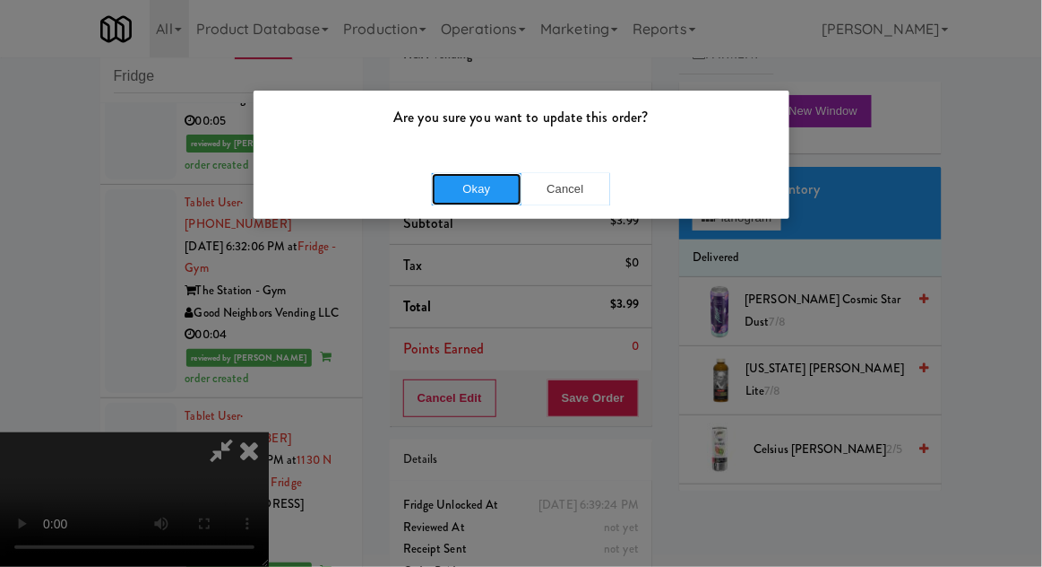
click at [446, 195] on button "Okay" at bounding box center [477, 189] width 90 height 32
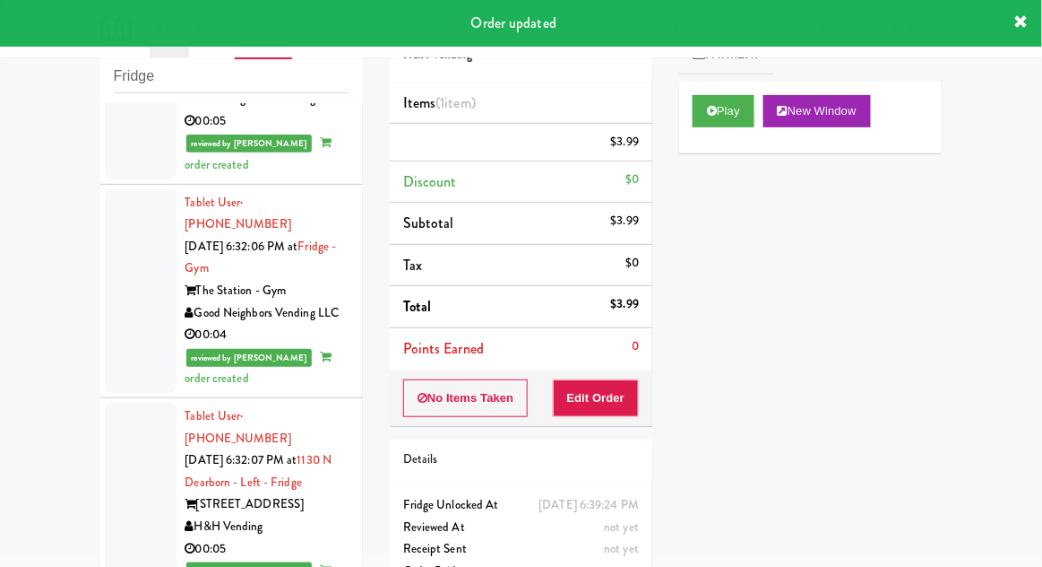
scroll to position [0, 0]
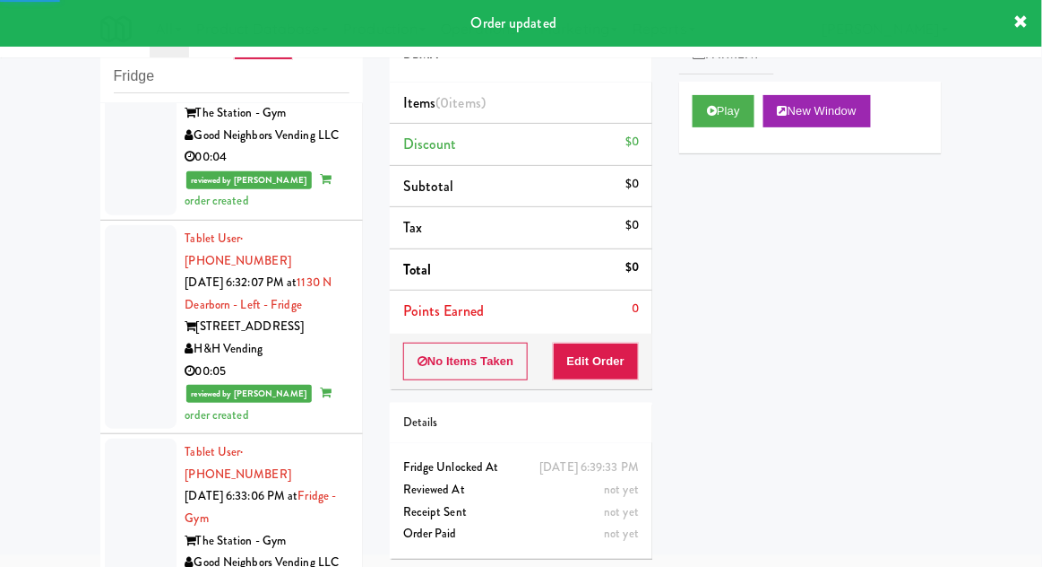
scroll to position [8842, 0]
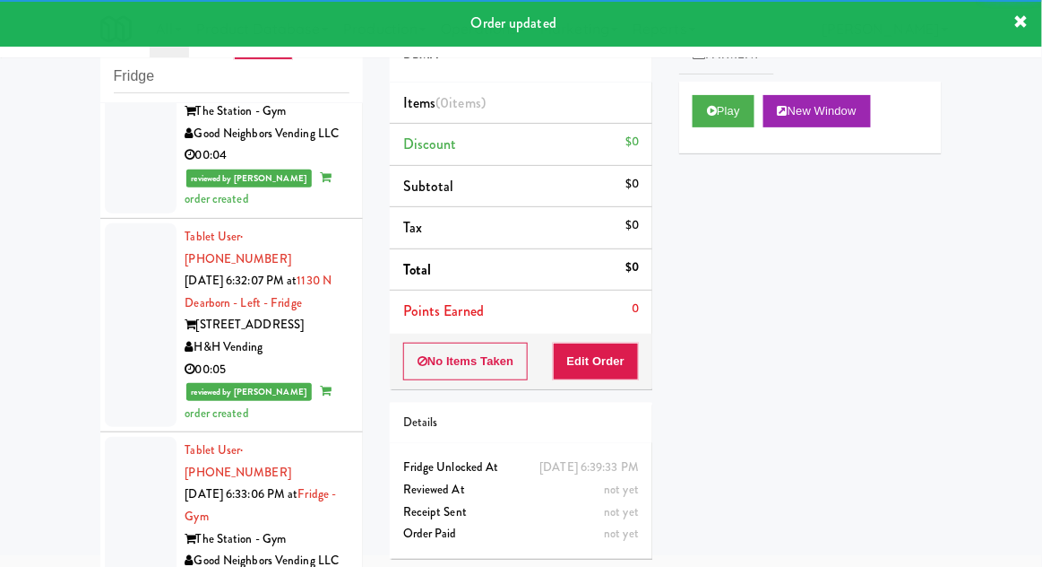
click at [742, 84] on div "Play New Window" at bounding box center [810, 118] width 263 height 72
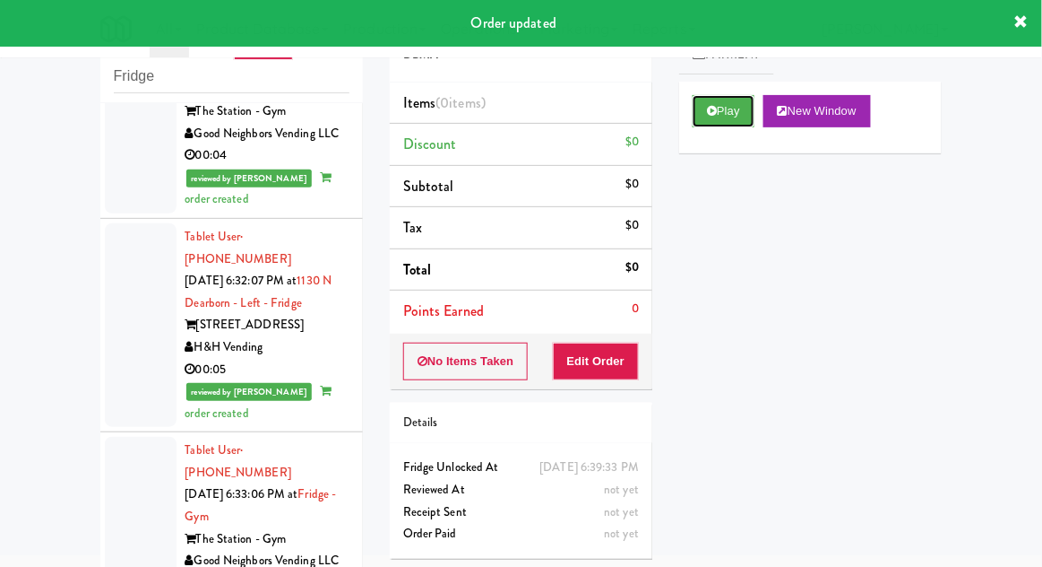
click at [736, 117] on button "Play" at bounding box center [724, 111] width 62 height 32
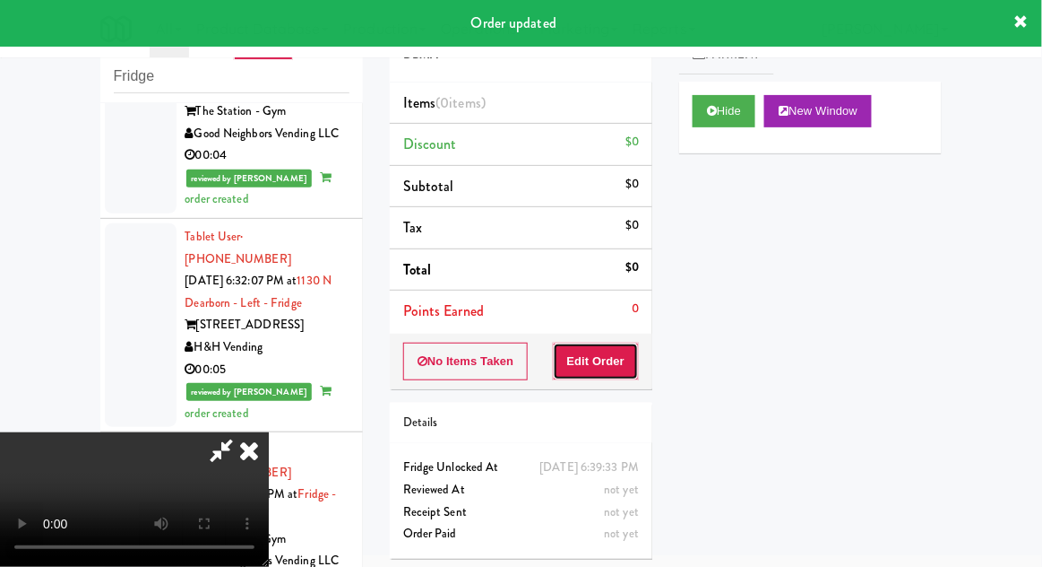
click at [610, 362] on button "Edit Order" at bounding box center [596, 361] width 87 height 38
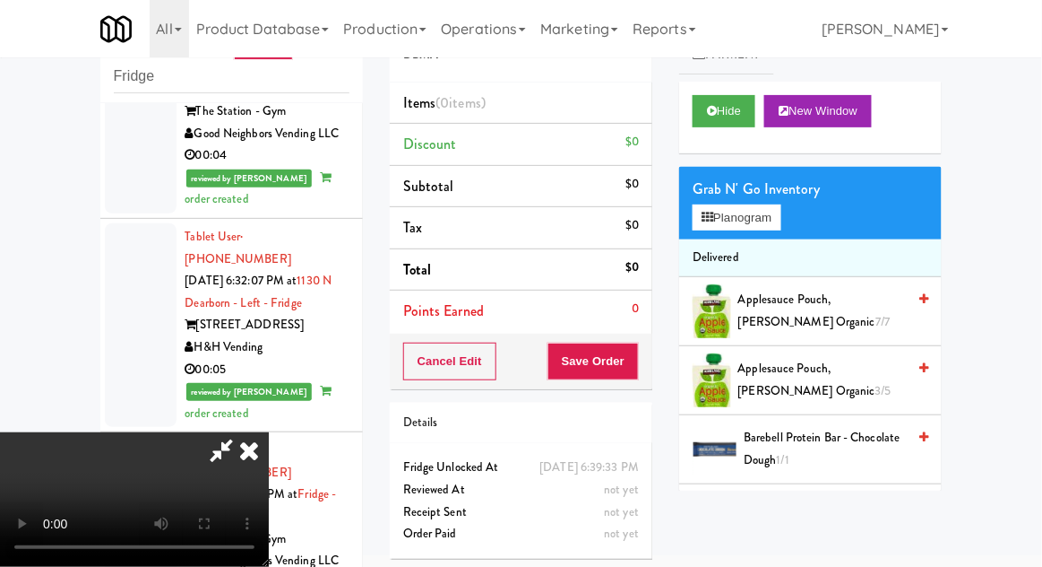
scroll to position [65, 0]
click at [755, 219] on button "Planogram" at bounding box center [737, 217] width 88 height 27
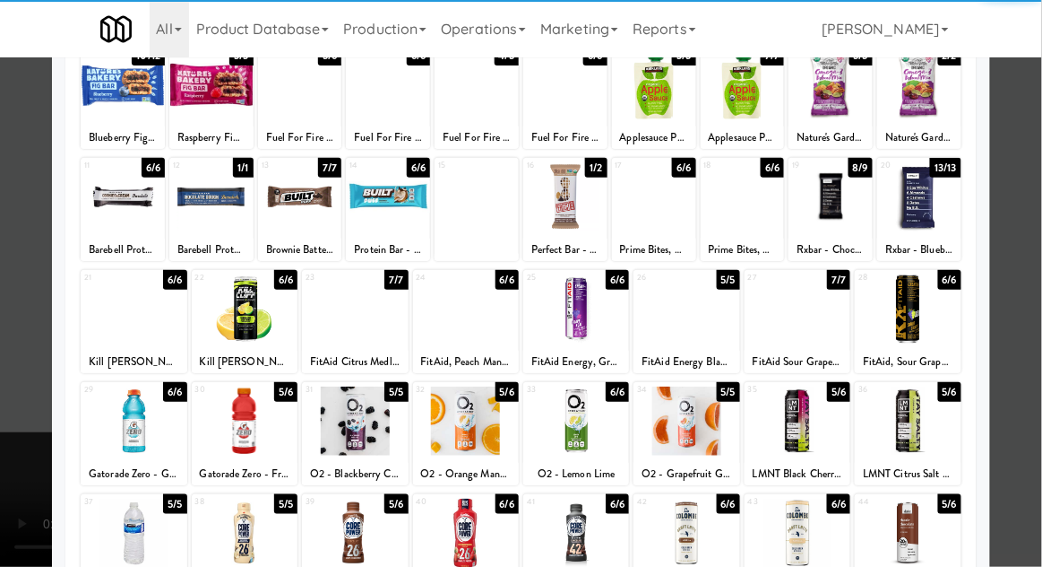
scroll to position [129, 0]
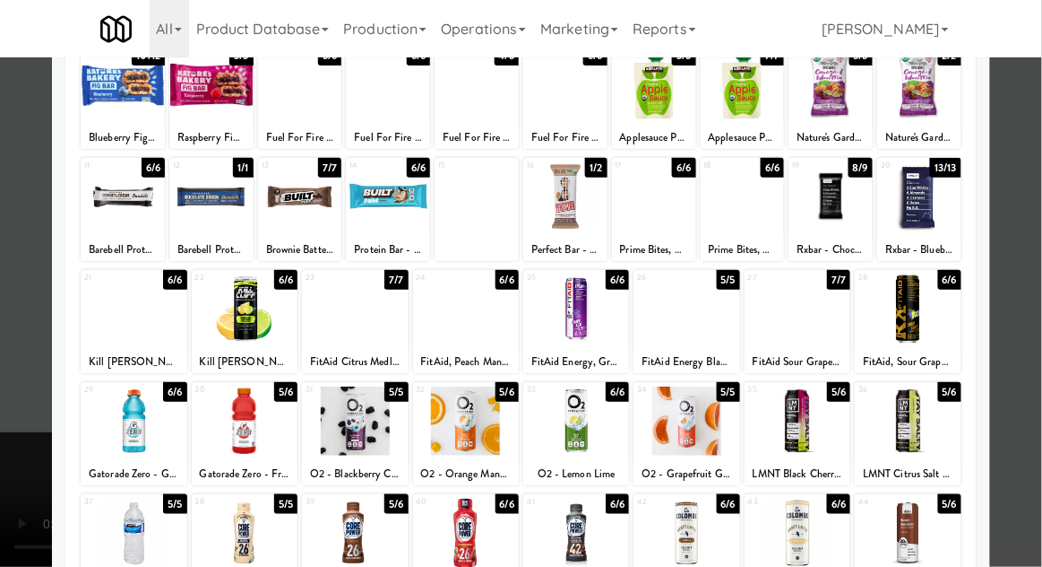
click at [936, 532] on div at bounding box center [908, 532] width 106 height 69
click at [1034, 440] on div at bounding box center [521, 283] width 1042 height 567
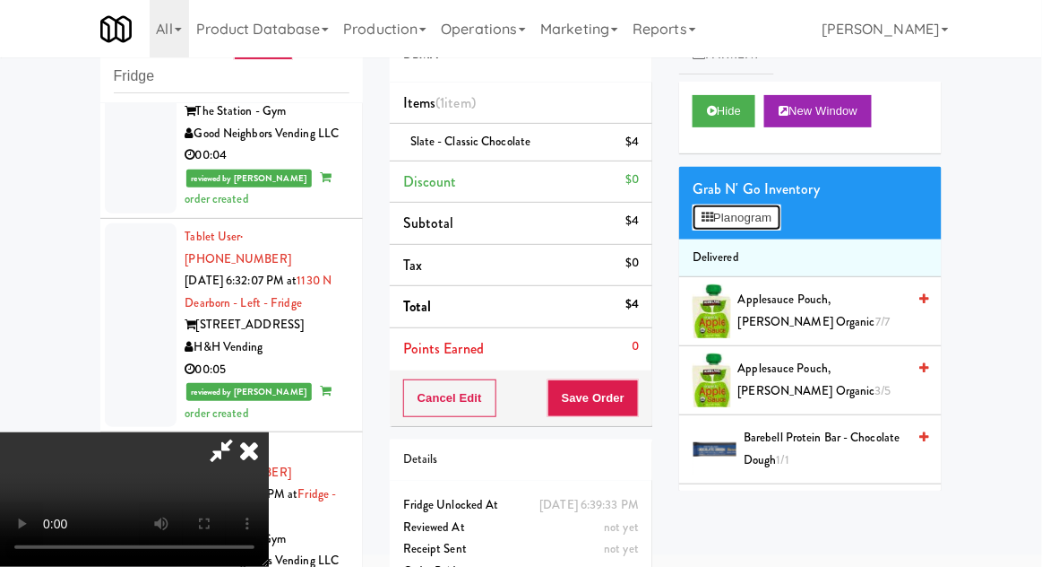
click at [762, 222] on button "Planogram" at bounding box center [737, 217] width 88 height 27
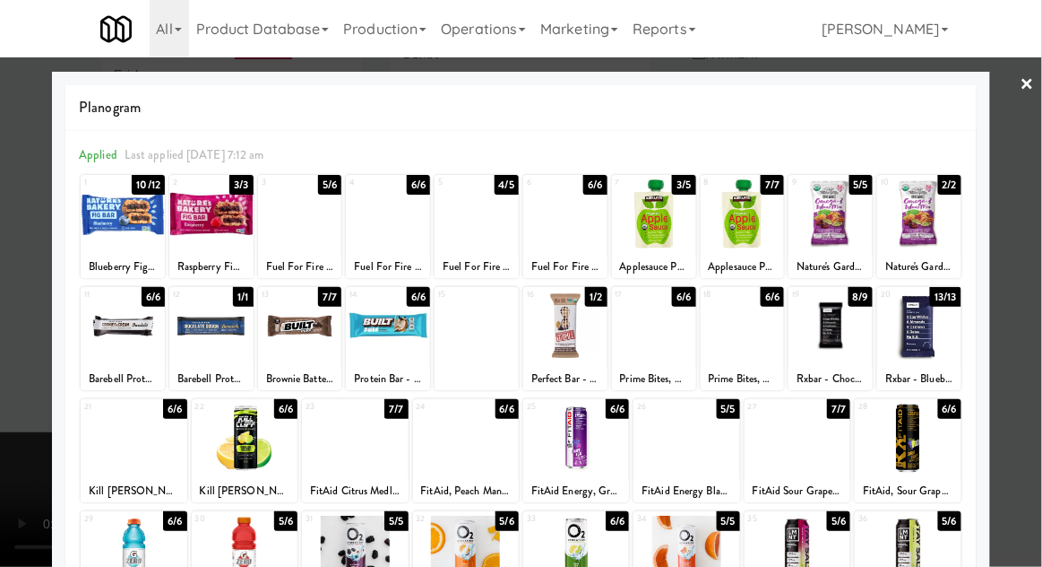
click at [594, 342] on div at bounding box center [565, 325] width 84 height 69
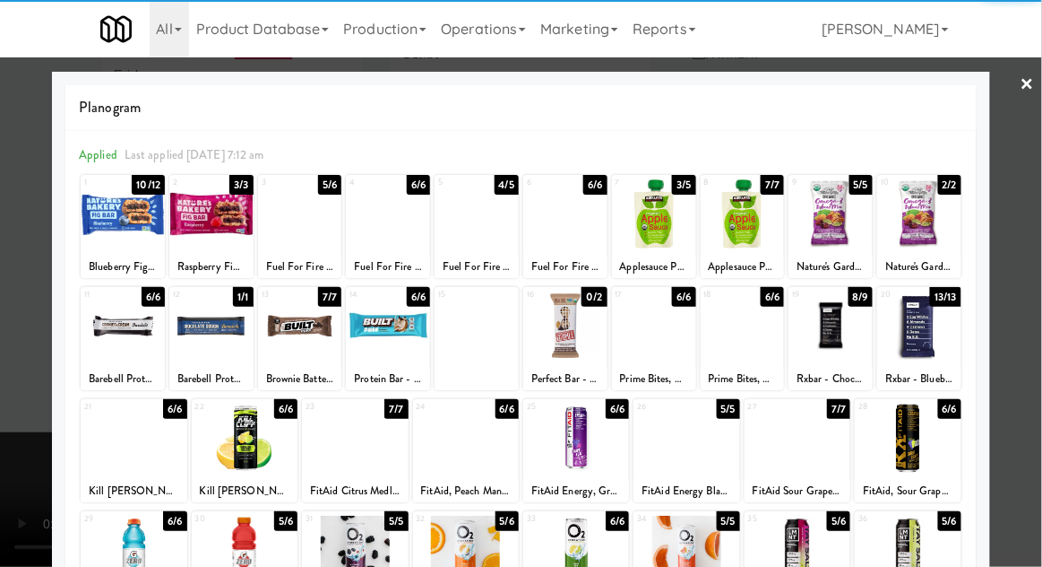
click at [1035, 336] on div at bounding box center [521, 283] width 1042 height 567
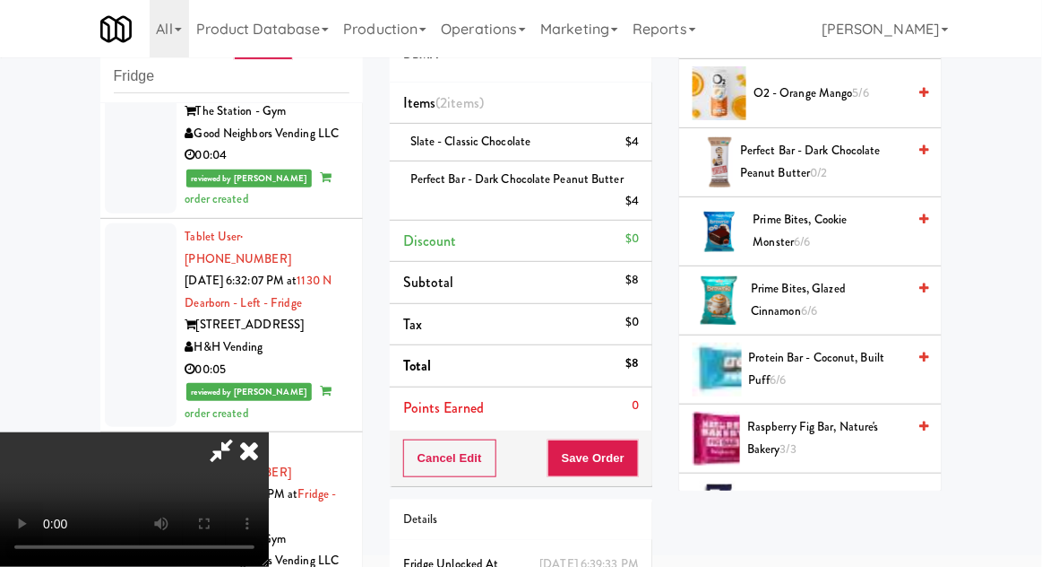
scroll to position [2589, 0]
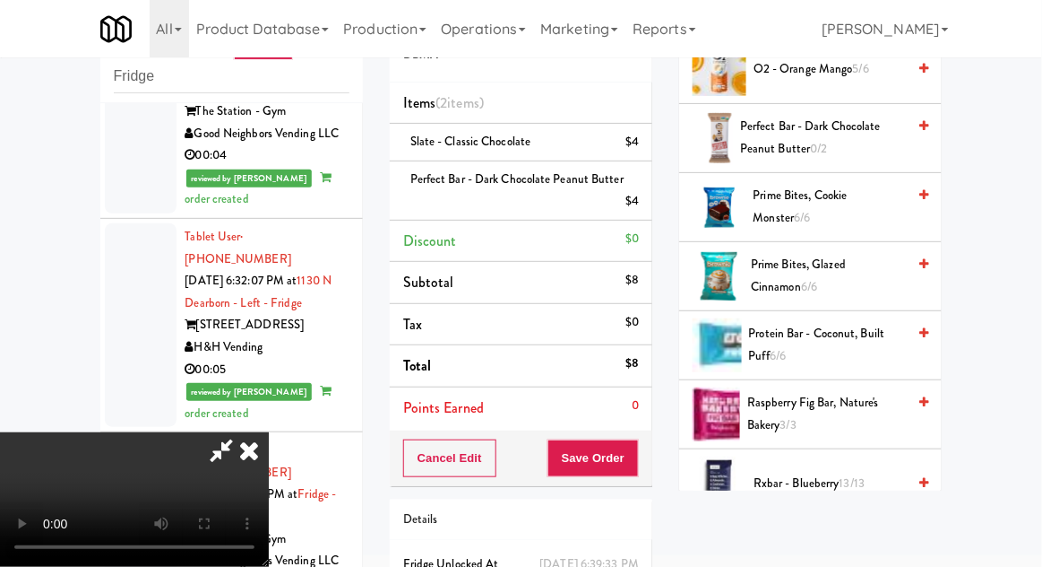
click at [838, 403] on span "Raspberry Fig Bar, Nature's Bakery 3/3" at bounding box center [827, 414] width 159 height 44
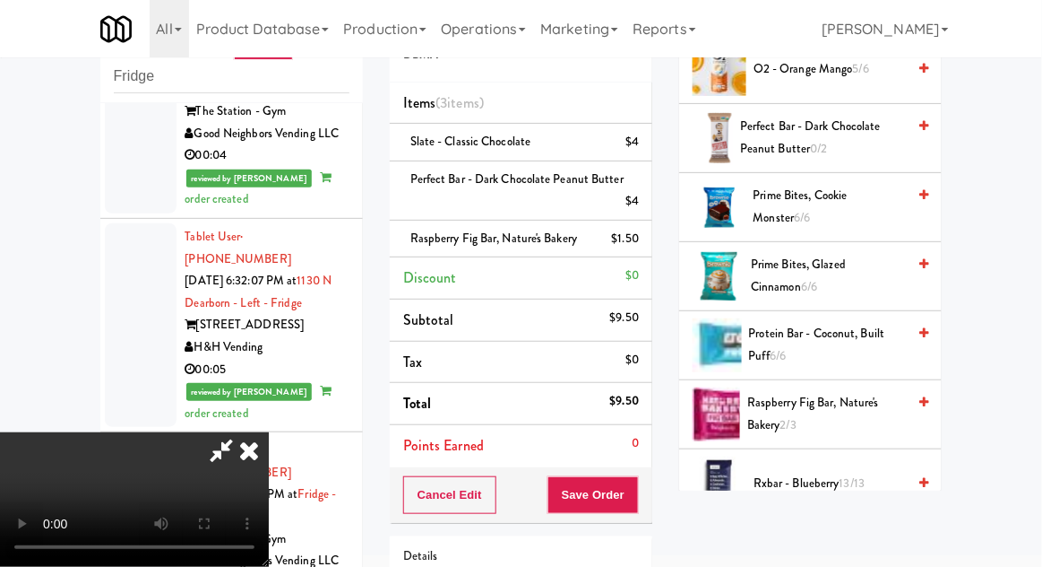
scroll to position [0, 0]
click at [826, 403] on span "Raspberry Fig Bar, Nature's Bakery 2/3" at bounding box center [827, 414] width 159 height 44
click at [630, 497] on button "Save Order" at bounding box center [593, 495] width 91 height 38
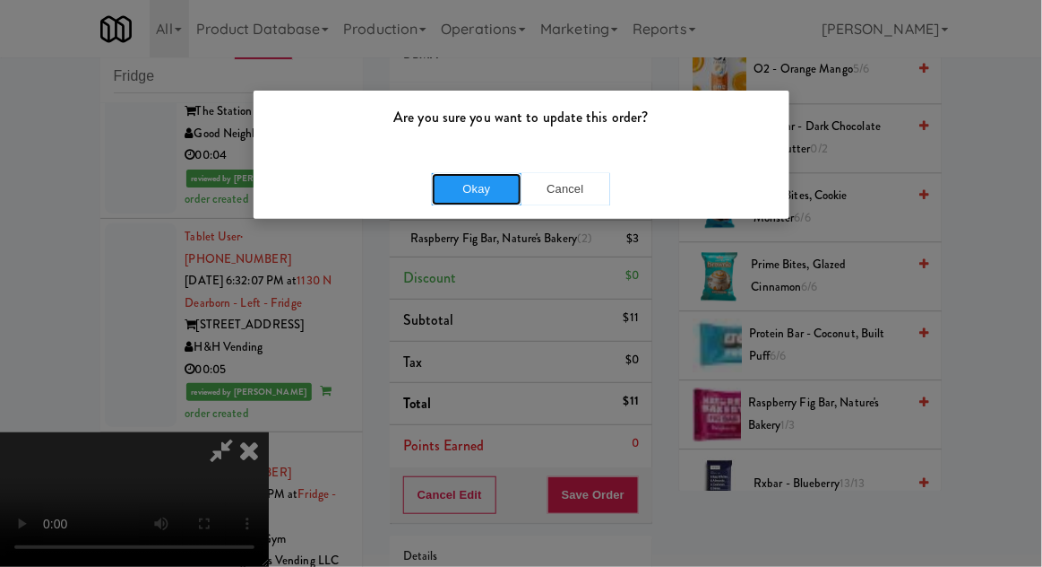
click at [477, 200] on button "Okay" at bounding box center [477, 189] width 90 height 32
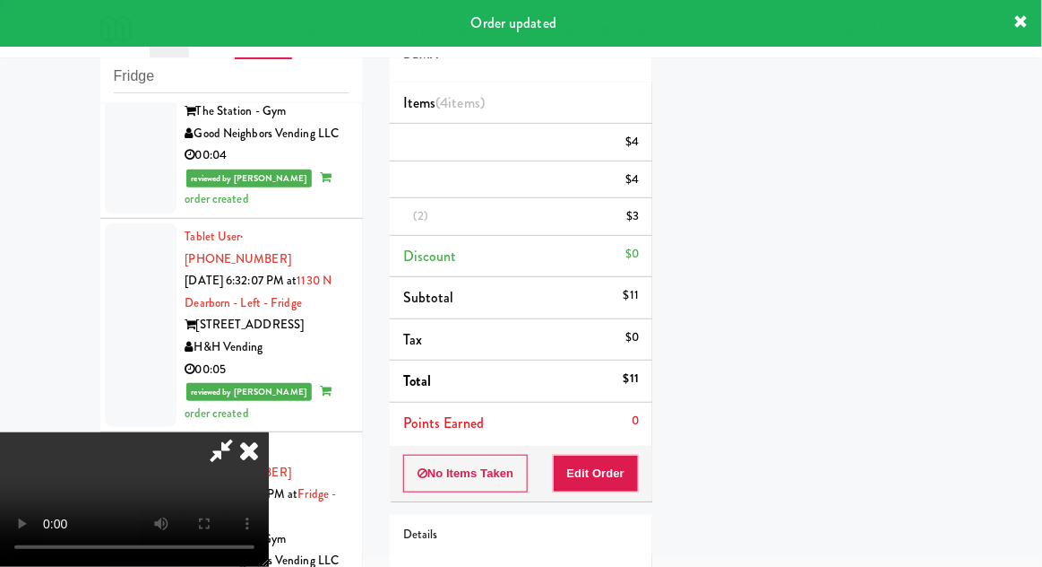
scroll to position [0, 0]
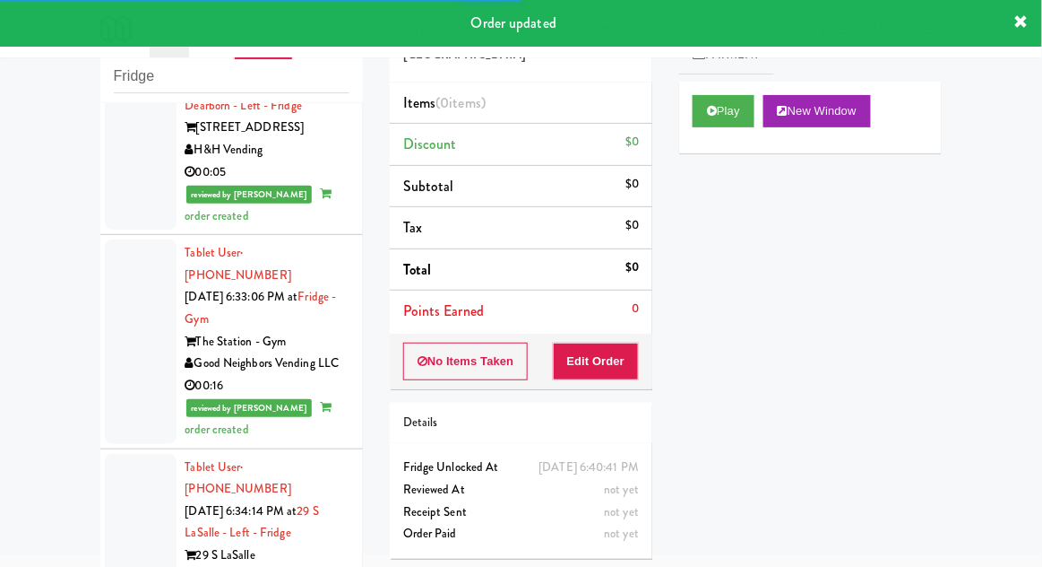
scroll to position [9041, 0]
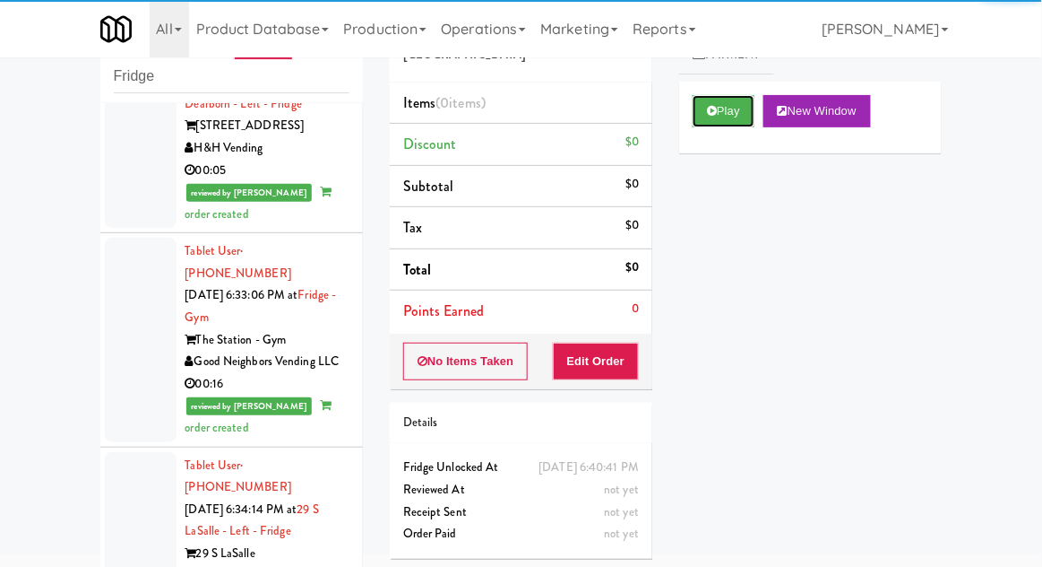
click at [735, 112] on button "Play" at bounding box center [724, 111] width 62 height 32
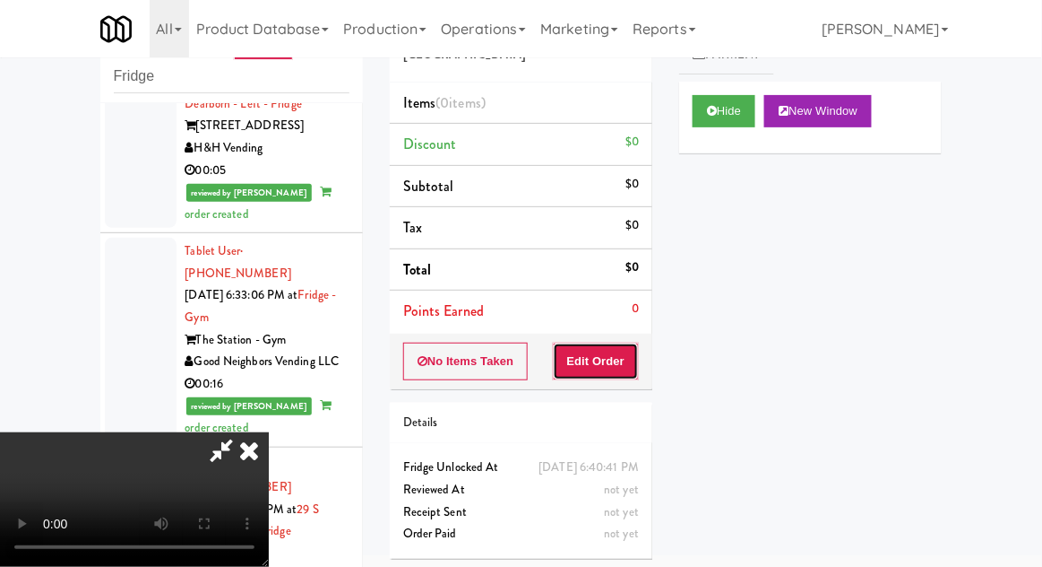
click at [622, 342] on button "Edit Order" at bounding box center [596, 361] width 87 height 38
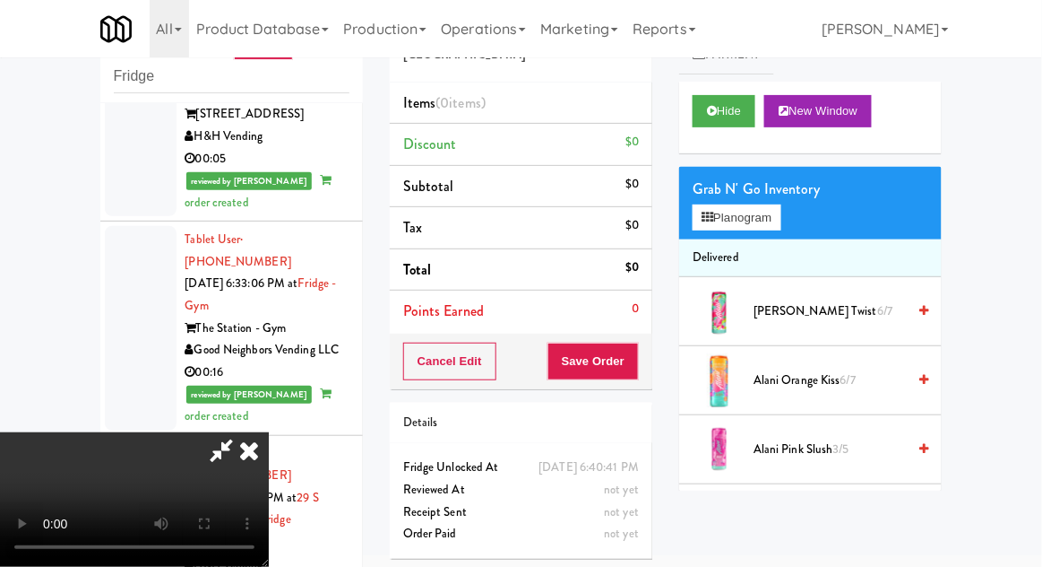
scroll to position [0, 0]
click at [755, 208] on button "Planogram" at bounding box center [737, 217] width 88 height 27
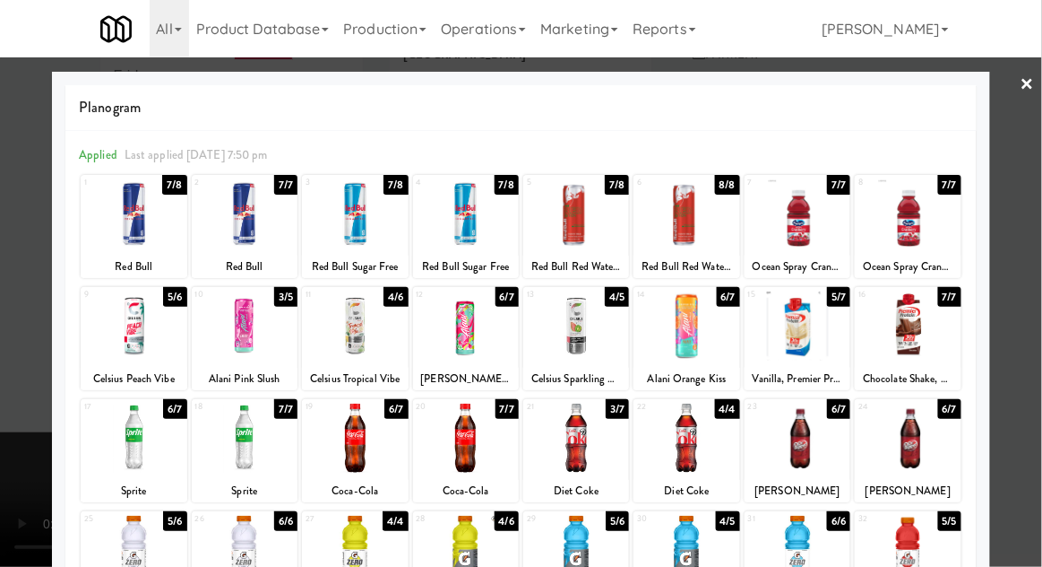
click at [563, 446] on div at bounding box center [576, 437] width 106 height 69
click at [1037, 390] on div at bounding box center [521, 283] width 1042 height 567
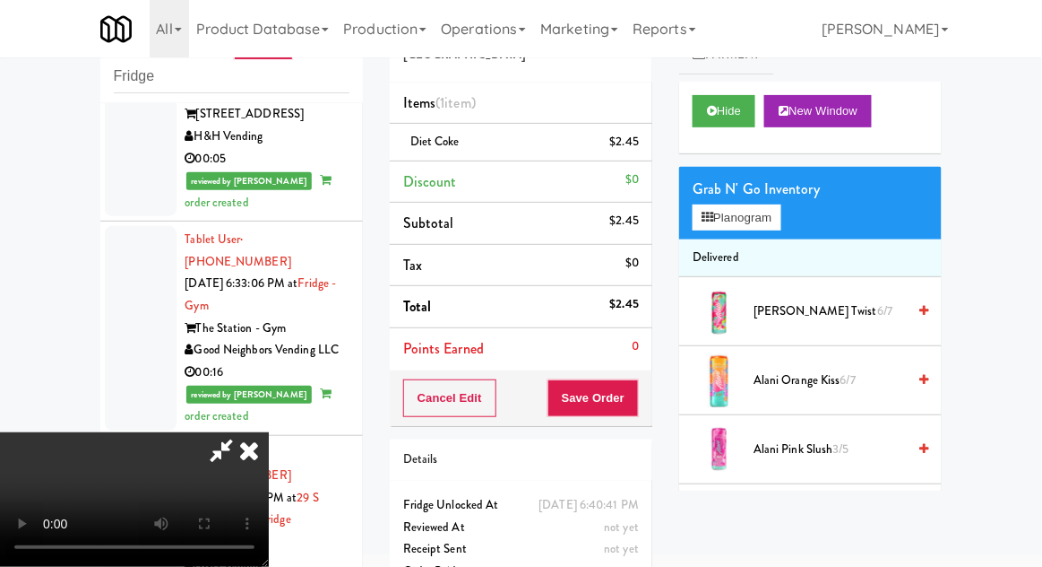
scroll to position [65, 0]
click at [636, 399] on button "Save Order" at bounding box center [593, 398] width 91 height 38
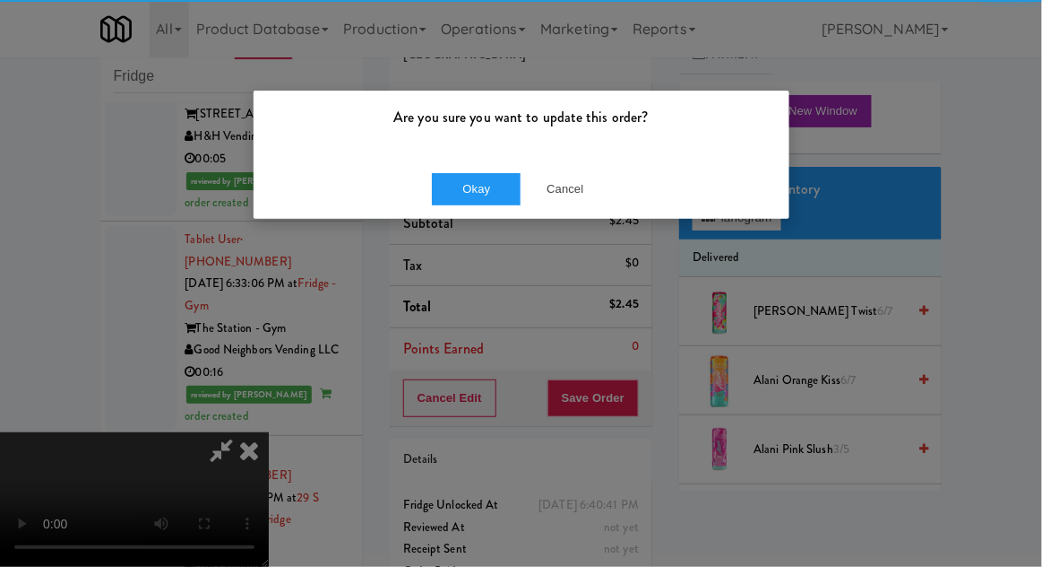
click at [446, 213] on div "Okay Cancel" at bounding box center [522, 189] width 536 height 60
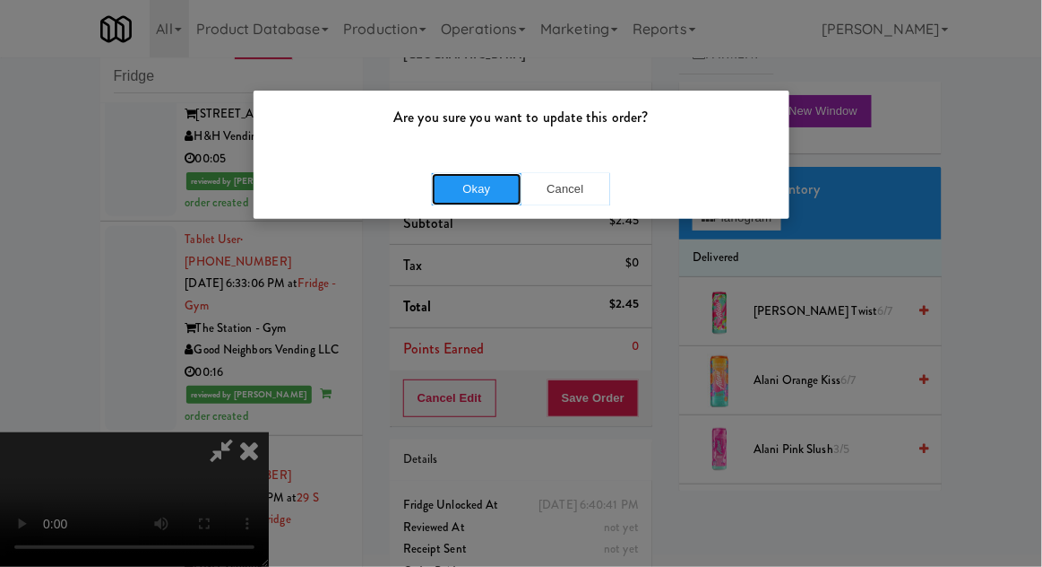
click at [438, 195] on button "Okay" at bounding box center [477, 189] width 90 height 32
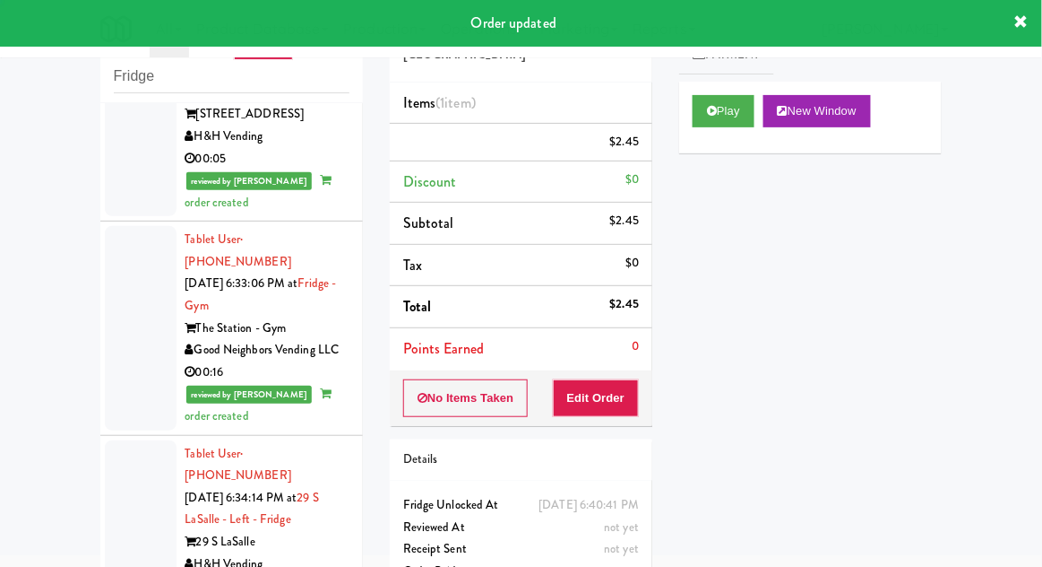
scroll to position [0, 0]
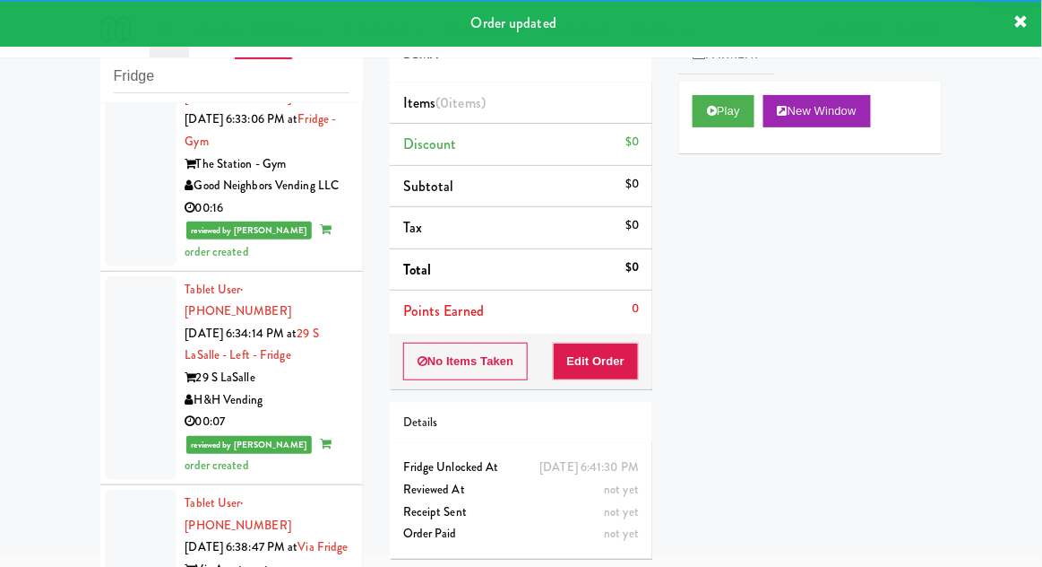
scroll to position [9254, 0]
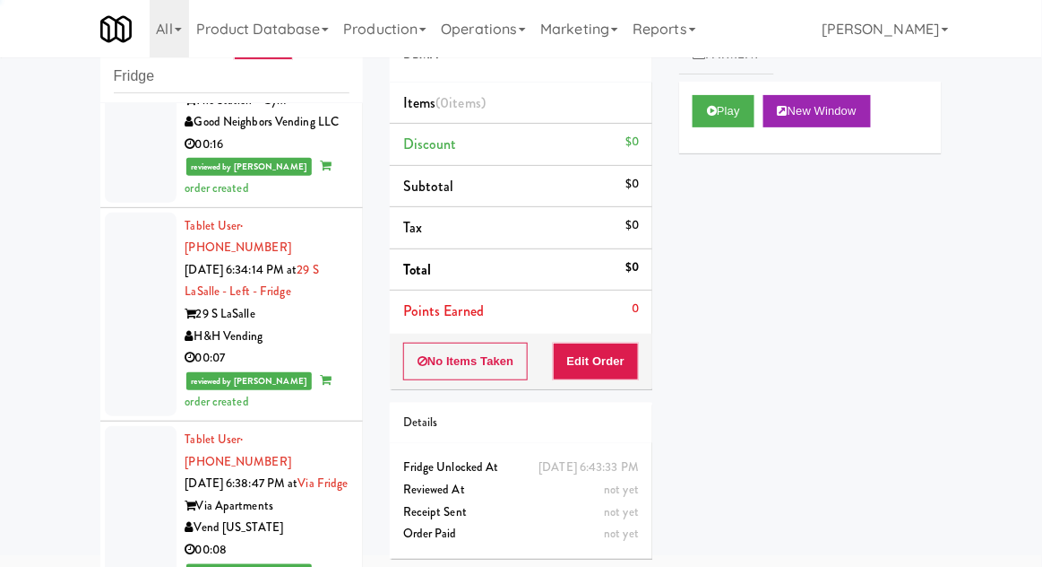
scroll to position [9302, 0]
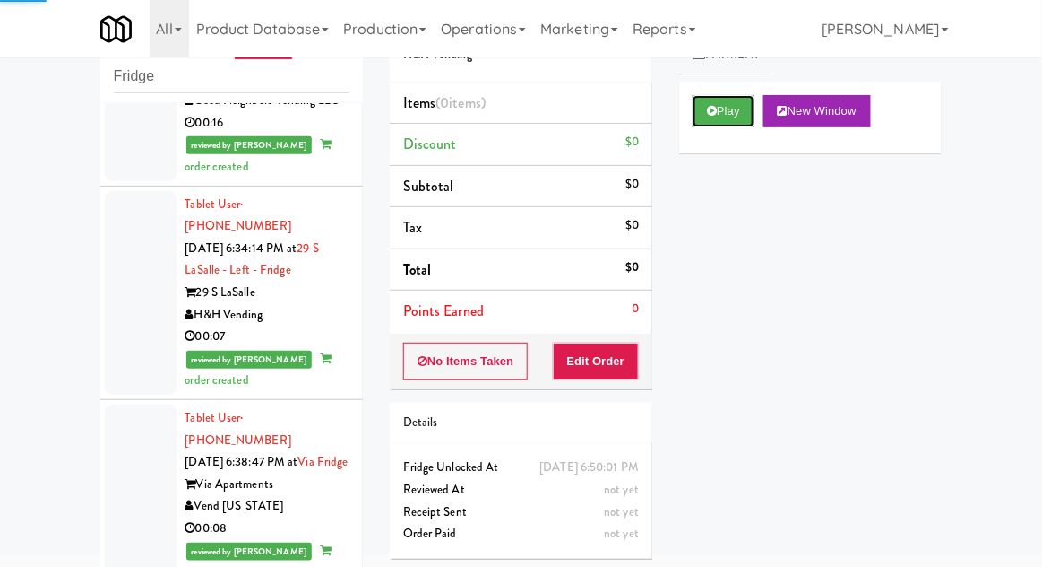
click at [735, 118] on button "Play" at bounding box center [724, 111] width 62 height 32
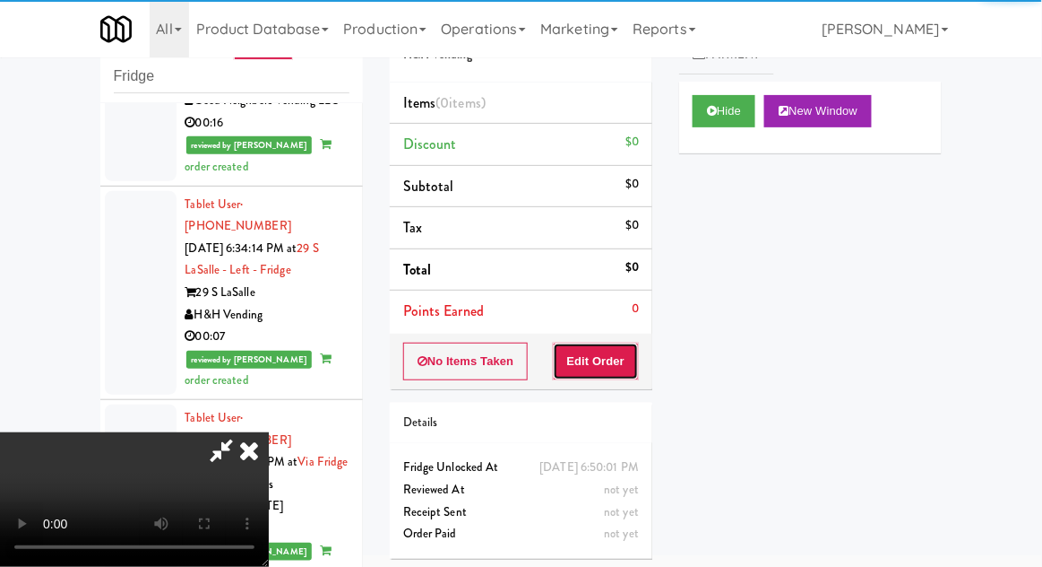
click at [617, 342] on button "Edit Order" at bounding box center [596, 361] width 87 height 38
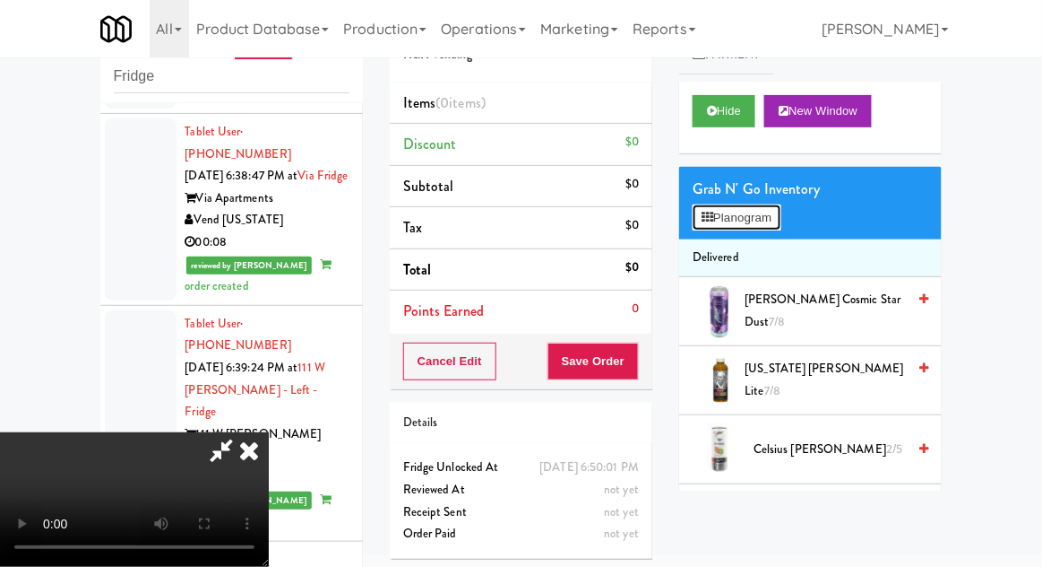
click at [771, 204] on button "Planogram" at bounding box center [737, 217] width 88 height 27
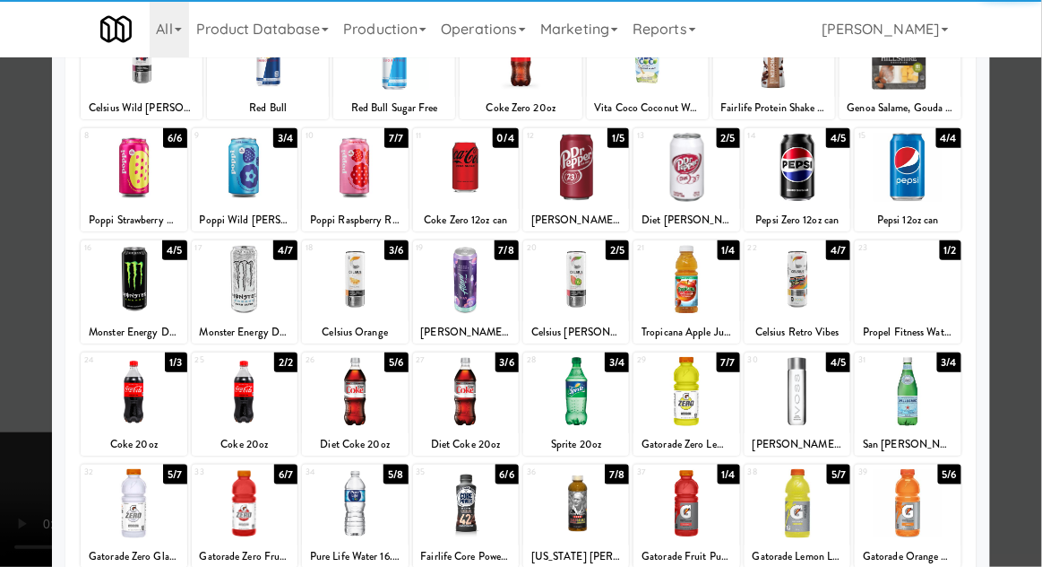
scroll to position [227, 0]
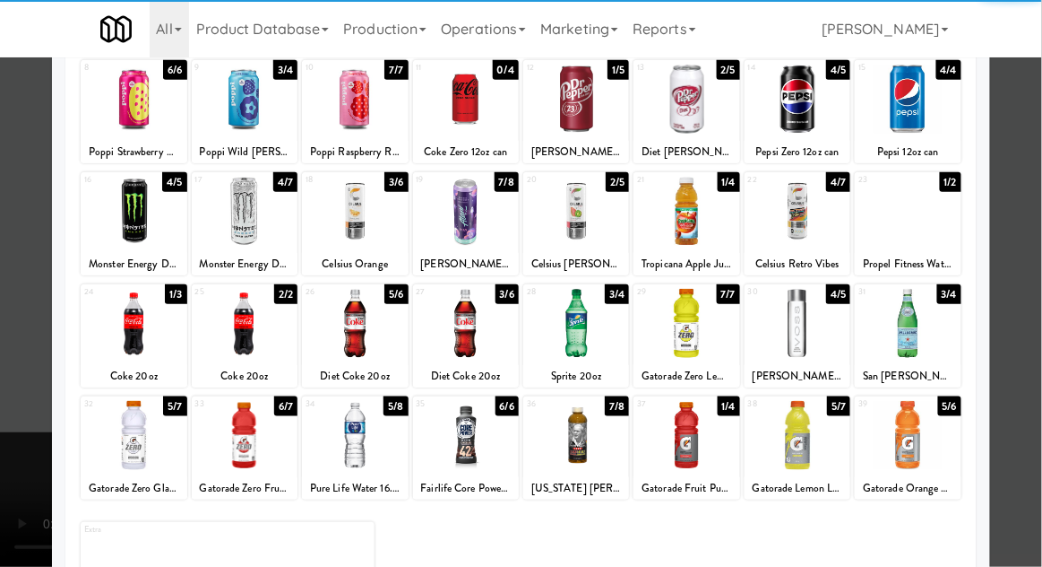
click at [123, 451] on div at bounding box center [134, 435] width 106 height 69
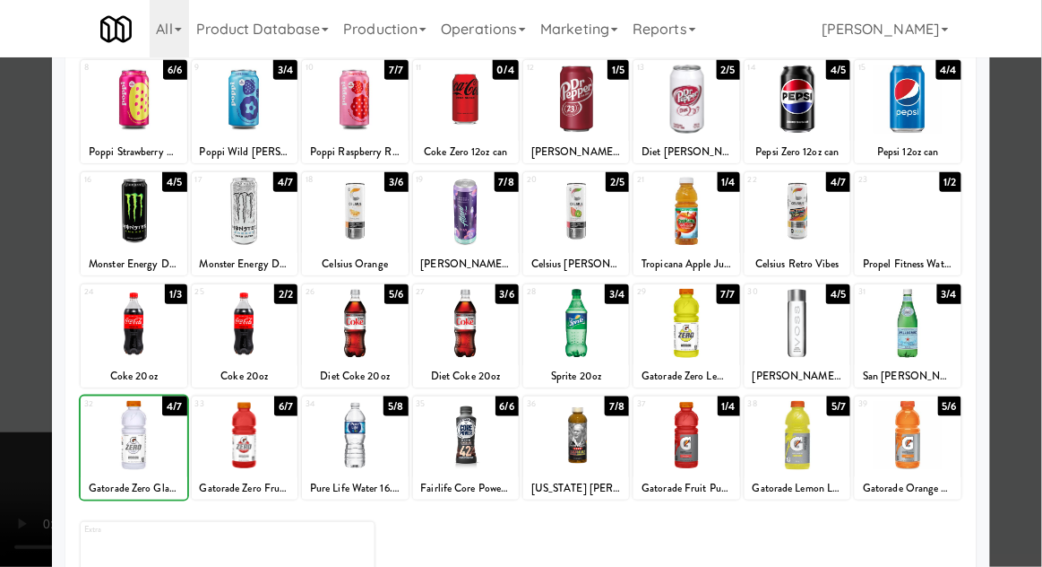
click at [1030, 333] on div at bounding box center [521, 283] width 1042 height 567
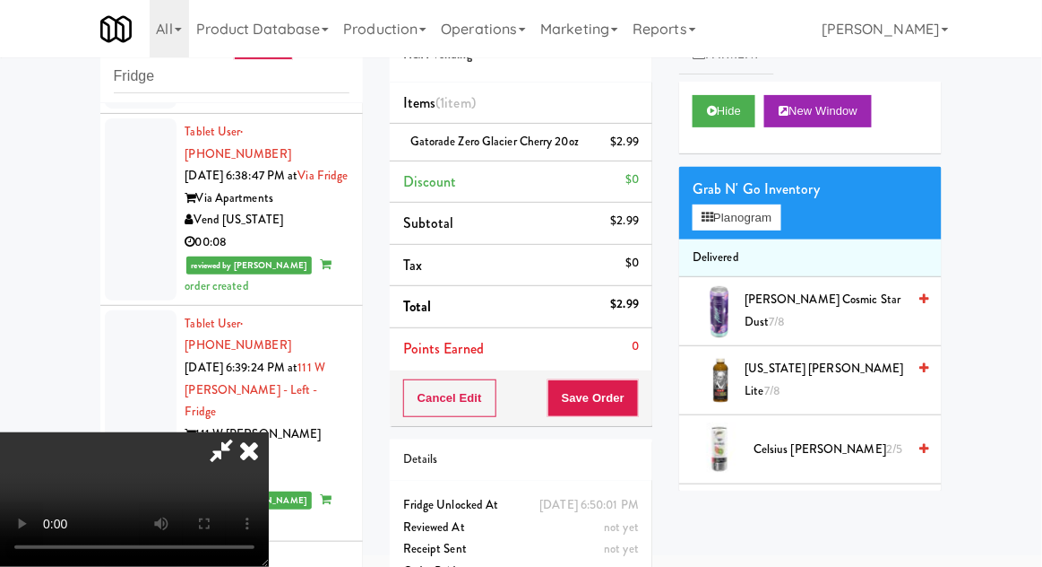
scroll to position [65, 0]
click at [636, 402] on button "Save Order" at bounding box center [593, 398] width 91 height 38
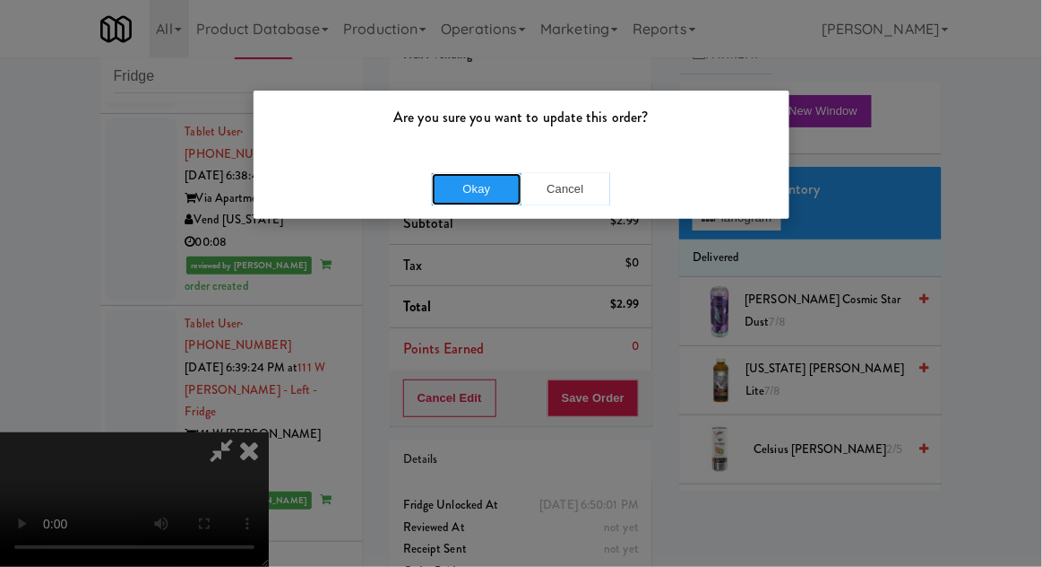
click at [478, 186] on button "Okay" at bounding box center [477, 189] width 90 height 32
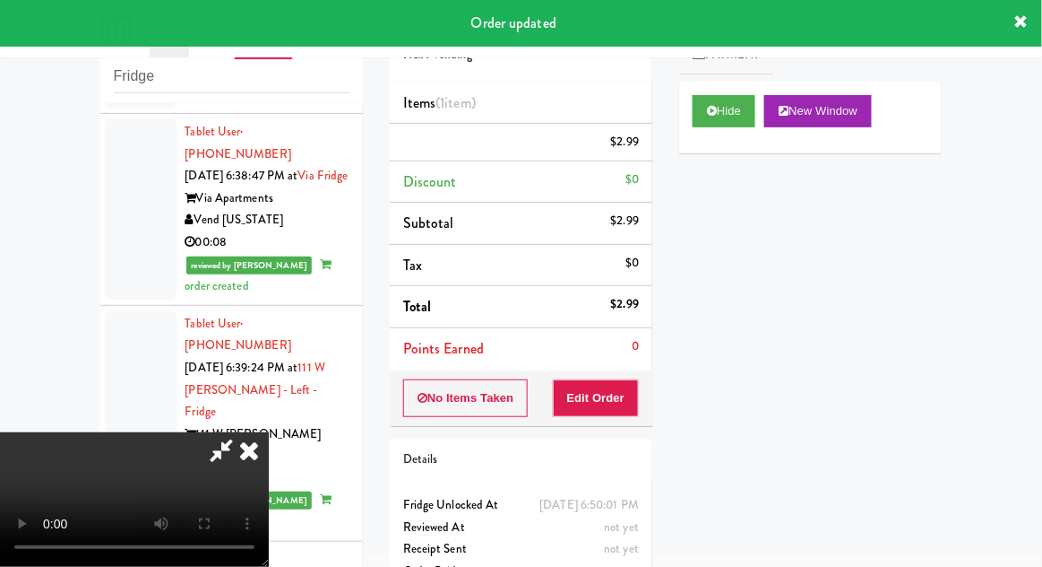
scroll to position [0, 0]
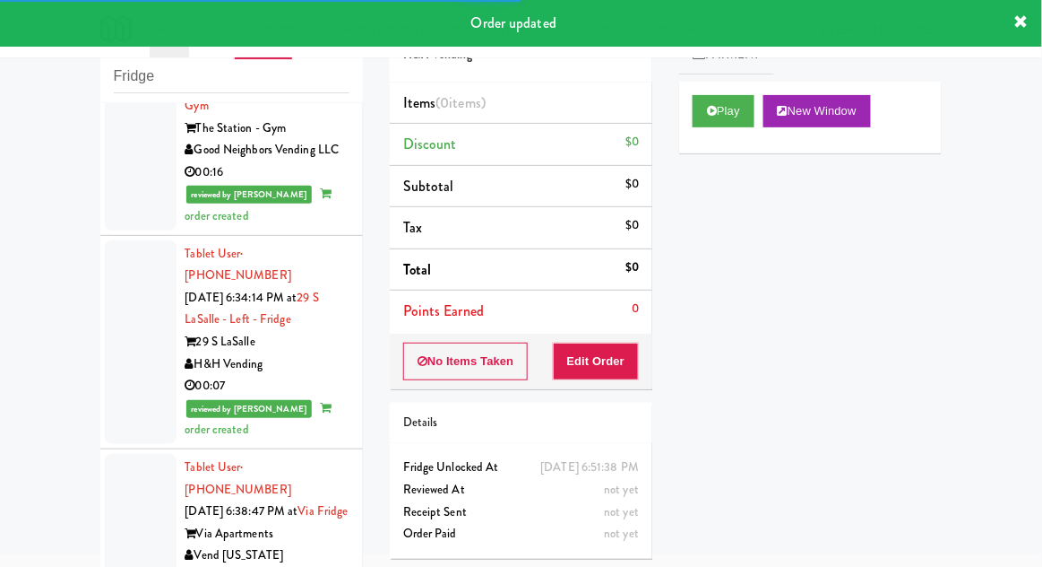
scroll to position [9252, 0]
click at [714, 123] on button "Play" at bounding box center [724, 111] width 62 height 32
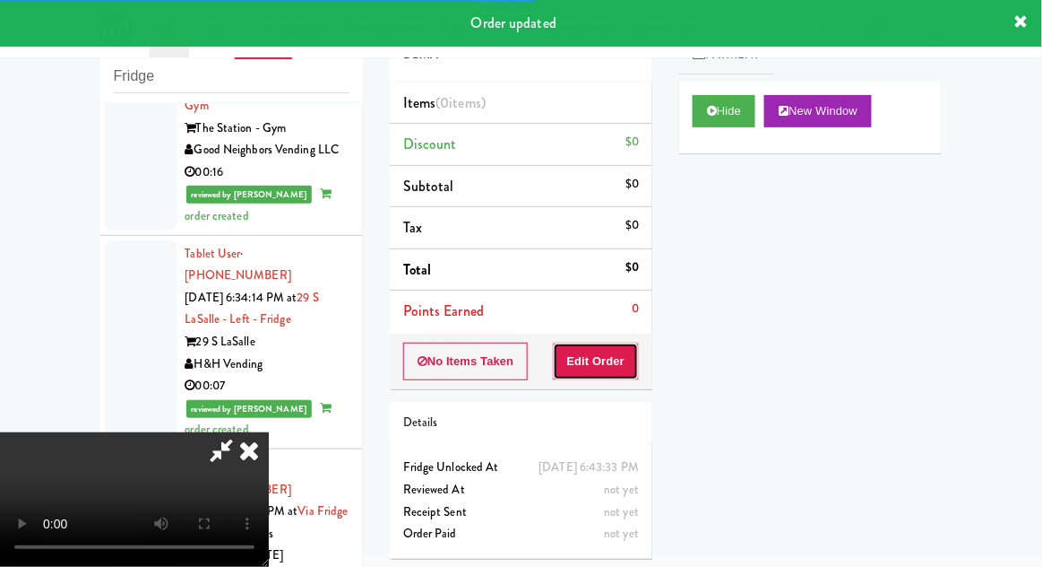
click at [601, 376] on button "Edit Order" at bounding box center [596, 361] width 87 height 38
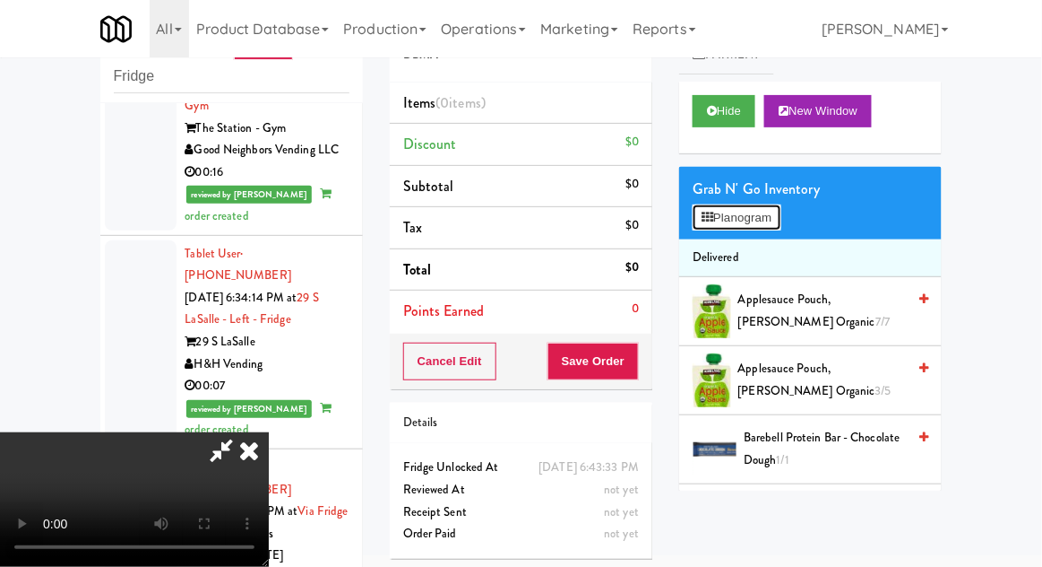
click at [741, 221] on button "Planogram" at bounding box center [737, 217] width 88 height 27
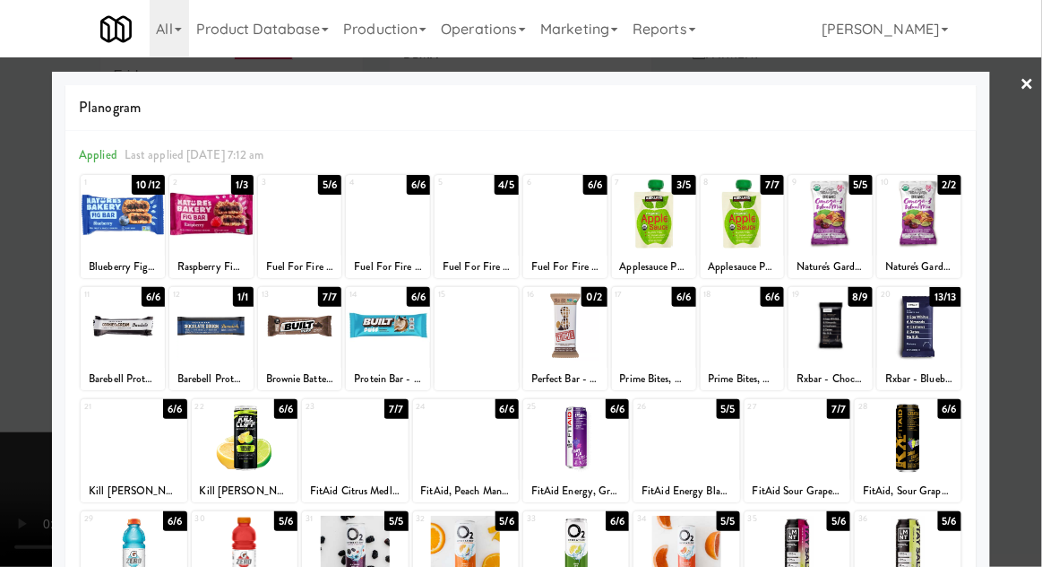
click at [758, 338] on div at bounding box center [743, 325] width 84 height 69
click at [12, 358] on div at bounding box center [521, 283] width 1042 height 567
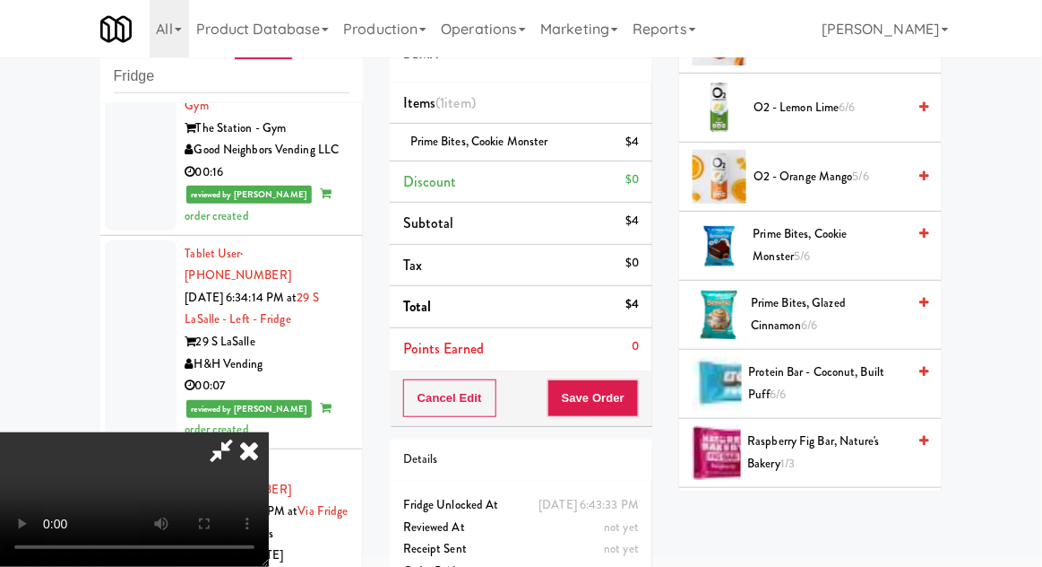
scroll to position [2481, 0]
click at [242, 432] on icon at bounding box center [221, 450] width 41 height 36
click at [630, 147] on div "$4" at bounding box center [632, 142] width 13 height 22
click at [636, 151] on icon at bounding box center [640, 149] width 9 height 12
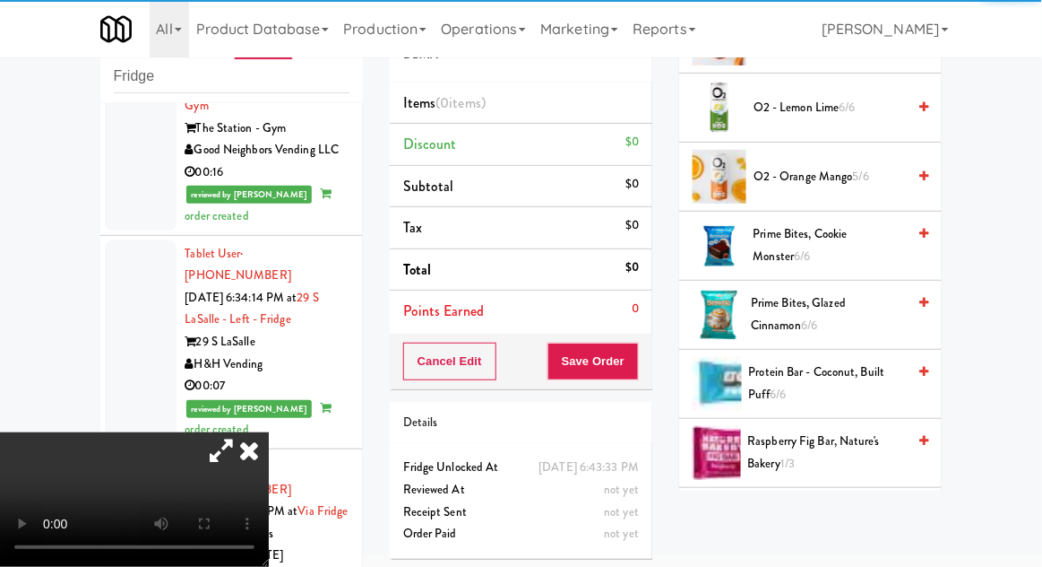
click at [809, 304] on span "Prime Bites, Glazed Cinnamon 6/6" at bounding box center [828, 314] width 155 height 44
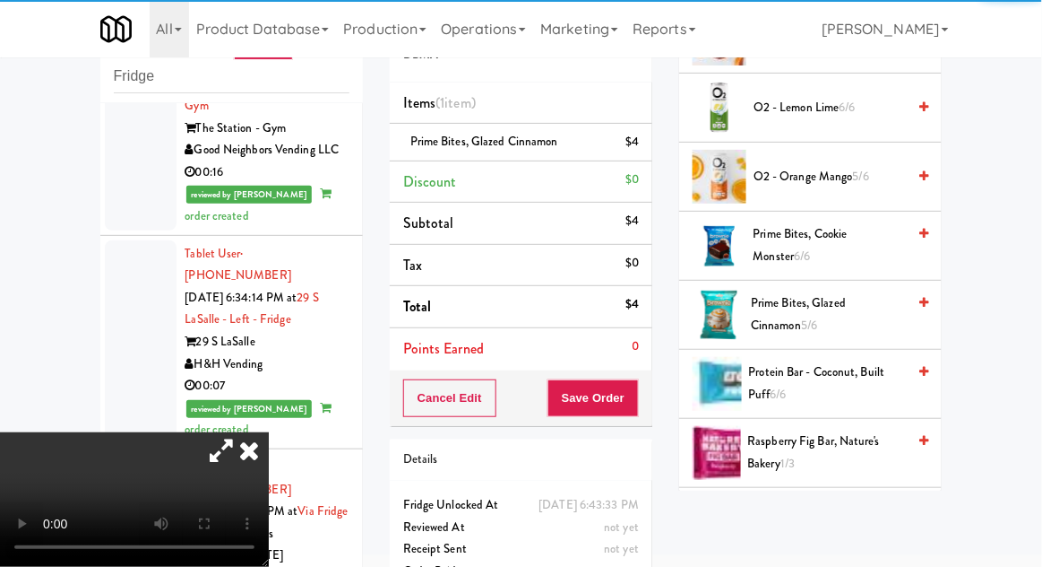
click at [242, 432] on icon at bounding box center [221, 450] width 41 height 36
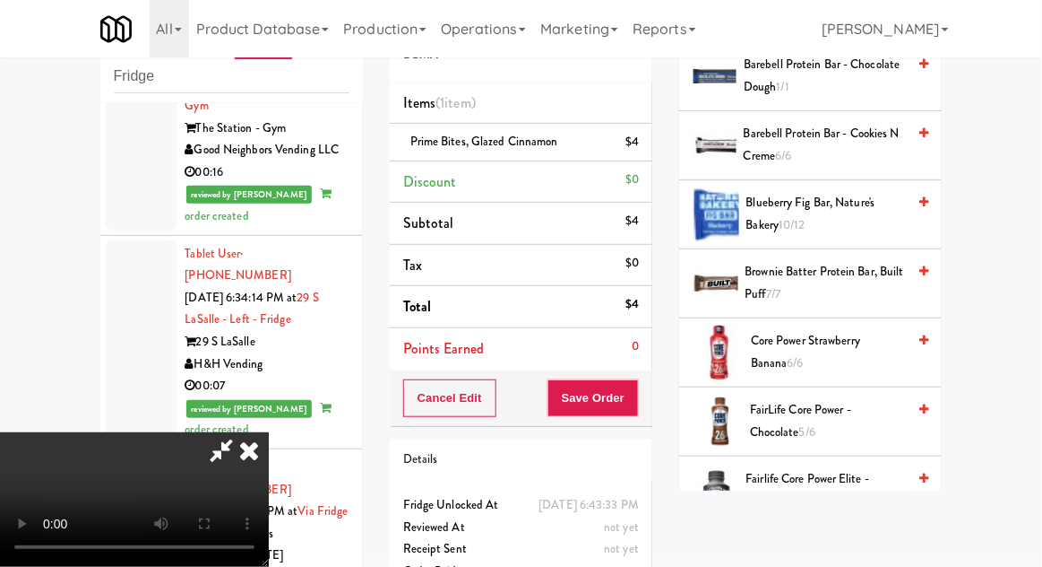
scroll to position [0, 0]
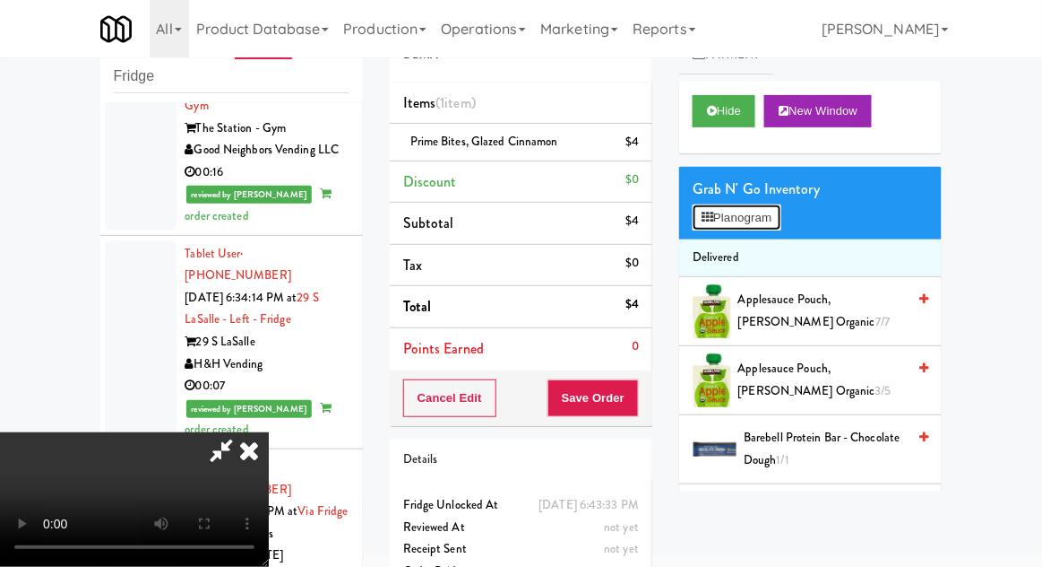
click at [760, 204] on button "Planogram" at bounding box center [737, 217] width 88 height 27
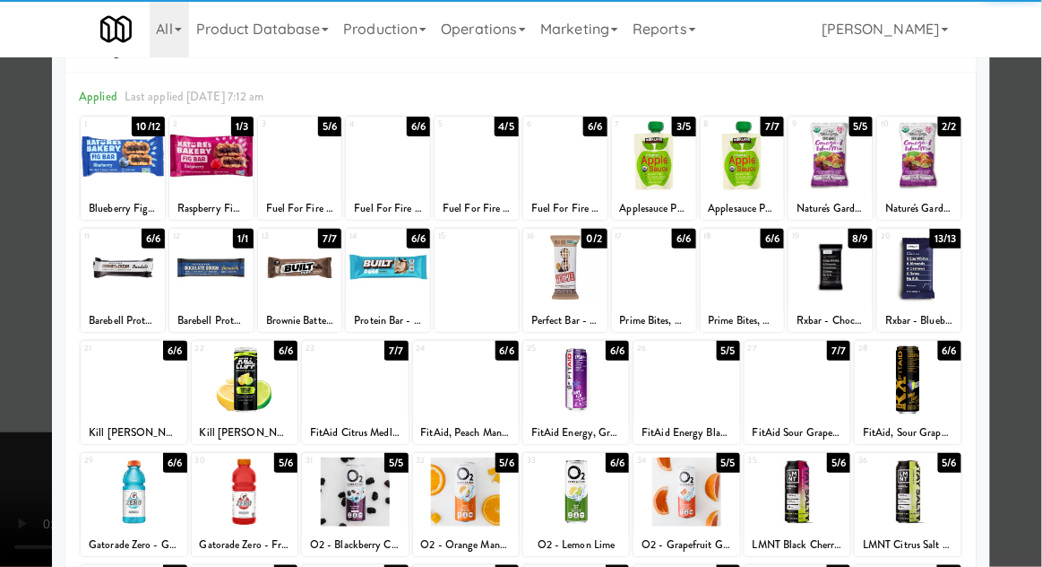
scroll to position [139, 0]
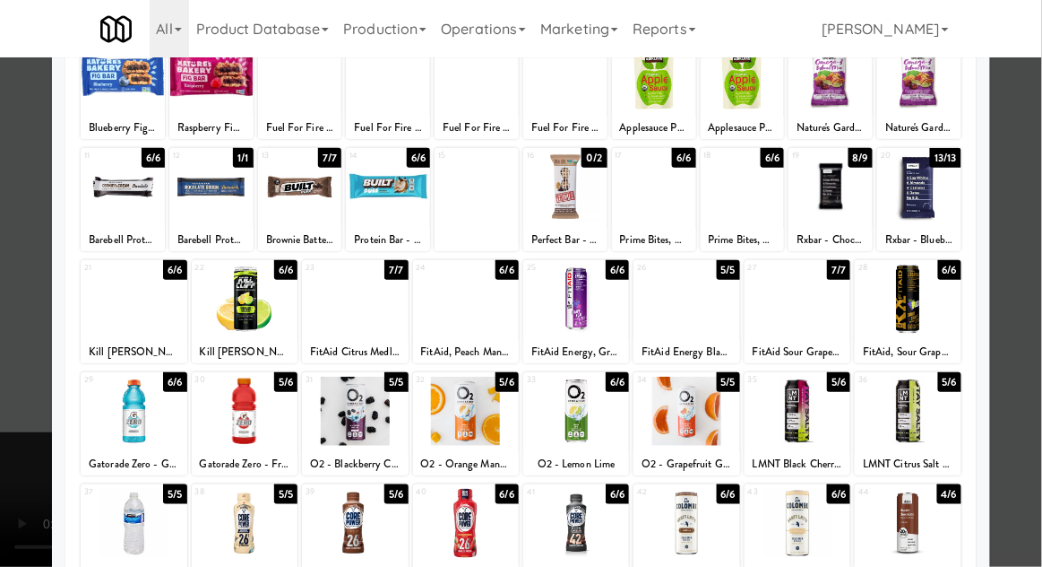
click at [350, 422] on div at bounding box center [355, 410] width 106 height 69
click at [1030, 328] on div at bounding box center [521, 283] width 1042 height 567
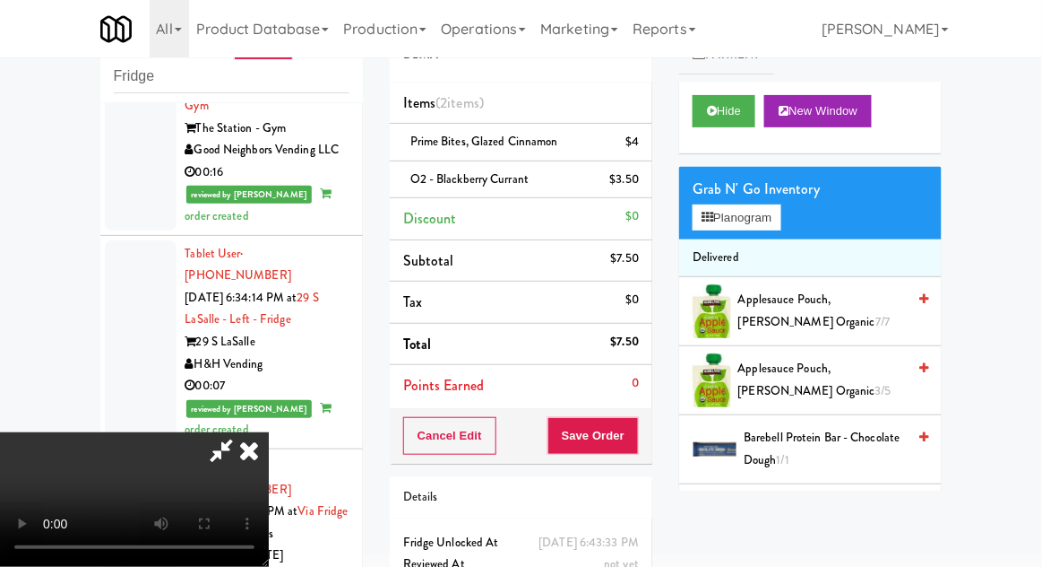
scroll to position [65, 0]
click at [638, 443] on button "Save Order" at bounding box center [593, 436] width 91 height 38
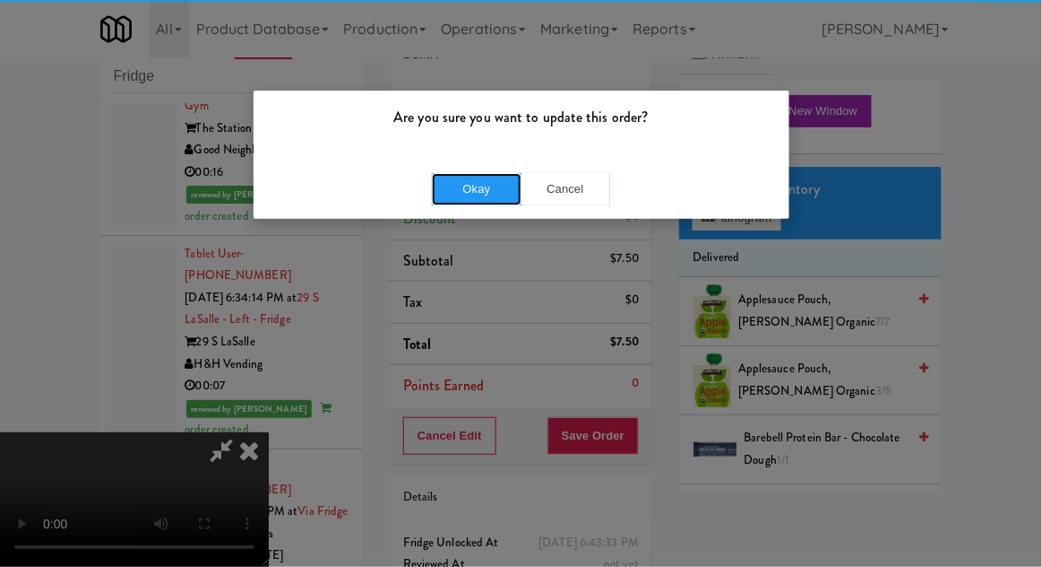
click at [462, 199] on button "Okay" at bounding box center [477, 189] width 90 height 32
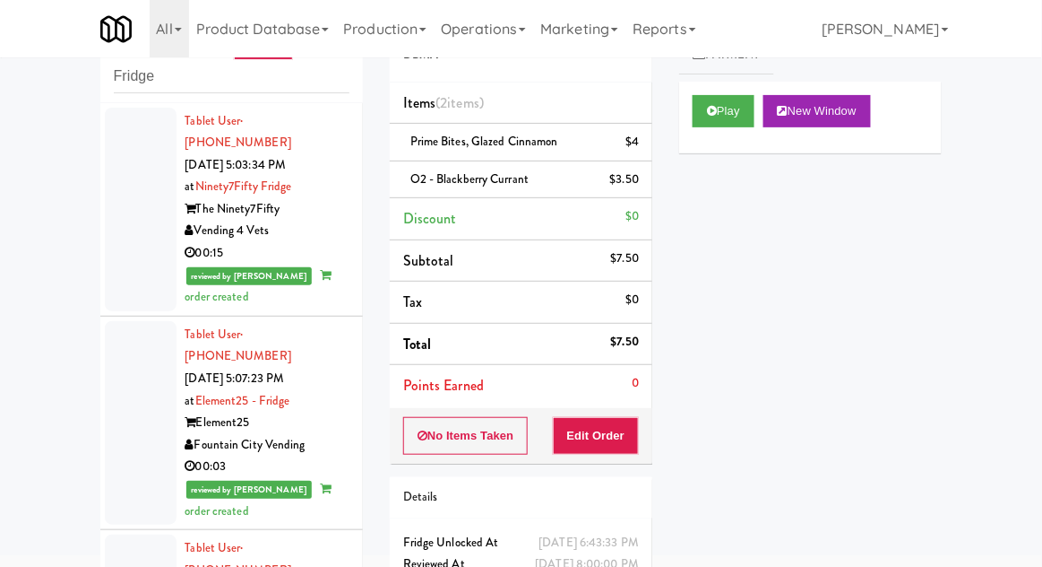
scroll to position [0, 0]
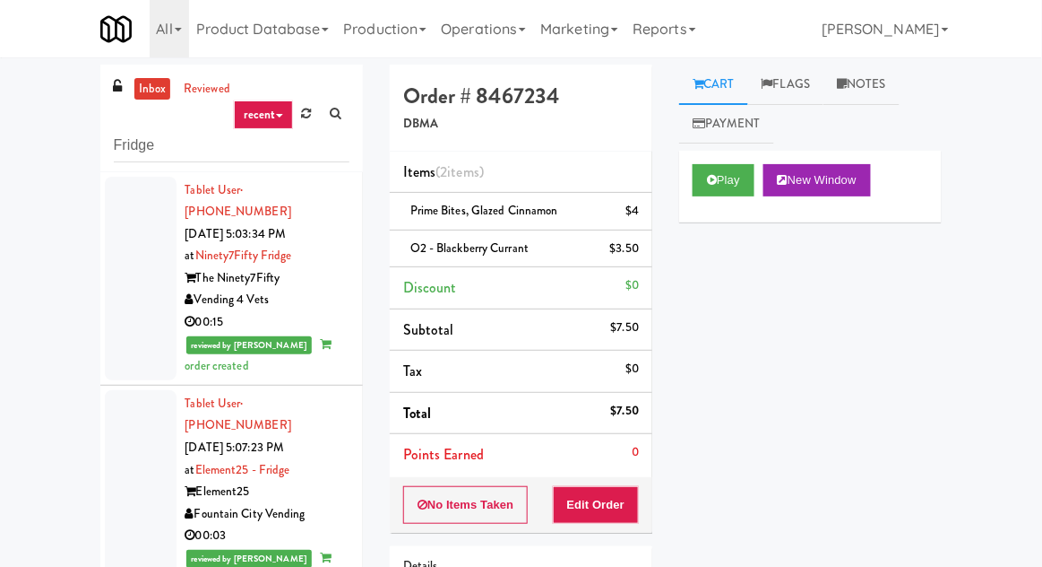
click at [161, 95] on link "inbox" at bounding box center [152, 89] width 37 height 22
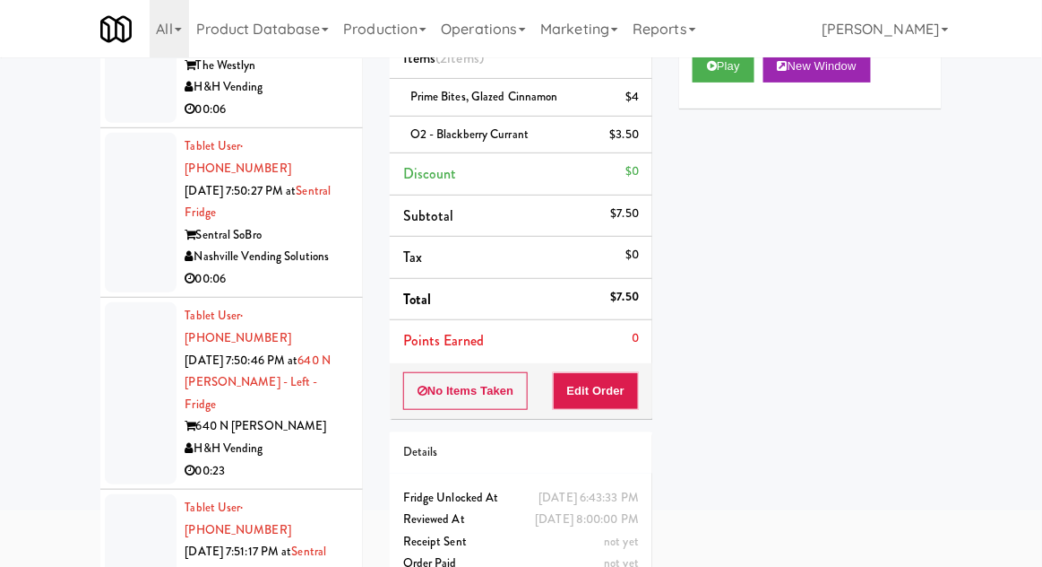
scroll to position [157, 0]
